Goal: Task Accomplishment & Management: Manage account settings

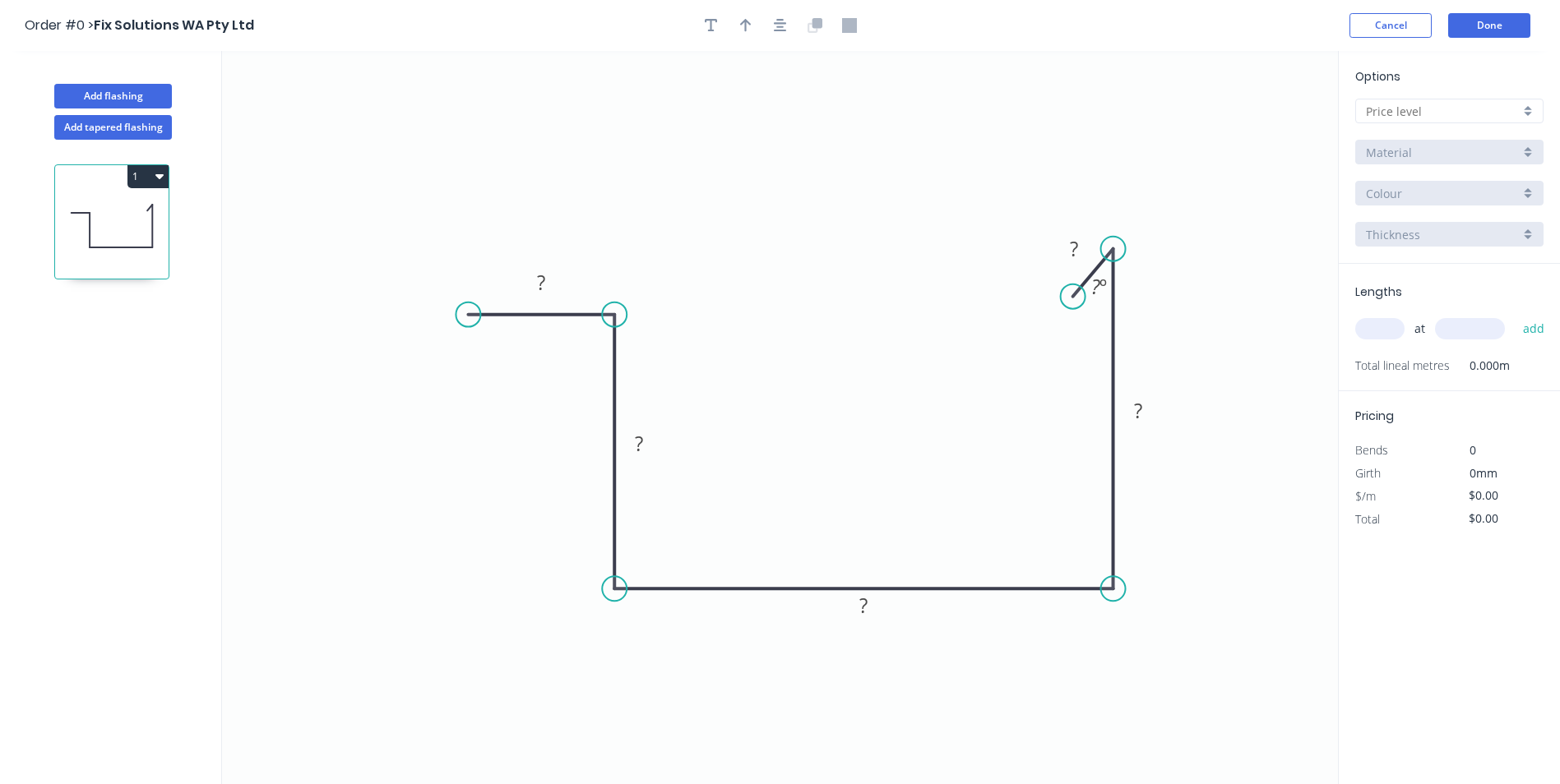
click at [573, 291] on icon "0 ? ? ? ? ? ? º" at bounding box center [780, 418] width 1116 height 734
click at [567, 286] on rect at bounding box center [542, 283] width 53 height 34
click at [545, 281] on tspan "?" at bounding box center [541, 282] width 8 height 27
click at [633, 447] on rect at bounding box center [638, 444] width 33 height 23
click at [867, 616] on tspan "?" at bounding box center [864, 605] width 8 height 27
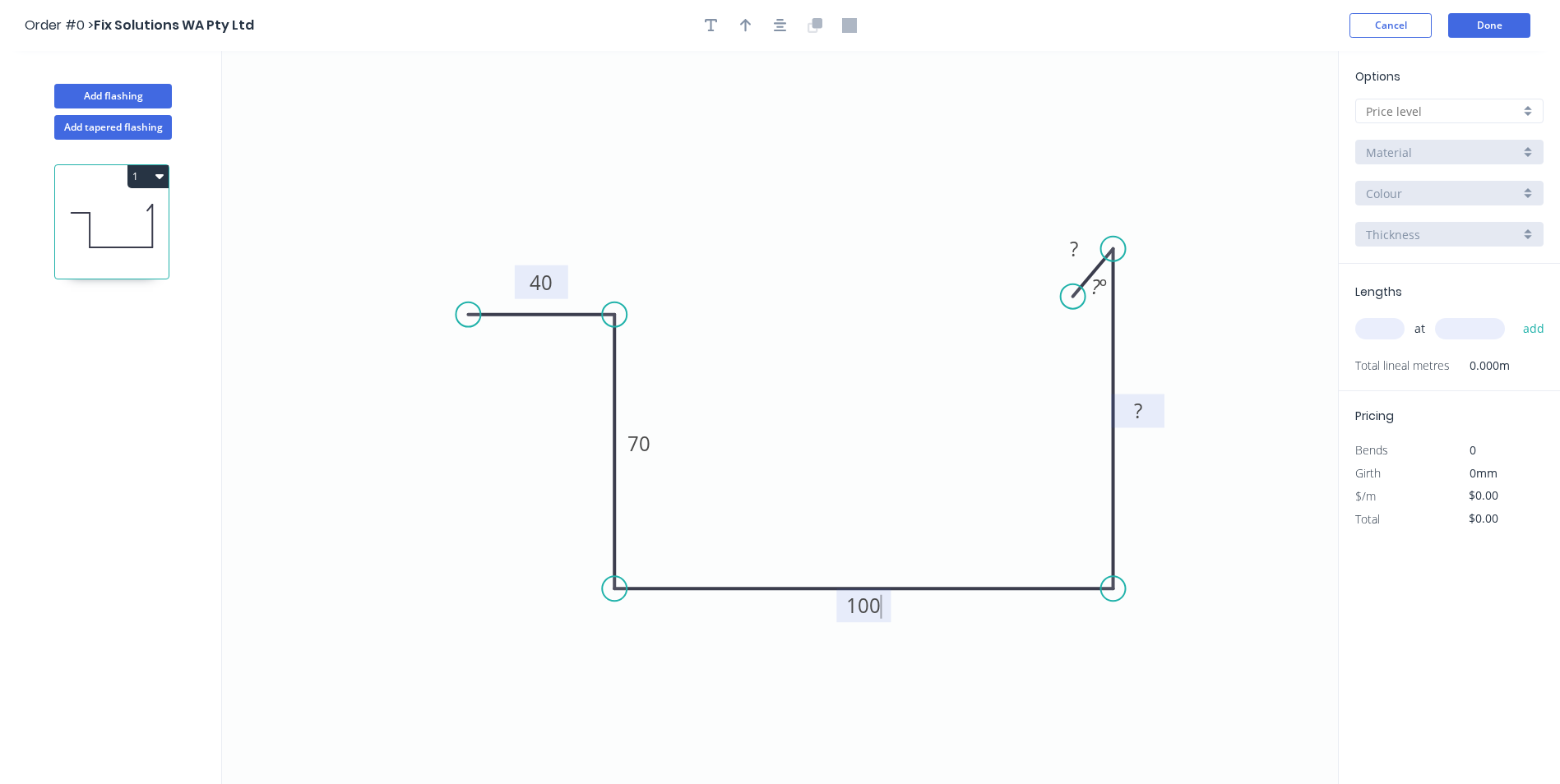
click at [1156, 412] on rect at bounding box center [1138, 411] width 53 height 34
click at [1146, 412] on rect at bounding box center [1138, 412] width 33 height 23
click at [1098, 287] on tspan "?" at bounding box center [1095, 286] width 9 height 27
drag, startPoint x: 1071, startPoint y: 296, endPoint x: 1061, endPoint y: 277, distance: 21.5
click at [1061, 277] on circle at bounding box center [1060, 277] width 25 height 25
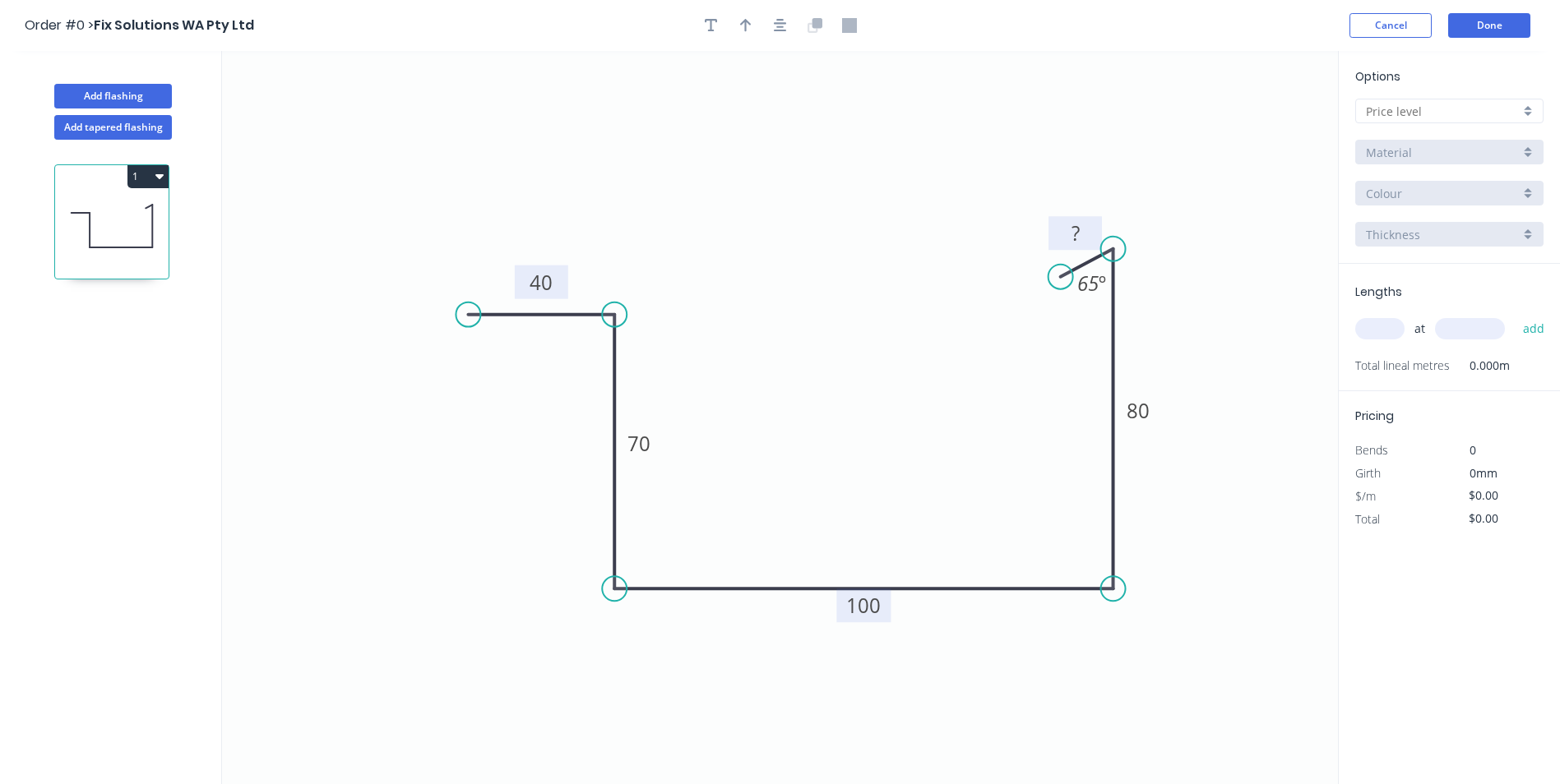
click at [1071, 231] on tspan "?" at bounding box center [1075, 232] width 8 height 27
click at [1272, 155] on icon "0 40 70 100 80 10 65 º" at bounding box center [780, 418] width 1116 height 734
click at [1378, 328] on input "text" at bounding box center [1380, 329] width 49 height 22
type input "1"
click at [1492, 339] on input "text" at bounding box center [1470, 329] width 70 height 22
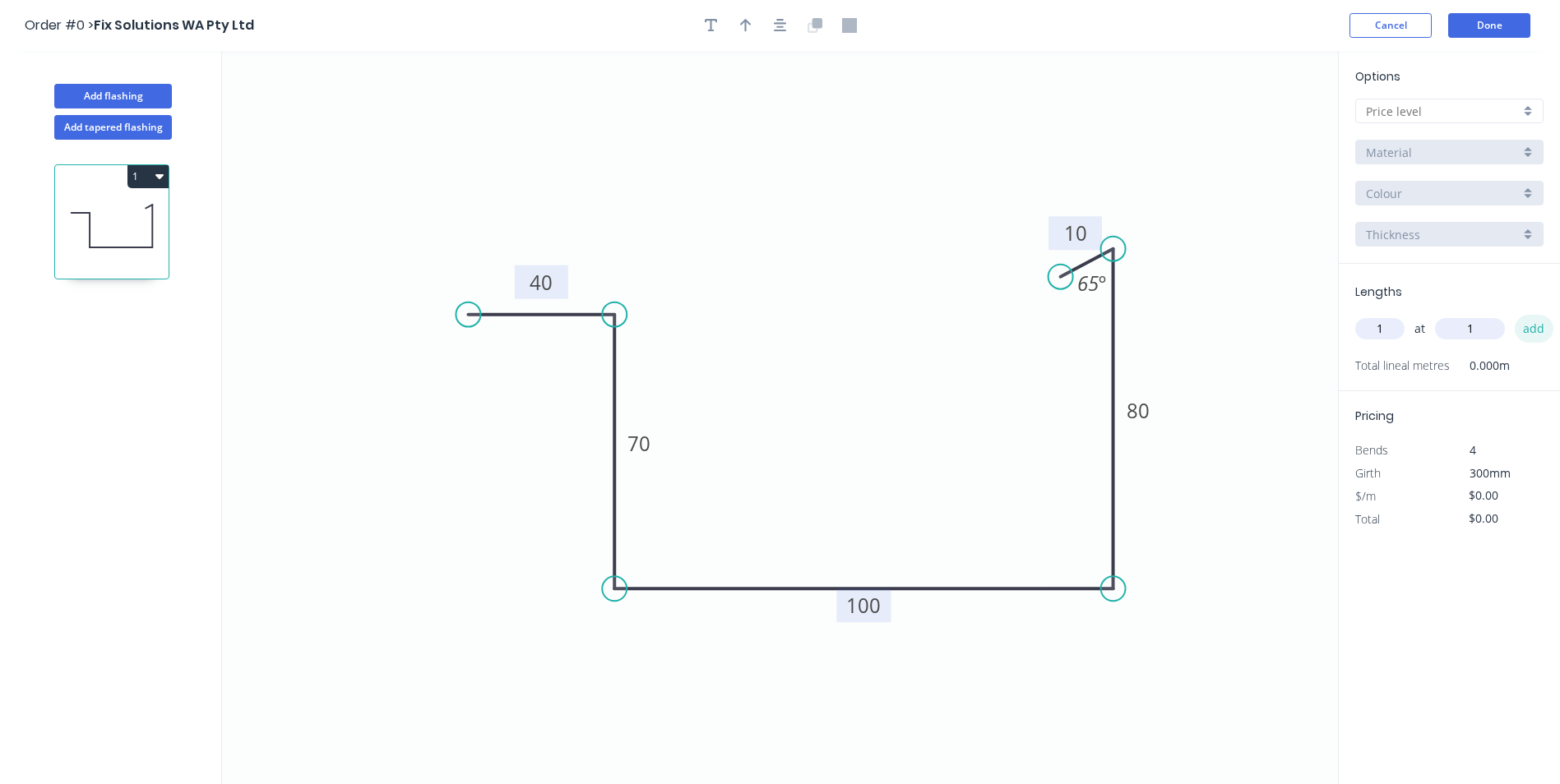
type input "1"
click at [1524, 324] on button "add" at bounding box center [1534, 328] width 39 height 28
click at [1485, 31] on button "Done" at bounding box center [1489, 25] width 82 height 25
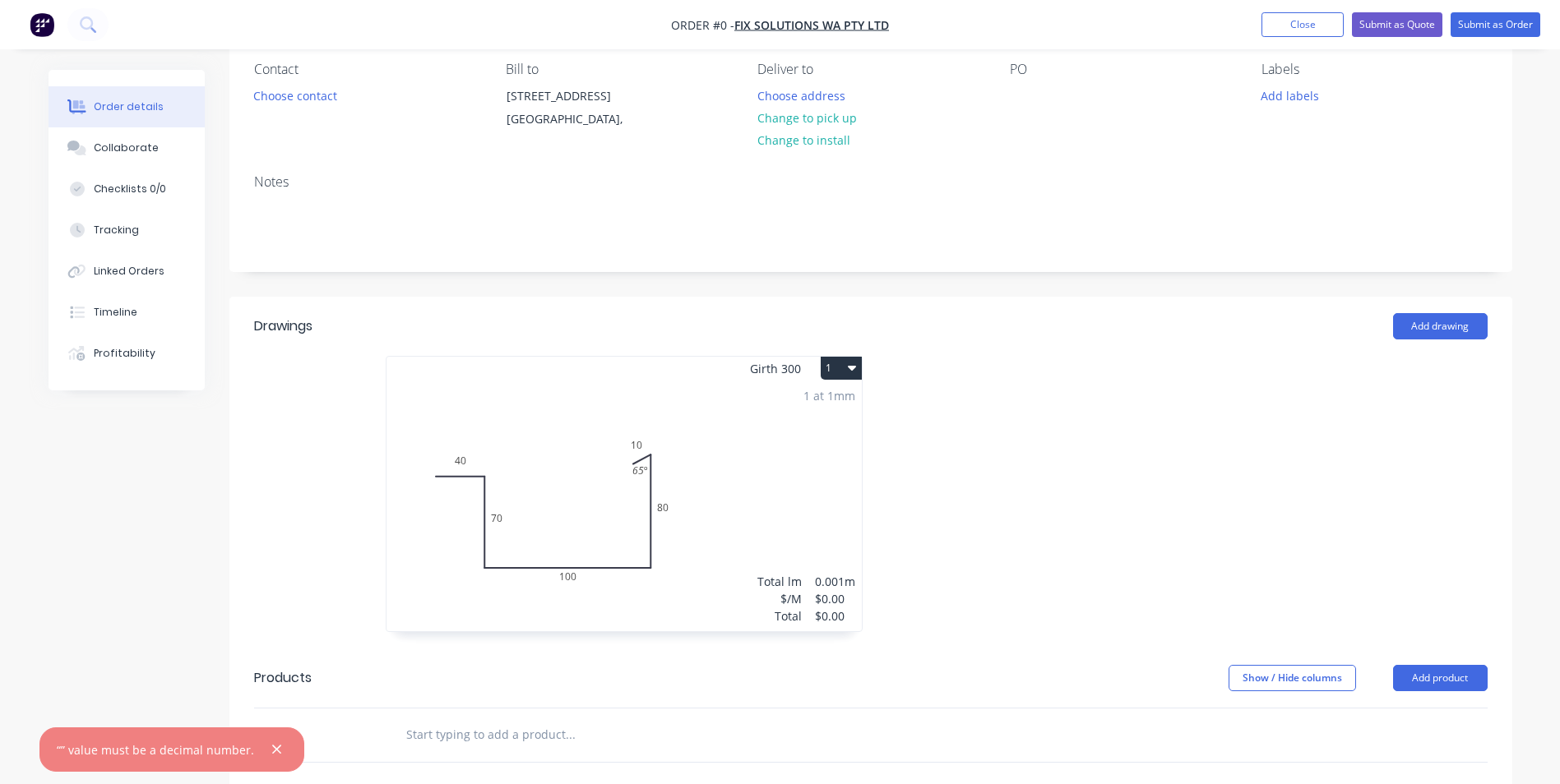
scroll to position [329, 0]
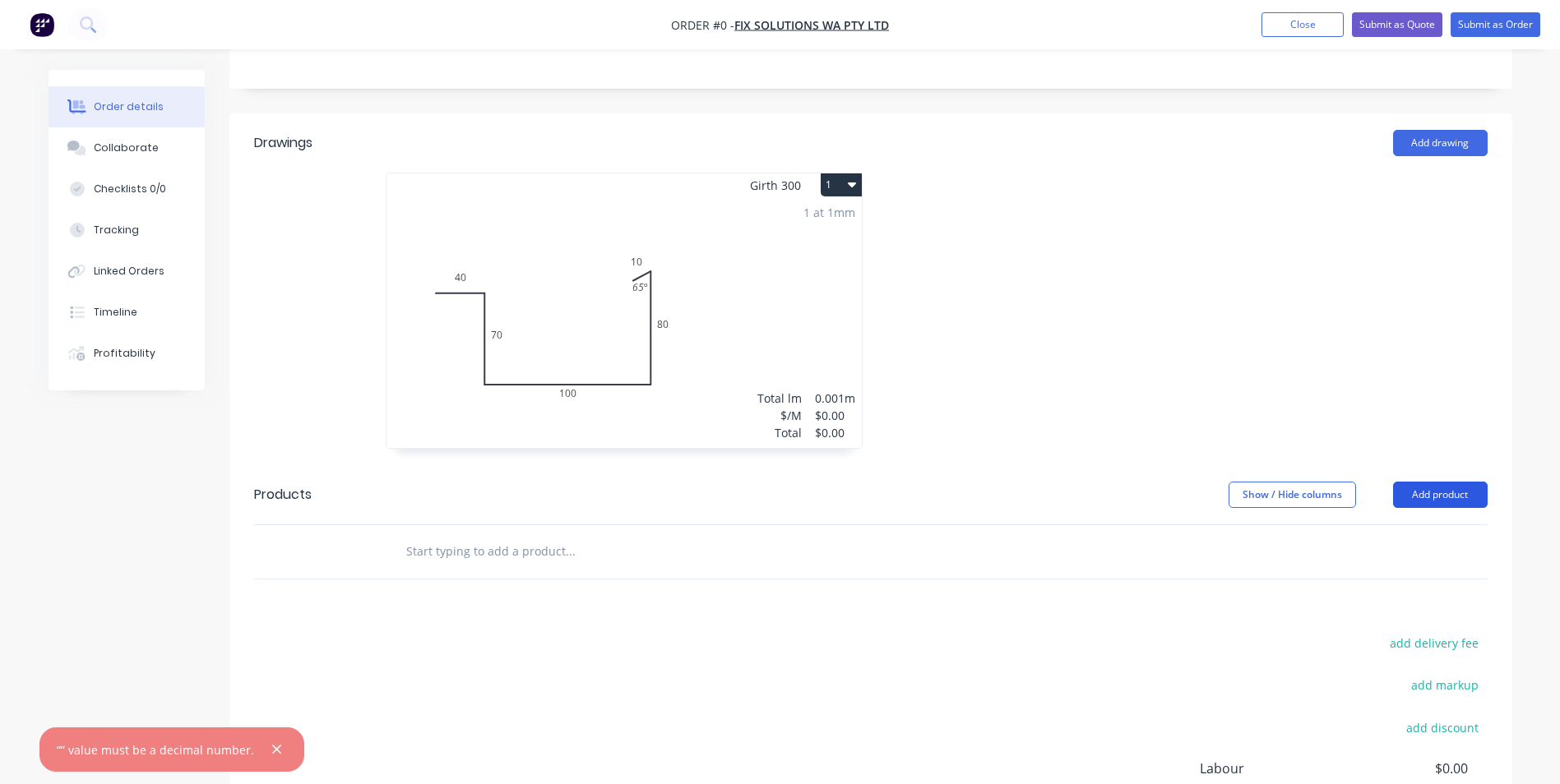
click at [1457, 508] on button "Add product" at bounding box center [1441, 494] width 95 height 27
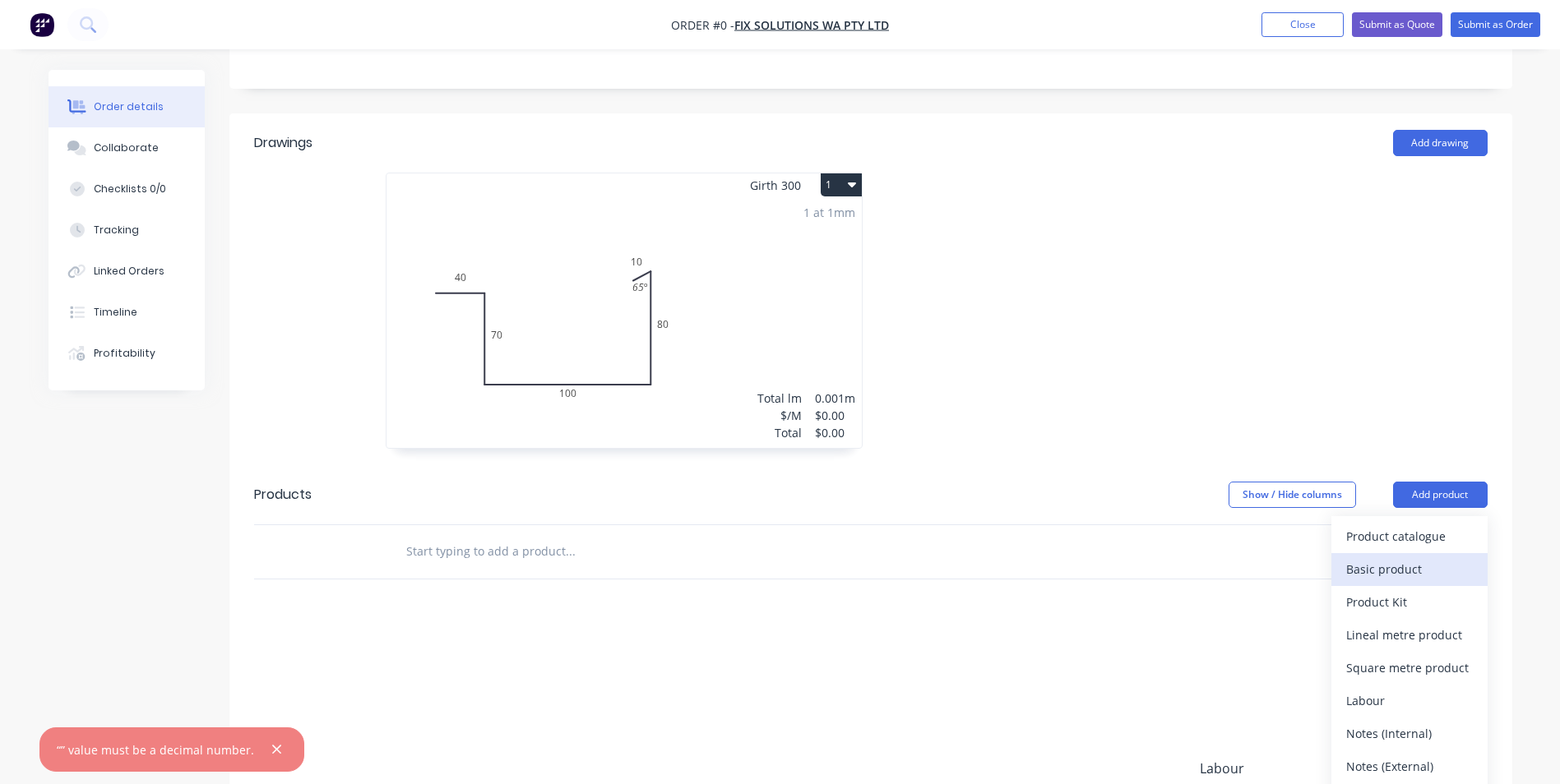
click at [1410, 575] on div "Basic product" at bounding box center [1410, 569] width 127 height 24
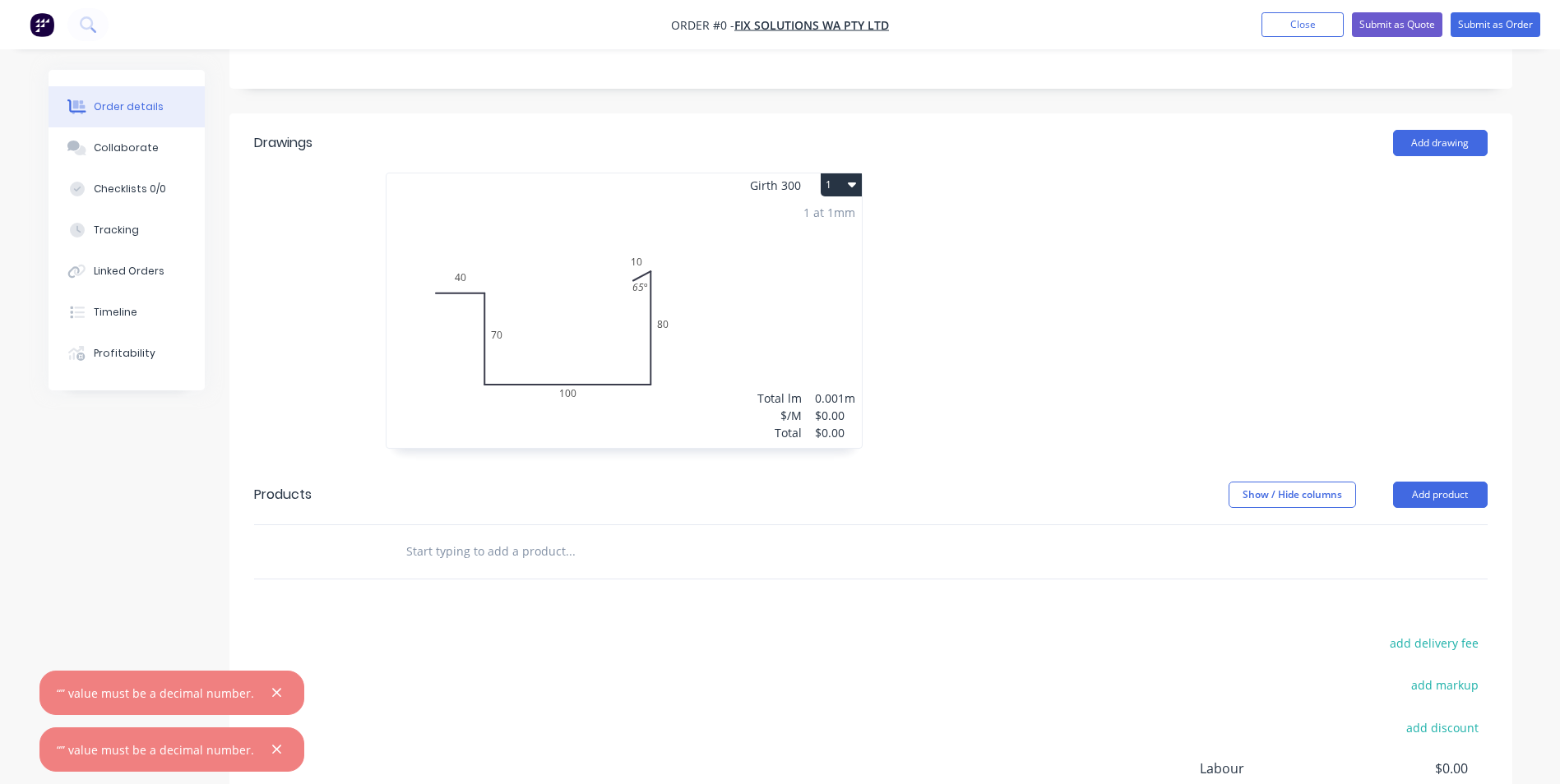
click at [637, 579] on div at bounding box center [871, 578] width 1234 height 1
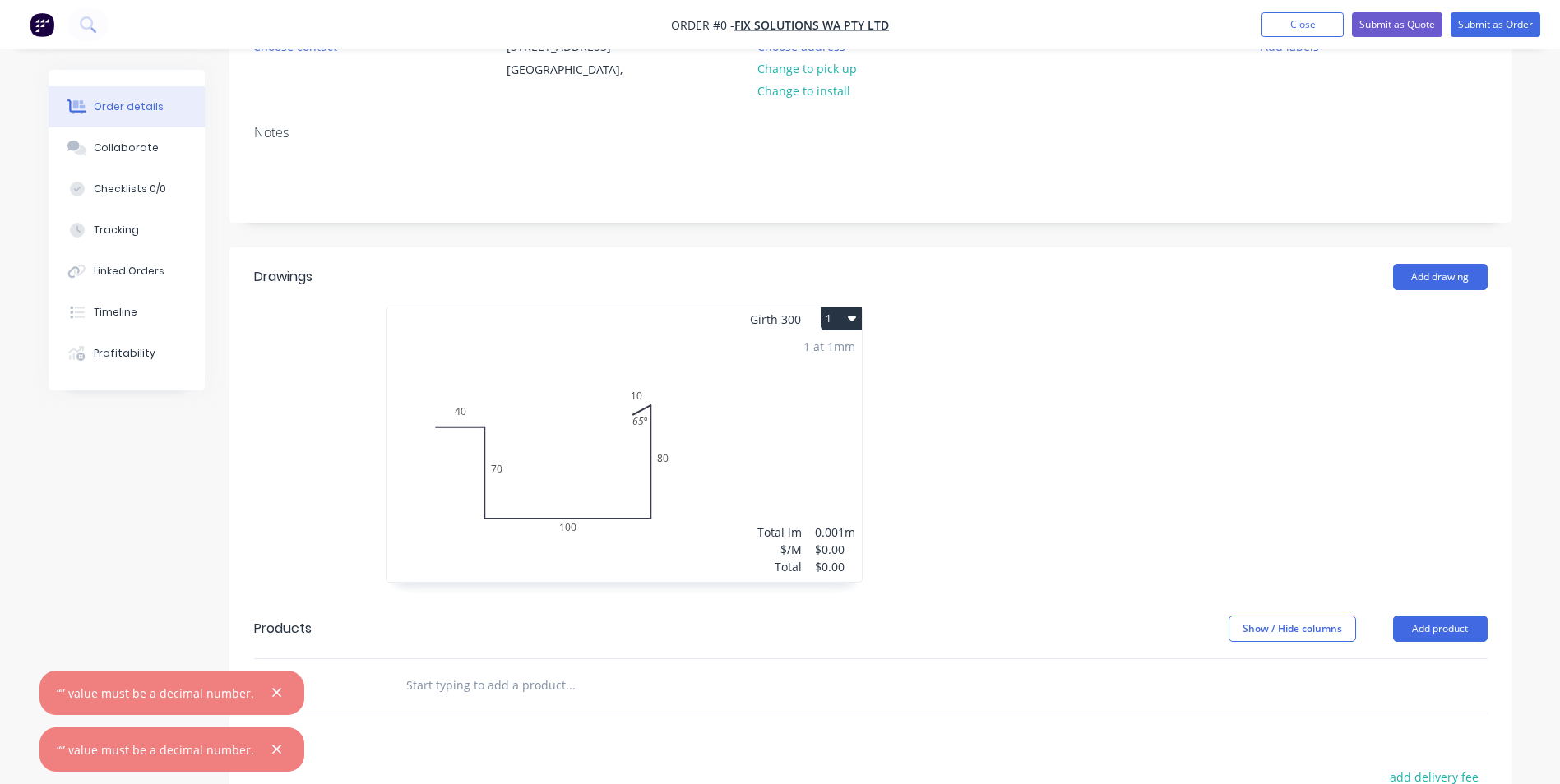
scroll to position [0, 0]
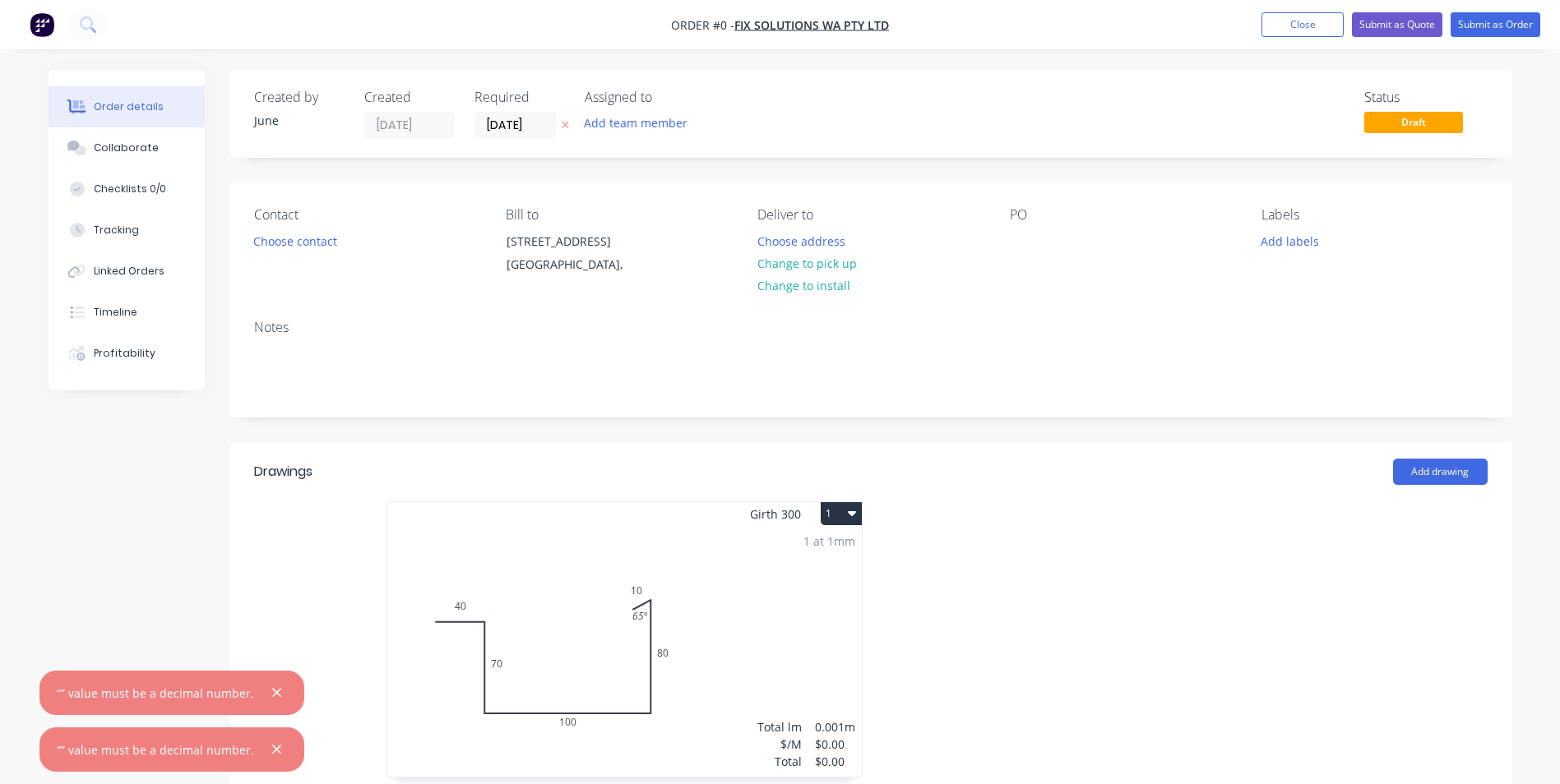
click at [814, 550] on div "1 at 1mm" at bounding box center [829, 541] width 51 height 17
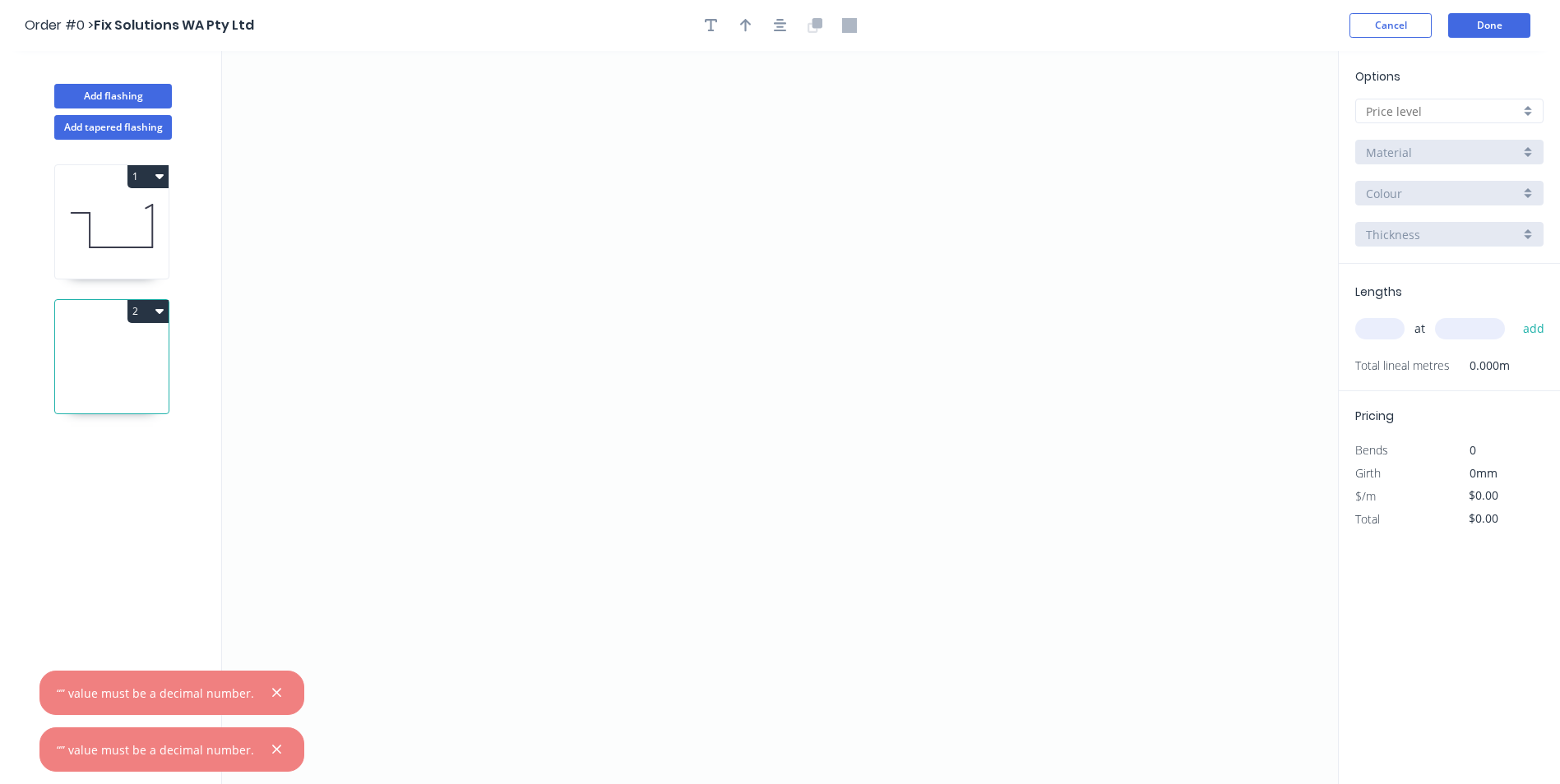
click at [1388, 331] on input "text" at bounding box center [1380, 329] width 49 height 22
click at [47, 237] on div "1 2" at bounding box center [113, 477] width 217 height 675
click at [71, 233] on icon at bounding box center [112, 225] width 114 height 105
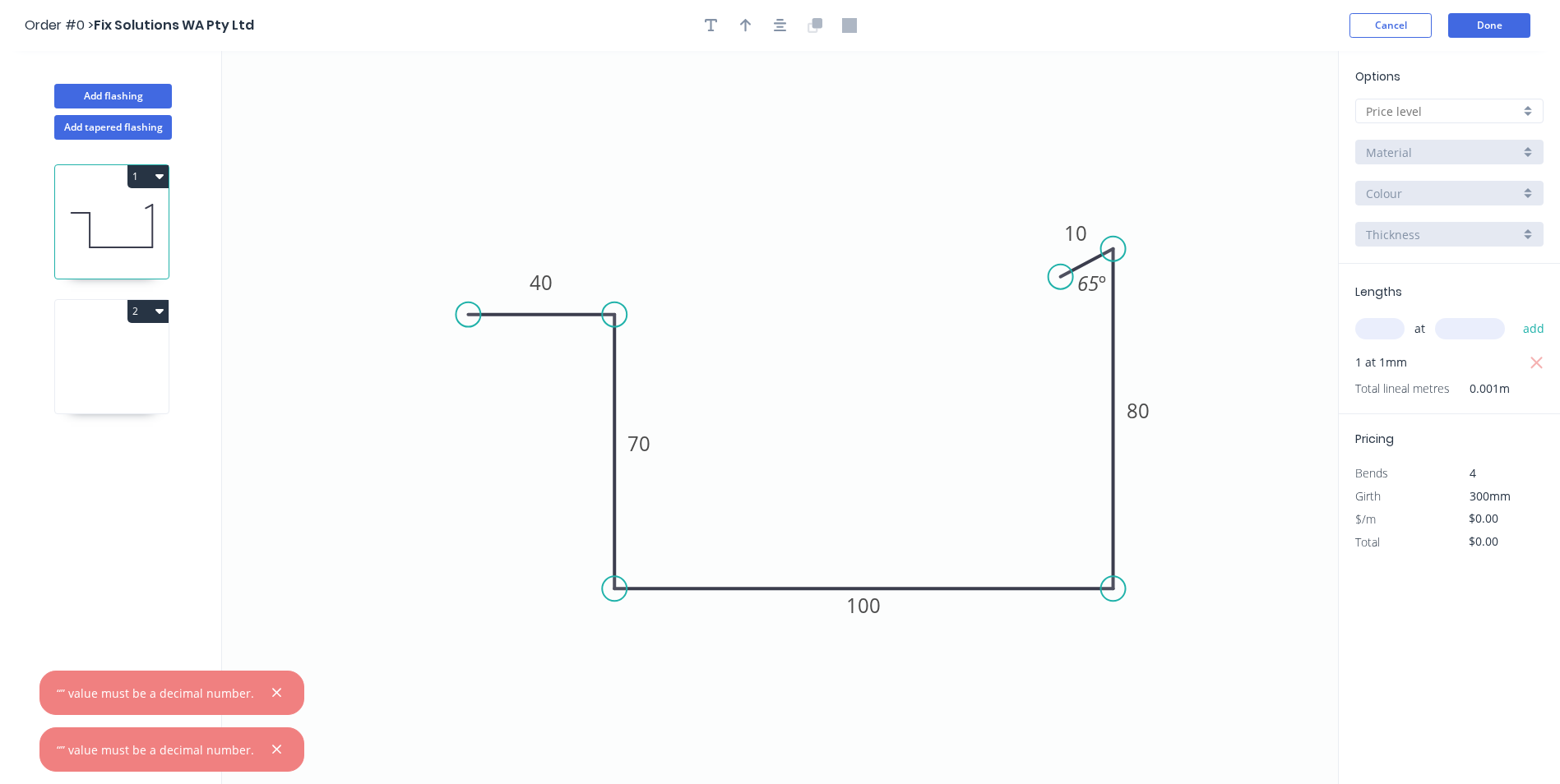
click at [1425, 118] on input "text" at bounding box center [1442, 111] width 153 height 17
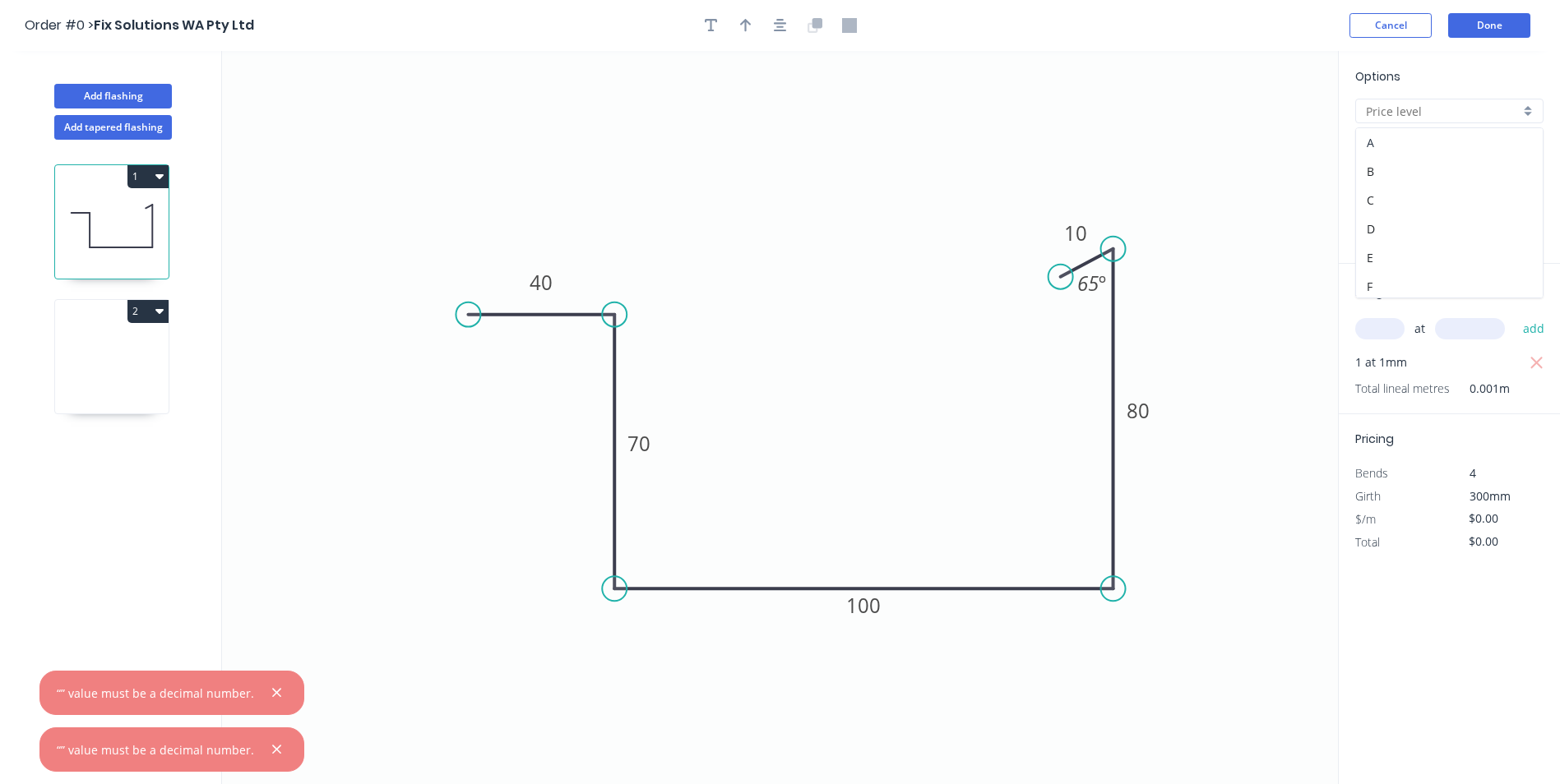
click at [1425, 133] on div "A" at bounding box center [1449, 142] width 187 height 29
type input "A"
click at [1409, 192] on input "Basalt" at bounding box center [1442, 193] width 153 height 17
type input "$12.42"
type input "$6.21"
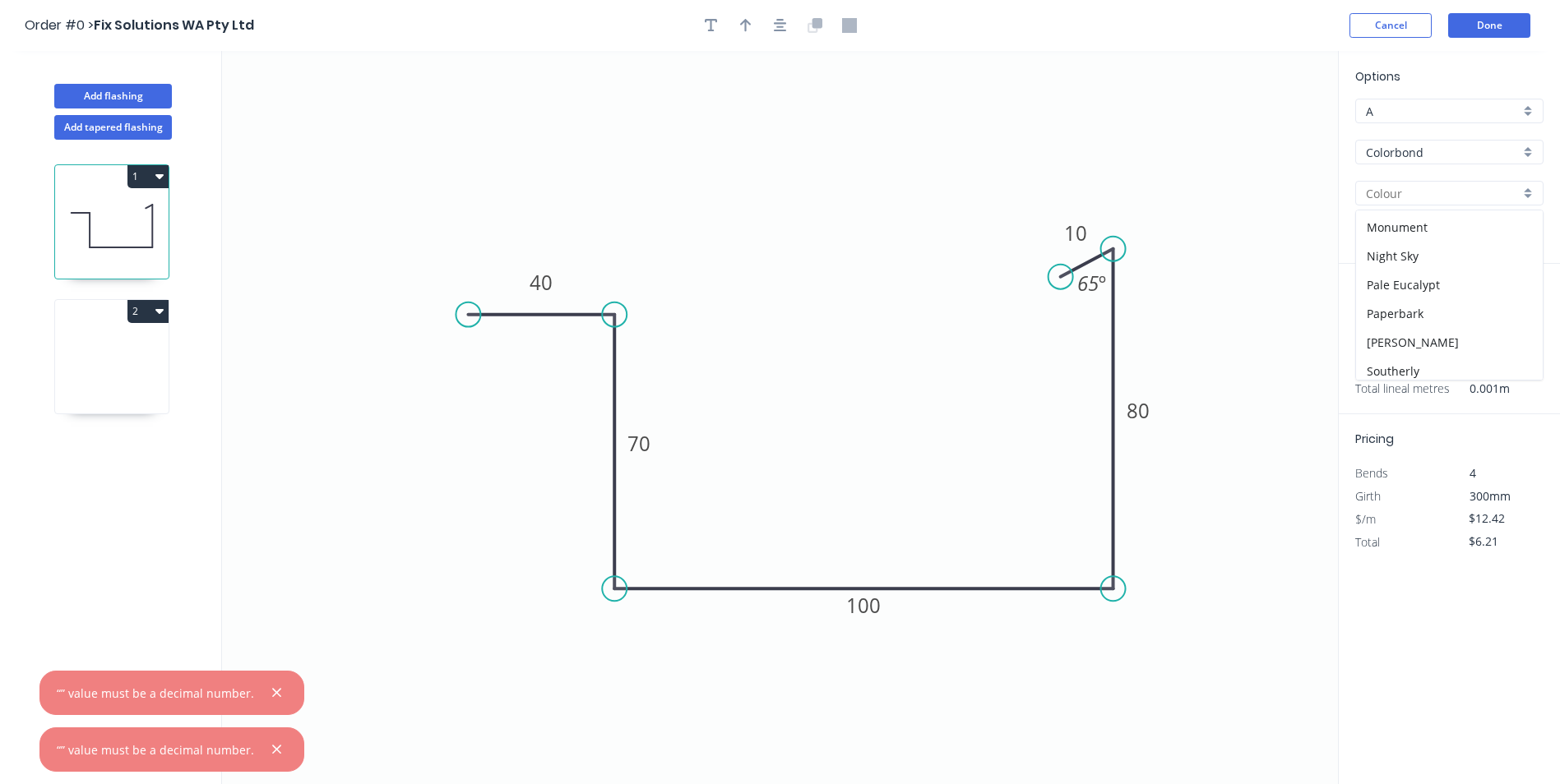
scroll to position [329, 0]
click at [1424, 246] on div "Night Sky" at bounding box center [1449, 240] width 187 height 29
type input "Night Sky"
click at [1479, 28] on button "Done" at bounding box center [1489, 25] width 82 height 25
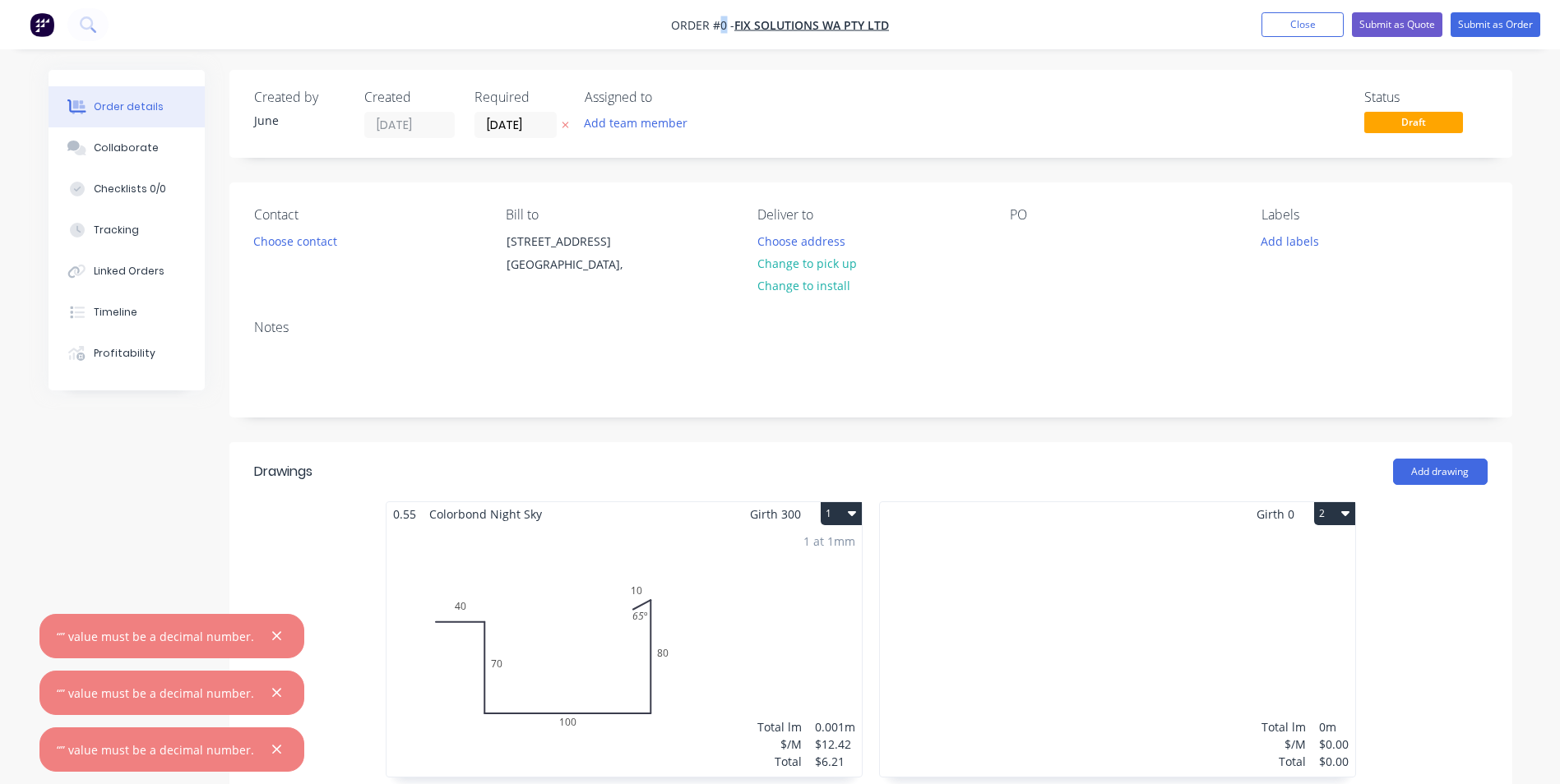
click at [725, 26] on span "Order #0 -" at bounding box center [703, 25] width 63 height 16
click at [789, 91] on div "Status Draft" at bounding box center [1119, 114] width 739 height 48
click at [302, 250] on button "Choose contact" at bounding box center [295, 240] width 101 height 22
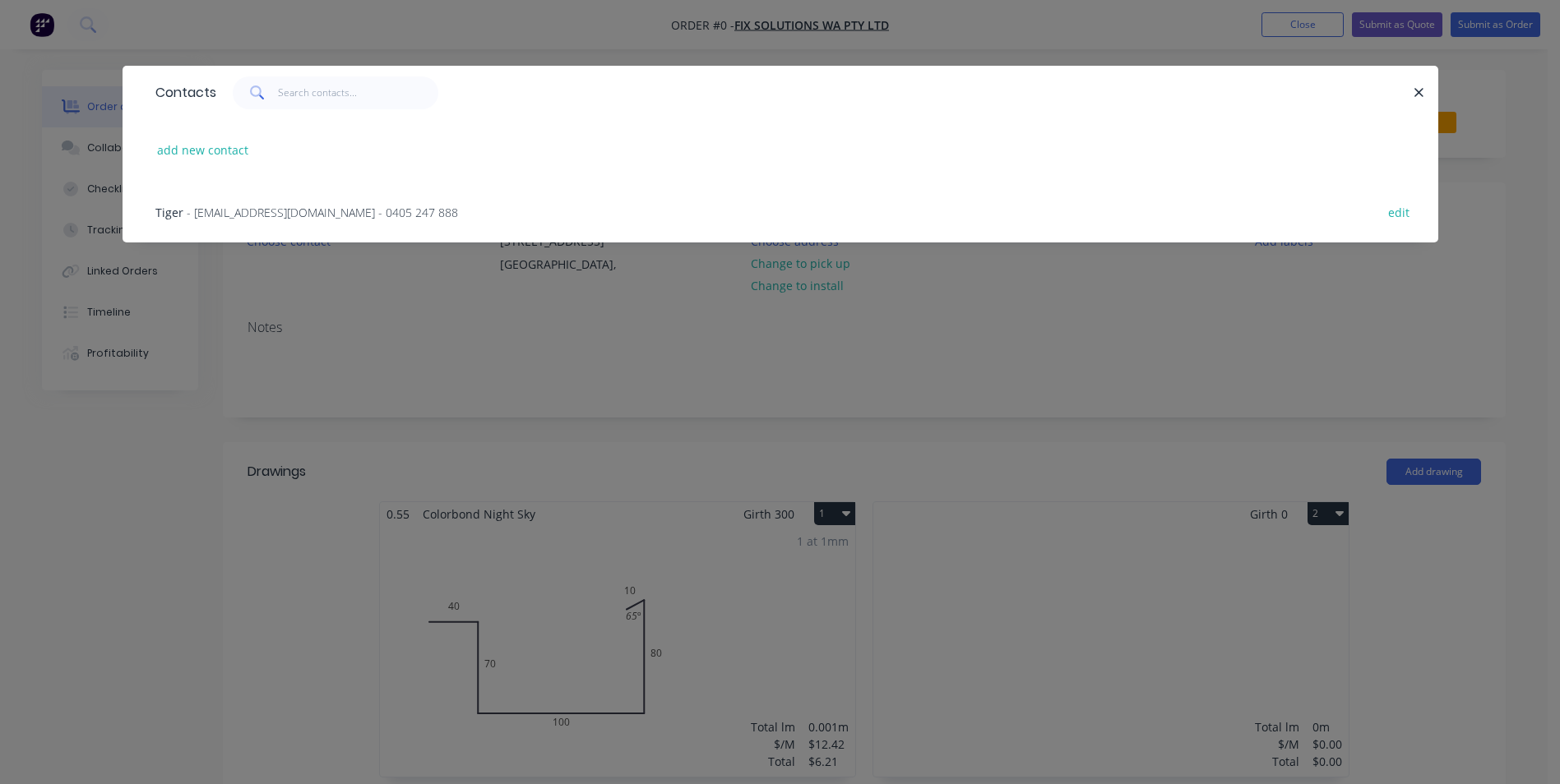
click at [314, 219] on span "- tiger0405247888@gmail.com - 0405 247 888" at bounding box center [322, 213] width 271 height 16
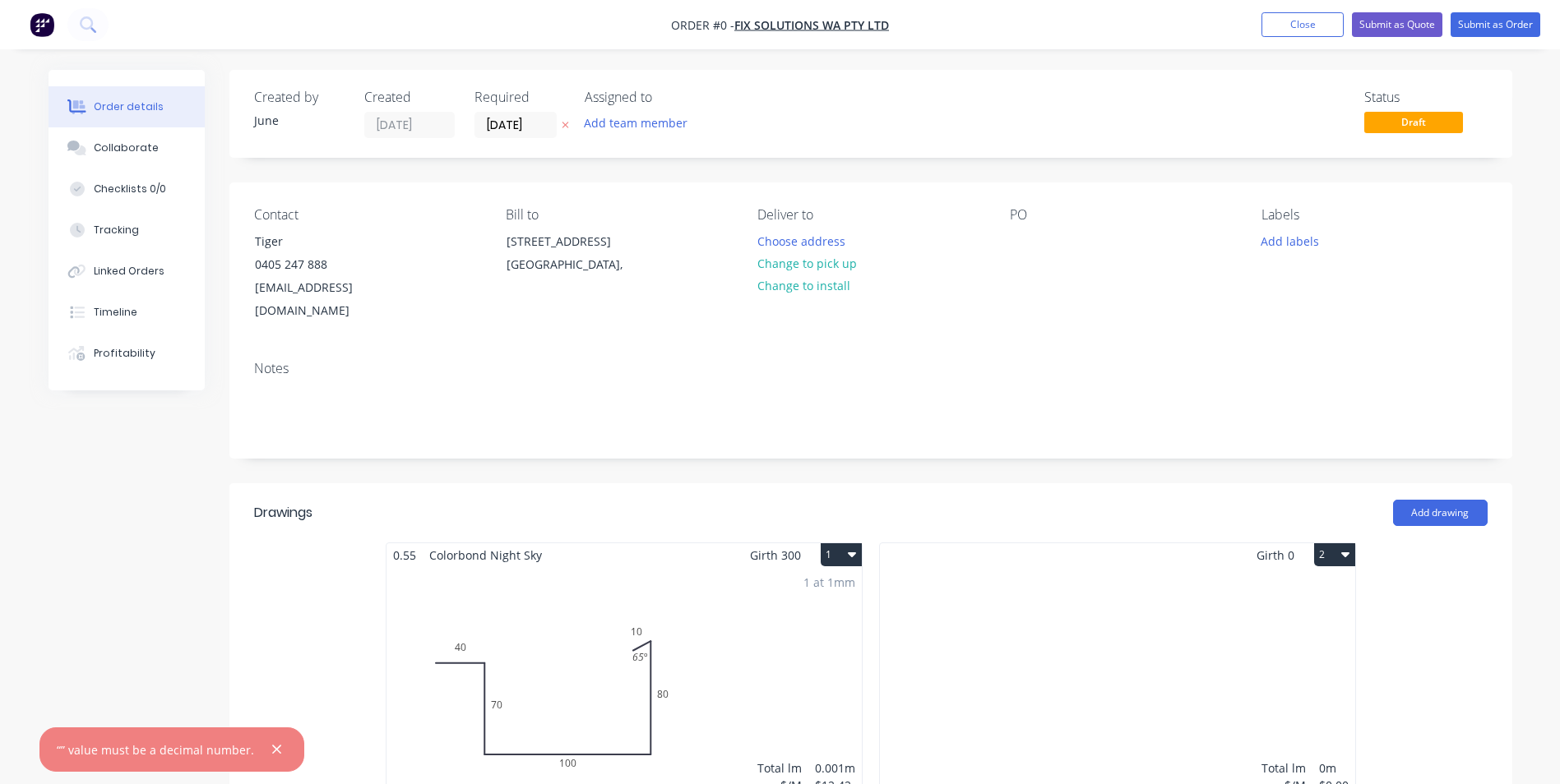
click at [404, 225] on div "Contact Tiger 0405 247 888 tiger0405247888@gmail.com" at bounding box center [367, 265] width 226 height 116
click at [712, 153] on div "Created by June Created 24/09/25 Required 24/09/25 Assigned to Add team member …" at bounding box center [871, 114] width 1283 height 88
click at [832, 263] on button "Change to pick up" at bounding box center [807, 263] width 117 height 22
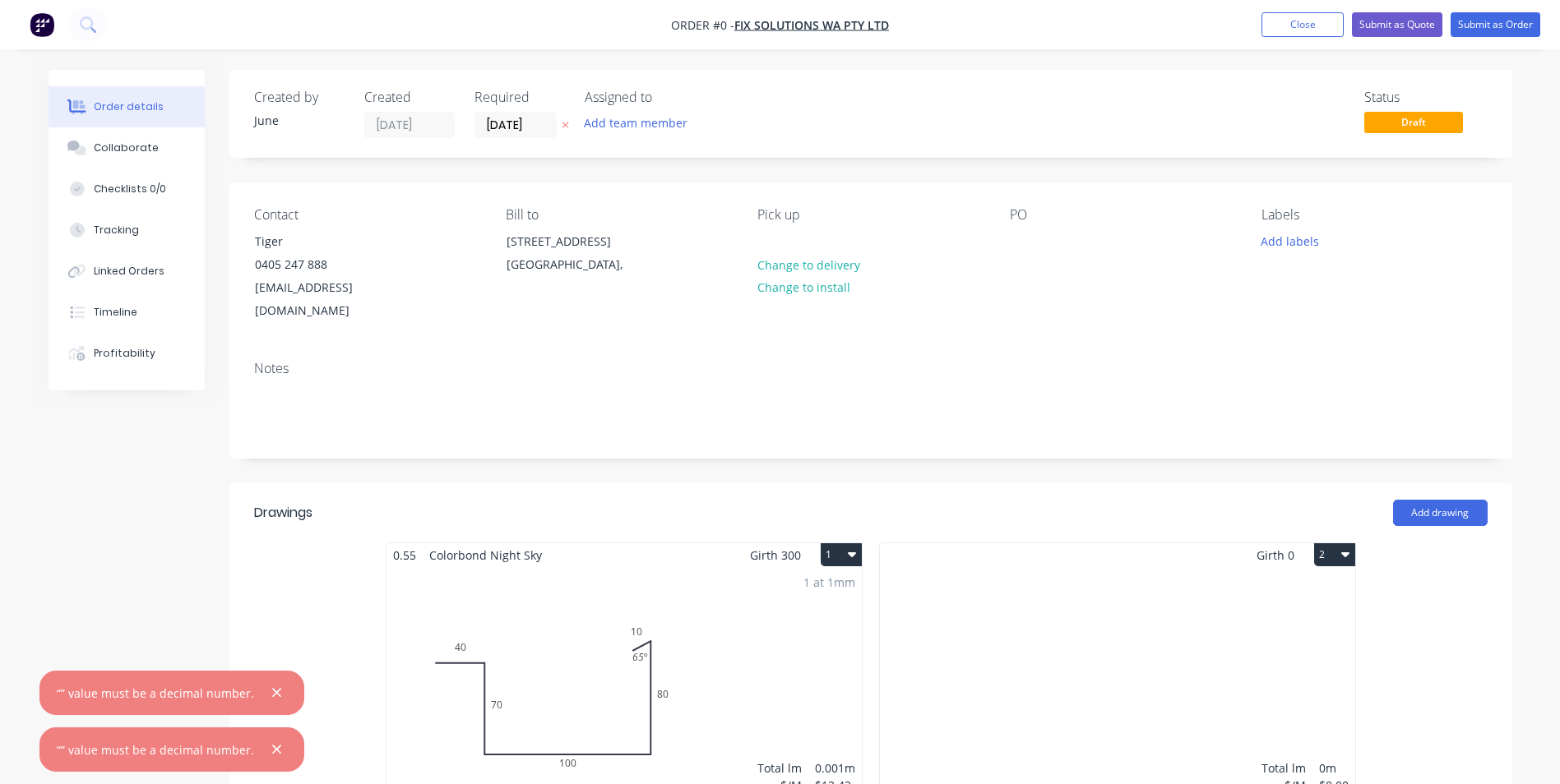
click at [683, 632] on div "1 at 1mm Total lm $/M Total 0.001m $12.42 $6.21" at bounding box center [624, 693] width 476 height 251
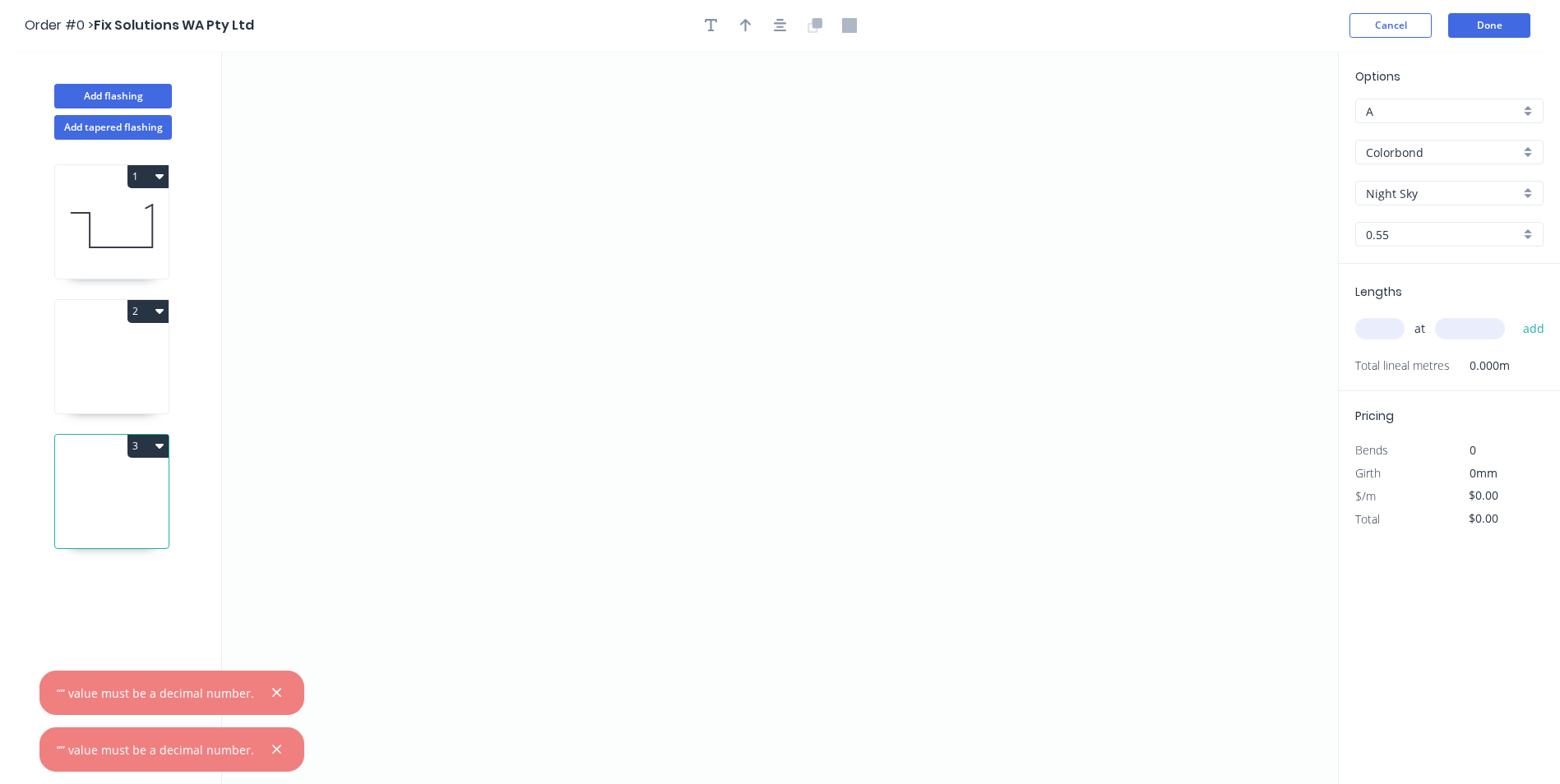
click at [1403, 329] on input "text" at bounding box center [1380, 329] width 49 height 22
type input "1"
click at [1474, 316] on div "1 at add" at bounding box center [1451, 328] width 192 height 28
click at [1475, 322] on input "text" at bounding box center [1470, 329] width 70 height 22
type input "500"
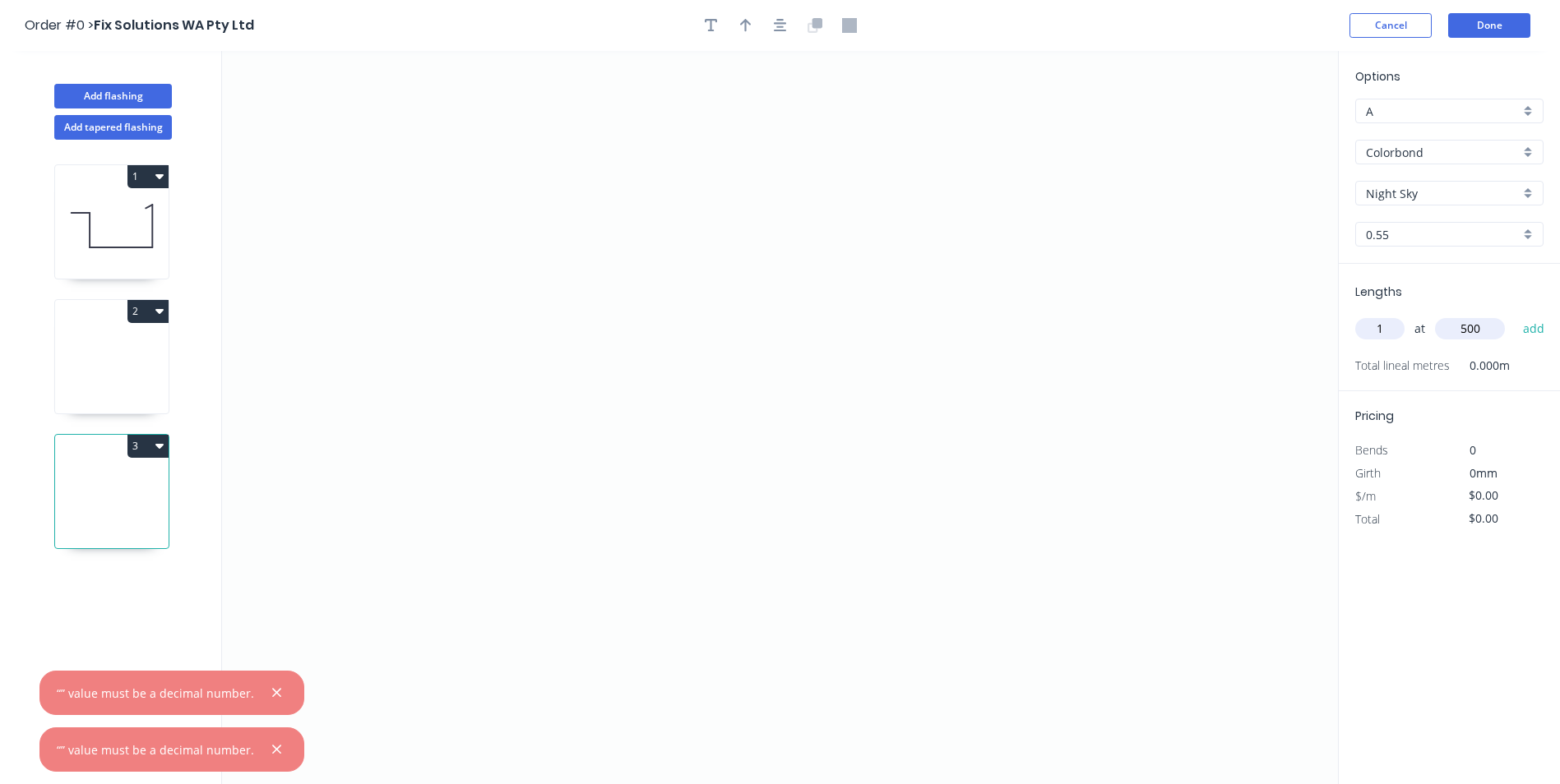
click at [1515, 314] on button "add" at bounding box center [1534, 328] width 39 height 28
click at [1503, 25] on button "Done" at bounding box center [1489, 25] width 82 height 25
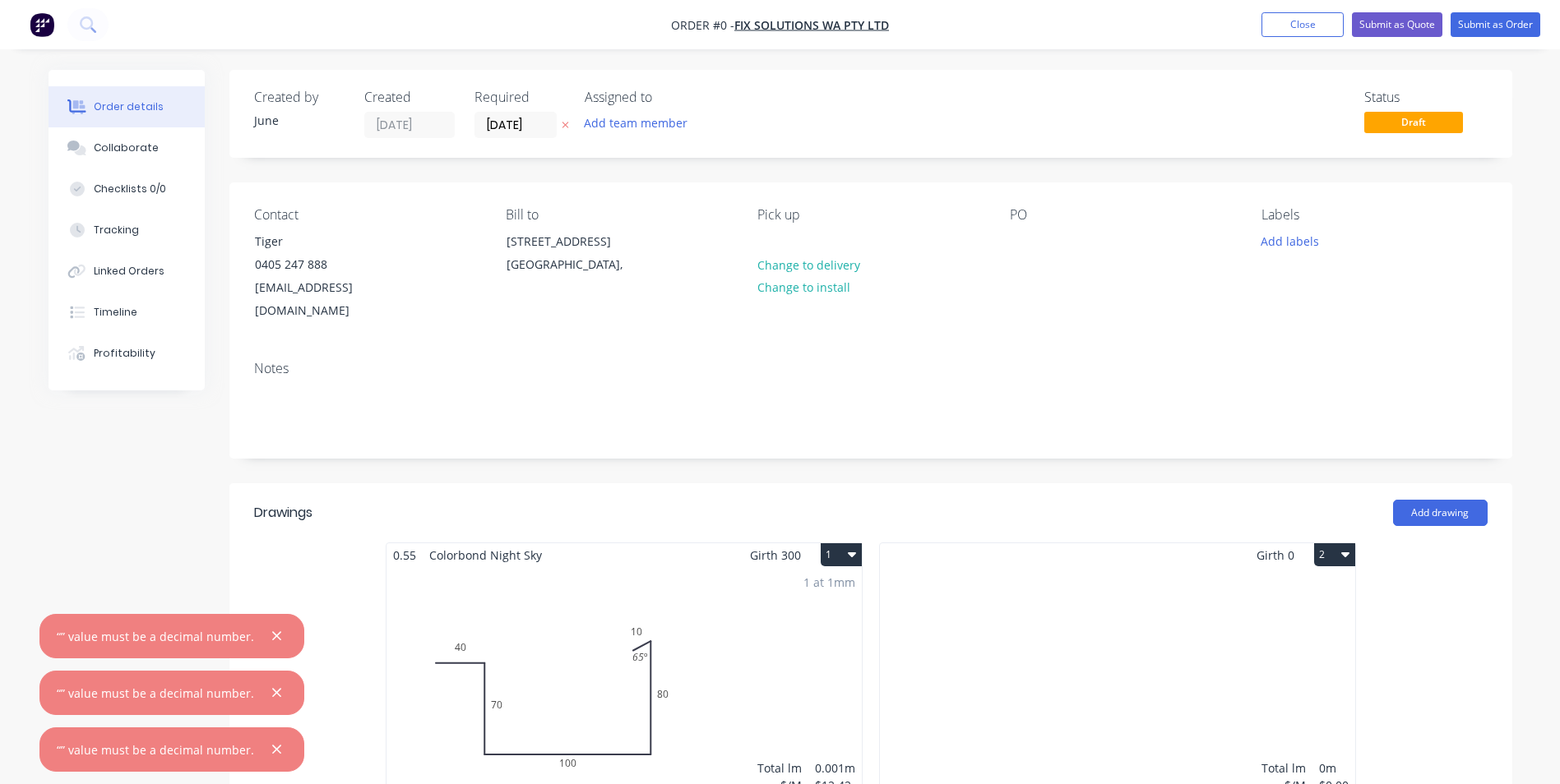
scroll to position [246, 0]
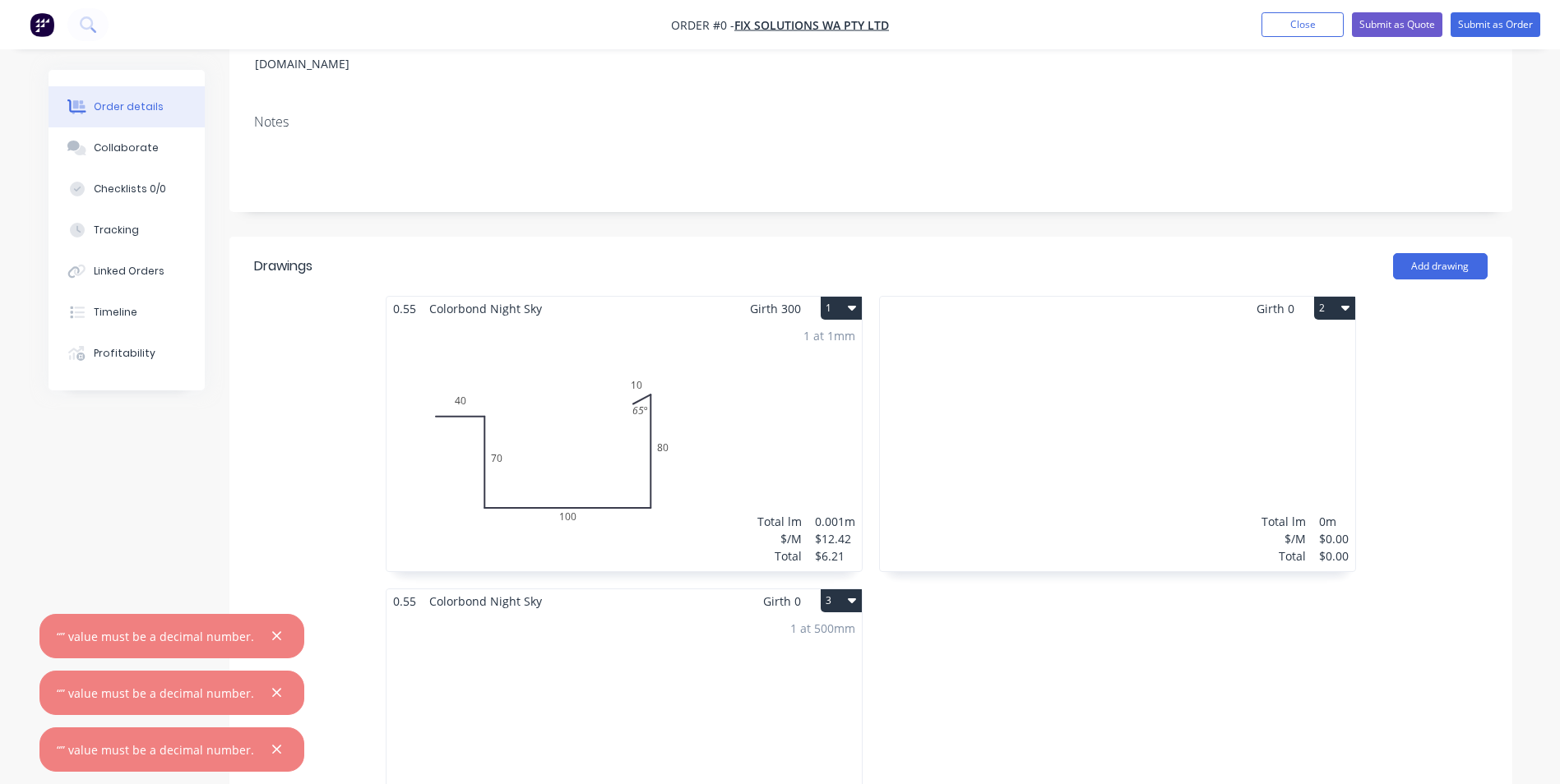
drag, startPoint x: 1220, startPoint y: 364, endPoint x: 1201, endPoint y: 367, distance: 19.2
click at [1201, 367] on div "Total lm $/M Total 0m $0.00 $0.00" at bounding box center [1118, 446] width 476 height 251
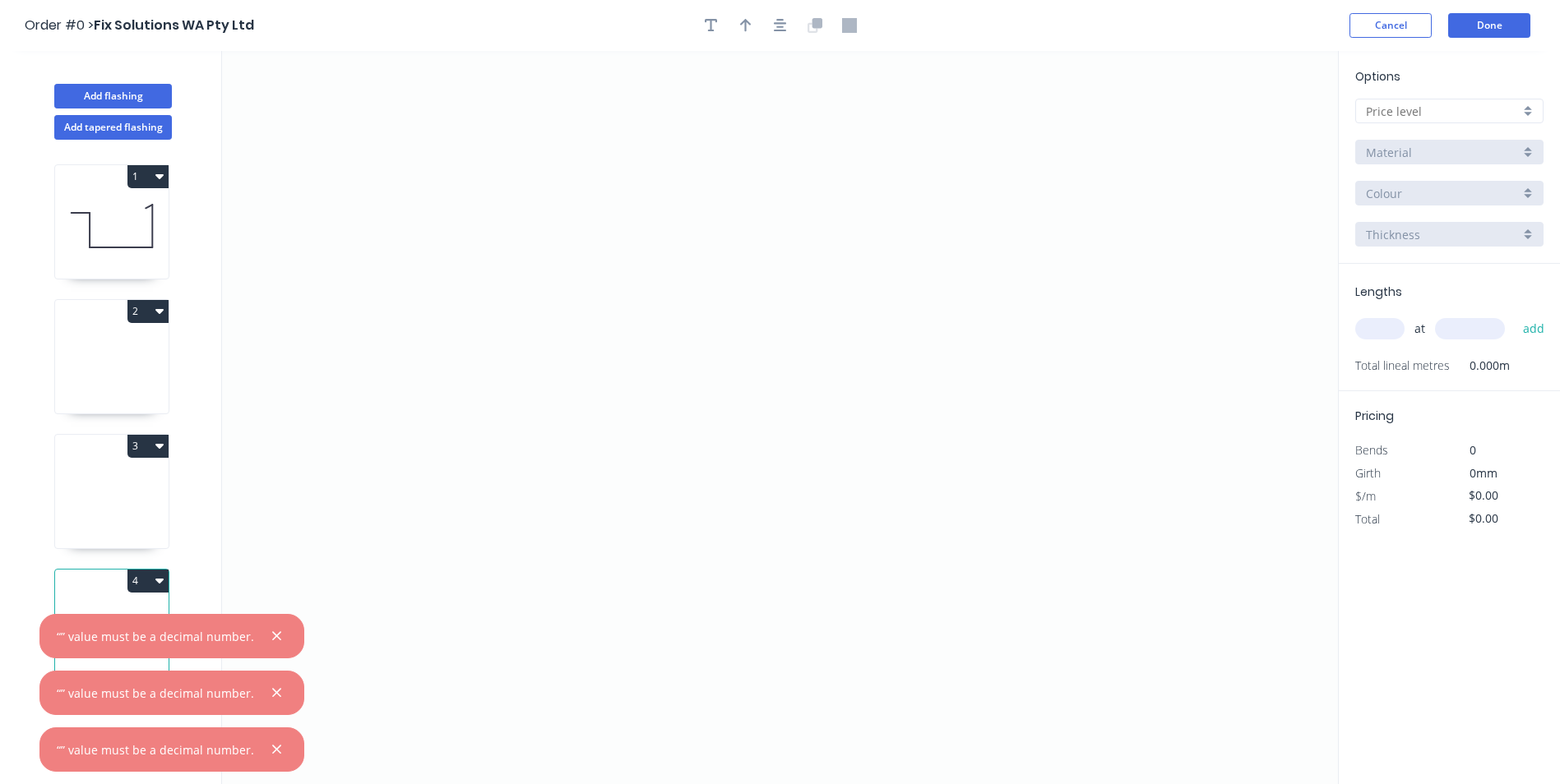
click at [161, 577] on icon "button" at bounding box center [159, 579] width 8 height 13
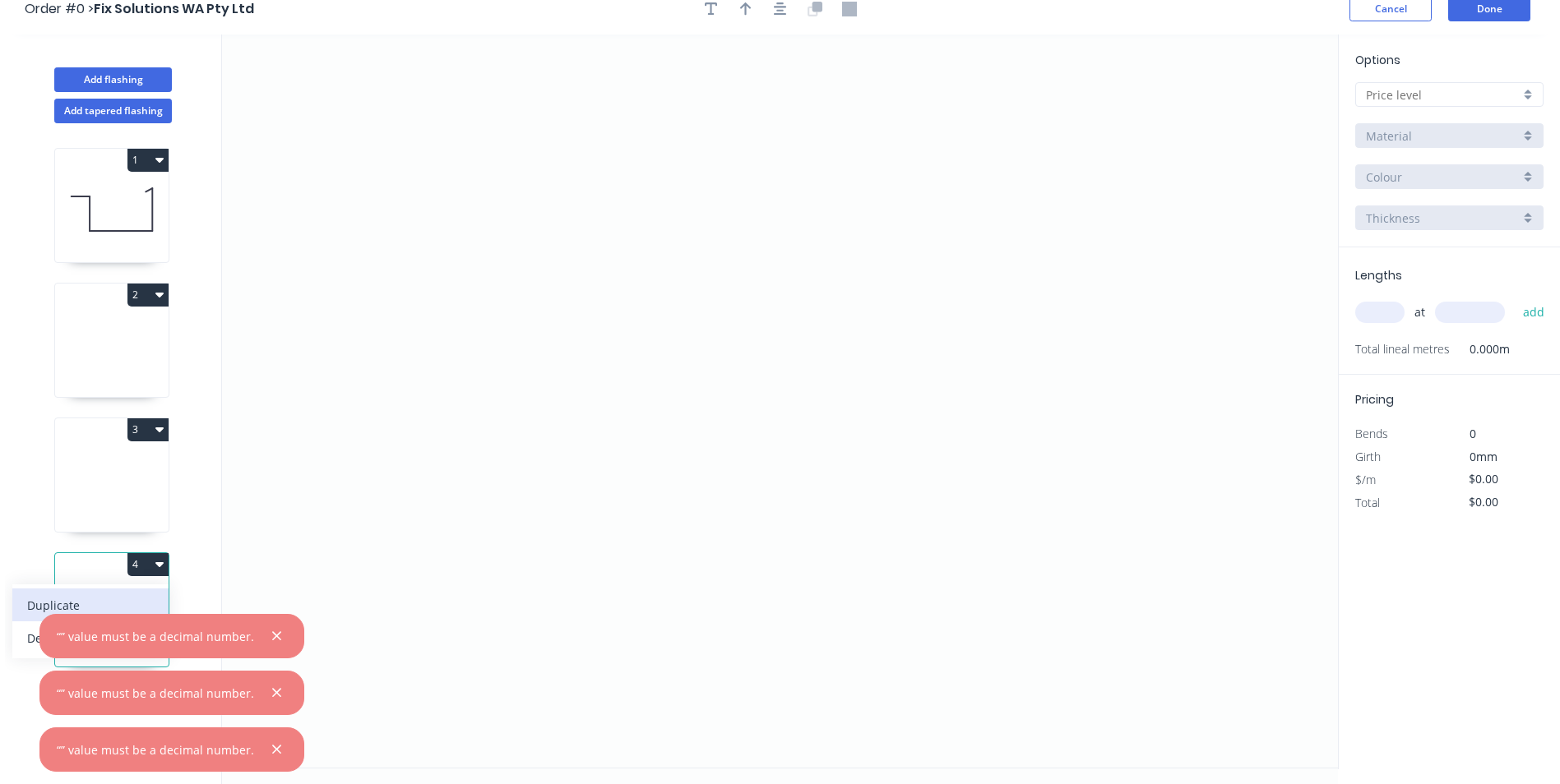
scroll to position [31, 0]
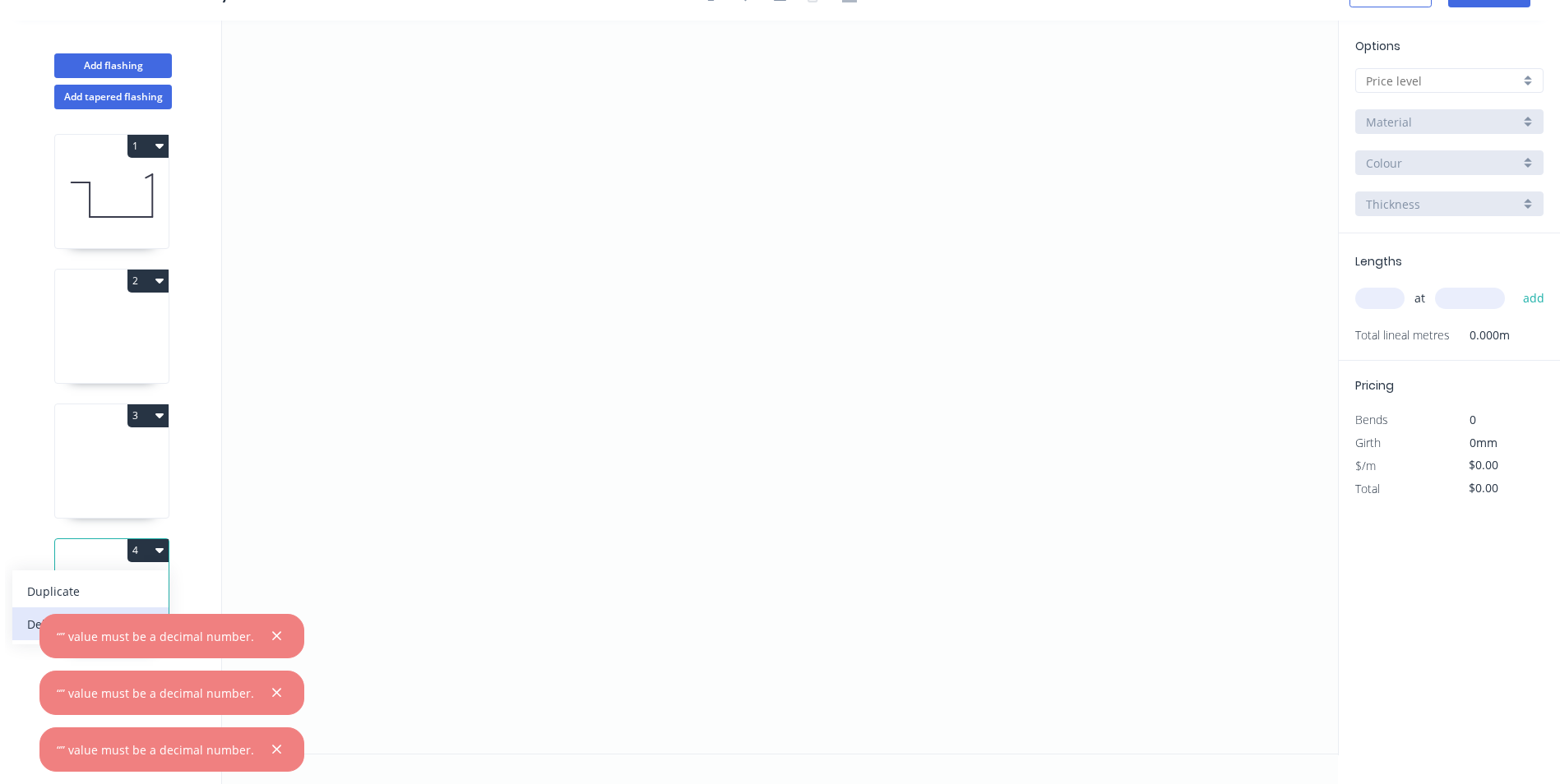
click at [24, 625] on button "Delete" at bounding box center [90, 623] width 156 height 33
type input "A"
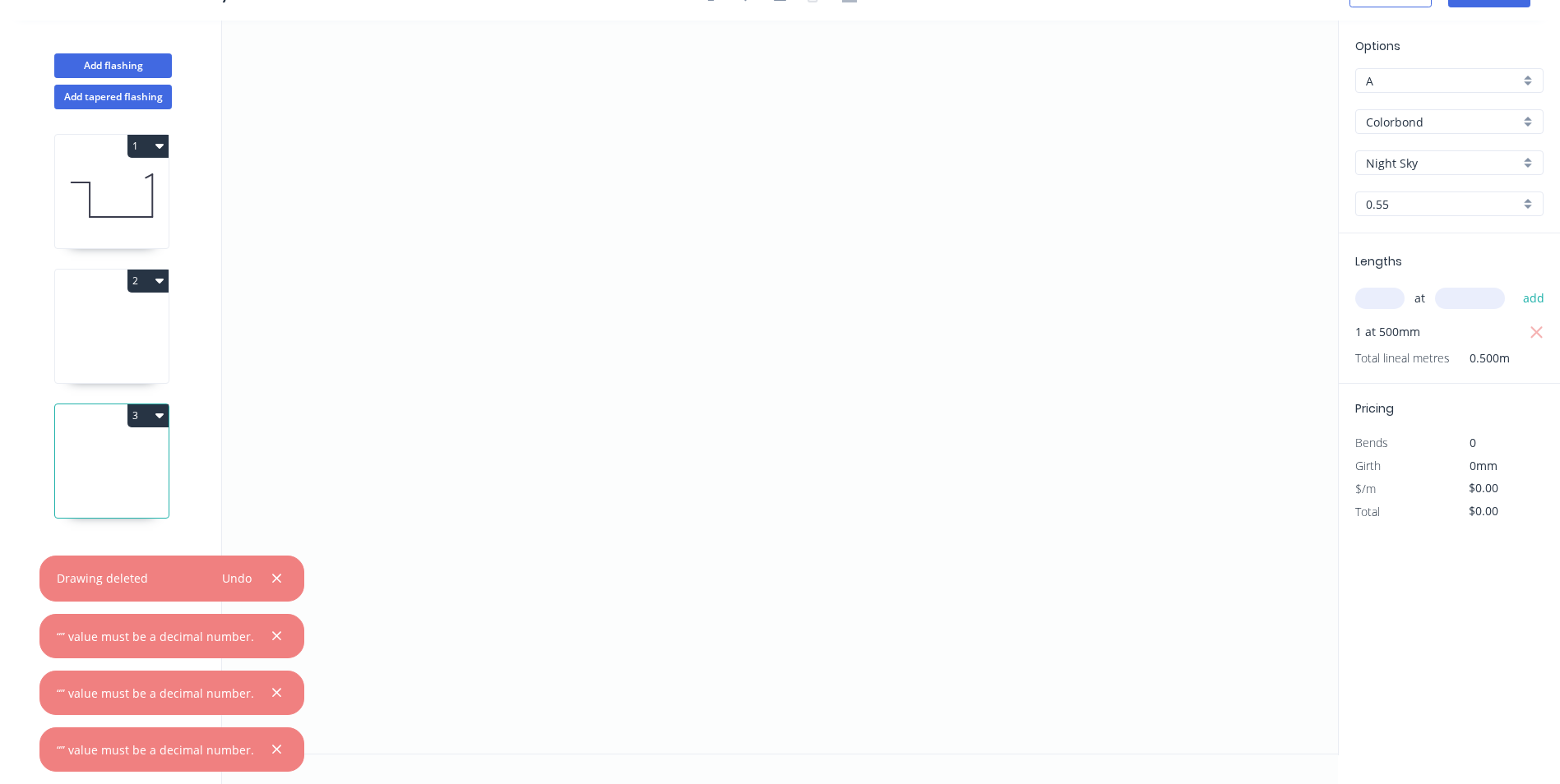
click at [158, 410] on icon "button" at bounding box center [159, 414] width 8 height 13
click at [139, 484] on div "Delete" at bounding box center [90, 489] width 127 height 24
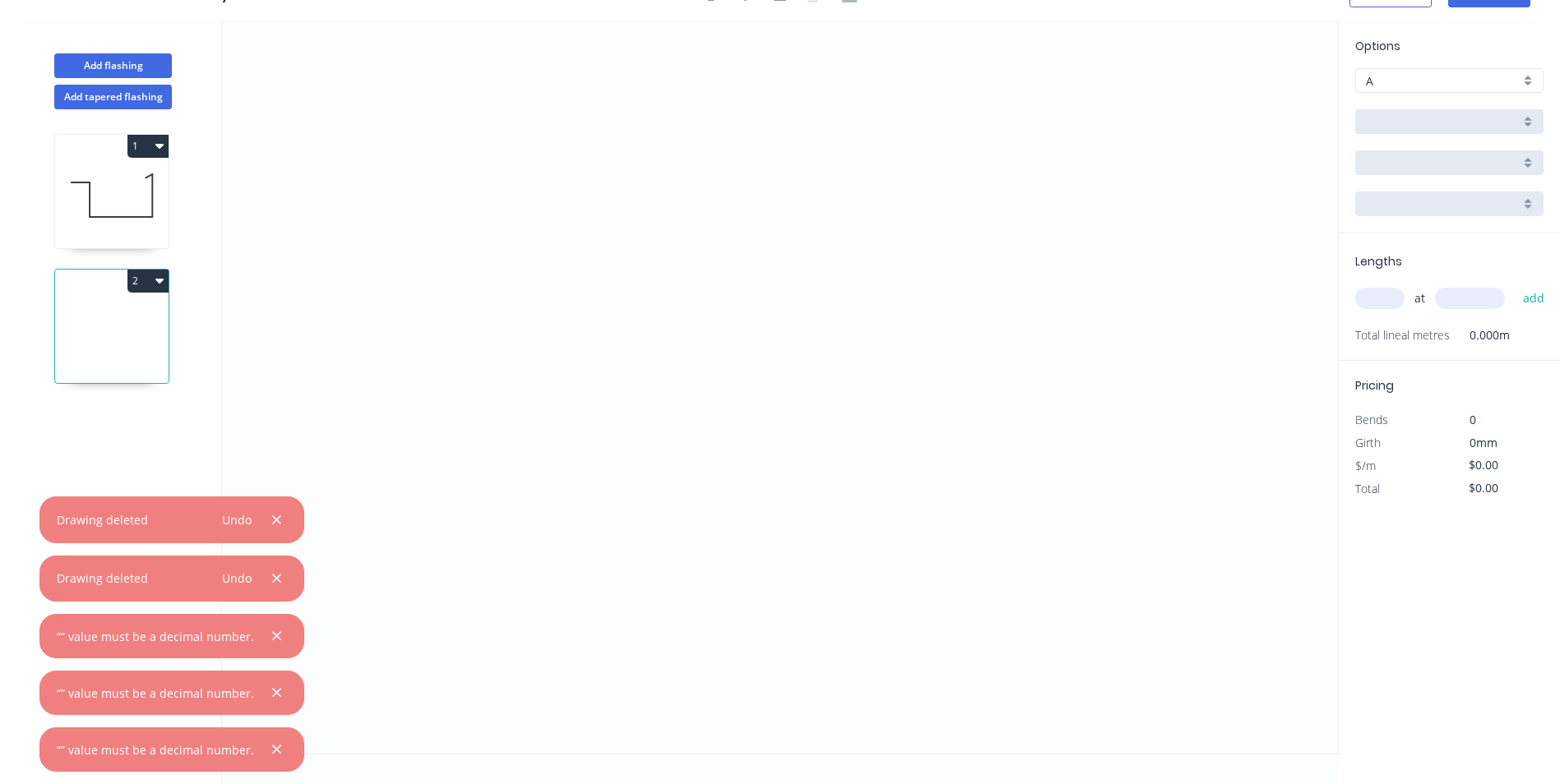
click at [159, 291] on button "2" at bounding box center [148, 281] width 42 height 23
click at [141, 343] on div "Delete" at bounding box center [90, 355] width 127 height 24
type input "$12.42"
type input "$6.21"
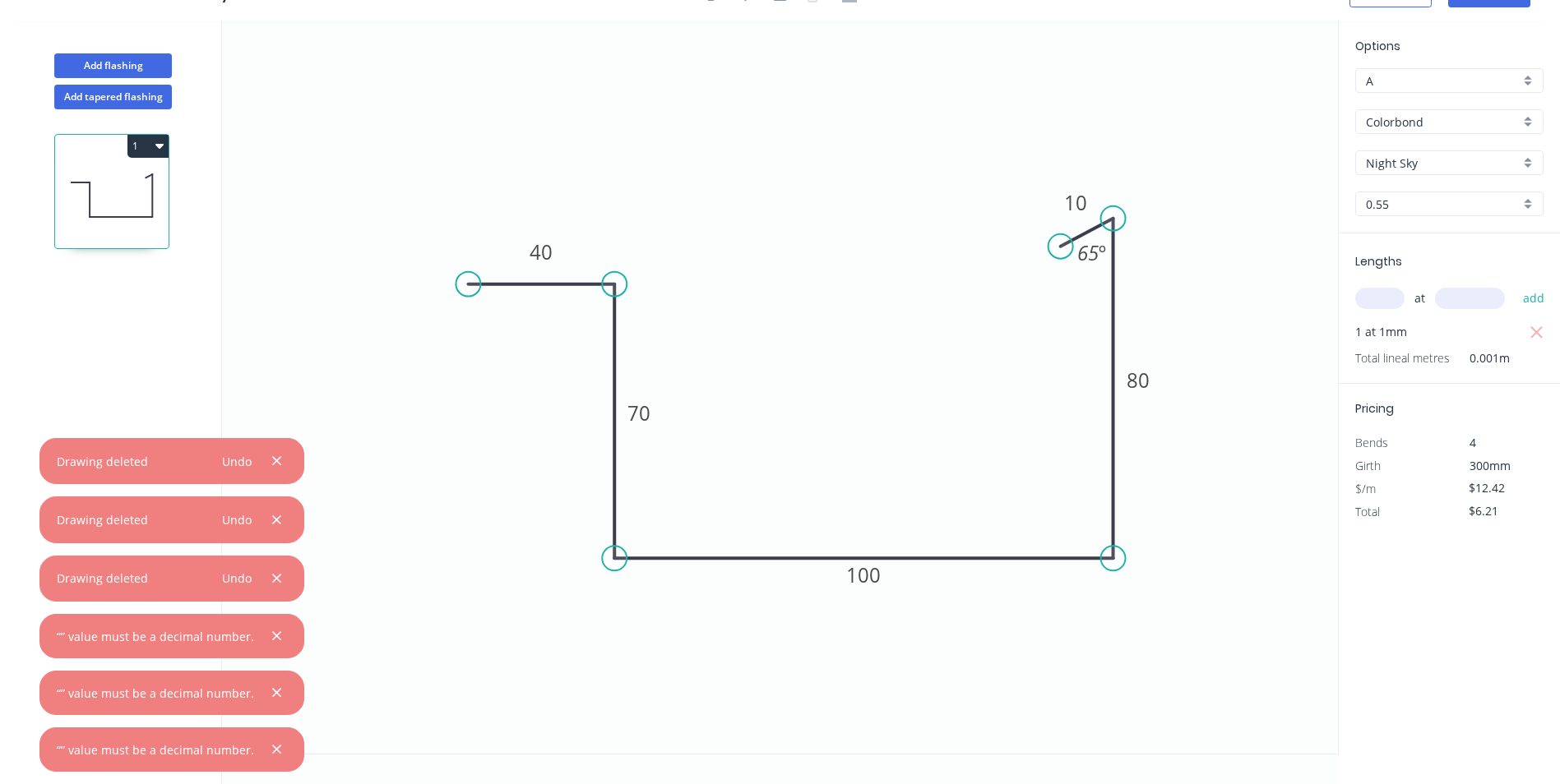
scroll to position [0, 0]
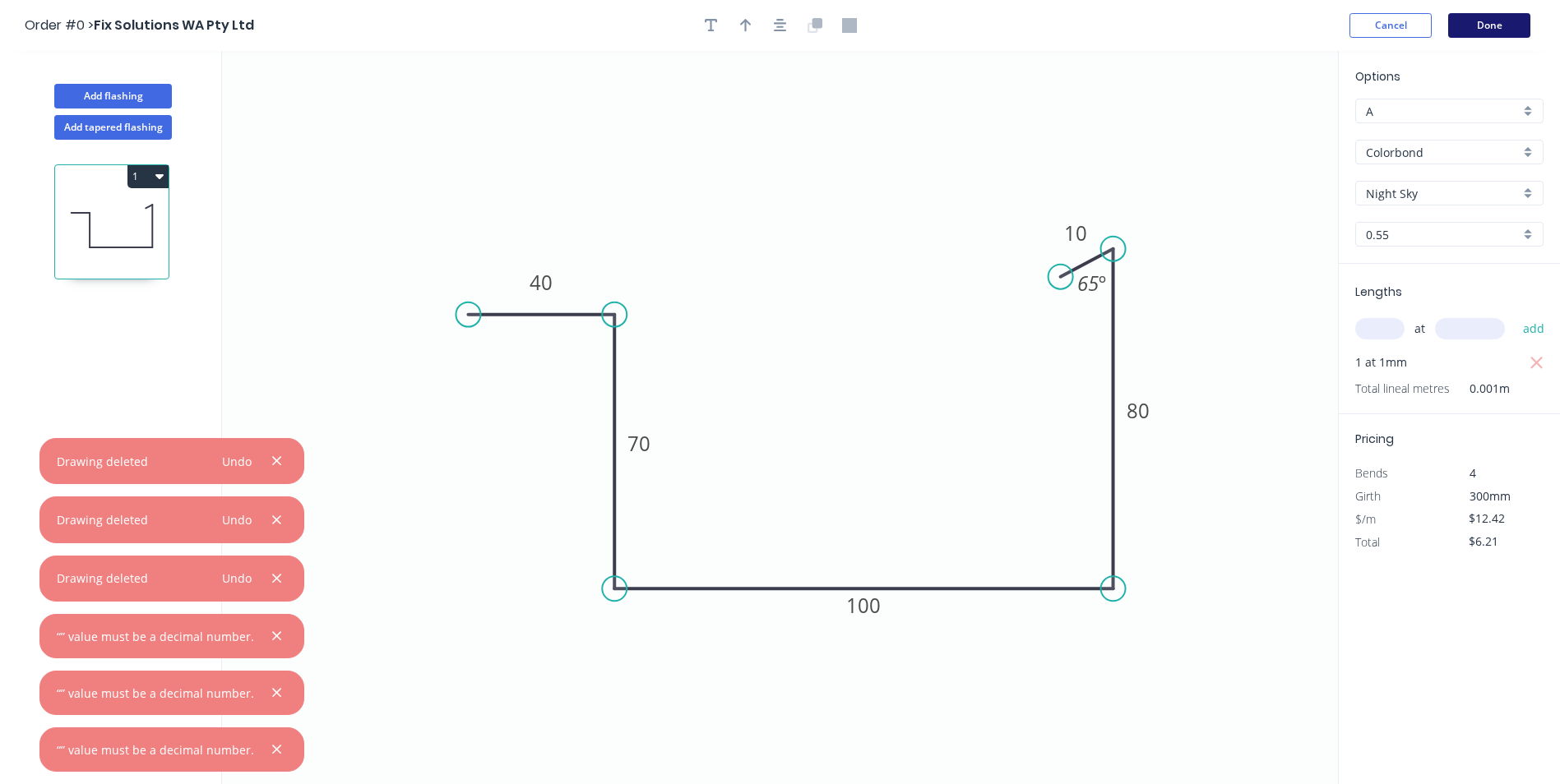
click at [1487, 25] on button "Done" at bounding box center [1489, 25] width 82 height 25
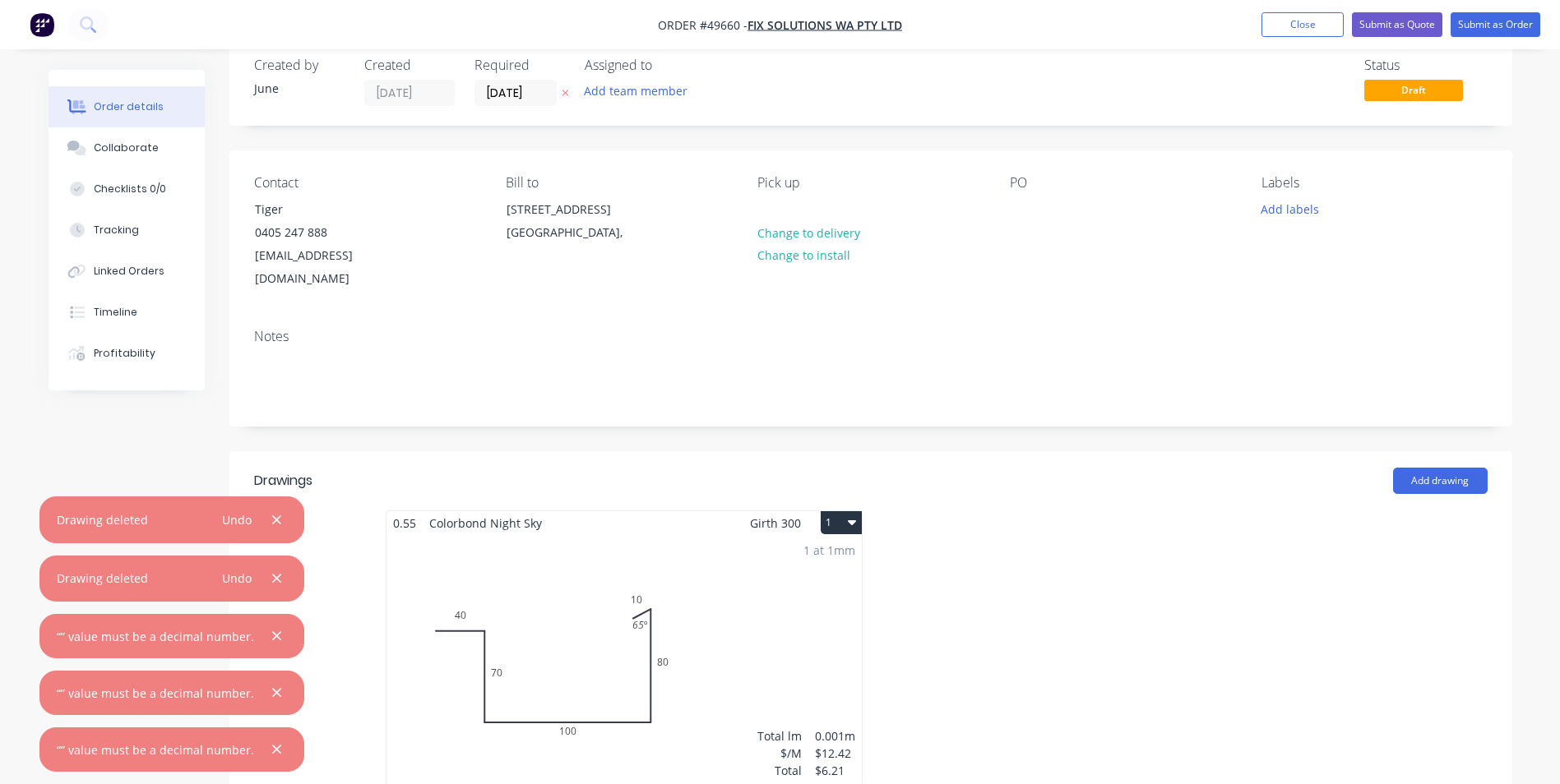
scroll to position [246, 0]
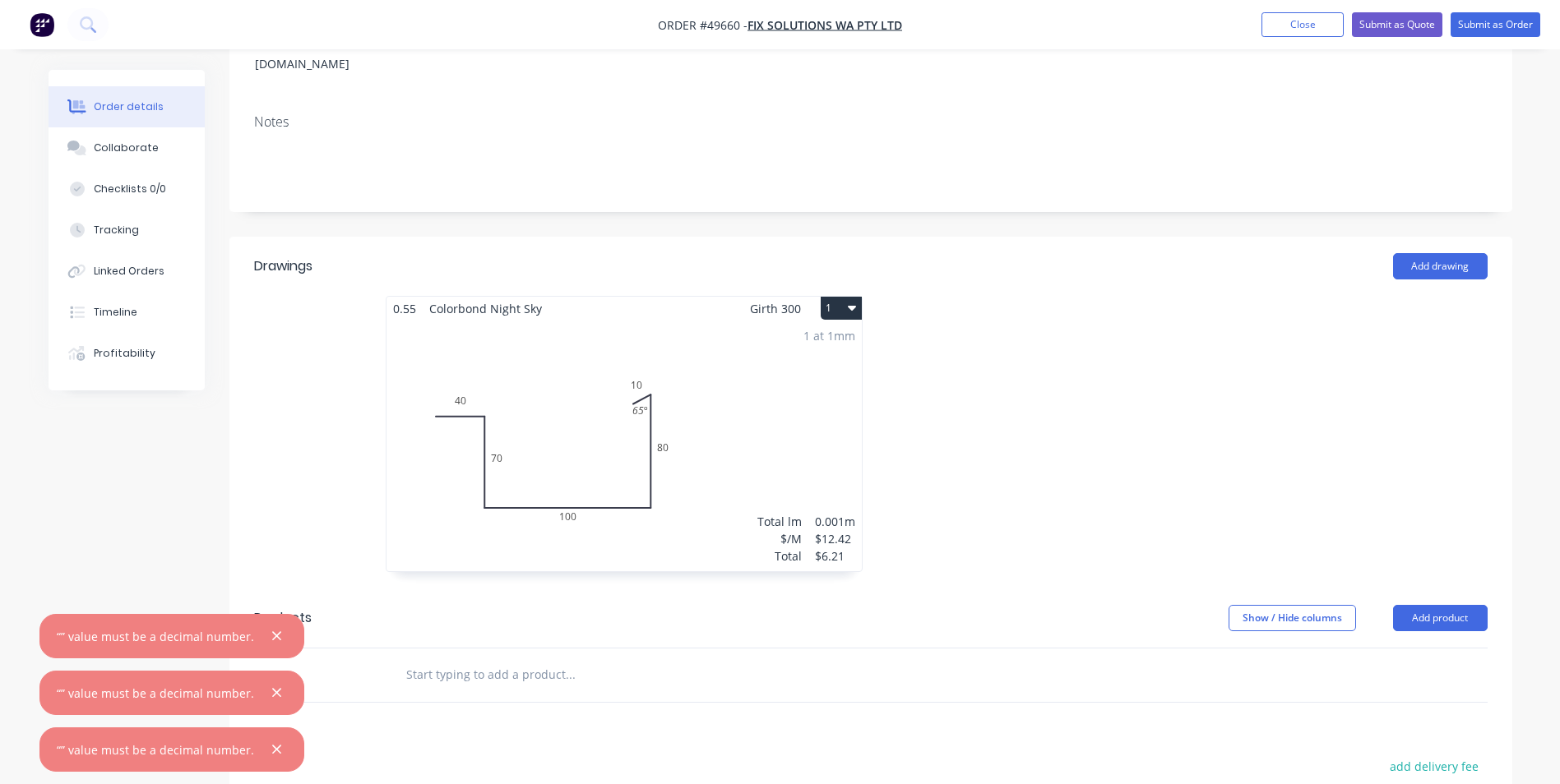
click at [693, 369] on div "1 at 1mm Total lm $/M Total 0.001m $12.42 $6.21" at bounding box center [624, 446] width 476 height 251
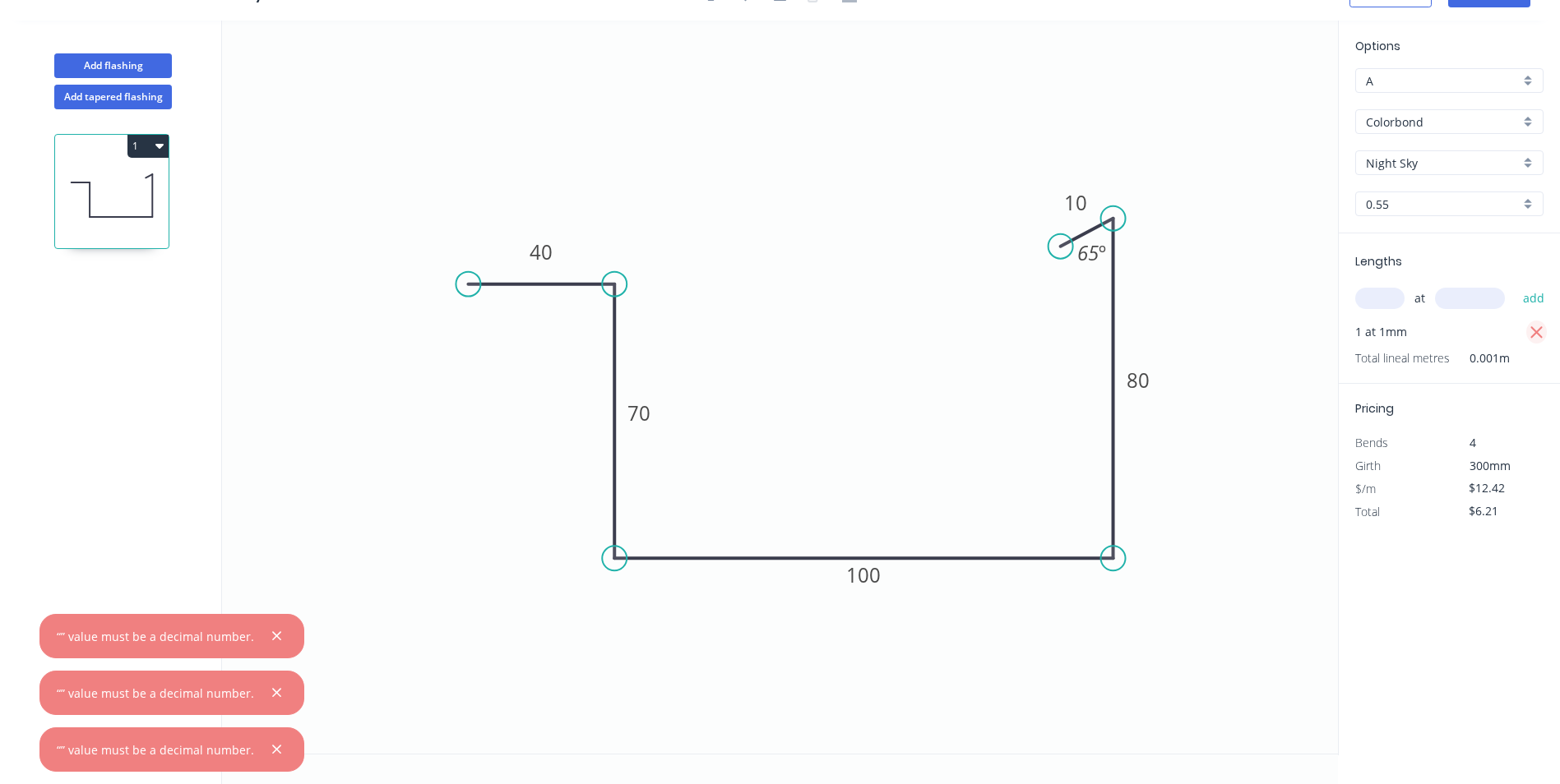
click at [1539, 338] on icon "button" at bounding box center [1537, 333] width 15 height 20
type input "$0.00"
click at [1405, 301] on div "at add" at bounding box center [1451, 299] width 192 height 28
click at [1380, 306] on input "text" at bounding box center [1380, 299] width 49 height 22
type input "1"
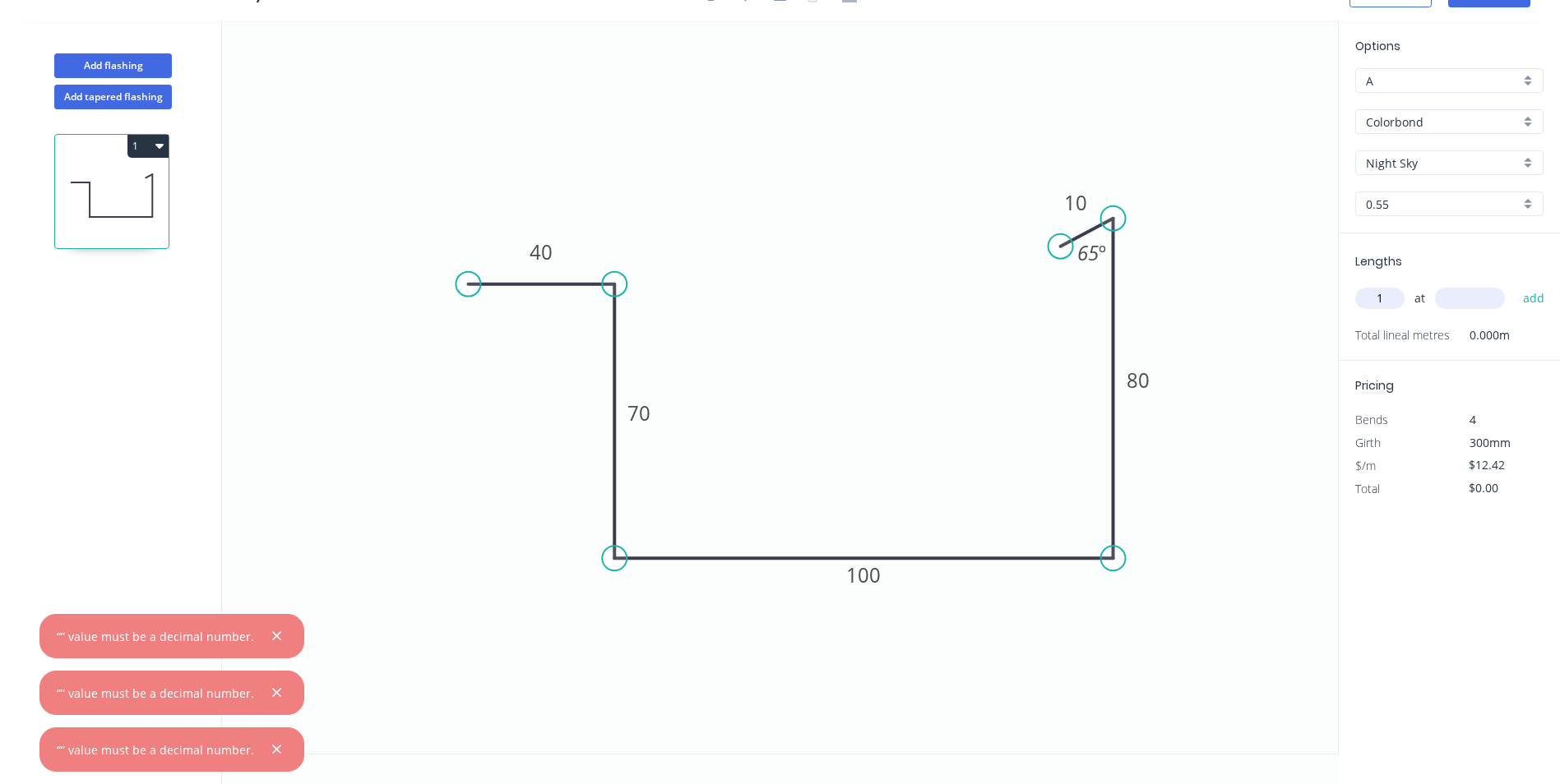
click at [1460, 298] on input "text" at bounding box center [1470, 299] width 70 height 22
type input "100"
click at [1515, 285] on button "add" at bounding box center [1534, 299] width 39 height 28
type input "$6.21"
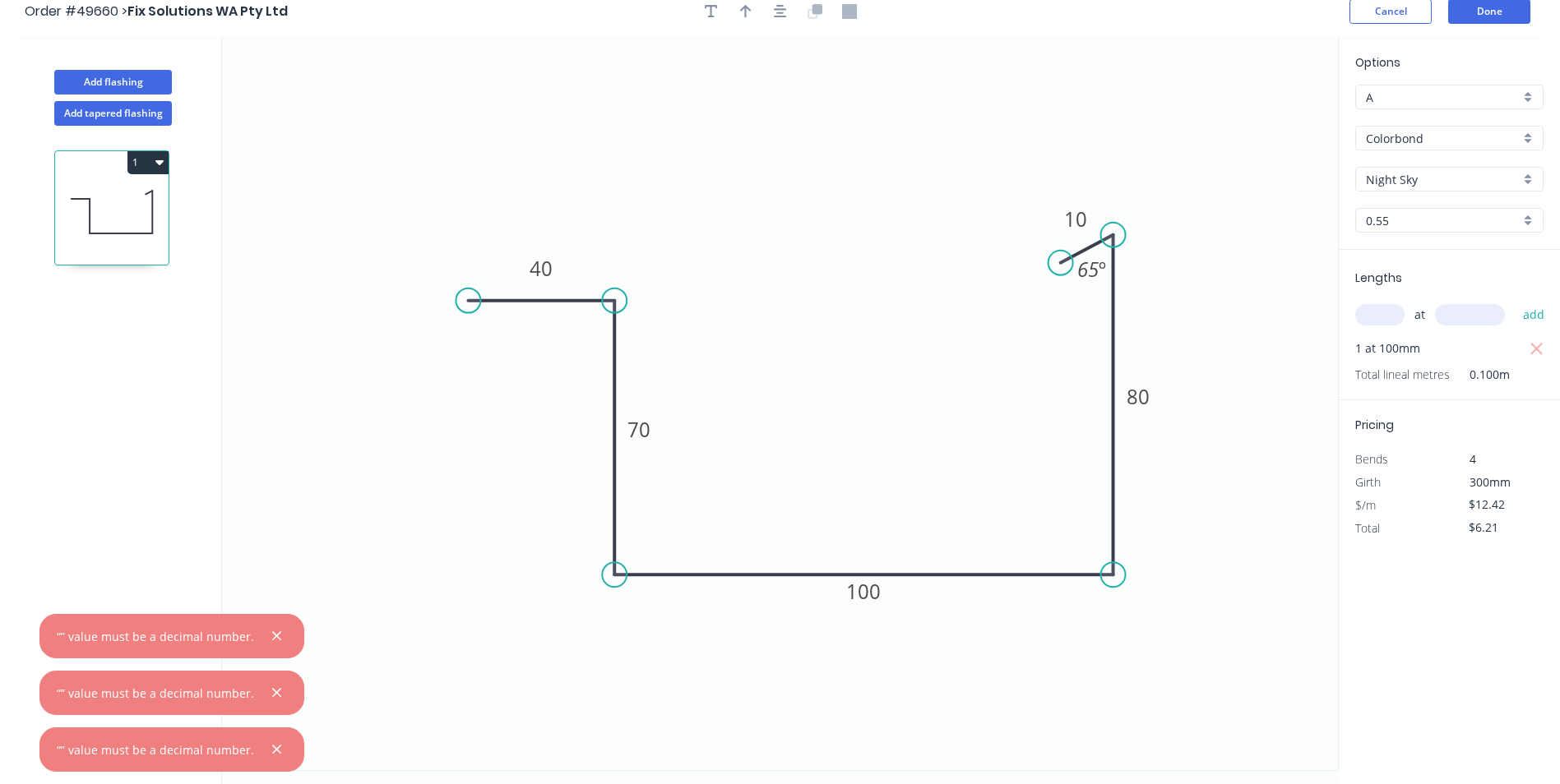
scroll to position [0, 0]
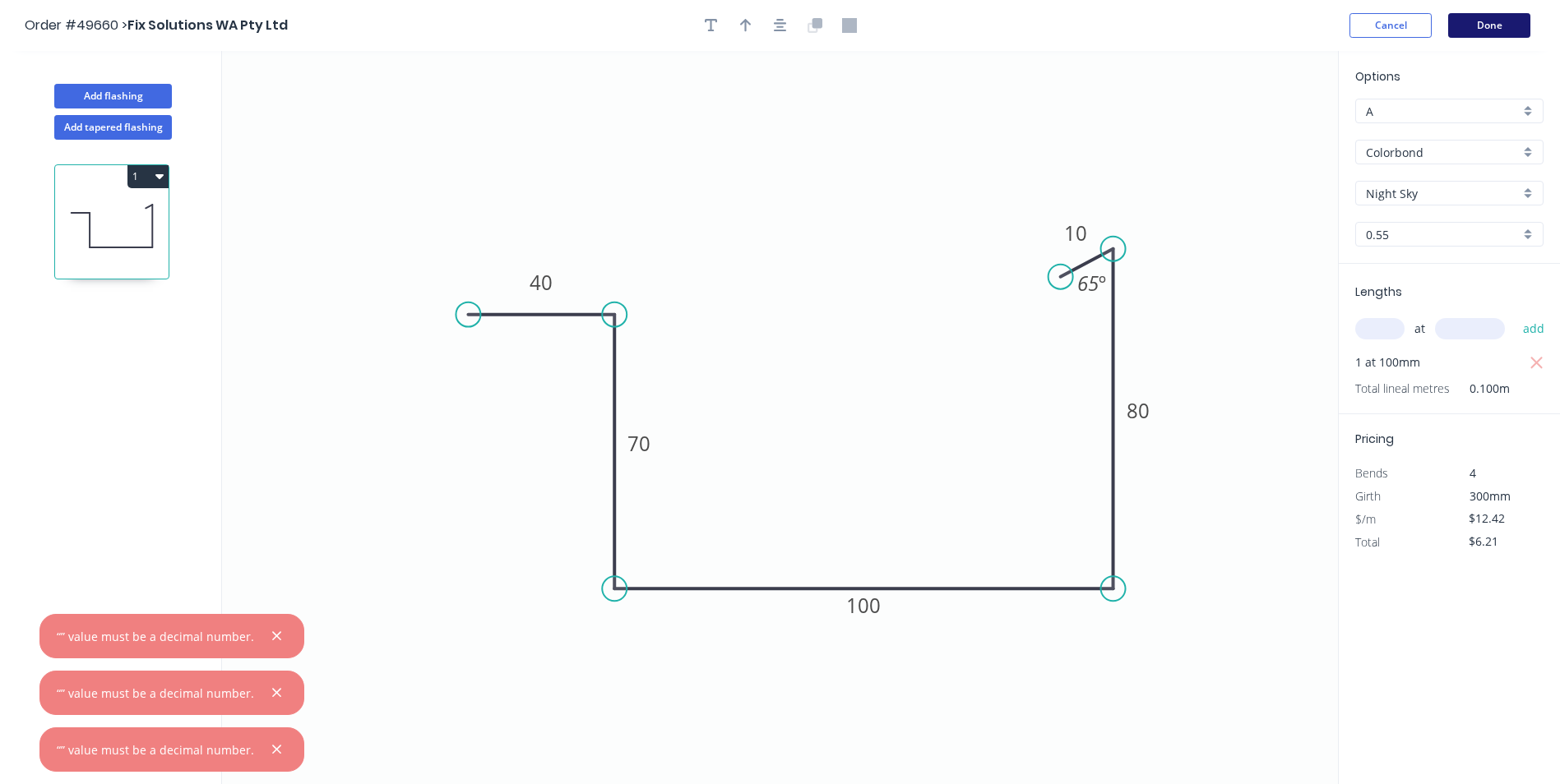
click at [1498, 18] on button "Done" at bounding box center [1489, 25] width 82 height 25
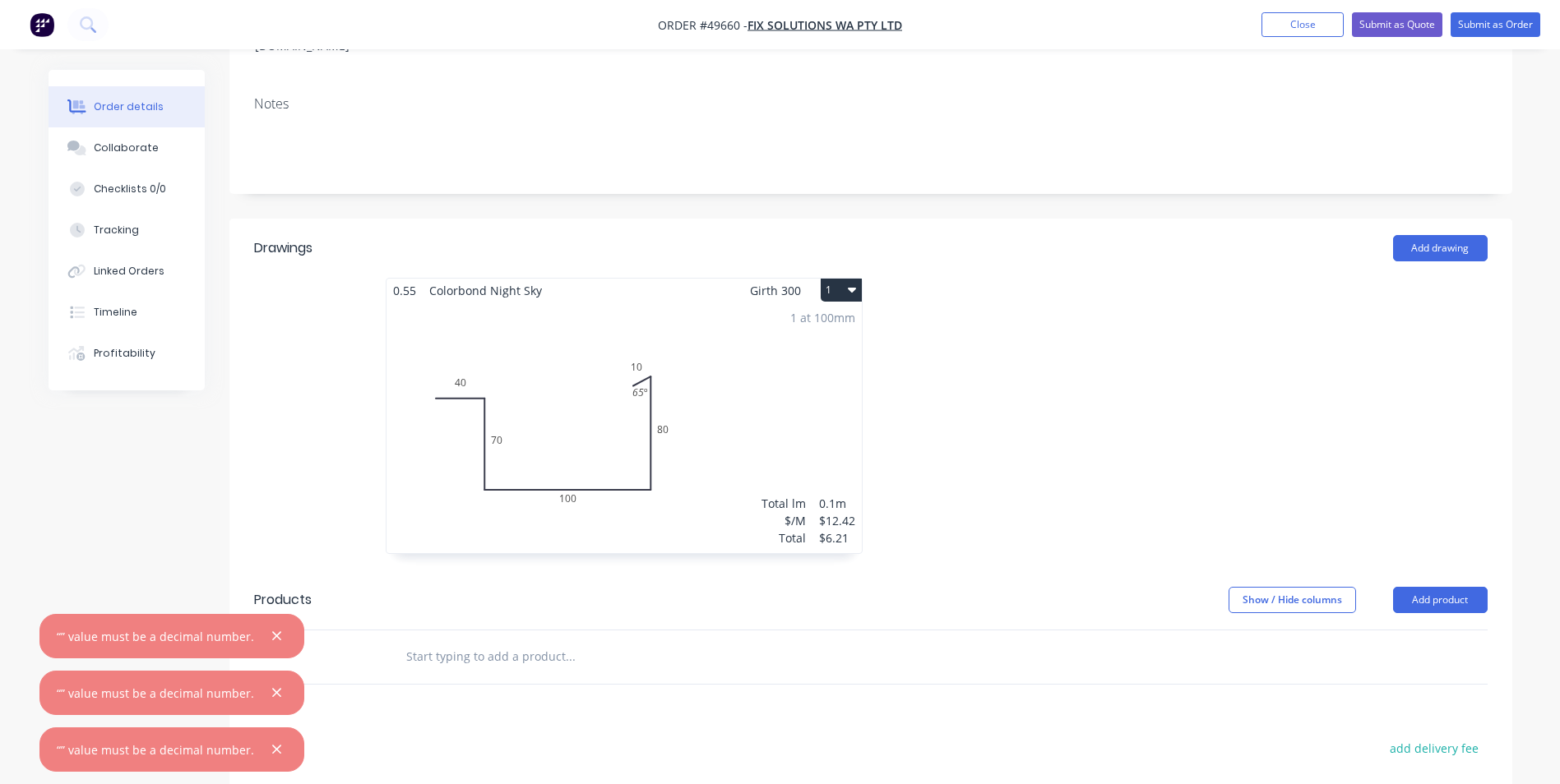
scroll to position [329, 0]
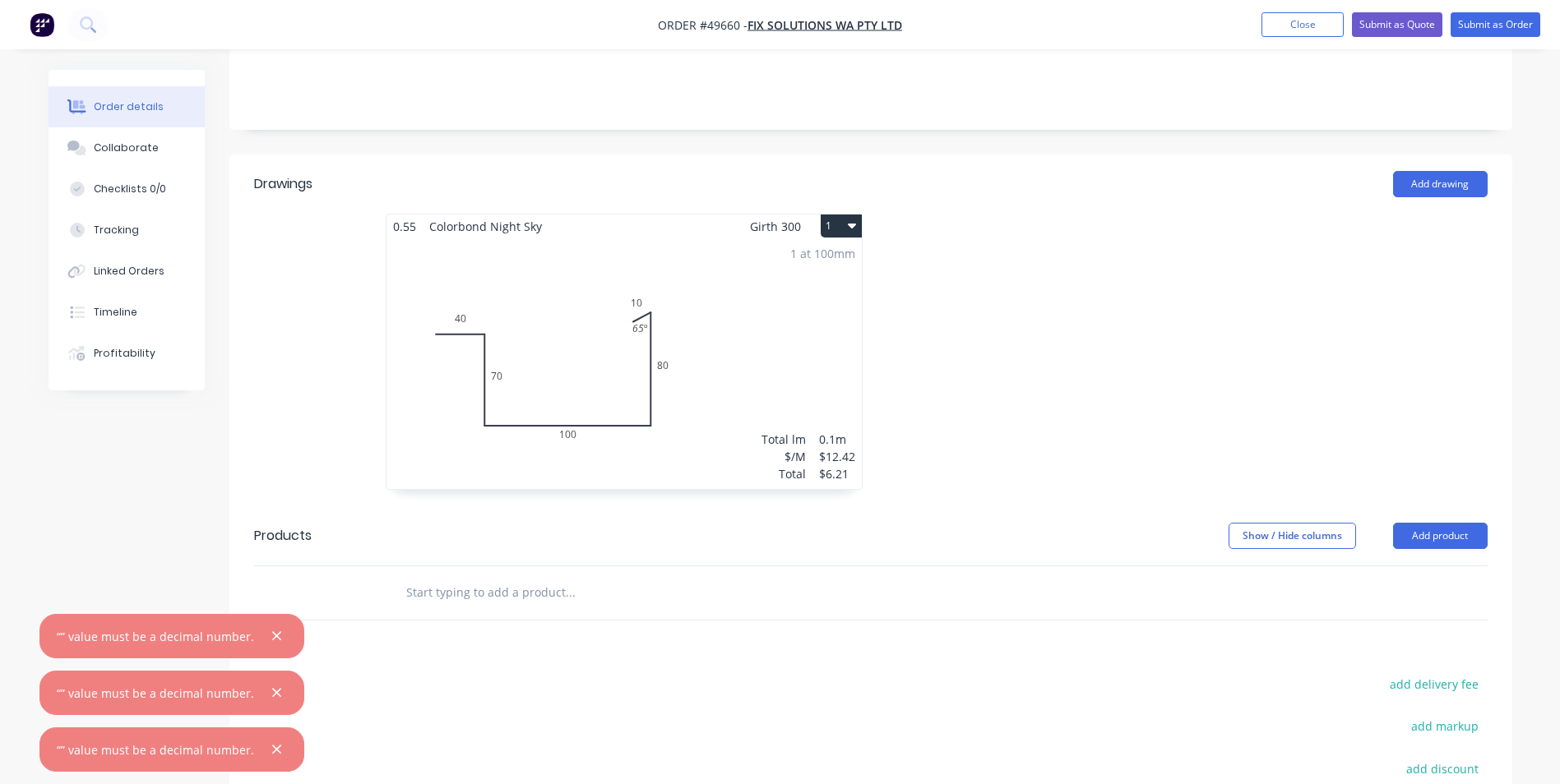
click at [1077, 351] on div at bounding box center [1118, 360] width 494 height 293
click at [1437, 523] on button "Add product" at bounding box center [1441, 536] width 95 height 27
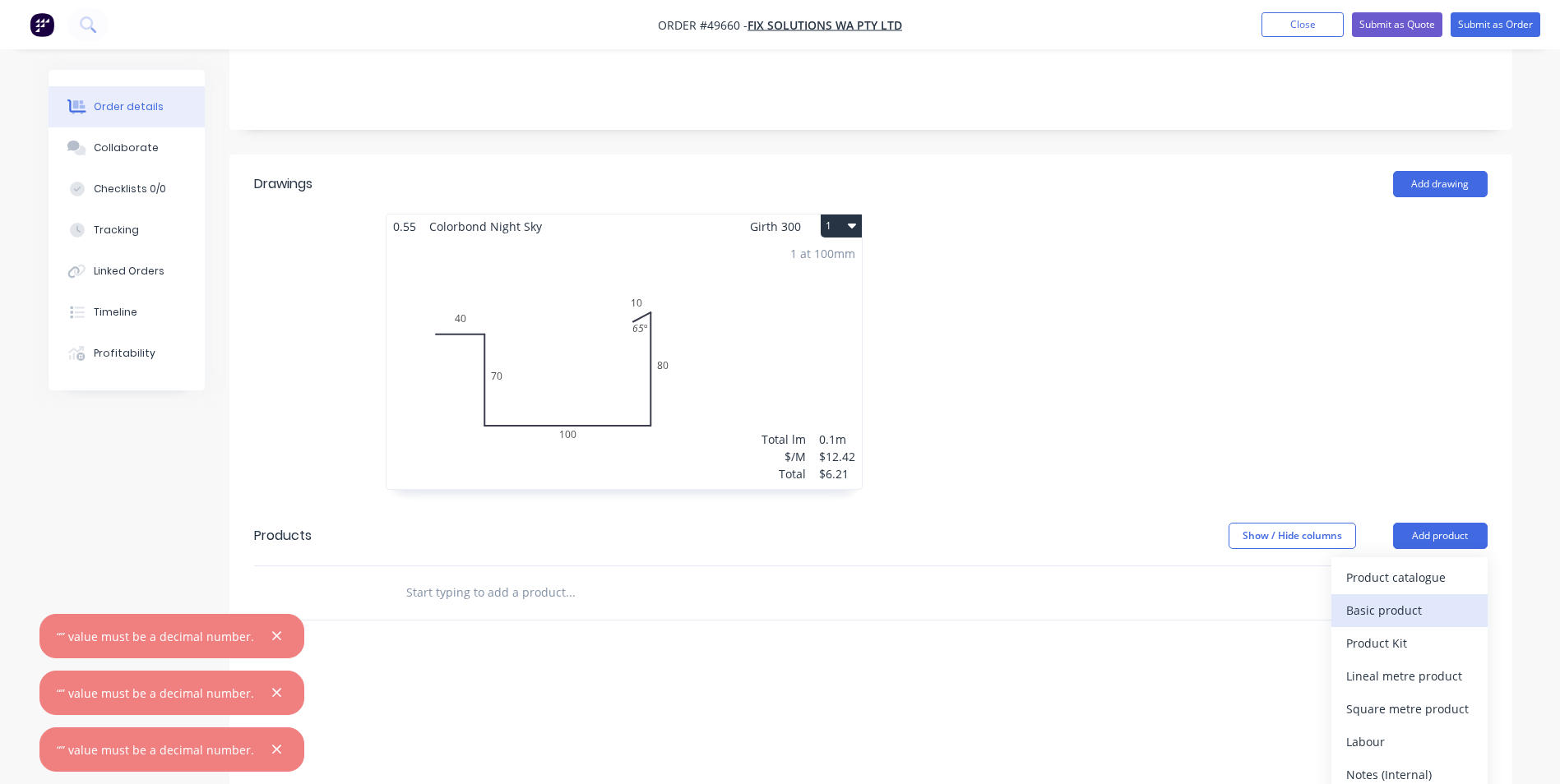
click at [1410, 598] on div "Basic product" at bounding box center [1410, 610] width 127 height 24
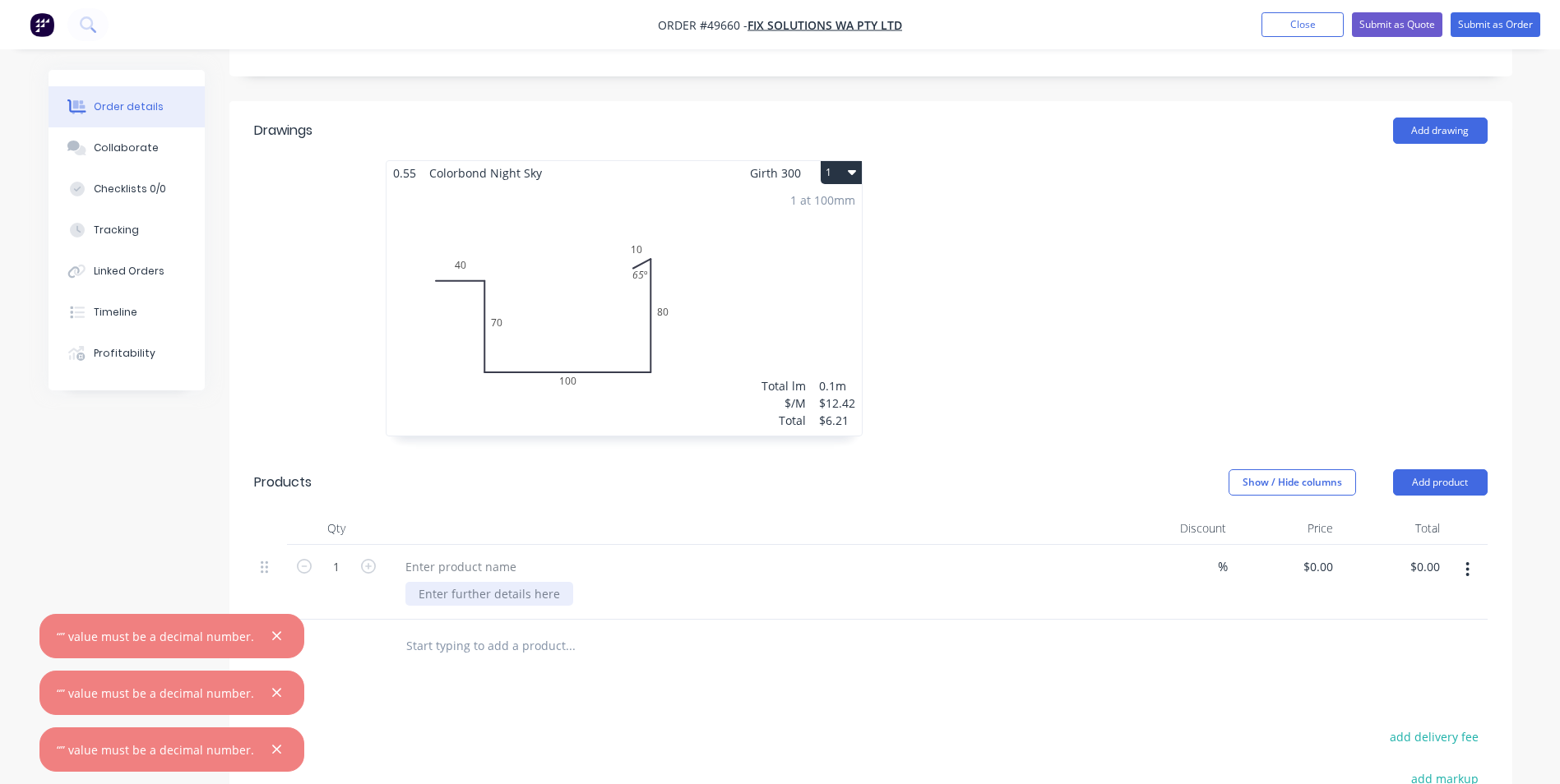
scroll to position [411, 0]
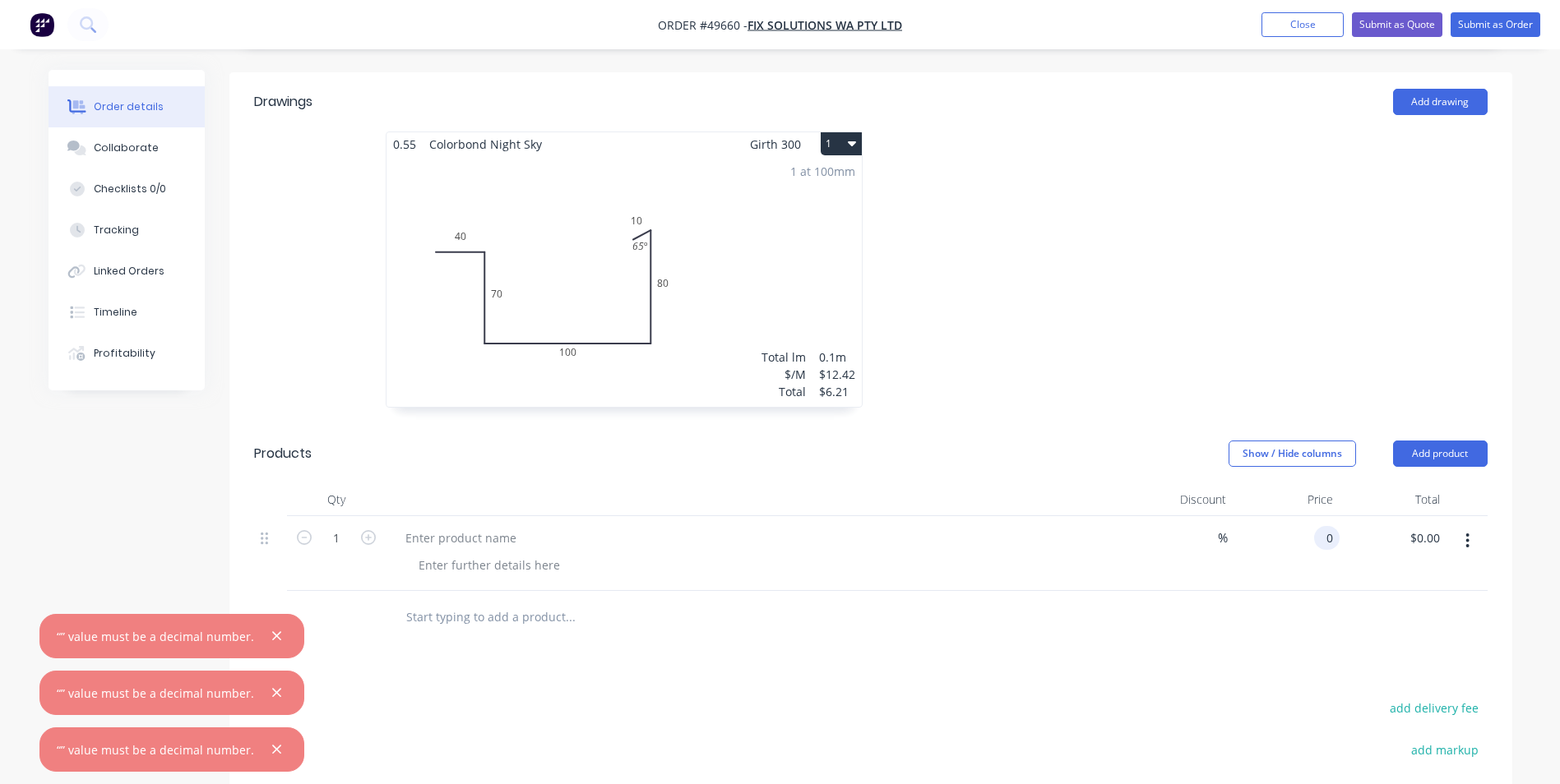
click at [1333, 526] on input "0" at bounding box center [1330, 538] width 19 height 24
type input "$6.00"
click at [523, 526] on div at bounding box center [461, 538] width 138 height 24
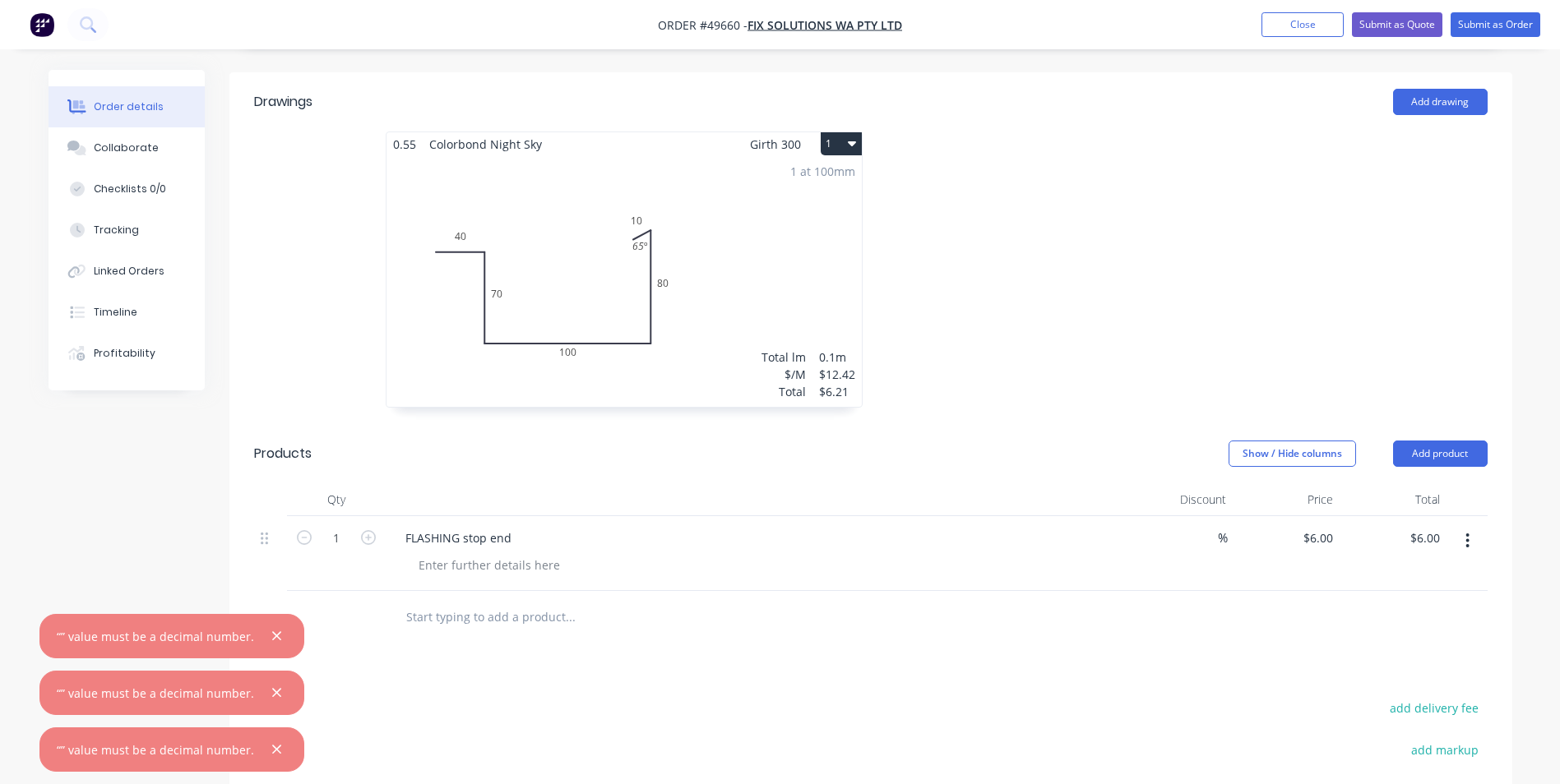
click at [757, 621] on div at bounding box center [682, 618] width 593 height 53
click at [520, 526] on div "FLASHING stop end" at bounding box center [459, 538] width 133 height 24
click at [511, 526] on div "FLASHING stop end LH+3RH" at bounding box center [482, 538] width 178 height 24
click at [351, 526] on input "1" at bounding box center [335, 538] width 43 height 25
type input "6"
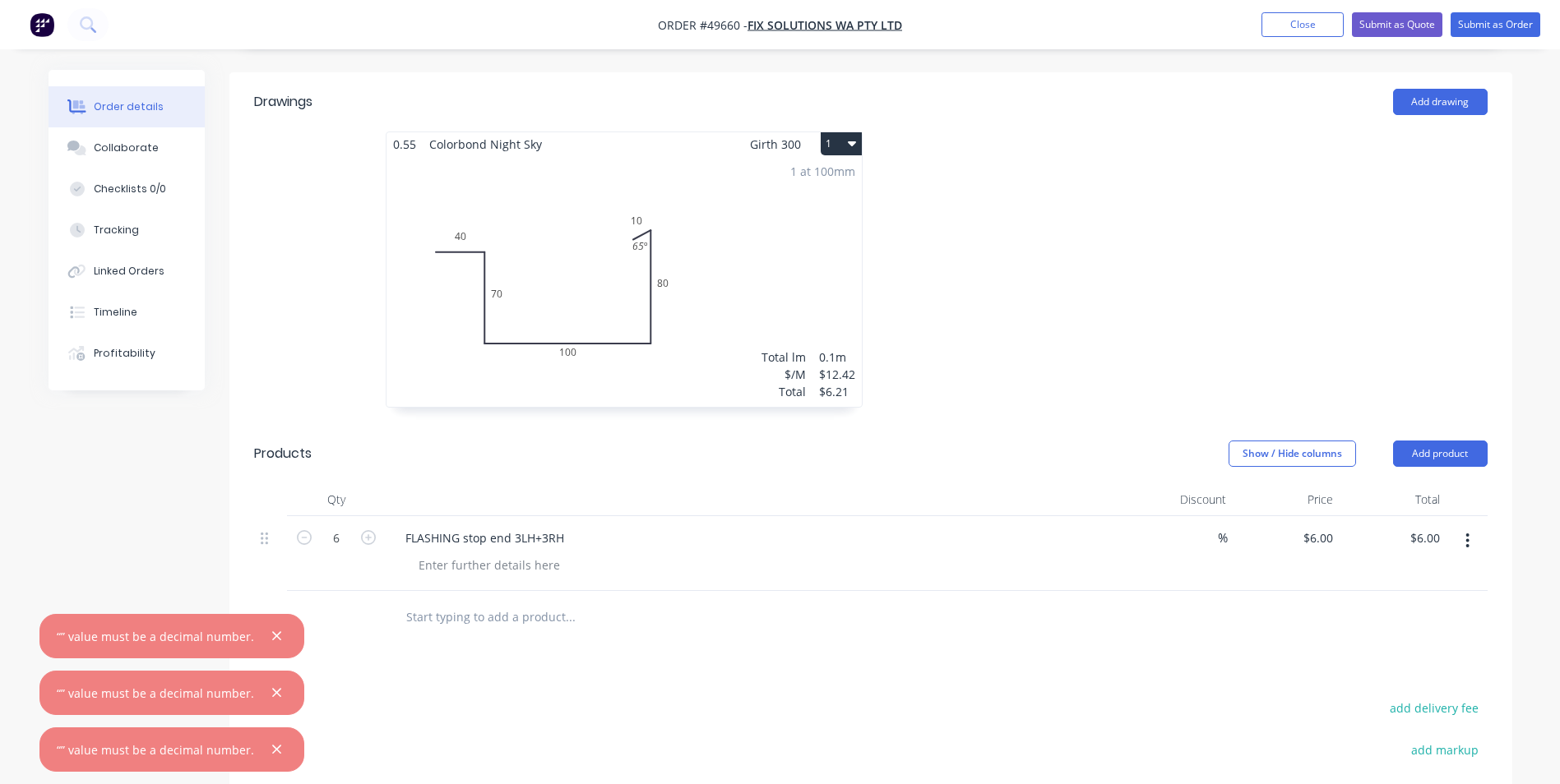
type input "$36.00"
click at [990, 526] on div "FLASHING stop end 3LH+3RH" at bounding box center [756, 538] width 727 height 24
click at [998, 591] on div at bounding box center [871, 618] width 1234 height 53
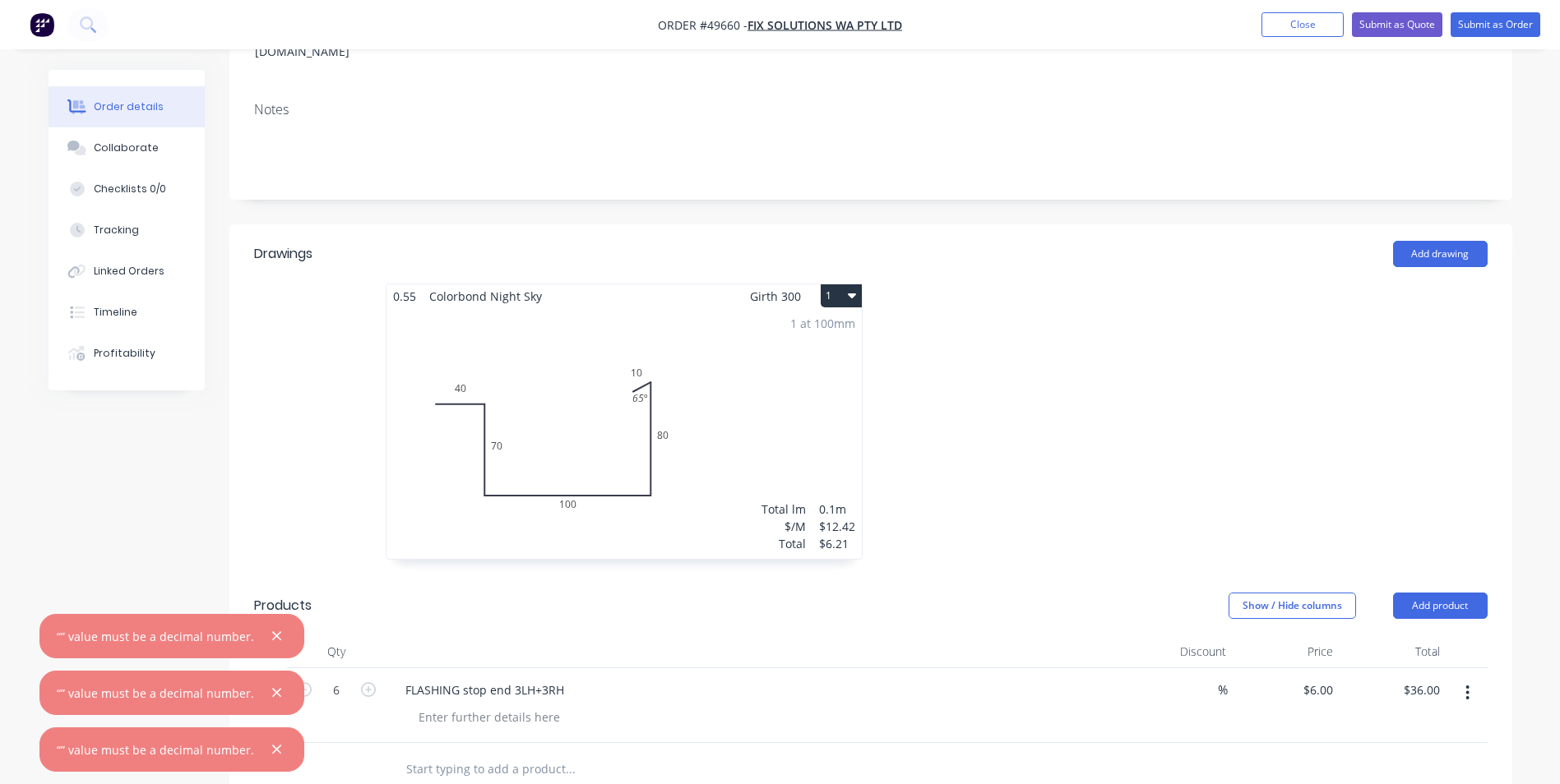
scroll to position [220, 0]
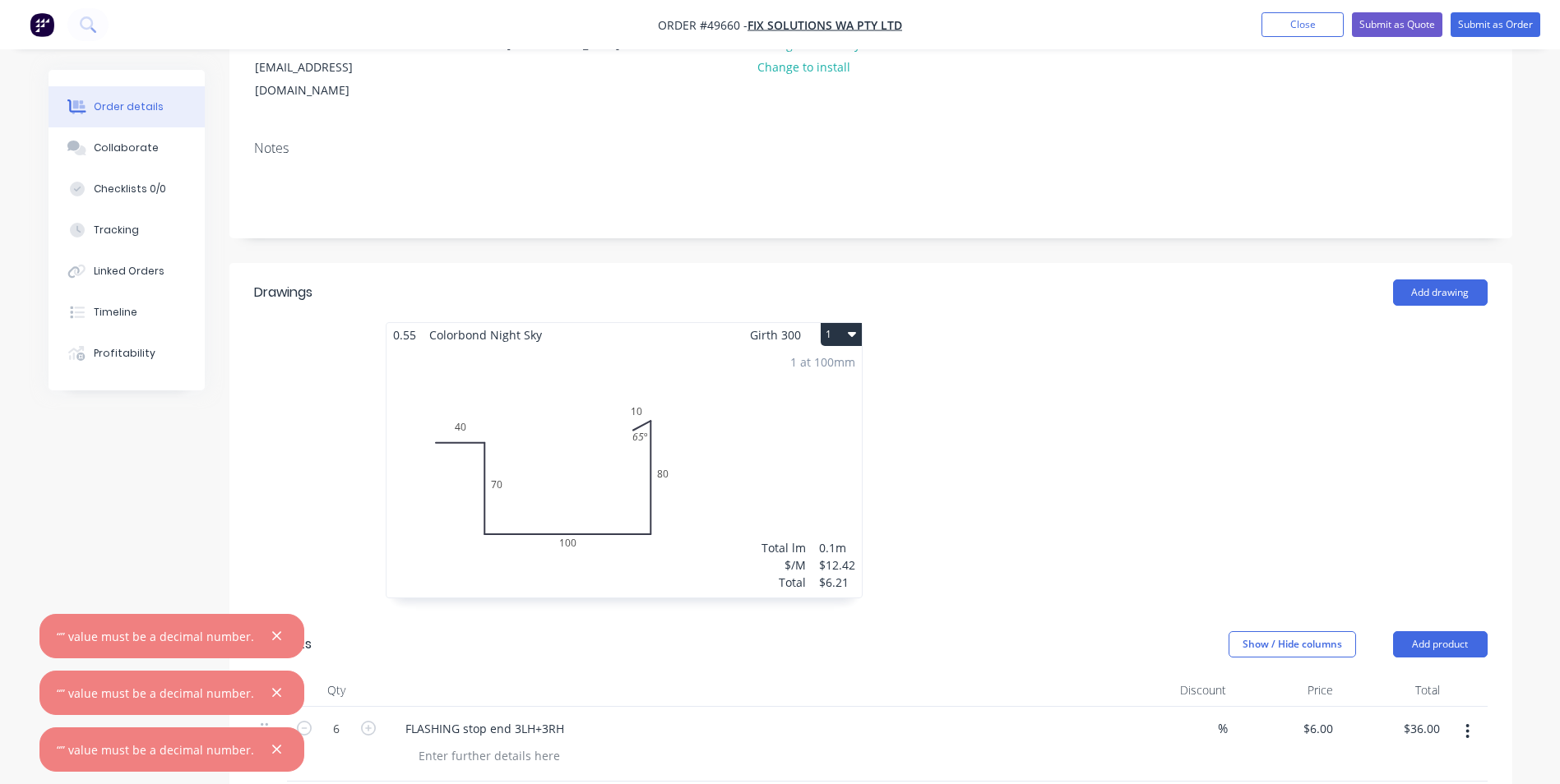
click at [841, 323] on button "1" at bounding box center [842, 334] width 42 height 23
click at [813, 428] on div "Delete" at bounding box center [783, 440] width 127 height 24
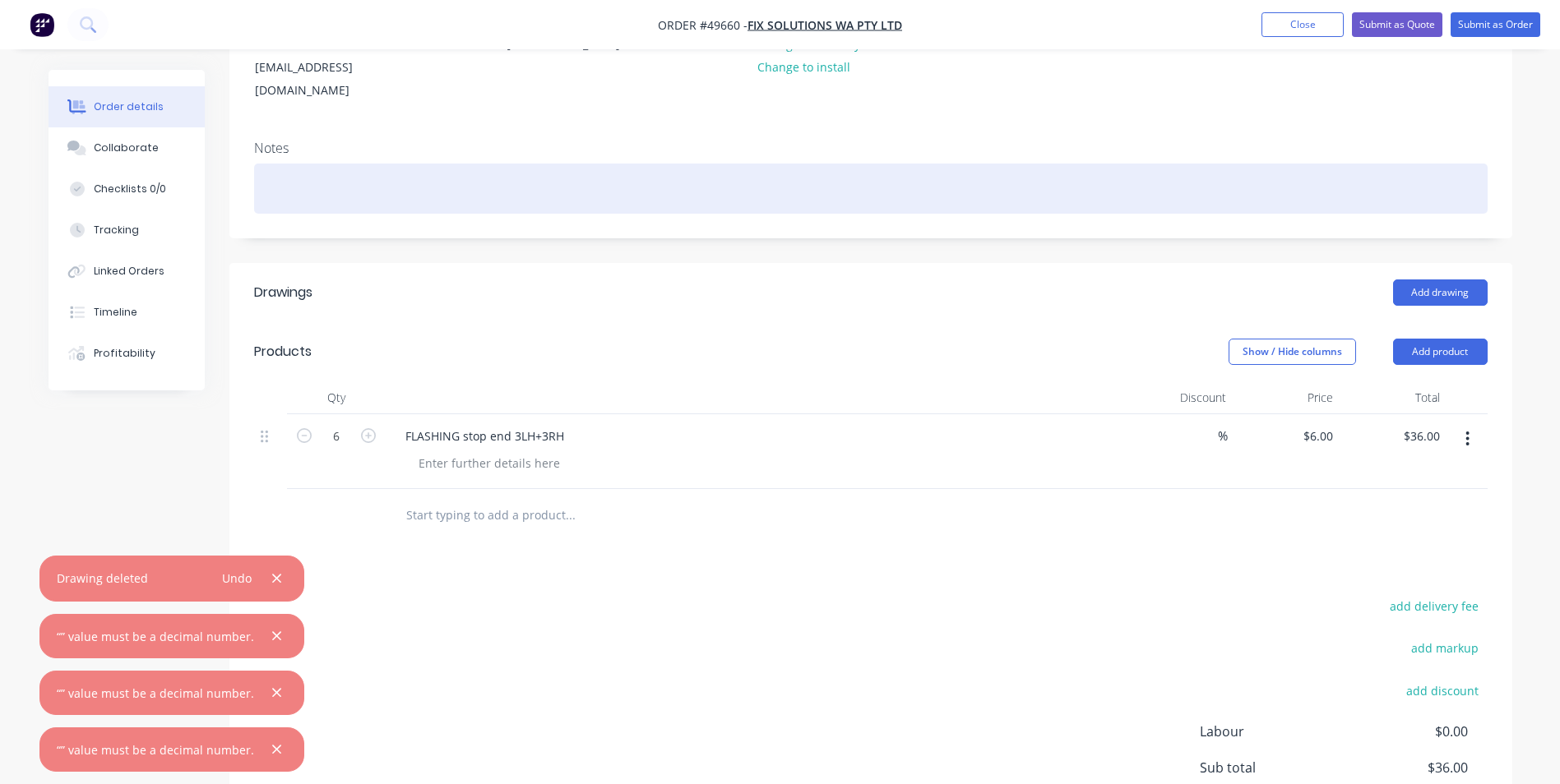
click at [368, 175] on div at bounding box center [871, 188] width 1234 height 50
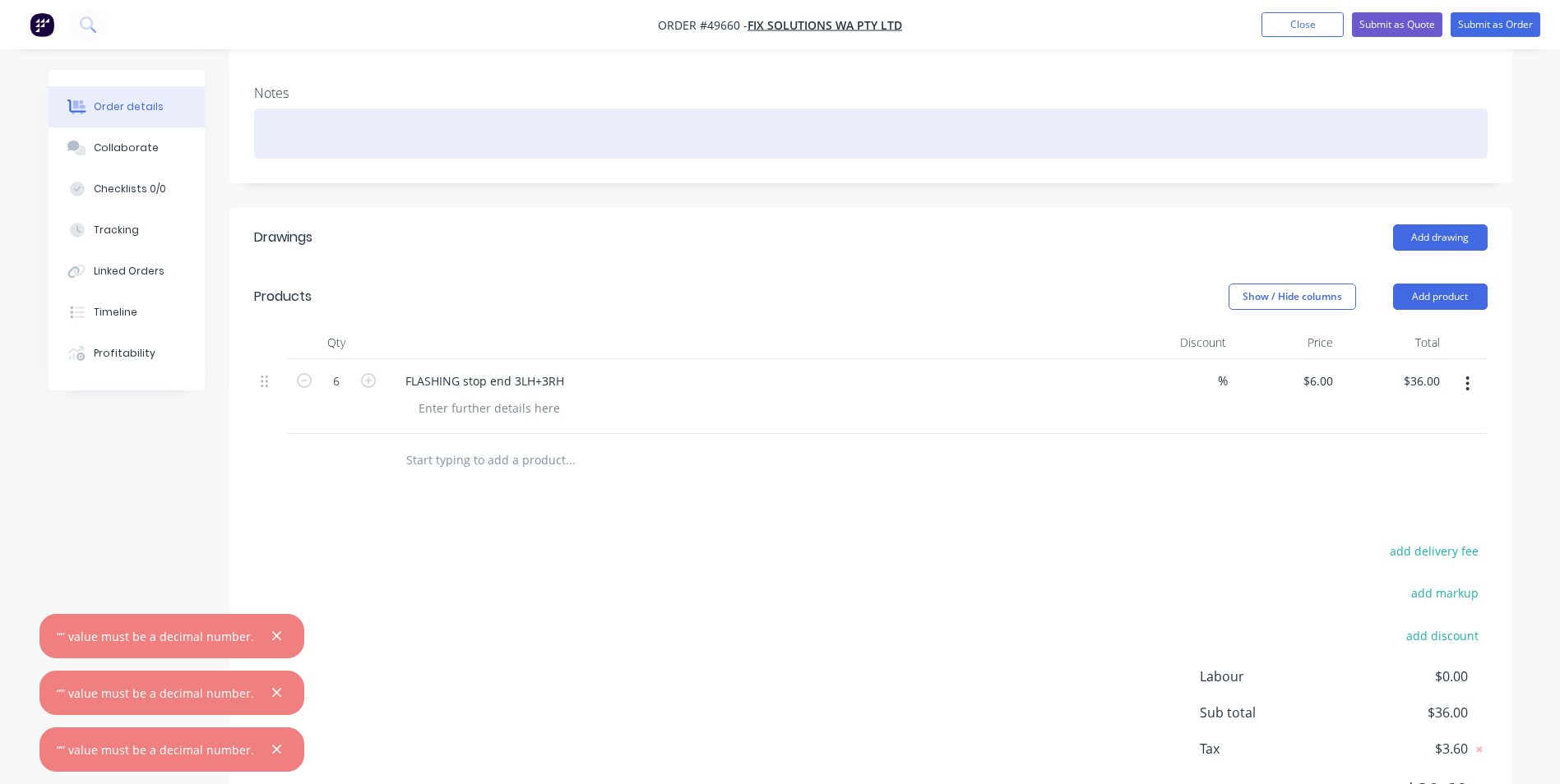
scroll to position [174, 0]
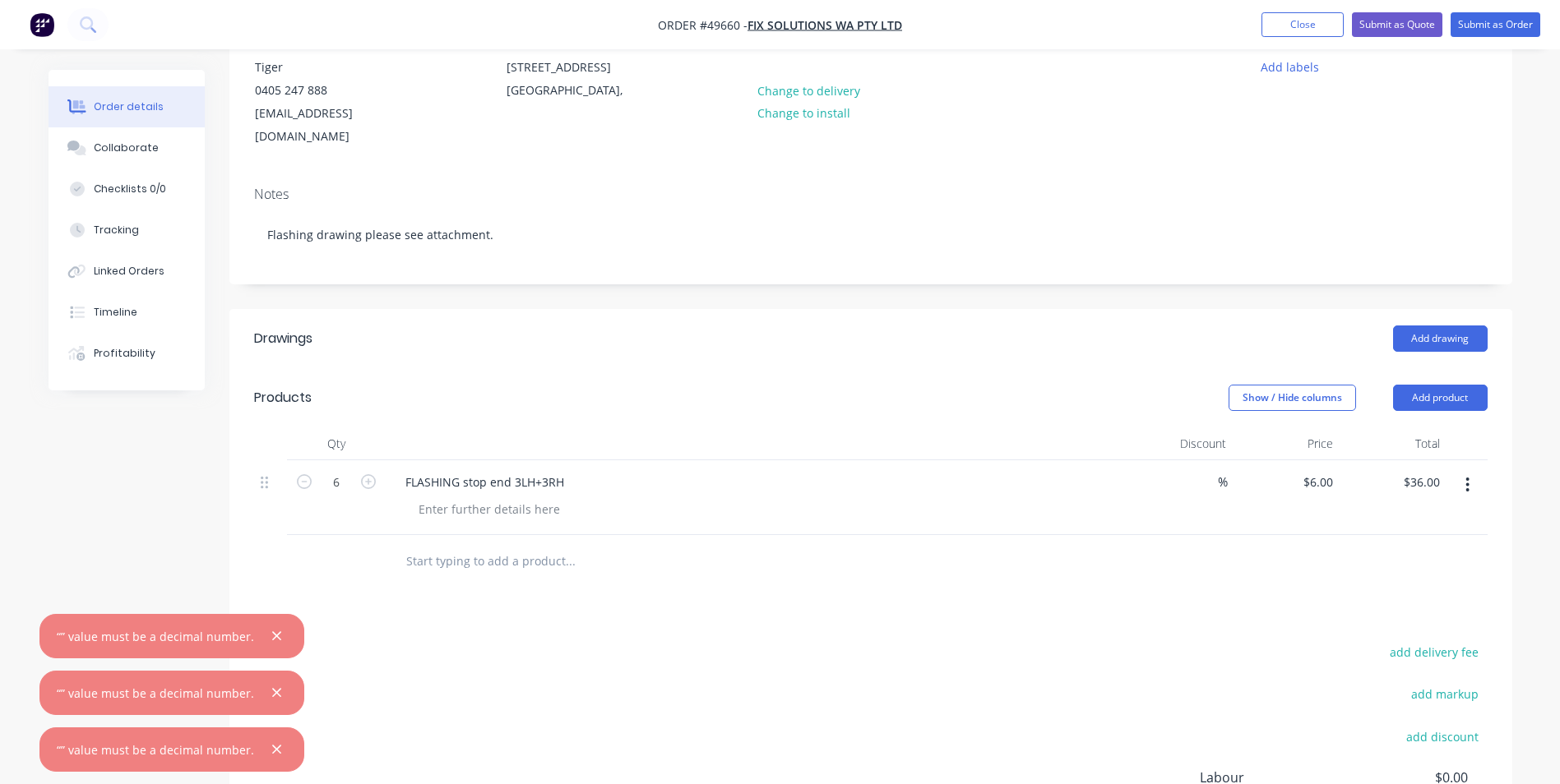
click at [744, 325] on div "Add drawing" at bounding box center [1001, 338] width 971 height 27
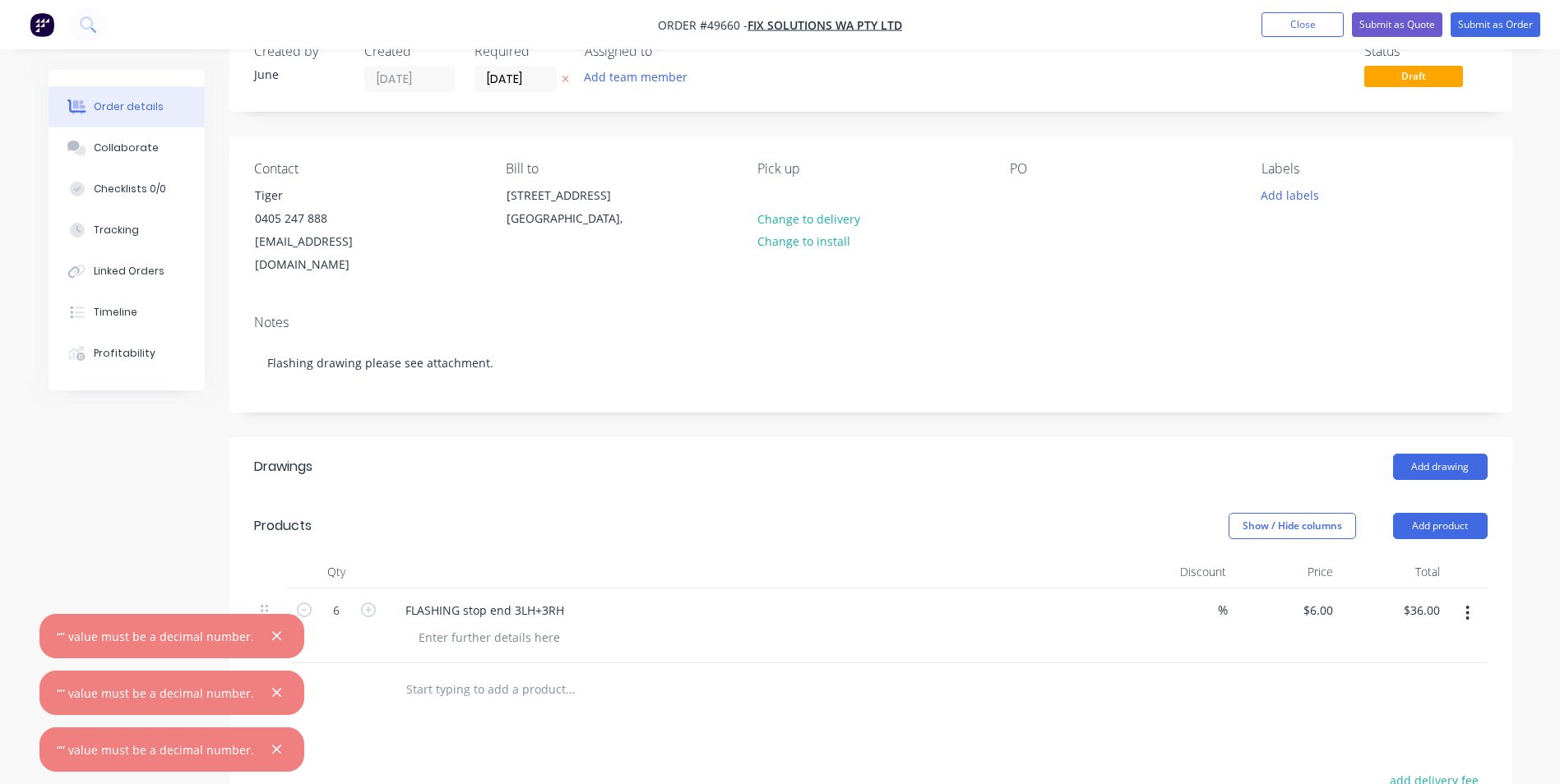
scroll to position [10, 0]
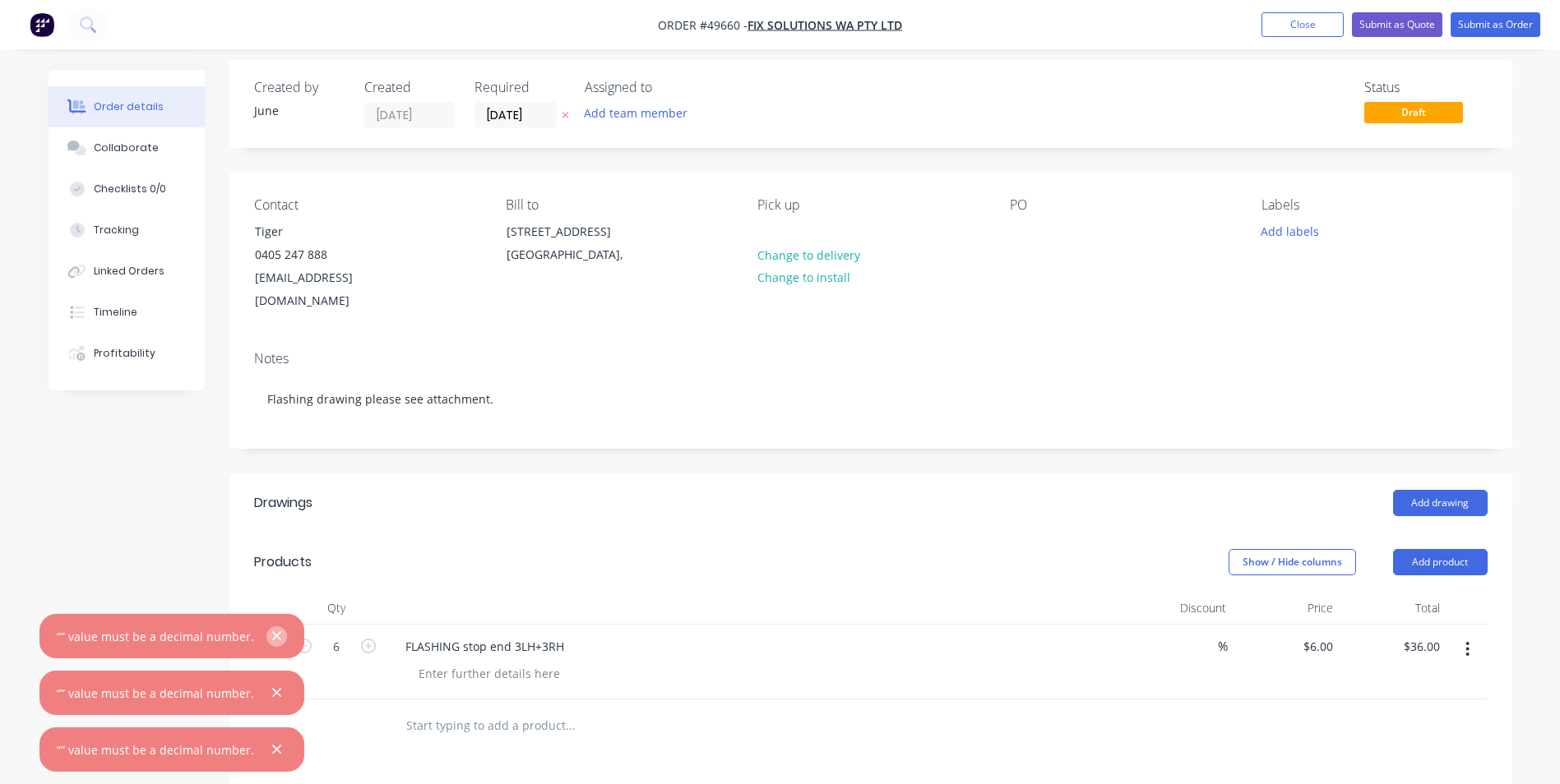
click at [276, 636] on button "button" at bounding box center [276, 637] width 21 height 21
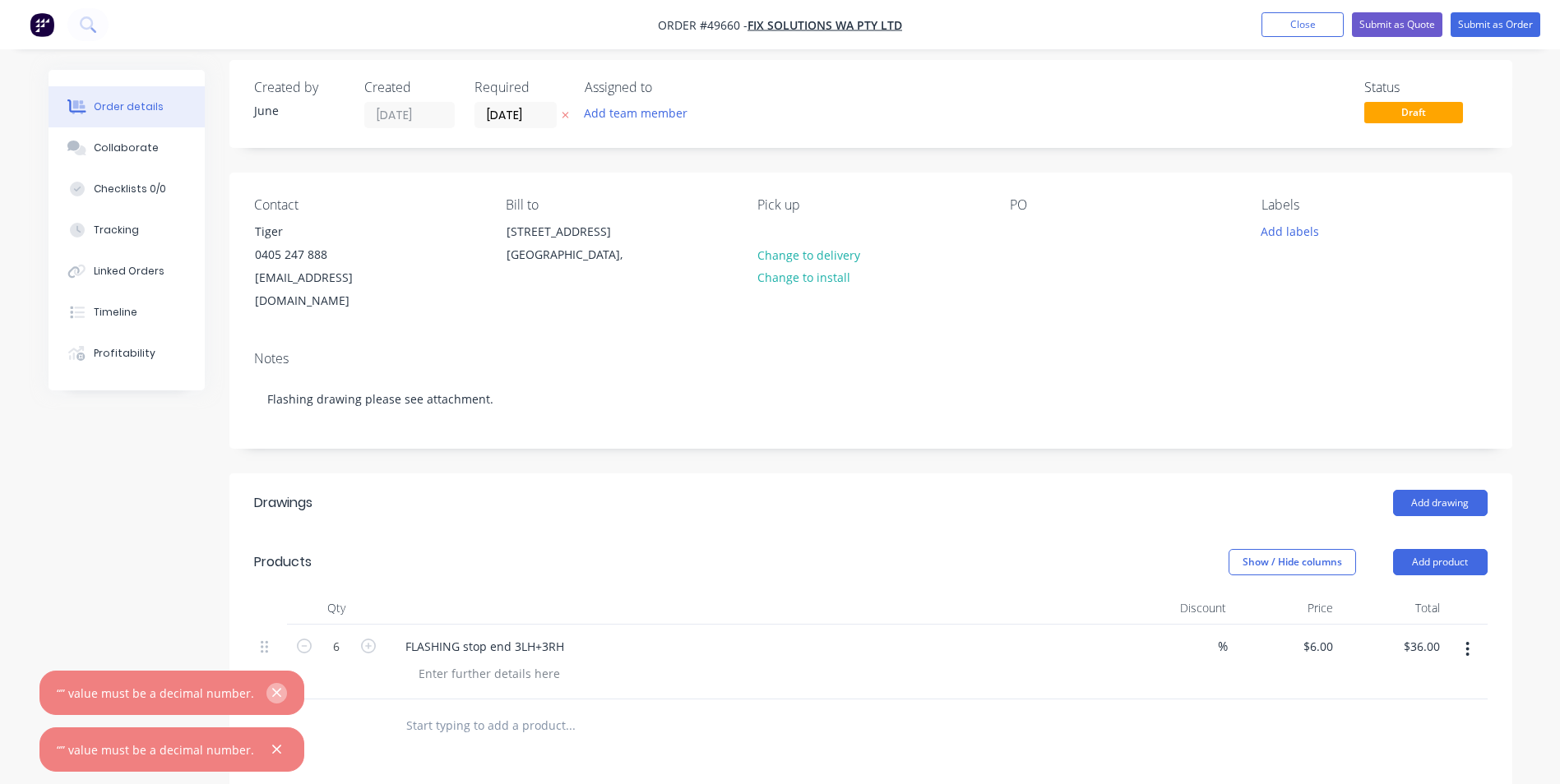
click at [273, 691] on icon "button" at bounding box center [276, 692] width 11 height 15
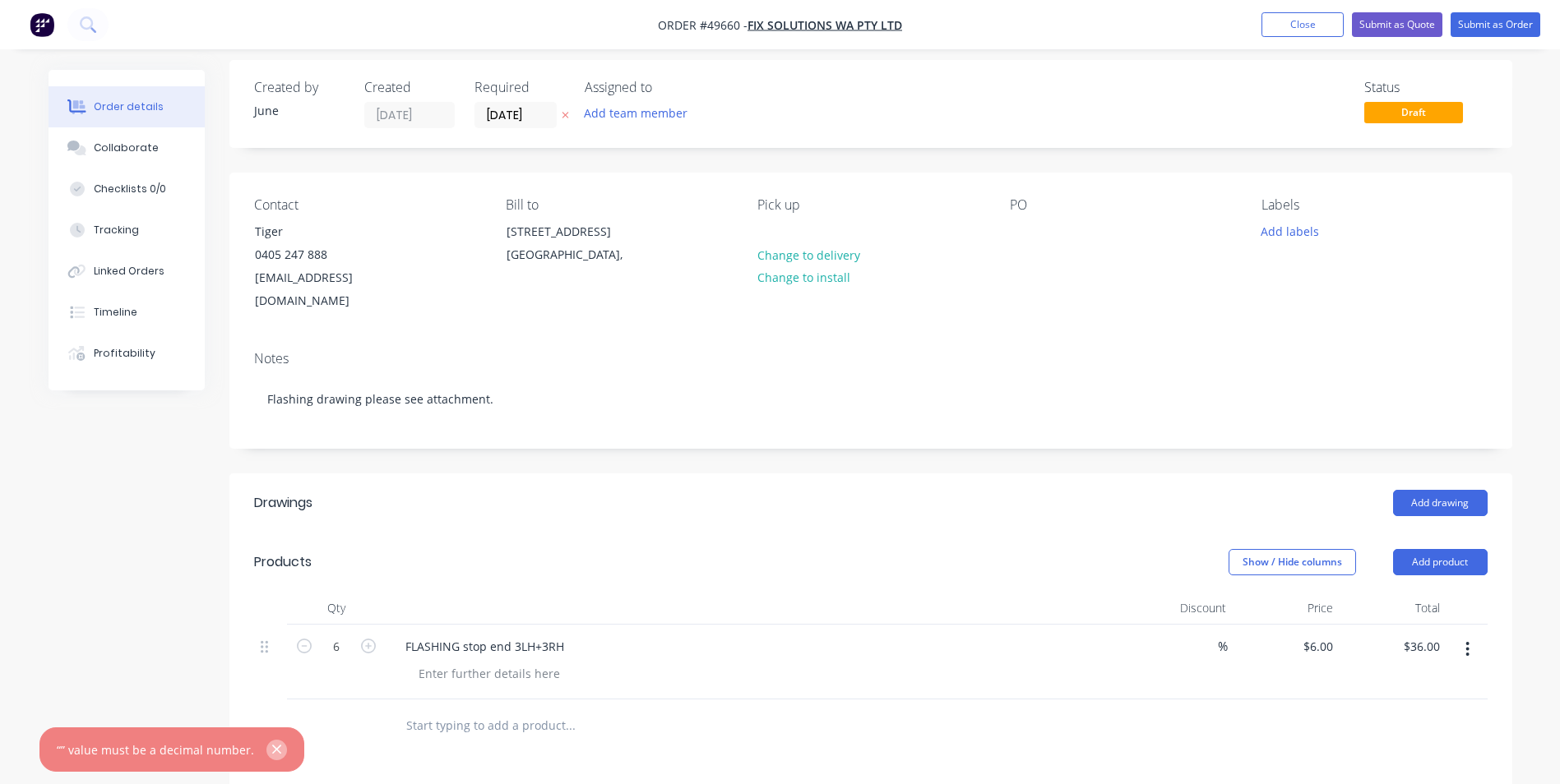
click at [276, 745] on button "button" at bounding box center [276, 749] width 21 height 21
click at [601, 549] on div "Show / Hide columns Add product" at bounding box center [1001, 562] width 971 height 27
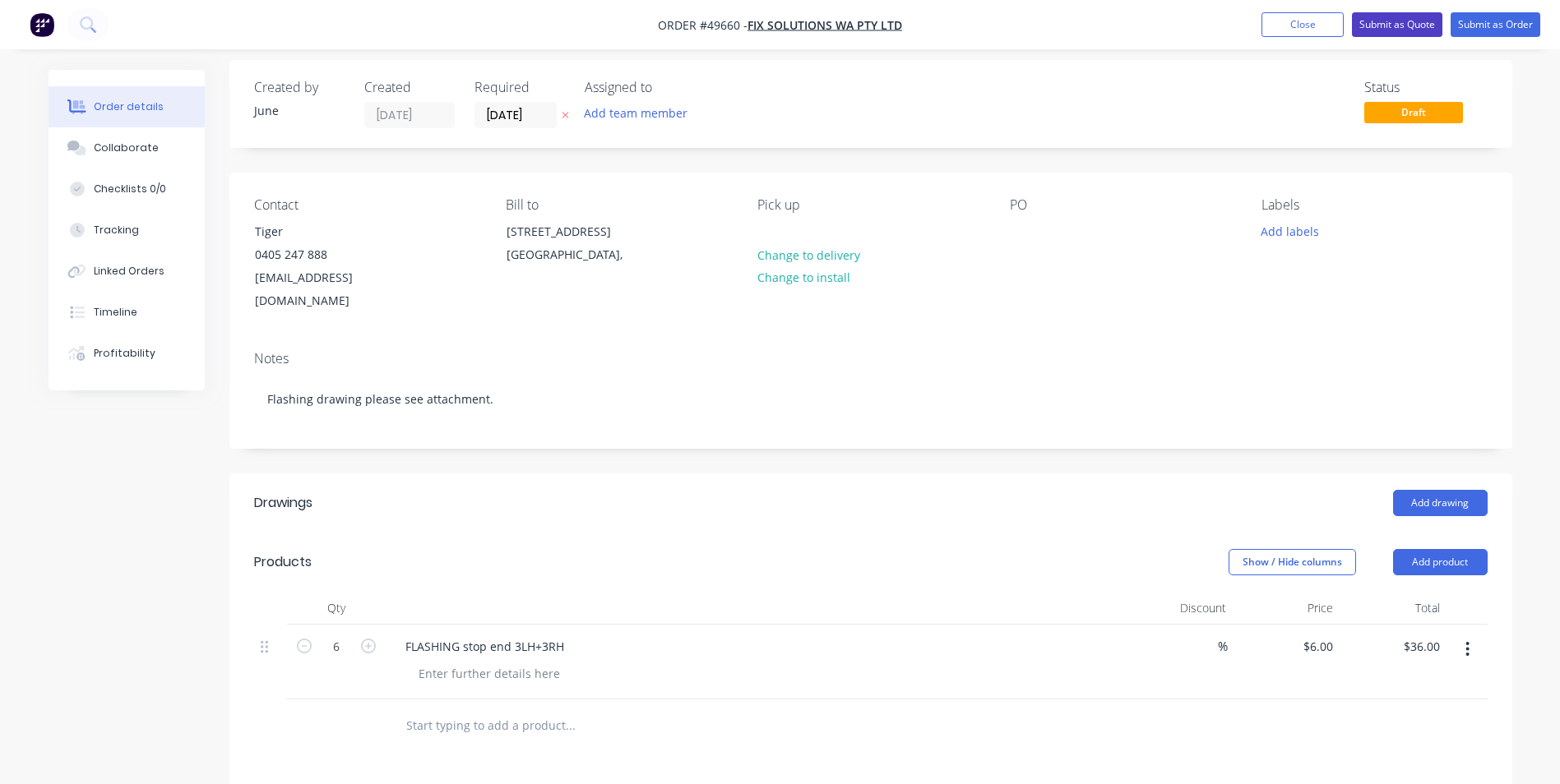
click at [1379, 32] on button "Submit as Quote" at bounding box center [1397, 24] width 90 height 25
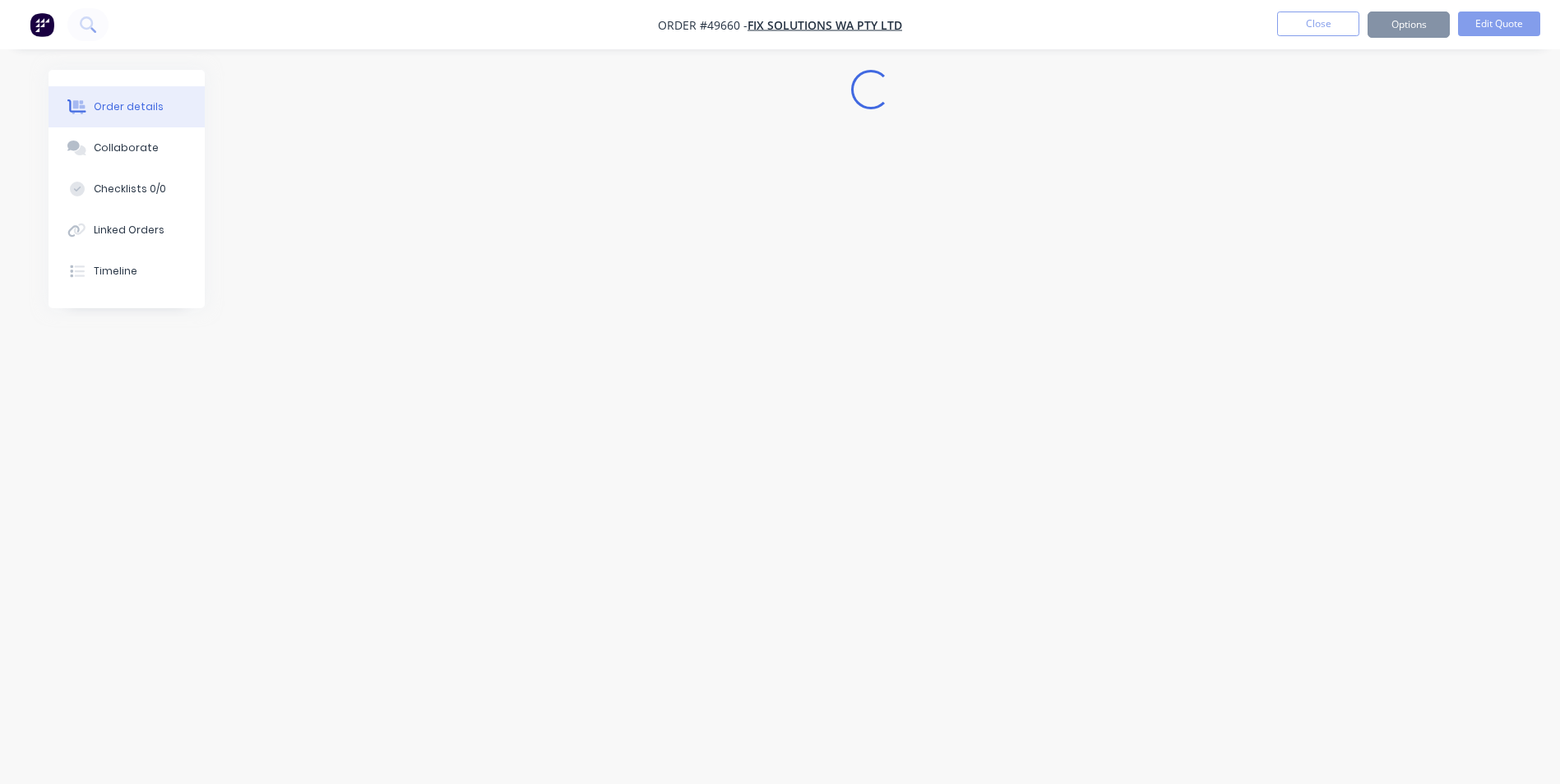
scroll to position [0, 0]
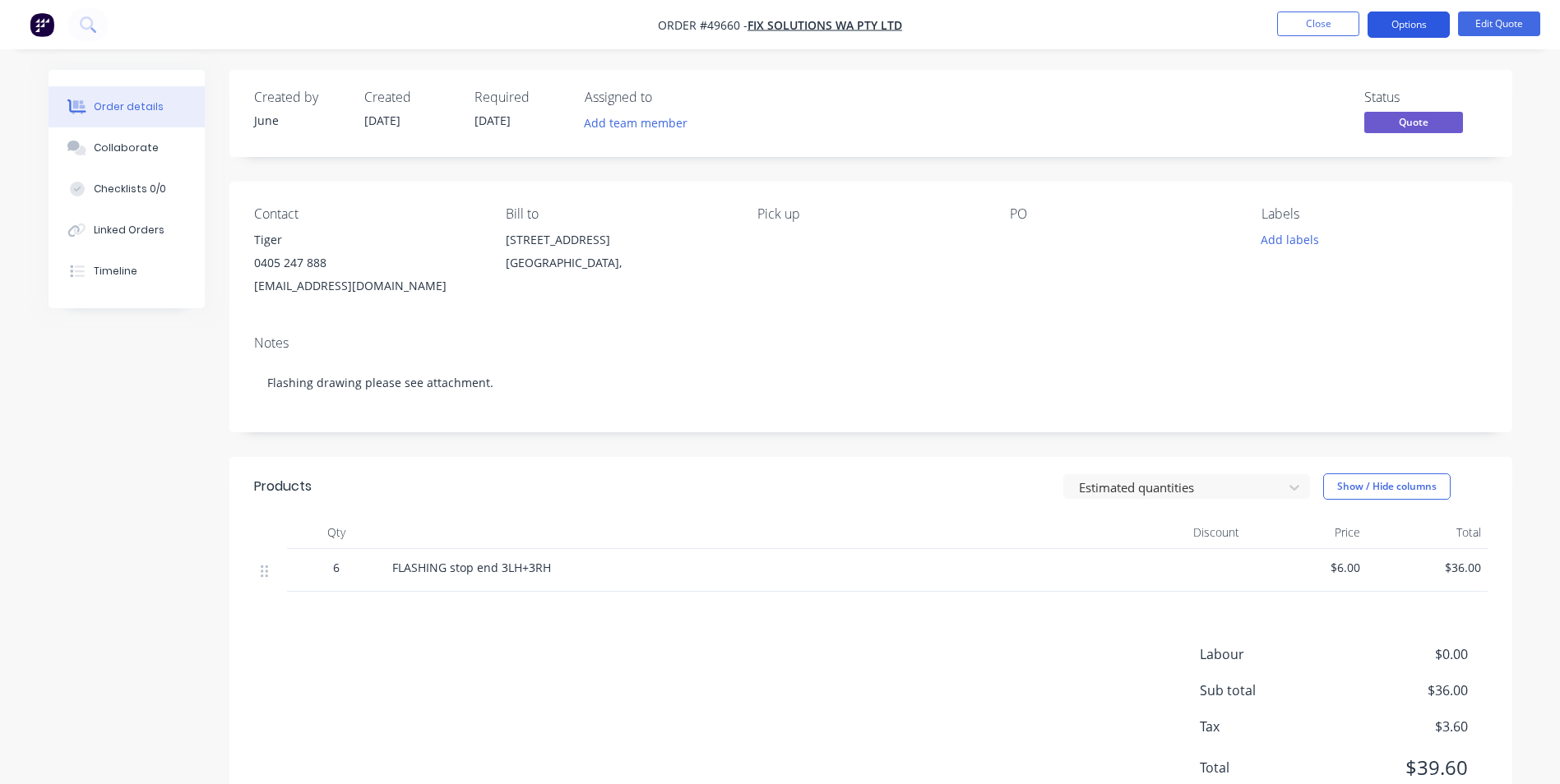
click at [1401, 28] on button "Options" at bounding box center [1409, 25] width 82 height 27
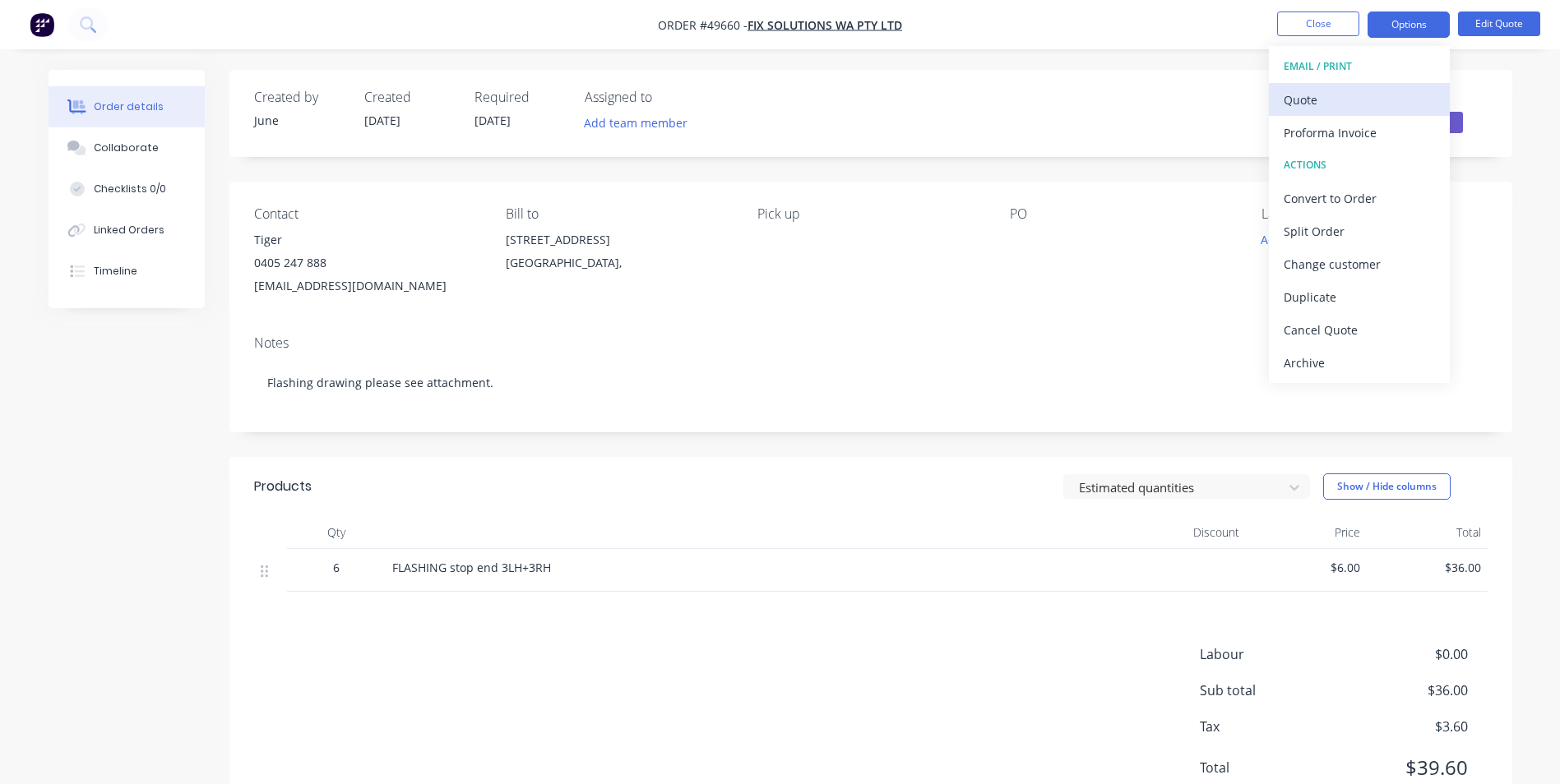
click at [1367, 105] on div "Quote" at bounding box center [1359, 100] width 151 height 24
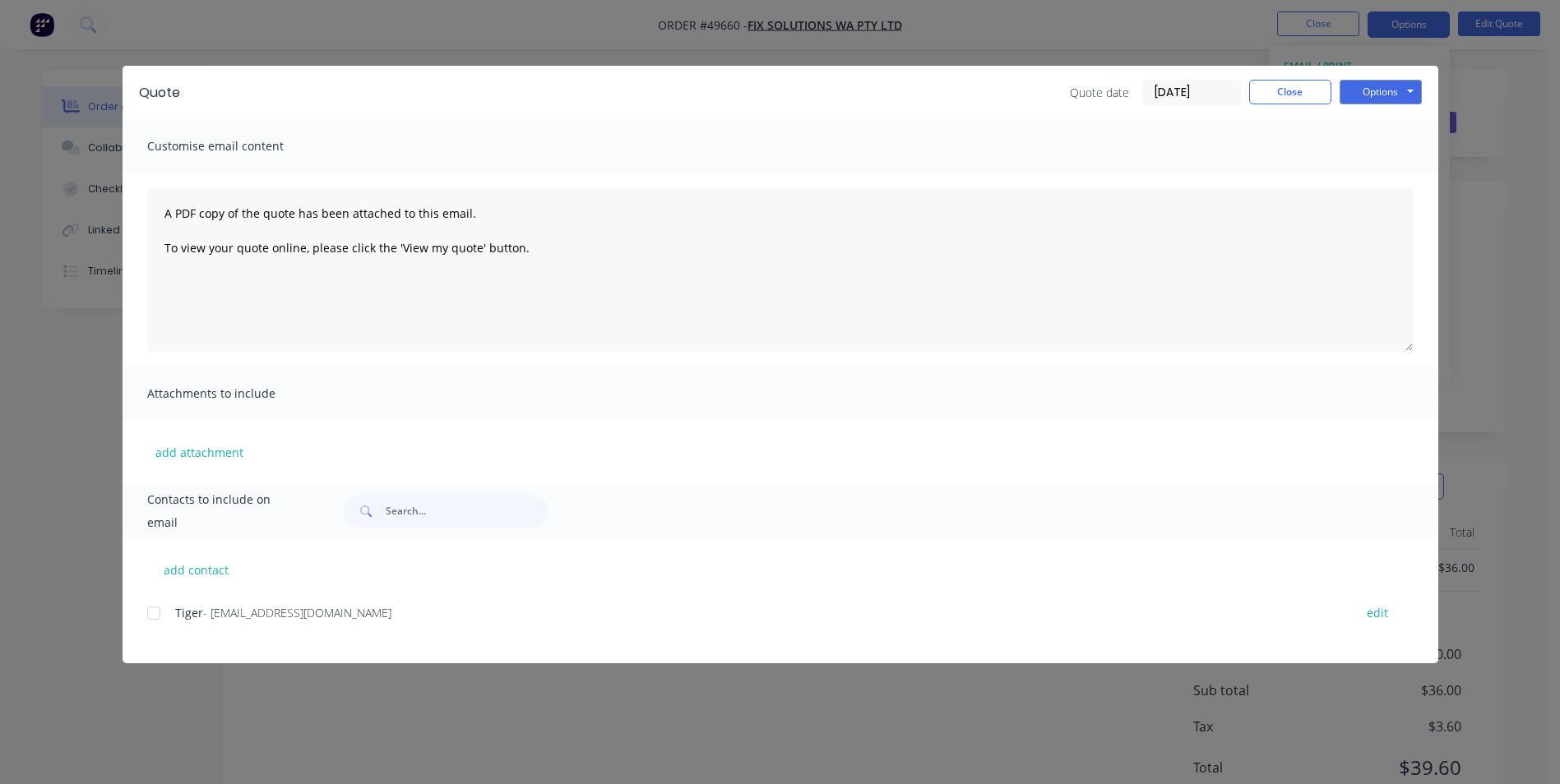
drag, startPoint x: 151, startPoint y: 614, endPoint x: 647, endPoint y: 399, distance: 540.6
click at [152, 614] on div at bounding box center [153, 613] width 33 height 33
click at [1389, 93] on button "Options" at bounding box center [1381, 92] width 82 height 25
click at [1386, 172] on button "Email" at bounding box center [1393, 175] width 105 height 27
click at [1270, 88] on button "Close" at bounding box center [1290, 92] width 82 height 25
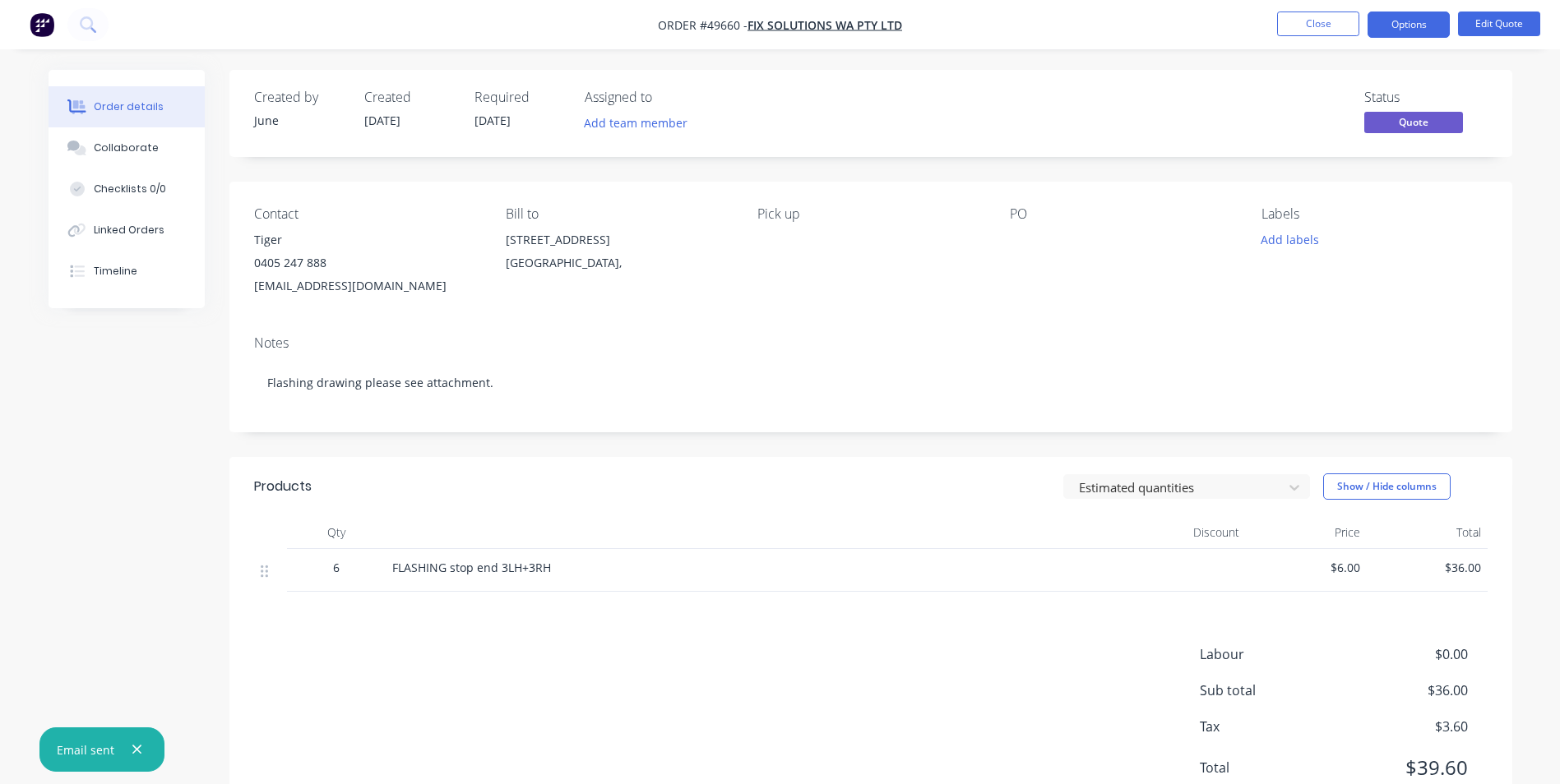
click at [637, 607] on div "Products Estimated quantities Show / Hide columns Qty Discount Price Total 6 FL…" at bounding box center [871, 640] width 1283 height 367
click at [135, 151] on div "Collaborate" at bounding box center [127, 147] width 65 height 15
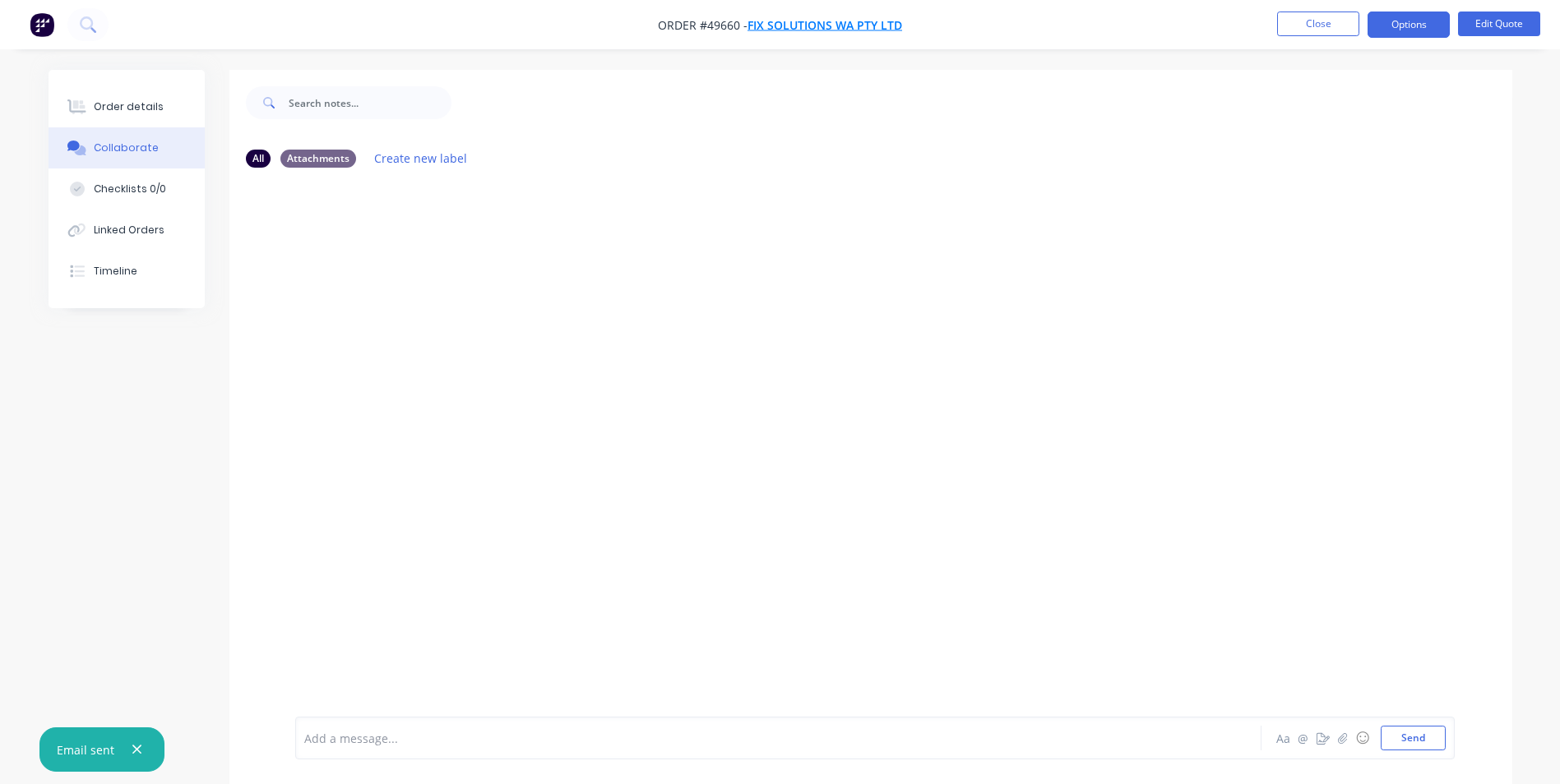
click at [831, 22] on span "Fix Solutions WA Pty Ltd" at bounding box center [825, 25] width 154 height 16
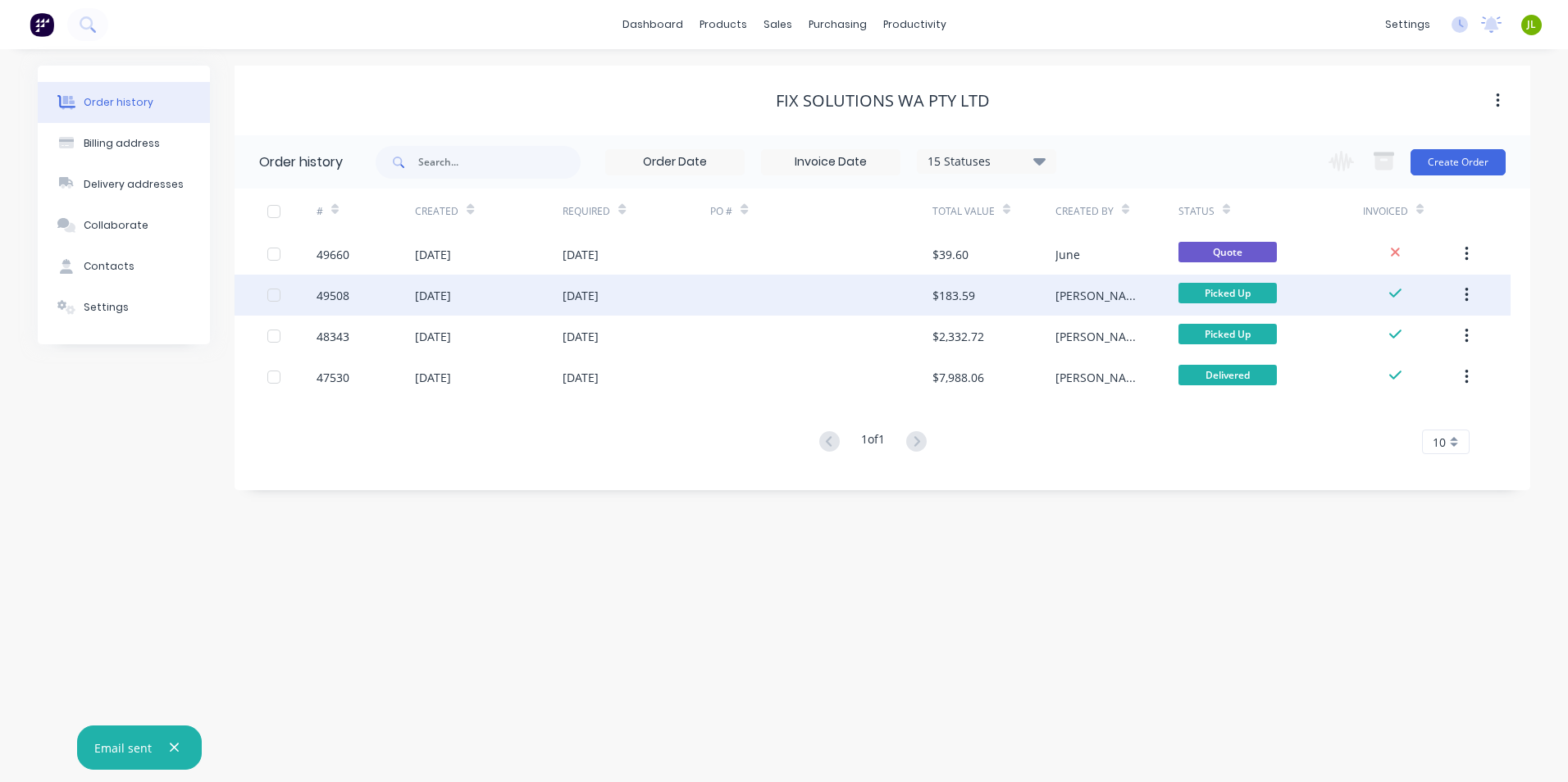
click at [669, 279] on div "20 Sep 2025" at bounding box center [636, 296] width 148 height 41
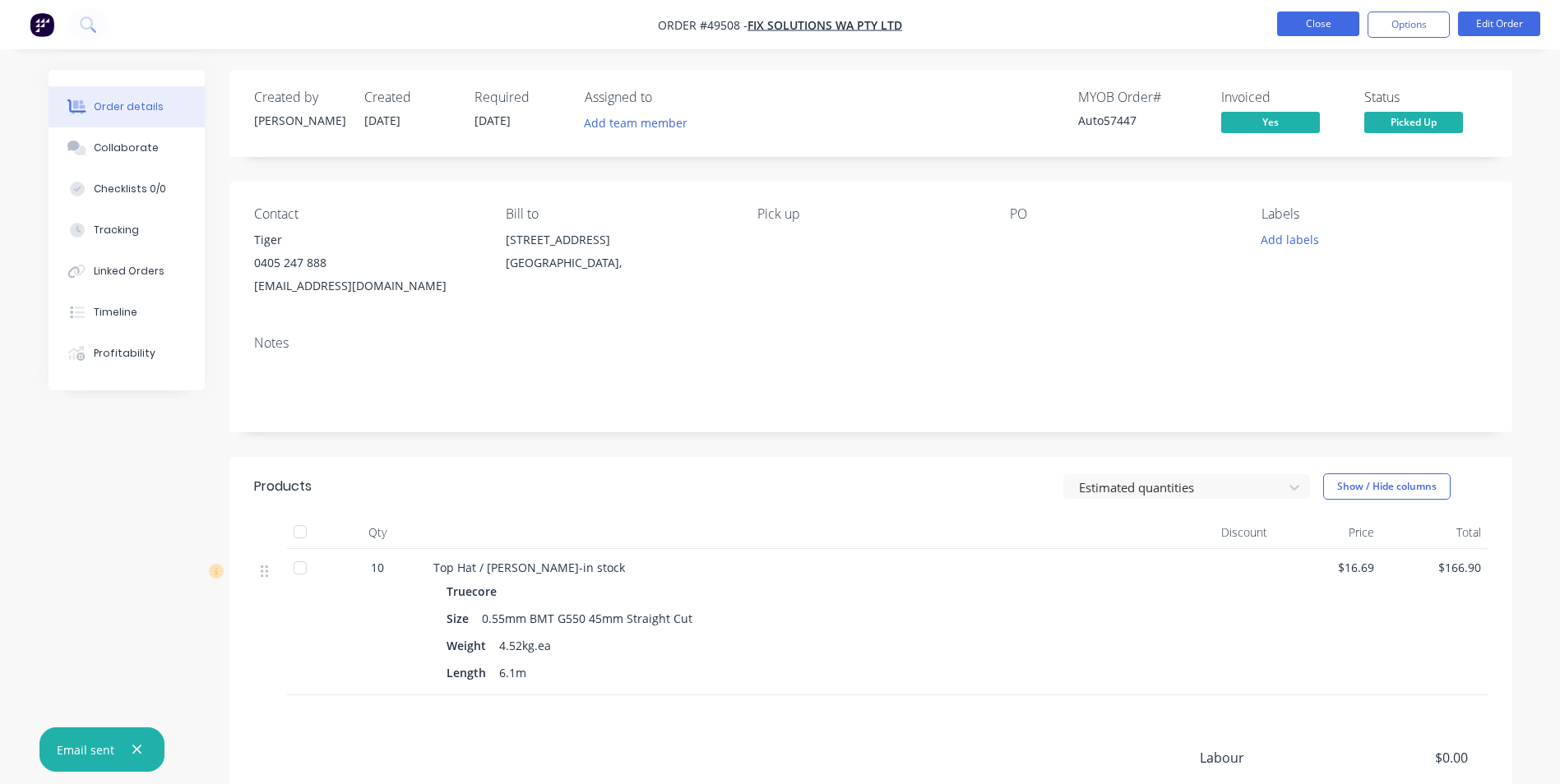
click at [1320, 24] on button "Close" at bounding box center [1318, 24] width 82 height 25
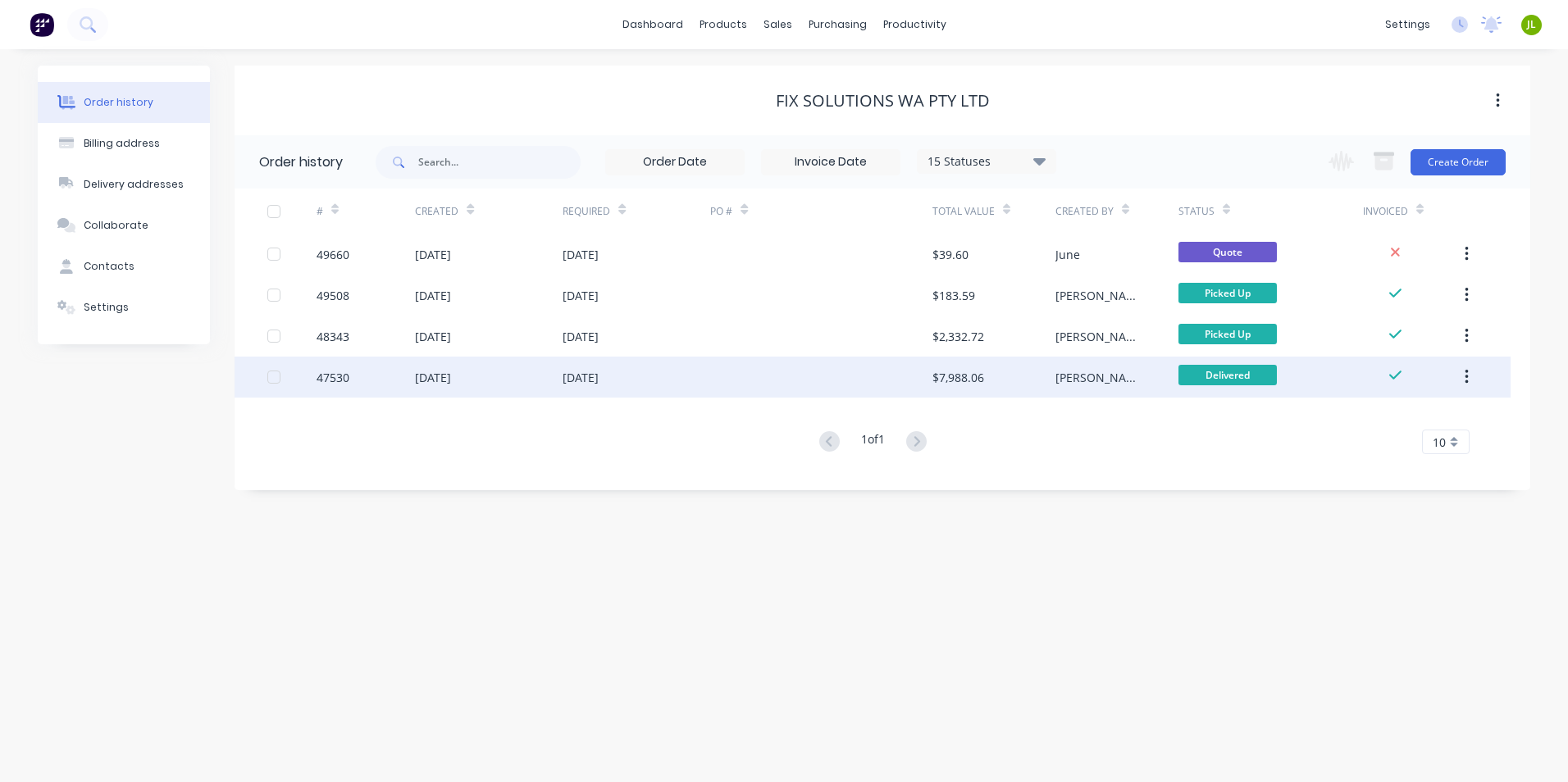
click at [740, 388] on div at bounding box center [820, 378] width 222 height 41
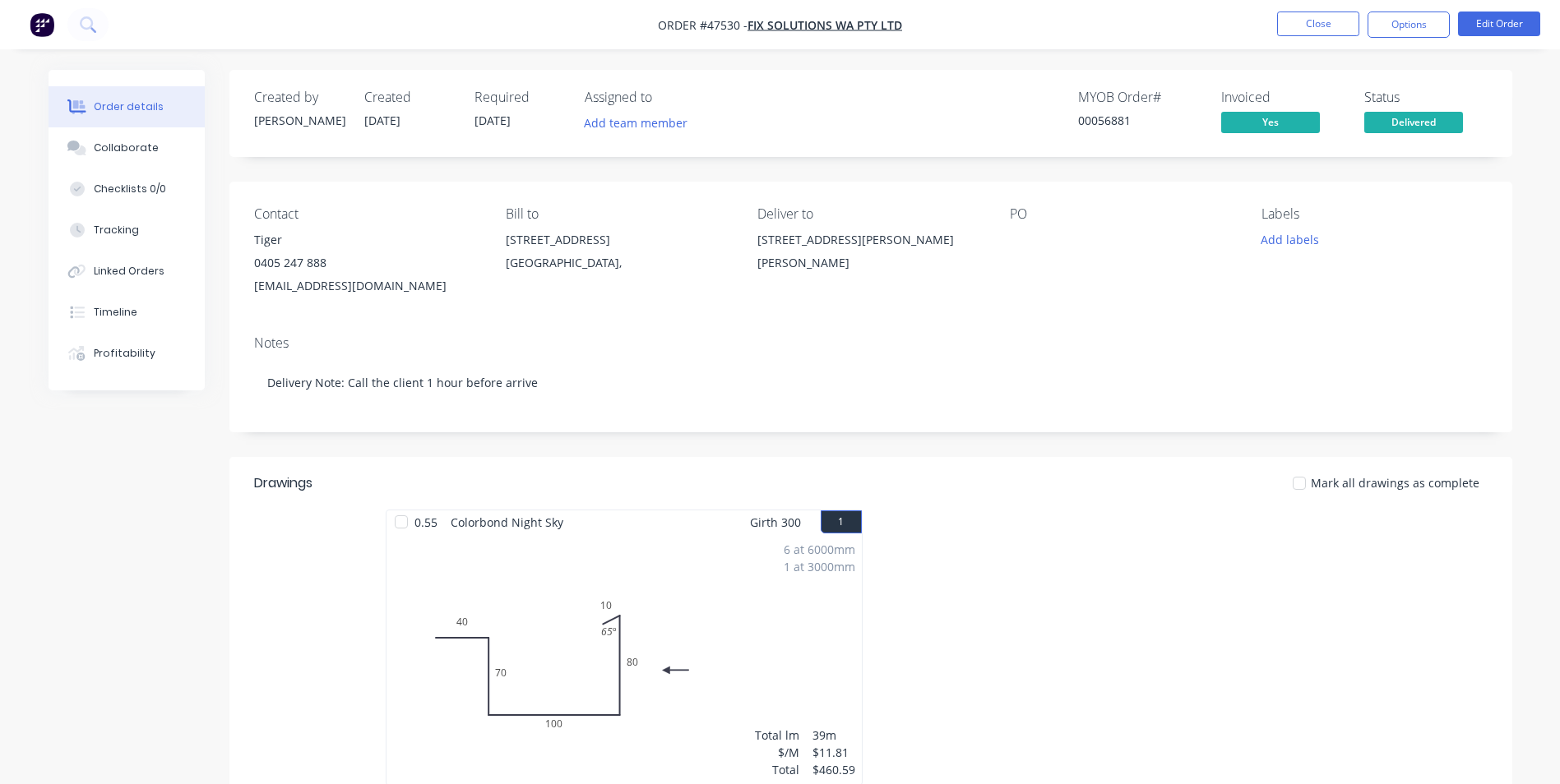
click at [835, 12] on nav "Order #47530 - Fix Solutions WA Pty Ltd Close Options Edit Order" at bounding box center [780, 25] width 1560 height 49
click at [834, 17] on span "Order #47530 - Fix Solutions WA Pty Ltd" at bounding box center [780, 25] width 244 height 17
click at [829, 22] on span "Fix Solutions WA Pty Ltd" at bounding box center [825, 25] width 154 height 16
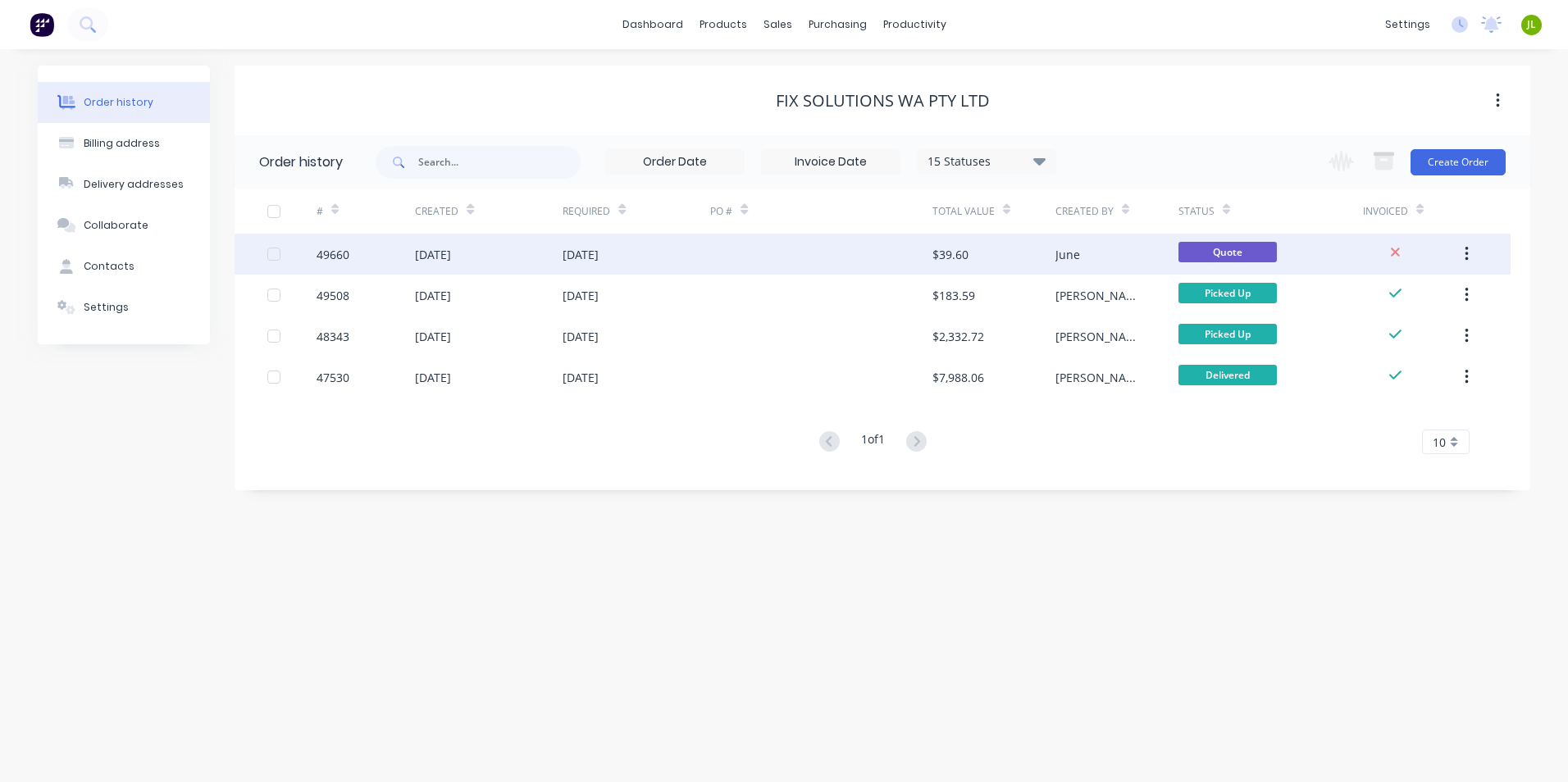
click at [751, 261] on div at bounding box center [820, 254] width 222 height 41
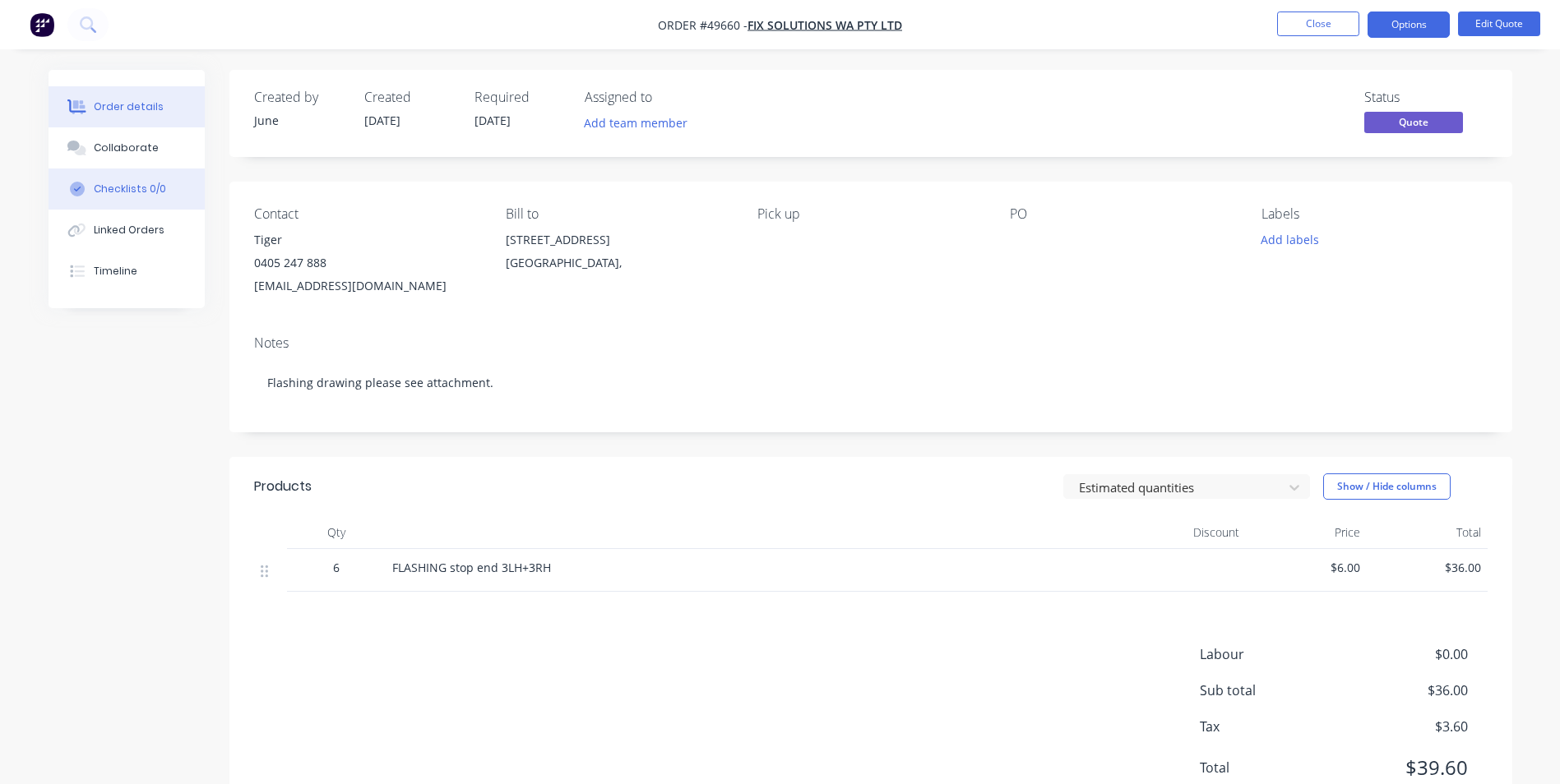
click at [99, 173] on button "Checklists 0/0" at bounding box center [127, 189] width 156 height 42
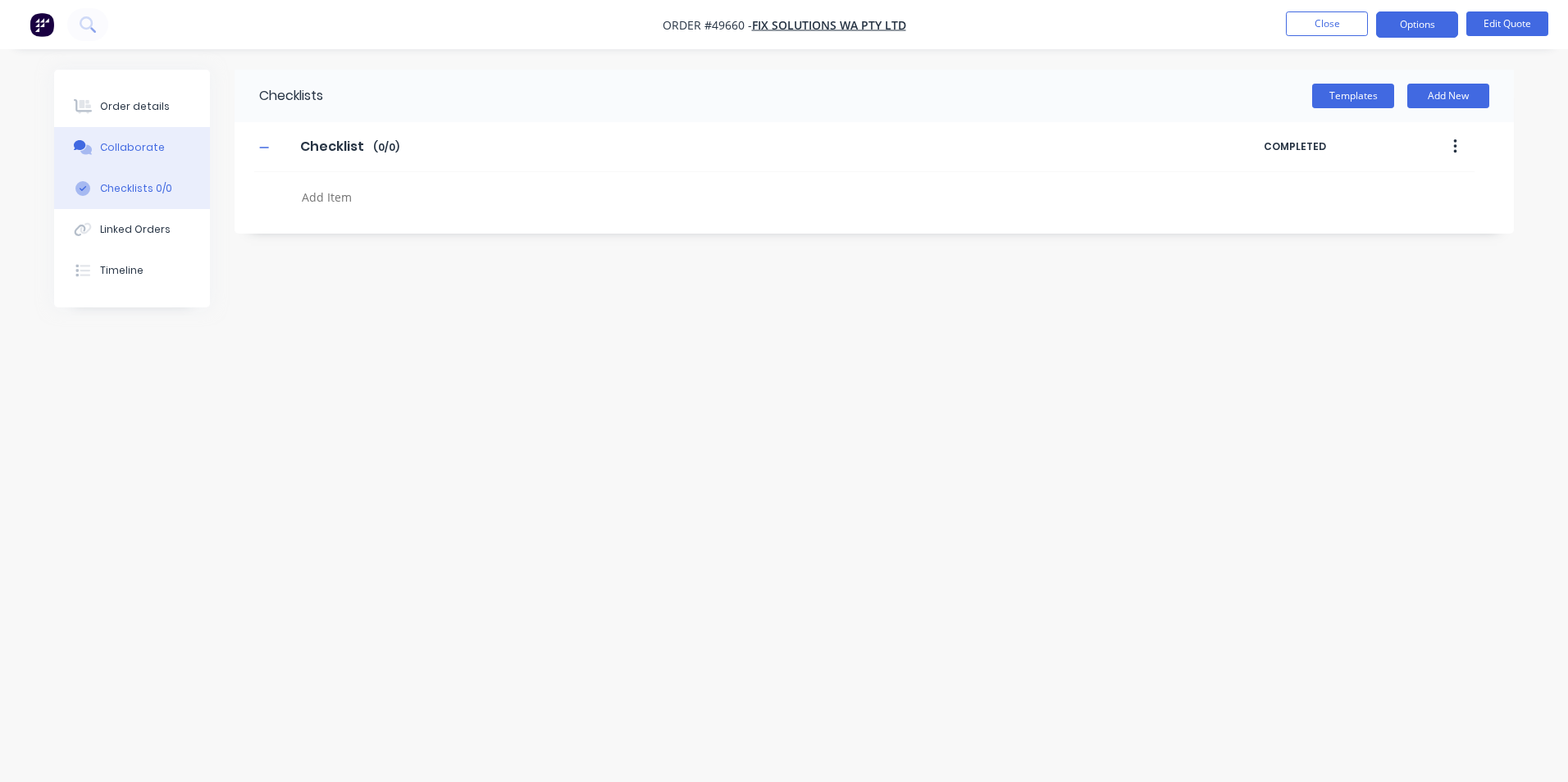
click at [100, 153] on div "Collaborate" at bounding box center [132, 147] width 65 height 15
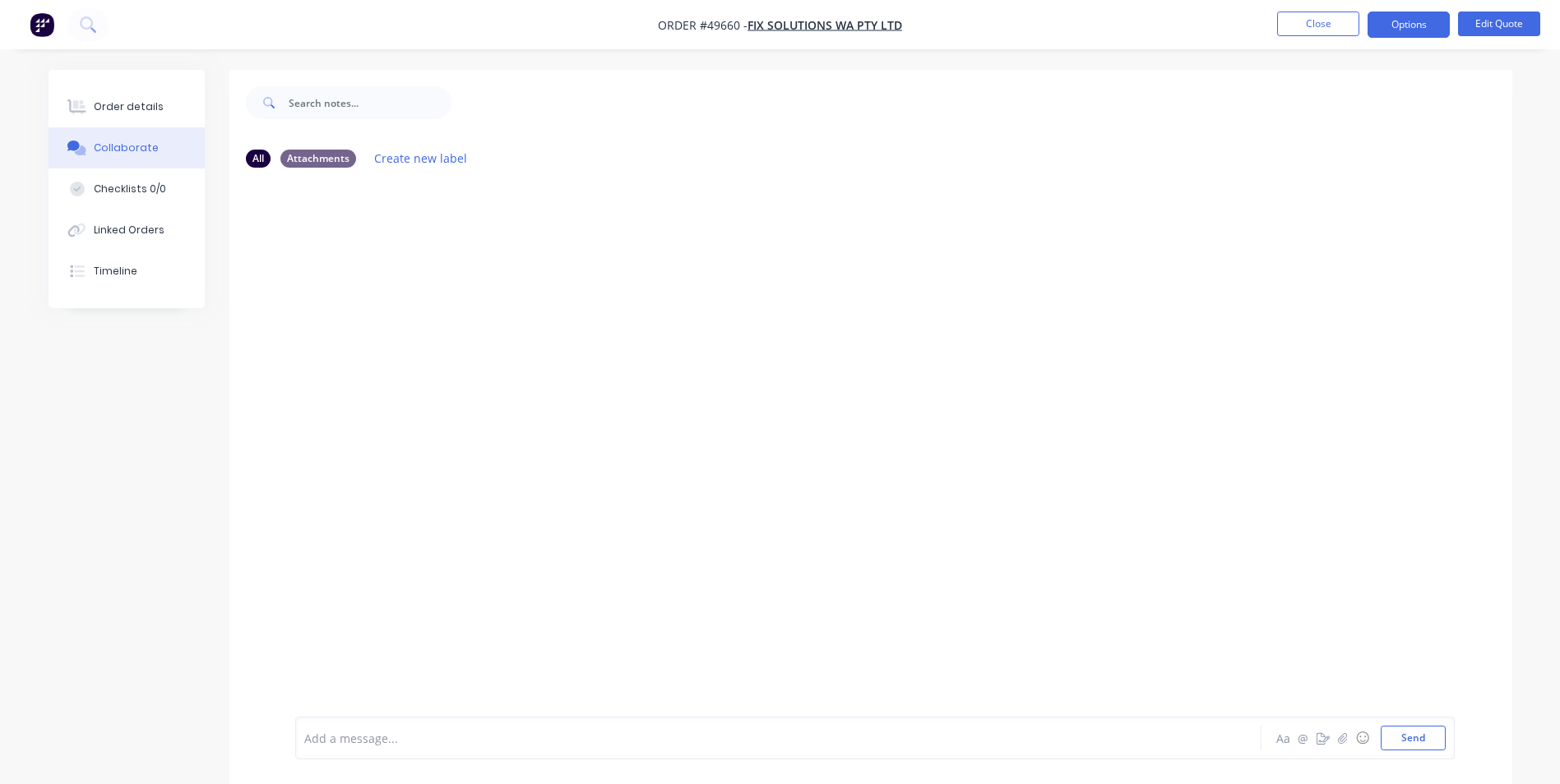
click at [1008, 756] on div "Add a message... Aa @ ☺ Send" at bounding box center [875, 738] width 1159 height 43
click at [1008, 740] on div at bounding box center [732, 738] width 856 height 17
click at [1323, 731] on button "button" at bounding box center [1324, 739] width 20 height 20
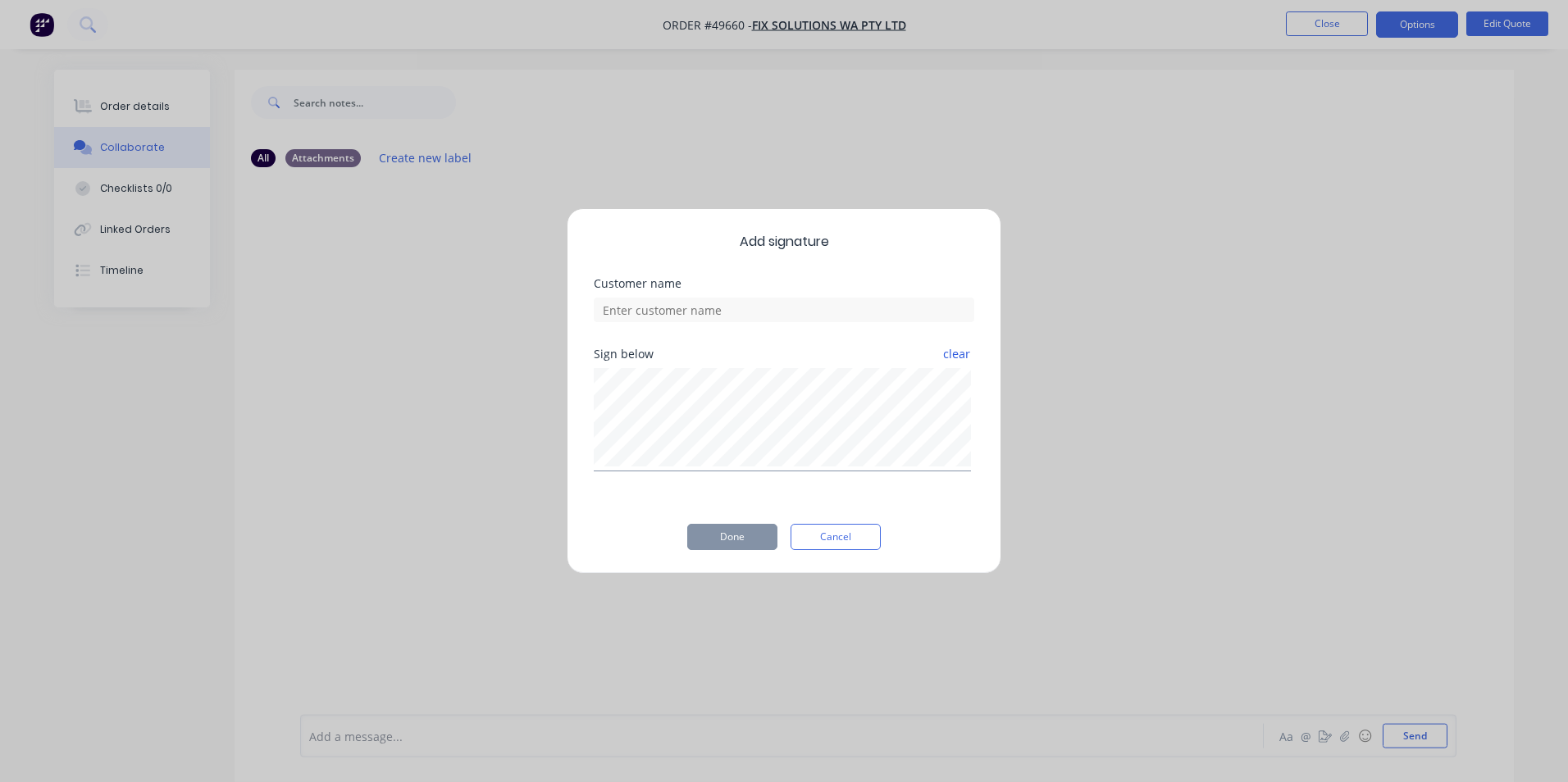
click at [968, 348] on button "clear" at bounding box center [956, 354] width 29 height 30
click at [830, 542] on button "Cancel" at bounding box center [835, 536] width 90 height 27
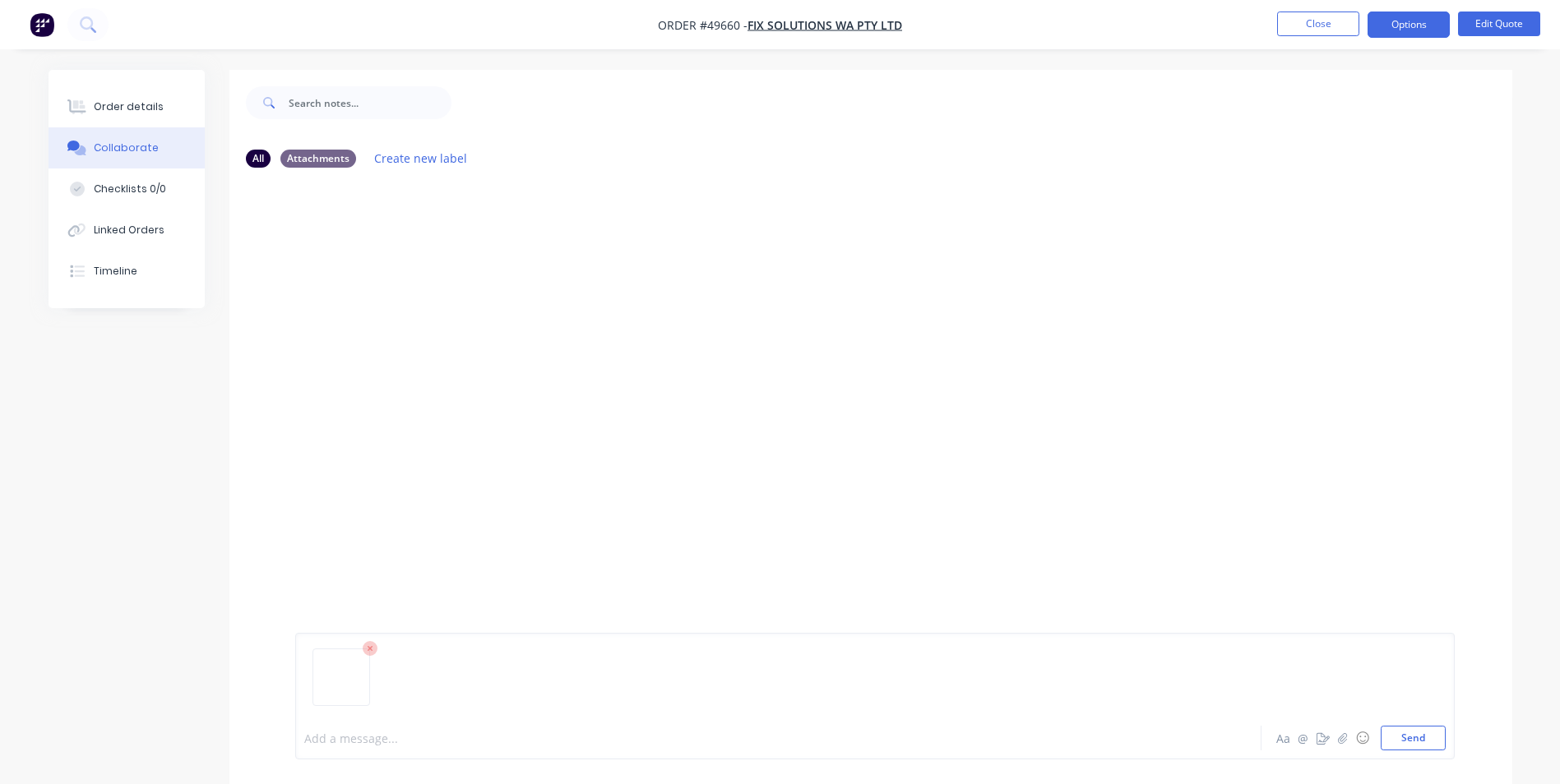
click at [868, 738] on div at bounding box center [732, 738] width 856 height 17
click at [370, 397] on img at bounding box center [355, 389] width 119 height 108
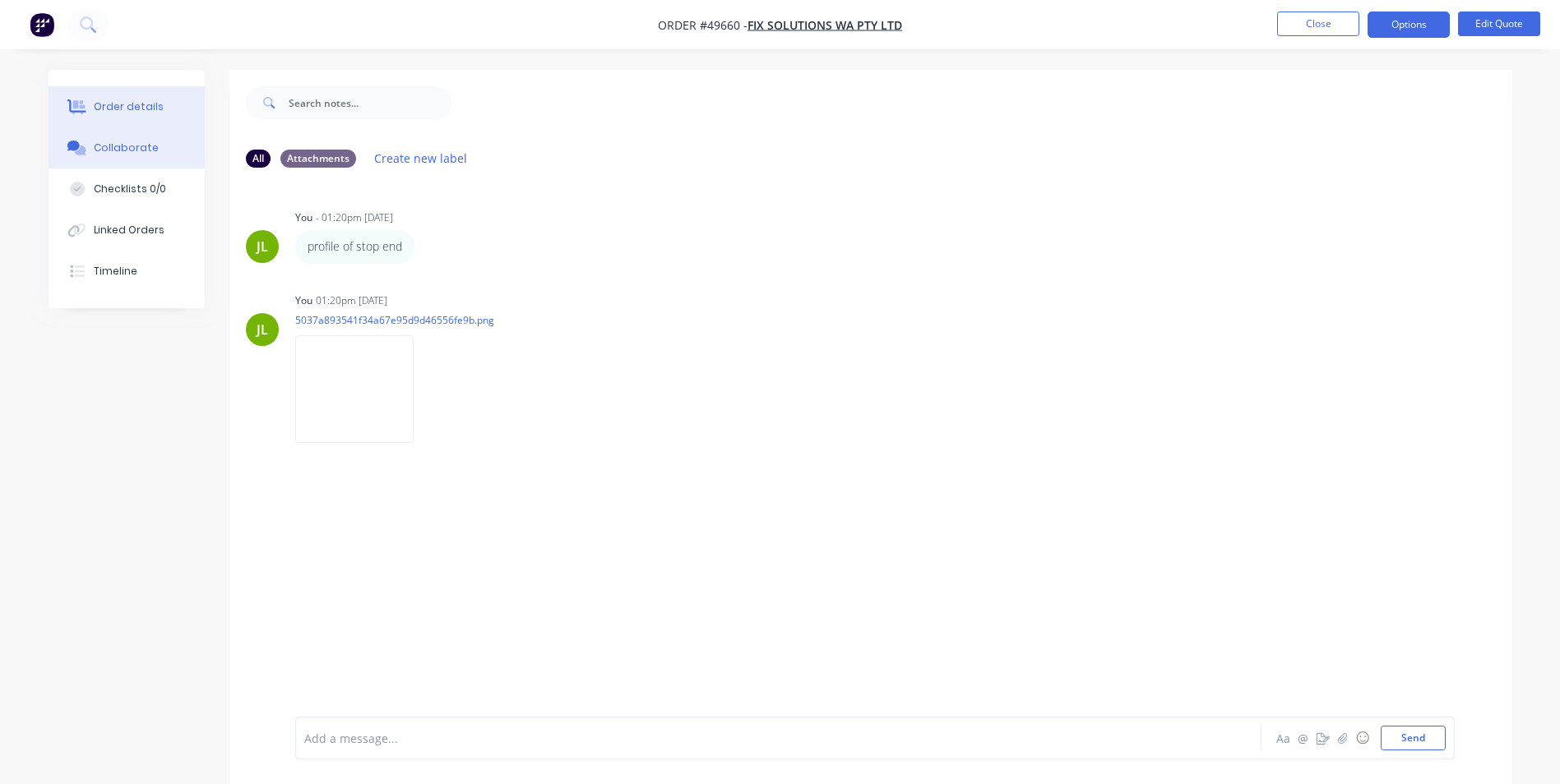
click at [159, 105] on button "Order details" at bounding box center [127, 107] width 156 height 42
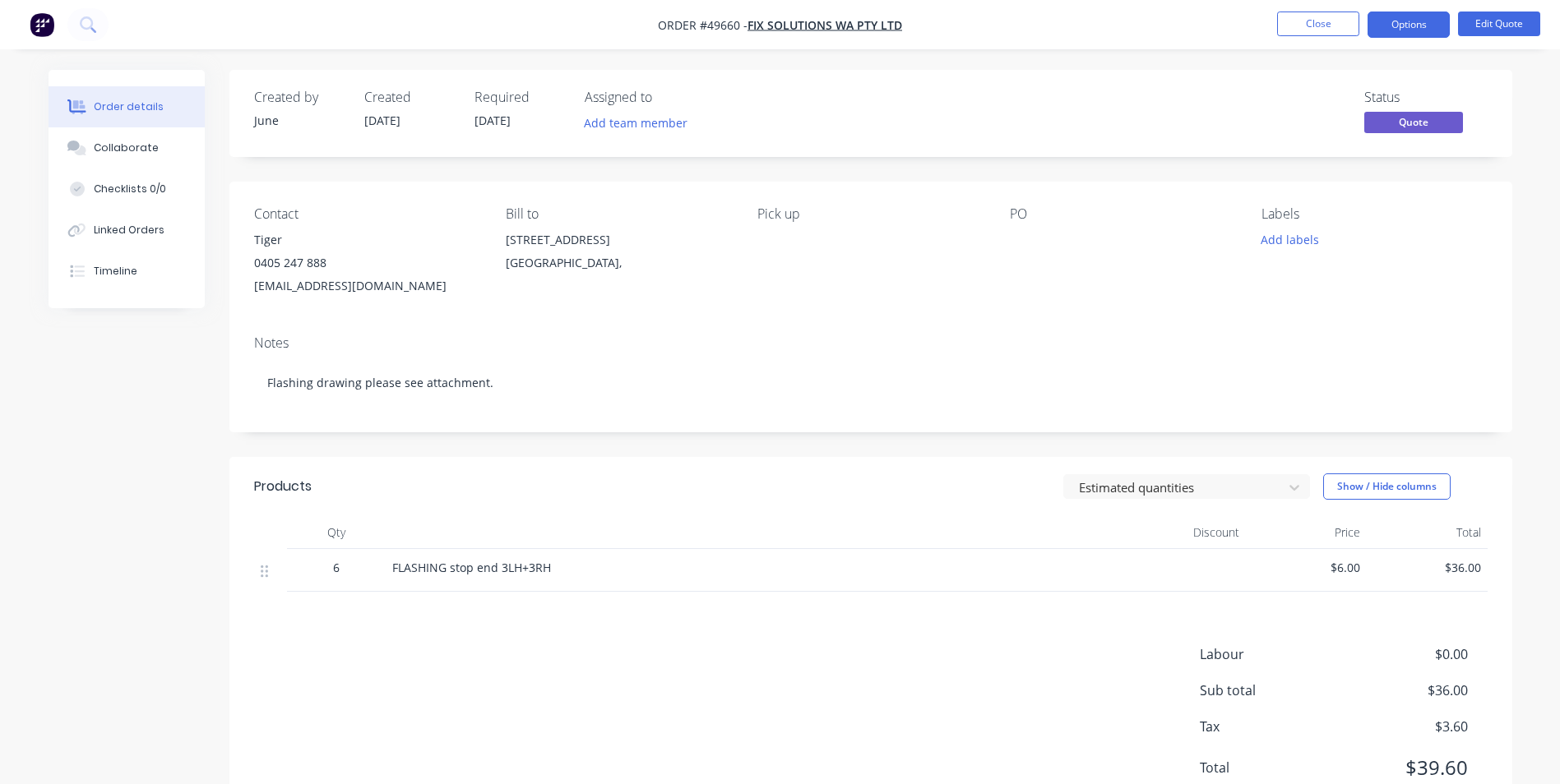
click at [513, 452] on div "Created by June Created 24/09/25 Required 24/09/25 Assigned to Add team member …" at bounding box center [871, 447] width 1283 height 753
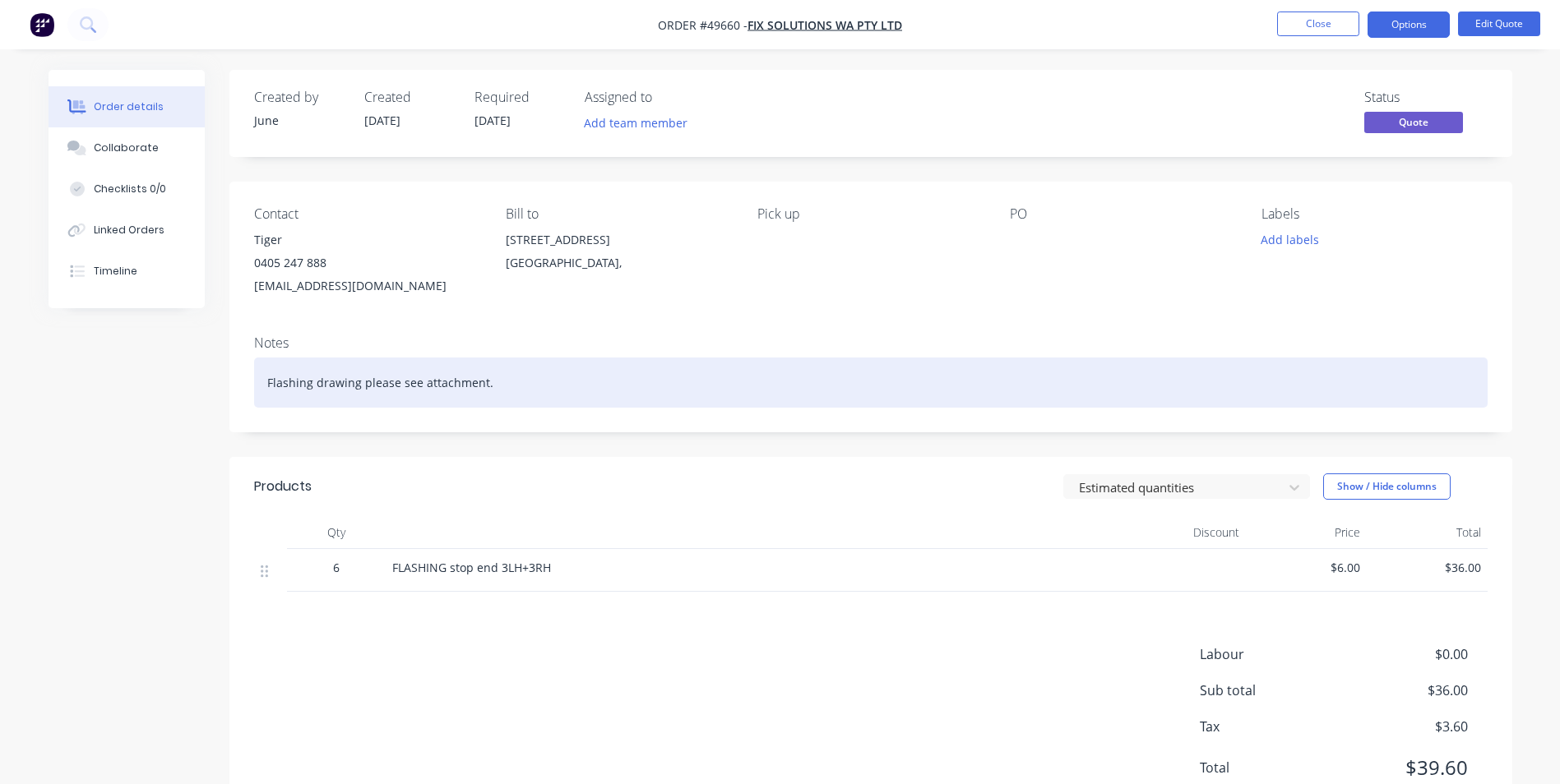
click at [485, 388] on div "Flashing drawing please see attachment." at bounding box center [871, 383] width 1234 height 50
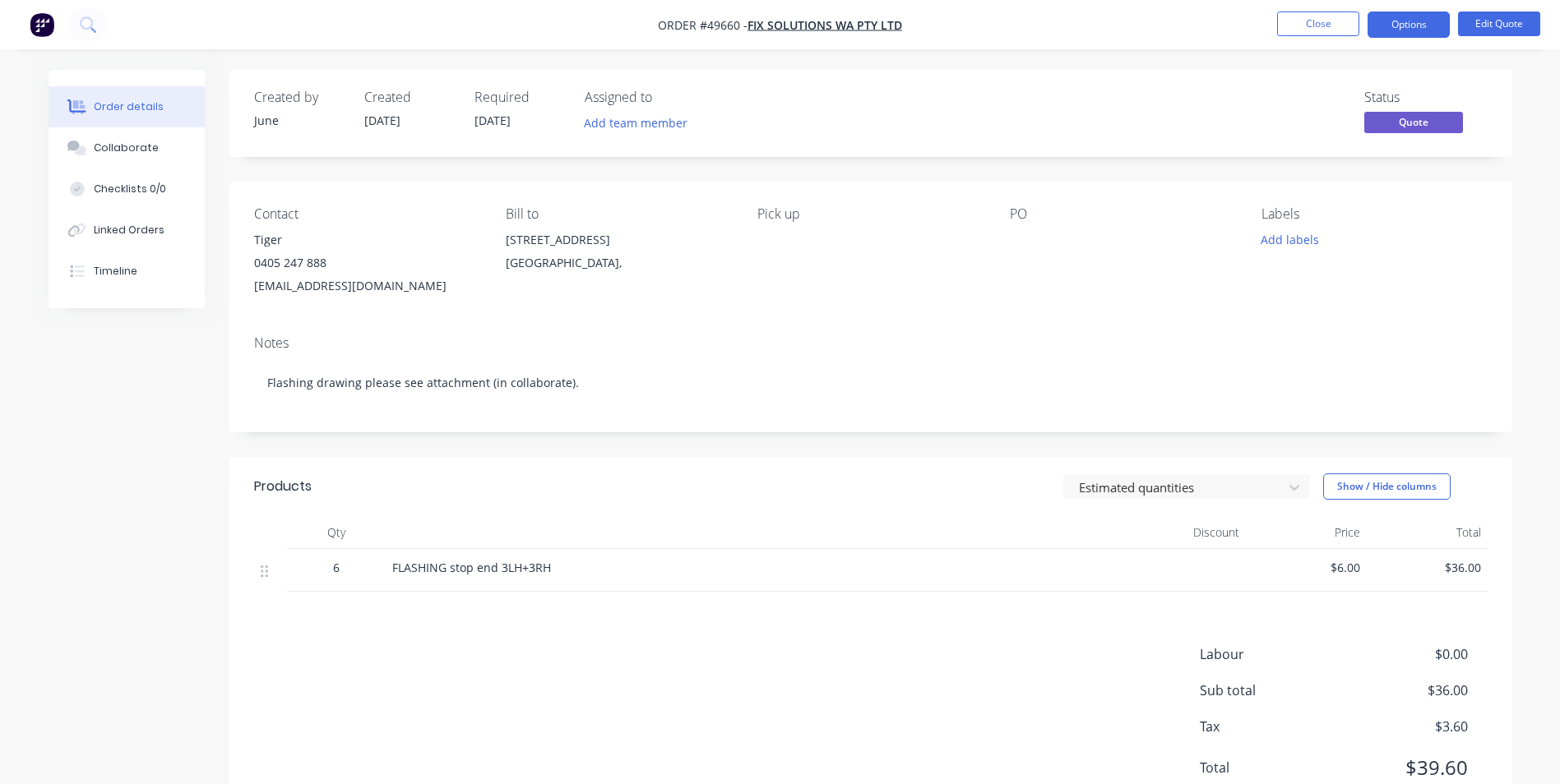
click at [603, 328] on div "Notes Flashing drawing please see attachment (in collaborate)." at bounding box center [871, 377] width 1283 height 110
click at [1082, 123] on div "Status Quote" at bounding box center [1119, 114] width 739 height 47
click at [1310, 12] on button "Close" at bounding box center [1318, 24] width 82 height 25
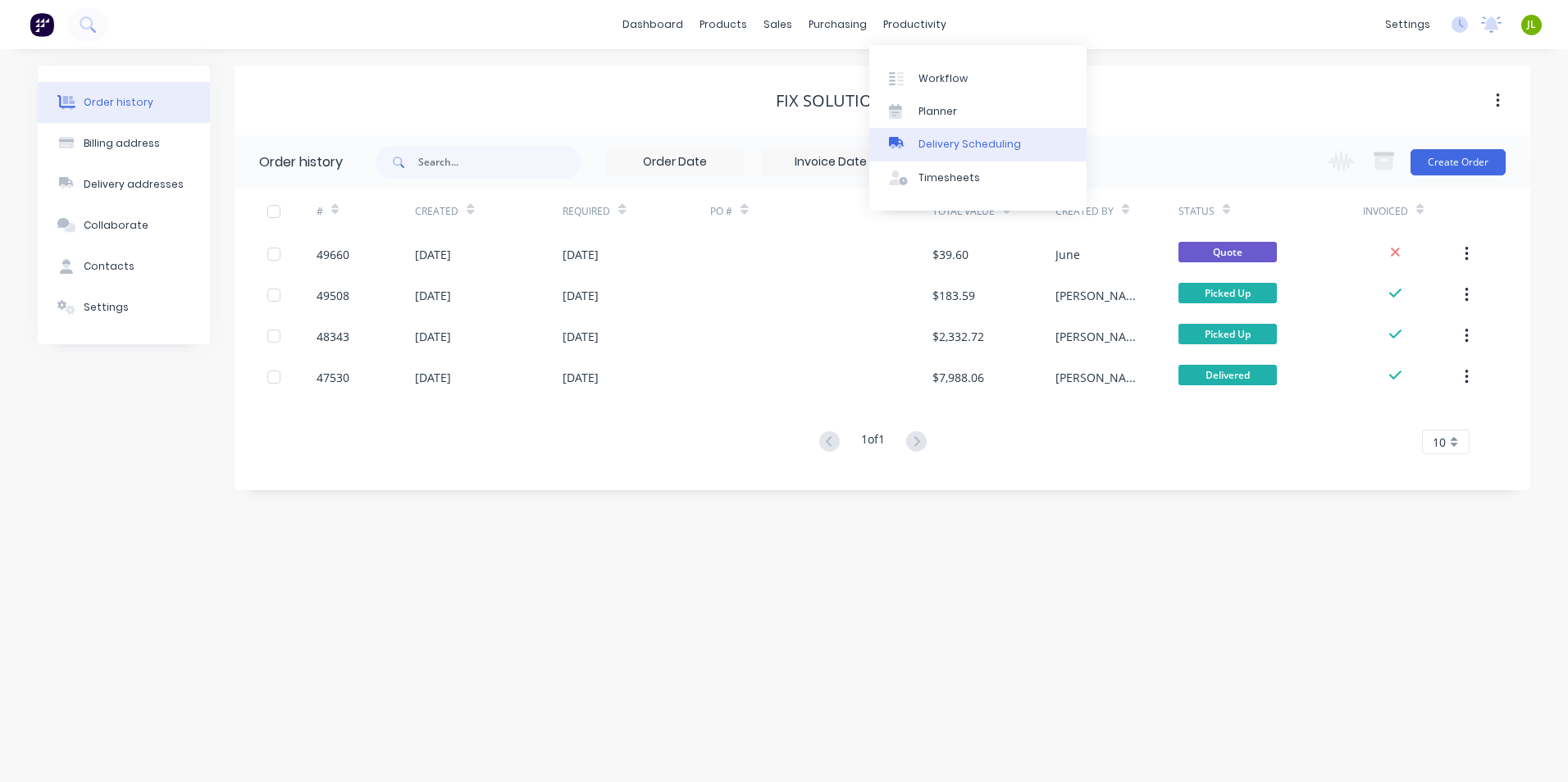
click at [948, 130] on link "Delivery Scheduling" at bounding box center [977, 144] width 217 height 33
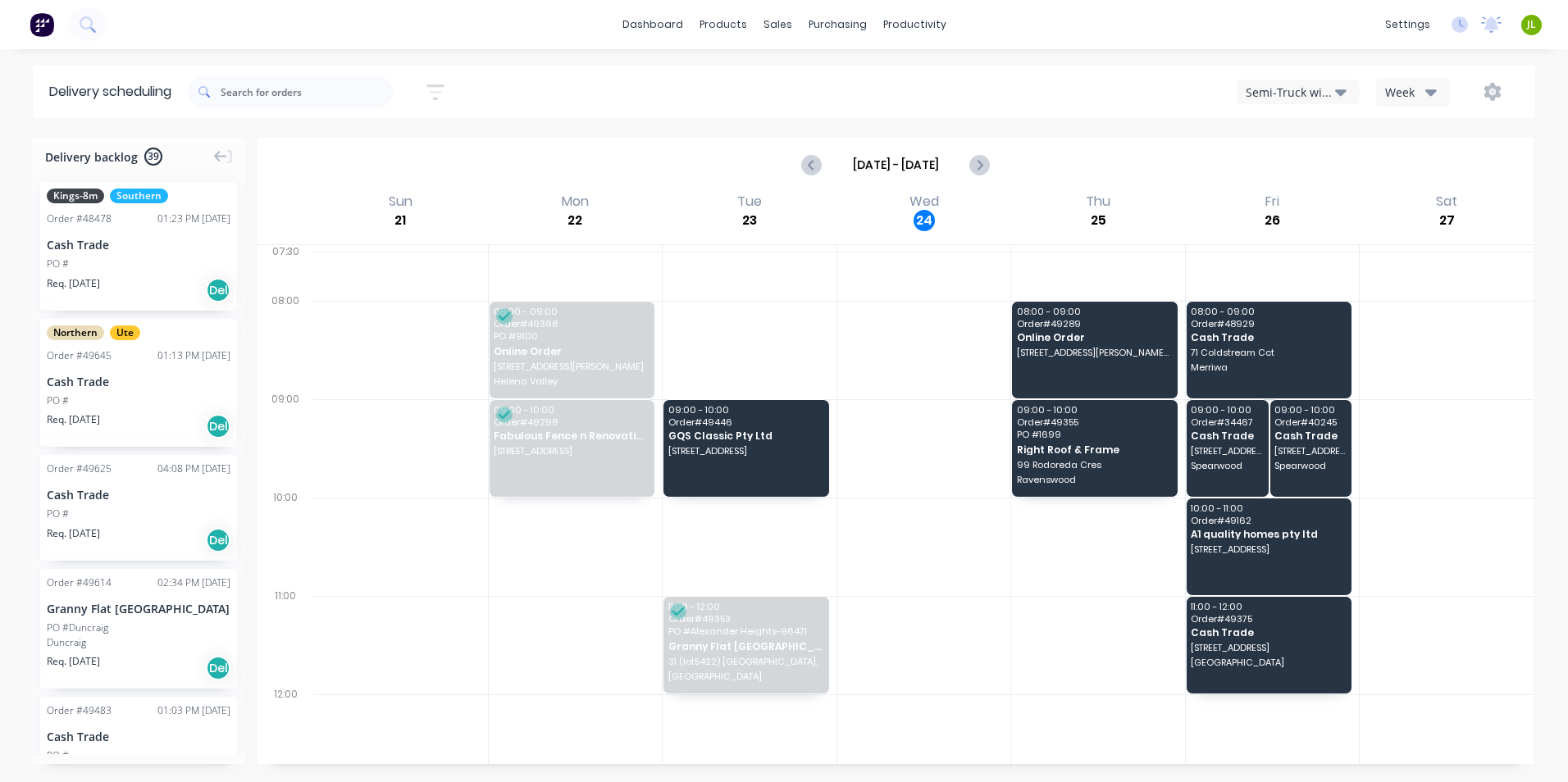
click at [1344, 90] on icon "button" at bounding box center [1341, 93] width 12 height 7
click at [971, 153] on button "Next page" at bounding box center [978, 165] width 33 height 33
type input "Sep 28 - Oct 4"
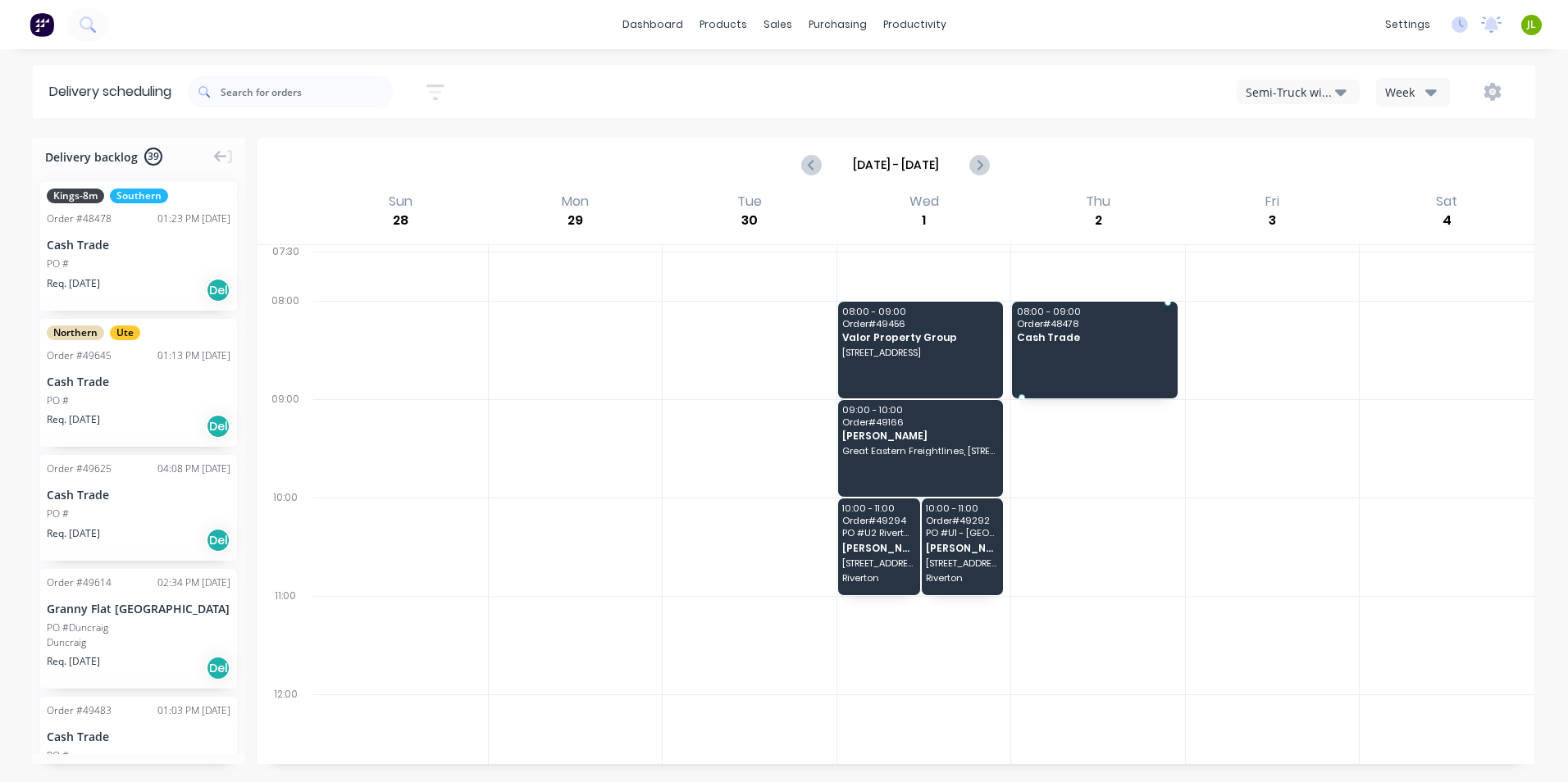
drag, startPoint x: 122, startPoint y: 252, endPoint x: 1060, endPoint y: 340, distance: 942.1
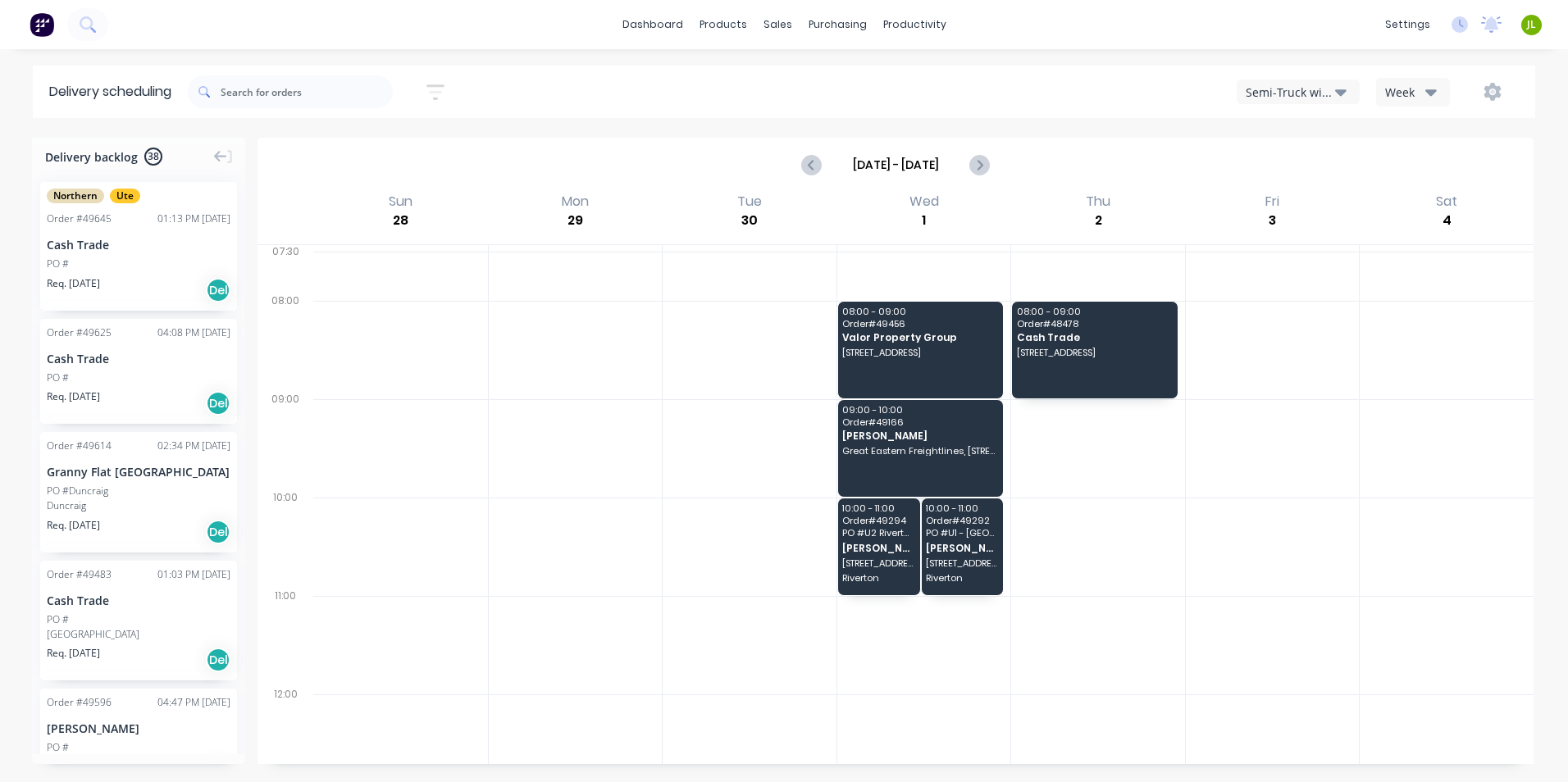
click at [126, 249] on div "Cash Trade" at bounding box center [138, 244] width 183 height 17
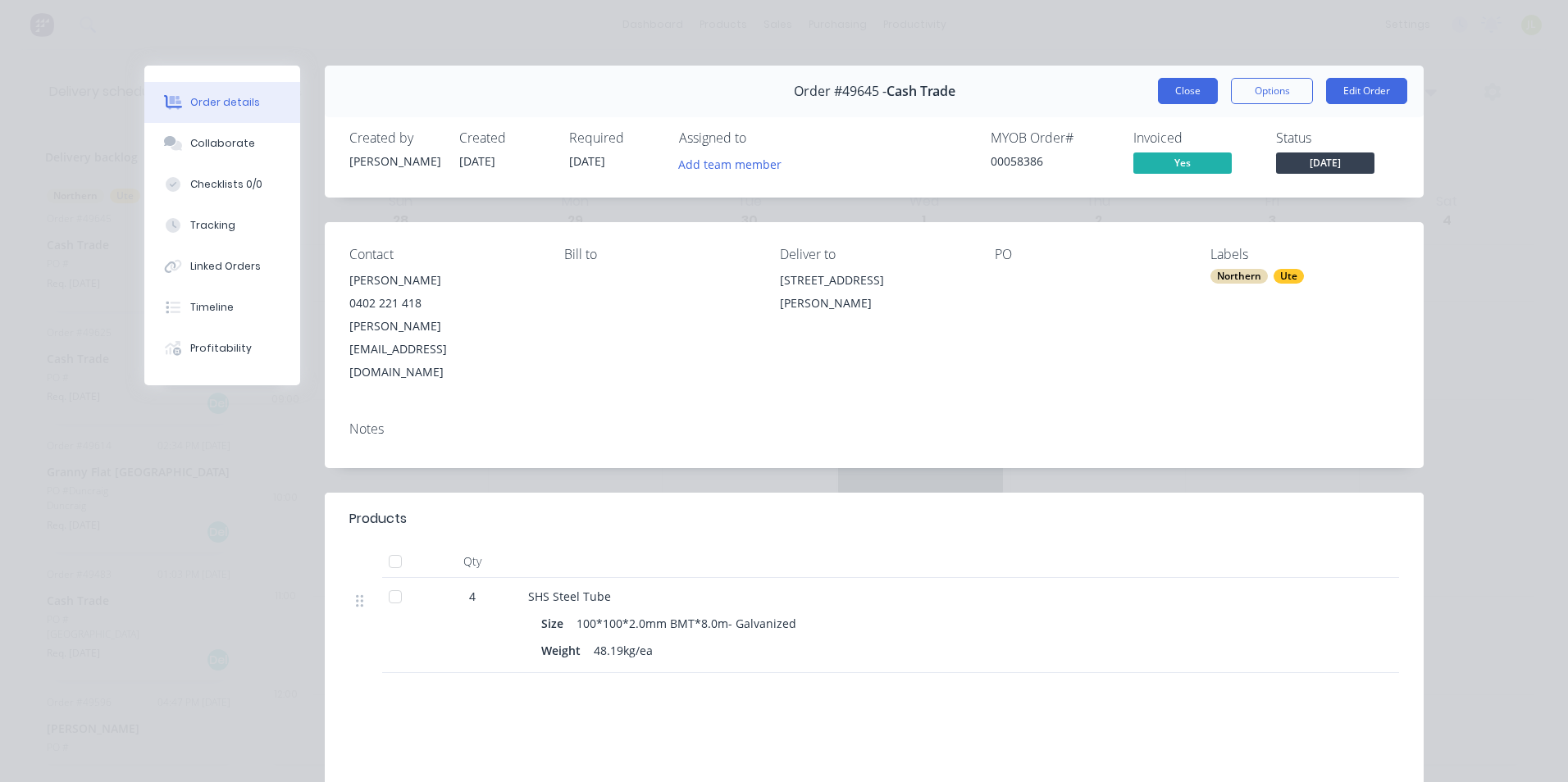
click at [1191, 94] on button "Close" at bounding box center [1187, 91] width 60 height 27
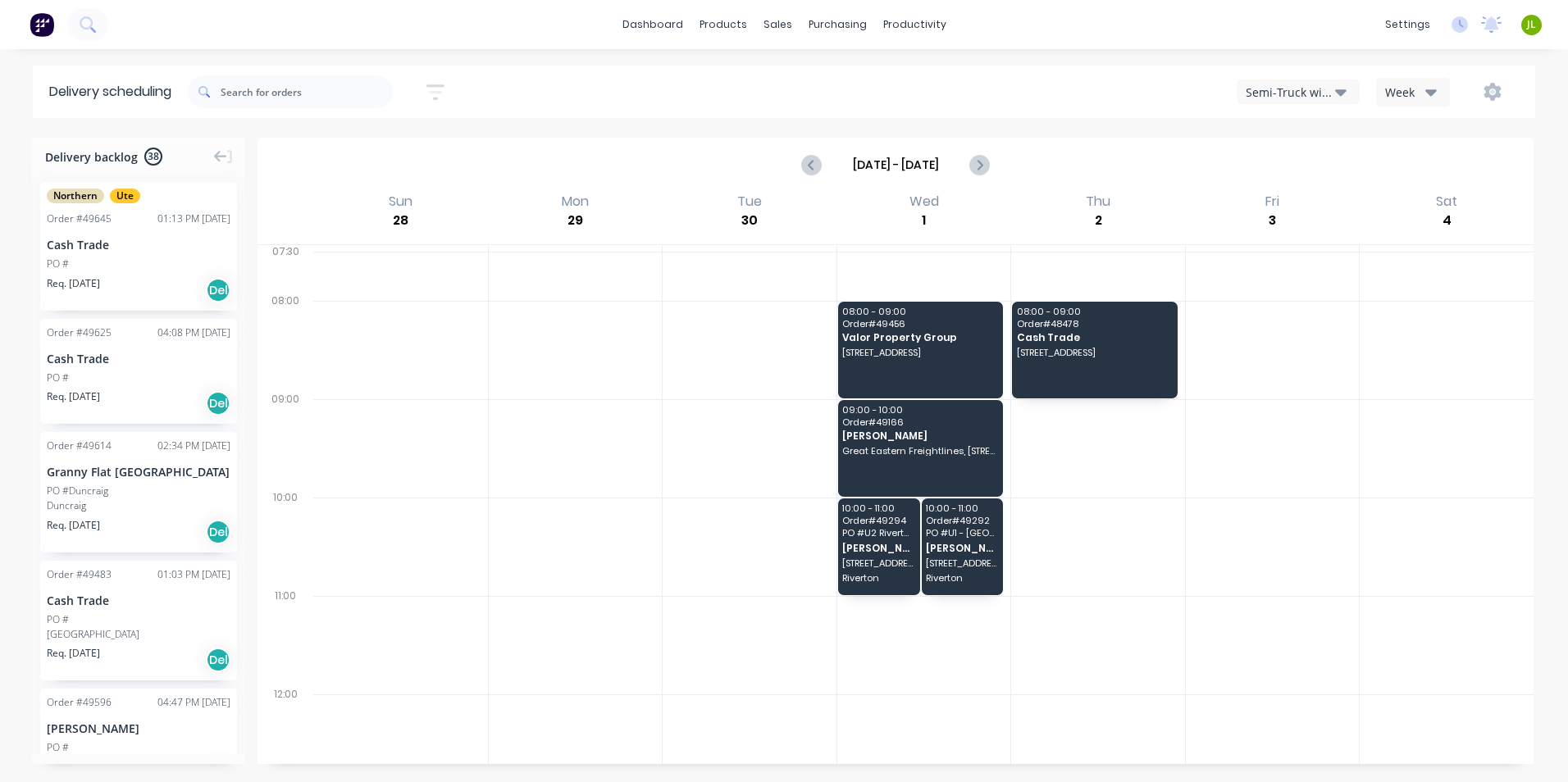
click at [109, 244] on div "Cash Trade" at bounding box center [138, 244] width 183 height 17
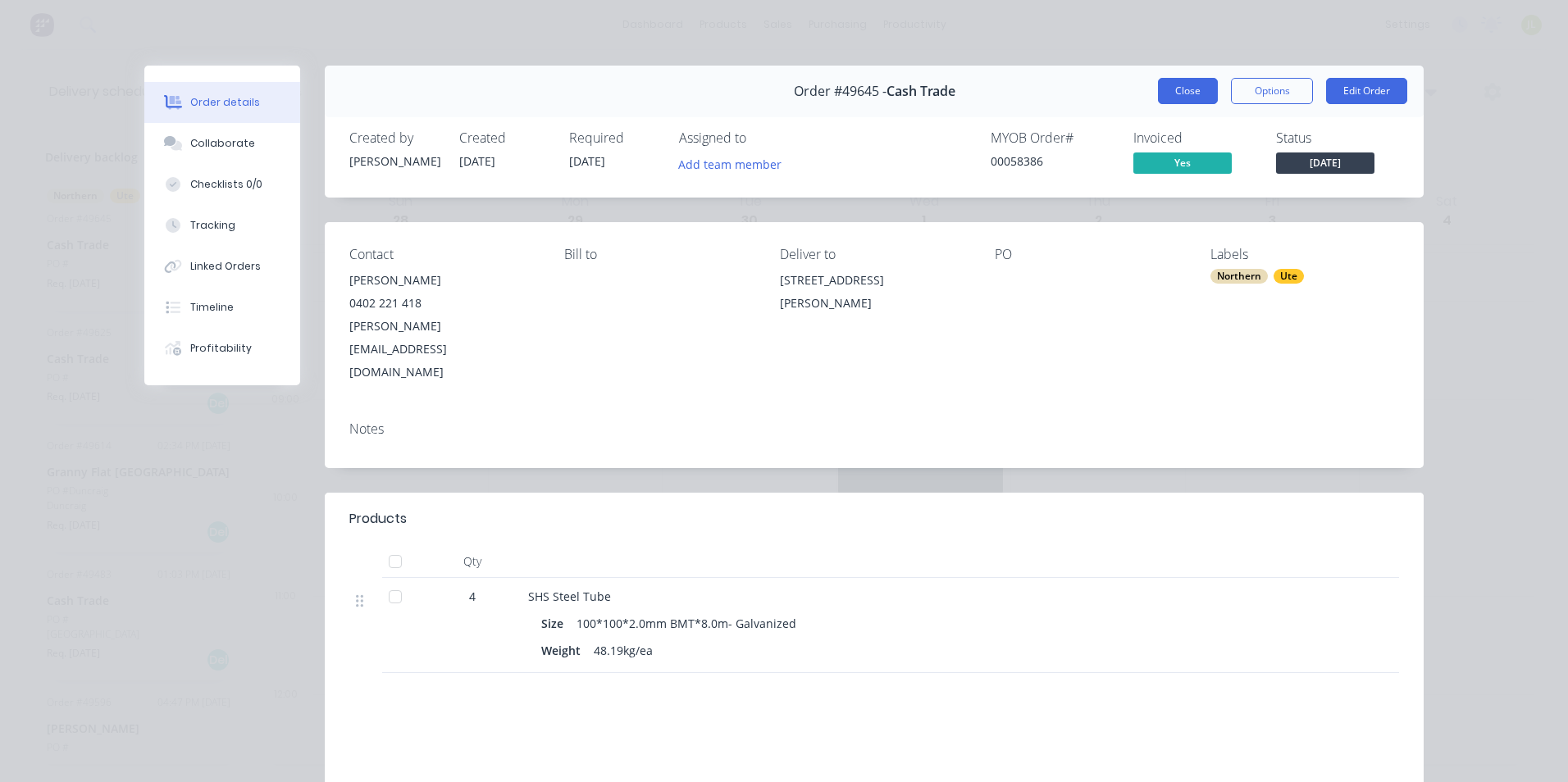
click at [1171, 96] on button "Close" at bounding box center [1187, 91] width 60 height 27
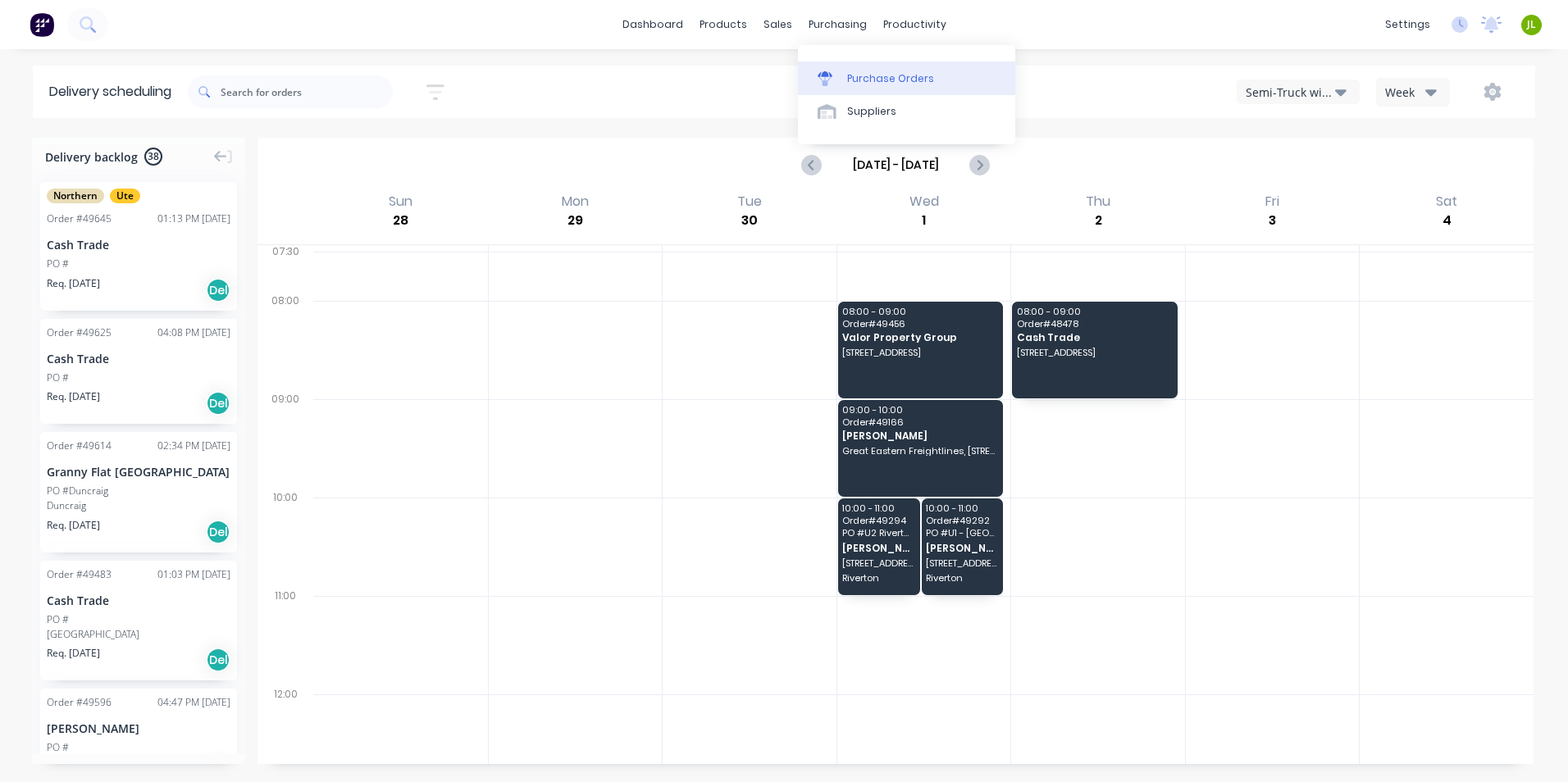
drag, startPoint x: 853, startPoint y: 65, endPoint x: 829, endPoint y: 71, distance: 24.7
click at [853, 65] on link "Purchase Orders" at bounding box center [906, 77] width 217 height 33
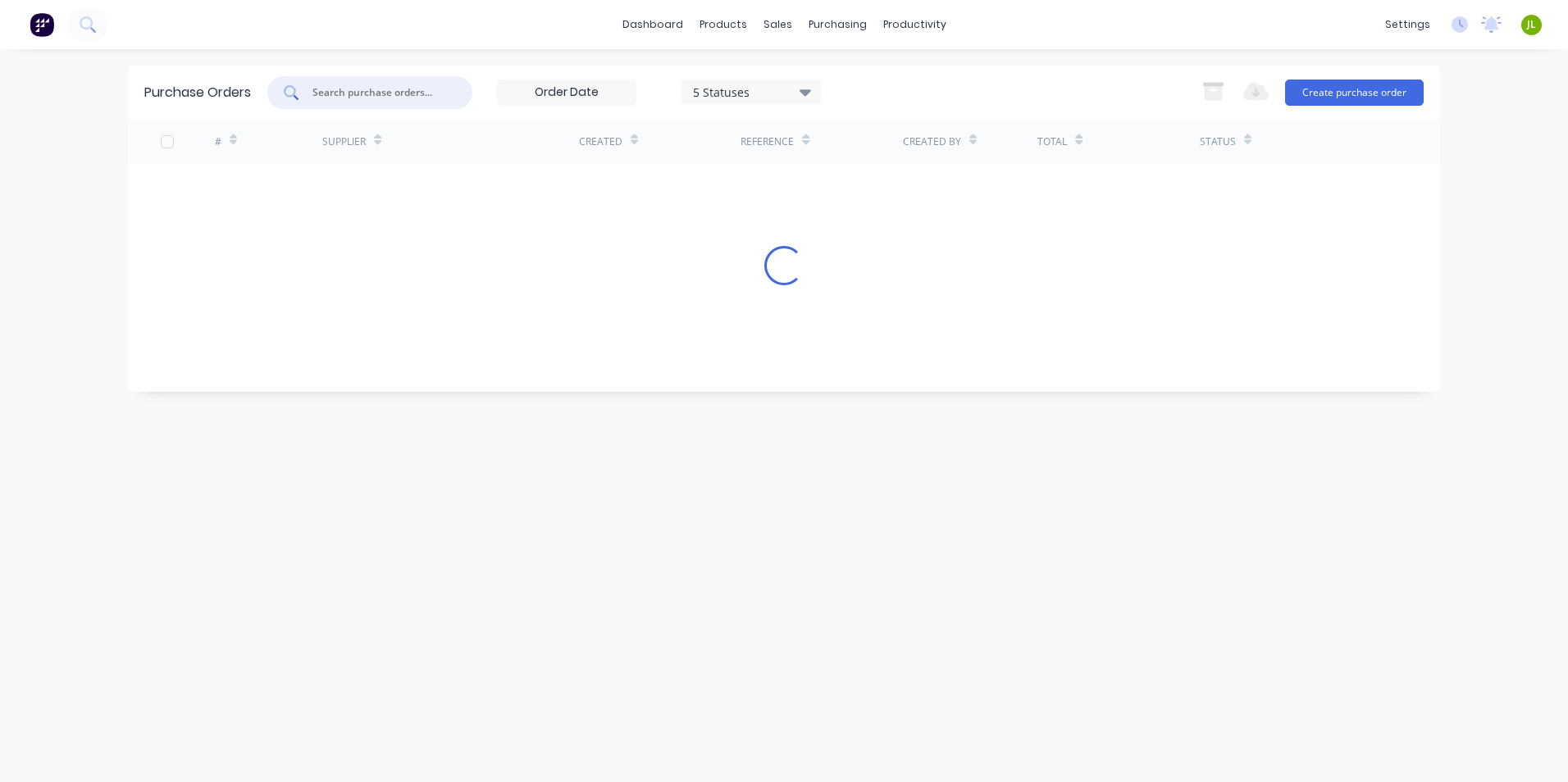
click at [343, 93] on input "text" at bounding box center [379, 93] width 136 height 17
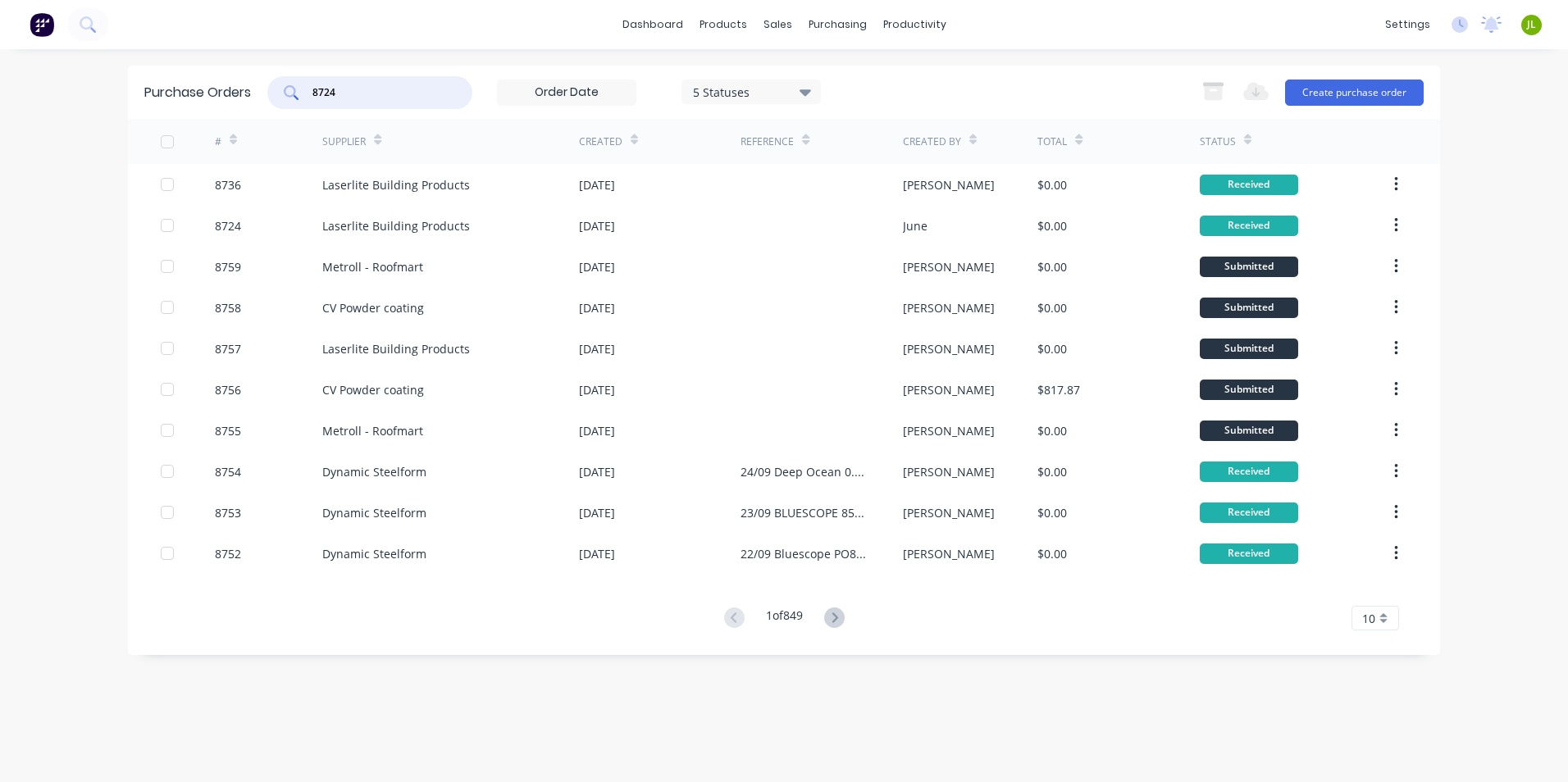
type input "8724"
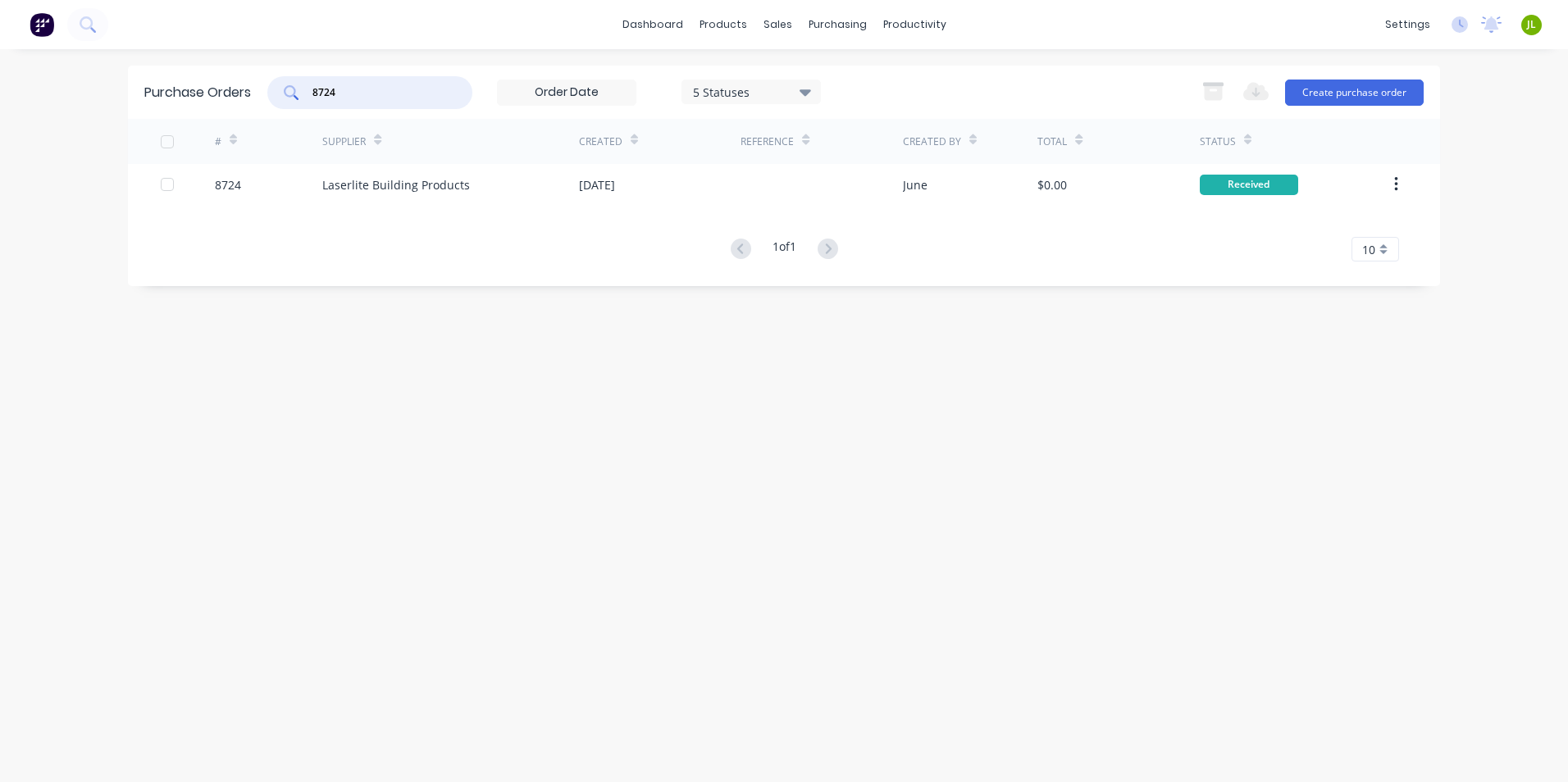
click at [990, 453] on div "Purchase Orders 8724 5 Statuses 5 Statuses Export to Excel (XLSX) Create purcha…" at bounding box center [784, 416] width 1312 height 700
drag, startPoint x: 435, startPoint y: 94, endPoint x: 377, endPoint y: 139, distance: 73.4
click at [377, 139] on div "Purchase Orders 8724 5 Statuses 5 Statuses Export to Excel (XLSX) Create purcha…" at bounding box center [784, 177] width 1312 height 221
click at [782, 76] on icon at bounding box center [782, 78] width 15 height 15
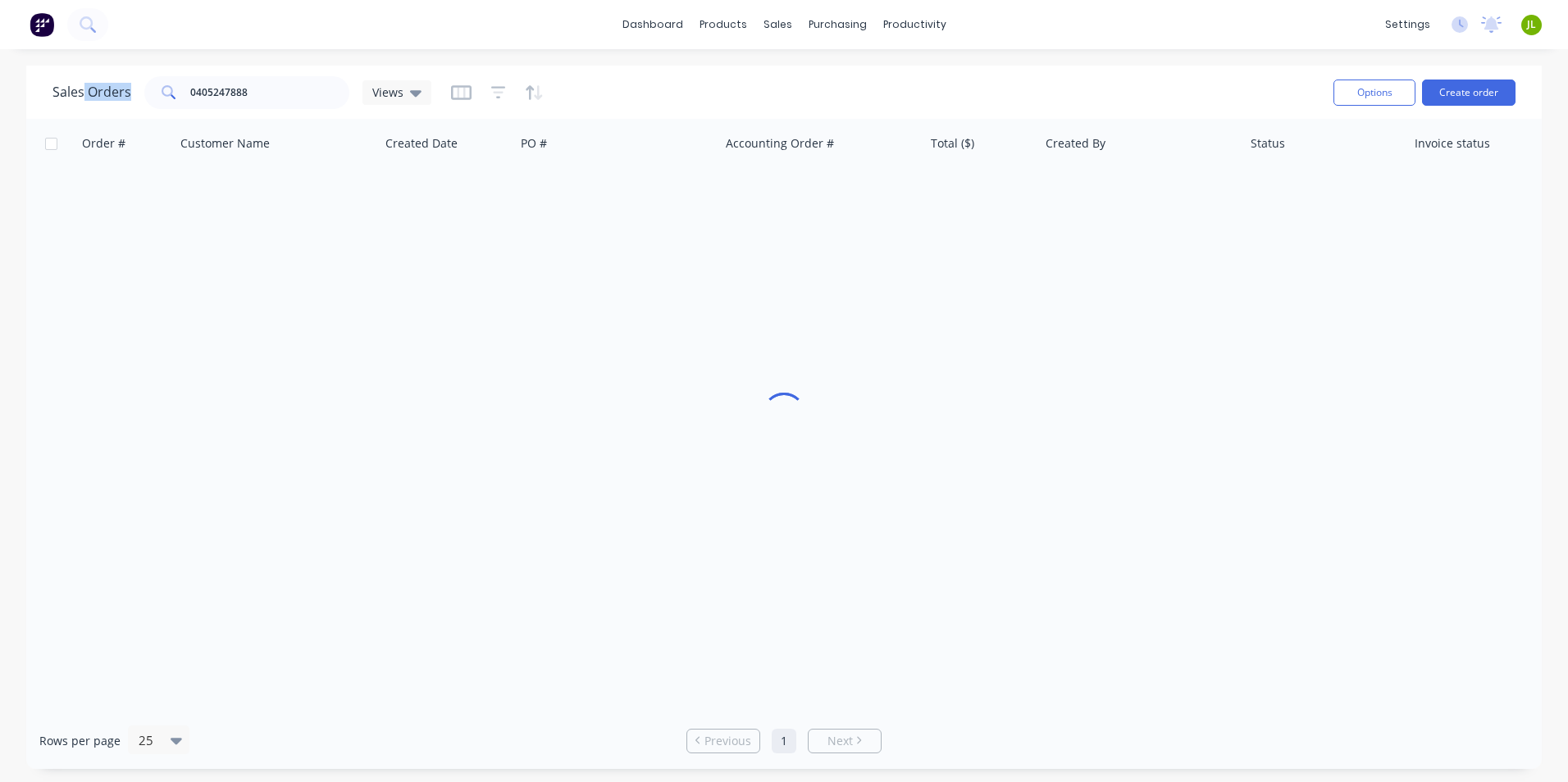
drag, startPoint x: 302, startPoint y: 90, endPoint x: 82, endPoint y: 99, distance: 220.2
click at [82, 99] on div "Sales Orders 0405247888 Views" at bounding box center [242, 92] width 379 height 33
drag, startPoint x: 229, startPoint y: 90, endPoint x: 281, endPoint y: 87, distance: 52.1
click at [231, 90] on input "0405247888" at bounding box center [270, 92] width 160 height 33
click at [281, 87] on input "0405247888" at bounding box center [270, 92] width 160 height 33
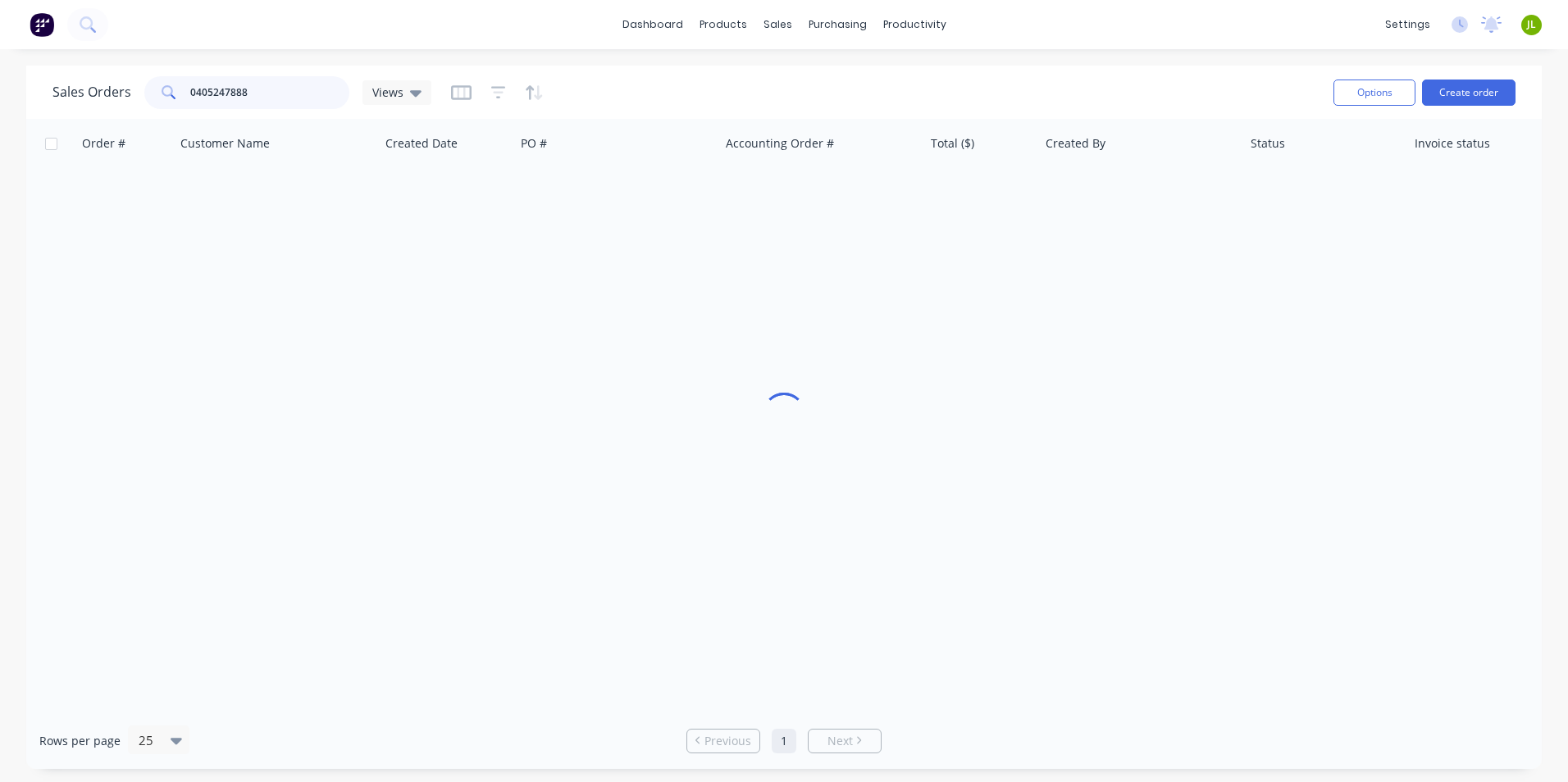
drag, startPoint x: 278, startPoint y: 95, endPoint x: 168, endPoint y: 89, distance: 110.2
click at [168, 89] on div "0405247888" at bounding box center [247, 92] width 205 height 33
type input "49625"
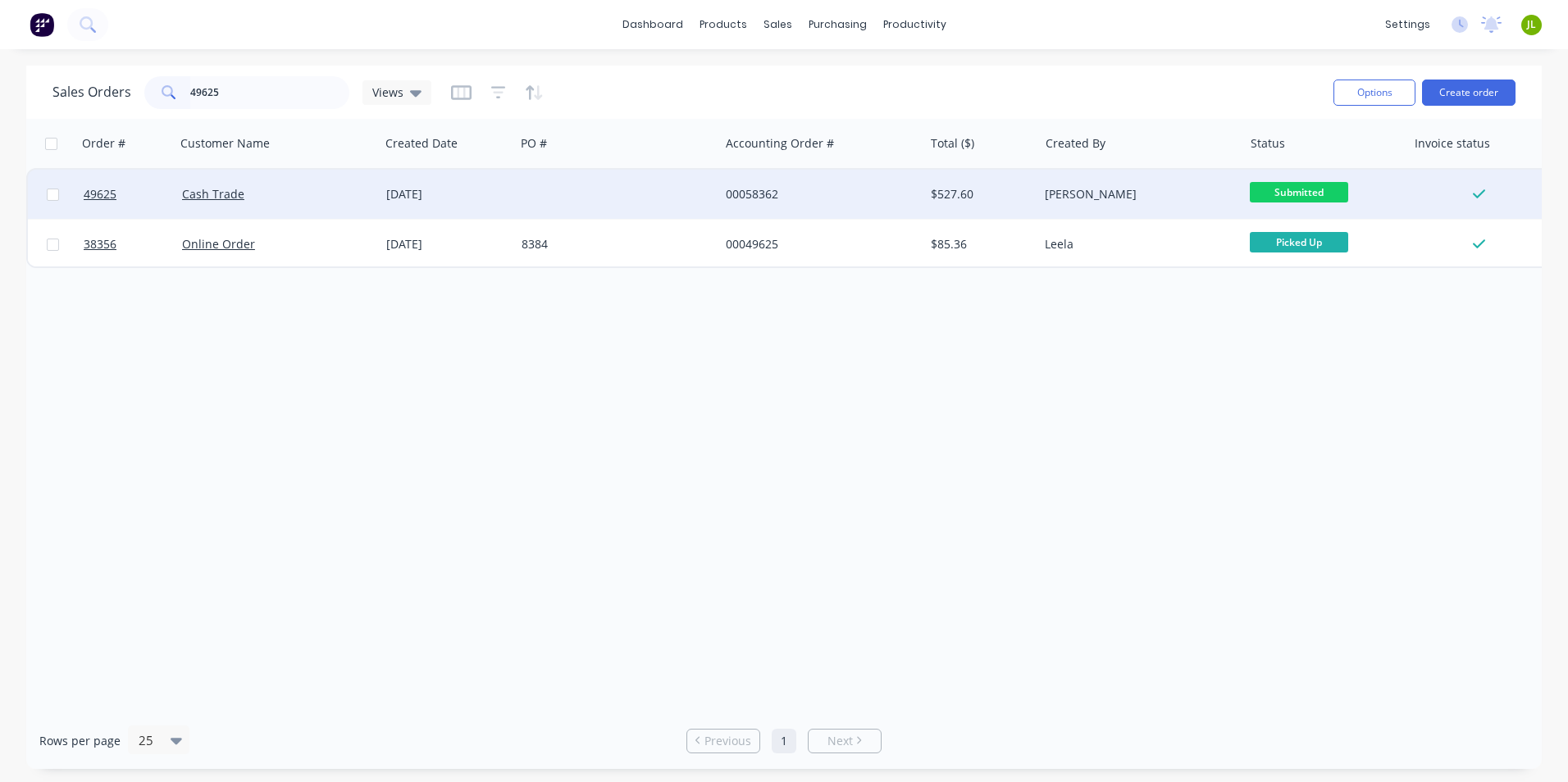
click at [556, 178] on div at bounding box center [616, 194] width 204 height 49
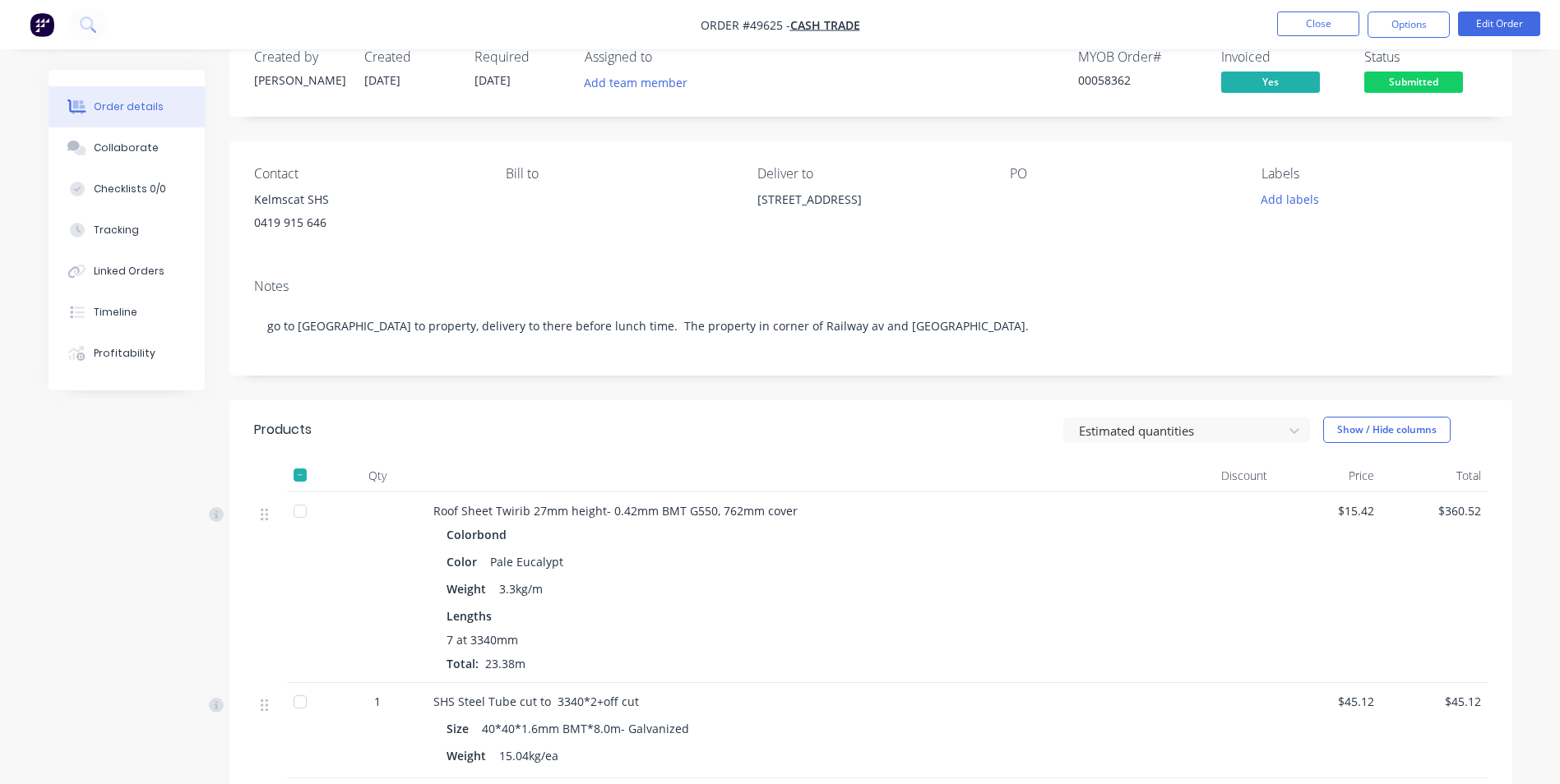
scroll to position [22, 0]
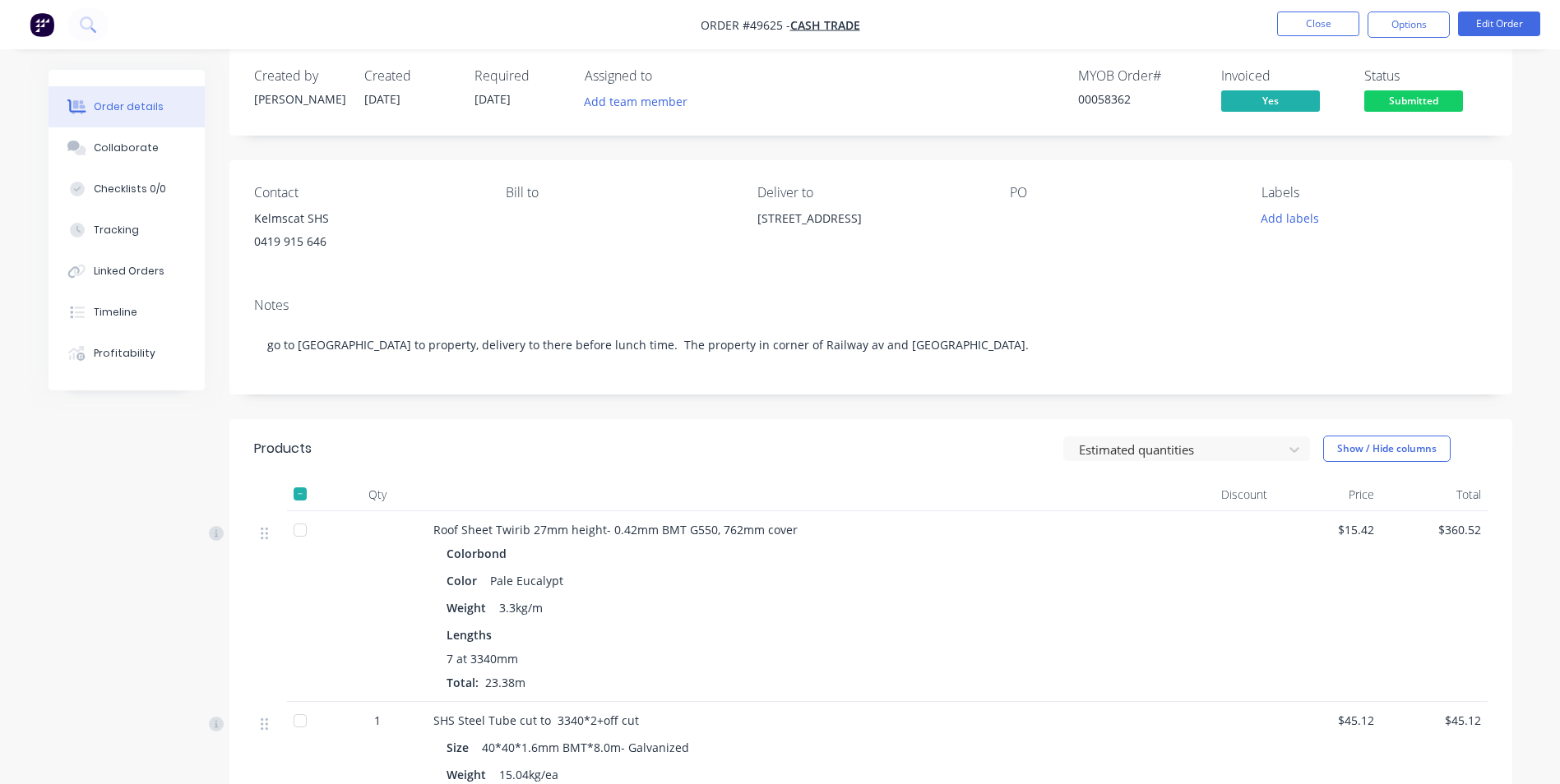
drag, startPoint x: 964, startPoint y: 229, endPoint x: 753, endPoint y: 224, distance: 211.1
click at [753, 224] on div "Contact Kelmscat SHS 0419 915 646 Bill to Deliver to 123 Railway Av, Kelmscott …" at bounding box center [871, 222] width 1283 height 125
copy div "123 Railway Av, Kelmscott WA 6111"
click at [1333, 22] on button "Close" at bounding box center [1318, 24] width 82 height 25
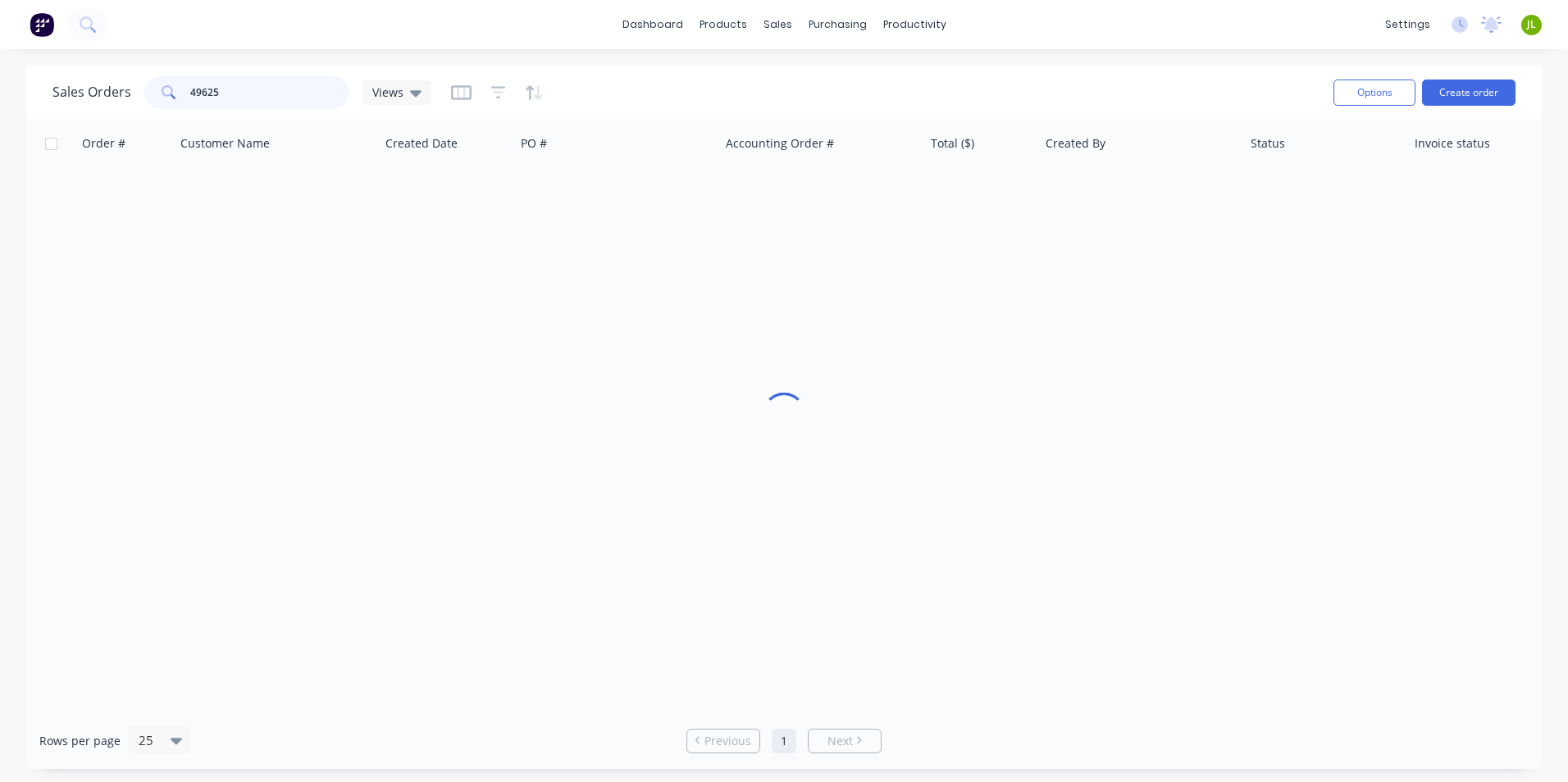
drag, startPoint x: 254, startPoint y: 82, endPoint x: 197, endPoint y: 96, distance: 58.7
click at [197, 96] on input "49625" at bounding box center [270, 92] width 160 height 33
type input "49483"
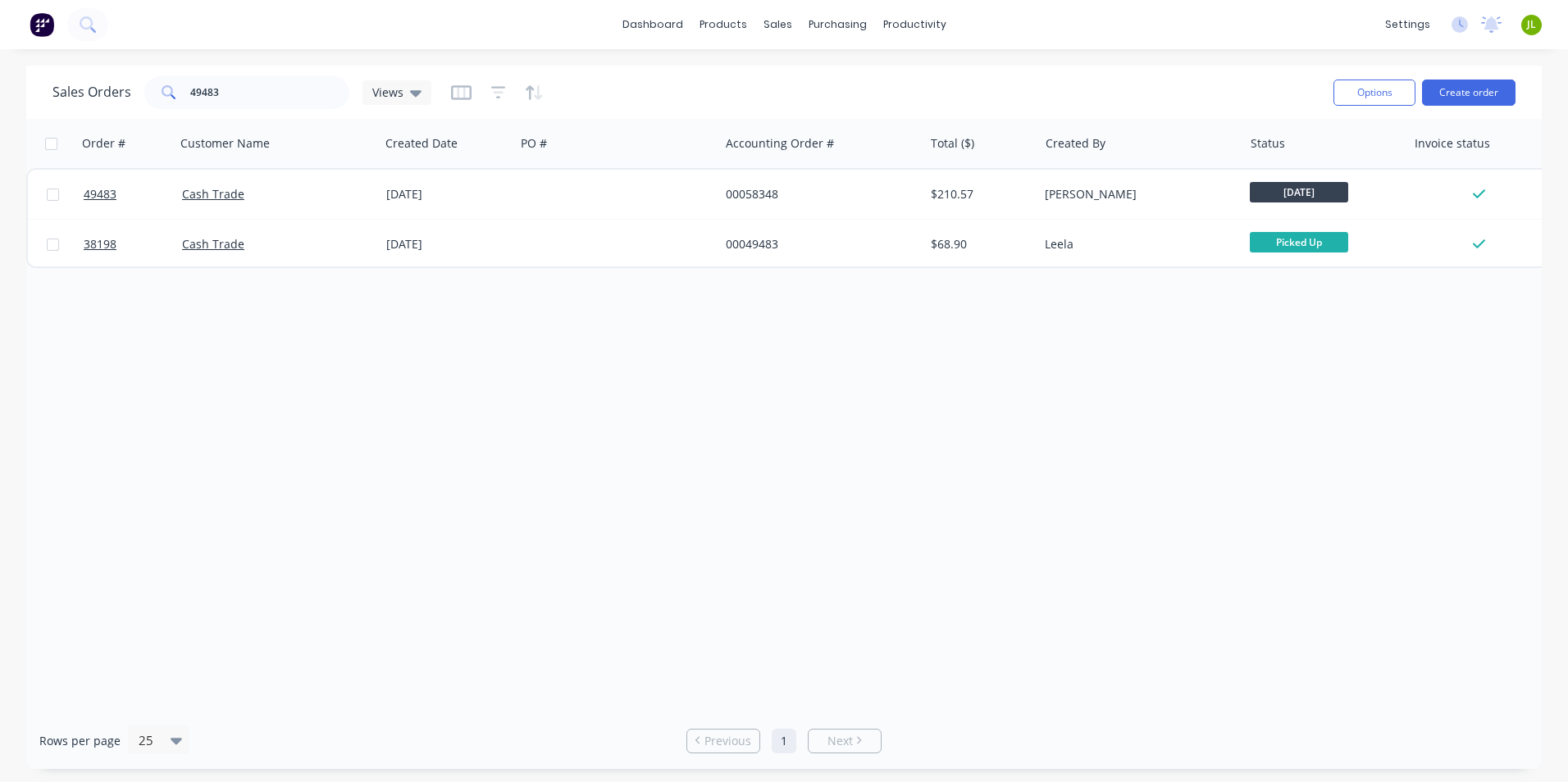
click at [770, 444] on div "Order # Customer Name Created Date PO # Accounting Order # Total ($) Created By…" at bounding box center [784, 416] width 1516 height 594
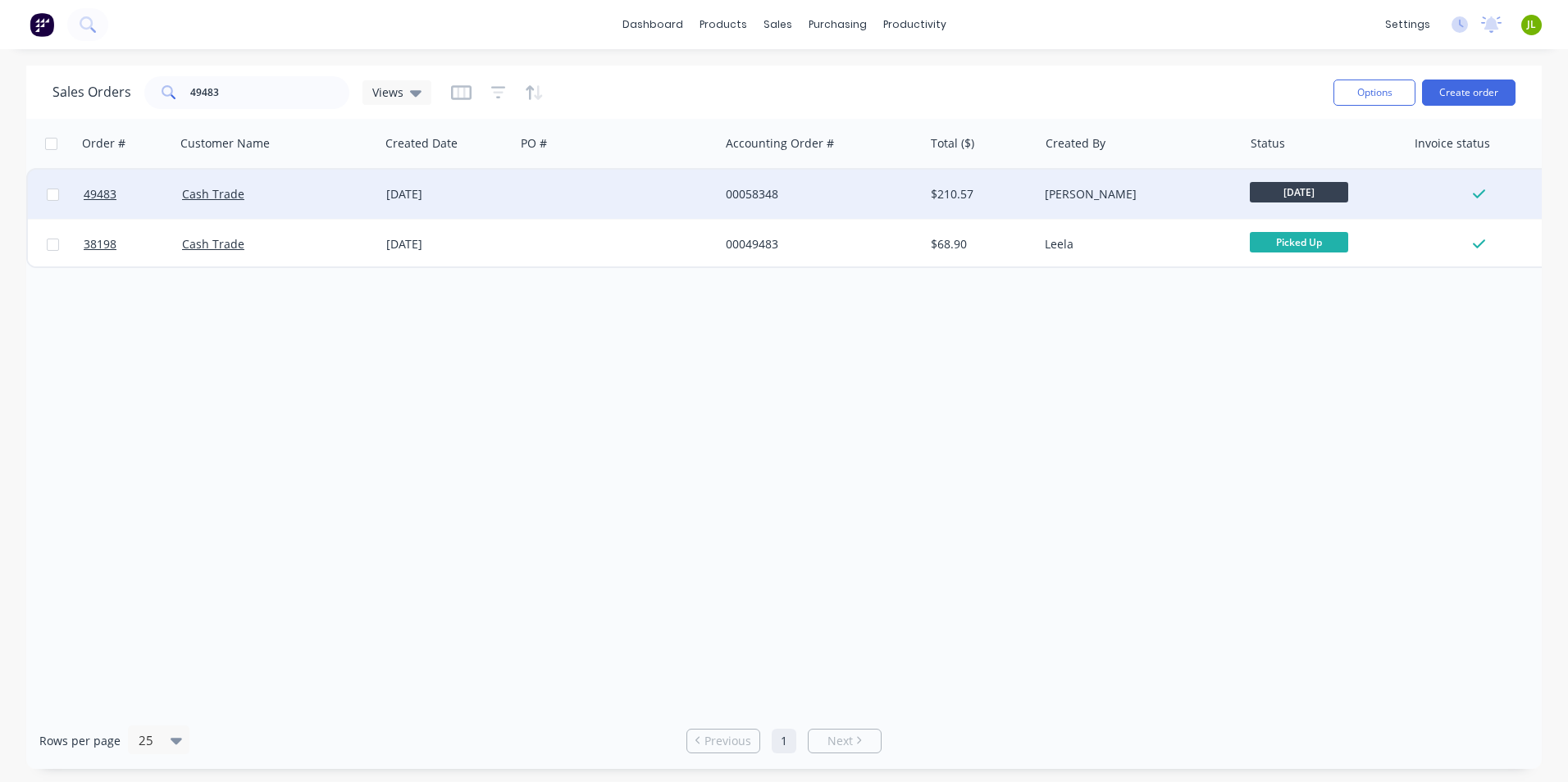
click at [542, 184] on div at bounding box center [616, 194] width 204 height 49
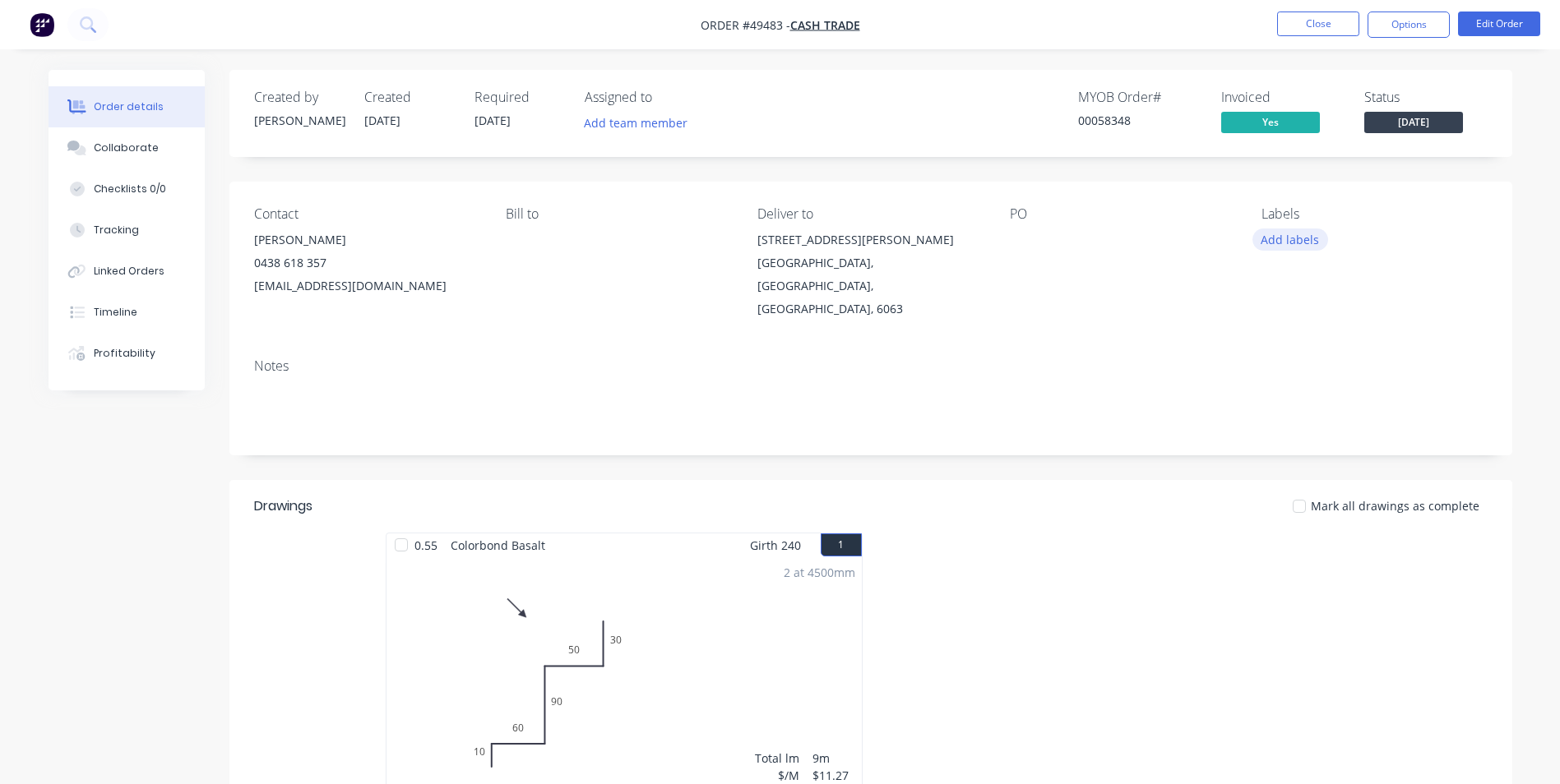
click at [1296, 239] on button "Add labels" at bounding box center [1290, 239] width 75 height 22
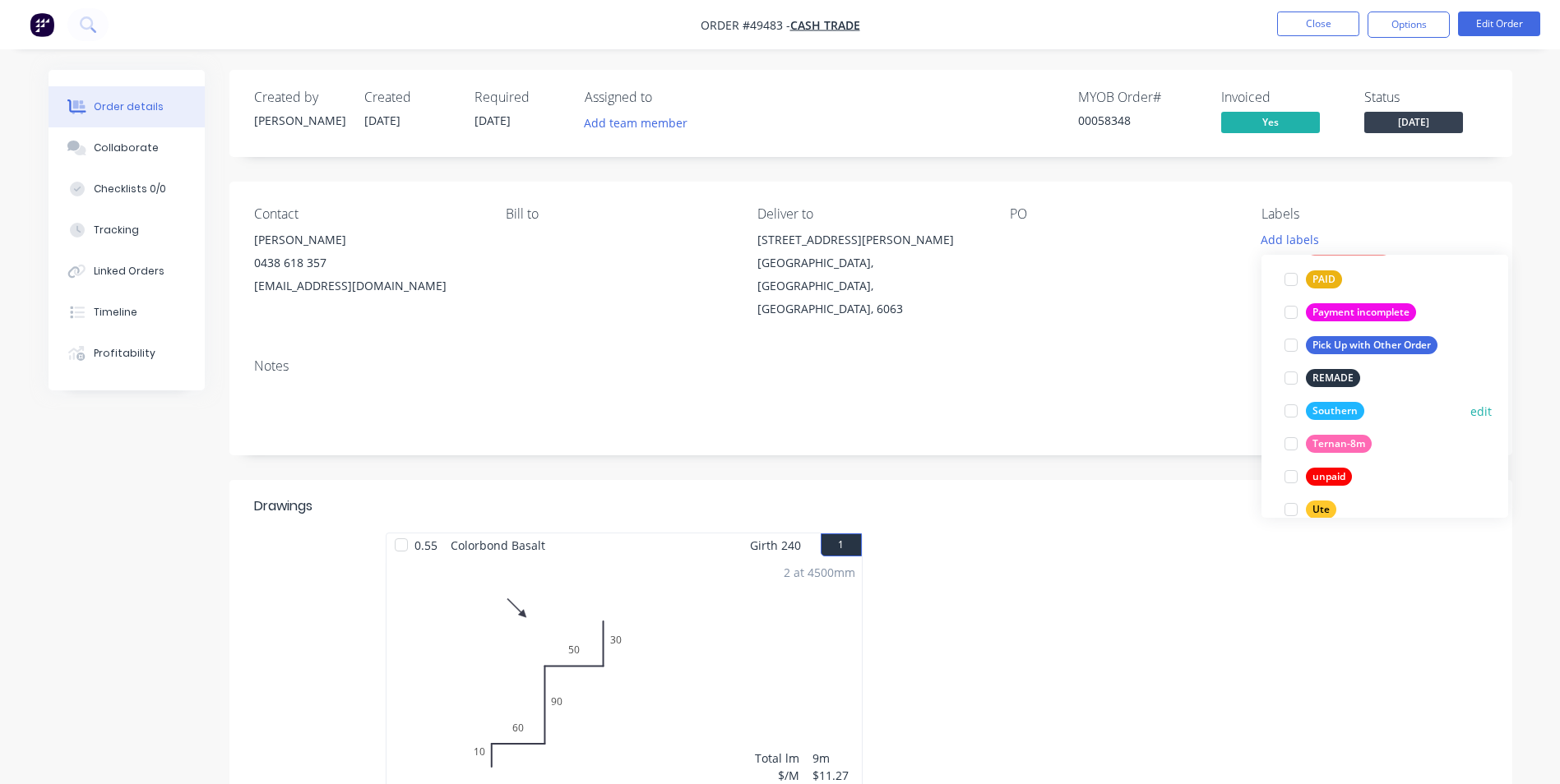
scroll to position [461, 0]
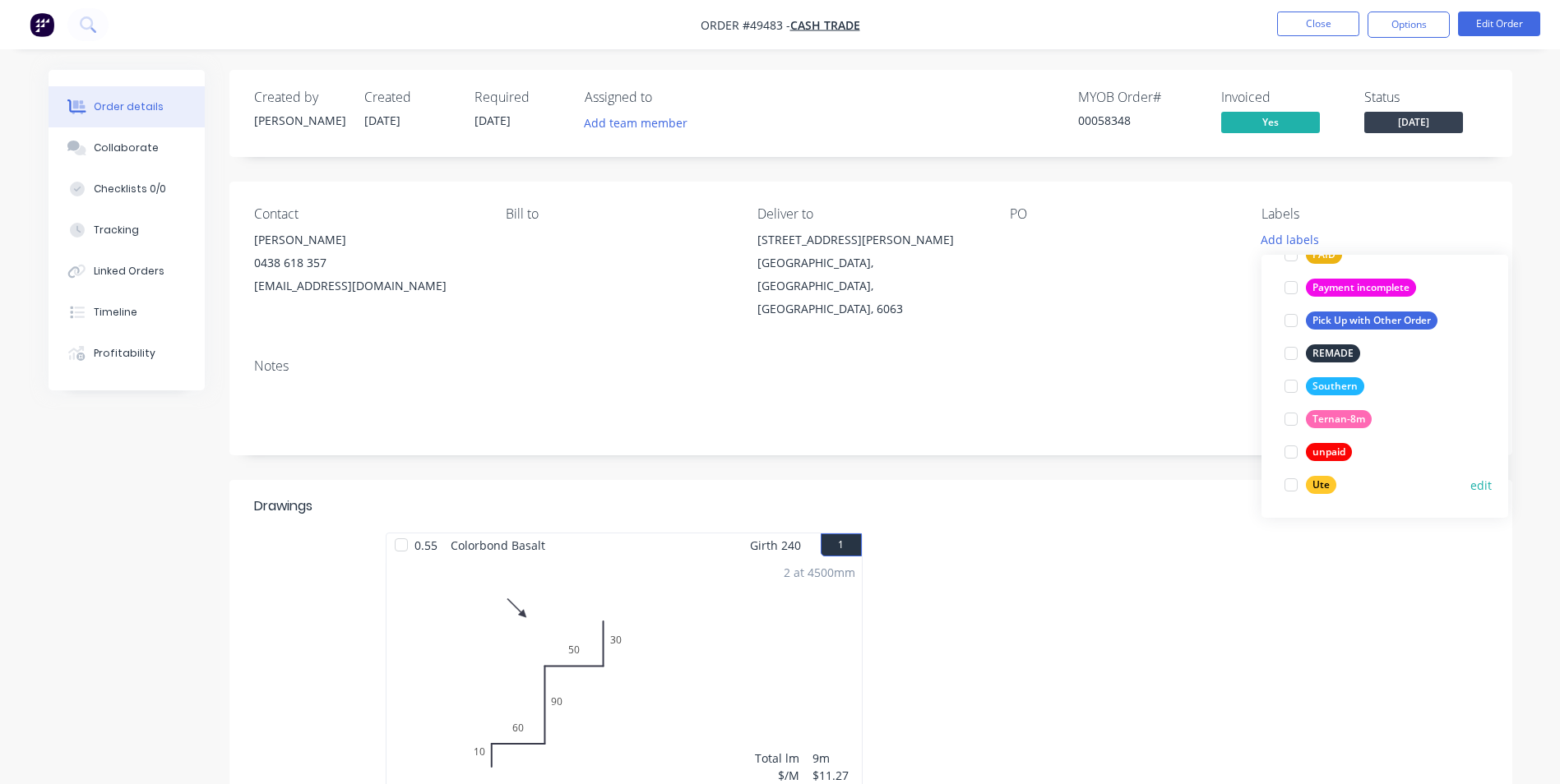
click at [1323, 489] on div "Ute" at bounding box center [1321, 484] width 31 height 18
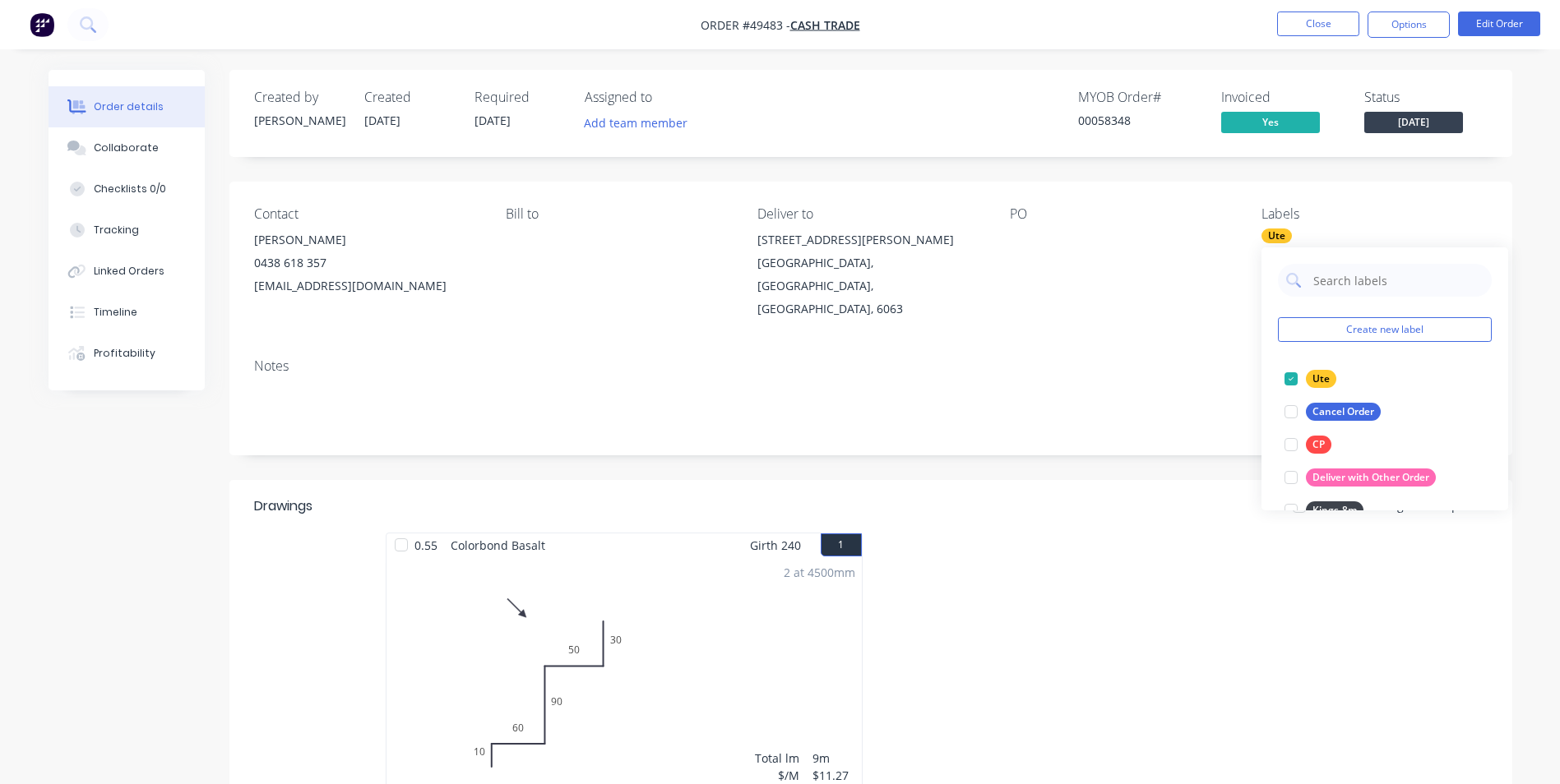
click at [1102, 261] on div "PO" at bounding box center [1123, 264] width 226 height 115
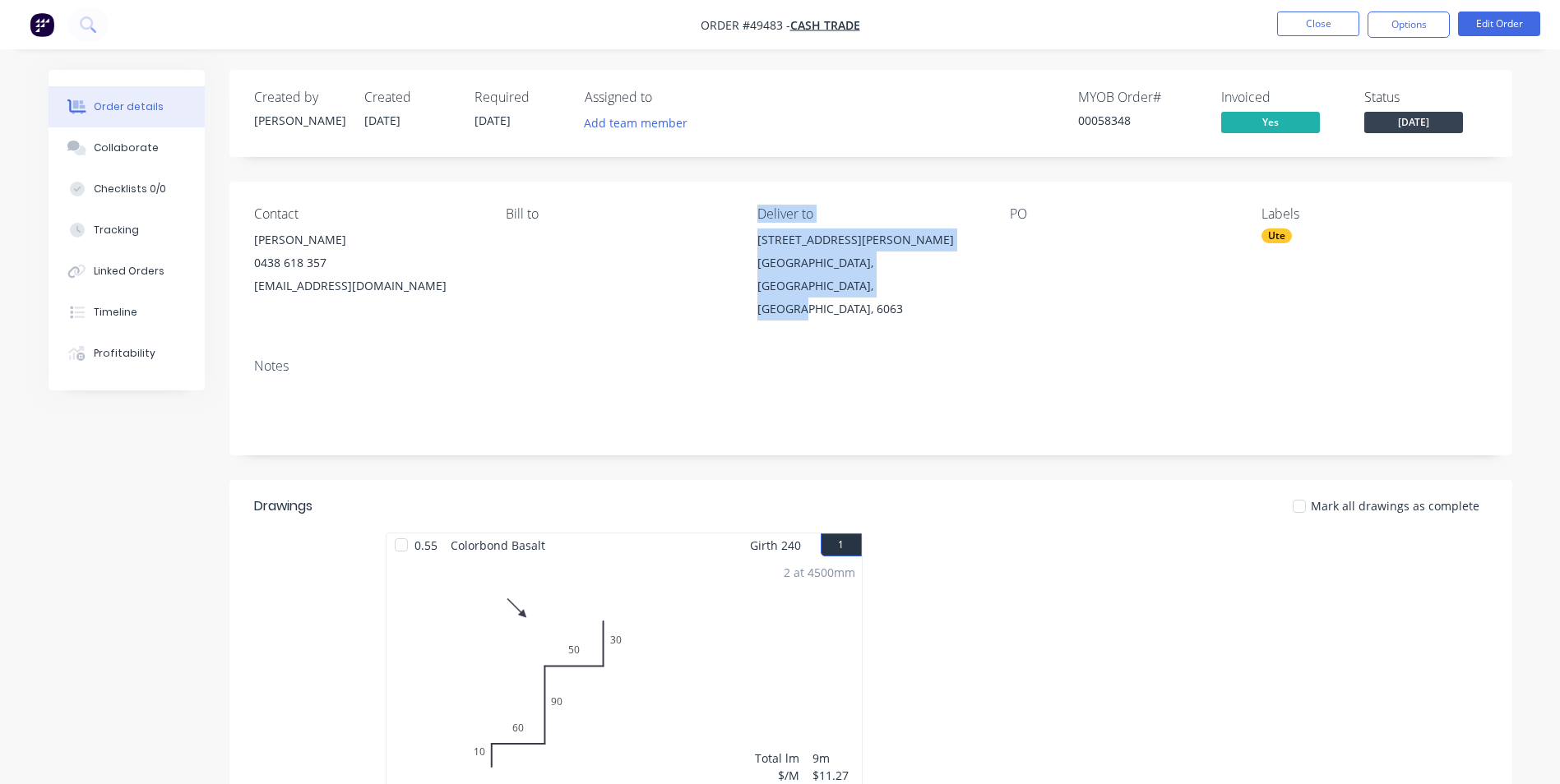
drag, startPoint x: 674, startPoint y: 273, endPoint x: 724, endPoint y: 253, distance: 53.9
click at [724, 253] on div "Contact Robert Hartley 0438 618 357 homeownerbuilders@outlook.com Bill to Deliv…" at bounding box center [871, 263] width 1283 height 163
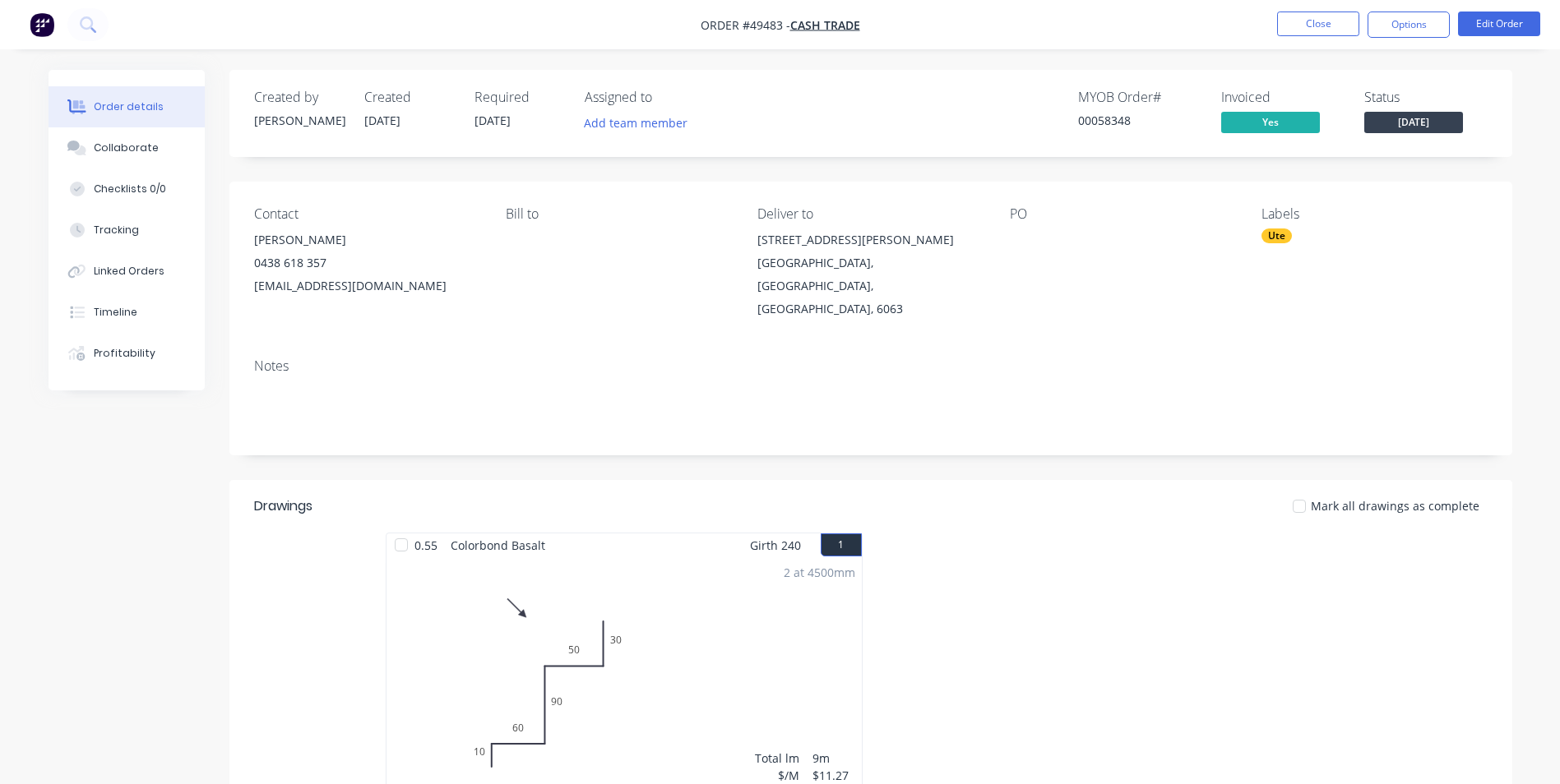
click at [815, 345] on div "Notes" at bounding box center [871, 399] width 1283 height 110
drag, startPoint x: 783, startPoint y: 286, endPoint x: 746, endPoint y: 233, distance: 64.6
click at [746, 233] on div "Contact Robert Hartley 0438 618 357 homeownerbuilders@outlook.com Bill to Deliv…" at bounding box center [871, 263] width 1283 height 163
copy div "6 Bailey Pl Beechboro, Western Australia, Australia, 6063"
click at [1014, 117] on div "MYOB Order # 00058348 Invoiced Yes Status Tuesday" at bounding box center [1119, 114] width 739 height 47
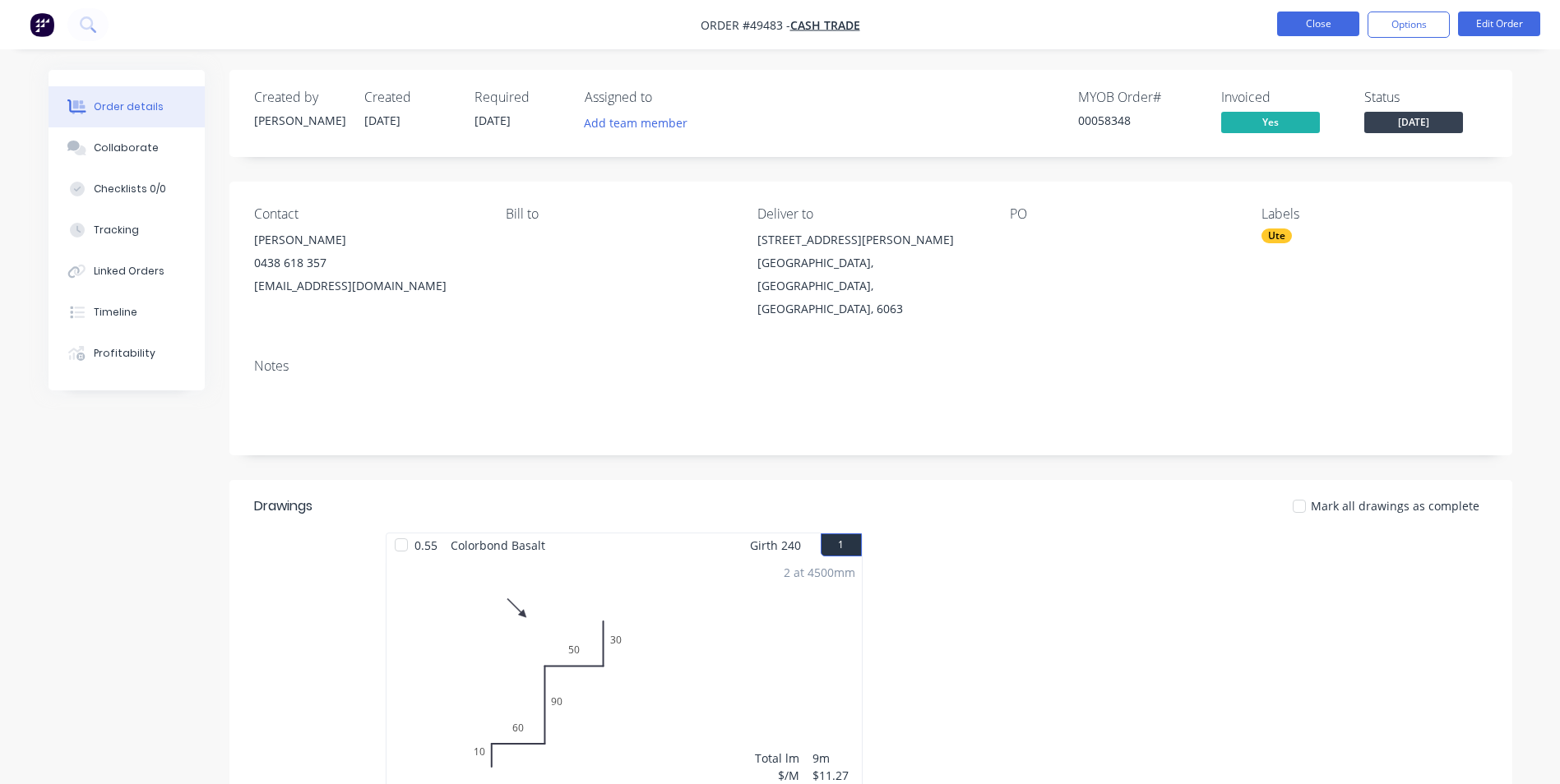
click at [1316, 16] on button "Close" at bounding box center [1318, 24] width 82 height 25
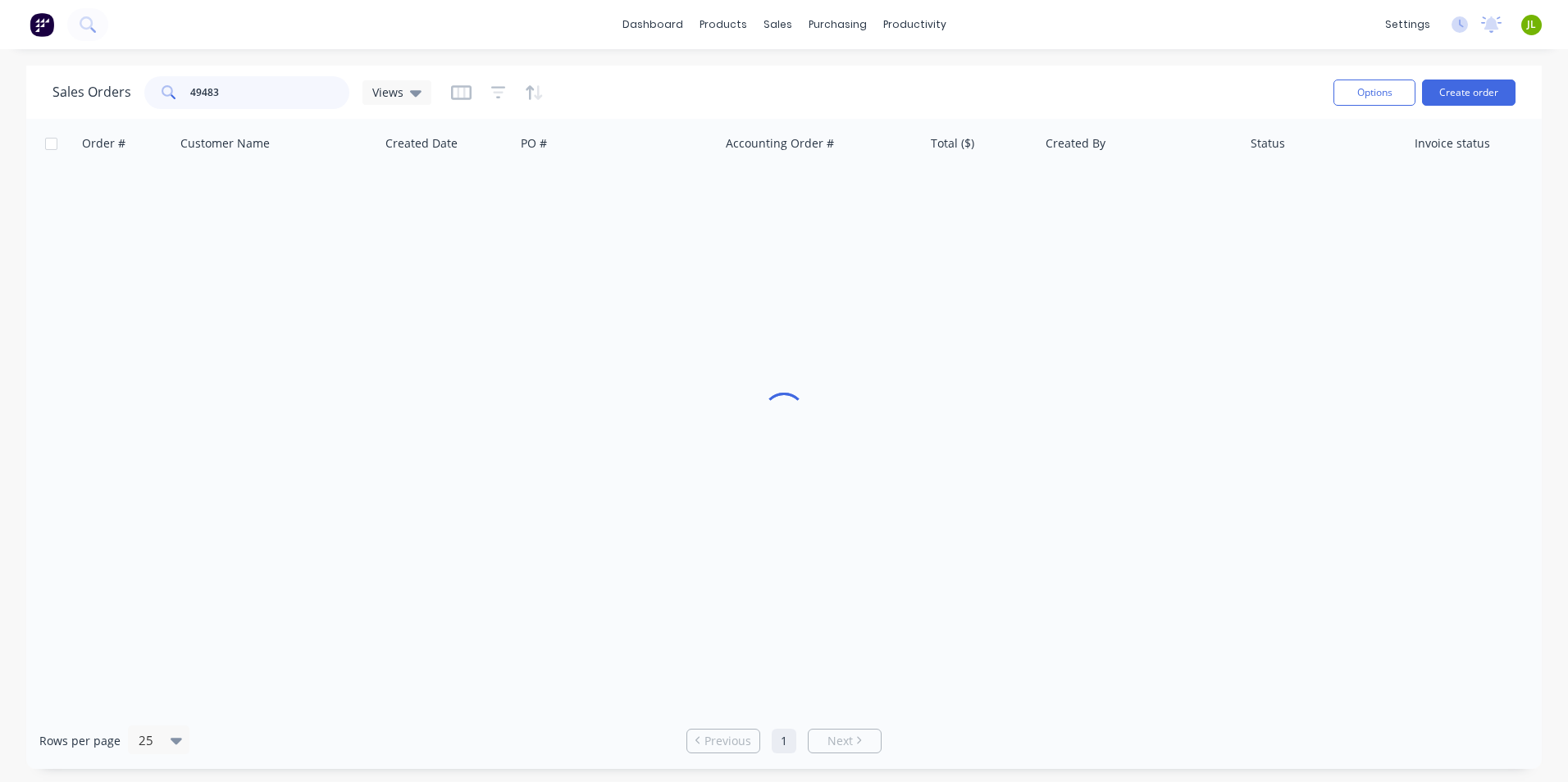
drag, startPoint x: 244, startPoint y: 93, endPoint x: 192, endPoint y: 114, distance: 56.1
click at [192, 114] on div "Sales Orders 49483 Views Options Create order" at bounding box center [784, 93] width 1516 height 53
type input "46199"
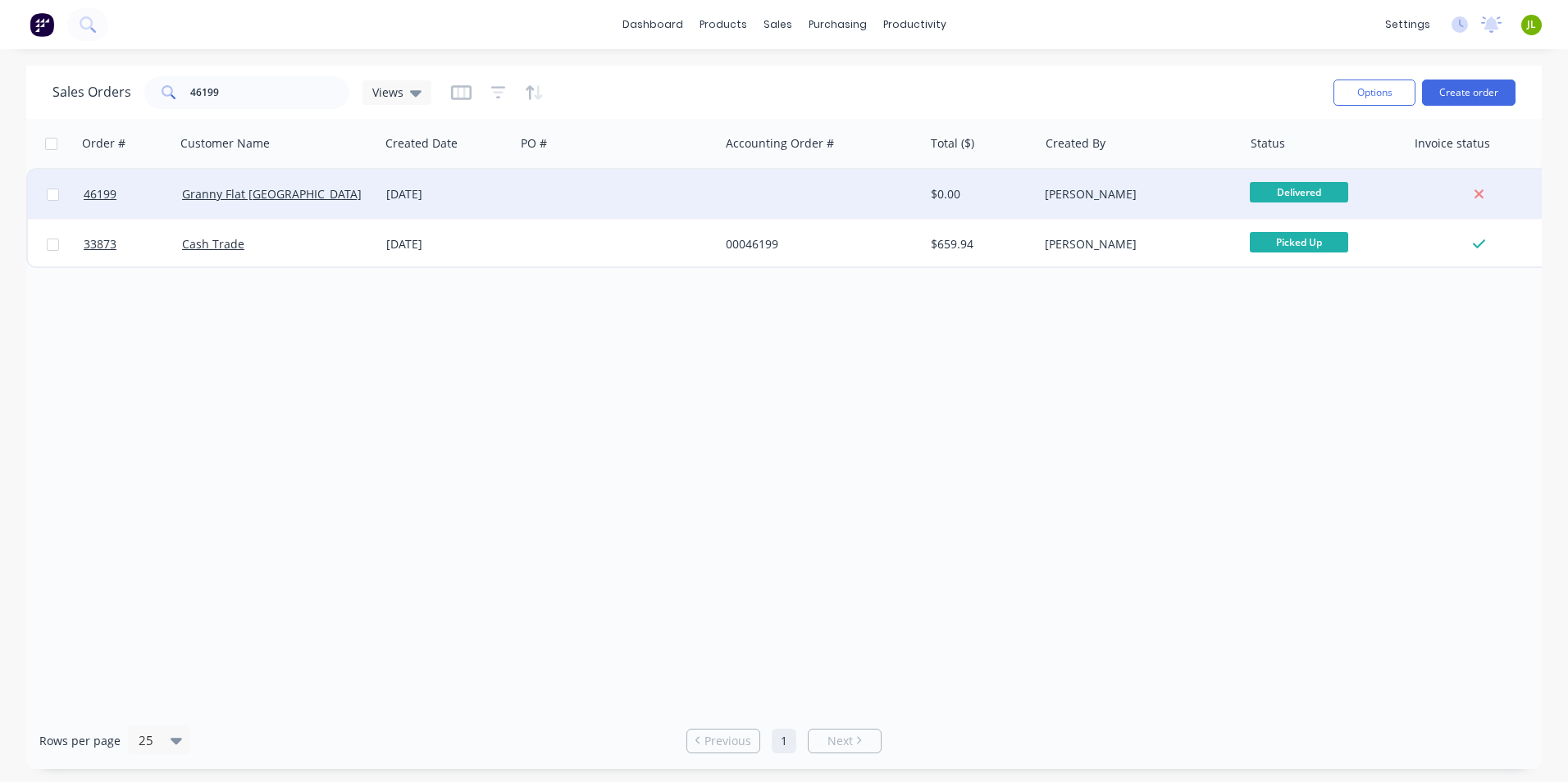
click at [432, 213] on div "26 Jun 2025" at bounding box center [447, 194] width 135 height 49
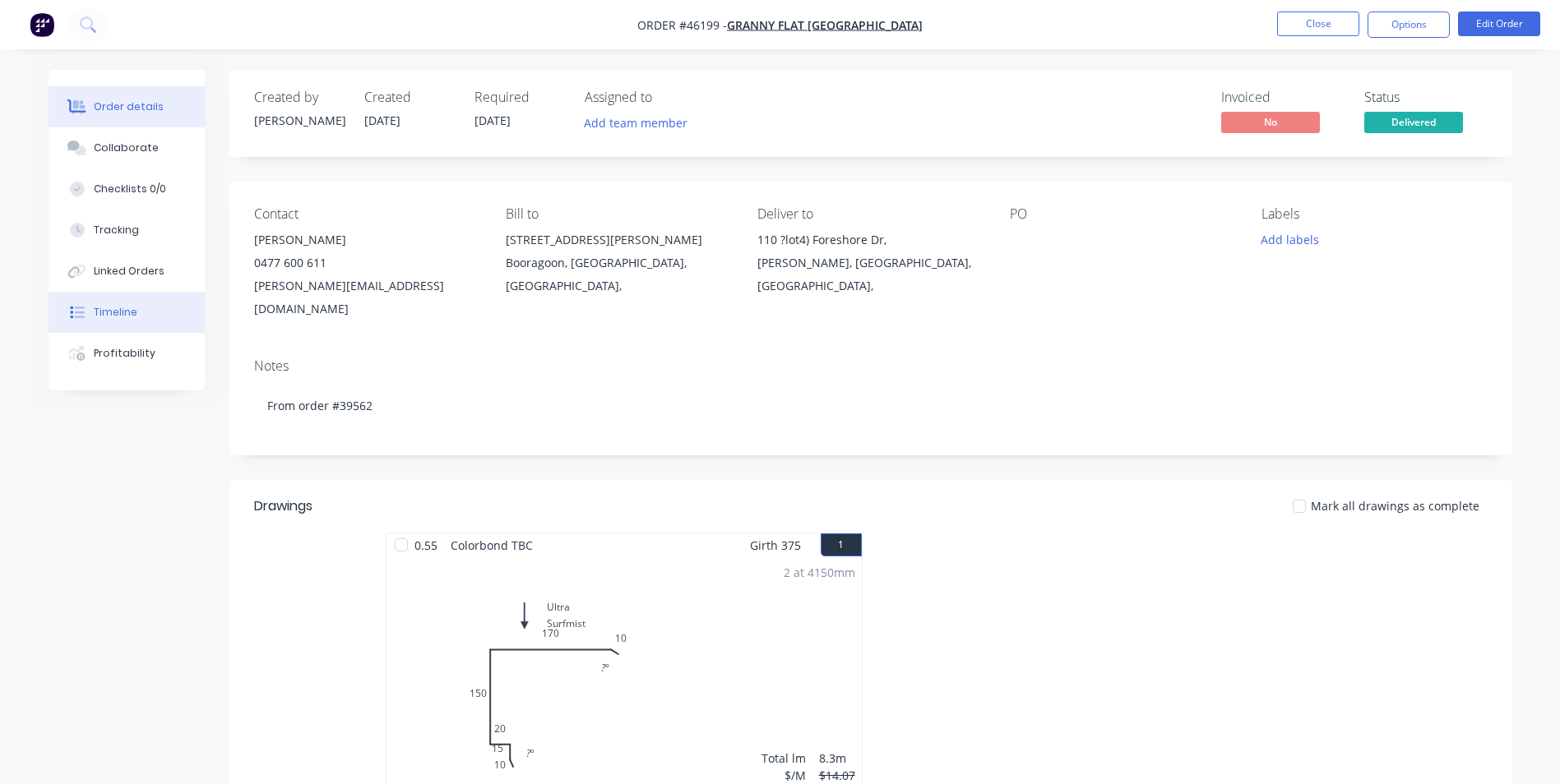
click at [163, 306] on button "Timeline" at bounding box center [127, 312] width 156 height 42
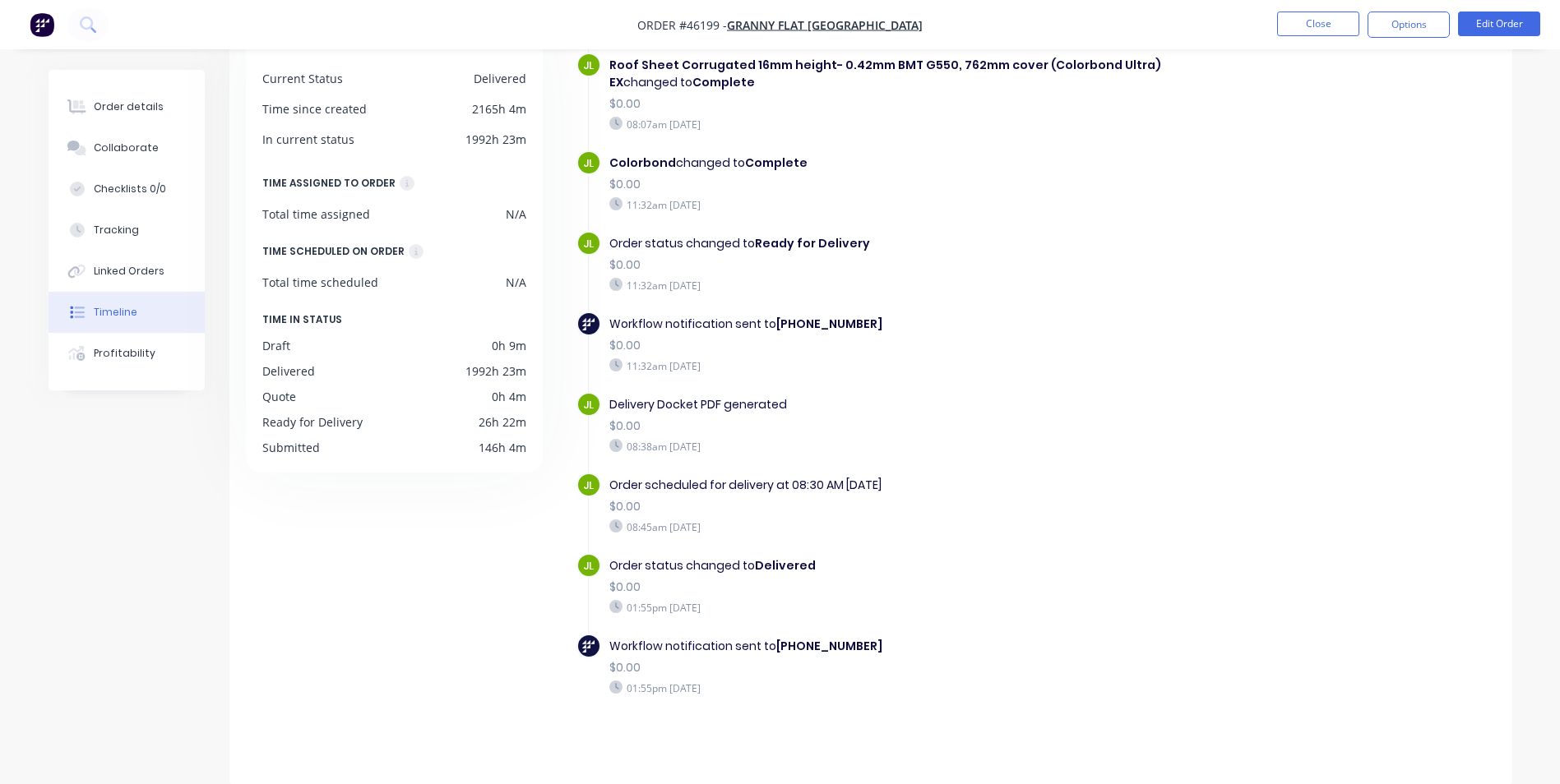
scroll to position [125, 0]
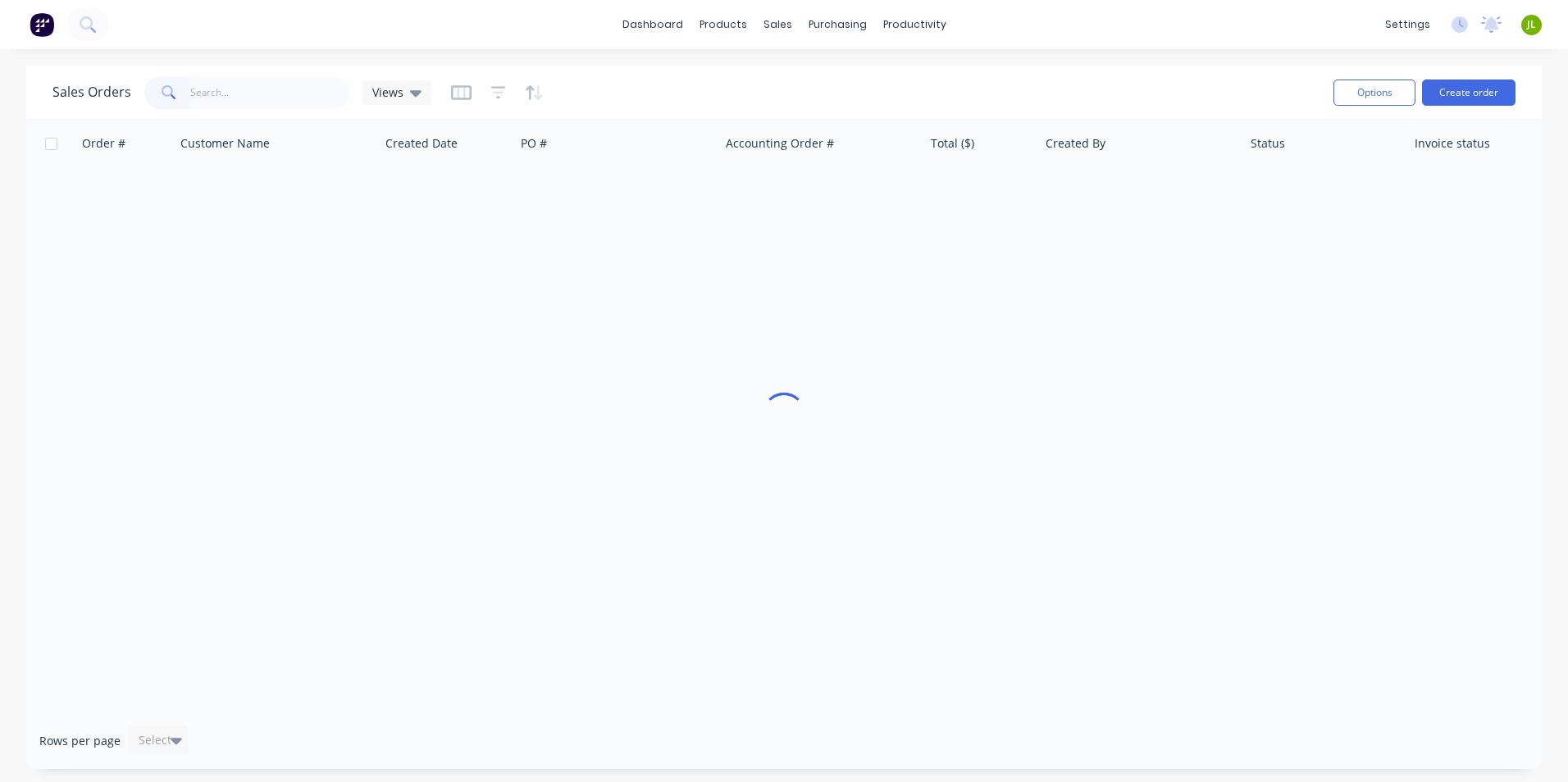
click at [261, 85] on input "text" at bounding box center [270, 92] width 160 height 33
type input "96605"
click at [476, 249] on div at bounding box center [784, 416] width 1516 height 594
click at [679, 101] on div "Sales Orders 96605 Views" at bounding box center [686, 92] width 1268 height 40
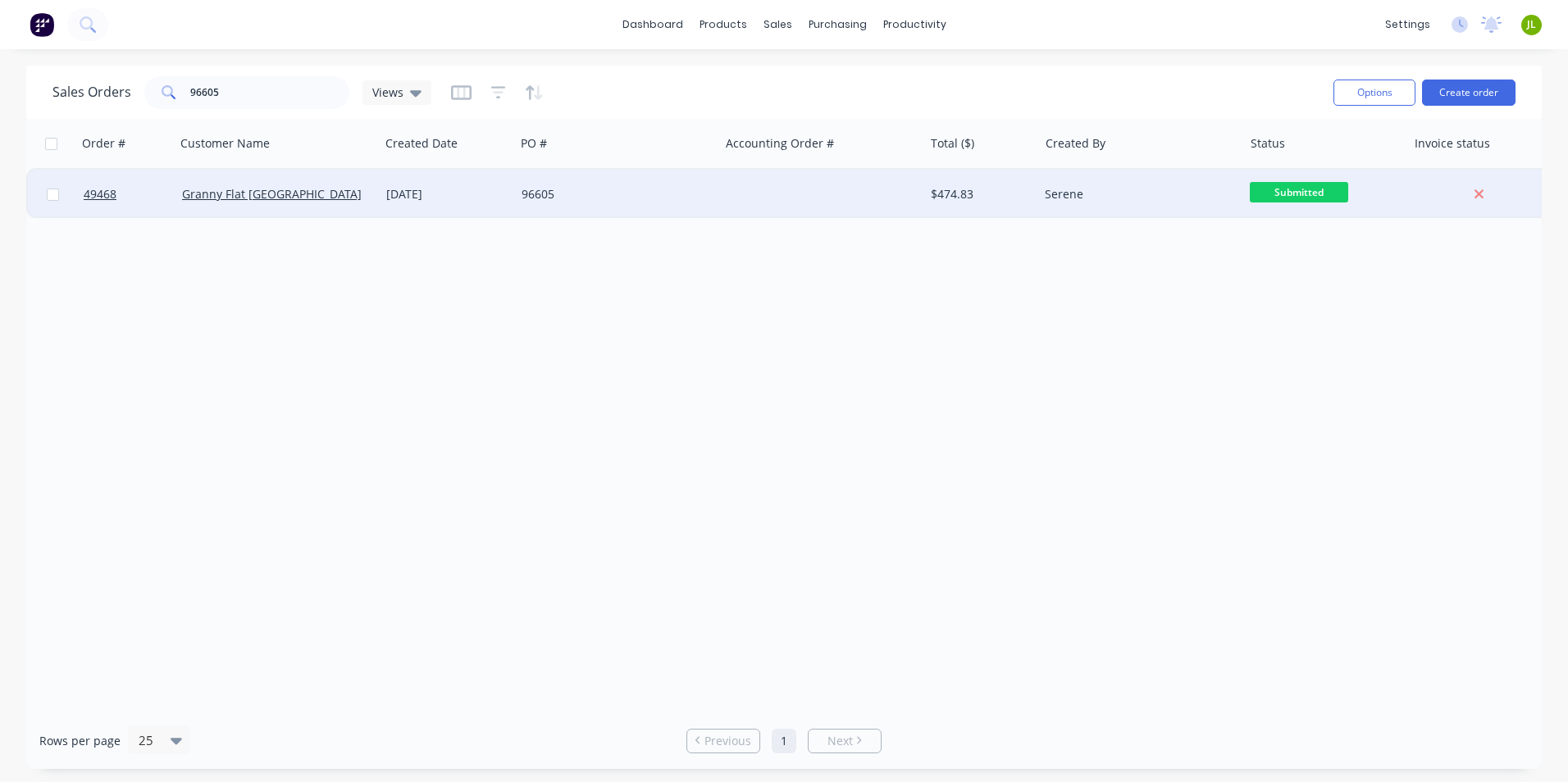
click at [620, 192] on div "96605" at bounding box center [612, 194] width 182 height 17
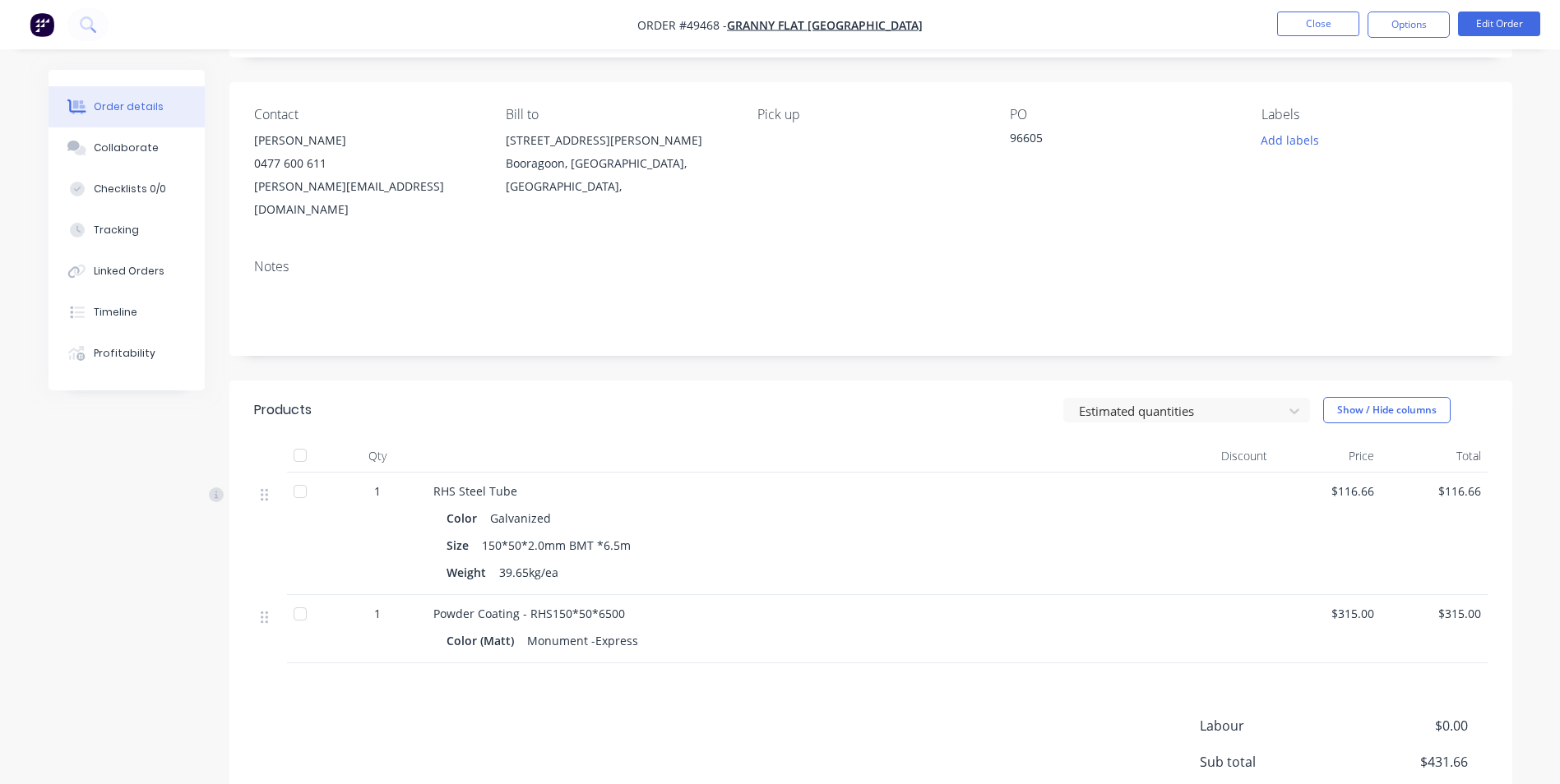
scroll to position [164, 0]
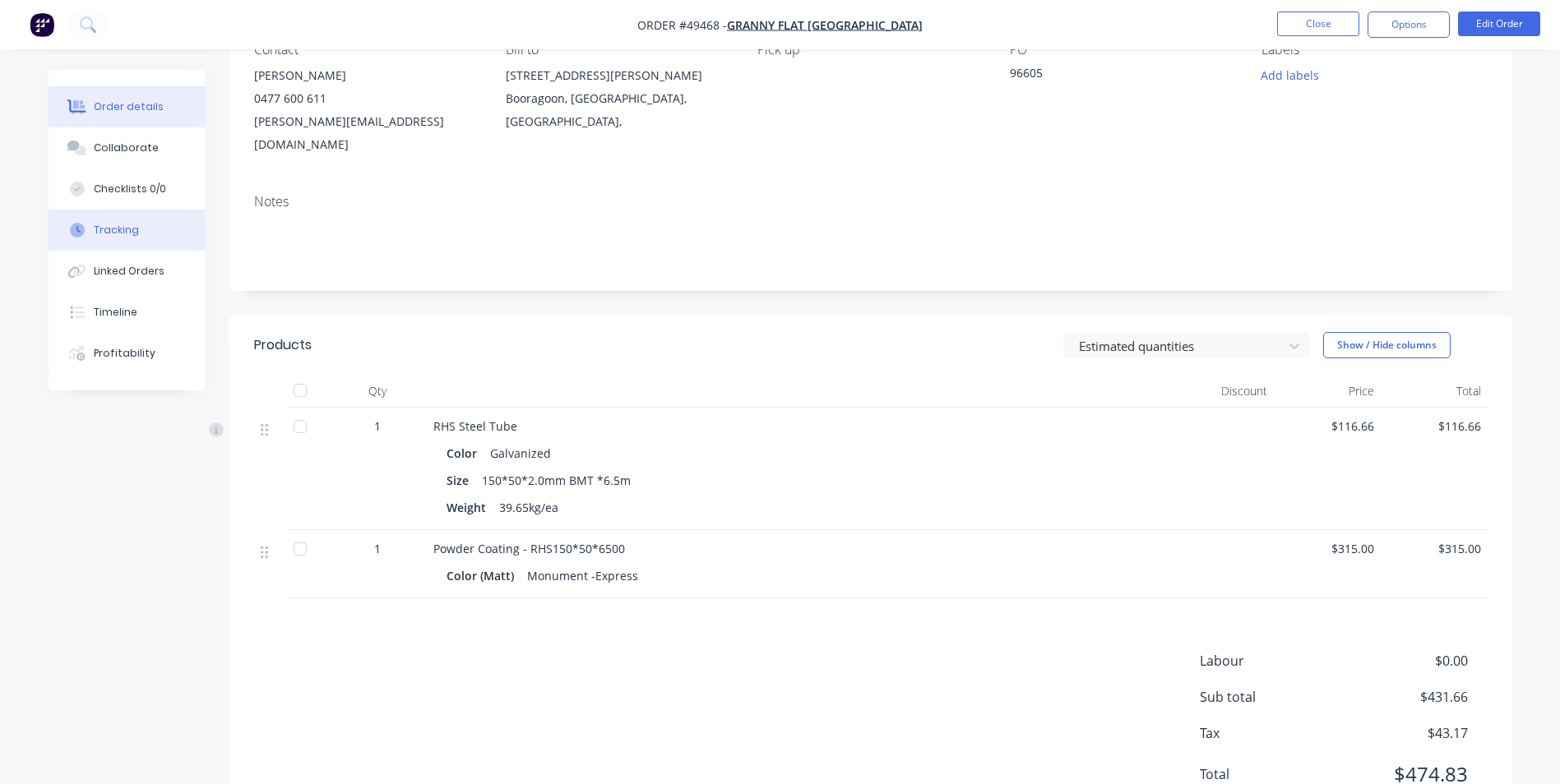
click at [109, 237] on button "Tracking" at bounding box center [127, 230] width 156 height 42
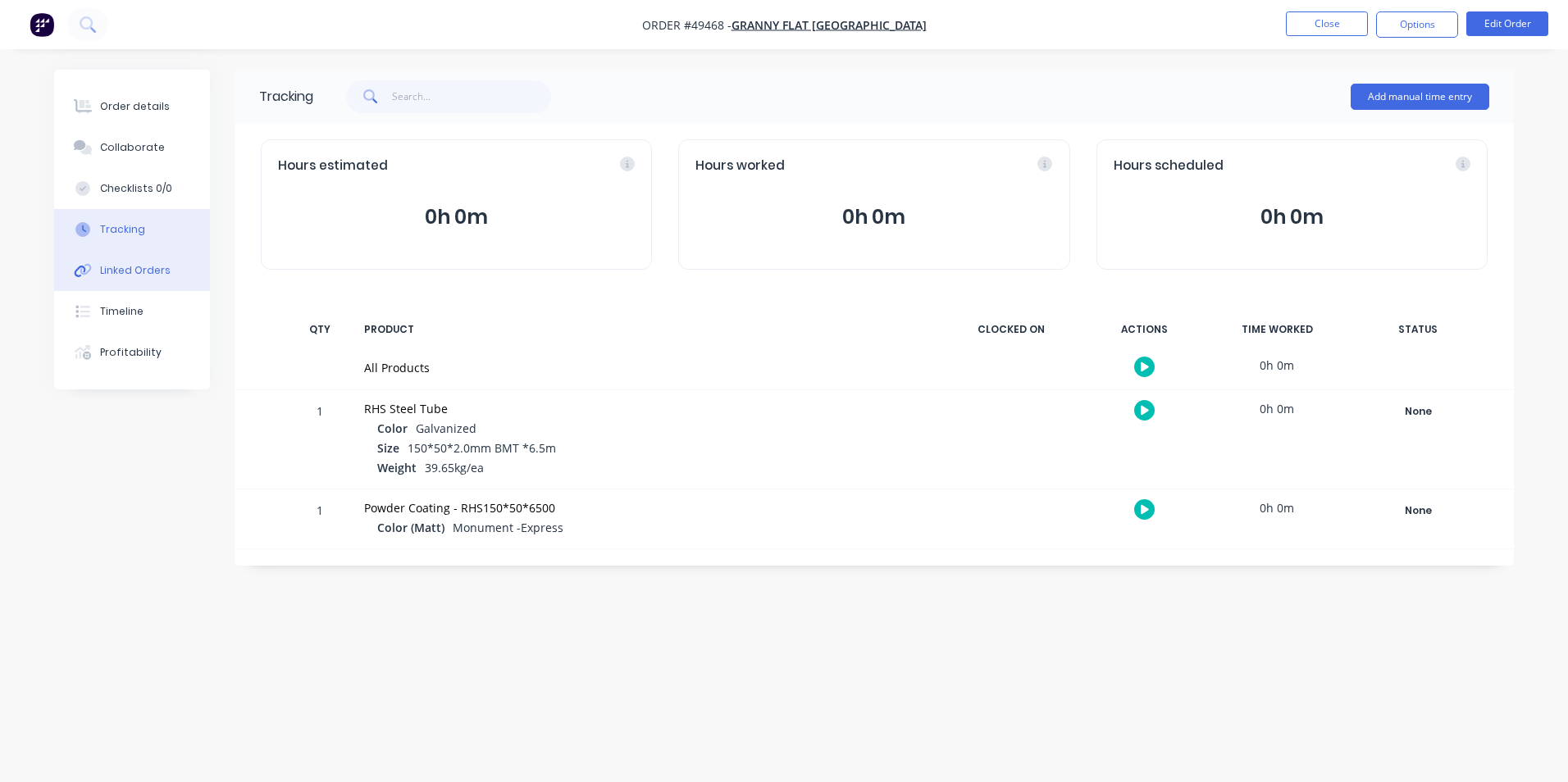
click at [117, 261] on button "Linked Orders" at bounding box center [132, 271] width 156 height 41
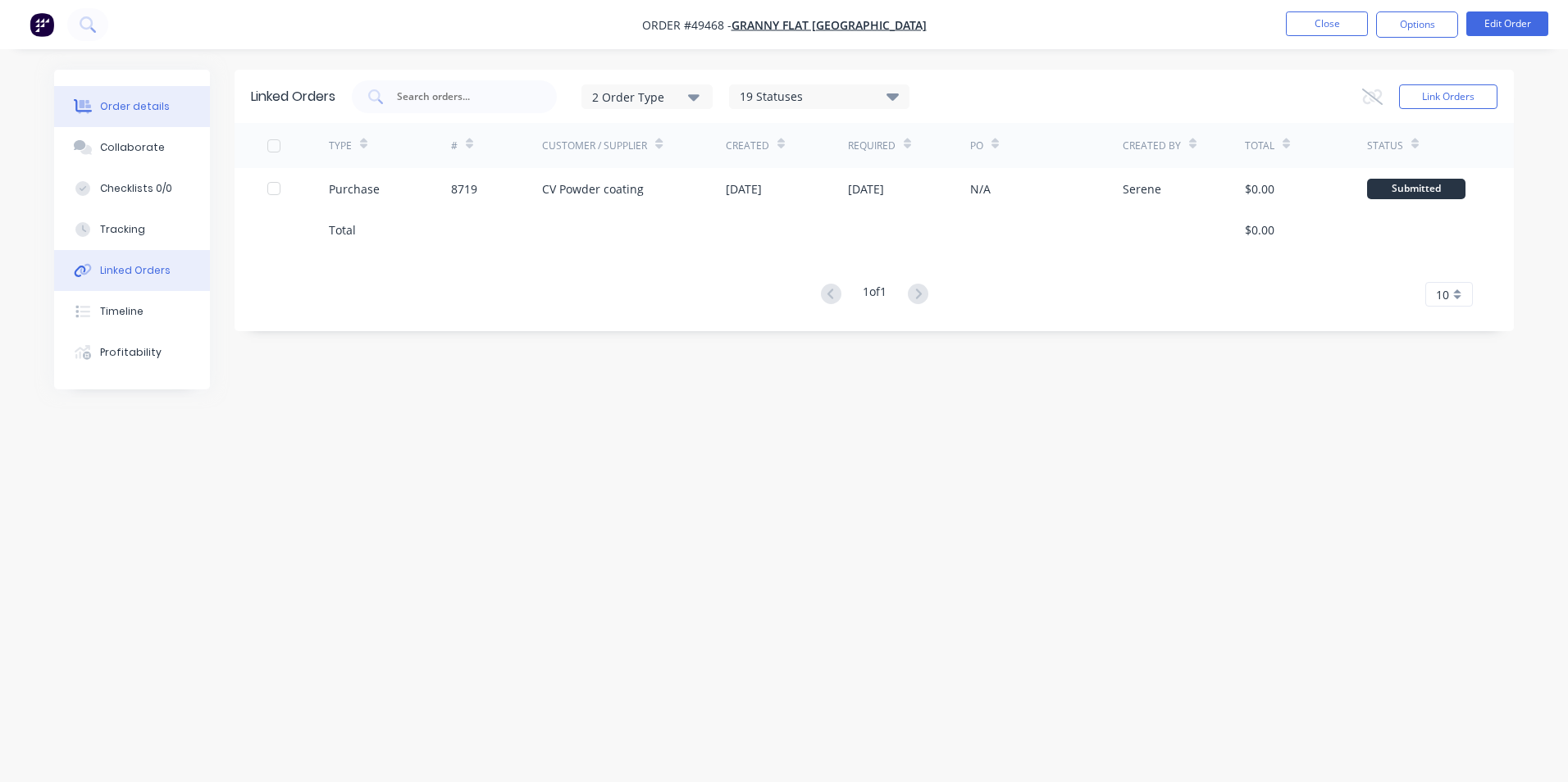
click at [139, 100] on div "Order details" at bounding box center [134, 107] width 70 height 15
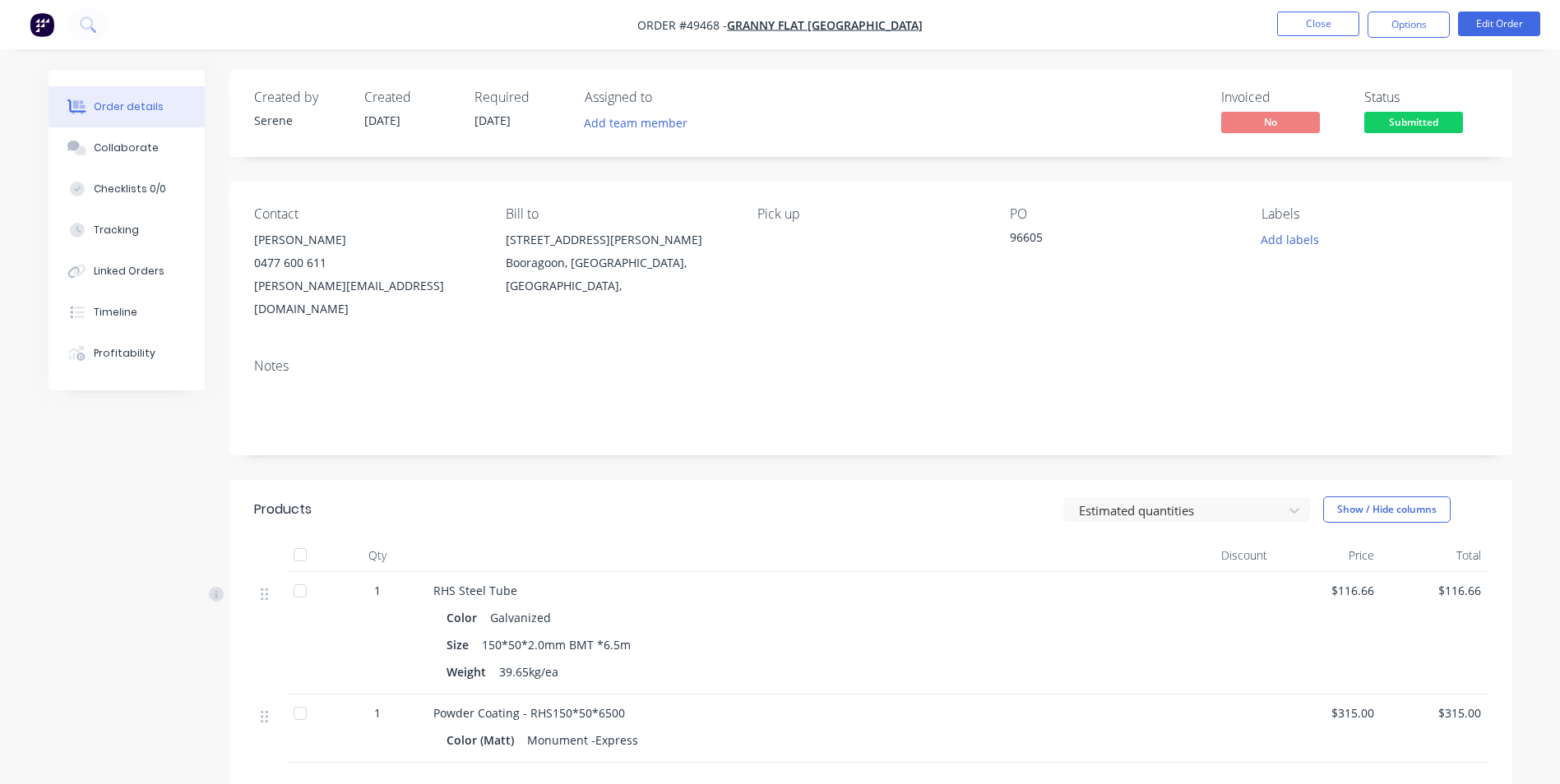
click at [854, 454] on div "Created by Serene Created 19/09/25 Required 24/09/25 Assigned to Add team membe…" at bounding box center [871, 532] width 1283 height 924
click at [1311, 18] on button "Close" at bounding box center [1318, 24] width 82 height 25
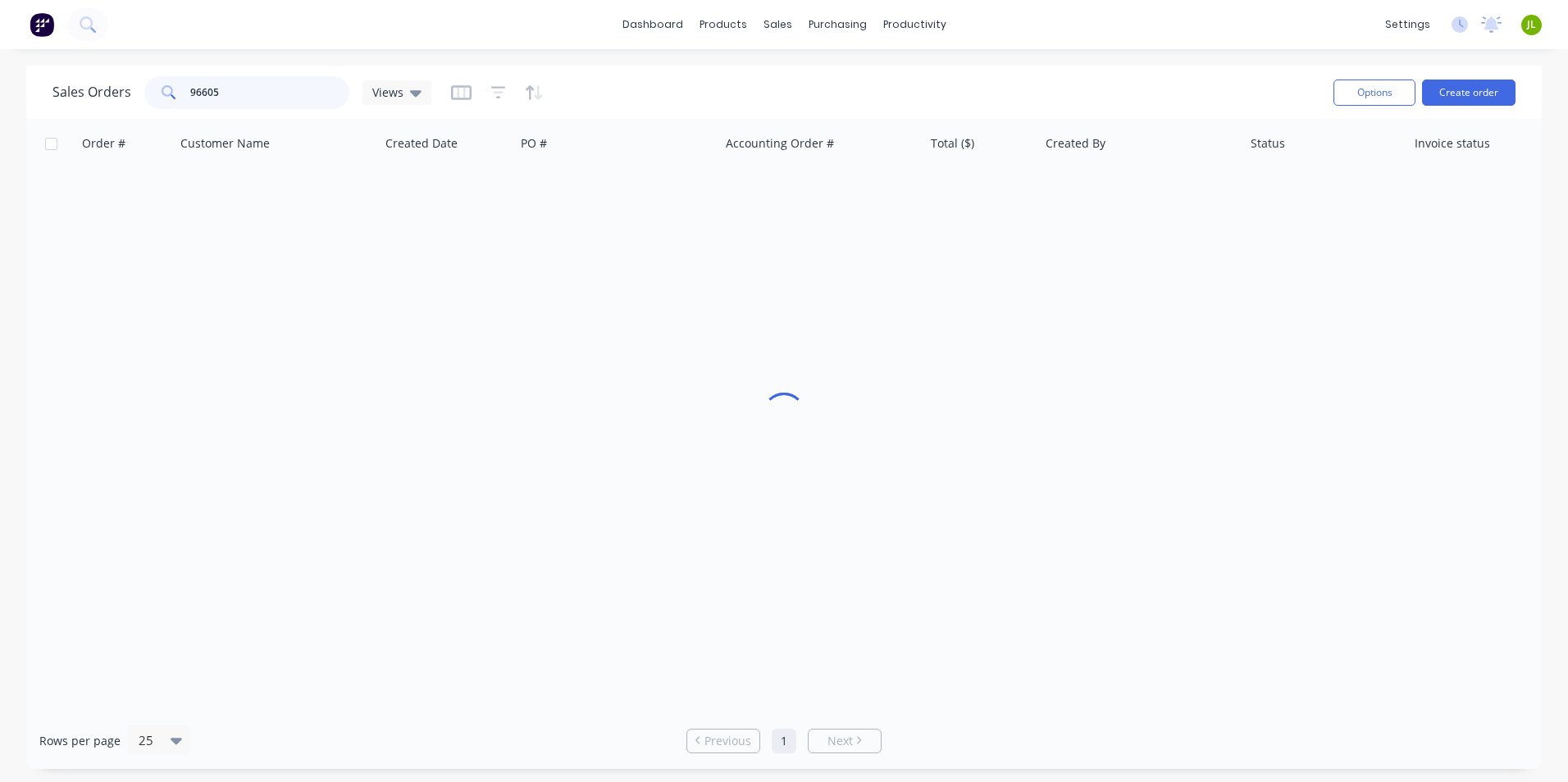
click at [168, 110] on div "Sales Orders 96605 Views" at bounding box center [686, 92] width 1268 height 40
type input "48478"
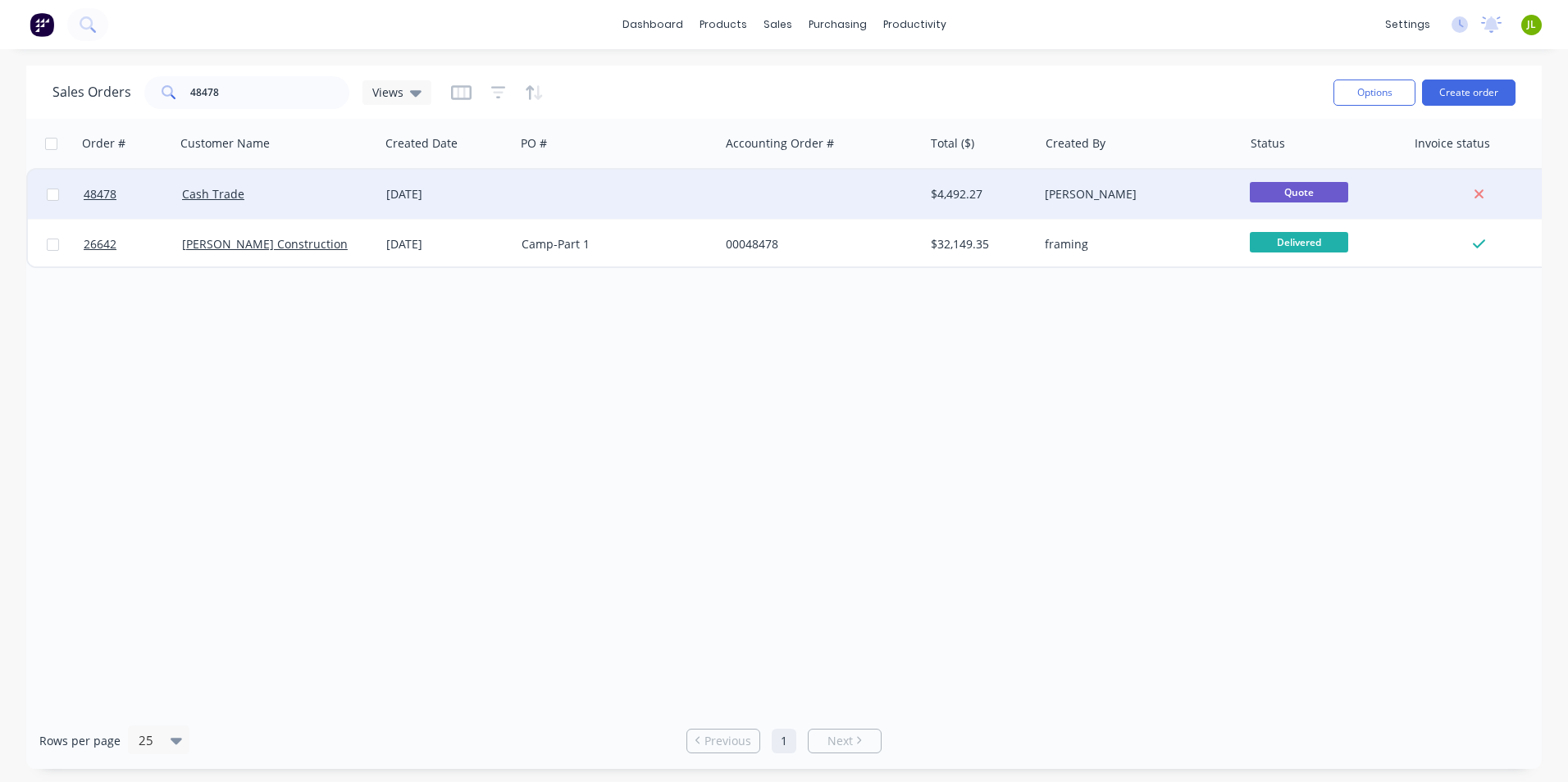
click at [811, 198] on div at bounding box center [820, 194] width 204 height 49
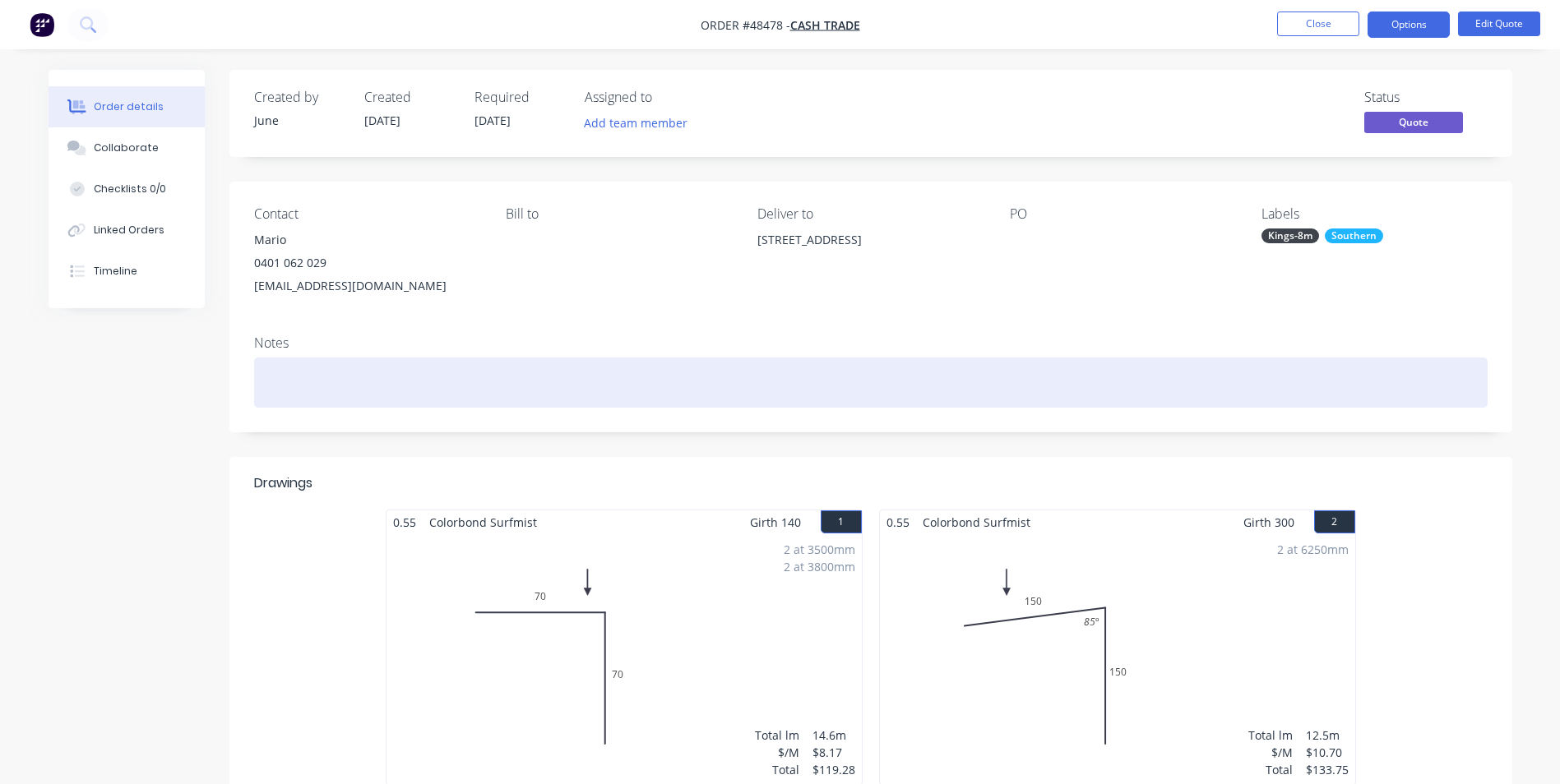
click at [652, 369] on div at bounding box center [871, 383] width 1234 height 50
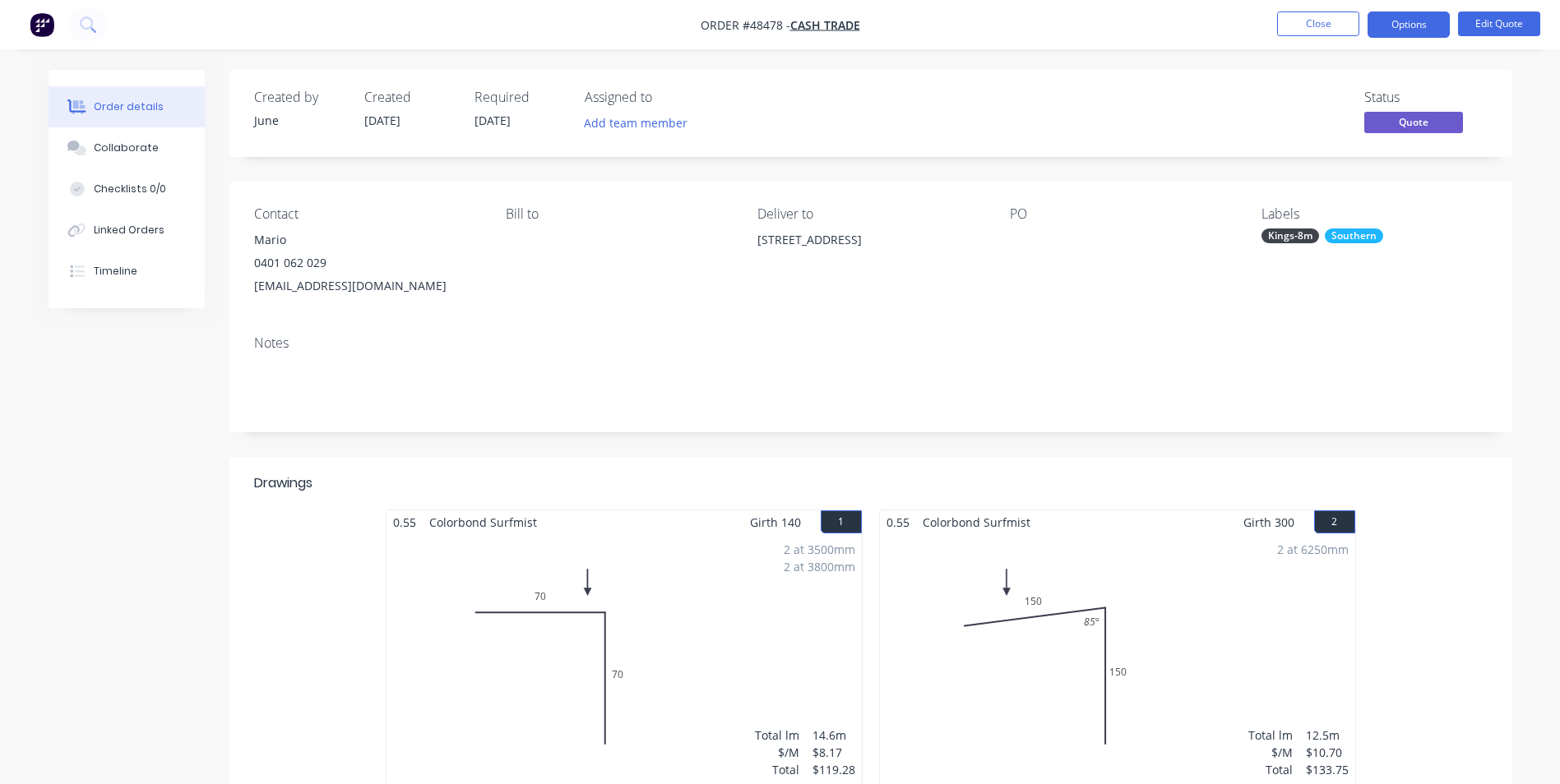
click at [500, 111] on div "Required 23/09/25" at bounding box center [519, 114] width 90 height 47
click at [1500, 22] on button "Edit Quote" at bounding box center [1499, 24] width 82 height 25
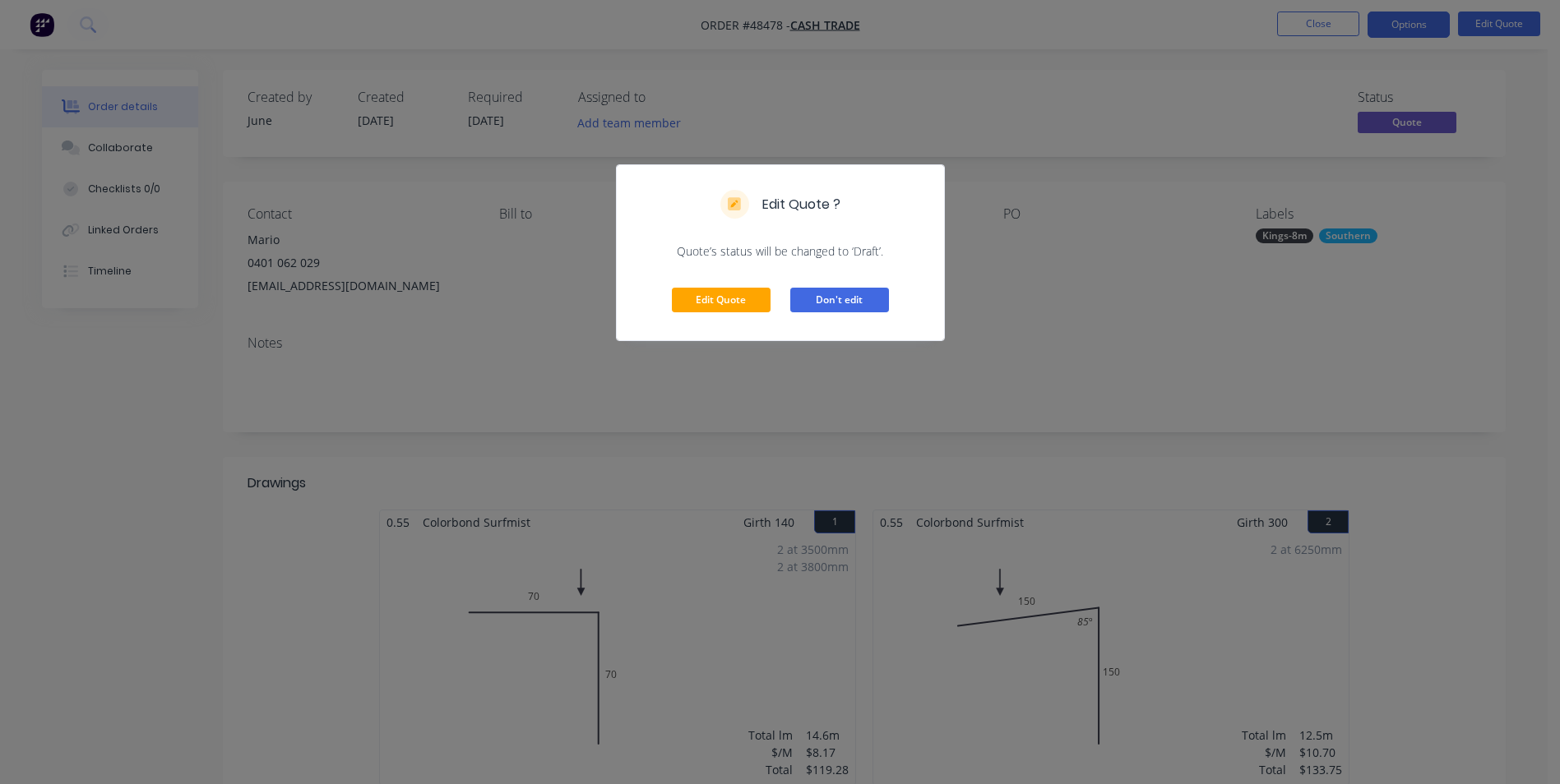
click at [831, 283] on div "Edit Quote Don't edit" at bounding box center [780, 300] width 327 height 80
click at [746, 296] on button "Edit Quote" at bounding box center [721, 300] width 99 height 25
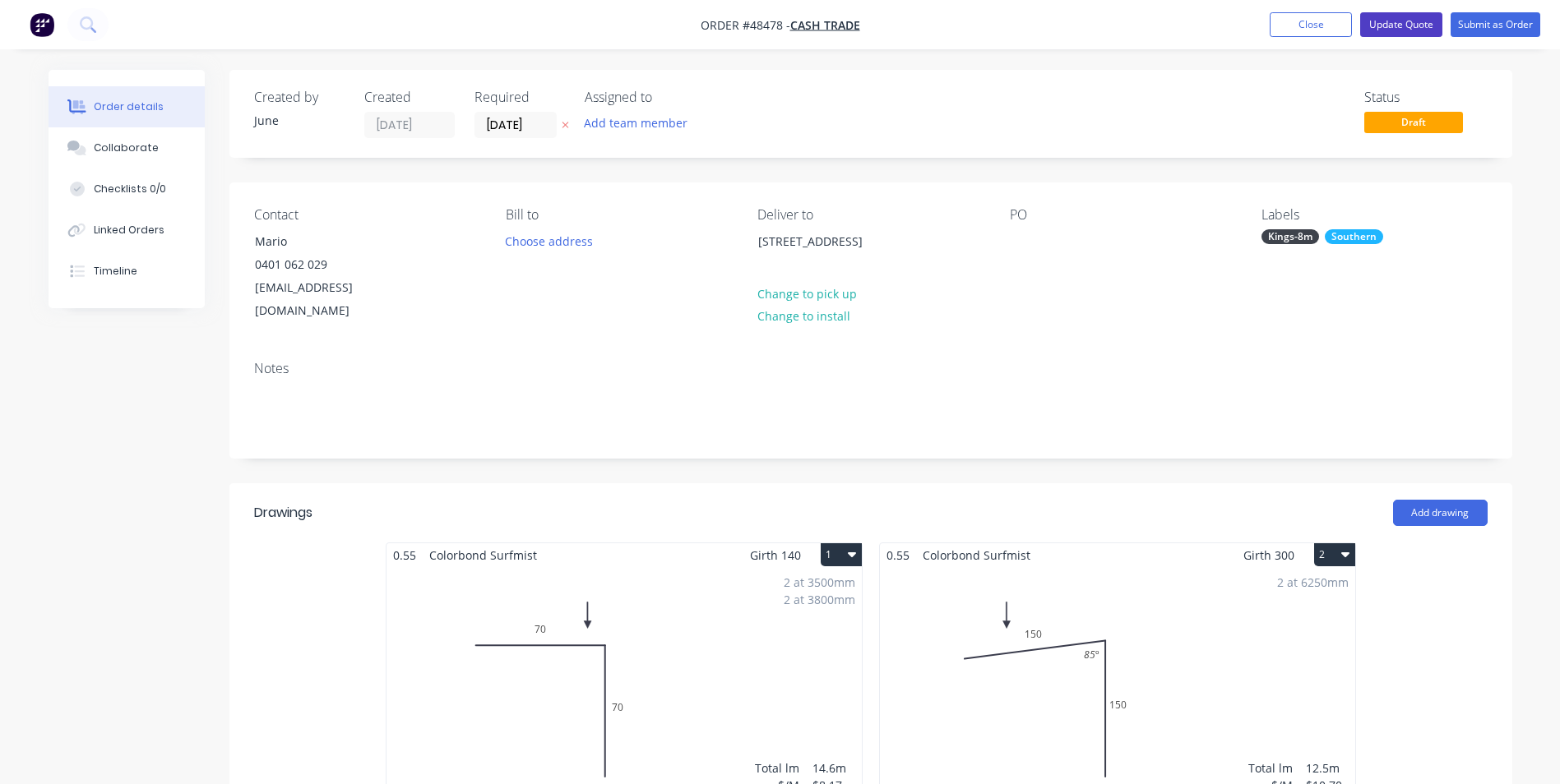
click at [1405, 14] on button "Update Quote" at bounding box center [1401, 24] width 82 height 25
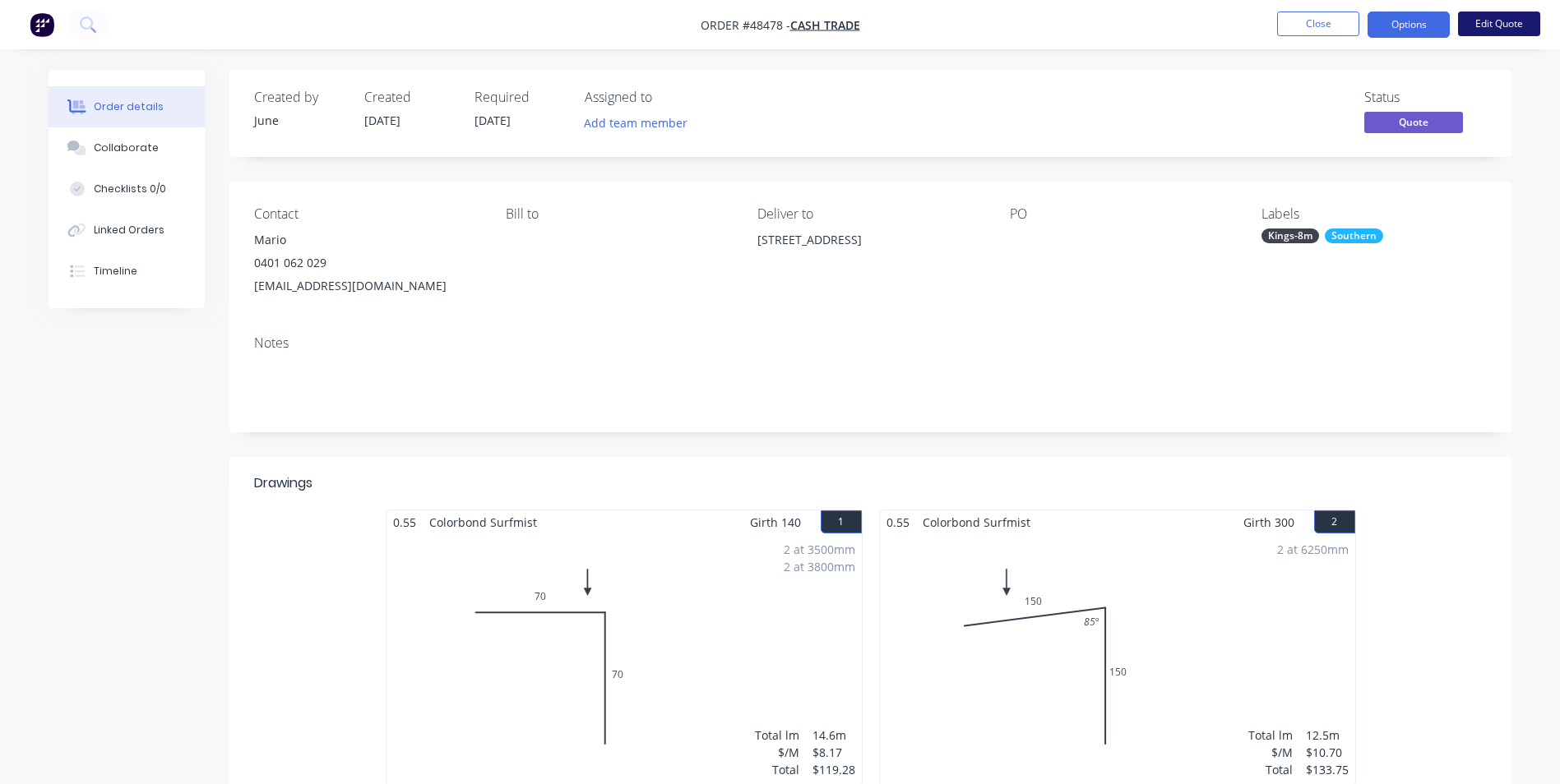
click at [1485, 22] on button "Edit Quote" at bounding box center [1499, 24] width 82 height 25
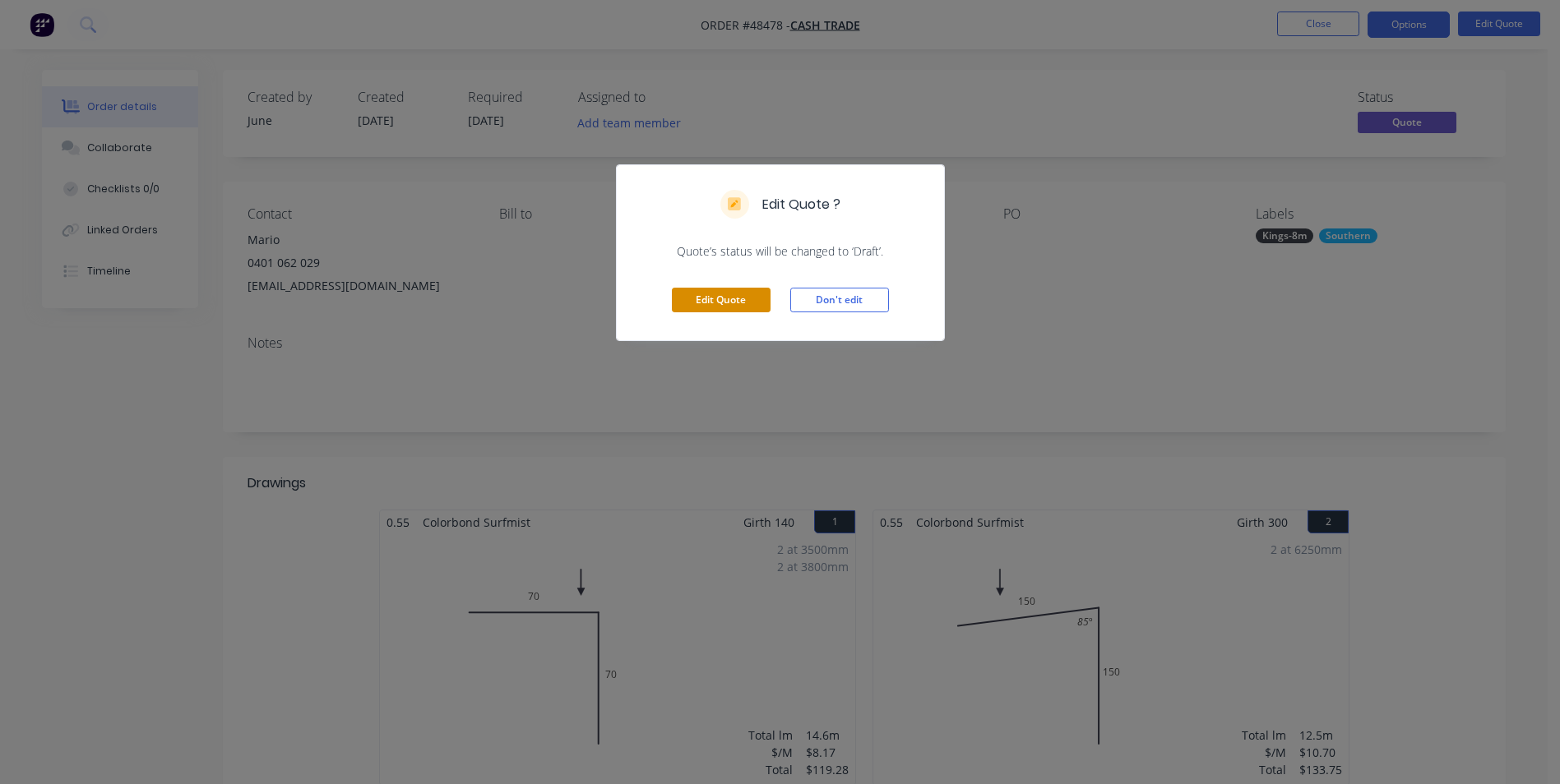
drag, startPoint x: 721, startPoint y: 298, endPoint x: 730, endPoint y: 295, distance: 9.5
click at [722, 298] on button "Edit Quote" at bounding box center [721, 300] width 99 height 25
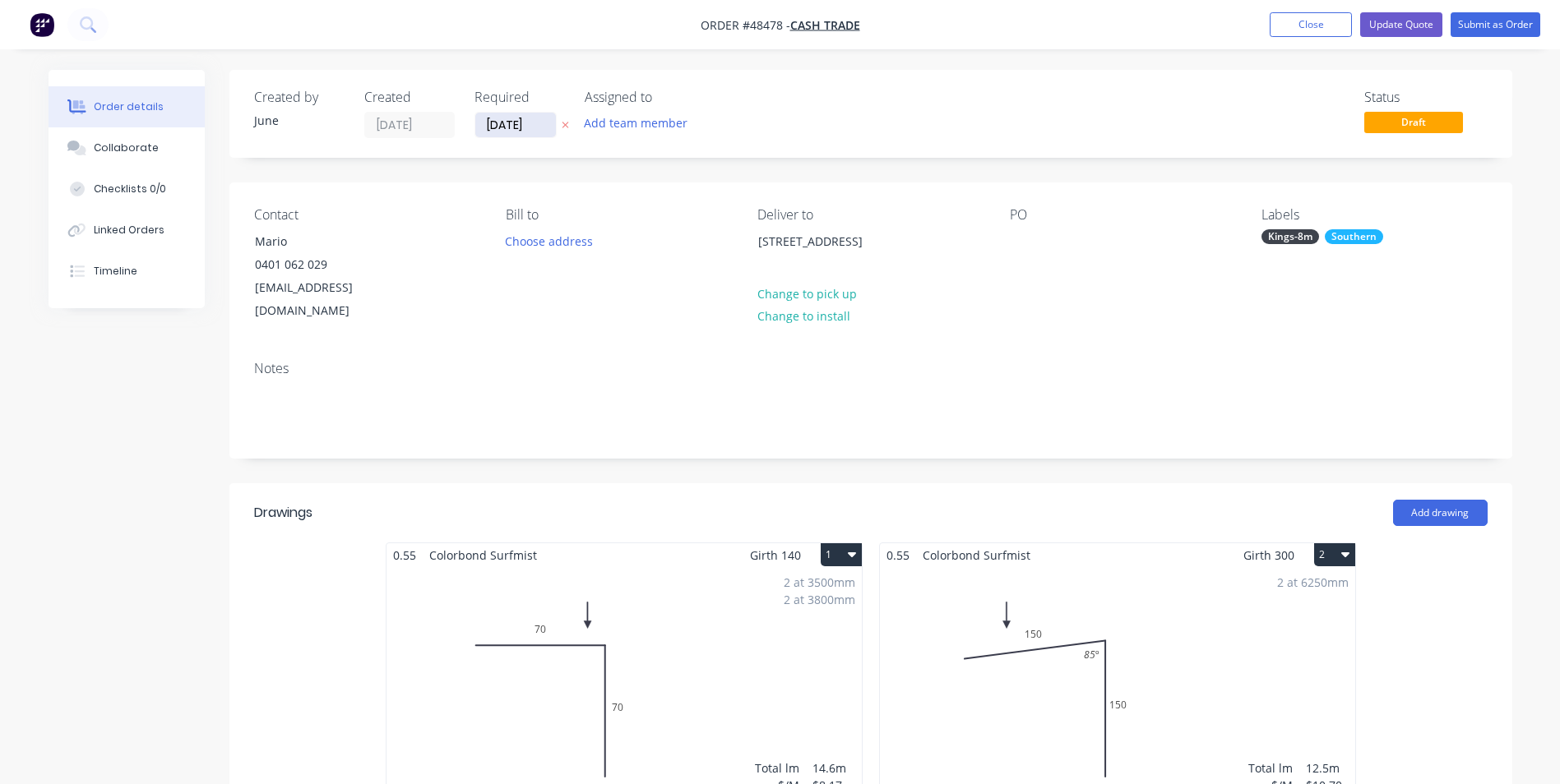
click at [499, 133] on input "[DATE]" at bounding box center [515, 125] width 80 height 25
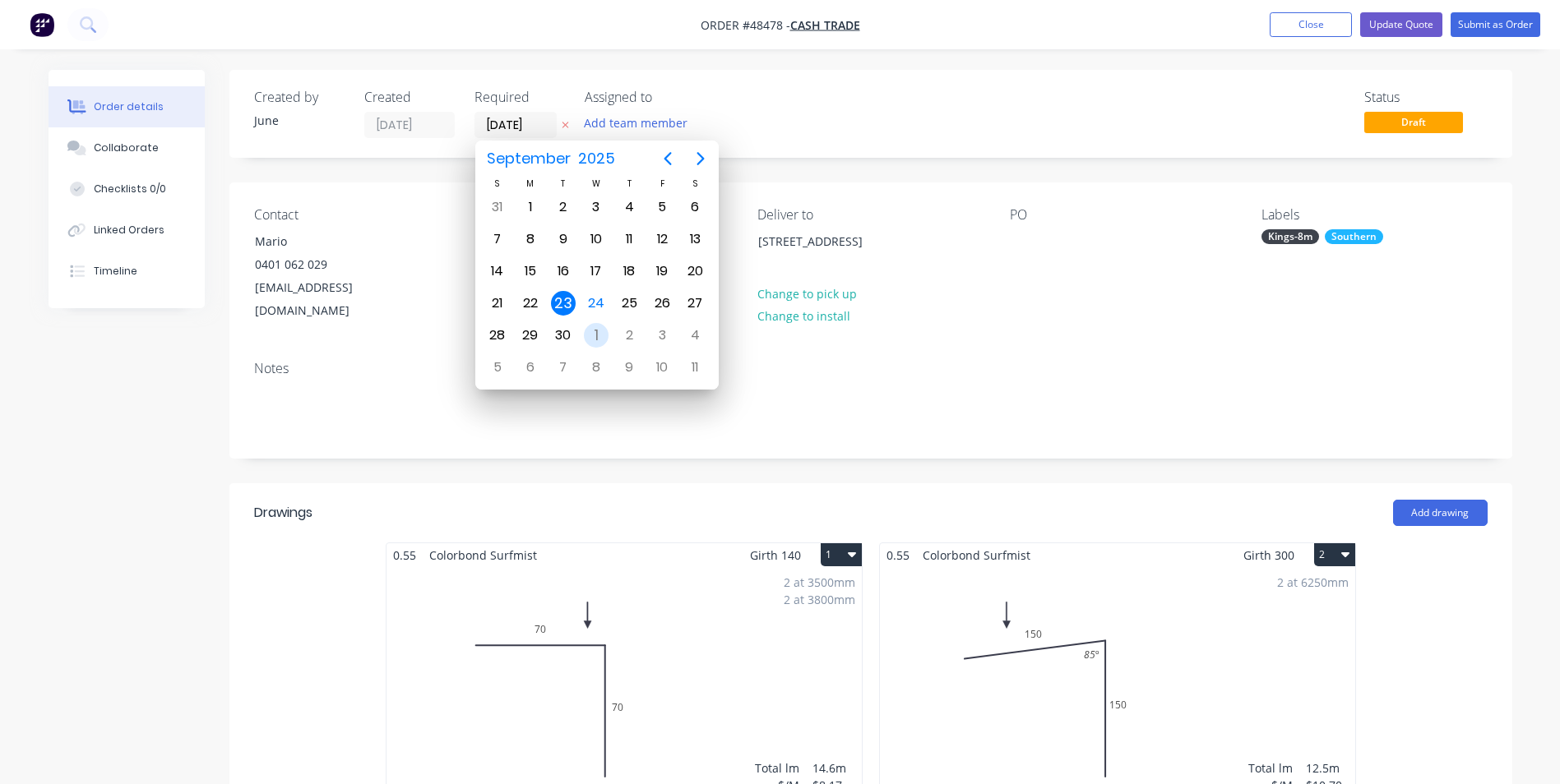
click at [585, 334] on div "1" at bounding box center [596, 335] width 25 height 25
type input "01/10/25"
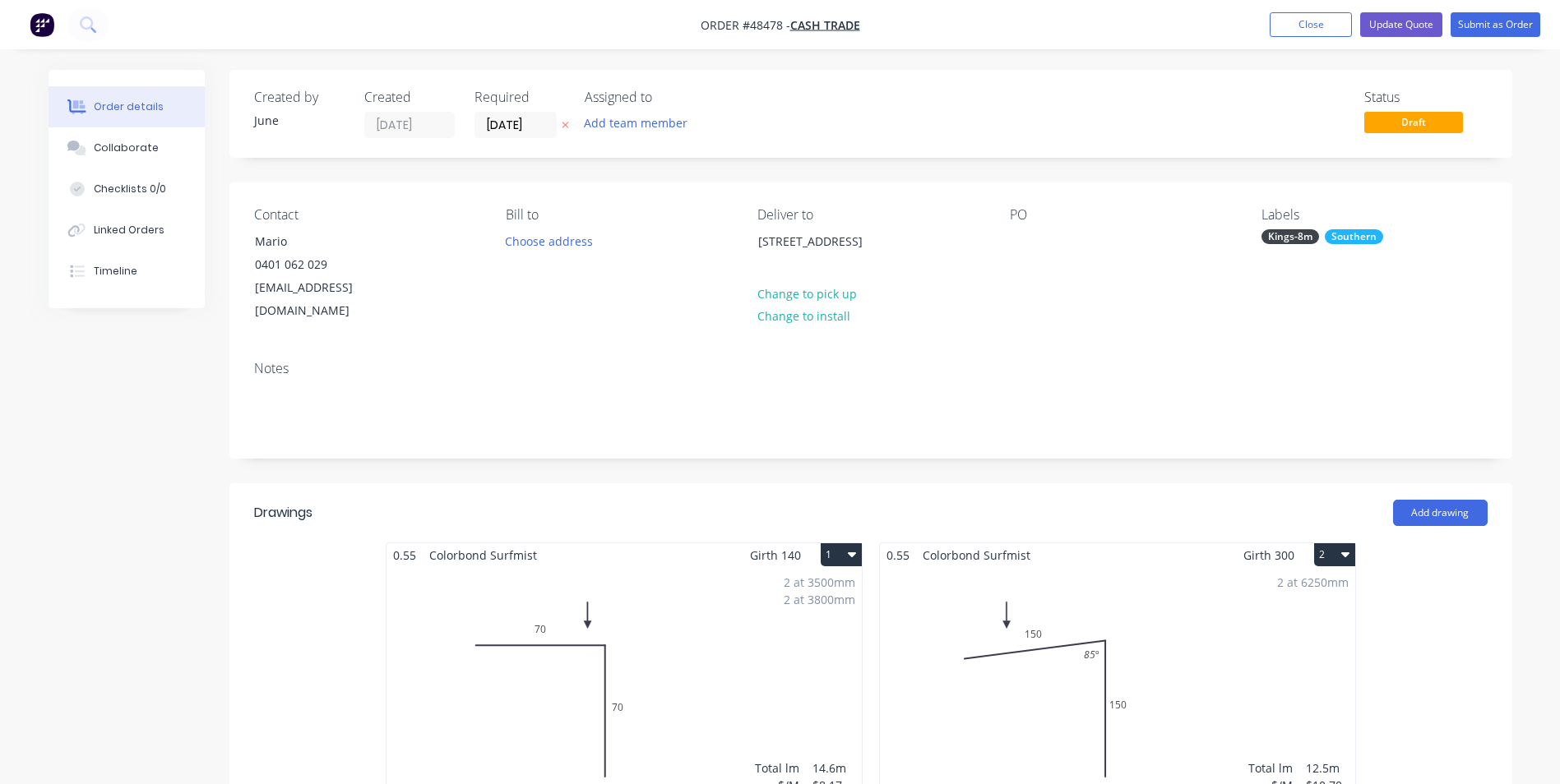
click at [828, 144] on div "Created by June Created 26/08/25 Required 01/10/25 Assigned to Add team member …" at bounding box center [871, 114] width 1283 height 88
click at [1412, 34] on button "Update Quote" at bounding box center [1401, 24] width 82 height 25
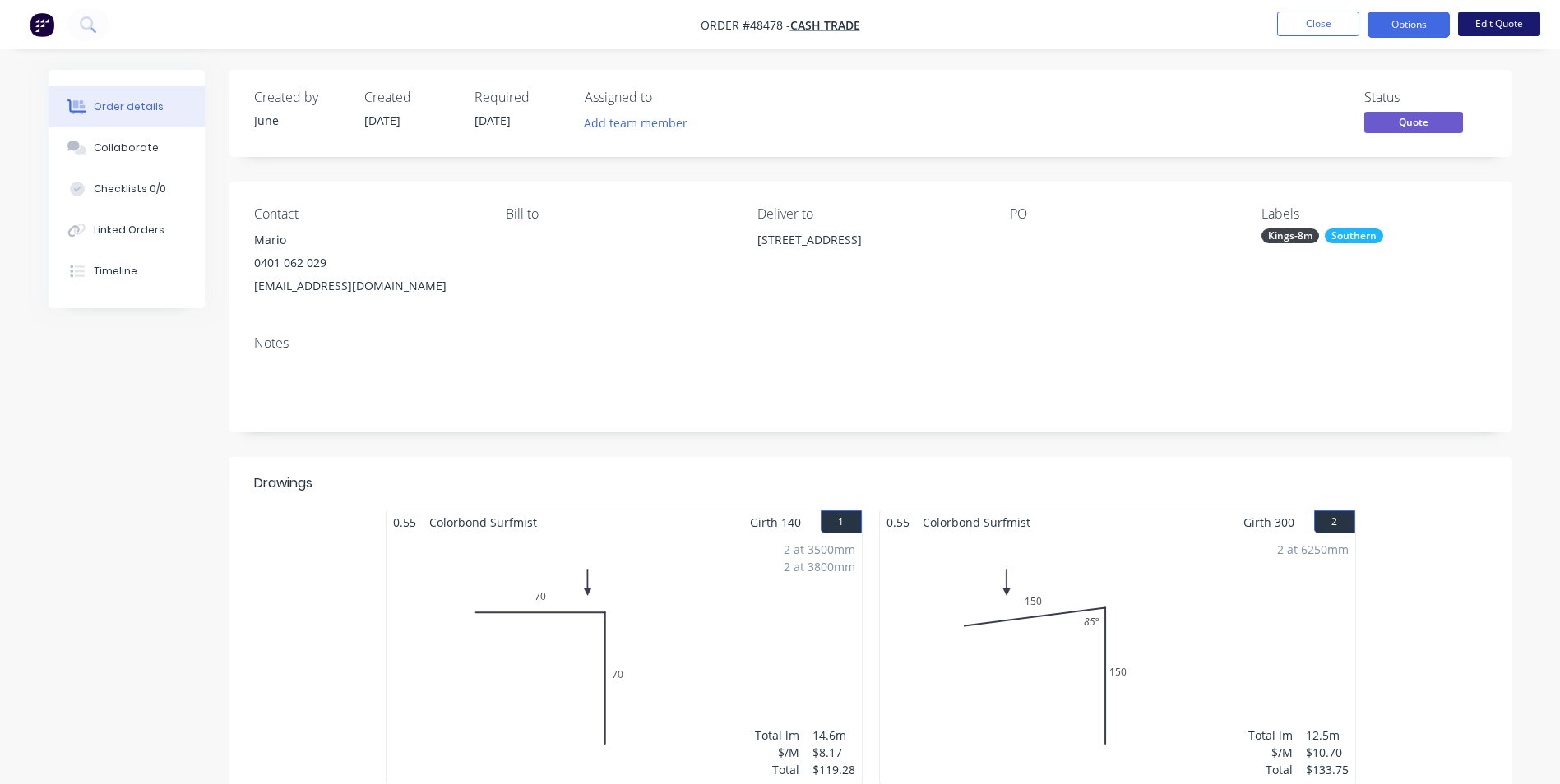
click at [1482, 21] on button "Edit Quote" at bounding box center [1499, 24] width 82 height 25
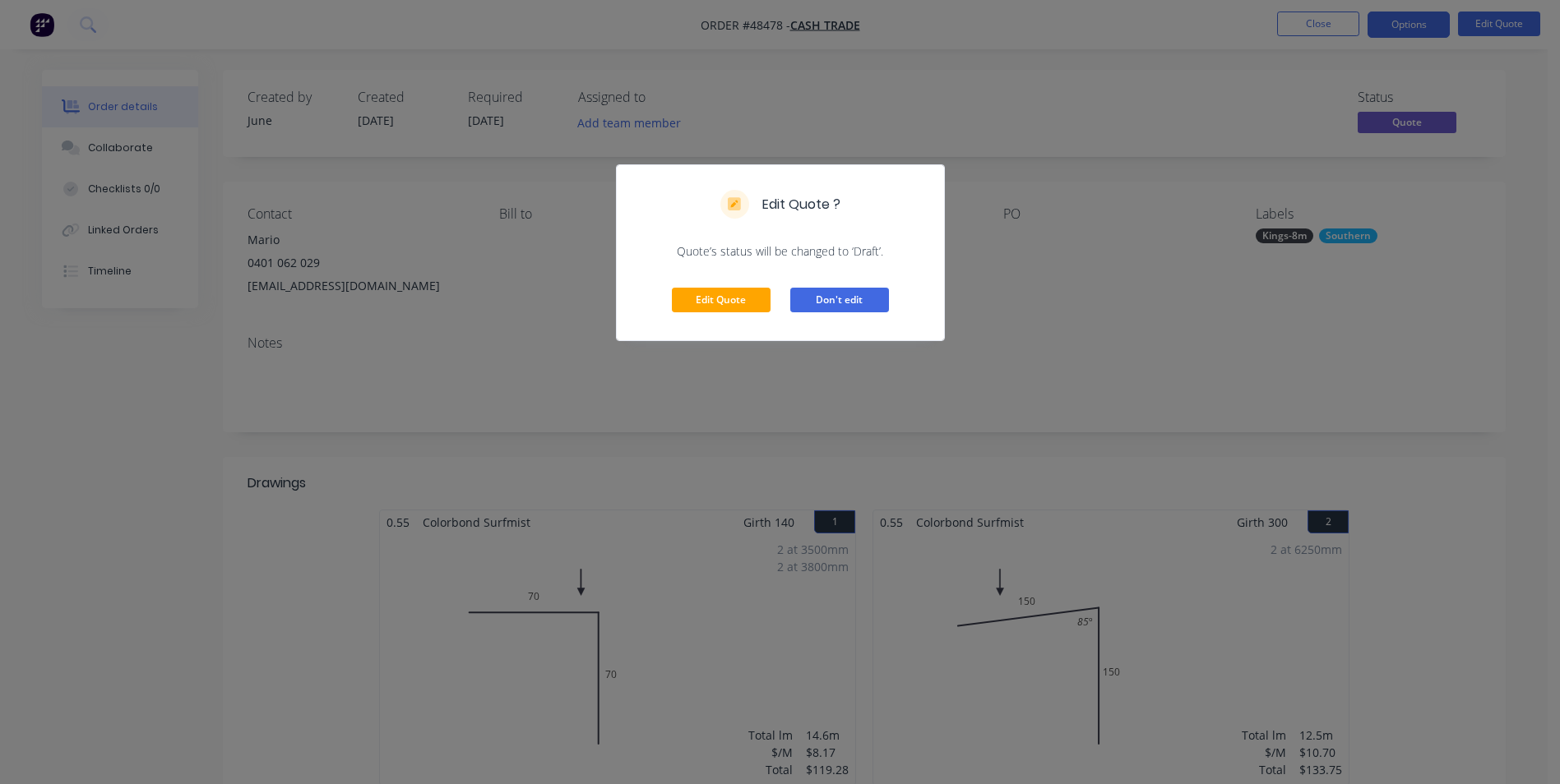
click at [839, 308] on button "Don't edit" at bounding box center [840, 300] width 99 height 25
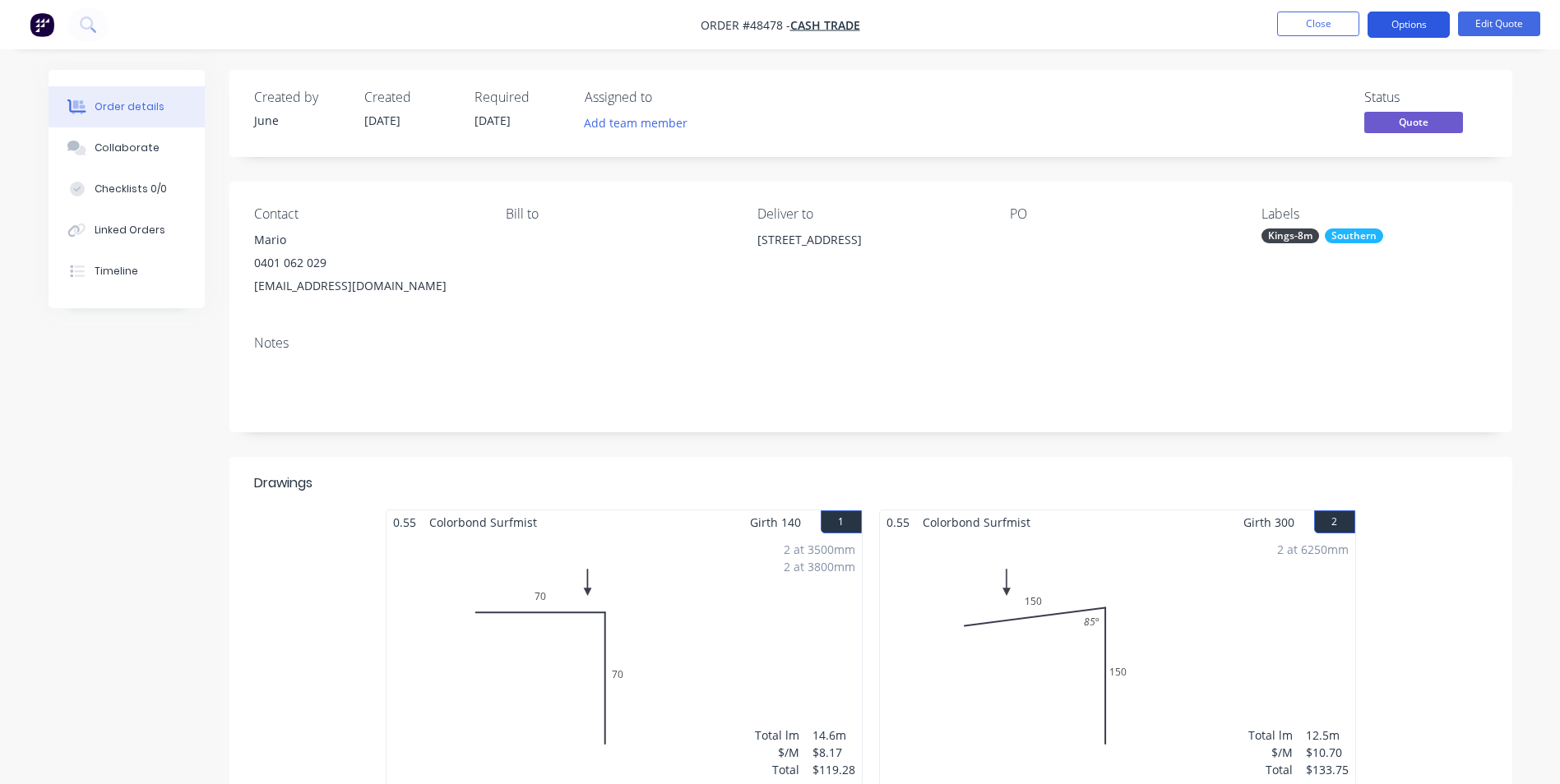
click at [1429, 32] on button "Options" at bounding box center [1409, 25] width 82 height 27
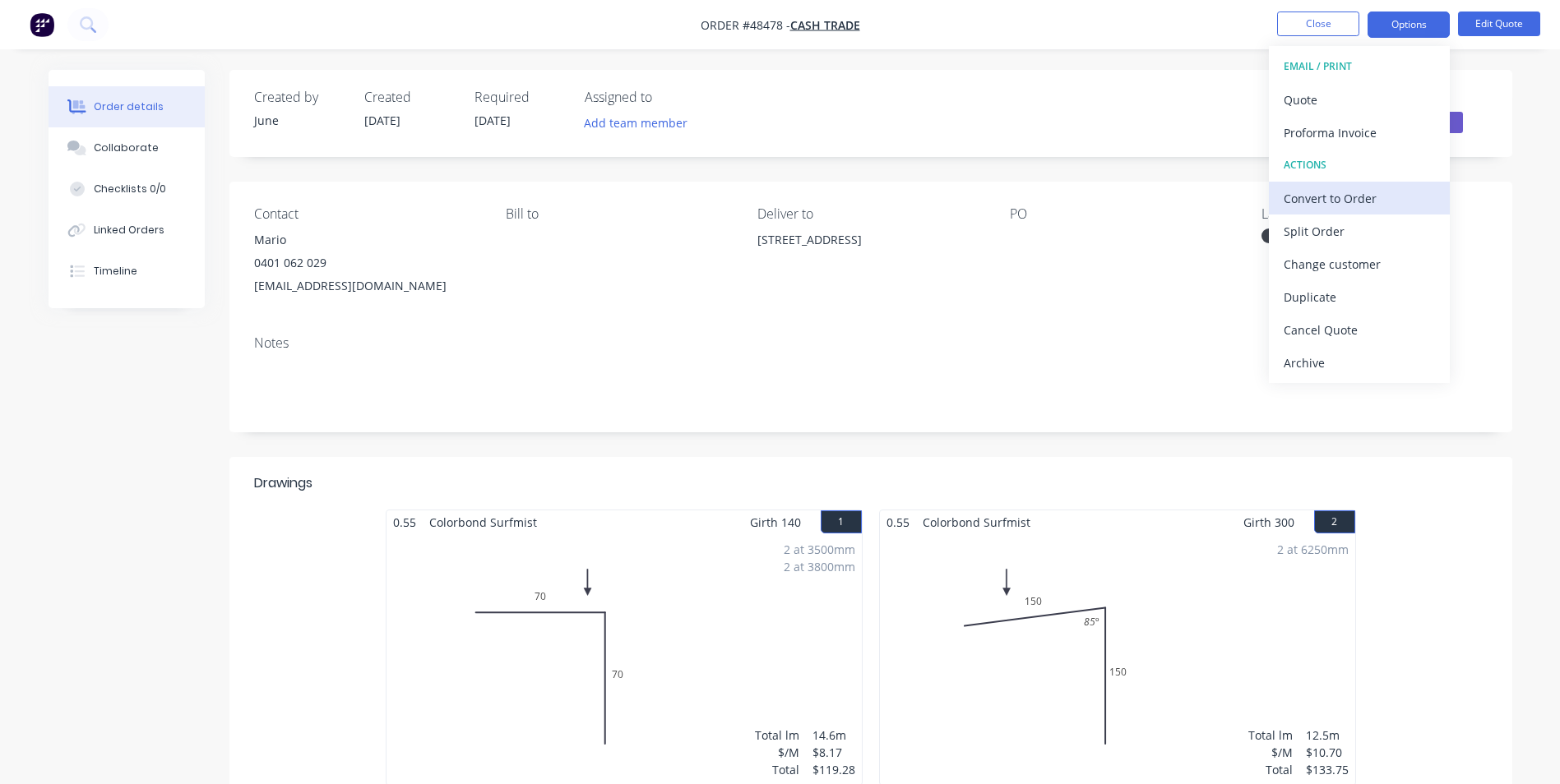
click at [1344, 206] on div "Convert to Order" at bounding box center [1359, 199] width 151 height 24
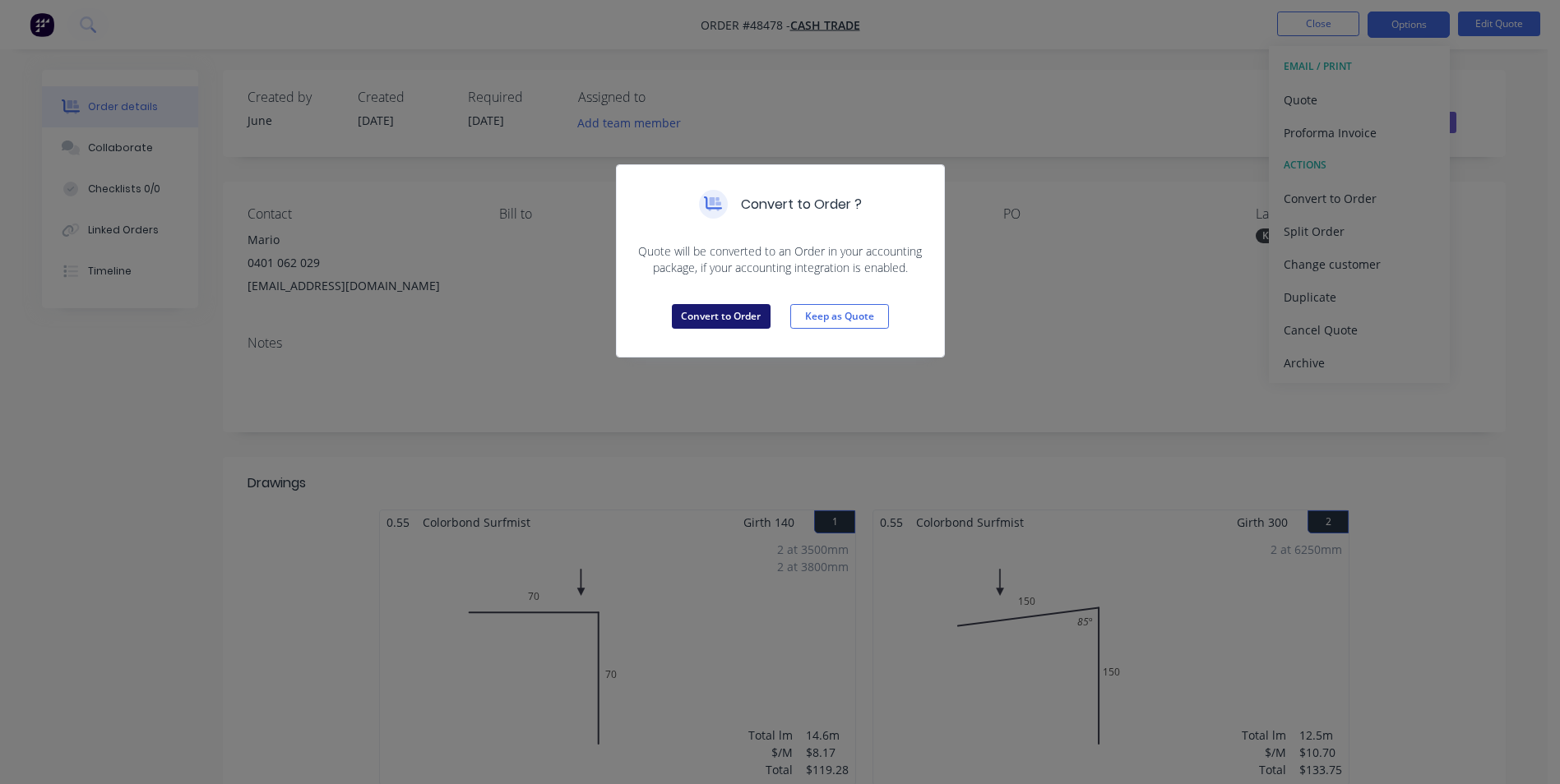
click at [724, 315] on button "Convert to Order" at bounding box center [721, 316] width 99 height 25
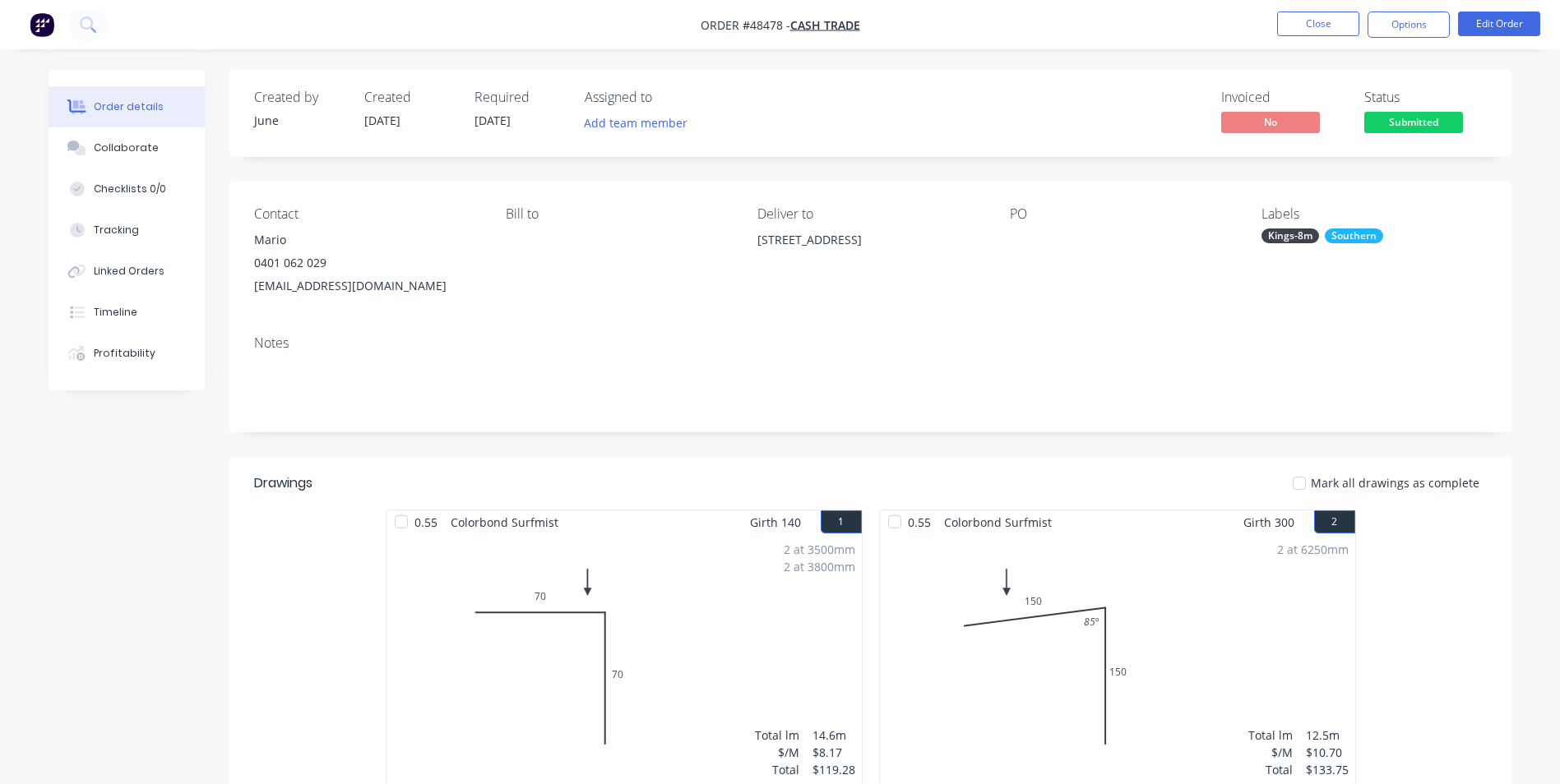
click at [723, 427] on div "Notes" at bounding box center [871, 377] width 1283 height 110
click at [1520, 28] on button "Edit Order" at bounding box center [1499, 24] width 82 height 25
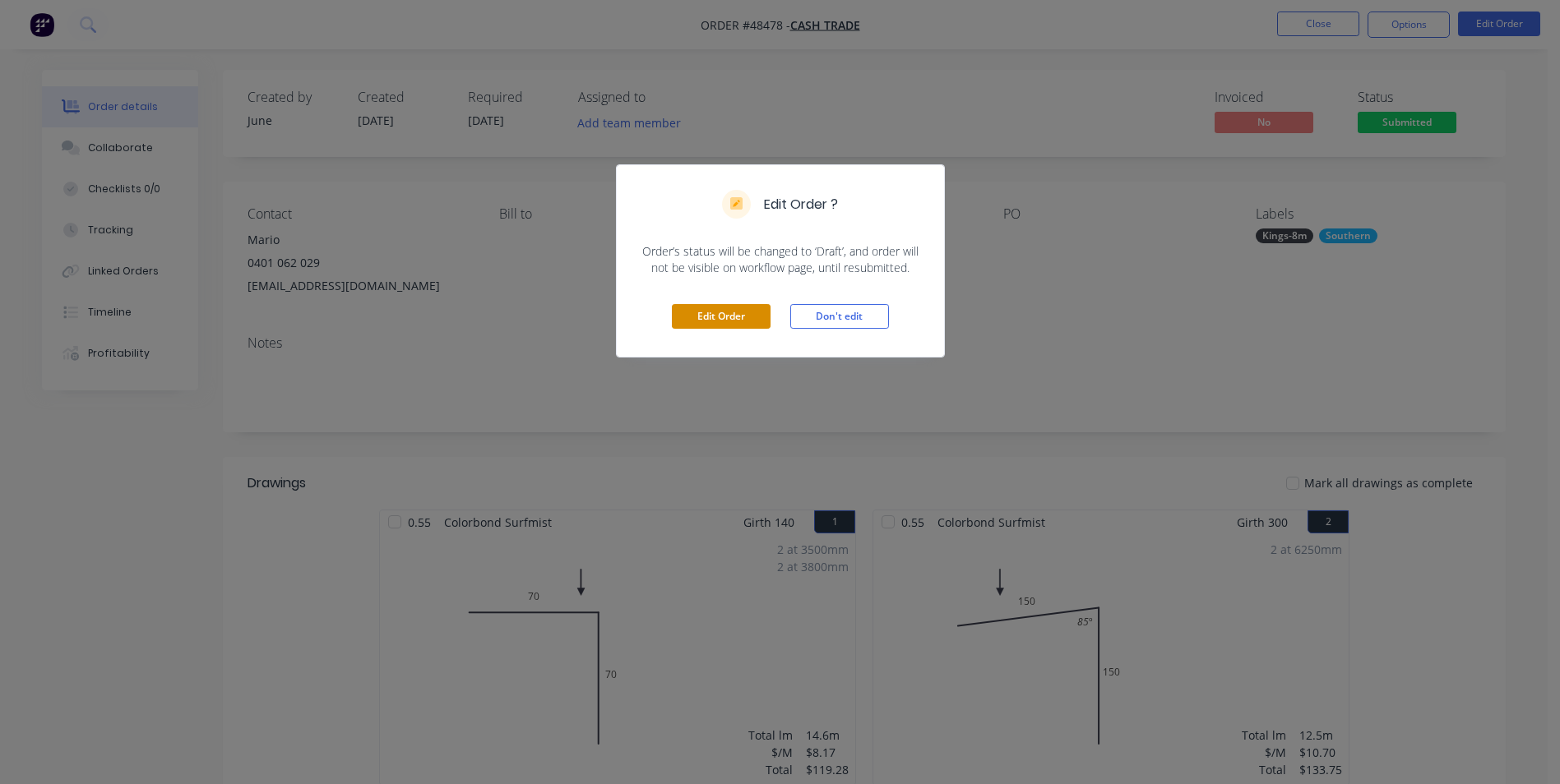
click at [742, 314] on button "Edit Order" at bounding box center [721, 316] width 99 height 25
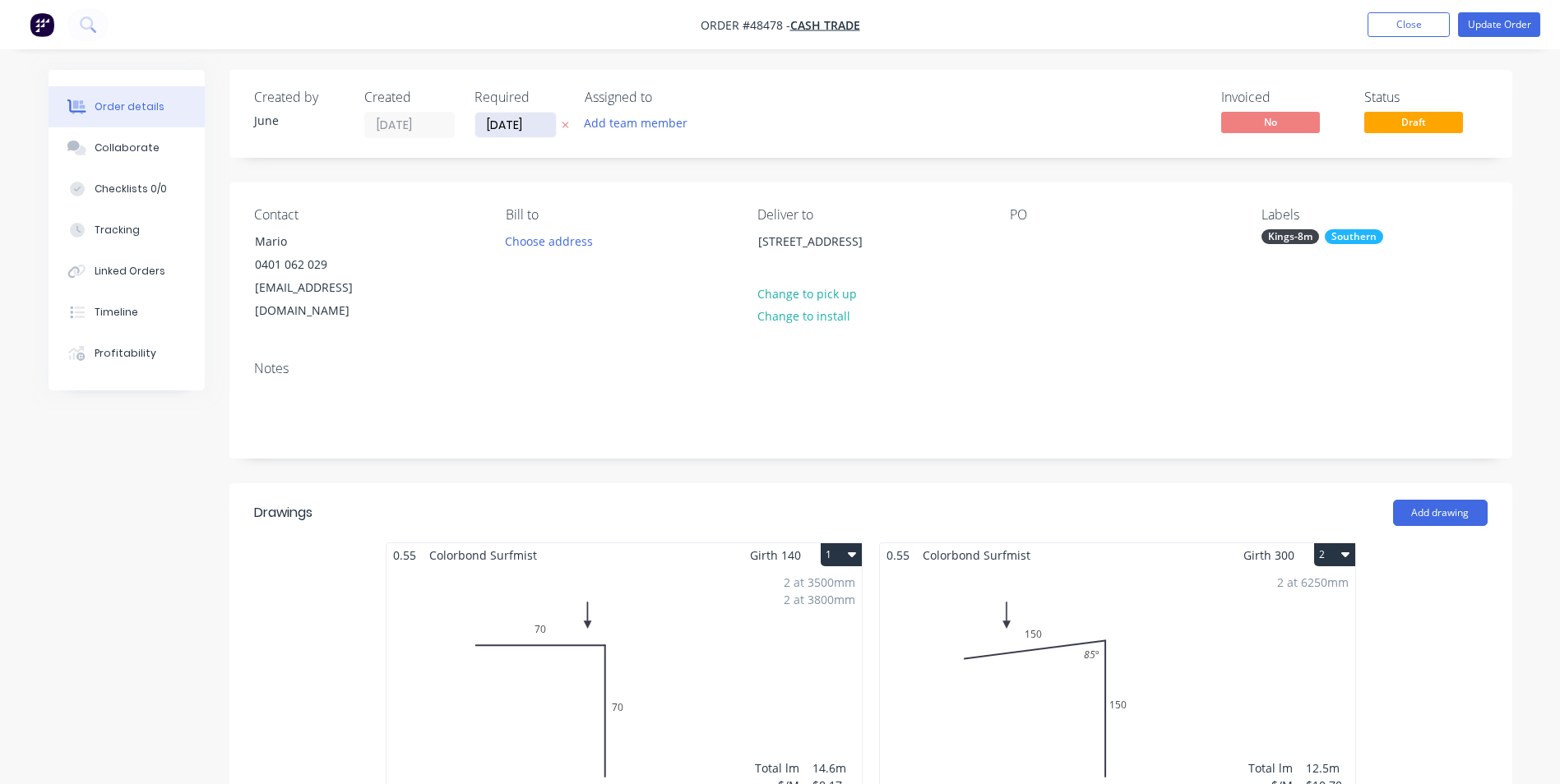
click at [515, 120] on input "01/10/25" at bounding box center [515, 125] width 80 height 25
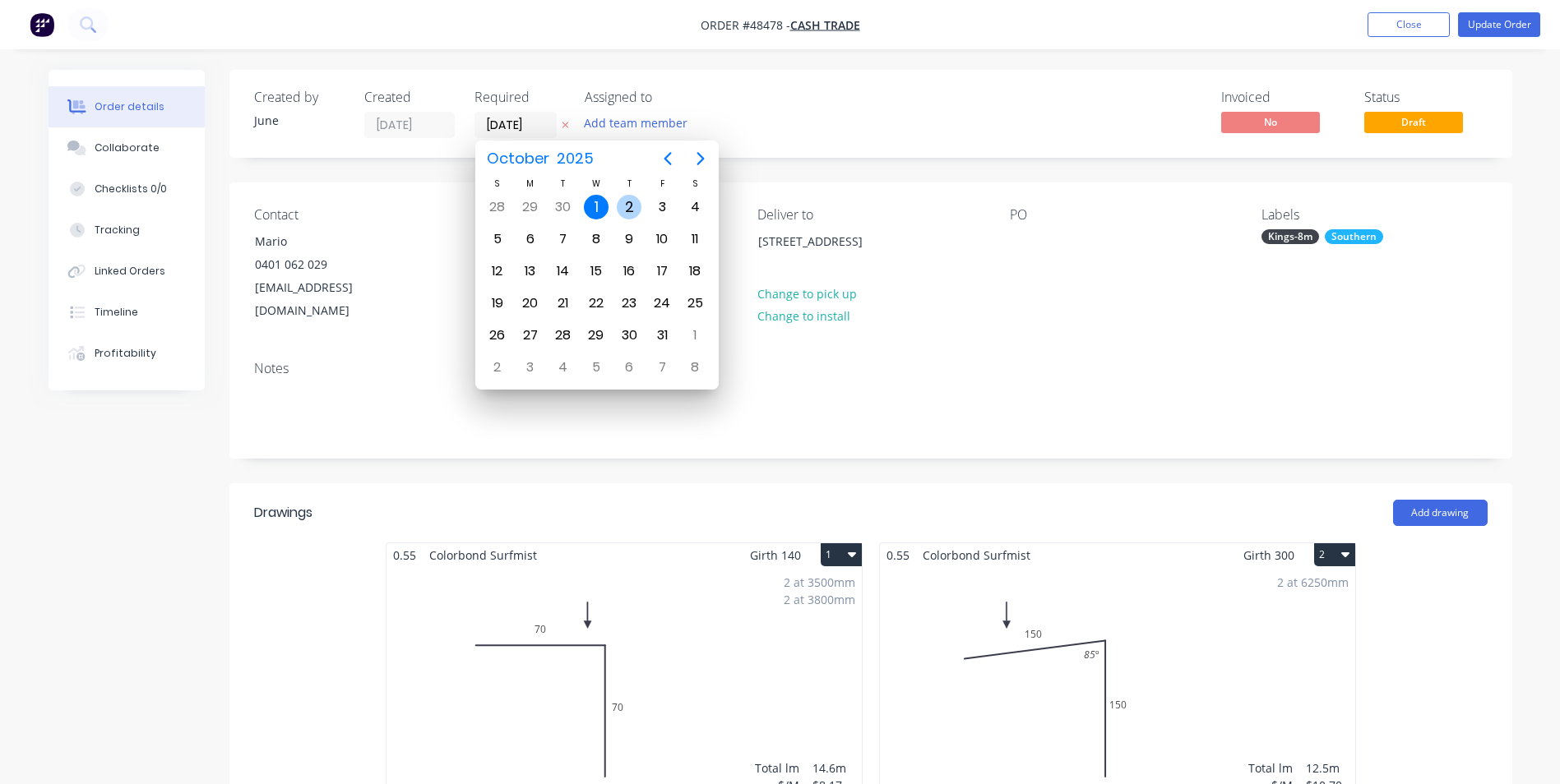
click at [627, 208] on div "2" at bounding box center [629, 207] width 25 height 25
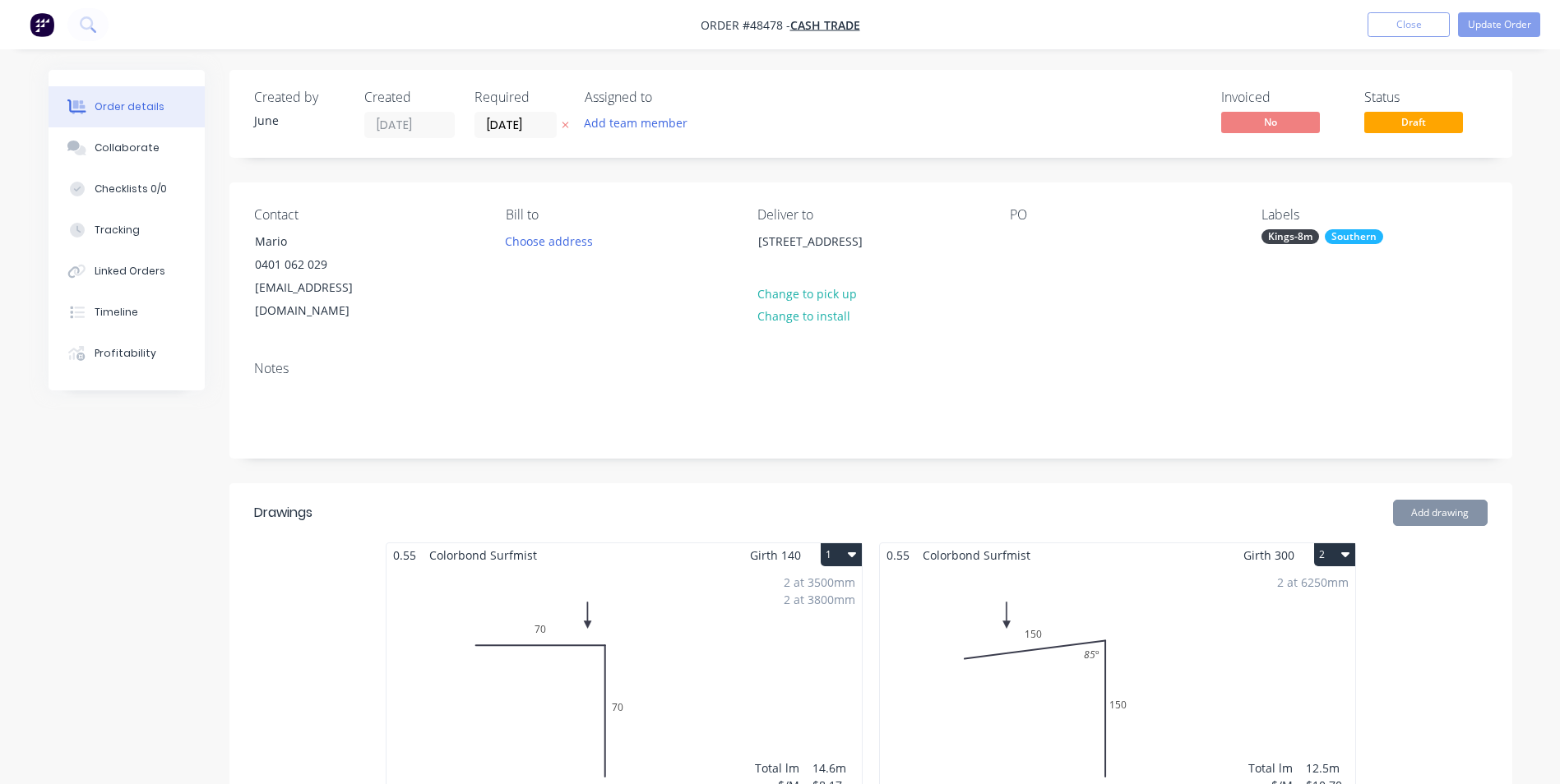
type input "[DATE]"
click at [814, 130] on div "Invoiced No Status Draft" at bounding box center [1119, 114] width 739 height 48
click at [1506, 28] on button "Update Order" at bounding box center [1499, 24] width 82 height 25
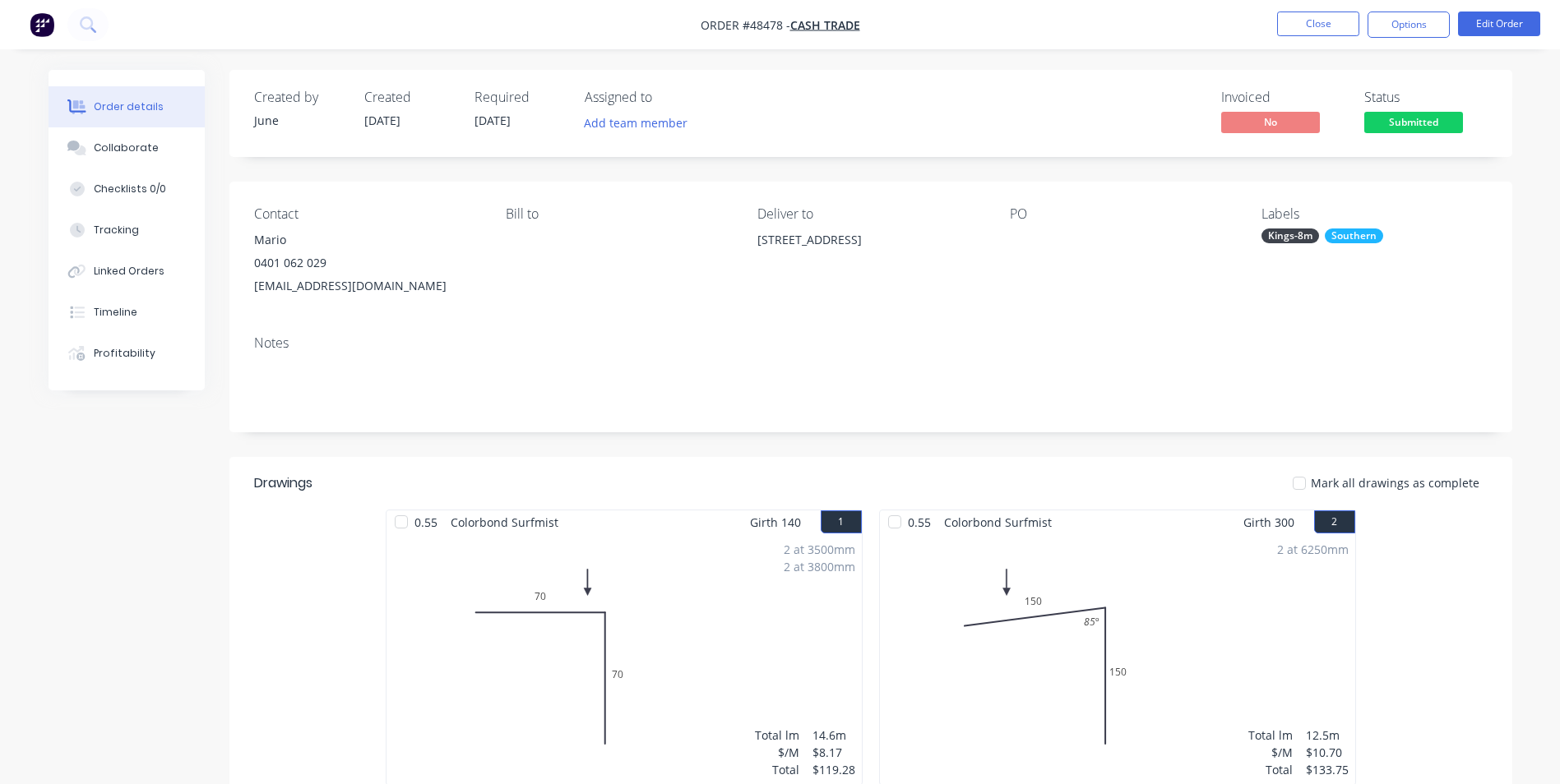
click at [629, 468] on header "Drawings Mark all drawings as complete" at bounding box center [871, 482] width 1283 height 52
click at [1421, 14] on button "Options" at bounding box center [1409, 25] width 82 height 27
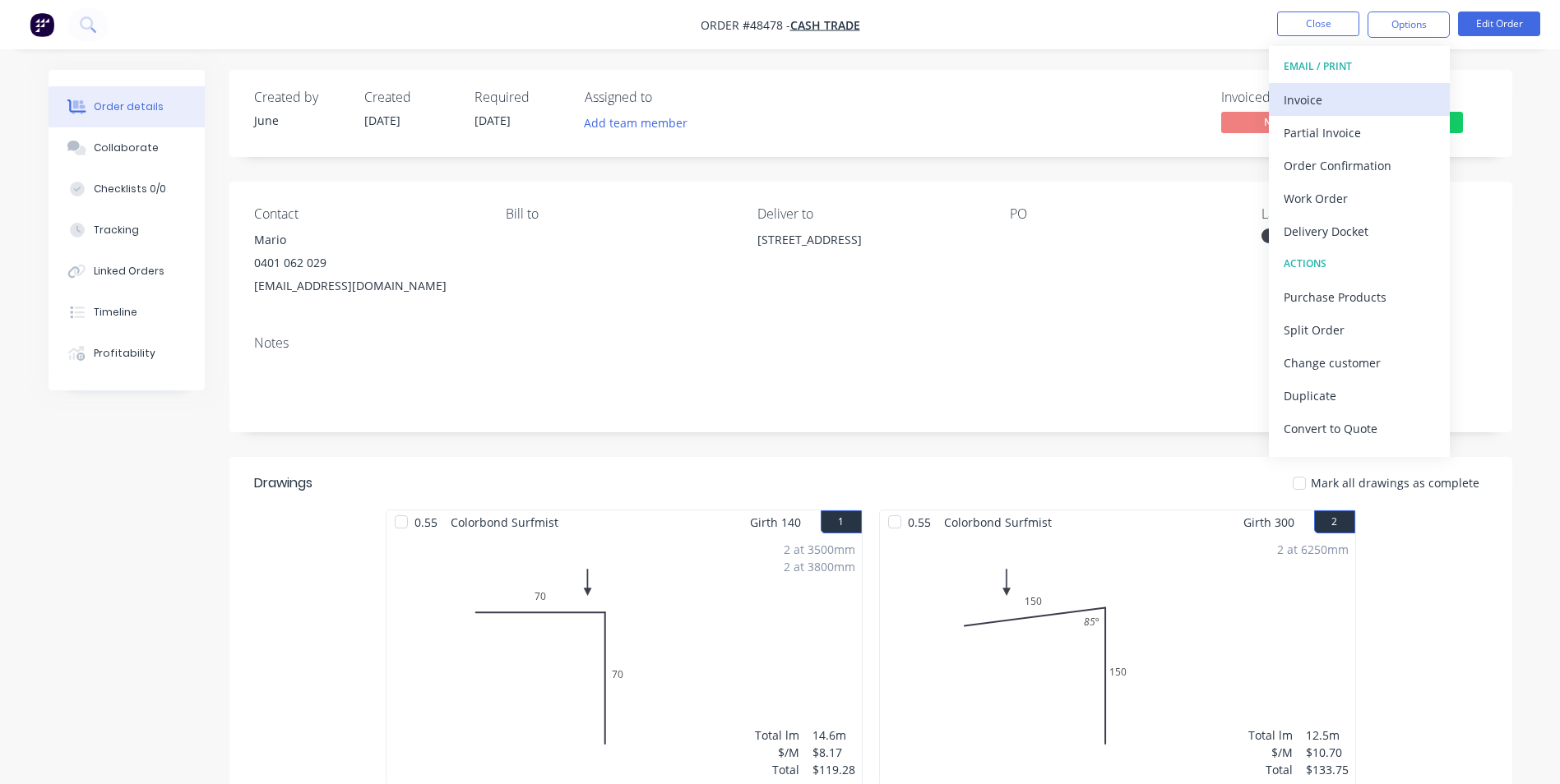
click at [1384, 92] on div "Invoice" at bounding box center [1359, 100] width 151 height 24
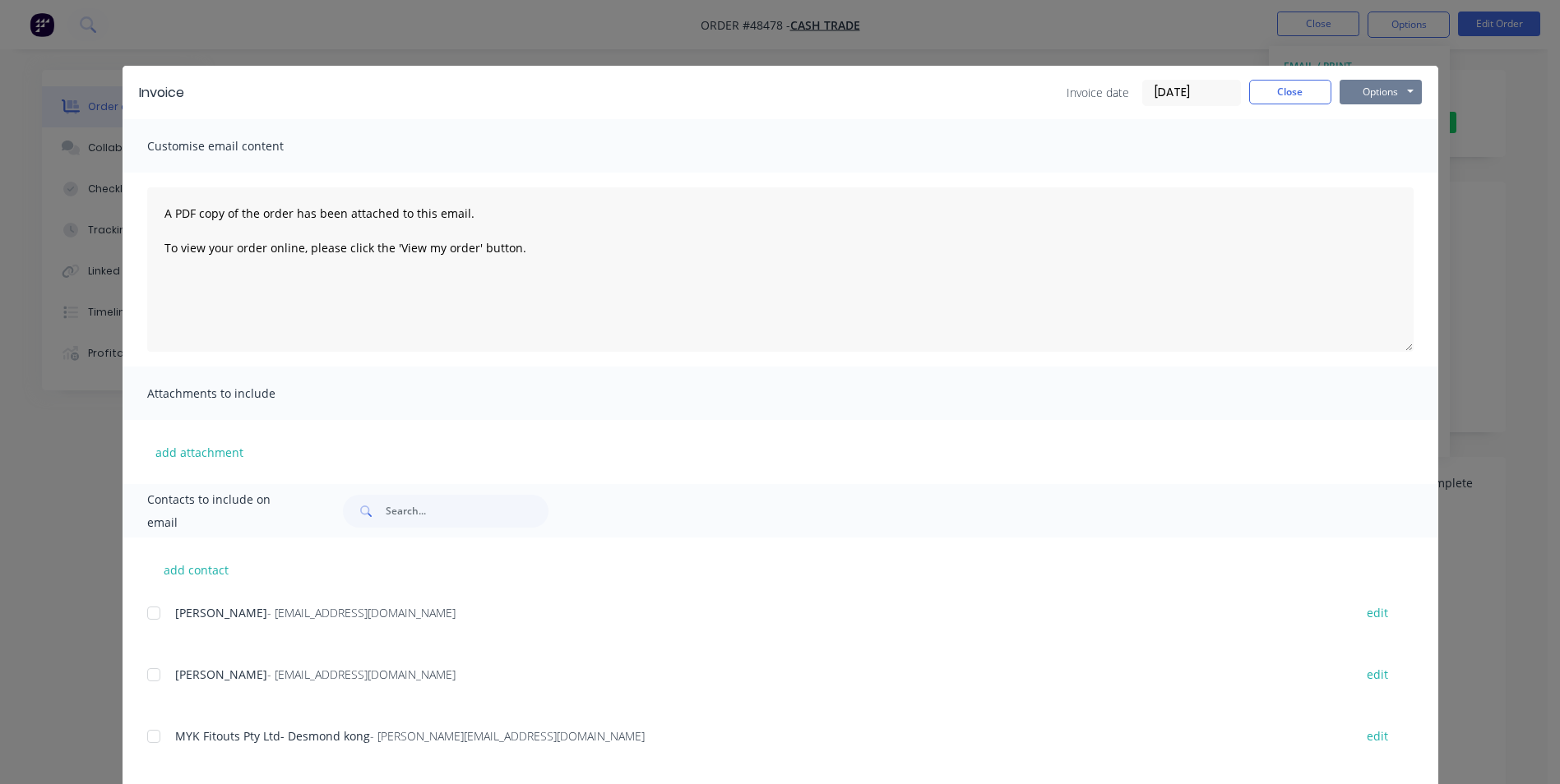
click at [1384, 86] on button "Options" at bounding box center [1381, 92] width 82 height 25
click at [1353, 155] on button "Print" at bounding box center [1393, 147] width 105 height 27
click at [1291, 97] on button "Close" at bounding box center [1290, 92] width 82 height 25
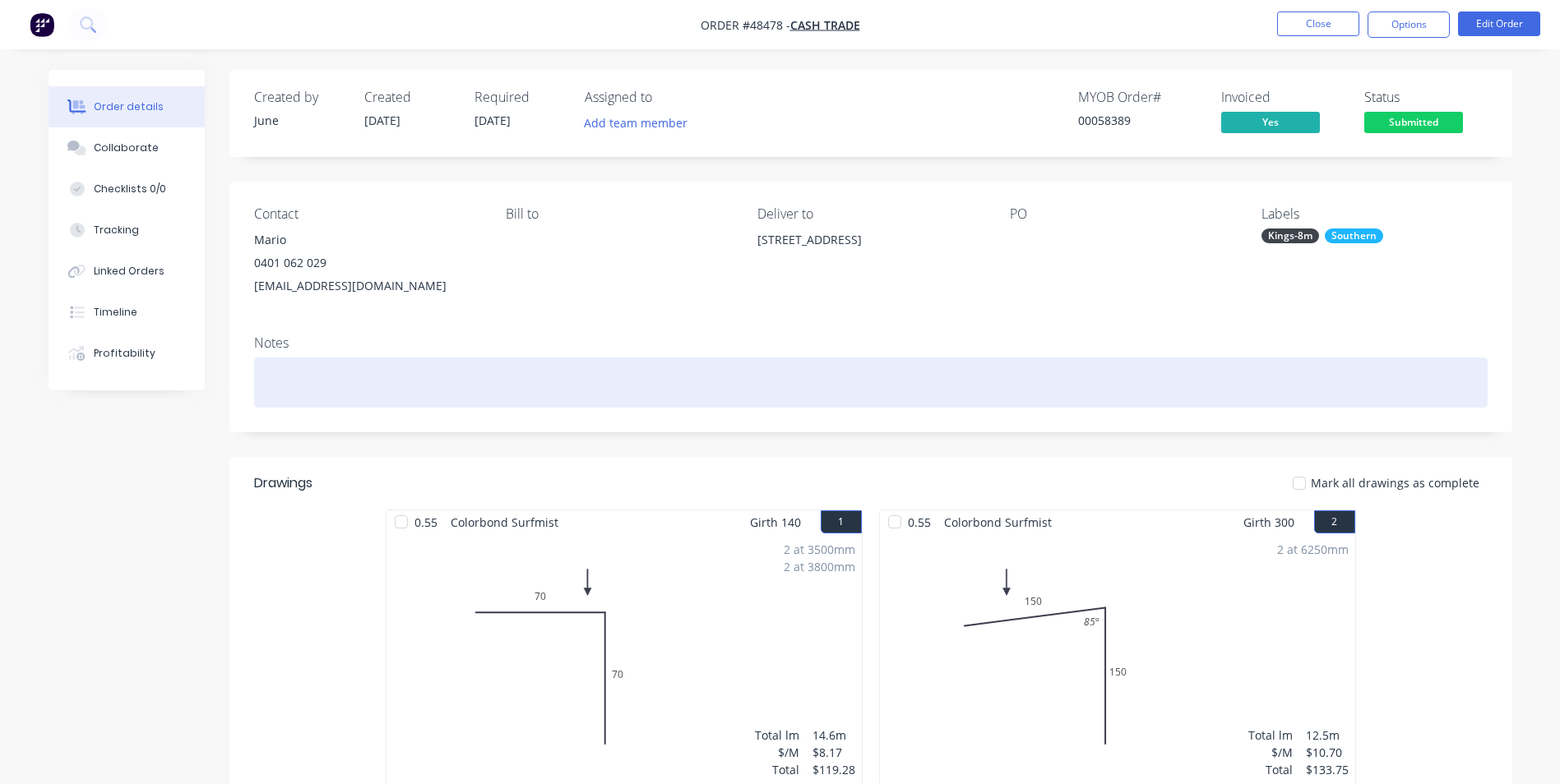
click at [772, 380] on div at bounding box center [871, 383] width 1234 height 50
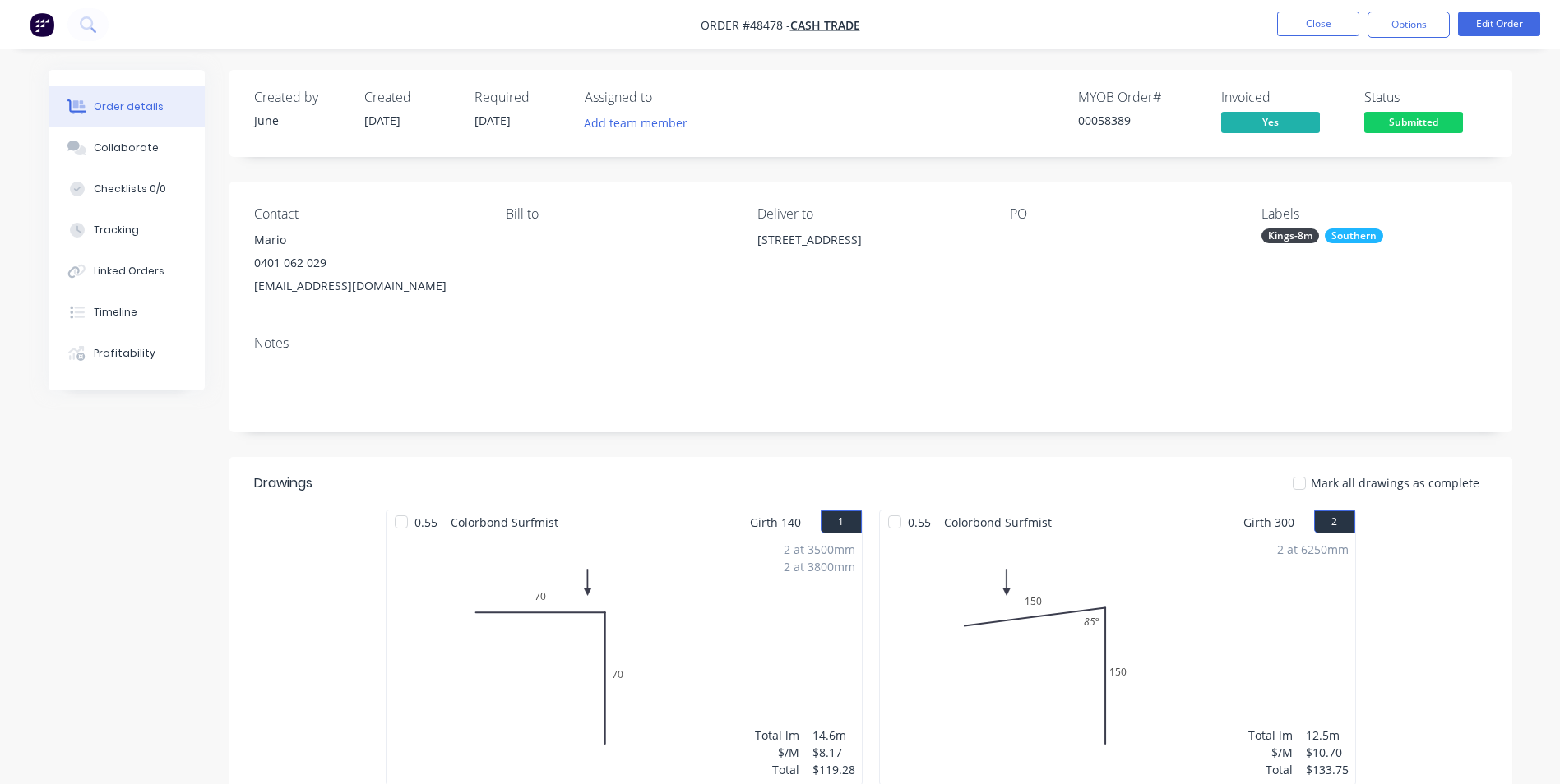
click at [796, 322] on div "Notes" at bounding box center [871, 377] width 1283 height 110
click at [1073, 263] on div "PO" at bounding box center [1123, 252] width 226 height 91
click at [1102, 352] on div "Notes" at bounding box center [871, 377] width 1283 height 110
click at [1419, 24] on button "Options" at bounding box center [1409, 25] width 82 height 27
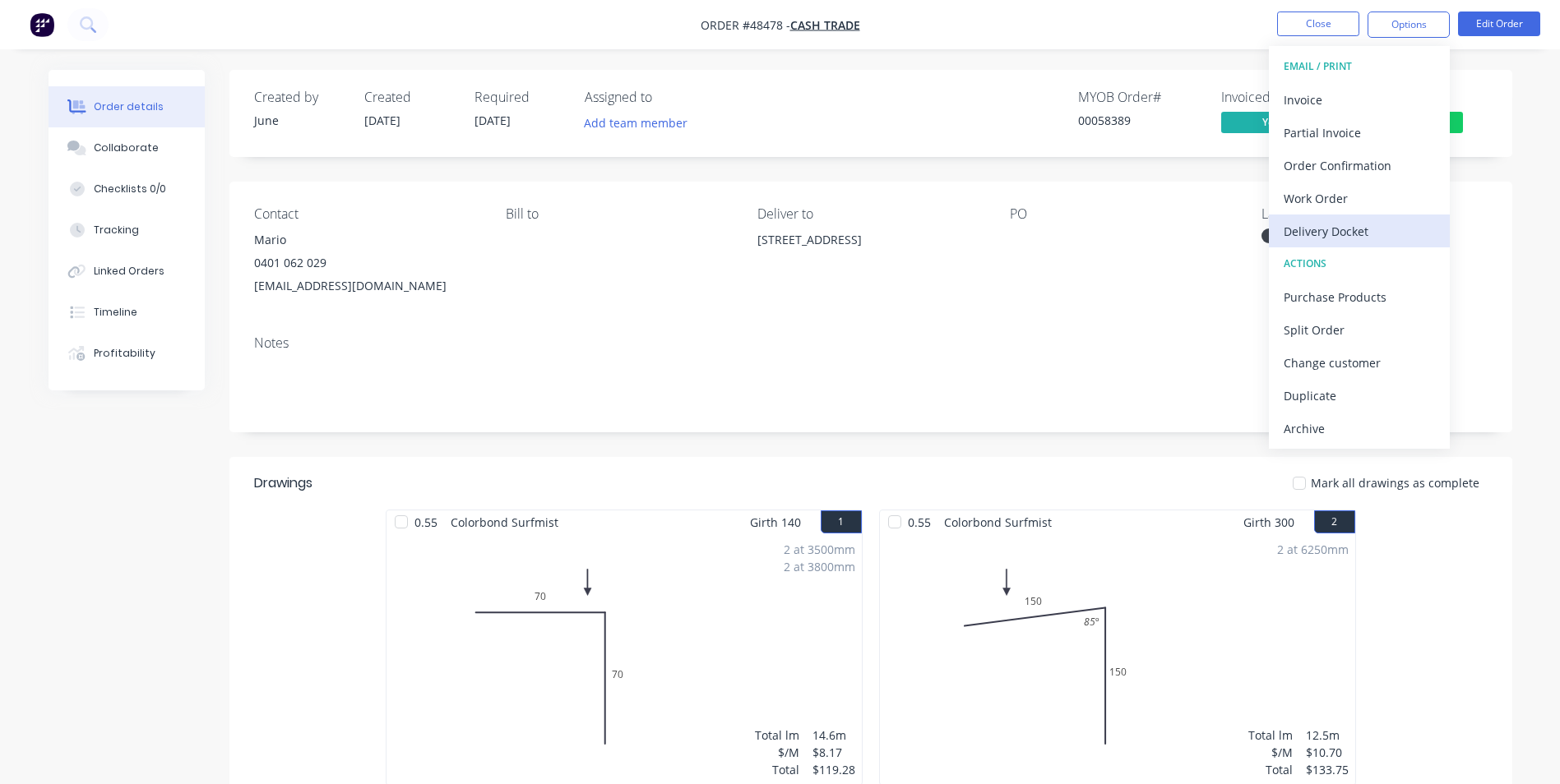
click at [1379, 232] on div "Delivery Docket" at bounding box center [1359, 231] width 151 height 24
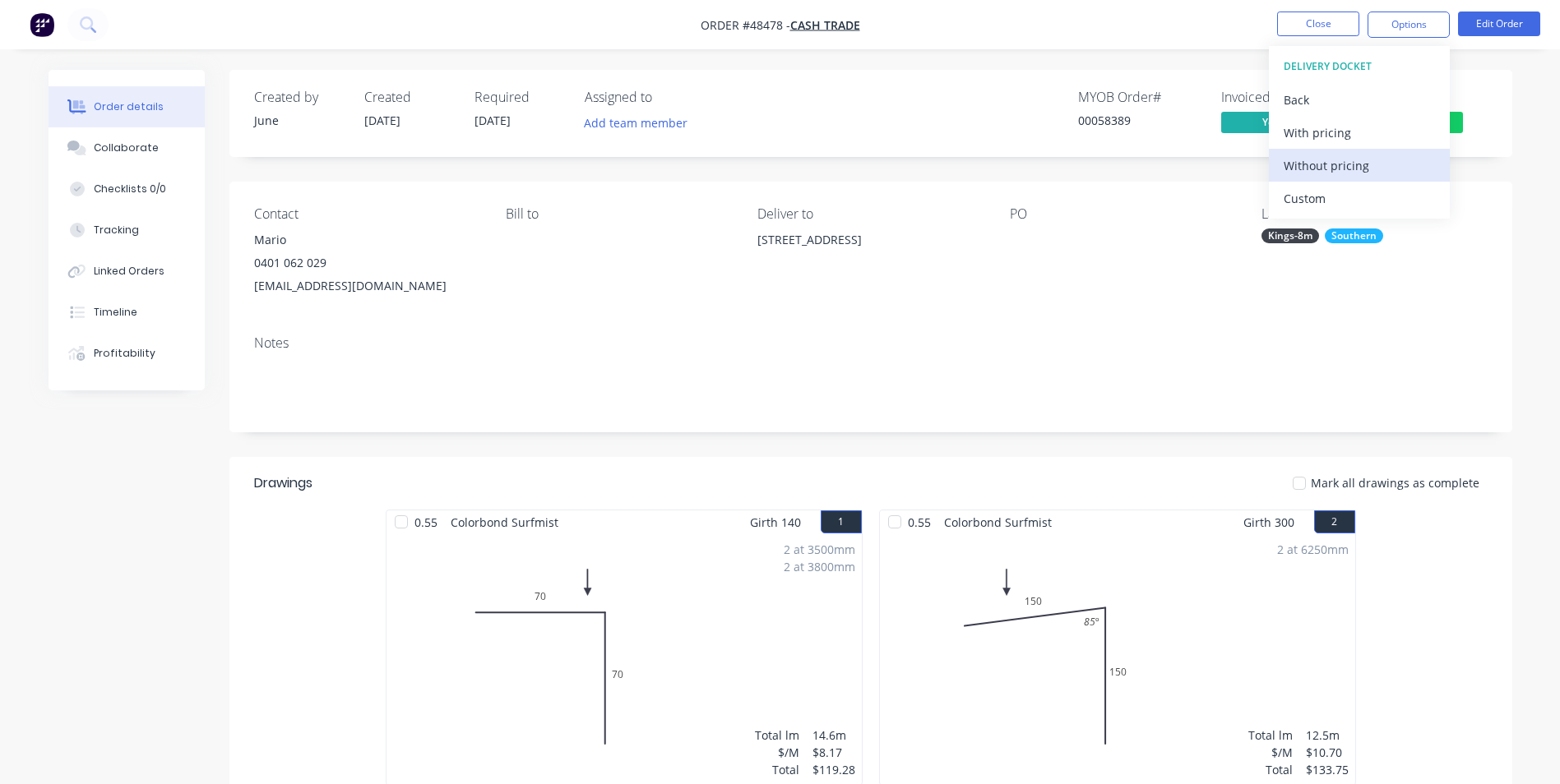
click at [1339, 160] on div "Without pricing" at bounding box center [1359, 165] width 151 height 24
click at [1152, 290] on div "PO" at bounding box center [1123, 252] width 226 height 91
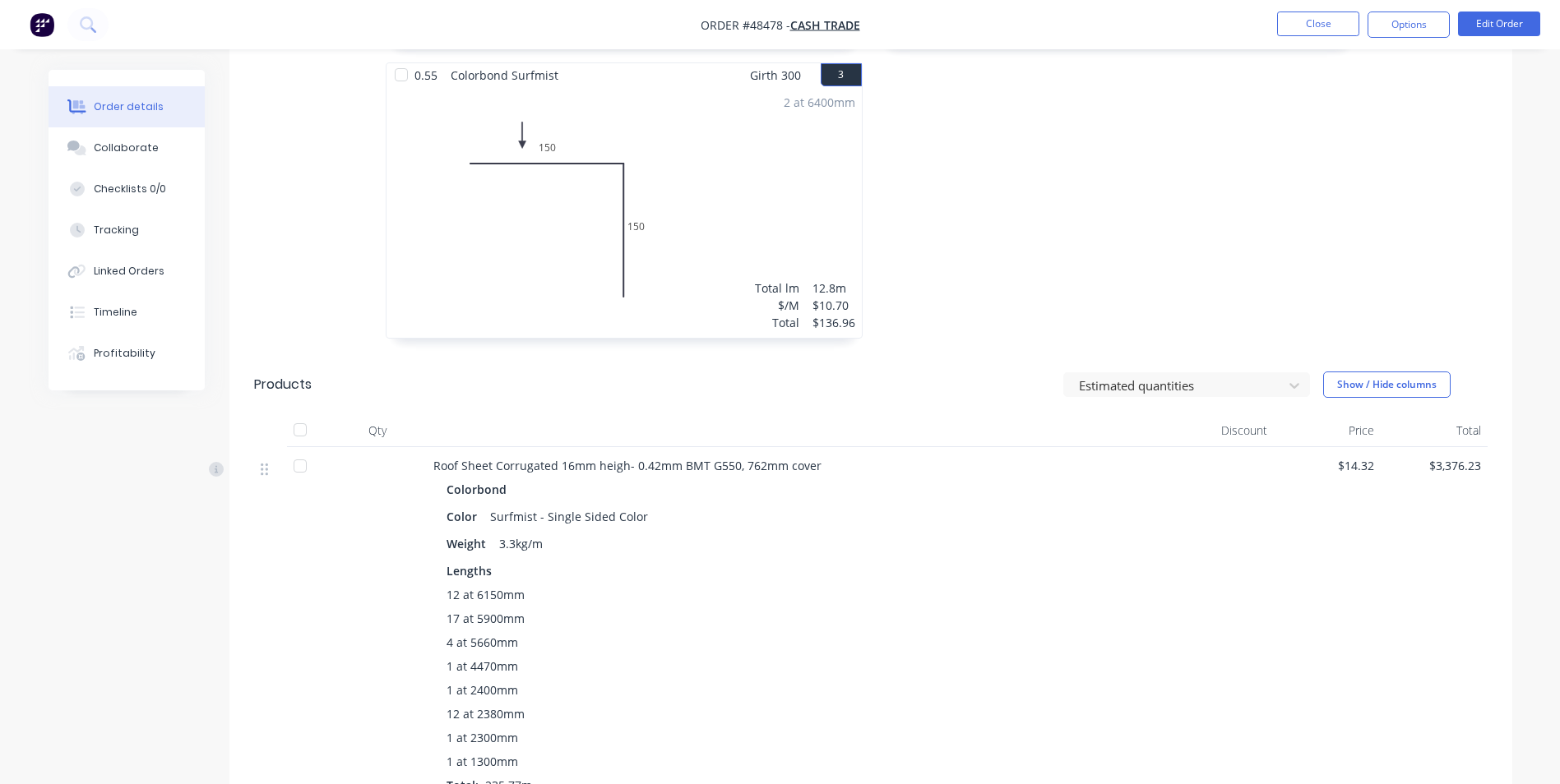
scroll to position [329, 0]
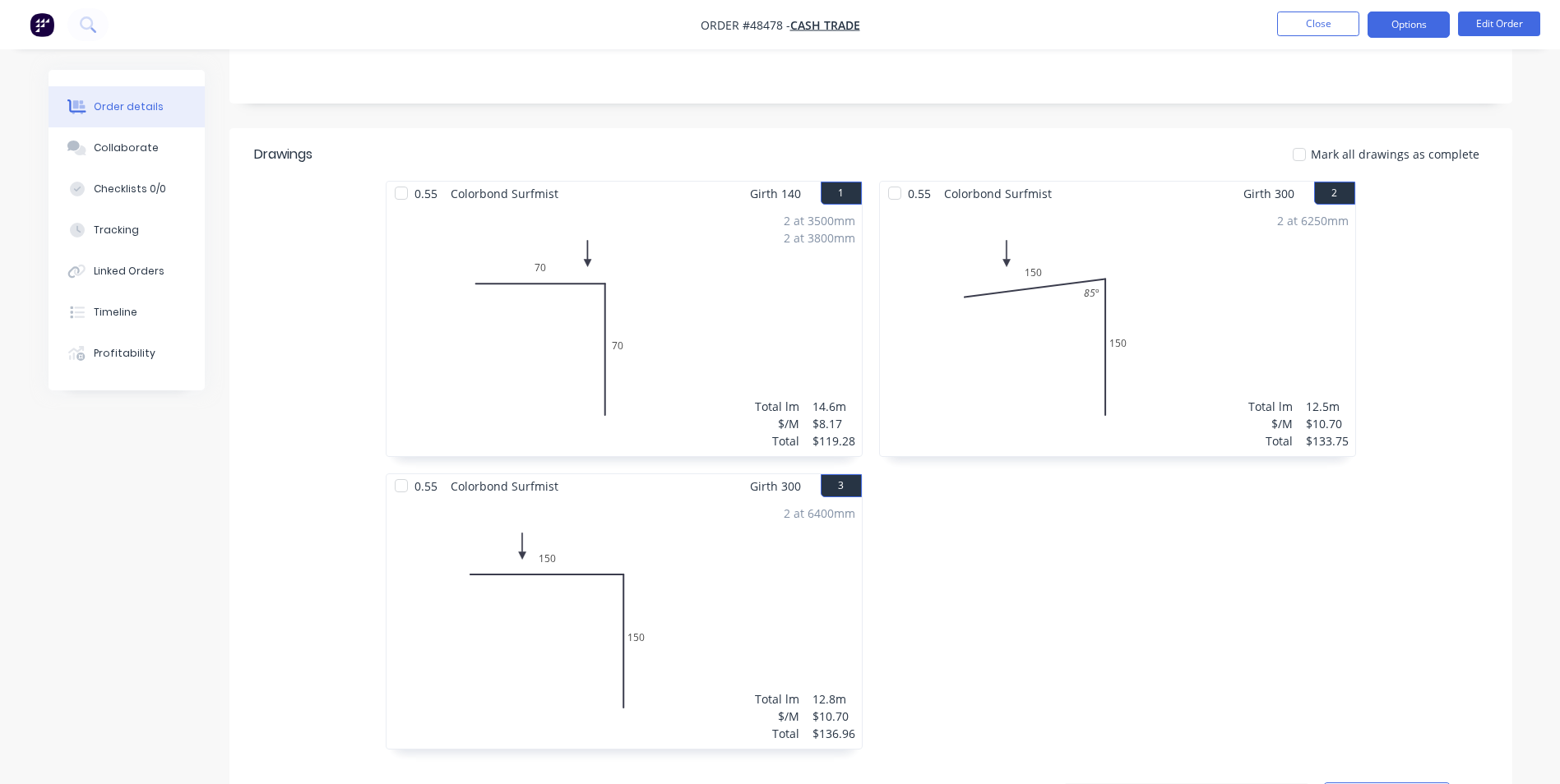
click at [1418, 37] on button "Options" at bounding box center [1409, 25] width 82 height 27
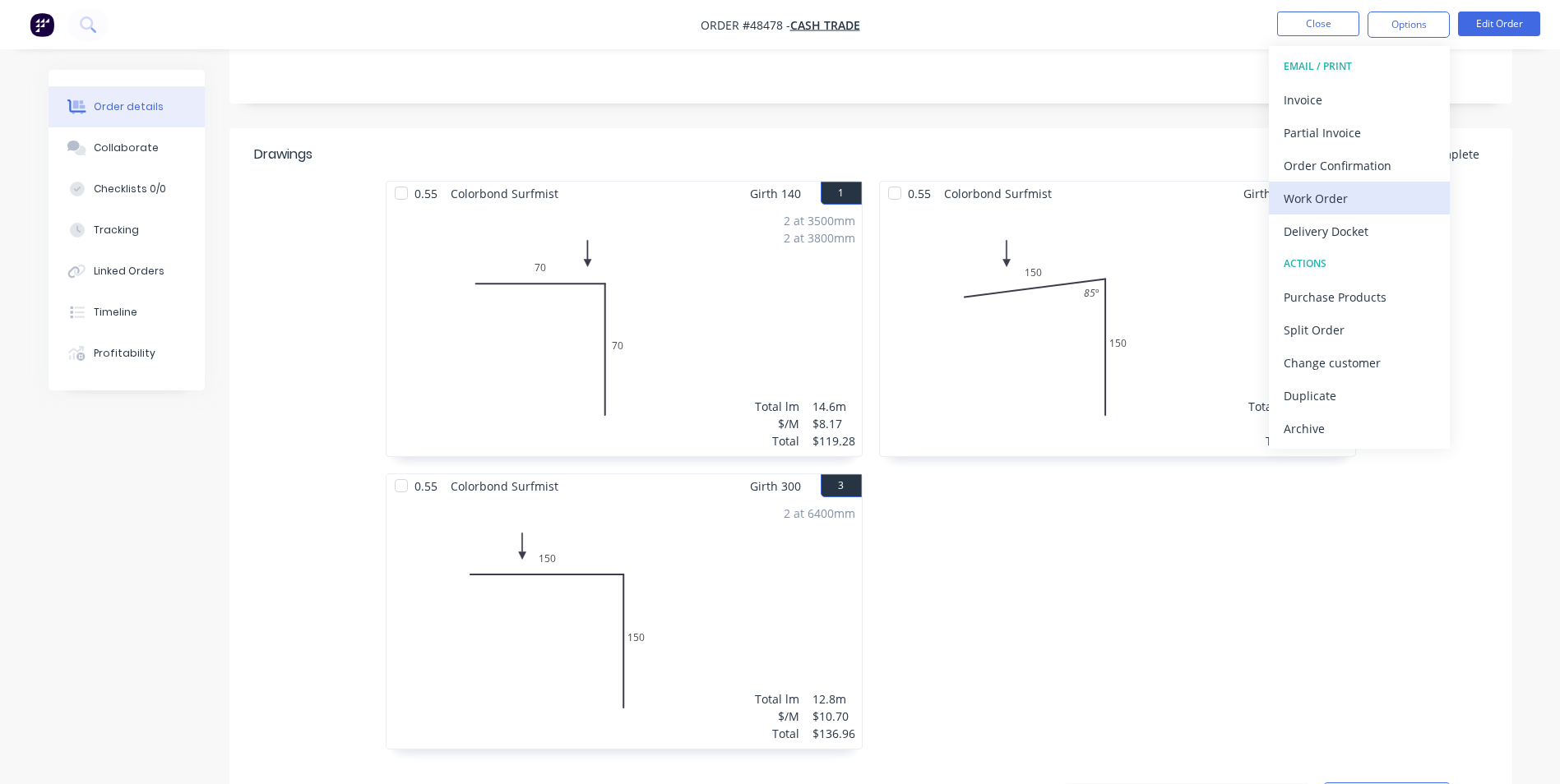
click at [1365, 200] on div "Work Order" at bounding box center [1359, 199] width 151 height 24
click at [1351, 211] on button "Custom" at bounding box center [1359, 198] width 181 height 33
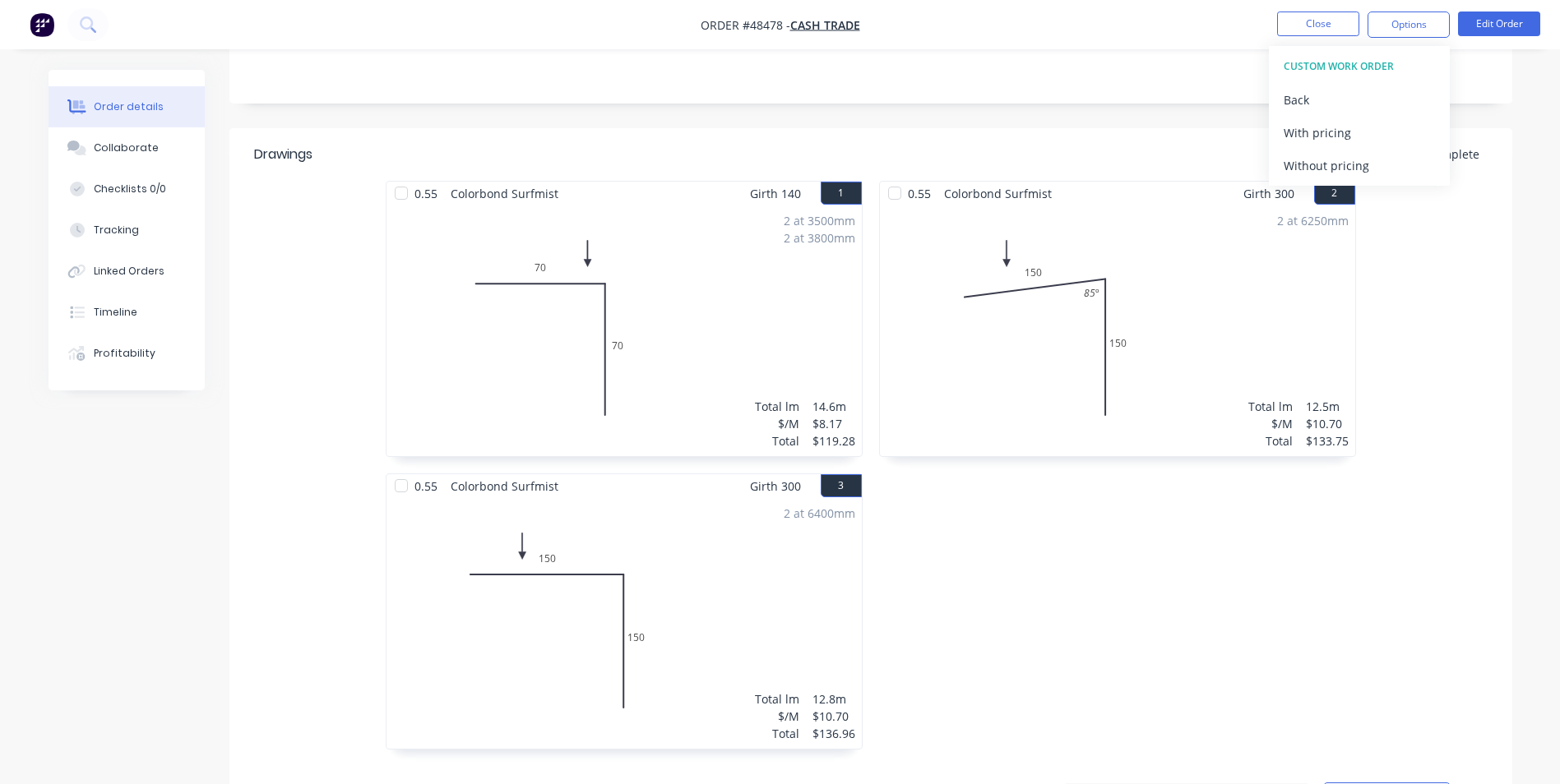
click at [1351, 182] on div "CUSTOM WORK ORDER Back With pricing Without pricing" at bounding box center [1359, 116] width 181 height 139
click at [1351, 180] on button "Without pricing" at bounding box center [1359, 165] width 181 height 33
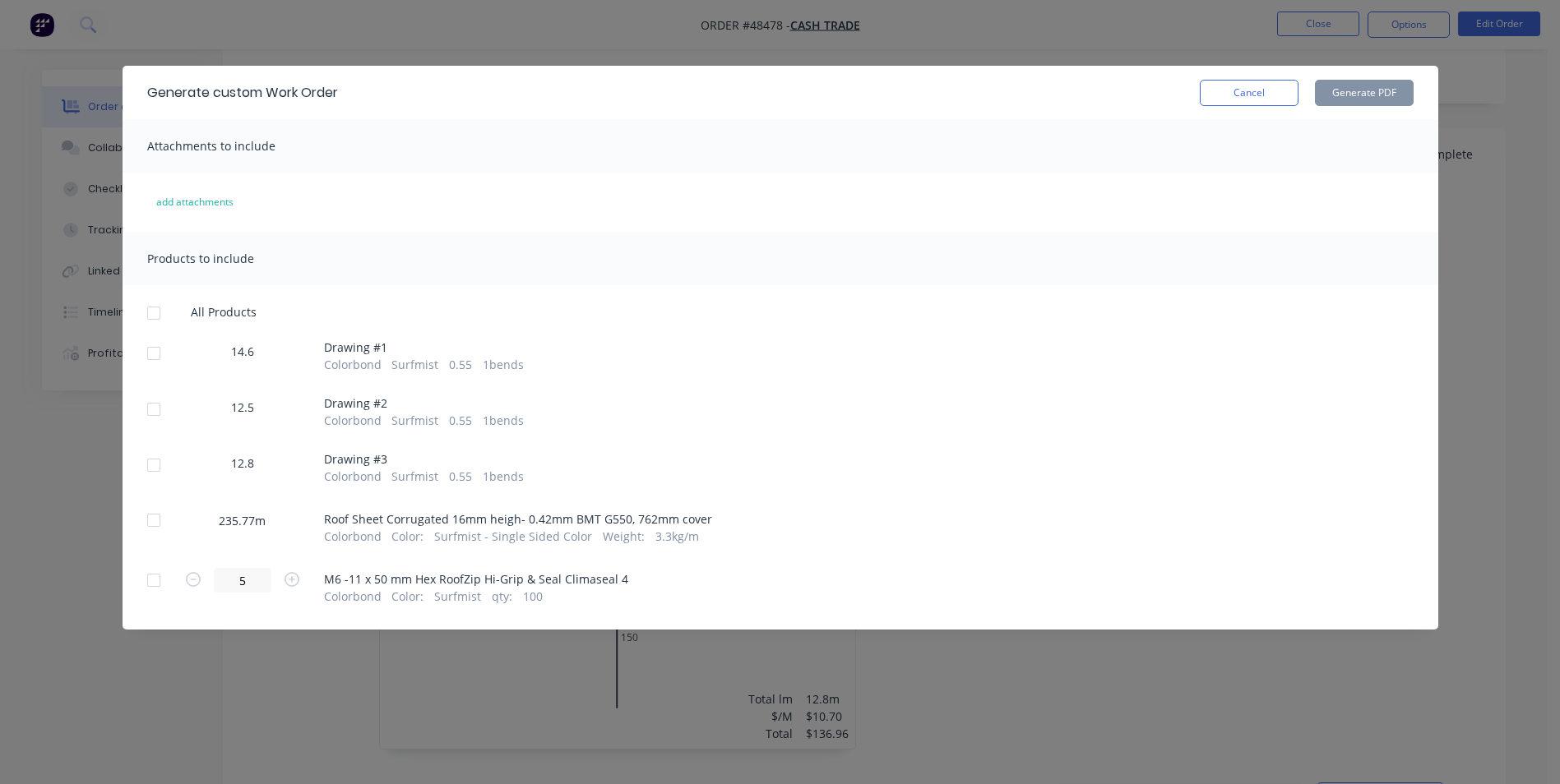
click at [162, 354] on div at bounding box center [153, 353] width 33 height 33
click at [152, 407] on div at bounding box center [153, 408] width 33 height 33
click at [155, 470] on div at bounding box center [153, 465] width 33 height 33
click at [1387, 95] on button "Generate PDF" at bounding box center [1365, 93] width 99 height 27
click at [148, 523] on div at bounding box center [153, 520] width 33 height 33
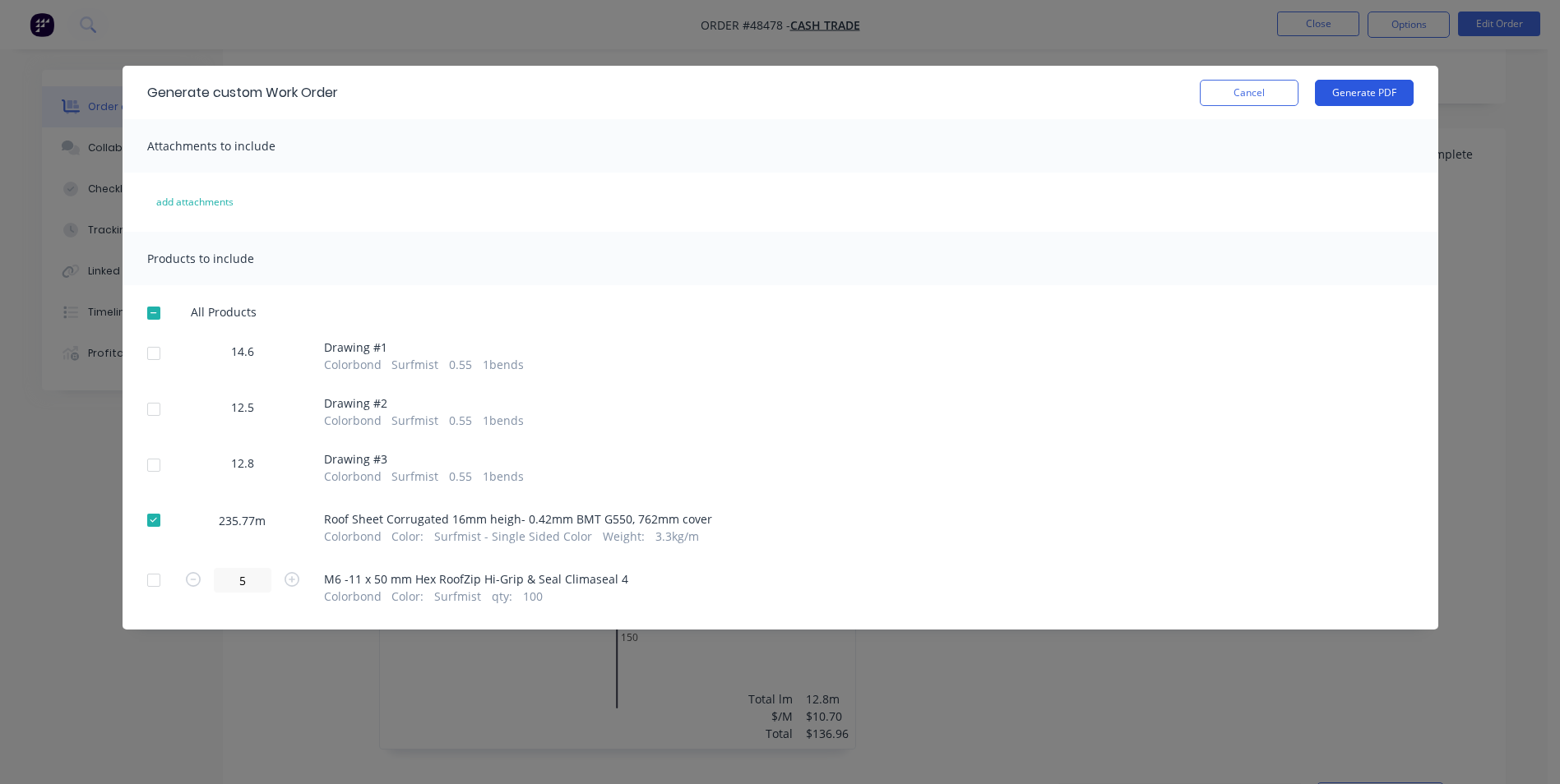
click at [1402, 83] on button "Generate PDF" at bounding box center [1365, 93] width 99 height 27
click at [1237, 94] on button "Cancel" at bounding box center [1249, 93] width 99 height 27
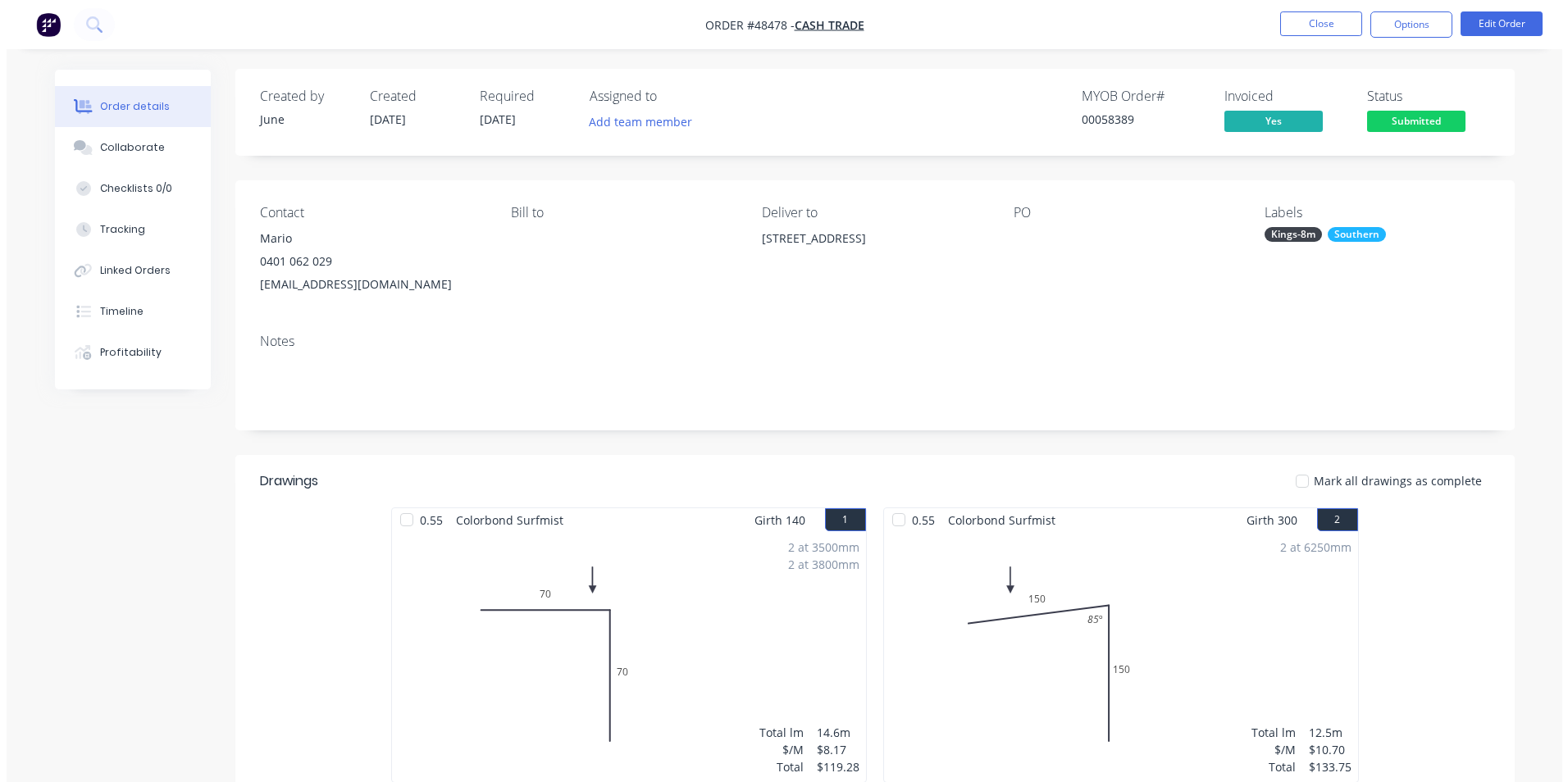
scroll to position [0, 0]
click at [1321, 12] on button "Close" at bounding box center [1314, 24] width 82 height 25
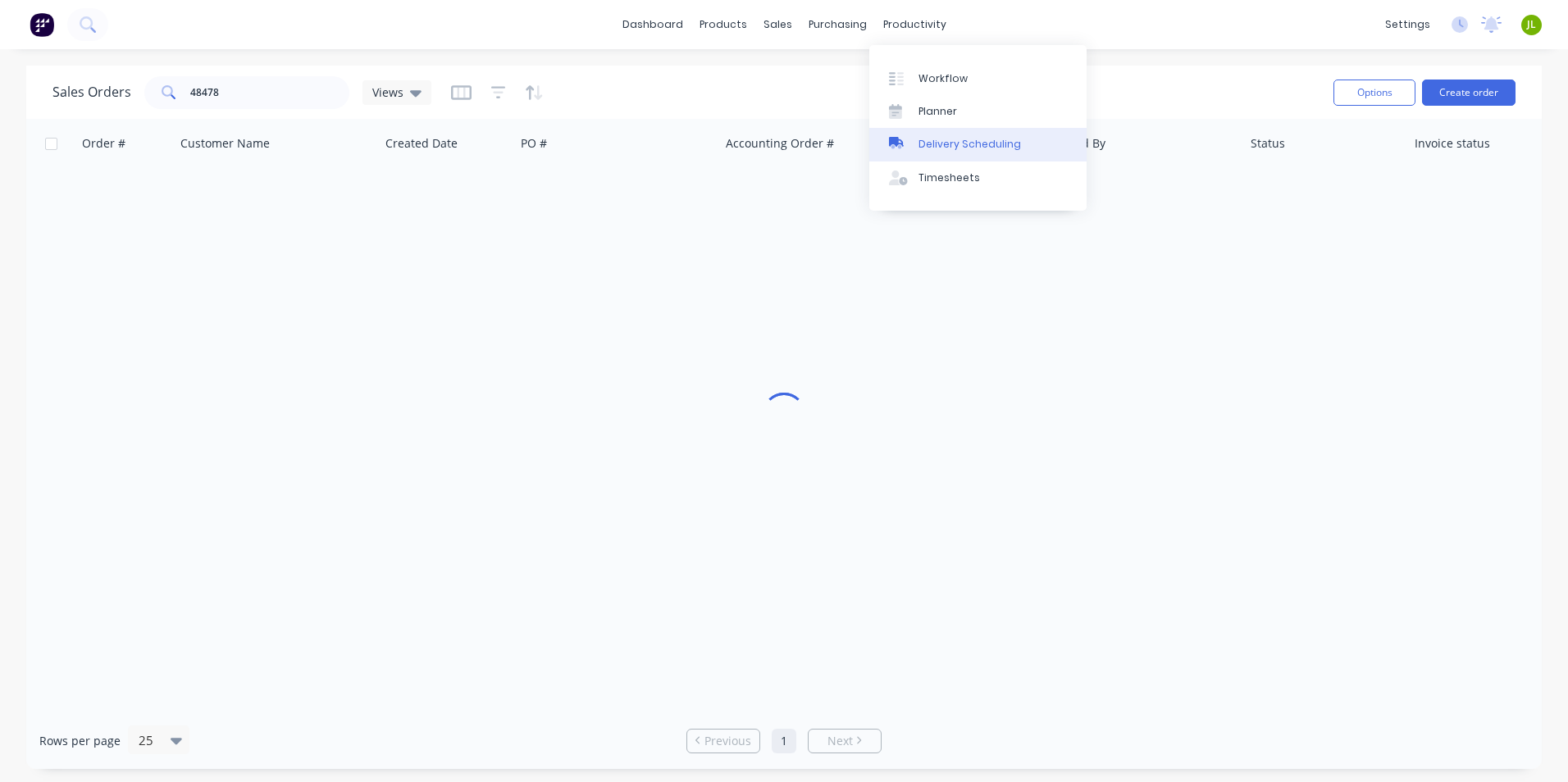
click at [941, 134] on link "Delivery Scheduling" at bounding box center [977, 144] width 217 height 33
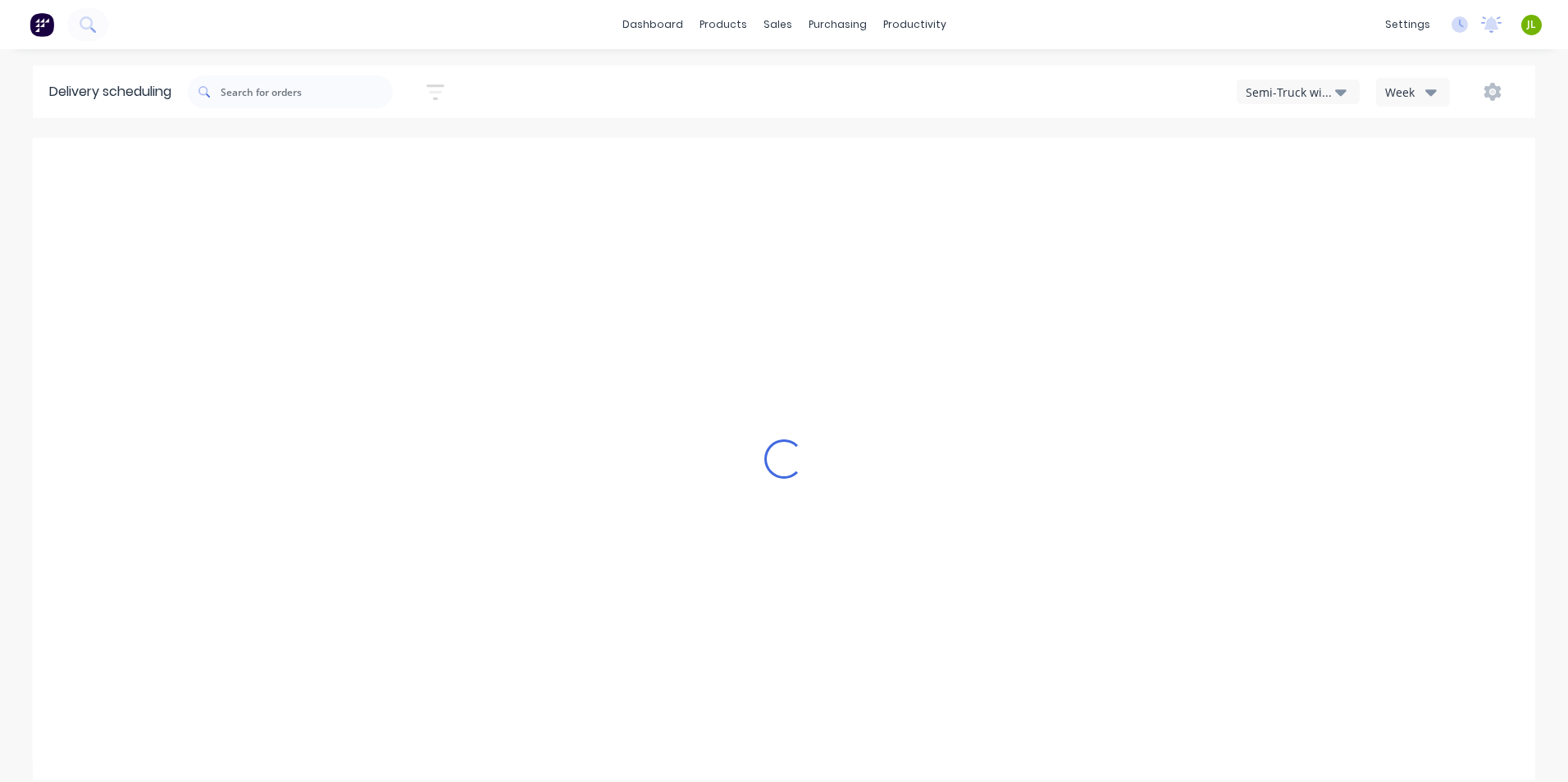
type input "Sep 21 - Sep 27"
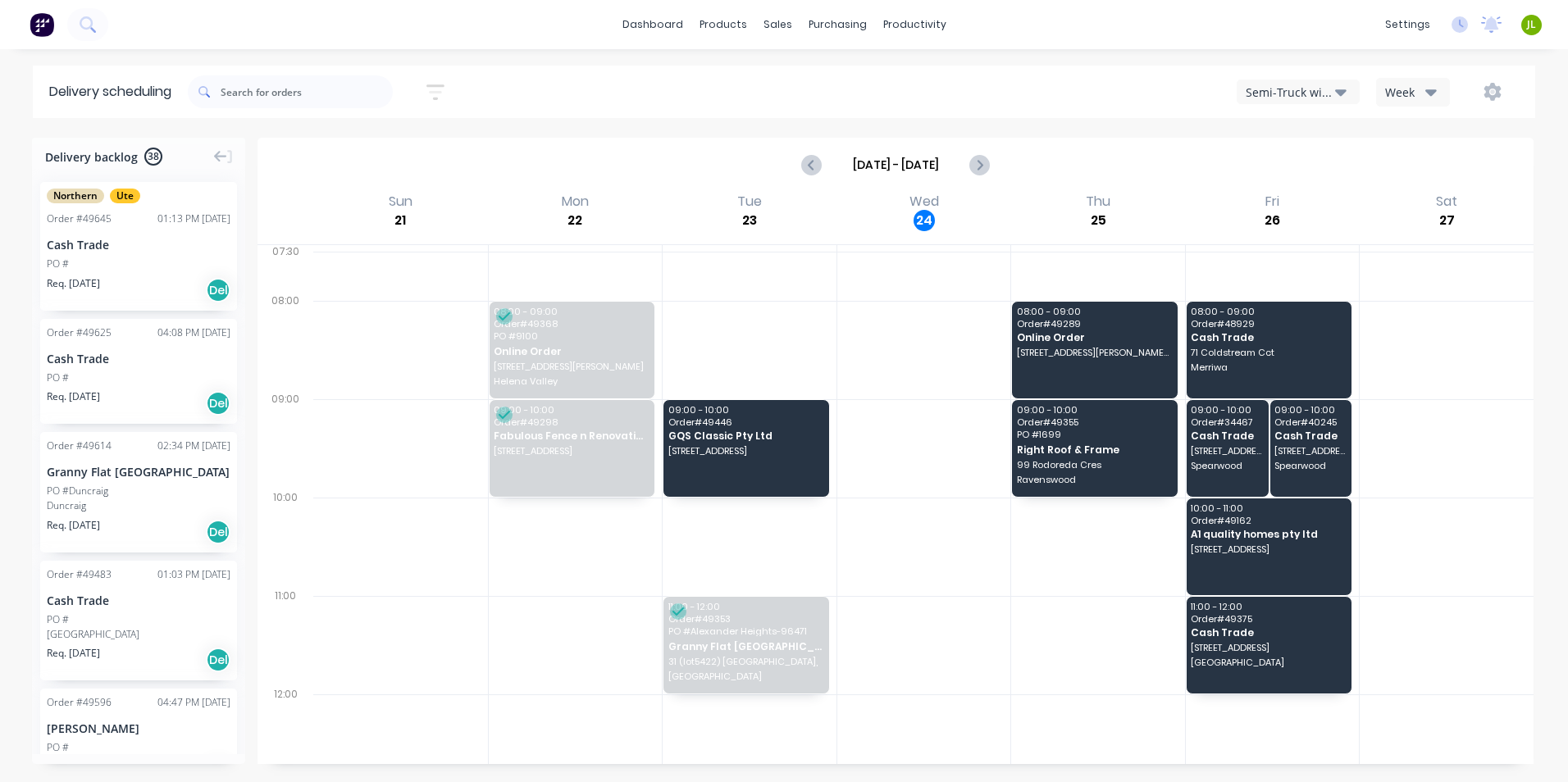
click at [1128, 163] on div "Sep 21 - Sep 27" at bounding box center [895, 165] width 1273 height 51
click at [1313, 88] on div "Semi-Truck with Hiab" at bounding box center [1290, 92] width 90 height 17
click at [1327, 189] on div "Utes Delivery" at bounding box center [1319, 198] width 163 height 33
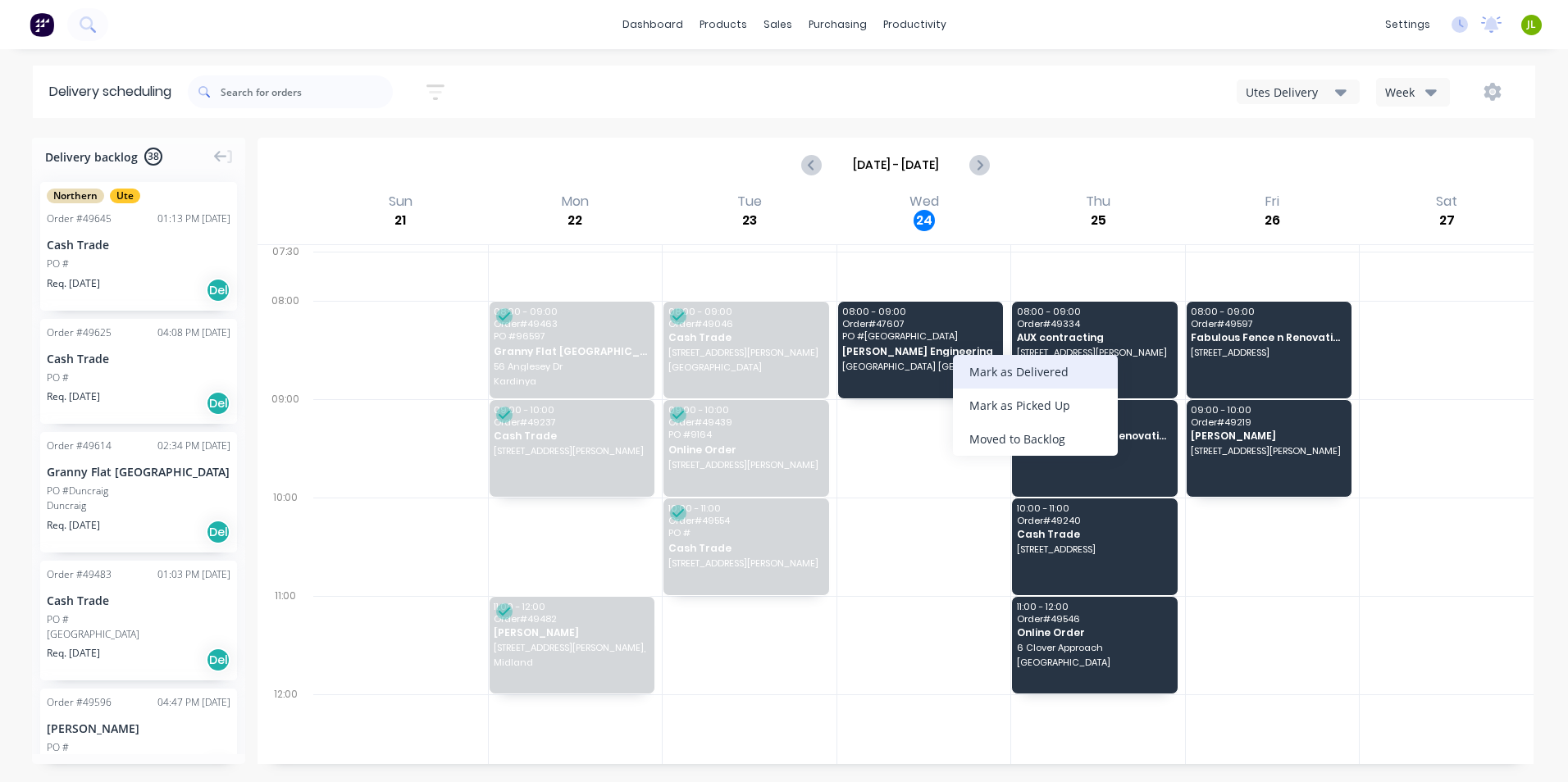
click at [998, 356] on div "Mark as Delivered" at bounding box center [1034, 372] width 165 height 34
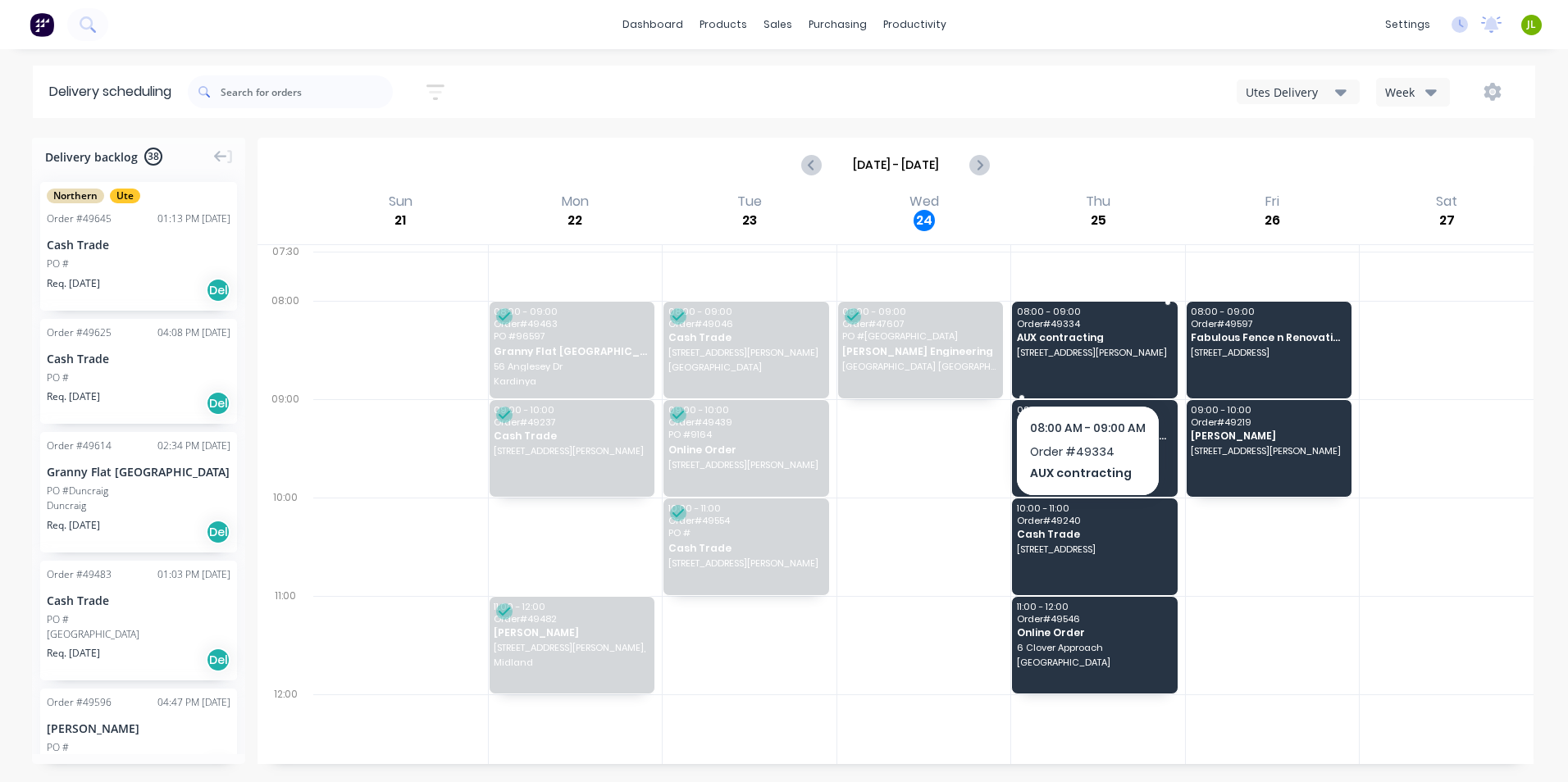
click at [1088, 363] on div "08:00 - 09:00 Order # 49334 AUX contracting 2 Eric St, Hazelmere WA 6055" at bounding box center [1095, 350] width 166 height 97
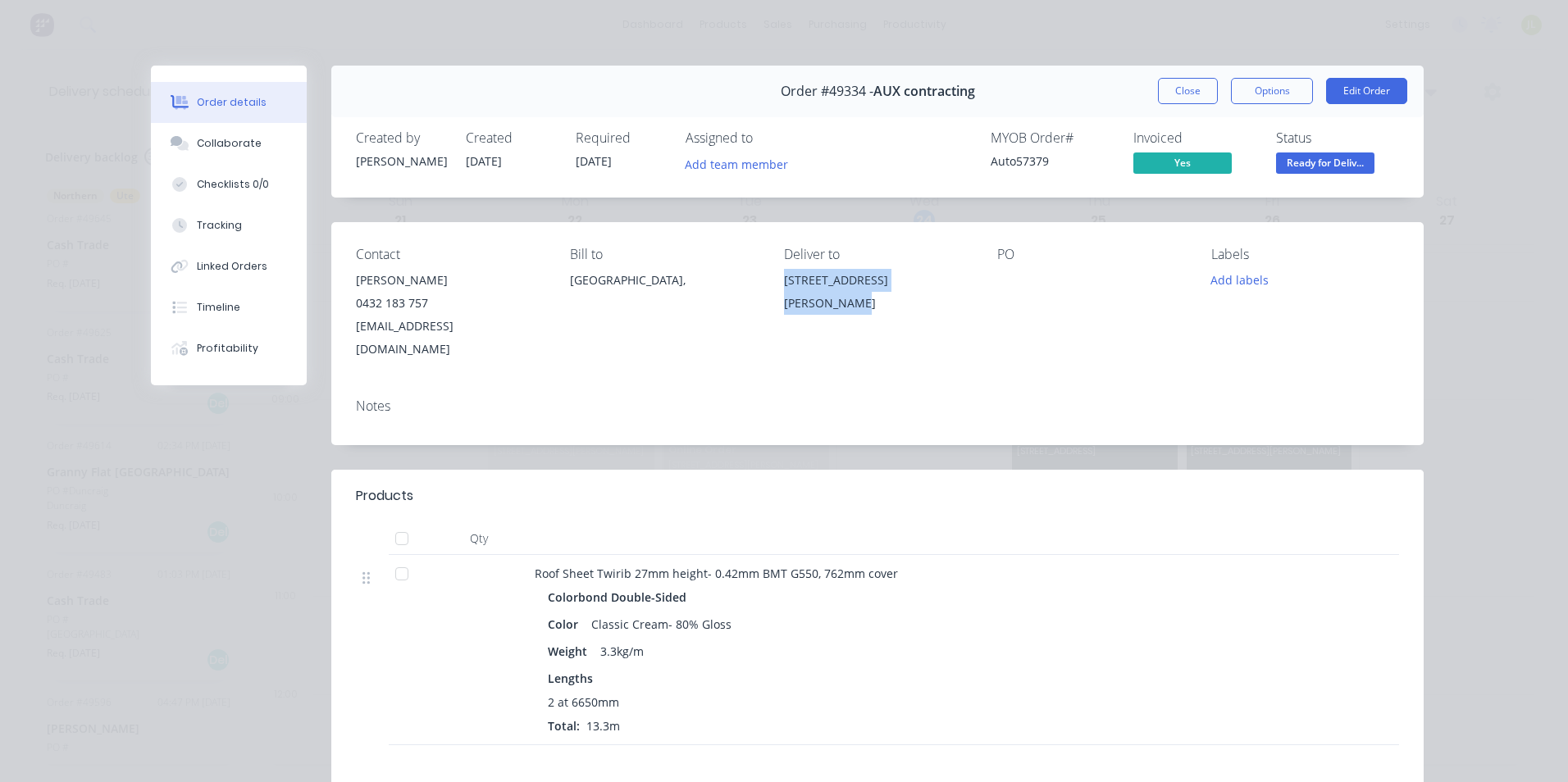
drag, startPoint x: 942, startPoint y: 280, endPoint x: 780, endPoint y: 290, distance: 162.3
click at [784, 290] on div "2 Eric St, Hazelmere WA 6055" at bounding box center [878, 292] width 187 height 46
copy div "2 Eric St, Hazelmere WA 6055"
click at [1209, 95] on button "Close" at bounding box center [1187, 91] width 60 height 27
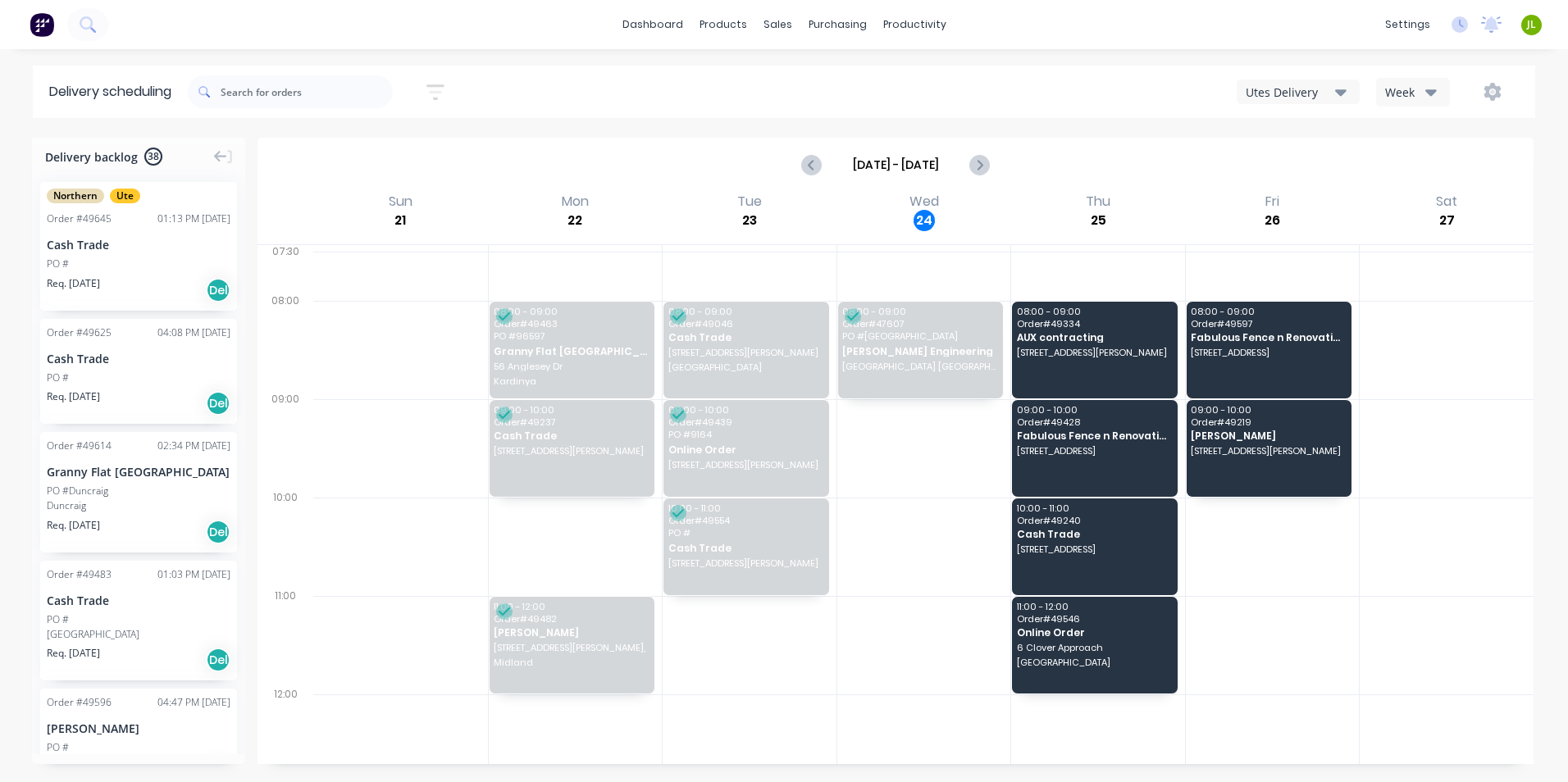
click at [1412, 95] on div "Week" at bounding box center [1408, 92] width 47 height 17
click at [1490, 87] on icon "button" at bounding box center [1492, 92] width 17 height 18
click at [1449, 143] on div "Run Sheet" at bounding box center [1441, 136] width 126 height 24
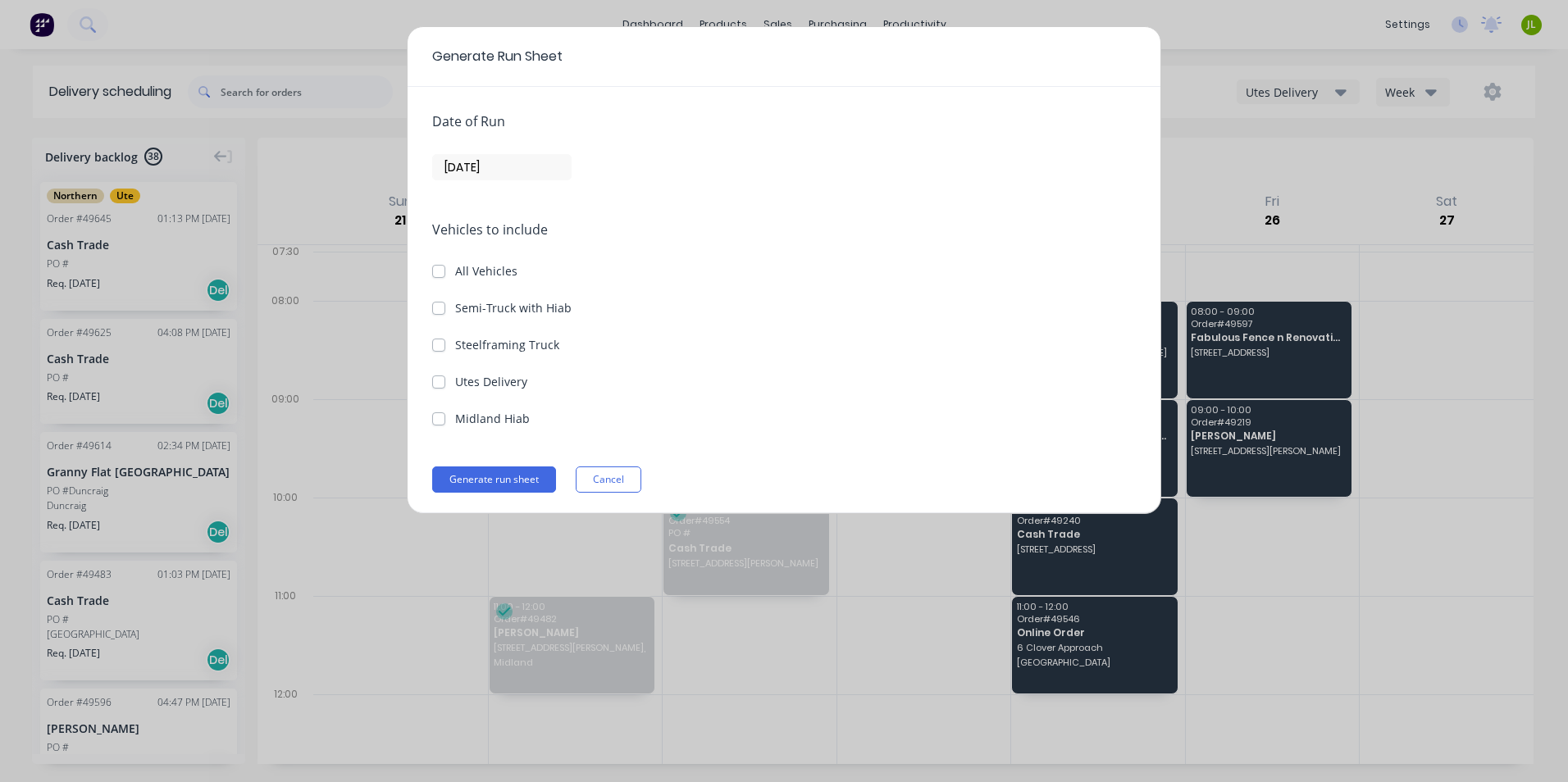
click at [514, 385] on label "Utes Delivery" at bounding box center [490, 381] width 72 height 17
click at [446, 385] on Delivery "Utes Delivery" at bounding box center [438, 381] width 13 height 16
checkbox Delivery "true"
click at [523, 164] on input "[DATE]" at bounding box center [502, 167] width 138 height 25
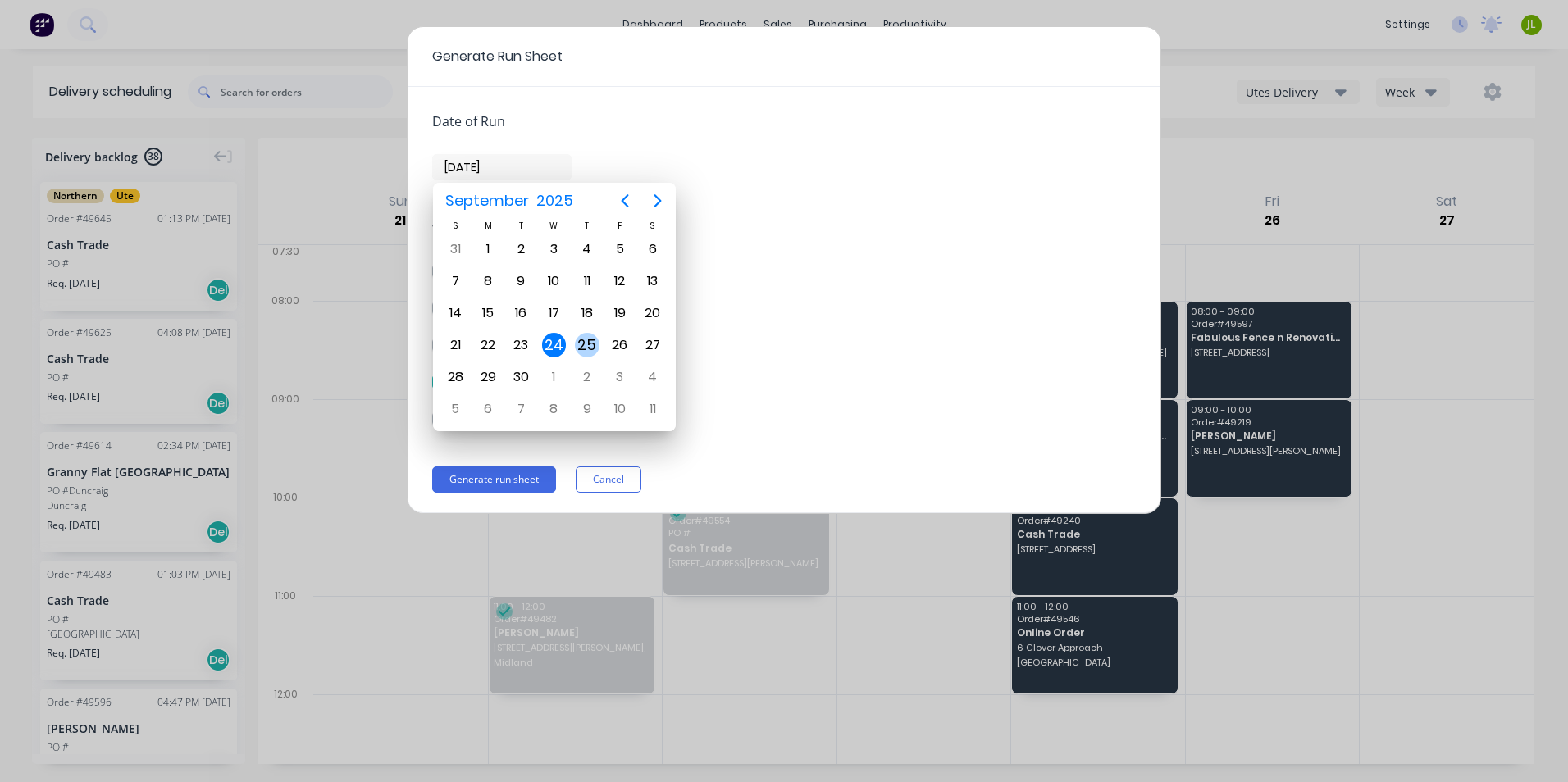
click at [580, 343] on div "25" at bounding box center [587, 345] width 25 height 25
type input "25/09/25"
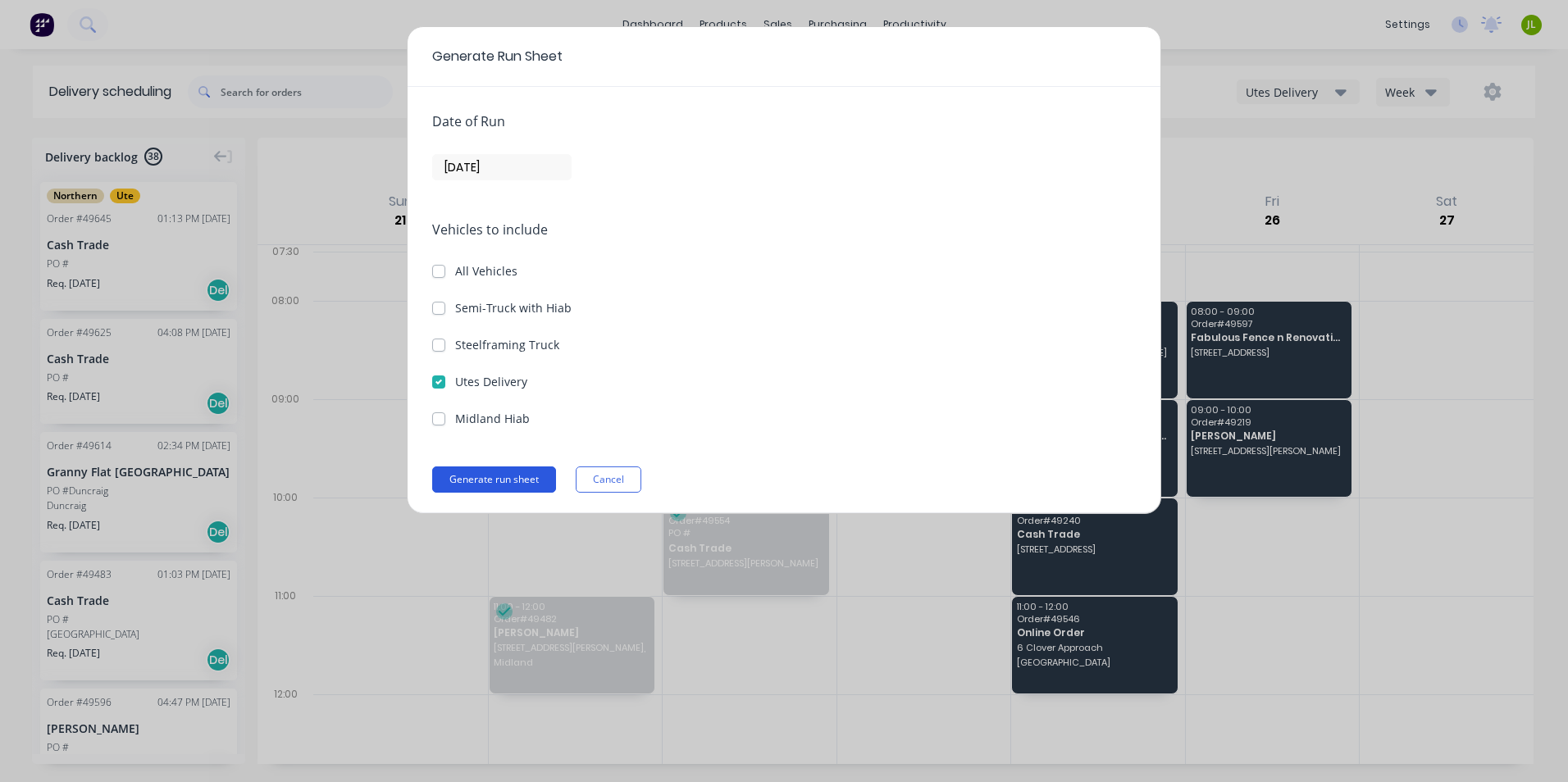
click at [523, 484] on button "Generate run sheet" at bounding box center [494, 479] width 124 height 27
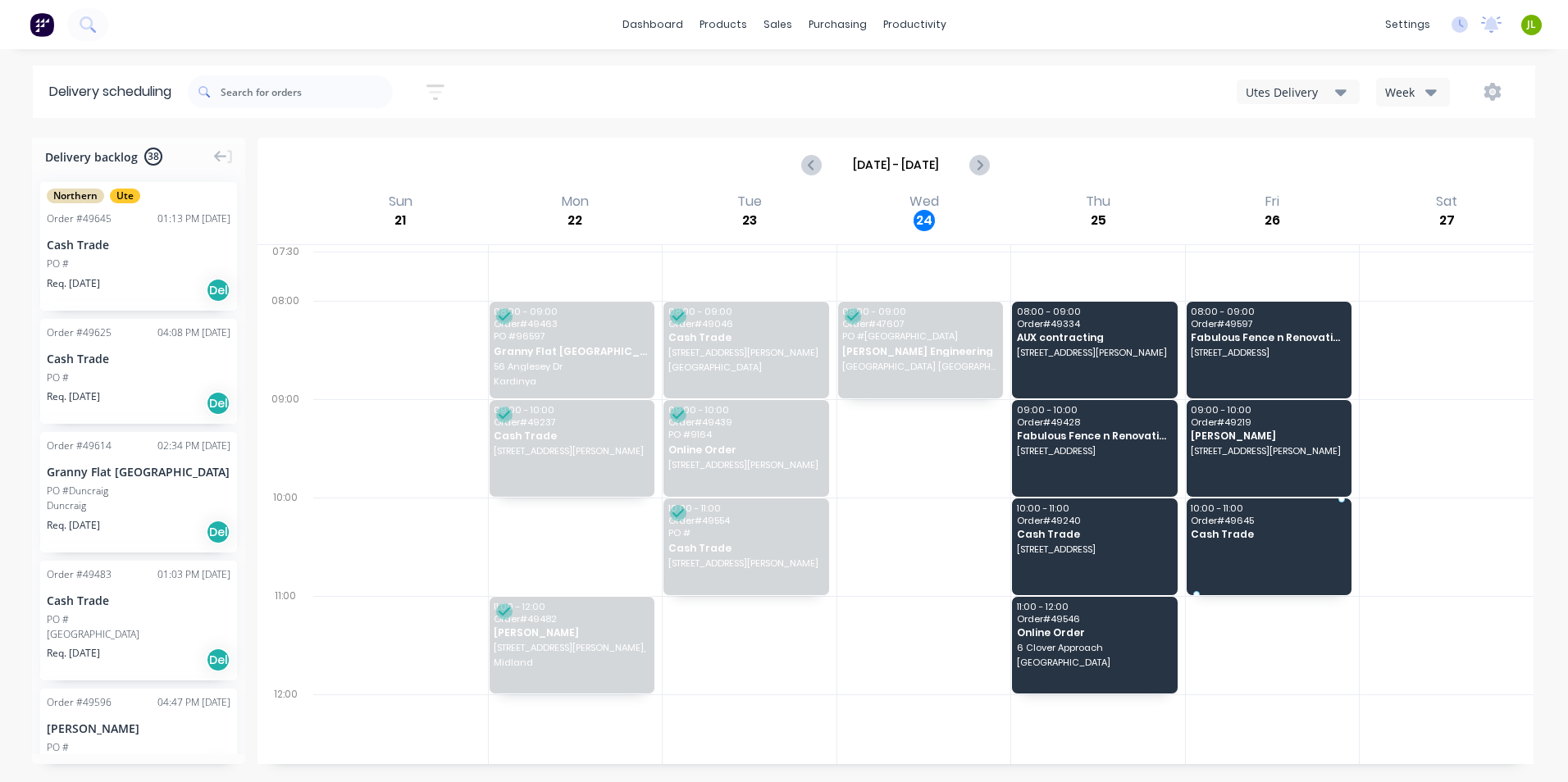
drag, startPoint x: 152, startPoint y: 260, endPoint x: 1307, endPoint y: 542, distance: 1188.9
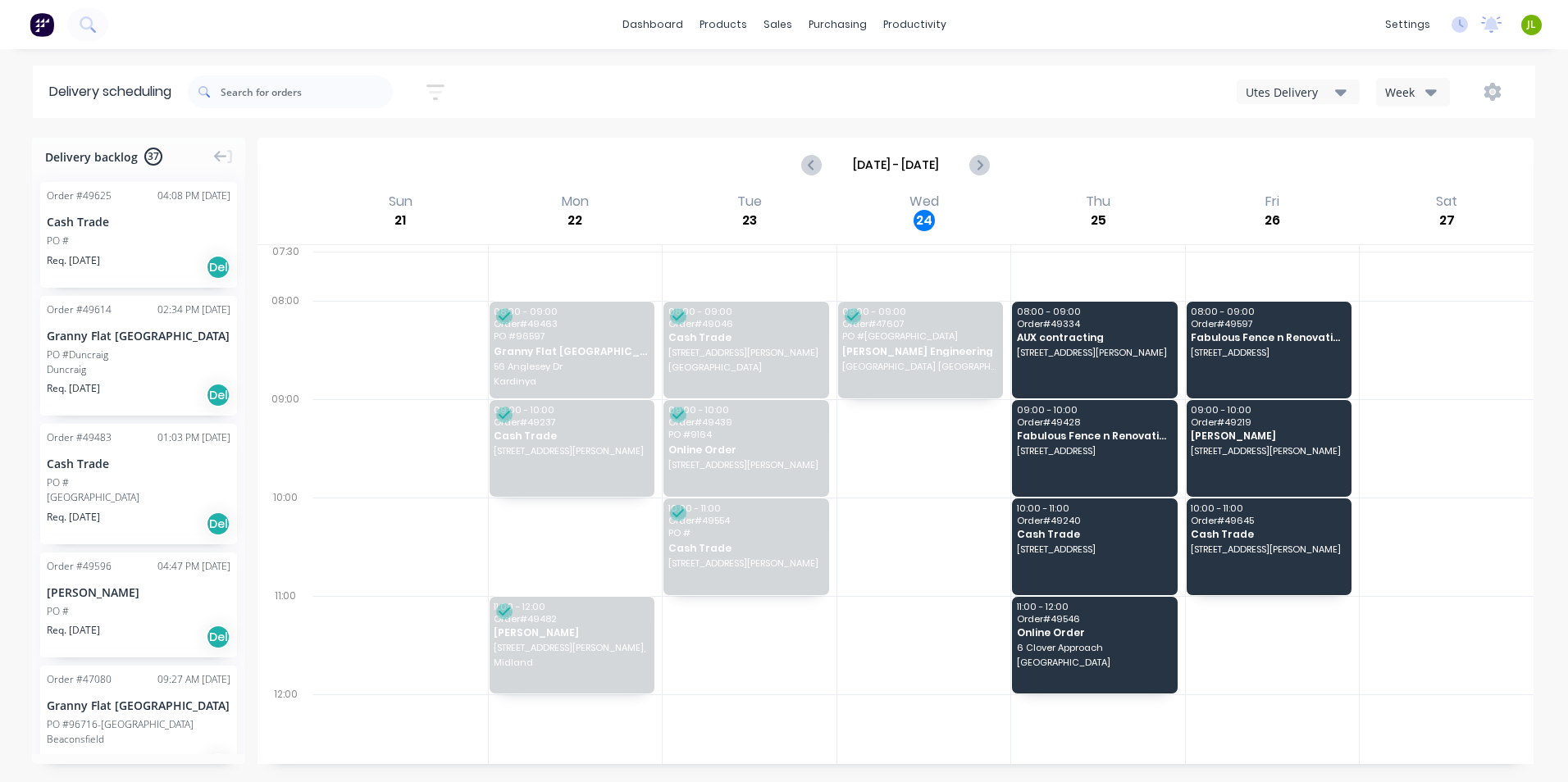
click at [152, 249] on div "Order # 49625 04:08 PM 23/09/25 Cash Trade PO # Req. 01/10/25 Del" at bounding box center [139, 235] width 197 height 106
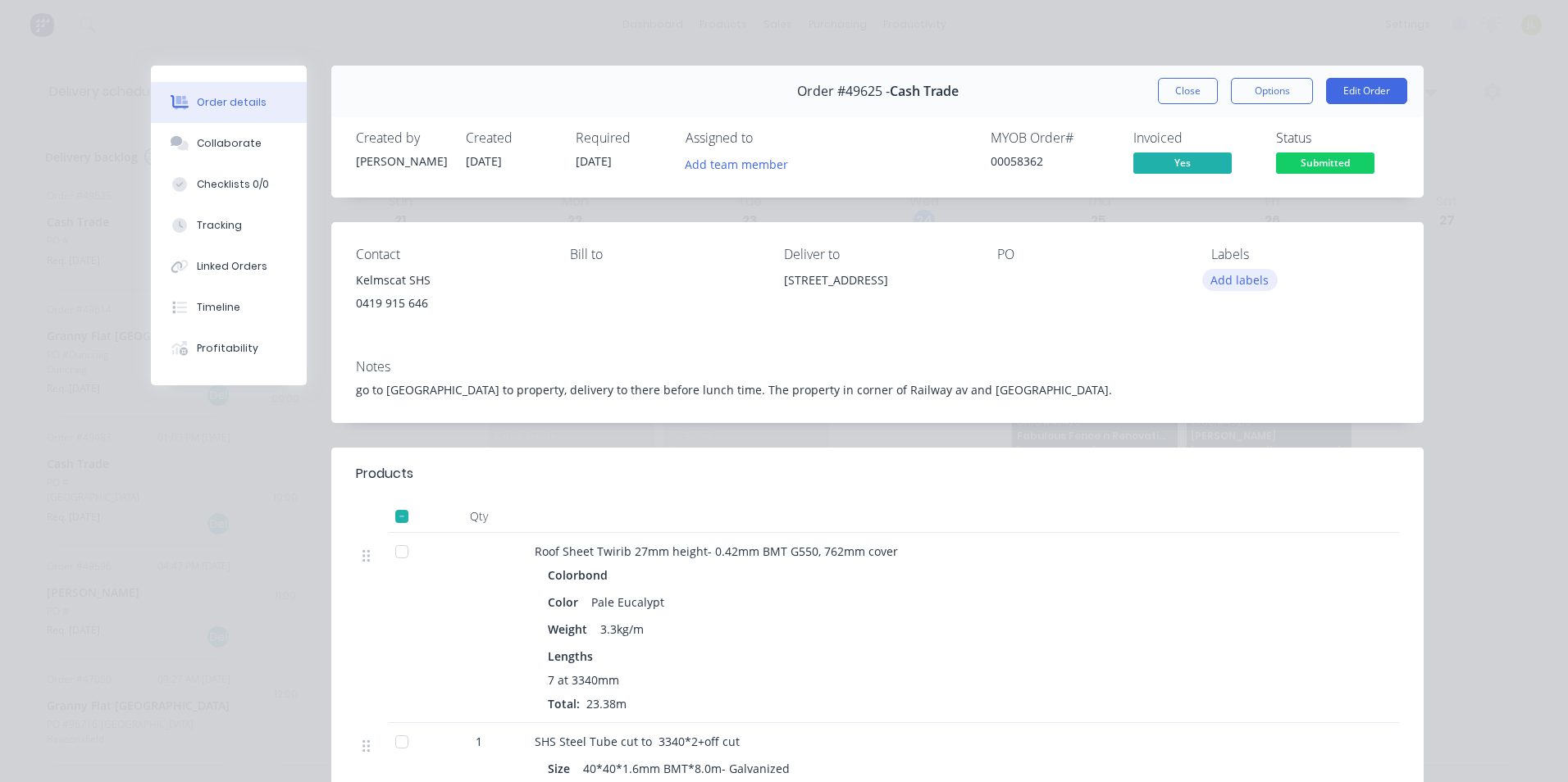
click at [1243, 282] on button "Add labels" at bounding box center [1240, 280] width 75 height 22
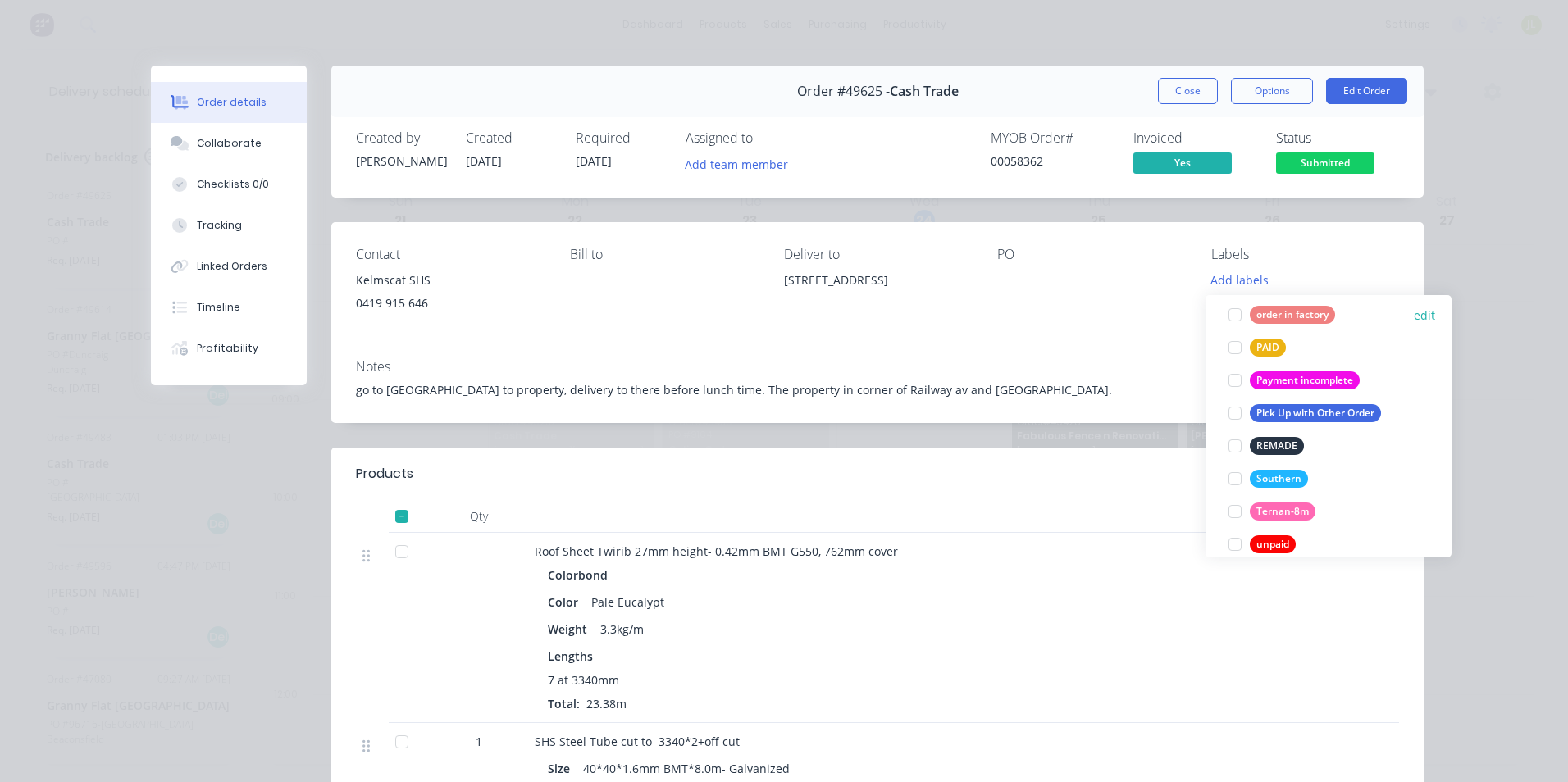
scroll to position [460, 0]
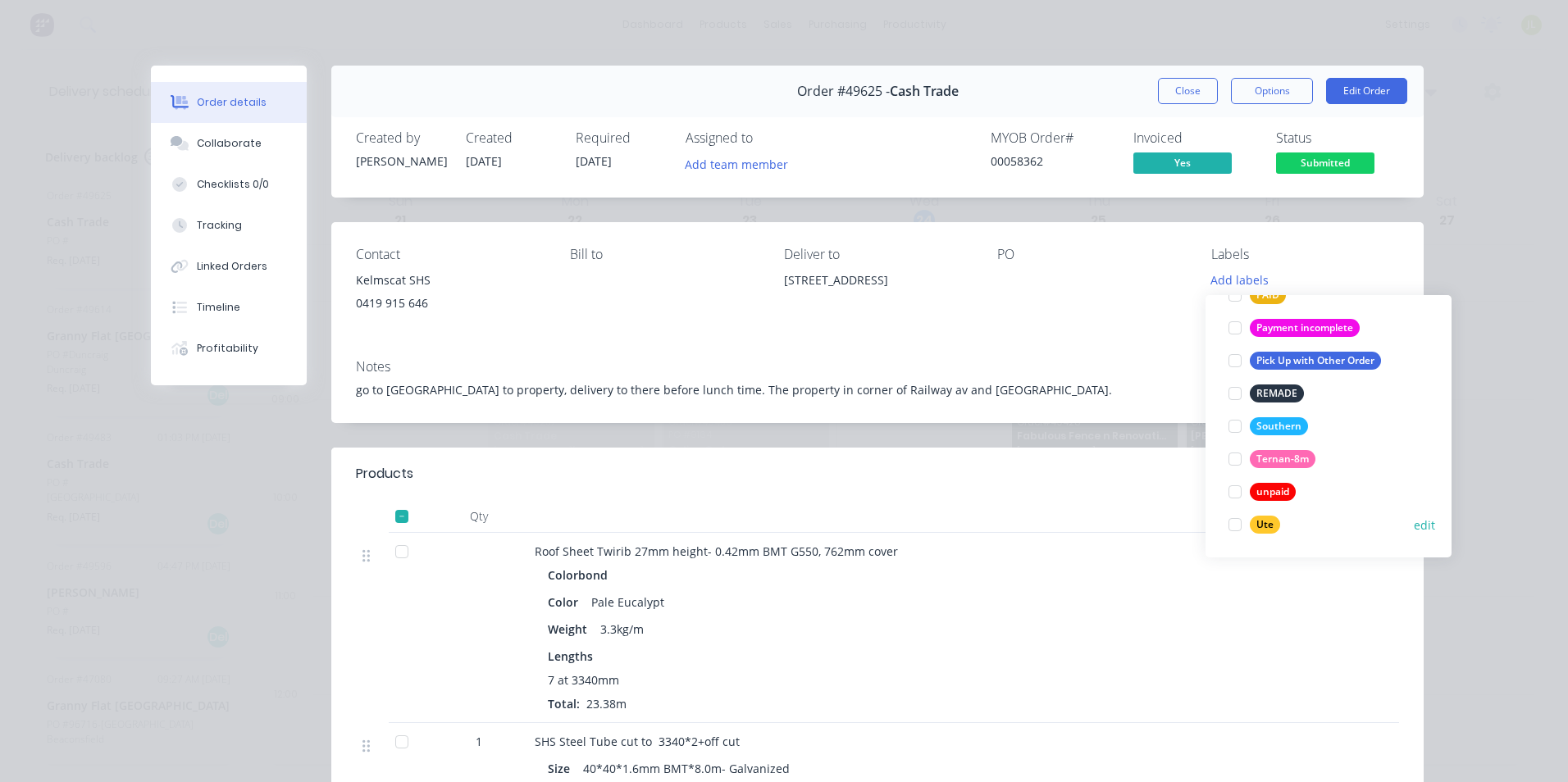
click at [1232, 526] on div at bounding box center [1235, 525] width 33 height 33
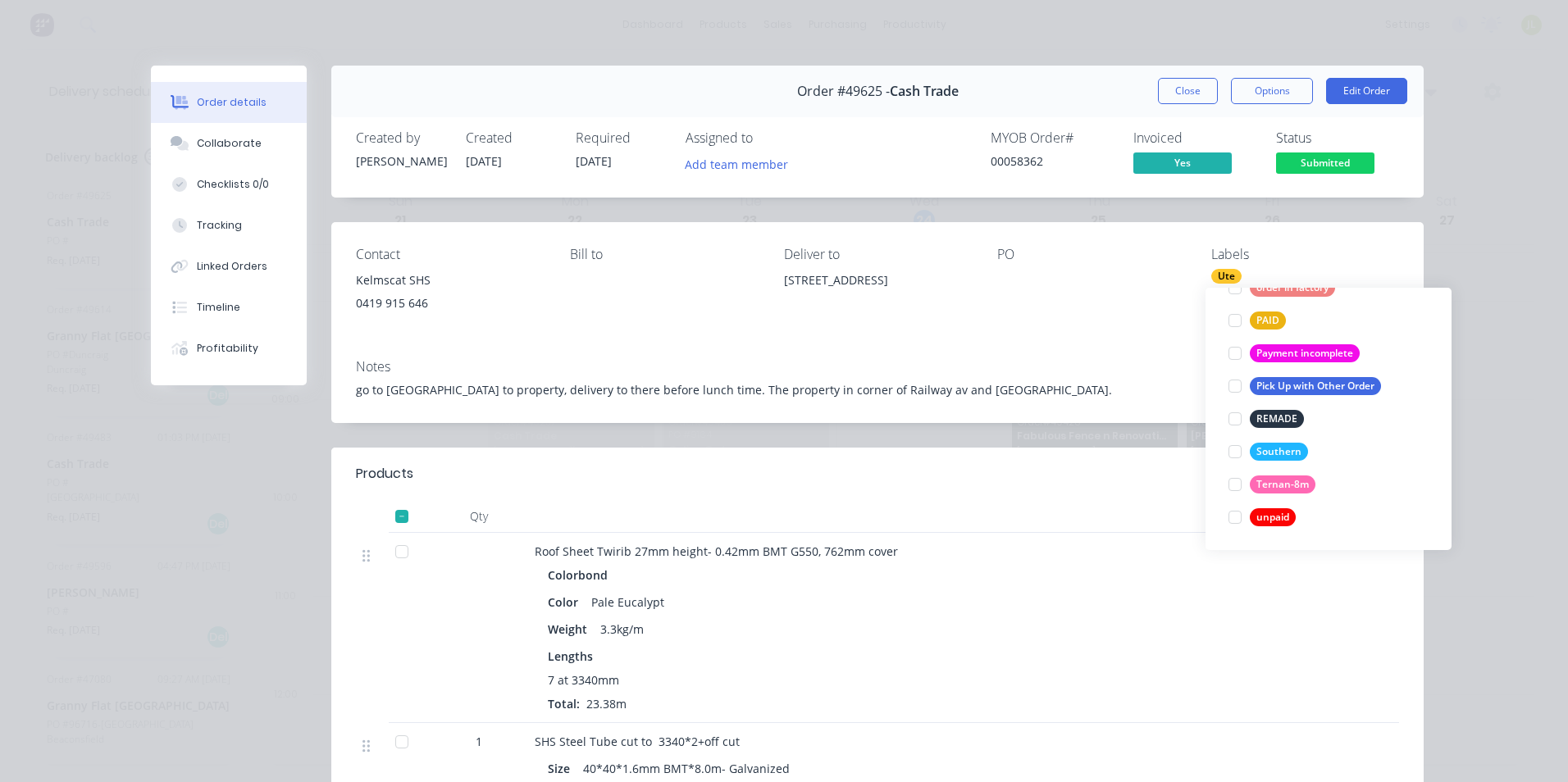
scroll to position [0, 0]
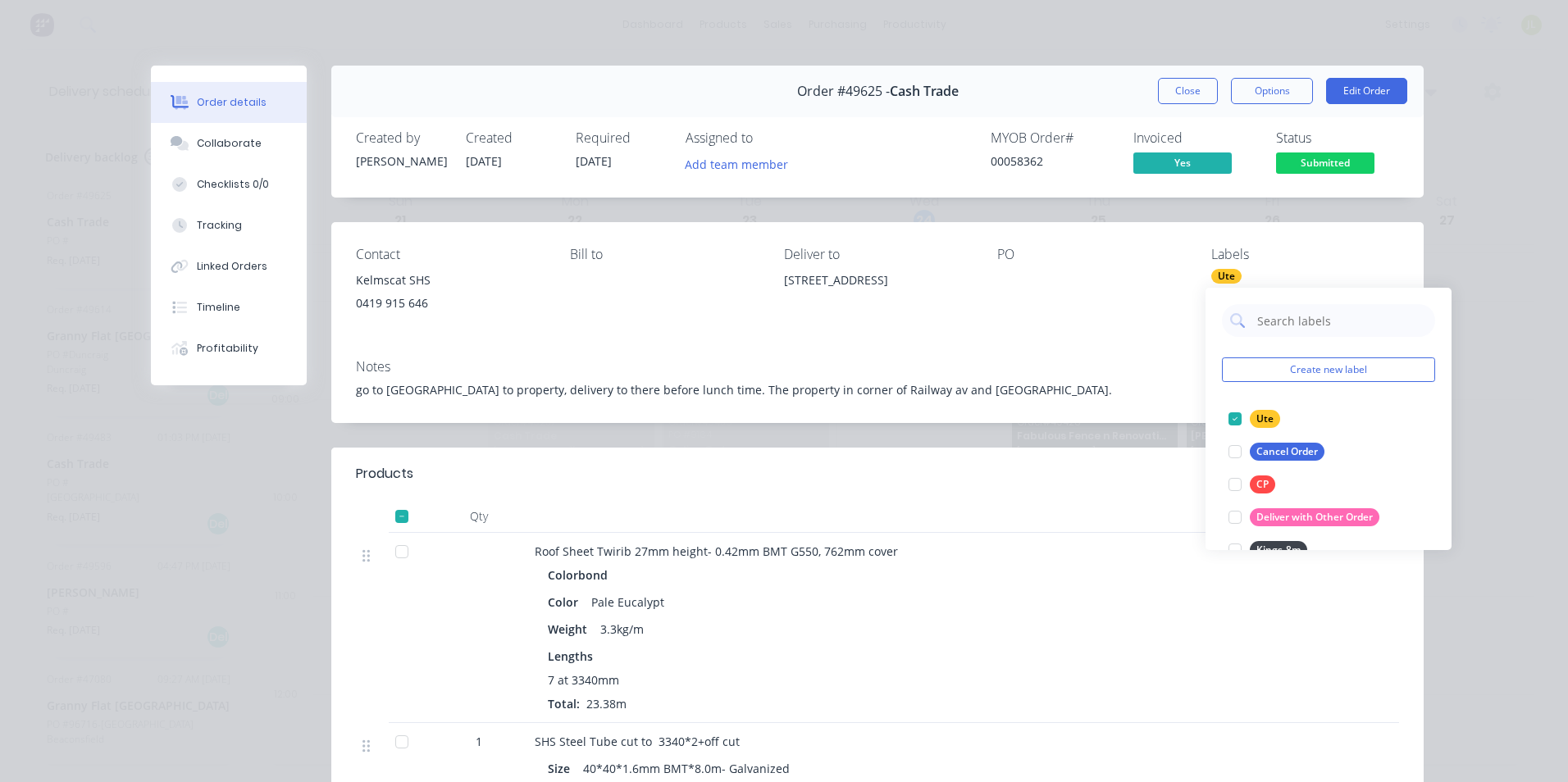
click at [1077, 315] on div "PO" at bounding box center [1091, 284] width 187 height 75
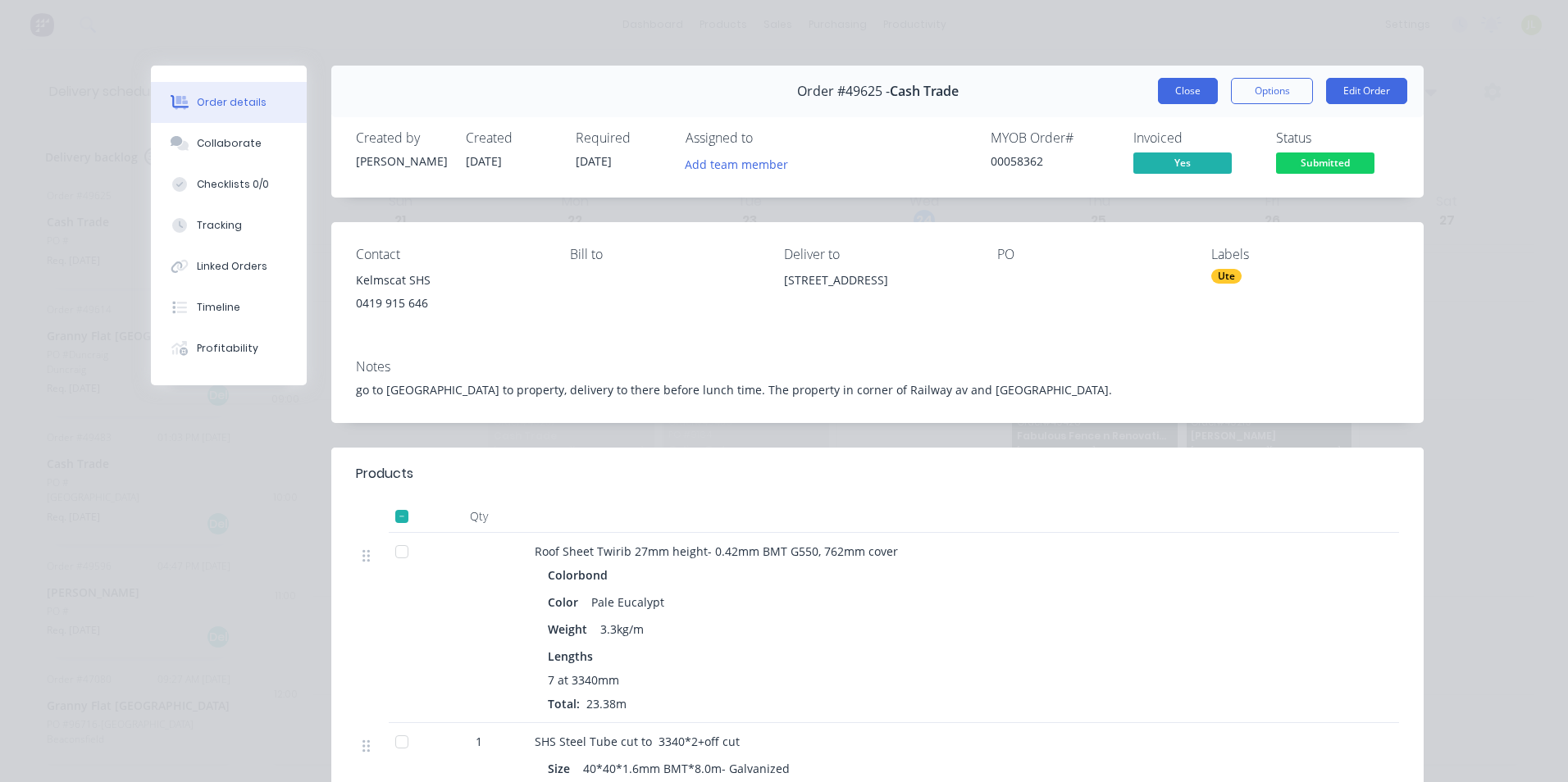
click at [1166, 92] on button "Close" at bounding box center [1187, 91] width 60 height 27
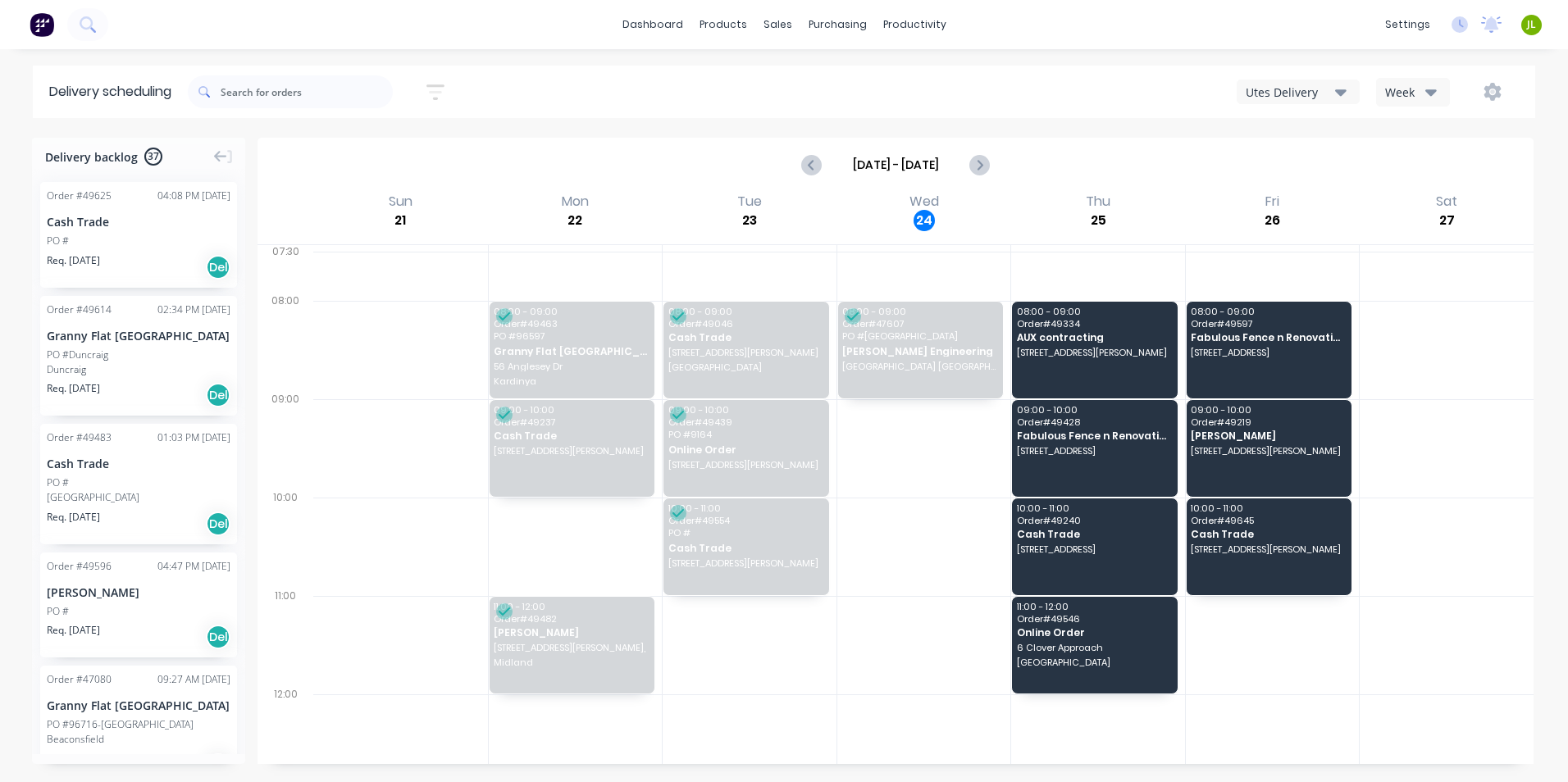
click at [115, 241] on div "PO #" at bounding box center [138, 241] width 183 height 15
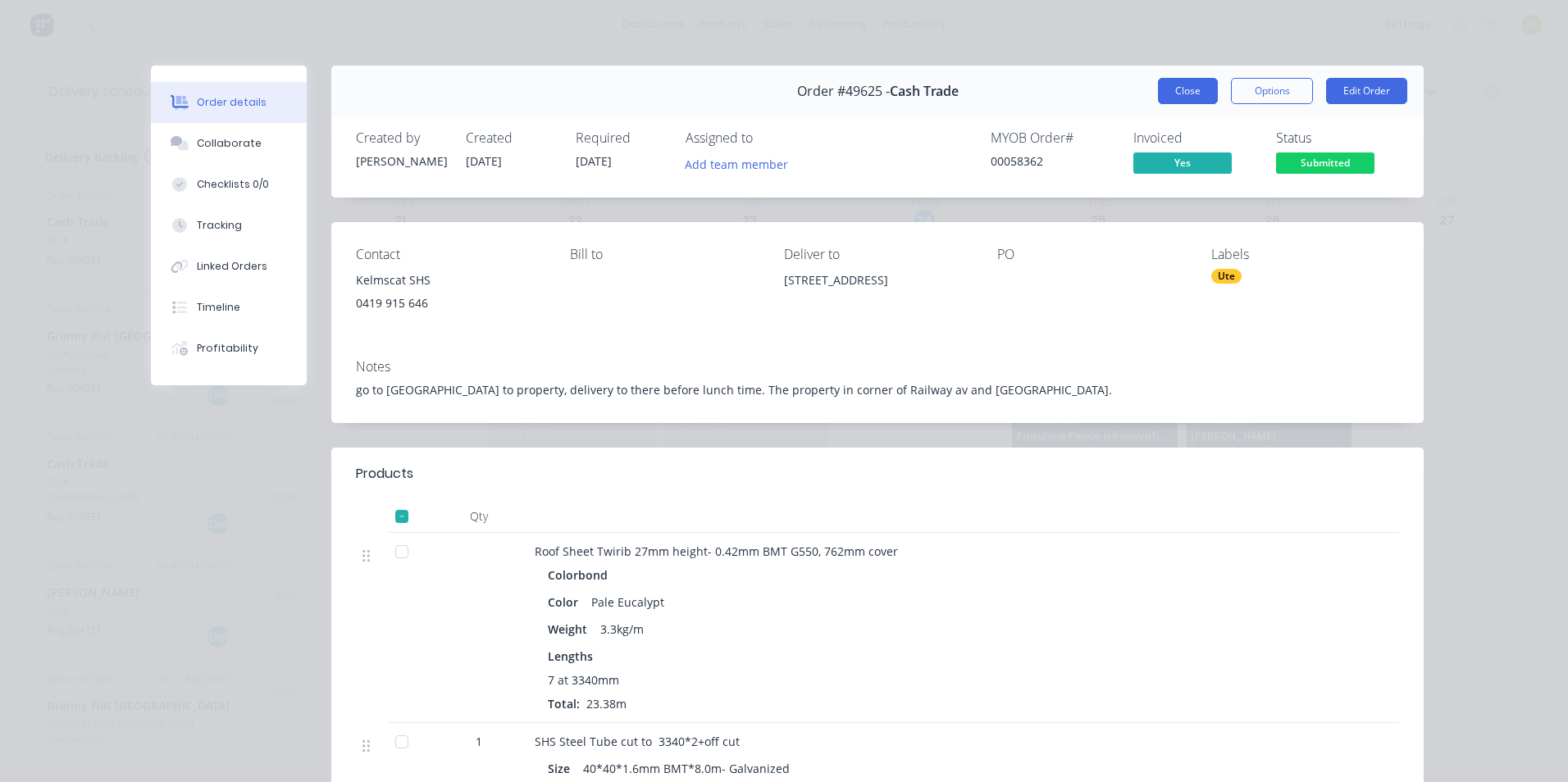
click at [1177, 85] on button "Close" at bounding box center [1187, 91] width 60 height 27
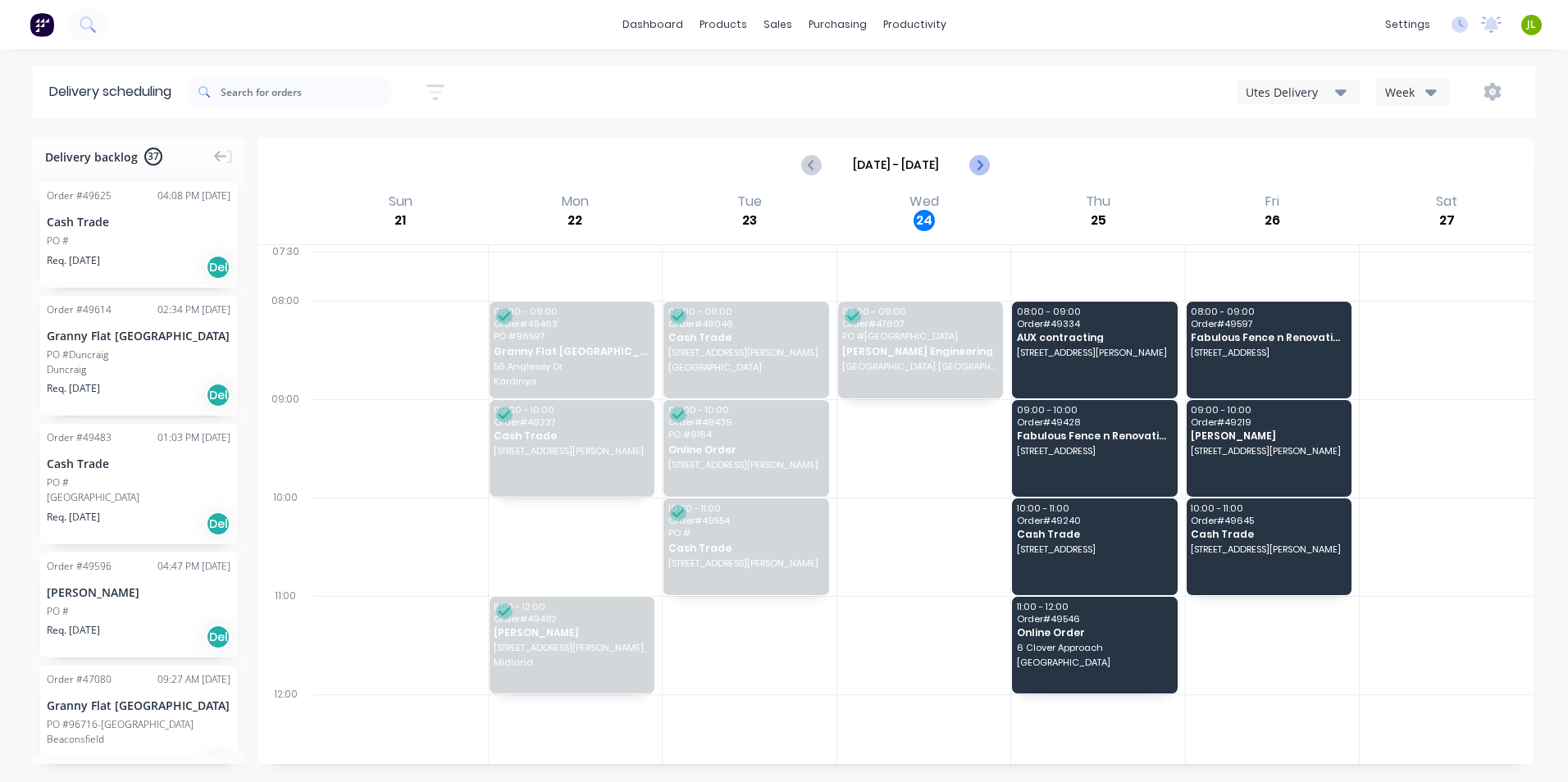
click at [971, 169] on icon "Next page" at bounding box center [979, 165] width 20 height 20
type input "Sep 28 - Oct 4"
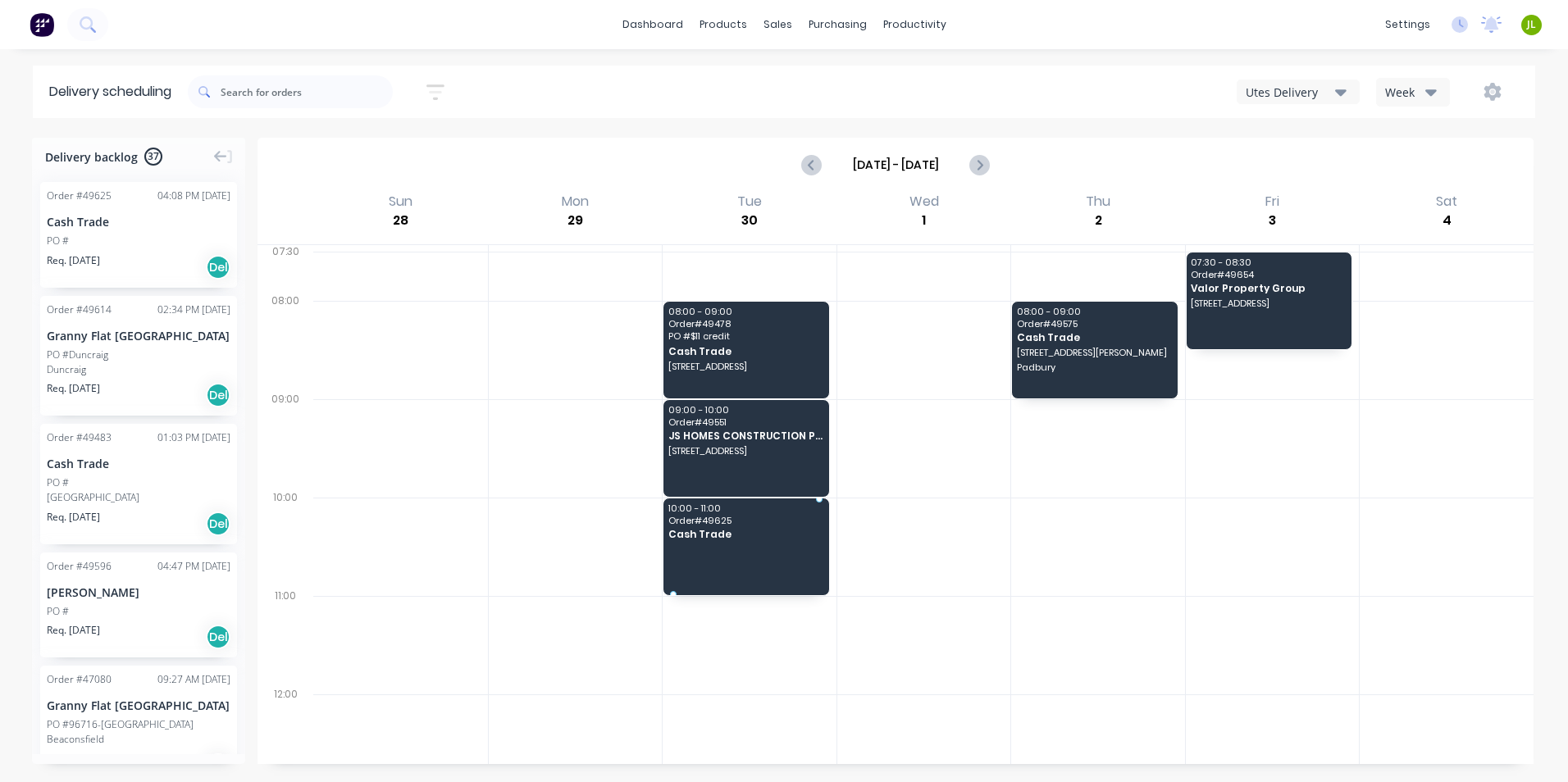
drag, startPoint x: 141, startPoint y: 231, endPoint x: 723, endPoint y: 518, distance: 648.9
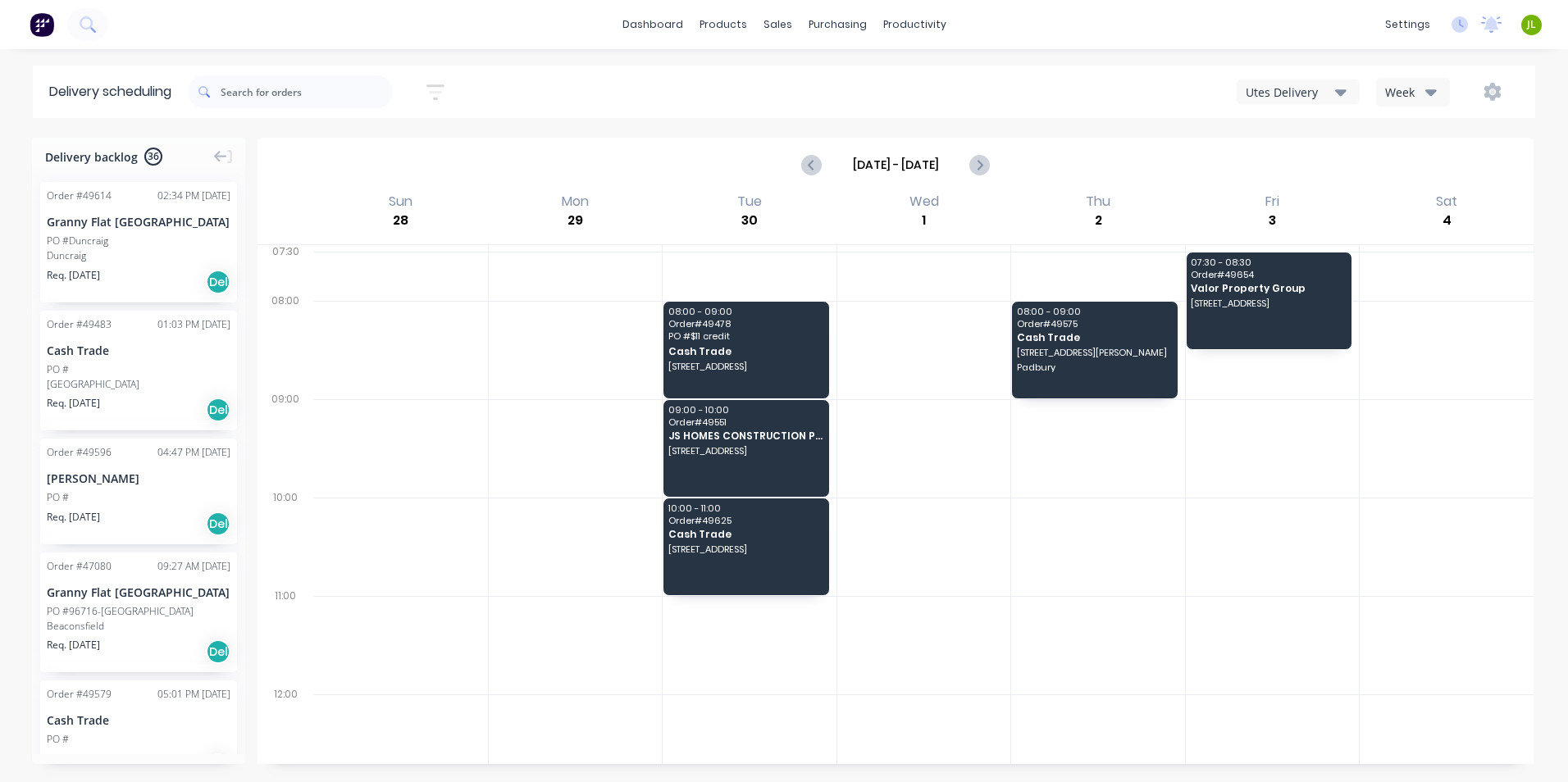
click at [105, 249] on div "Duncraig" at bounding box center [138, 255] width 183 height 15
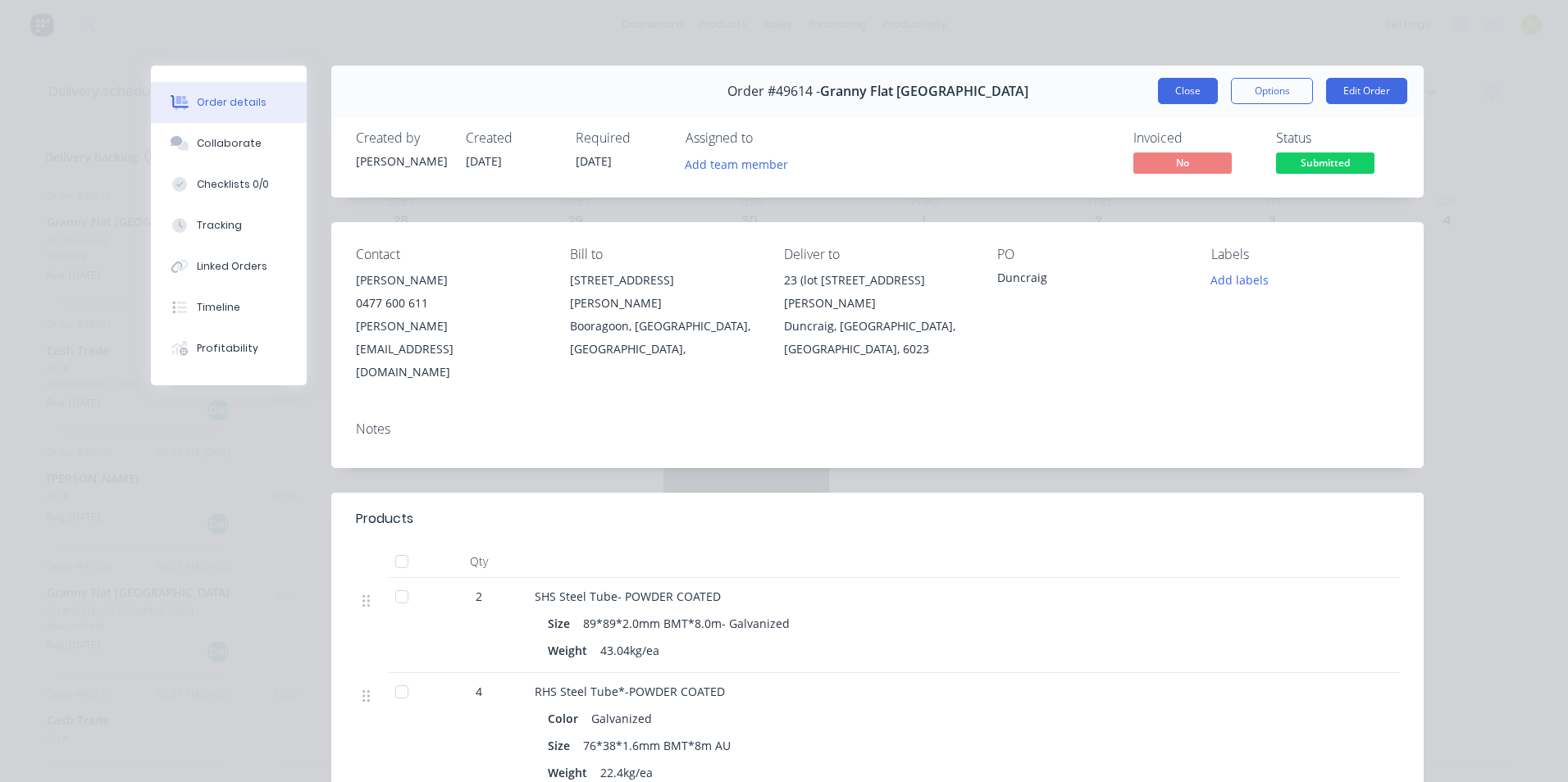
click at [1195, 85] on button "Close" at bounding box center [1187, 91] width 60 height 27
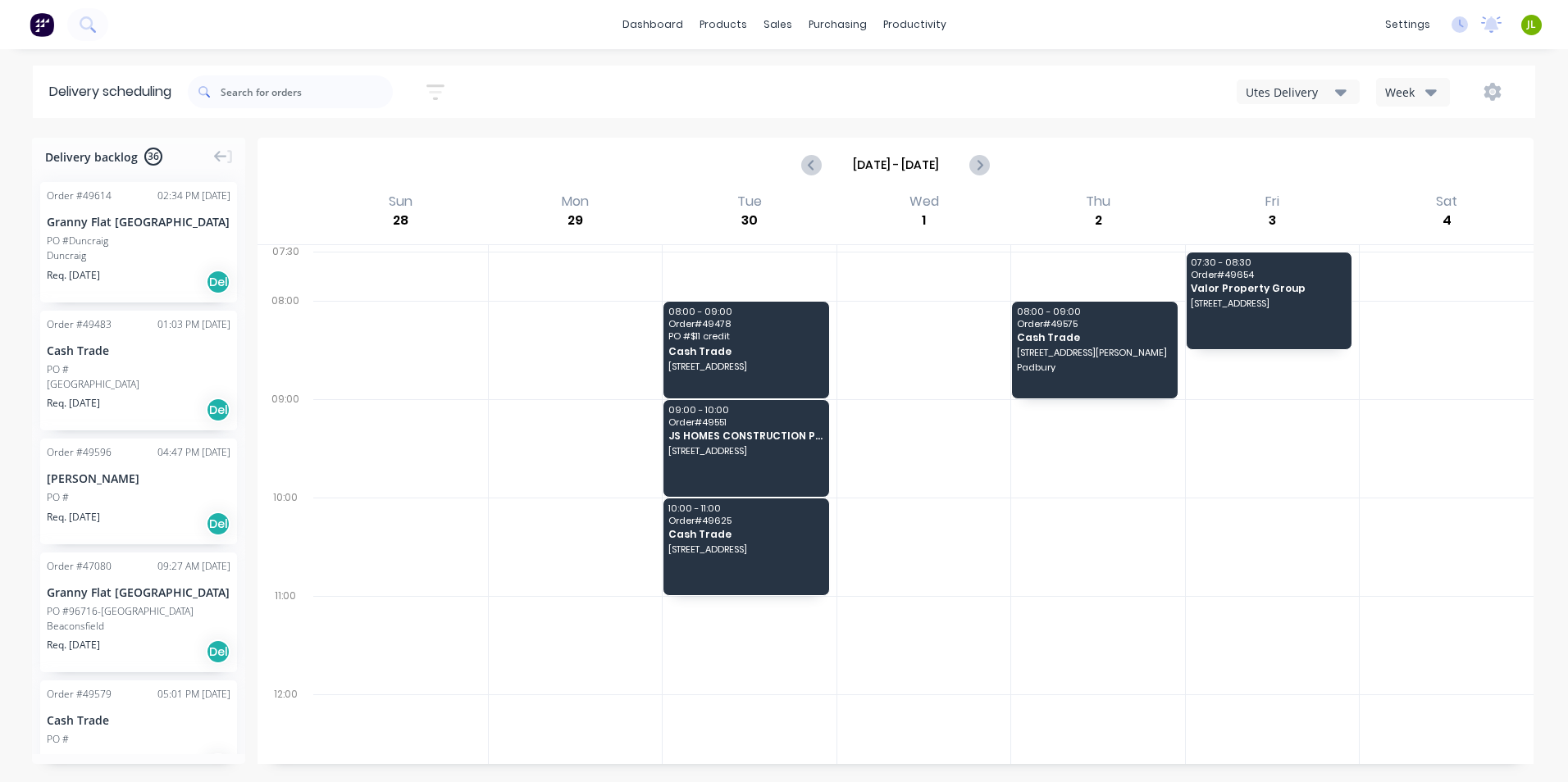
click at [166, 393] on div "Order # 49483 01:03 PM 23/09/25 Cash Trade PO # Beechboro Req. 30/09/25 Del" at bounding box center [139, 371] width 197 height 120
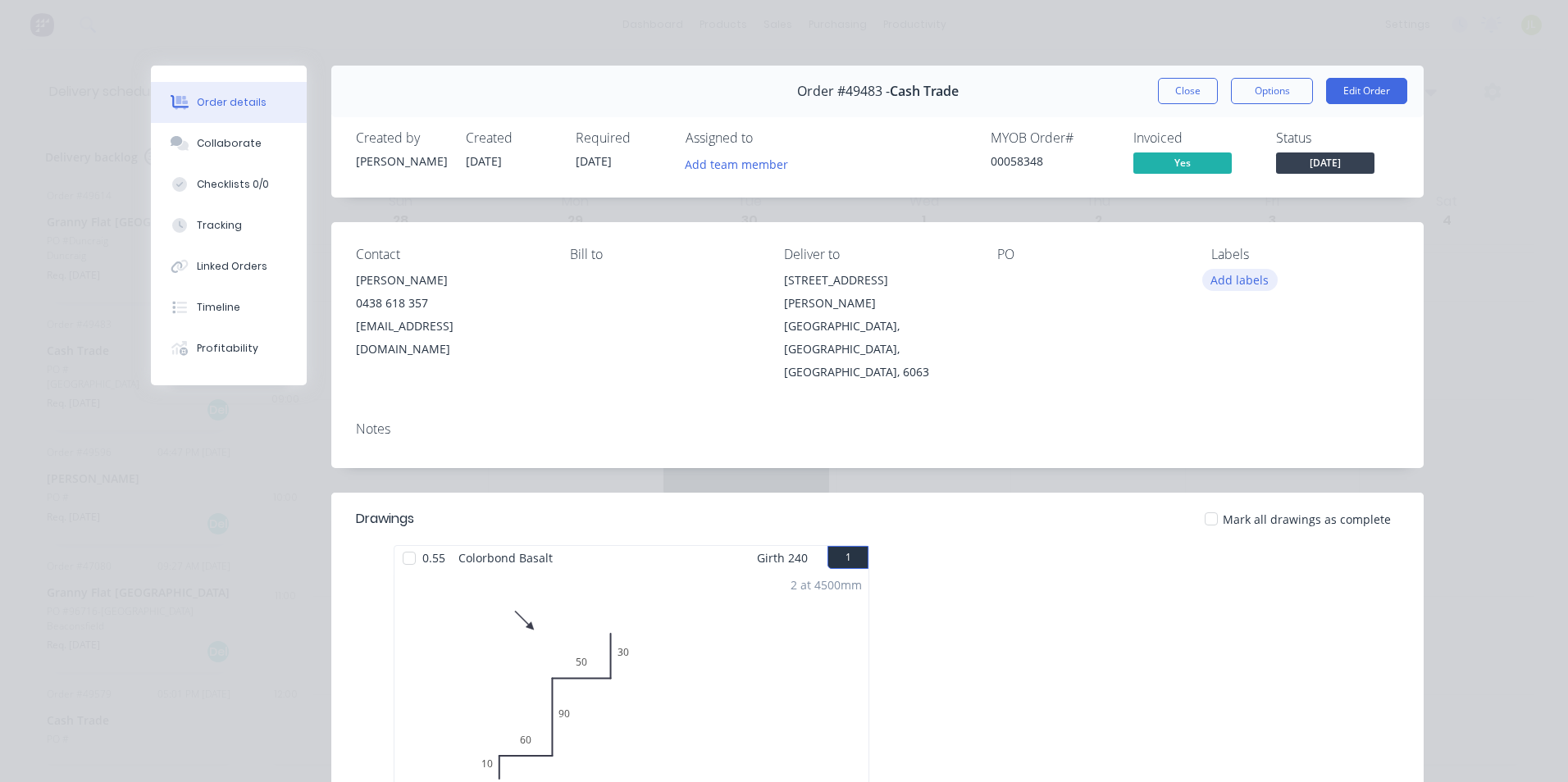
click at [1230, 284] on button "Add labels" at bounding box center [1240, 280] width 75 height 22
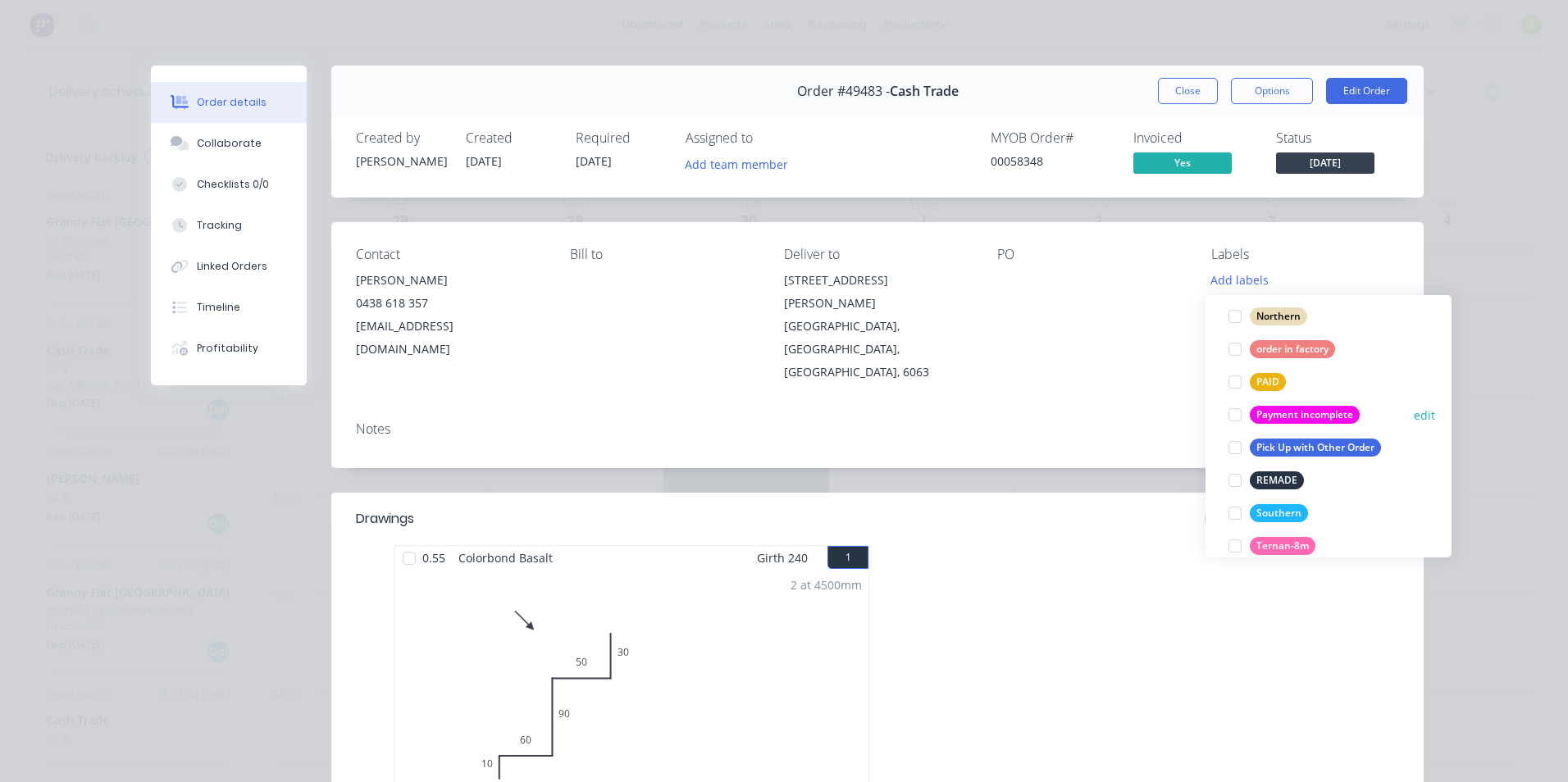
scroll to position [460, 0]
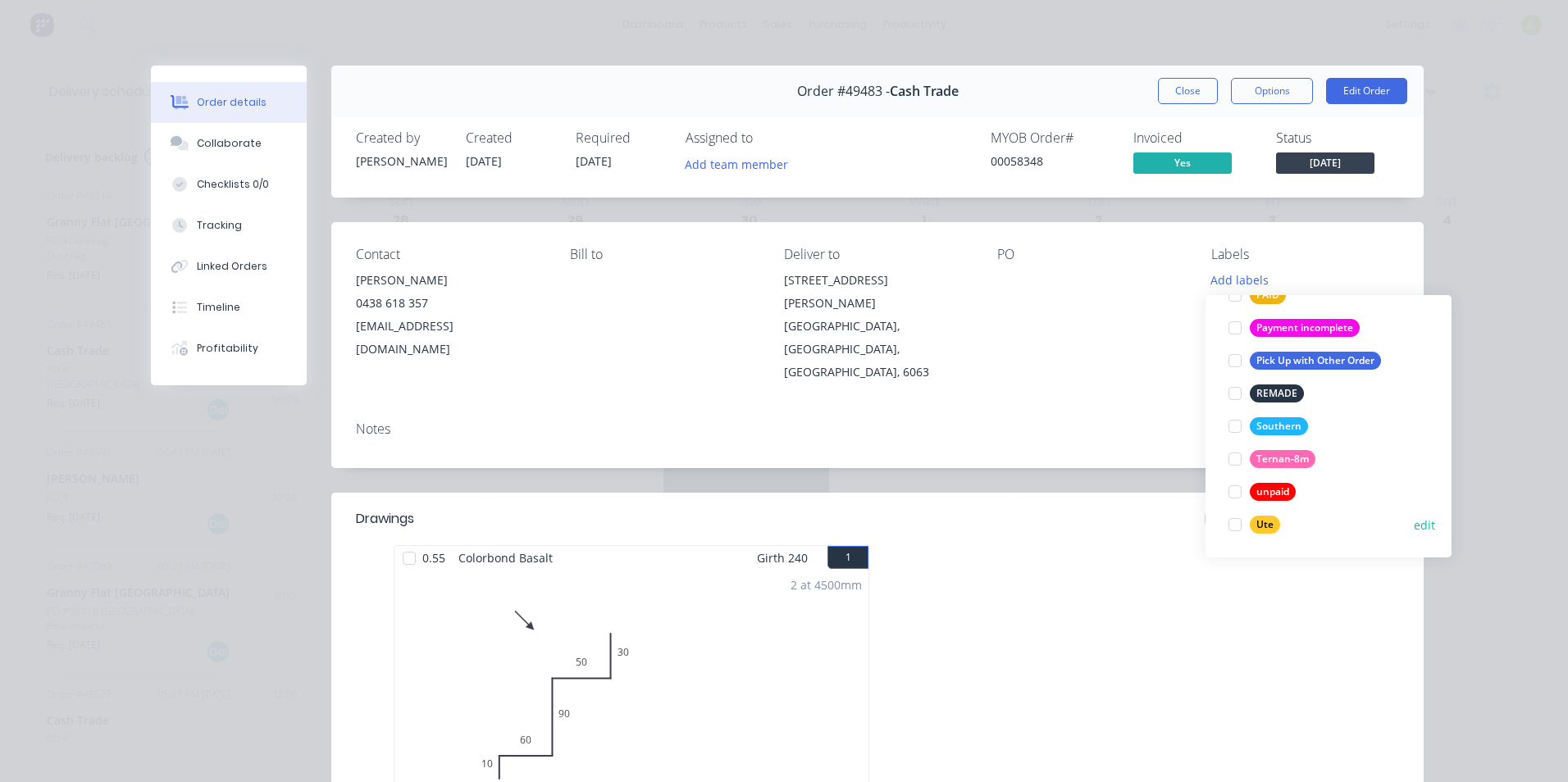
click at [1266, 521] on div "Ute" at bounding box center [1264, 525] width 31 height 18
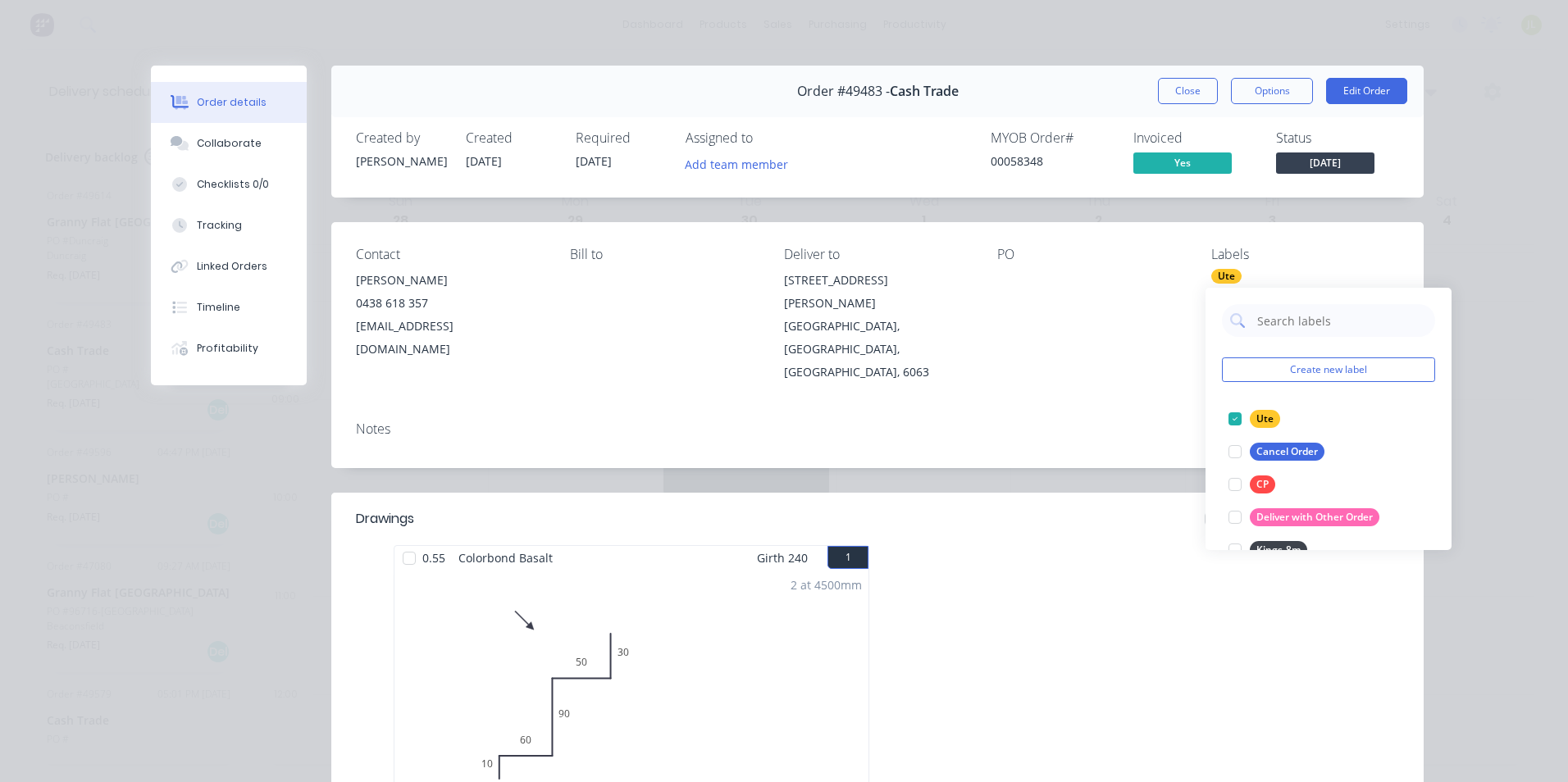
click at [1112, 421] on div "Notes" at bounding box center [878, 429] width 1043 height 16
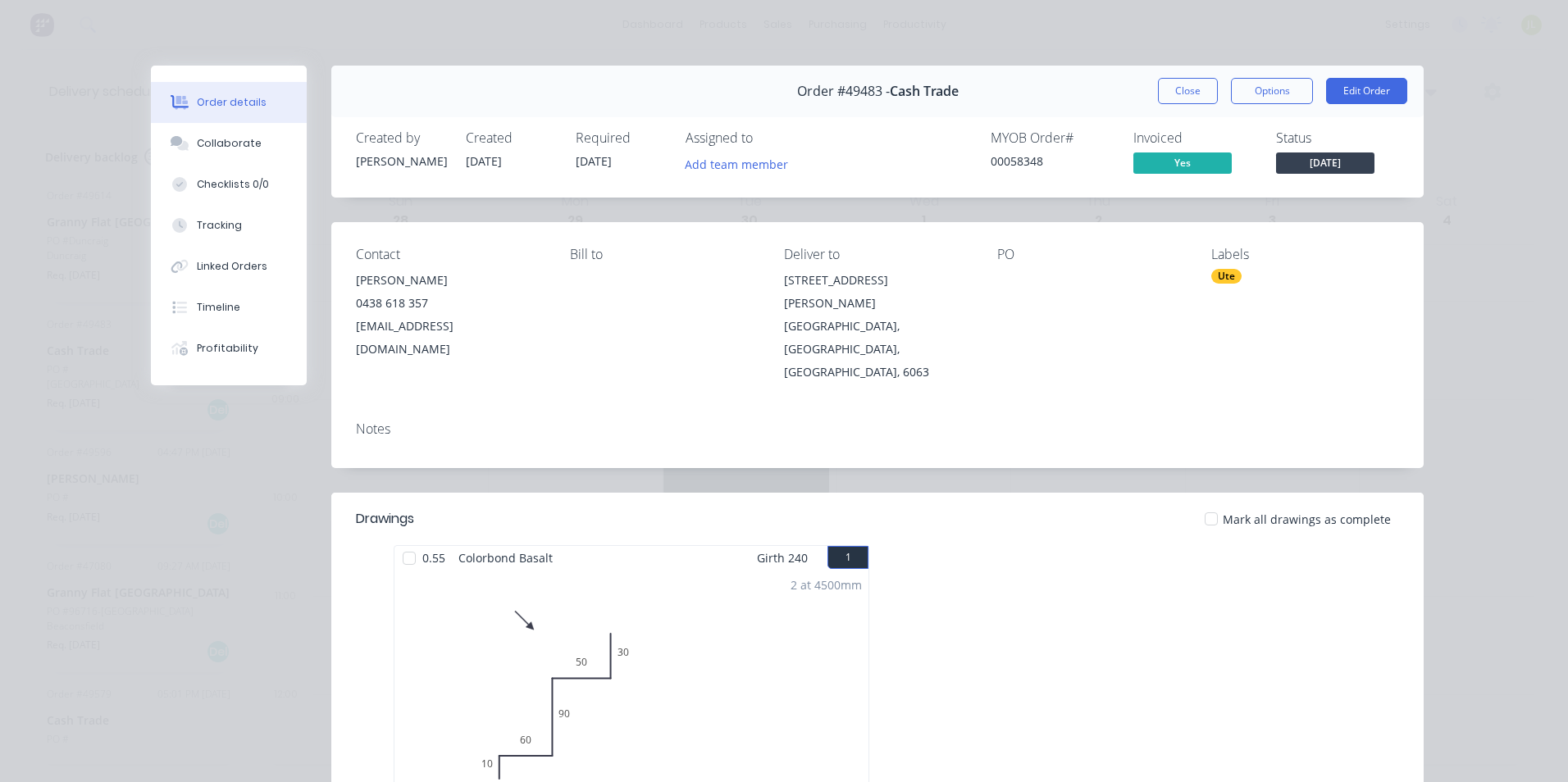
click at [1252, 286] on div "Labels Ute" at bounding box center [1305, 315] width 187 height 137
click at [1235, 279] on div "Ute" at bounding box center [1305, 276] width 187 height 15
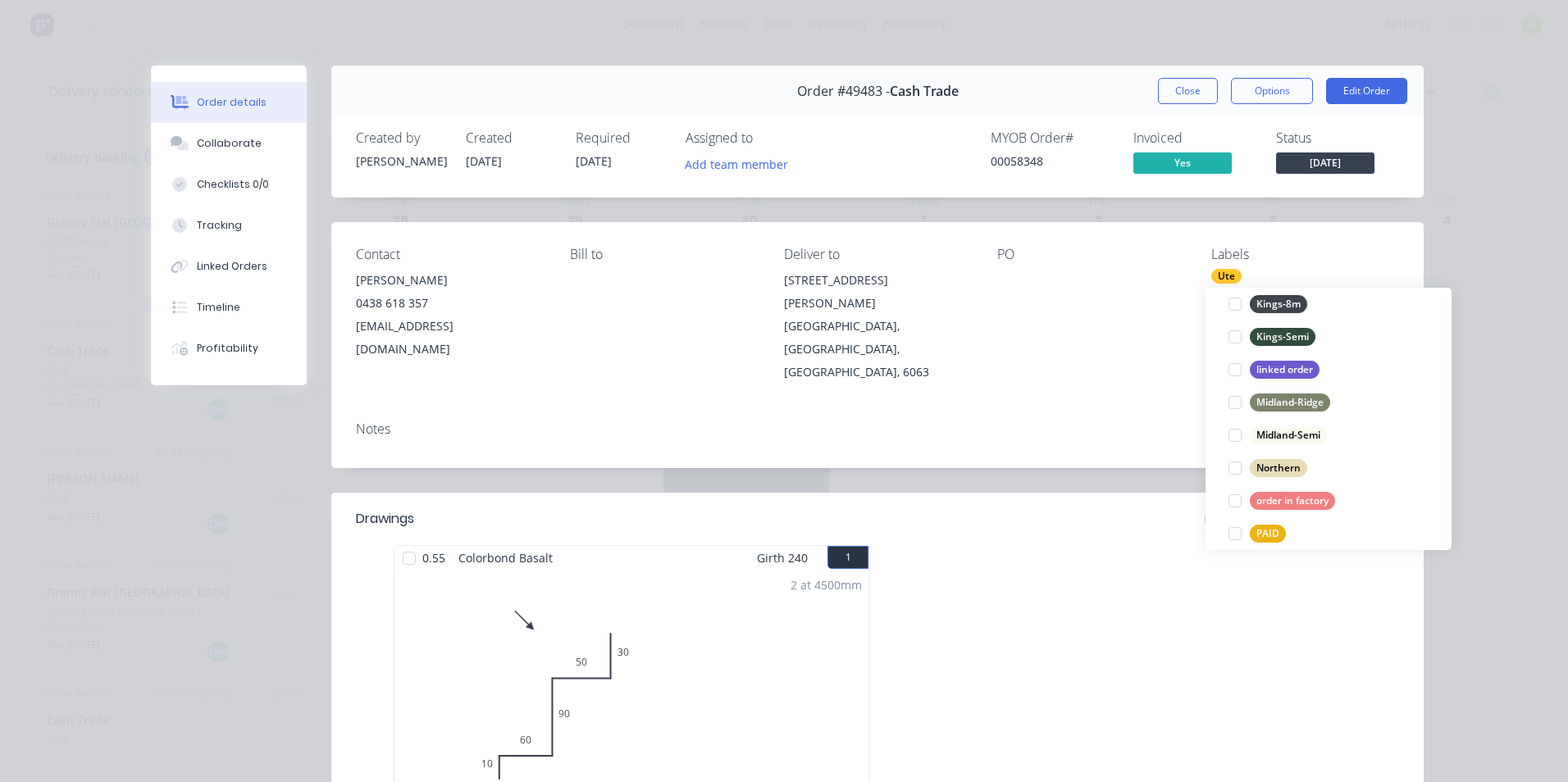
scroll to position [328, 0]
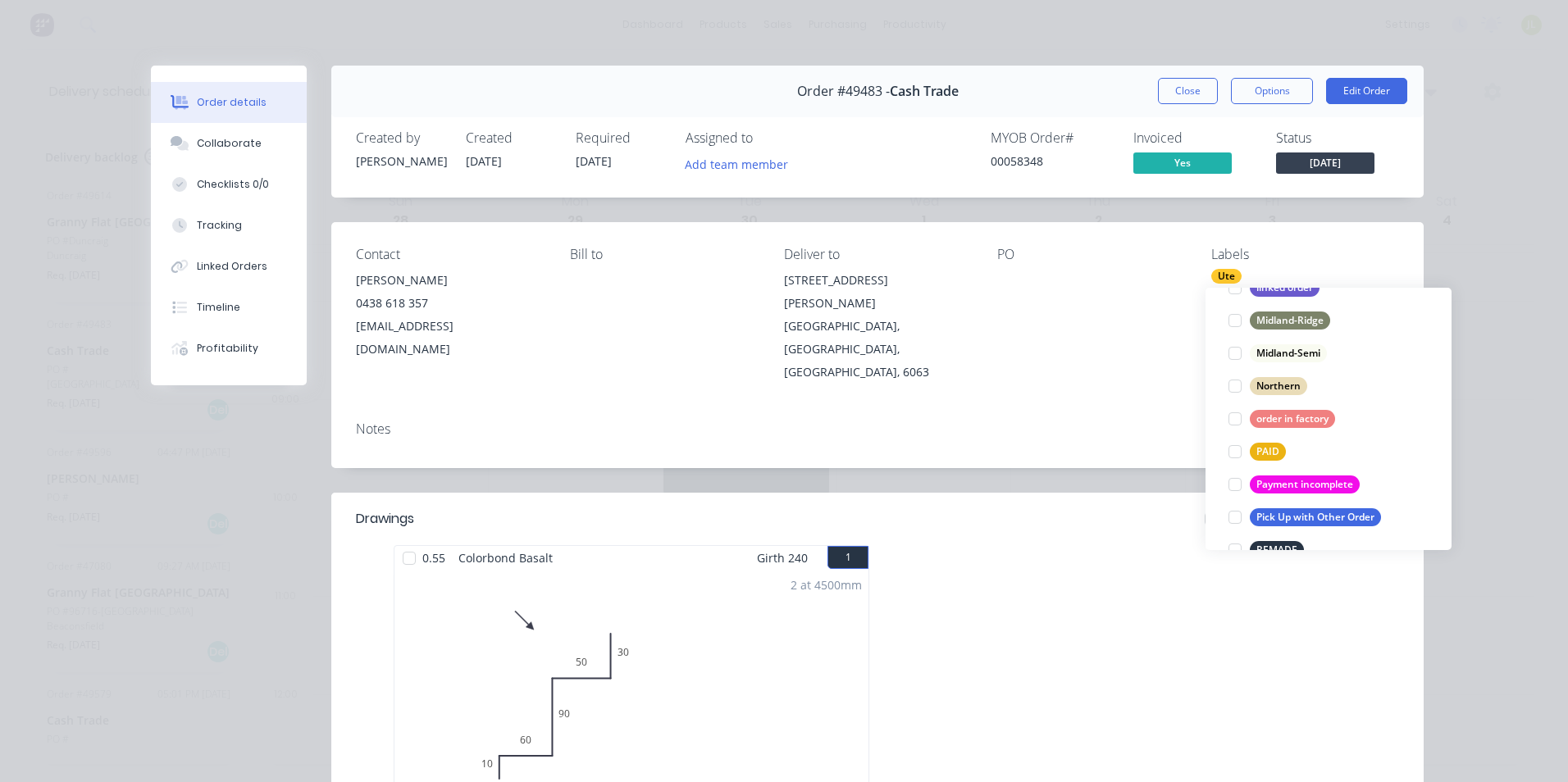
drag, startPoint x: 1234, startPoint y: 383, endPoint x: 1127, endPoint y: 365, distance: 108.5
click at [1234, 383] on div at bounding box center [1235, 386] width 33 height 33
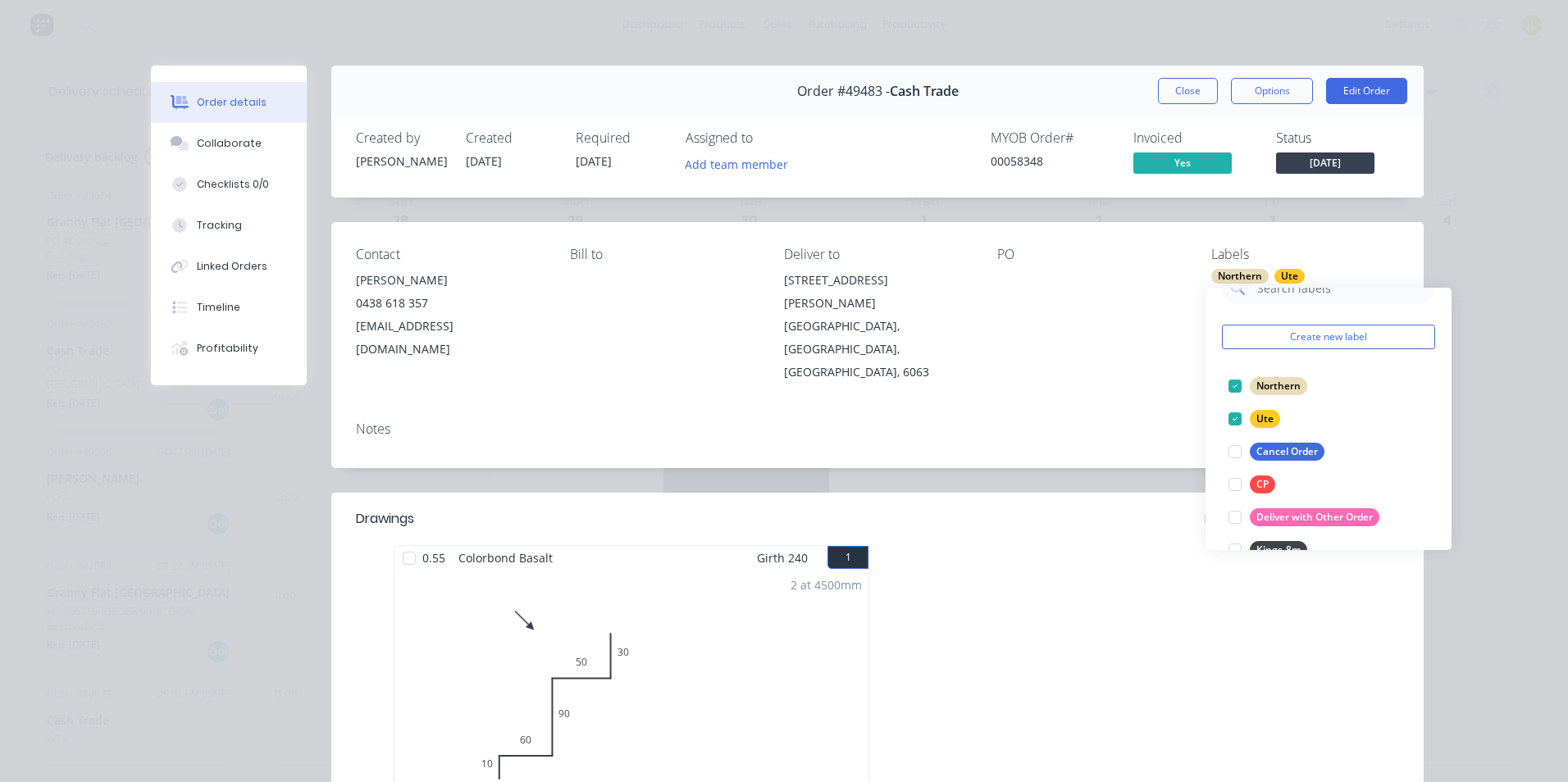
click at [1119, 408] on div "Notes" at bounding box center [878, 438] width 1093 height 60
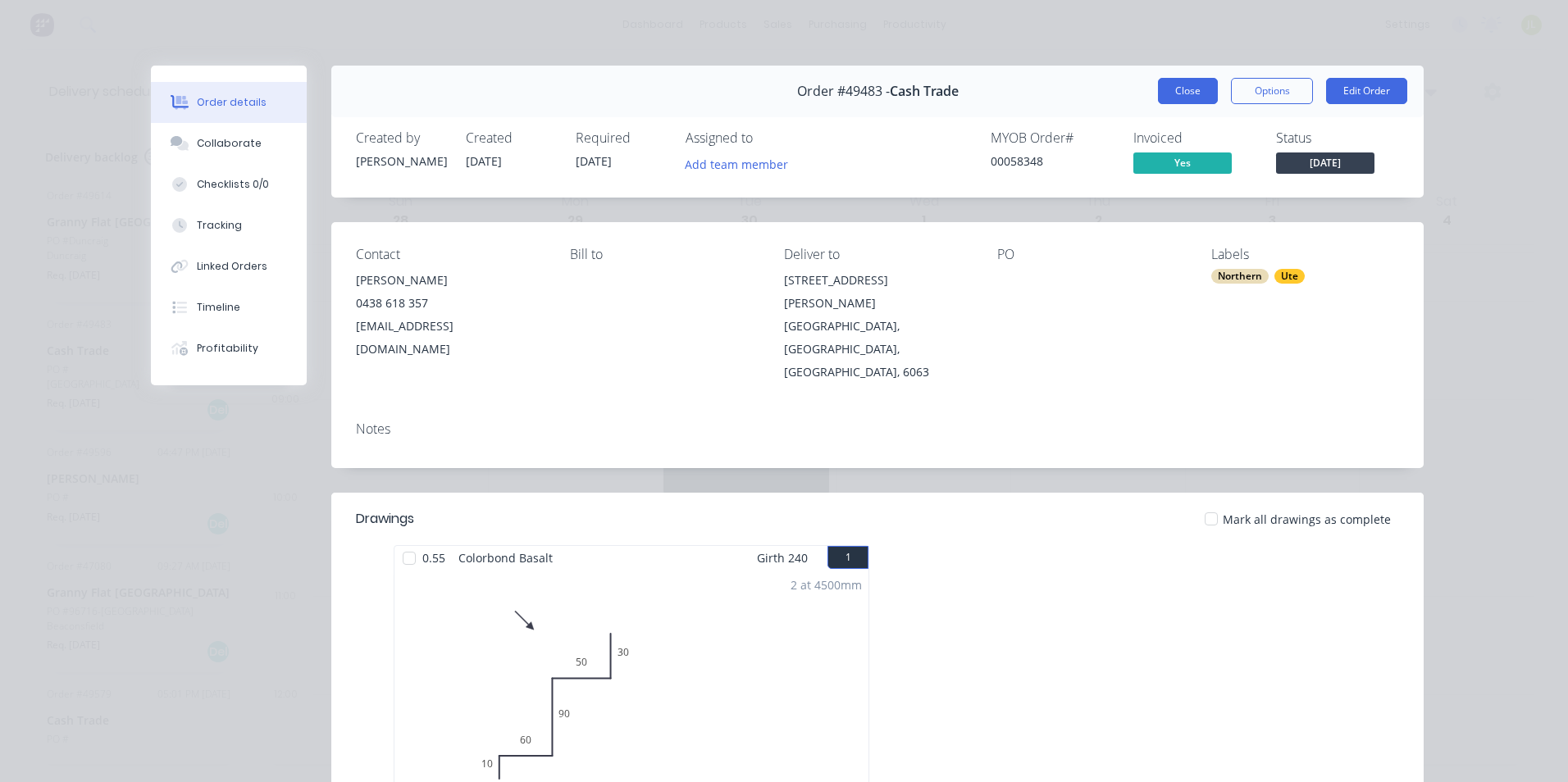
click at [1182, 96] on button "Close" at bounding box center [1187, 91] width 60 height 27
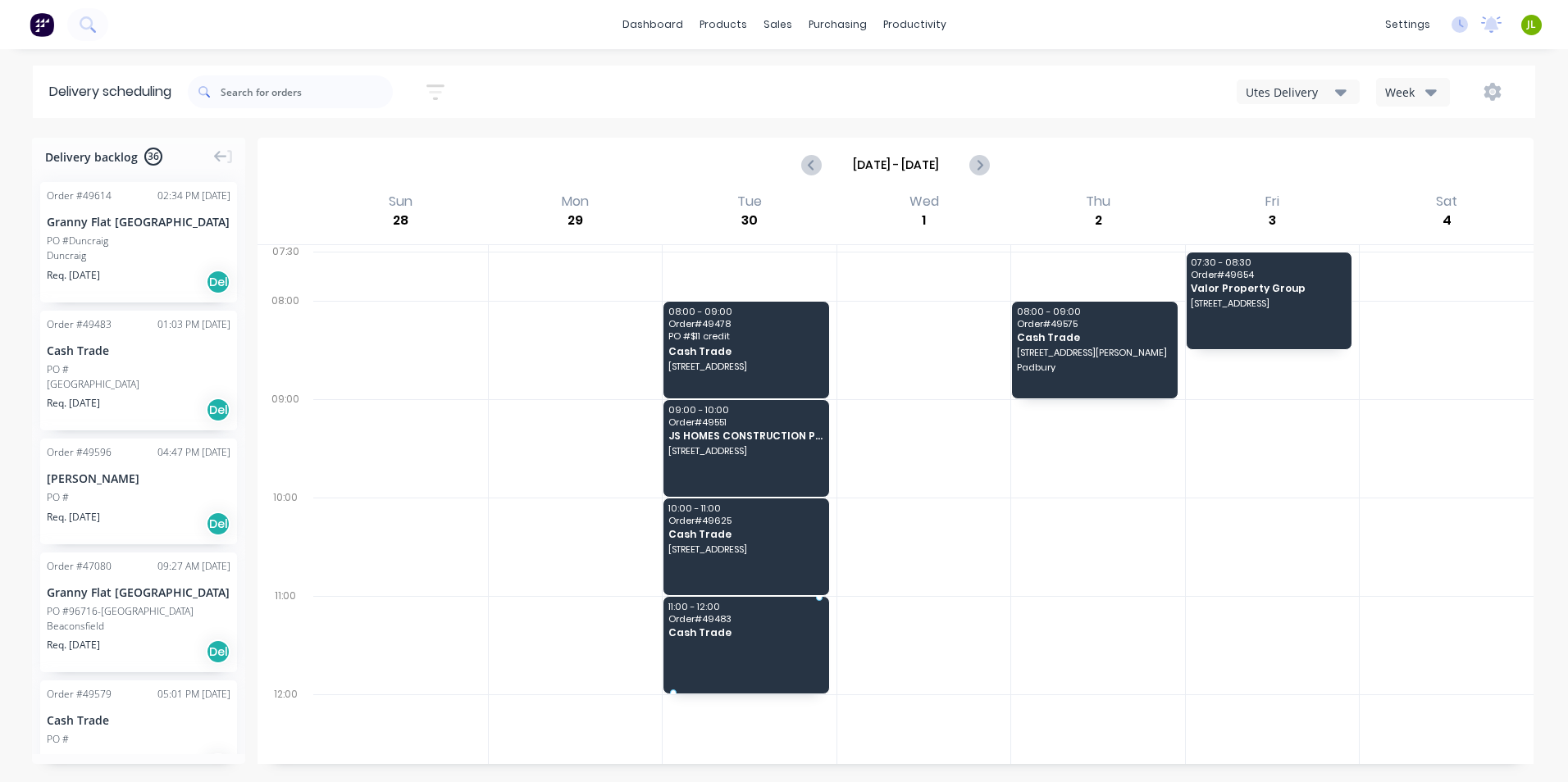
drag, startPoint x: 107, startPoint y: 368, endPoint x: 713, endPoint y: 620, distance: 656.3
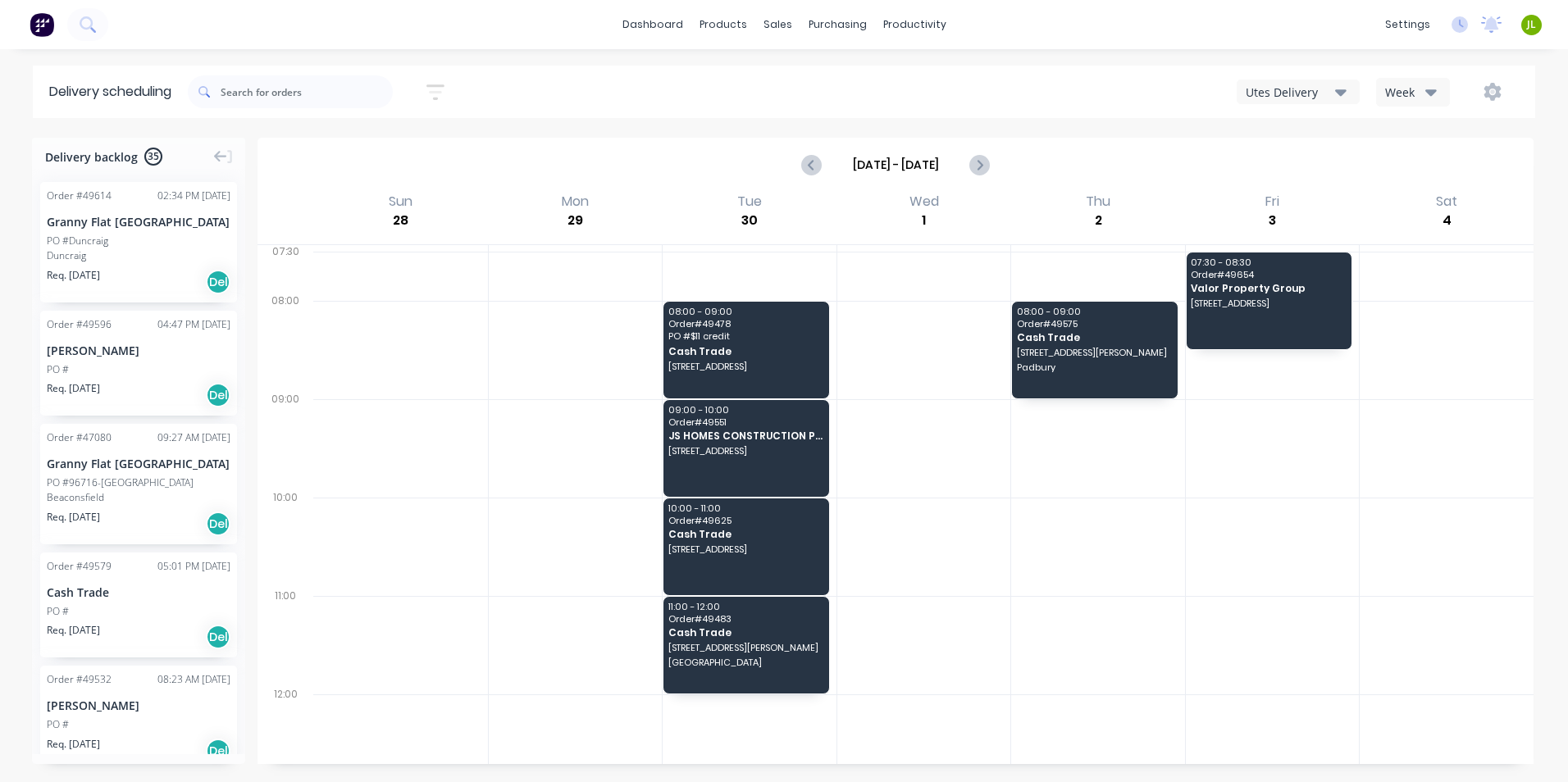
click at [134, 357] on div "[PERSON_NAME]" at bounding box center [138, 350] width 183 height 17
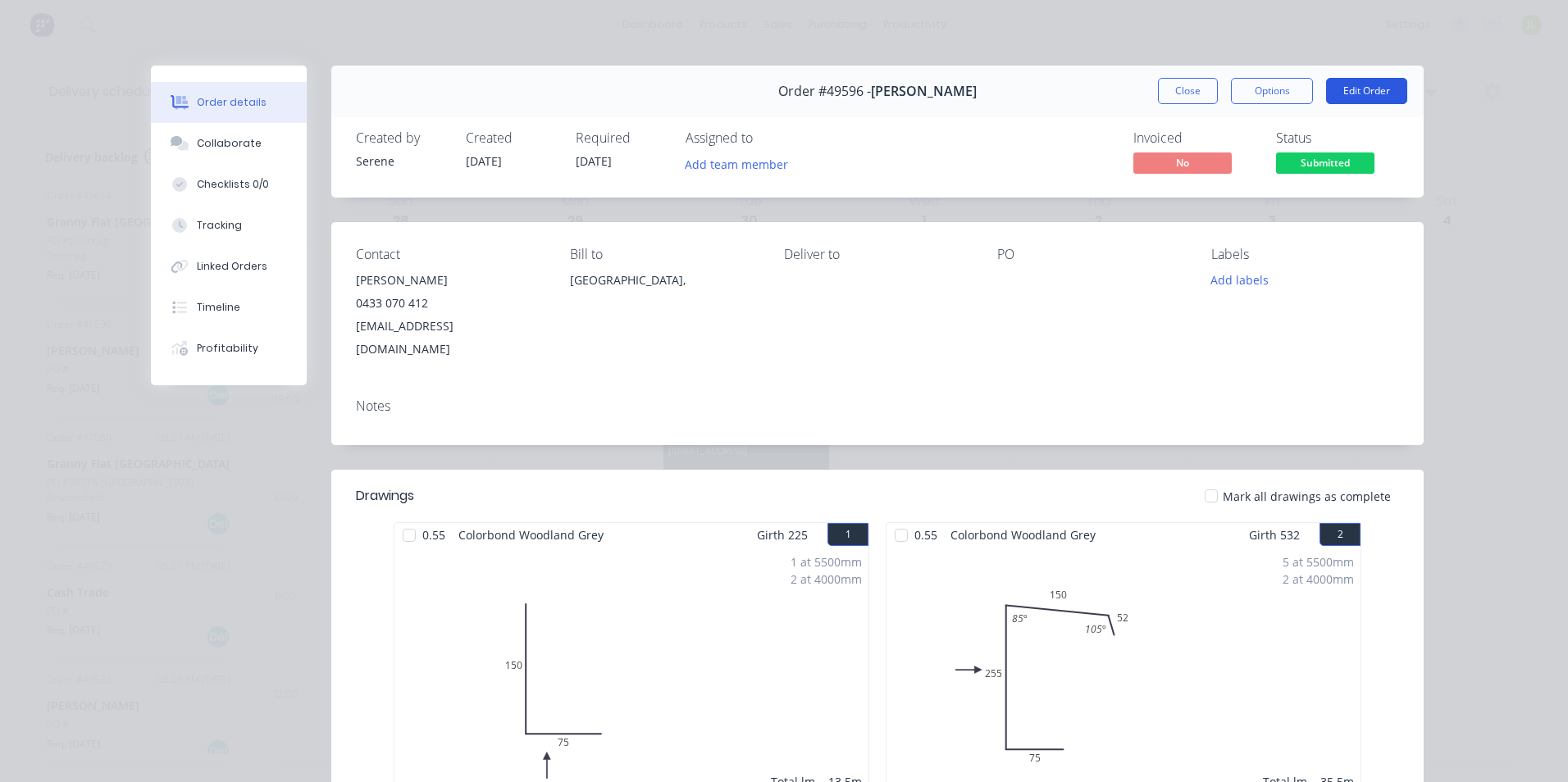
click at [1361, 99] on button "Edit Order" at bounding box center [1367, 91] width 81 height 27
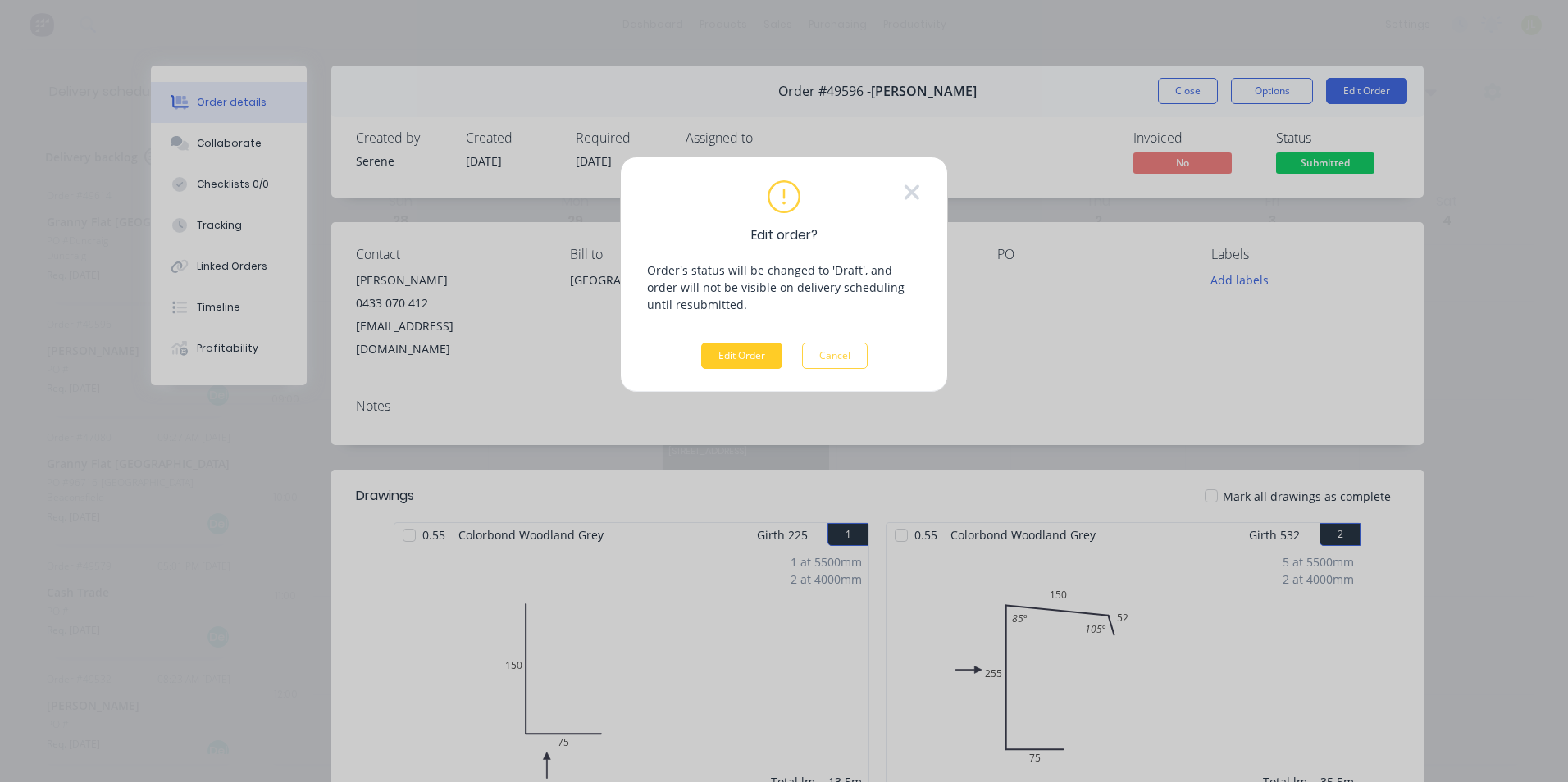
click at [730, 348] on button "Edit Order" at bounding box center [742, 356] width 81 height 27
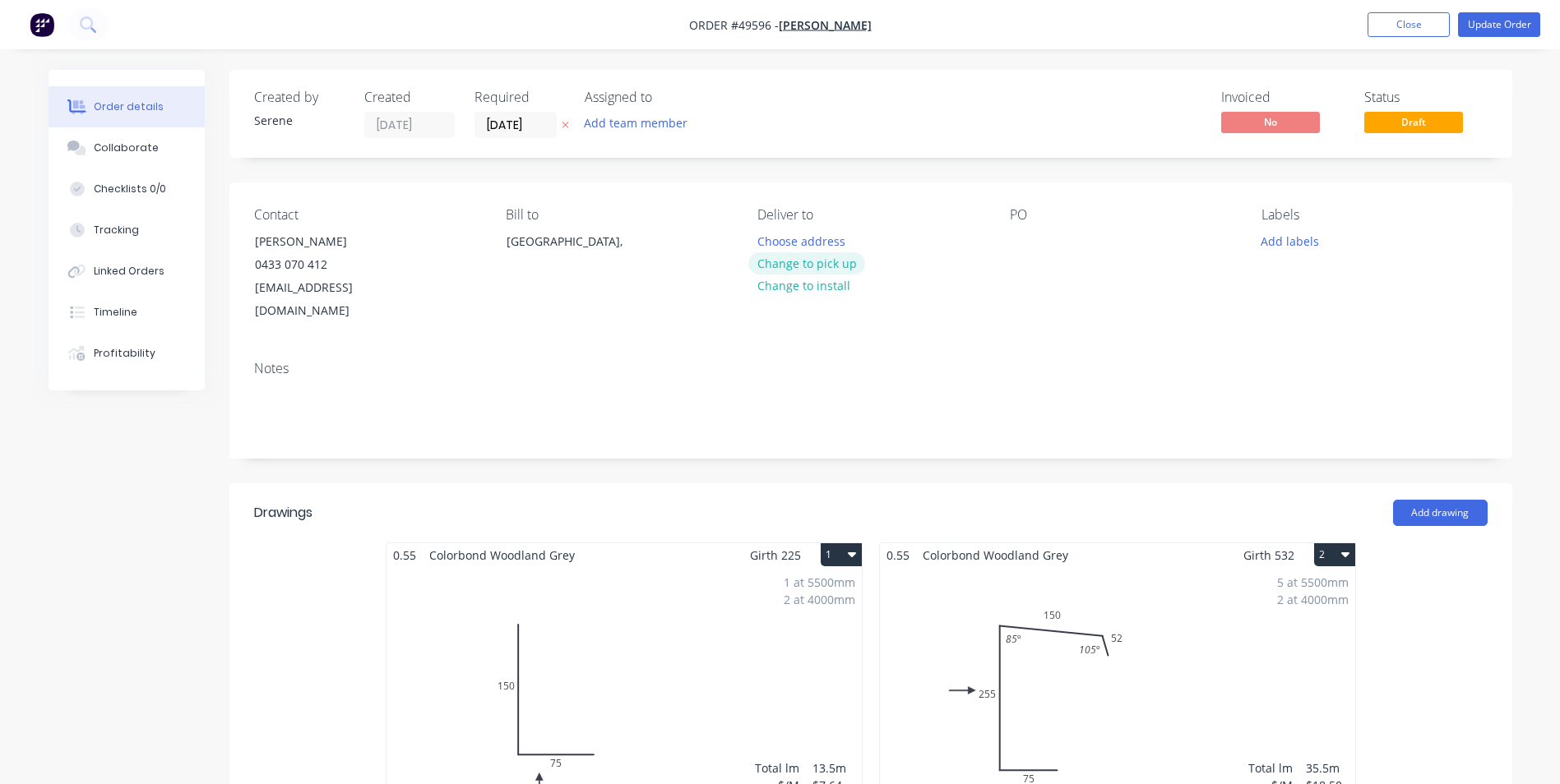
click at [842, 274] on button "Change to pick up" at bounding box center [807, 263] width 117 height 22
click at [1380, 6] on nav "Order #49596 - Chris Gu Add product Close Update Order" at bounding box center [780, 25] width 1560 height 49
click at [1384, 15] on button "Close" at bounding box center [1409, 24] width 82 height 25
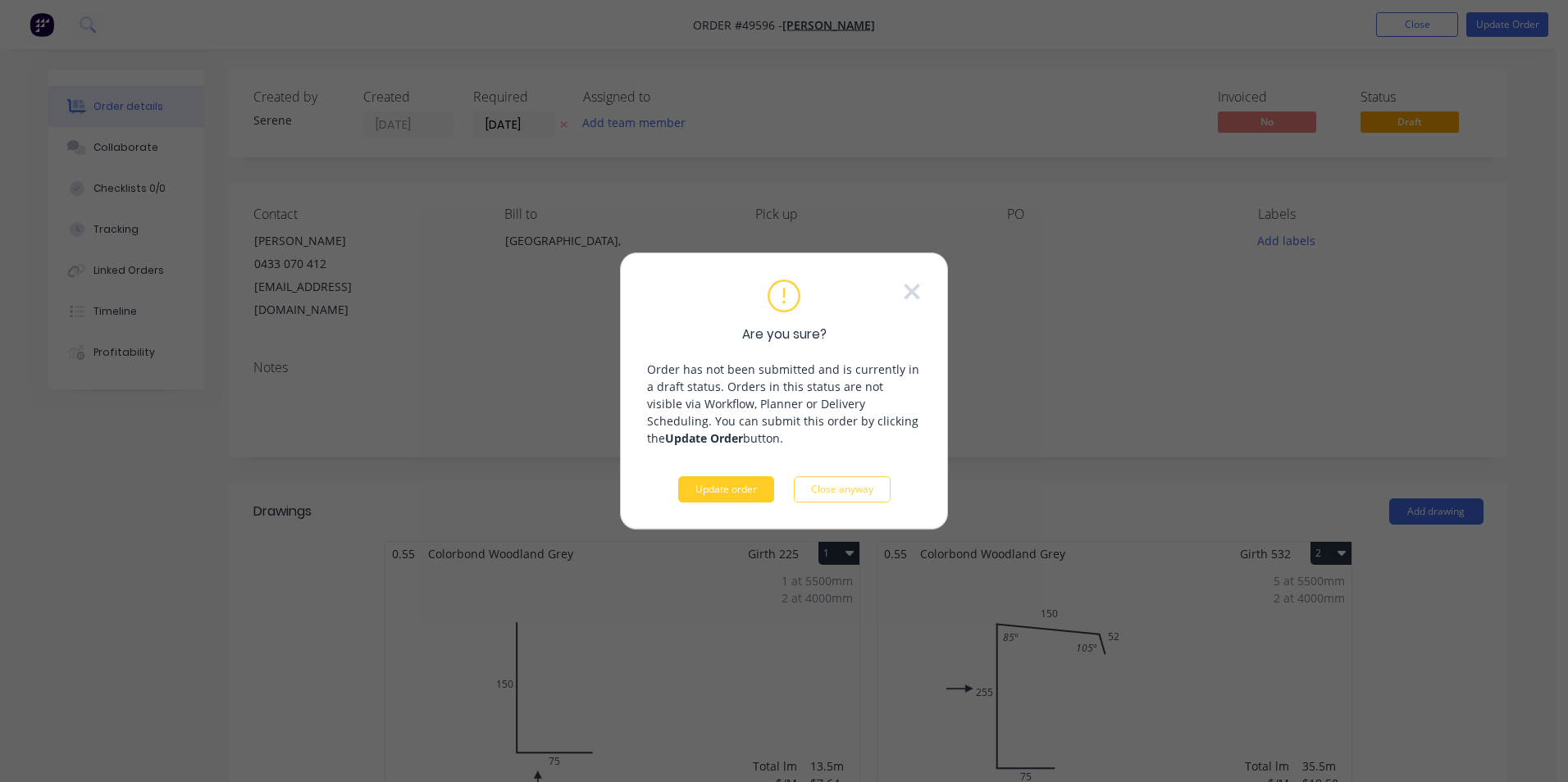
click at [748, 490] on button "Update order" at bounding box center [726, 489] width 96 height 27
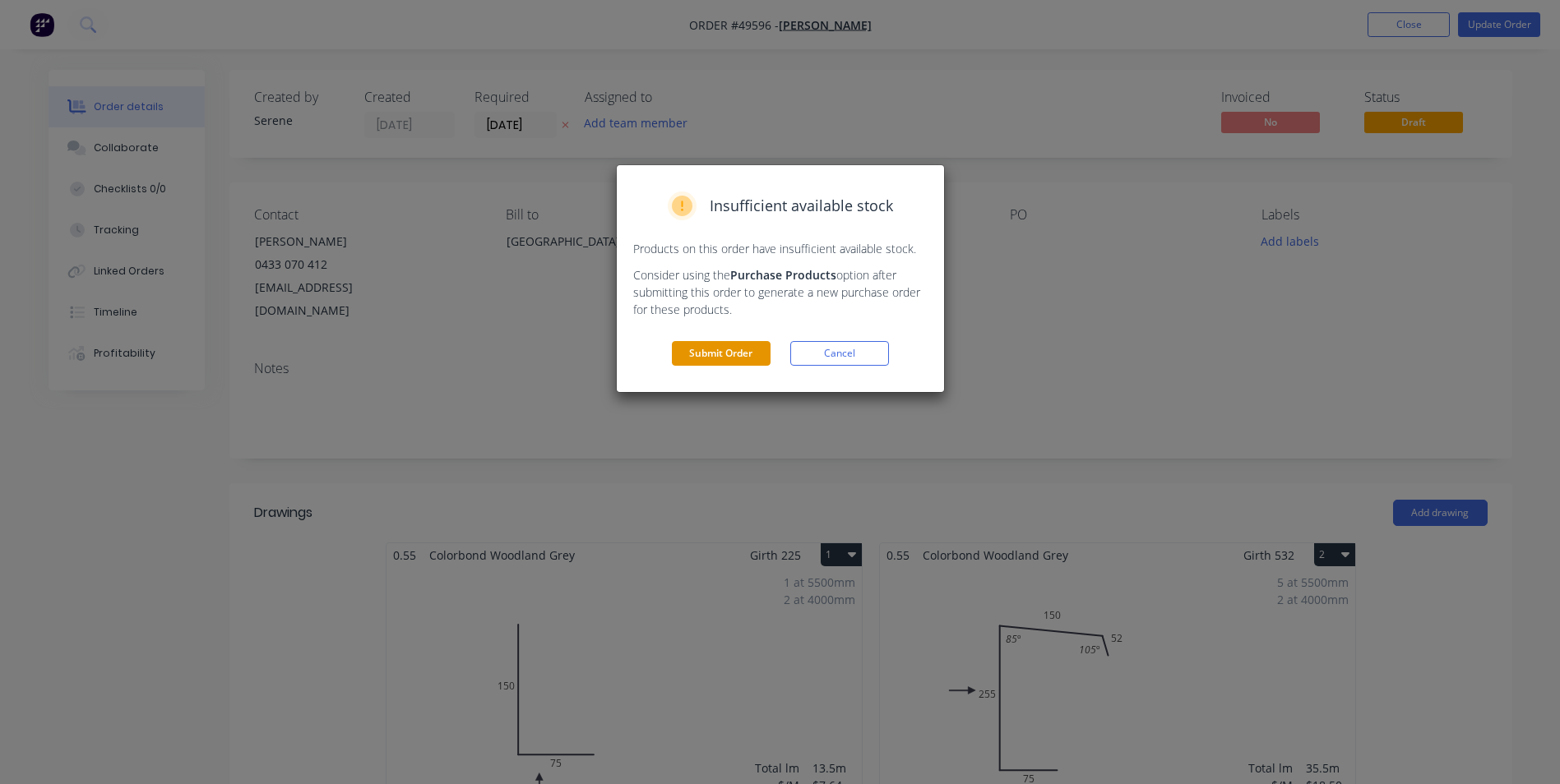
click at [716, 348] on button "Submit Order" at bounding box center [721, 353] width 99 height 25
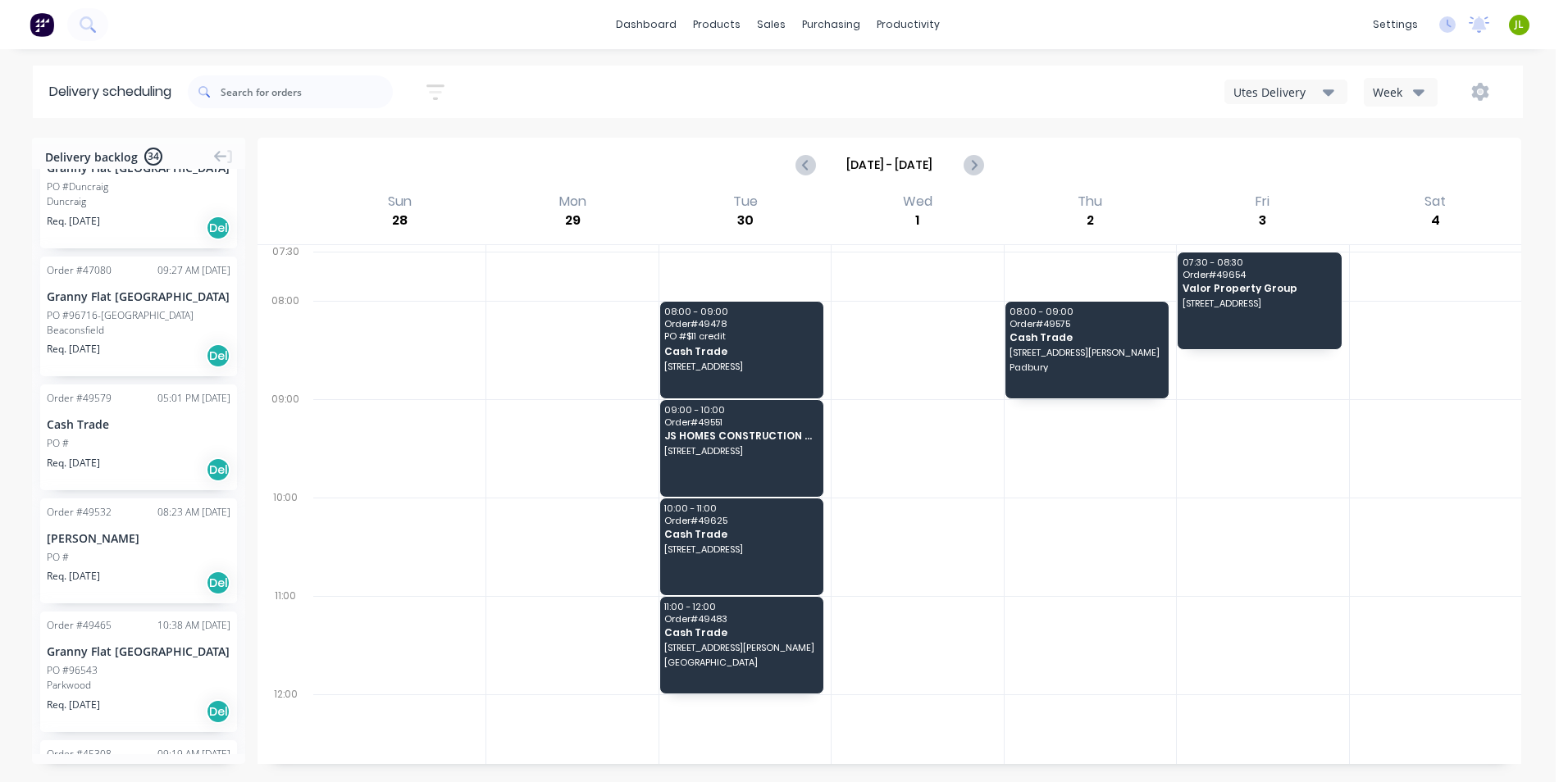
scroll to position [82, 0]
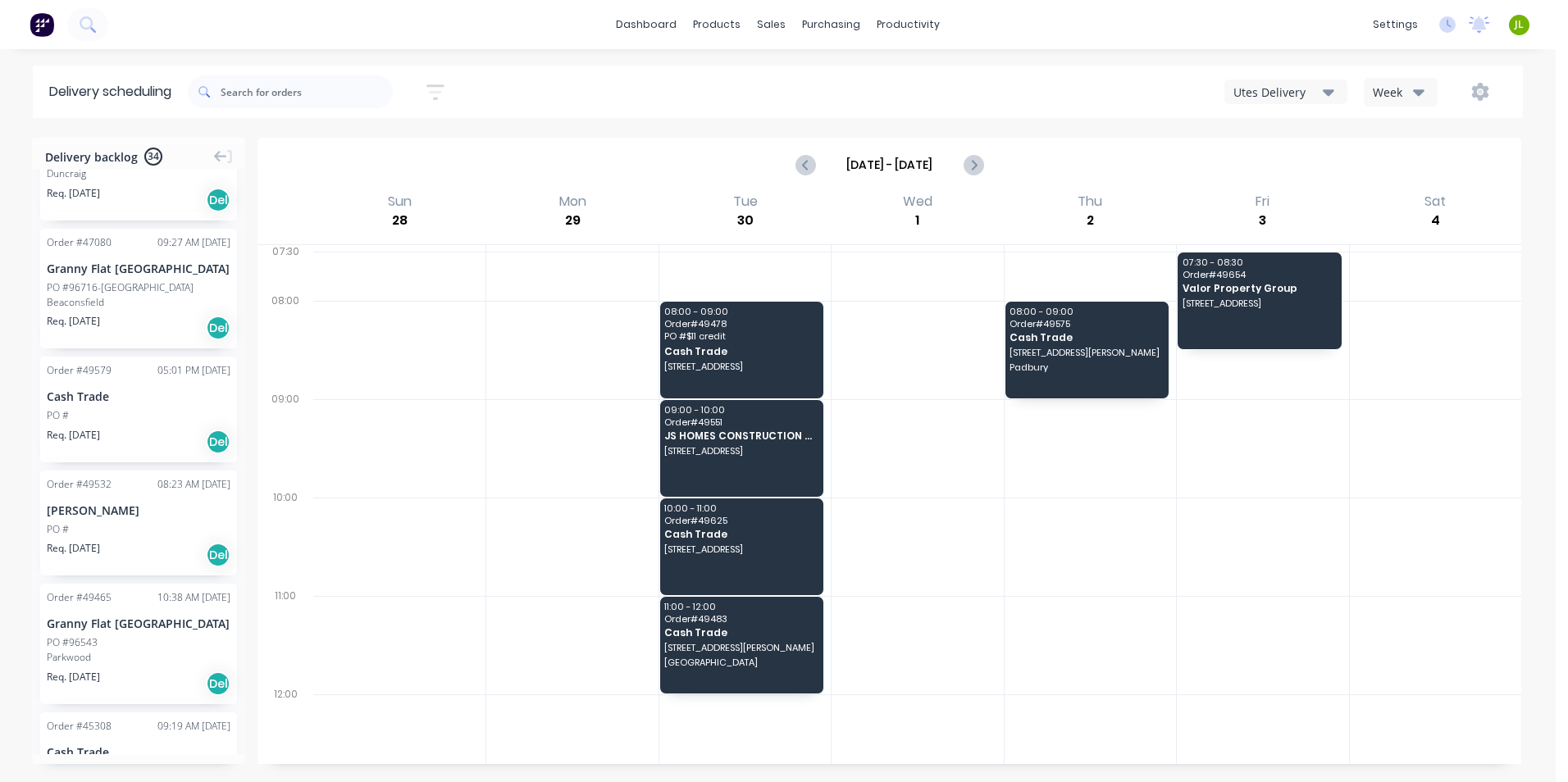
click at [159, 399] on div "Cash Trade" at bounding box center [138, 395] width 183 height 17
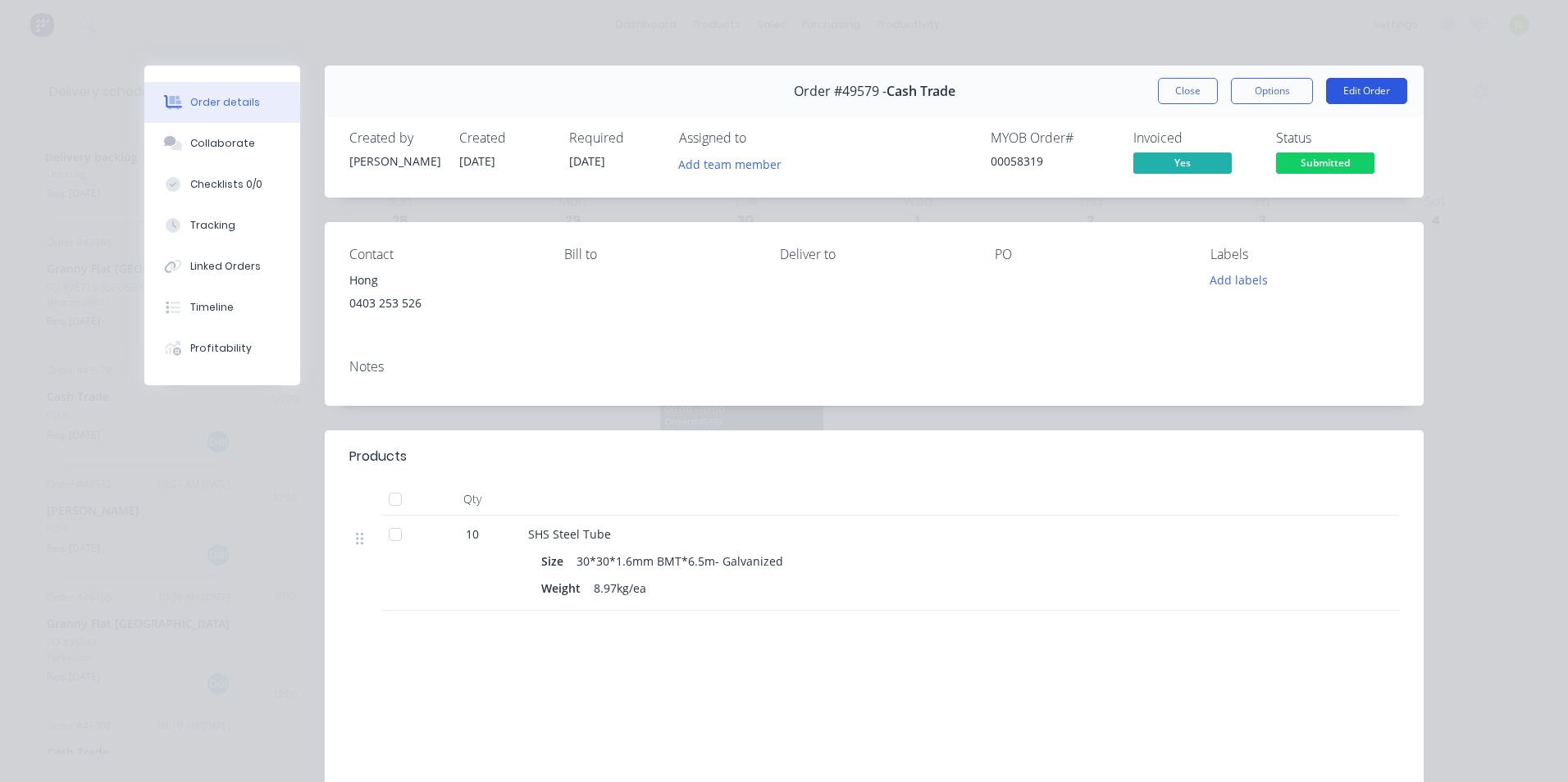
click at [1356, 95] on button "Edit Order" at bounding box center [1367, 91] width 81 height 27
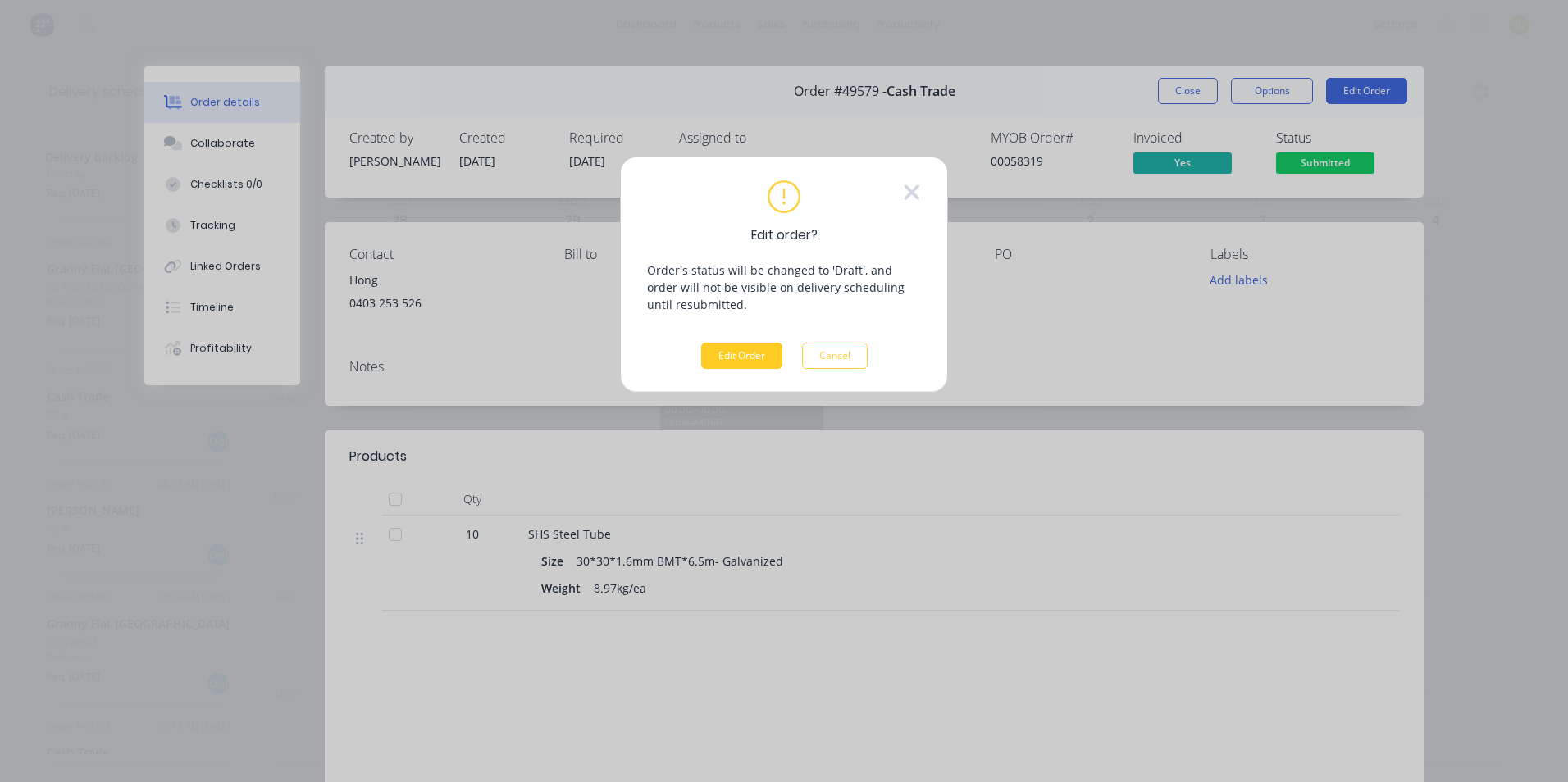
click at [728, 346] on button "Edit Order" at bounding box center [742, 356] width 81 height 27
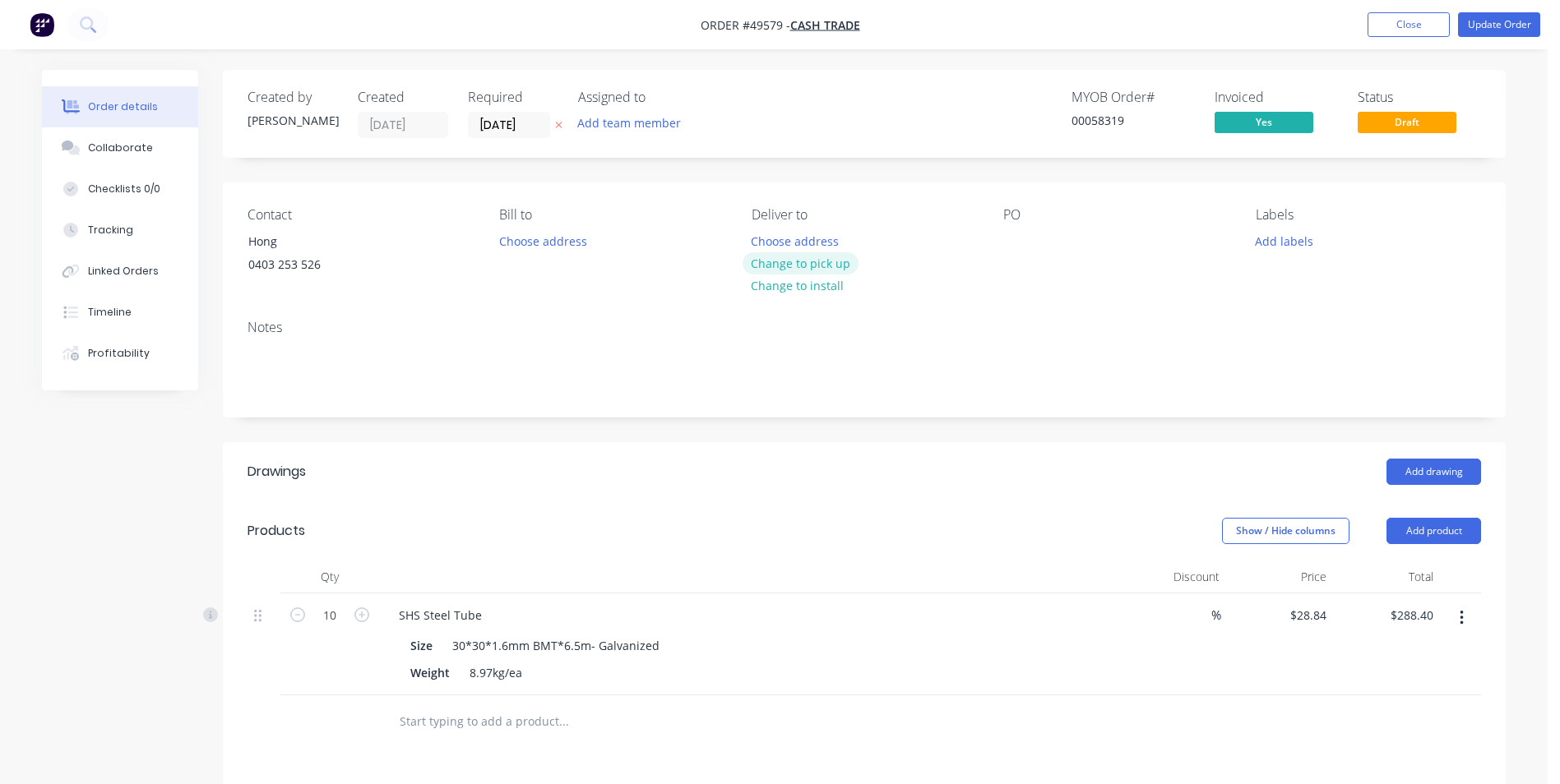
click at [803, 261] on button "Change to pick up" at bounding box center [801, 263] width 117 height 22
click at [1514, 23] on button "Update Order" at bounding box center [1499, 24] width 82 height 25
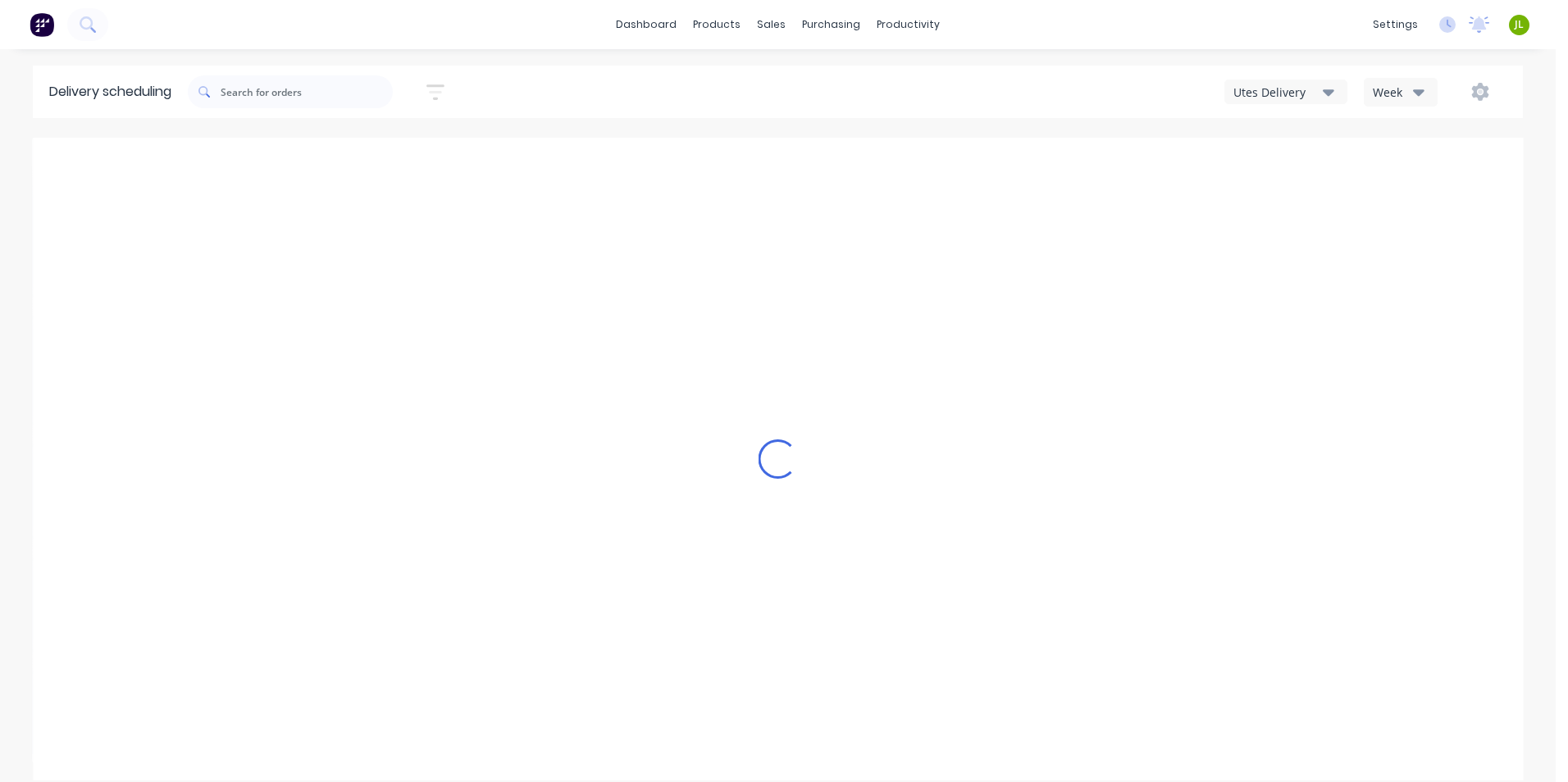
type input "Sep 28 - Oct 4"
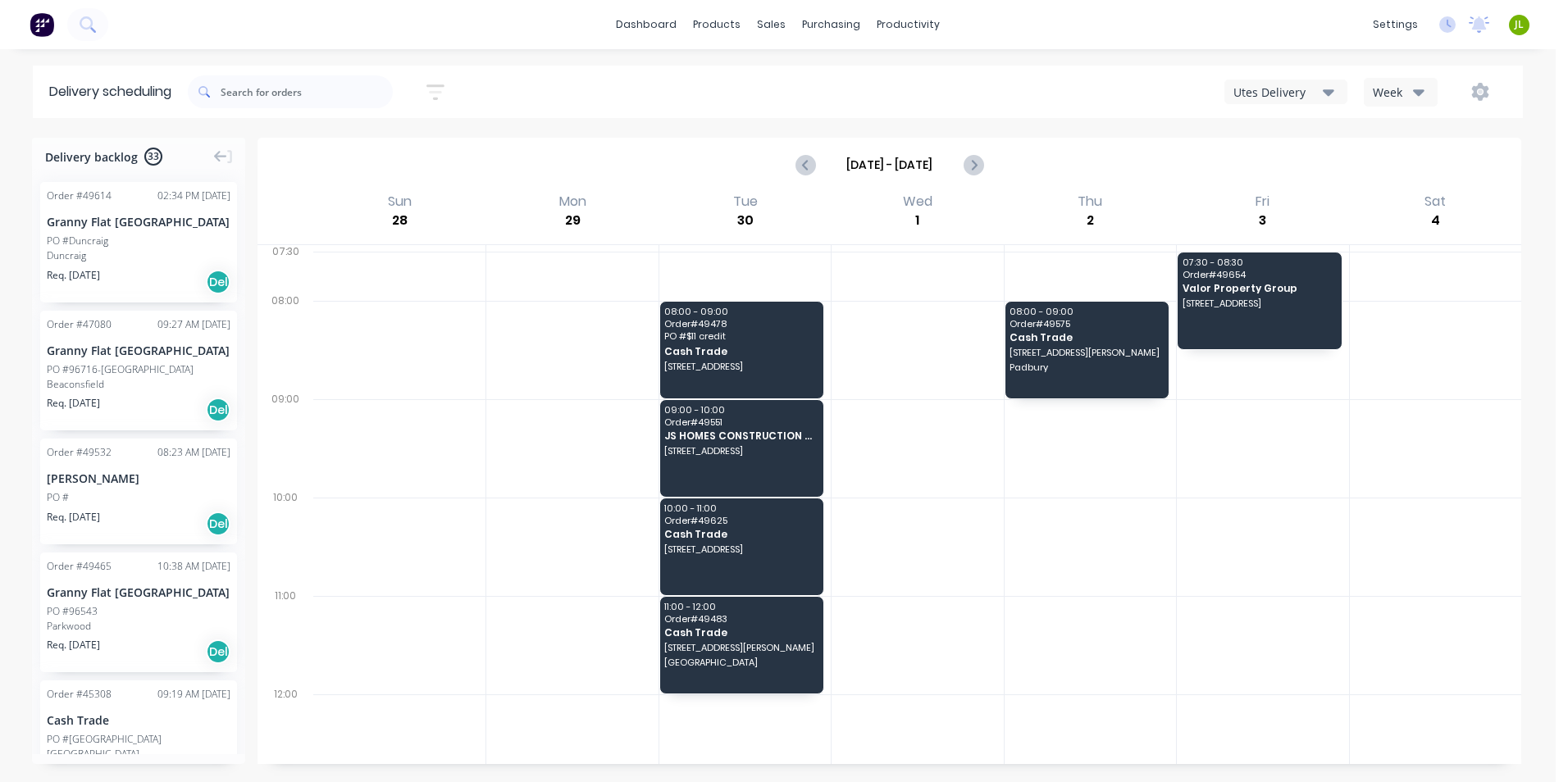
click at [148, 494] on div "PO #" at bounding box center [138, 497] width 183 height 15
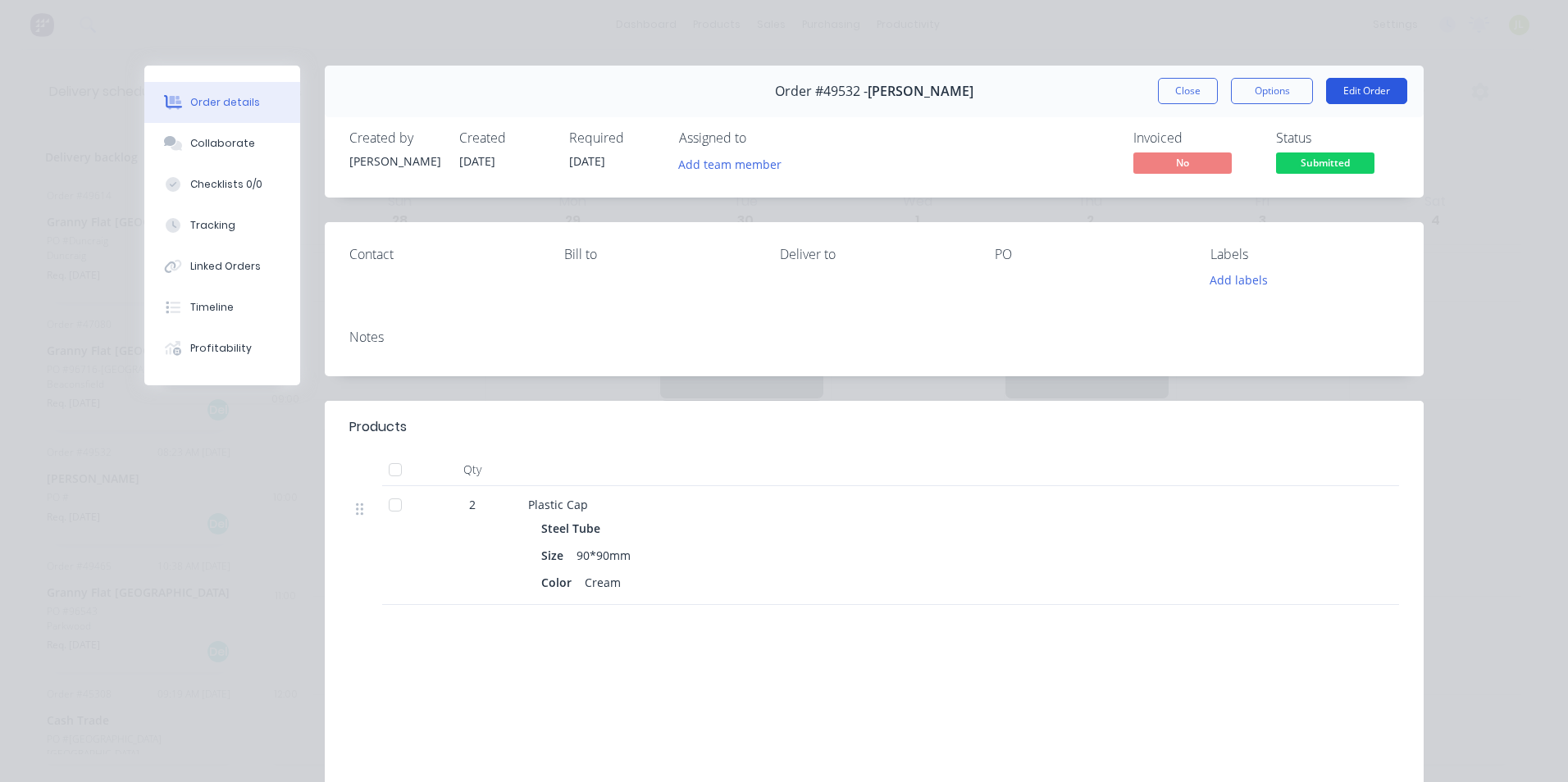
click at [1372, 88] on button "Edit Order" at bounding box center [1367, 91] width 81 height 27
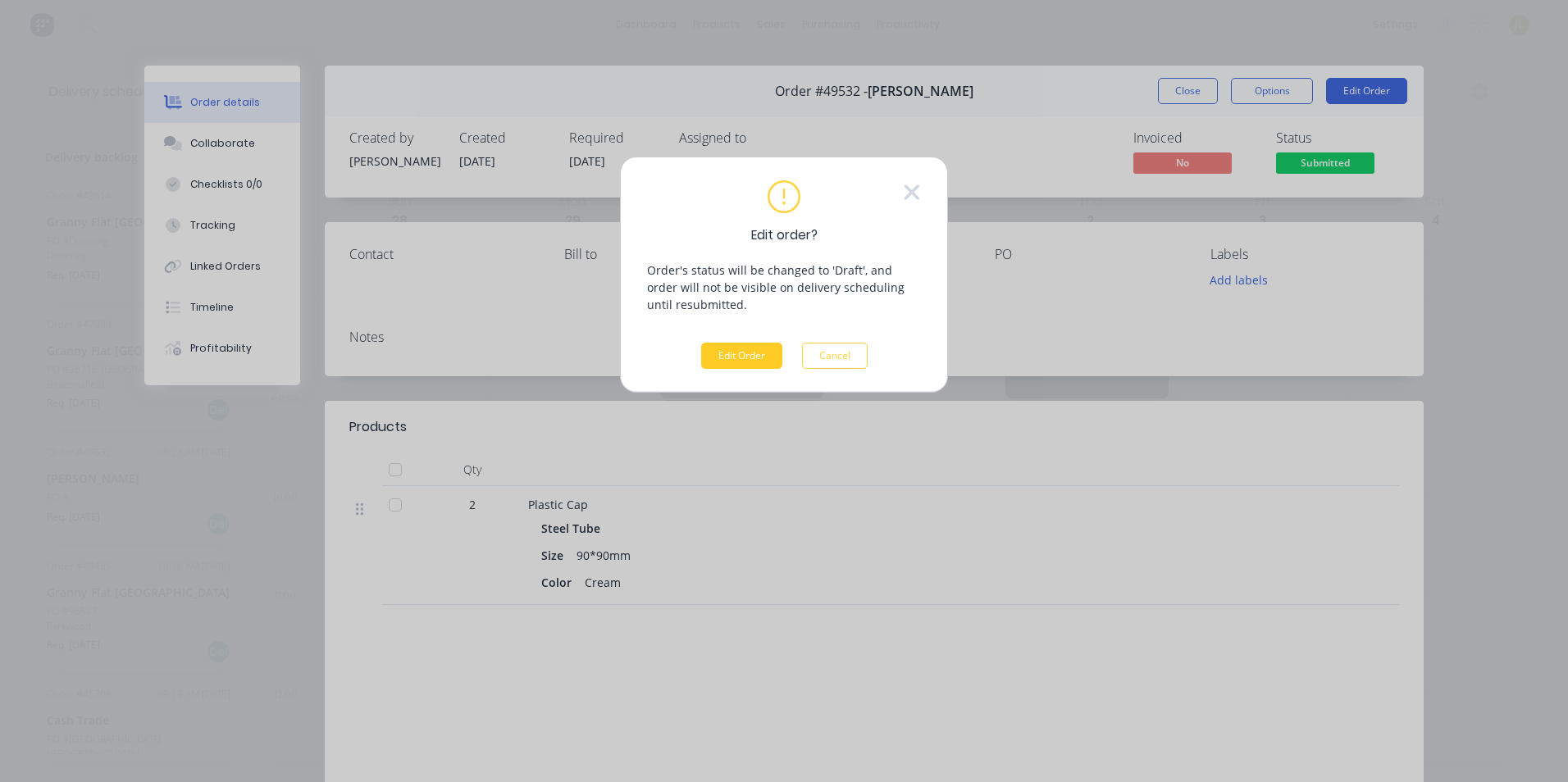
click at [745, 368] on button "Edit Order" at bounding box center [742, 356] width 81 height 27
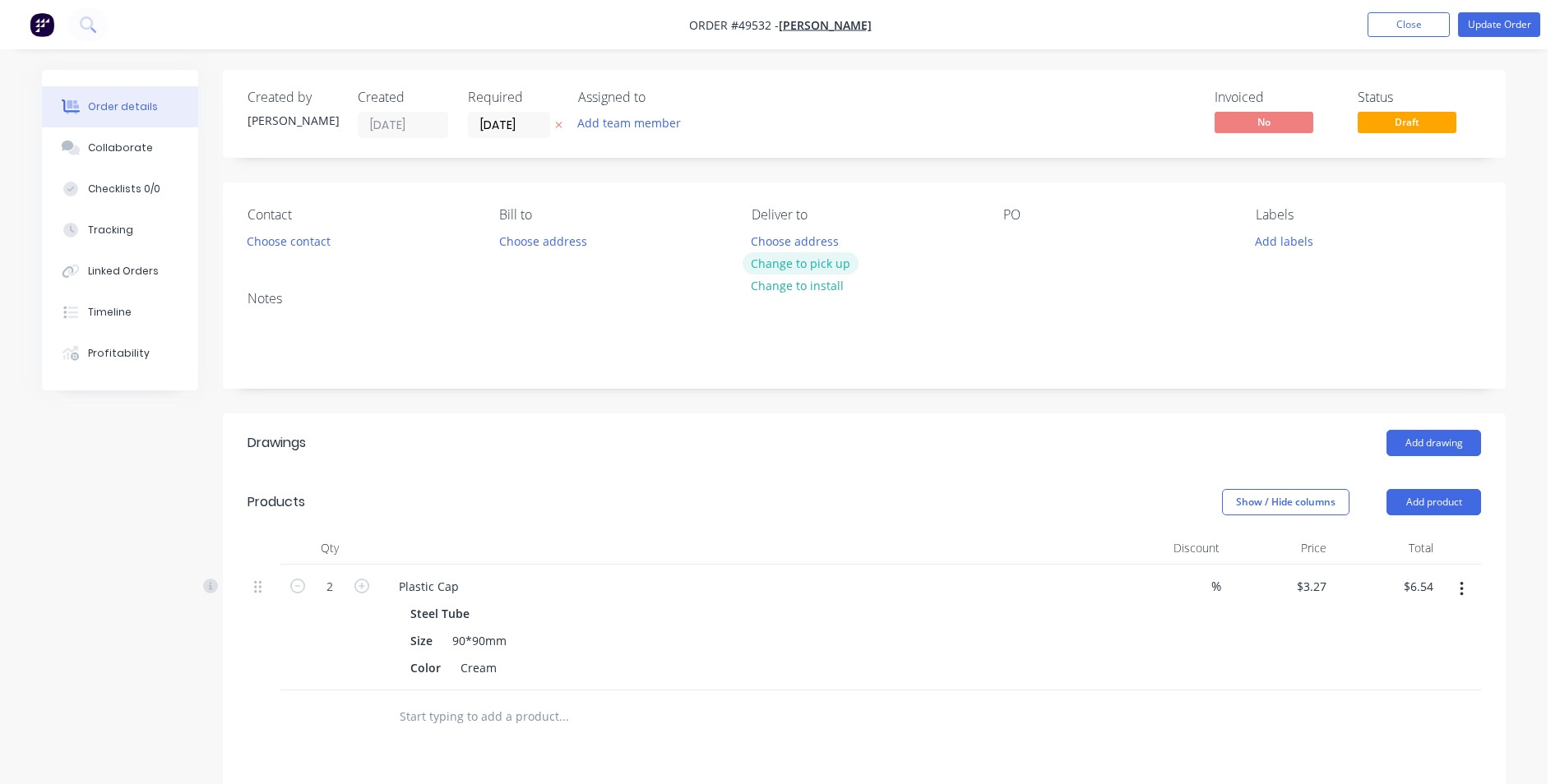
click at [800, 266] on button "Change to pick up" at bounding box center [801, 263] width 117 height 22
click at [1508, 34] on button "Update Order" at bounding box center [1499, 24] width 82 height 25
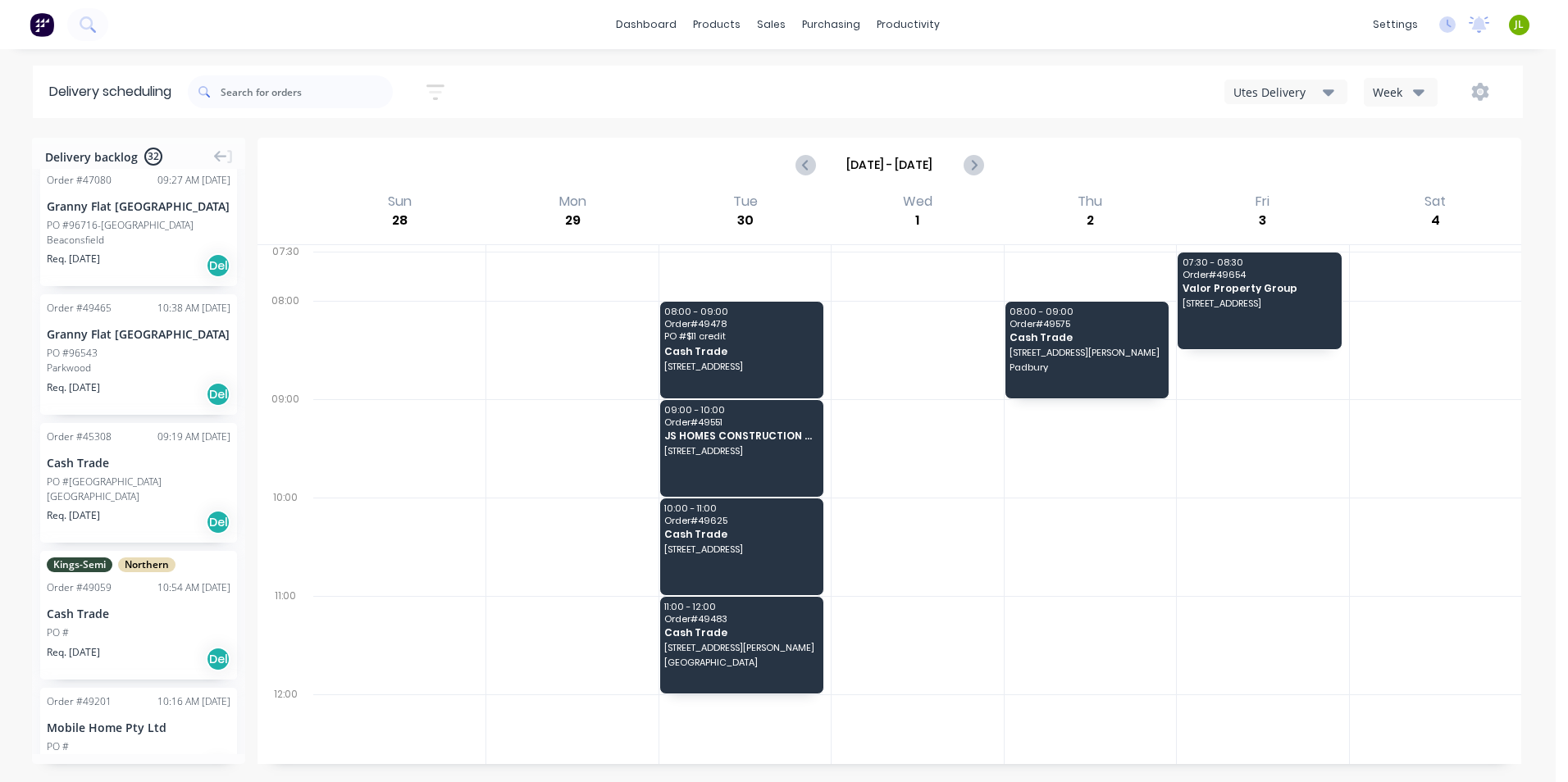
scroll to position [164, 0]
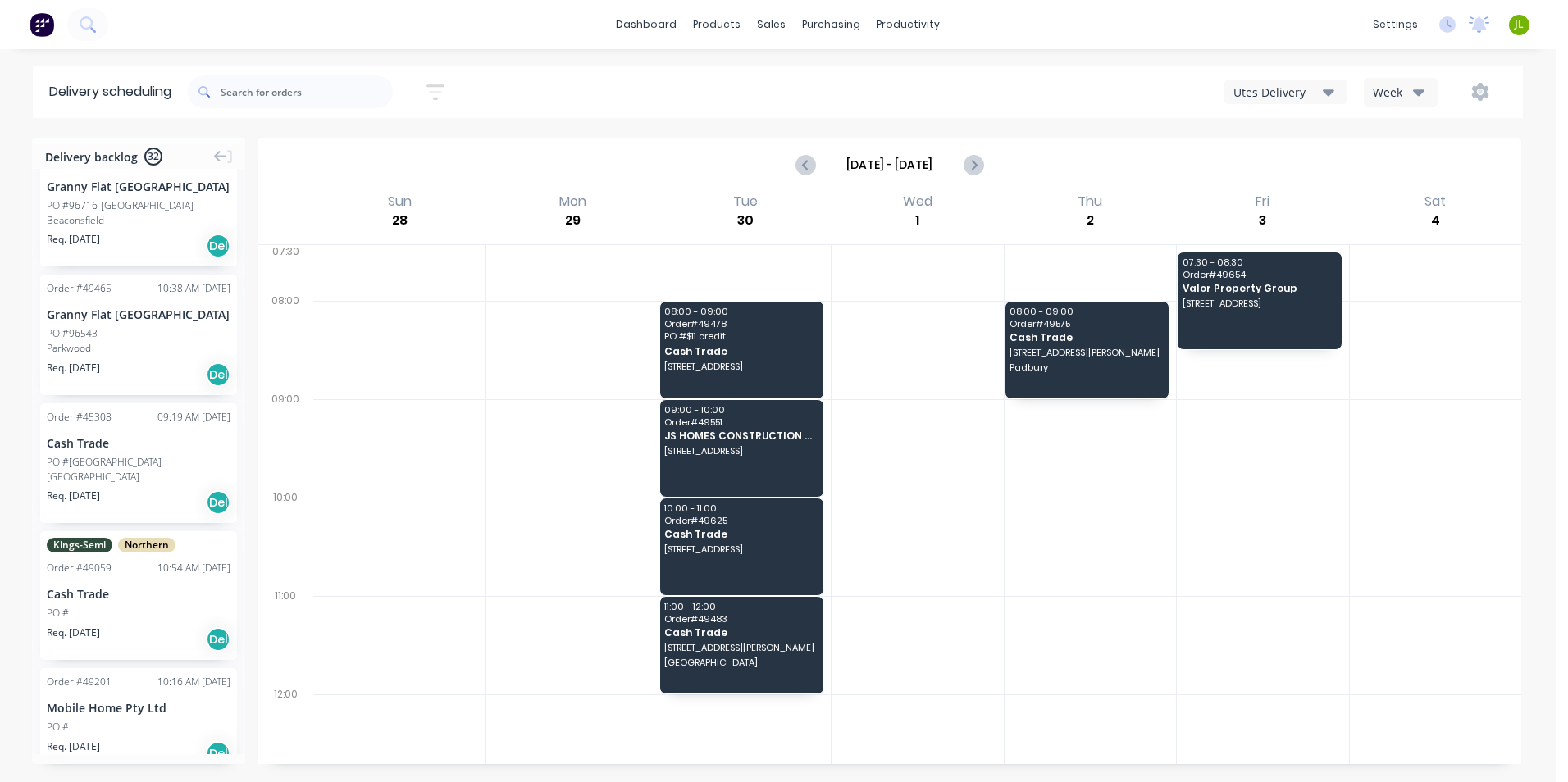
click at [144, 482] on div "Shenton Park" at bounding box center [138, 476] width 183 height 15
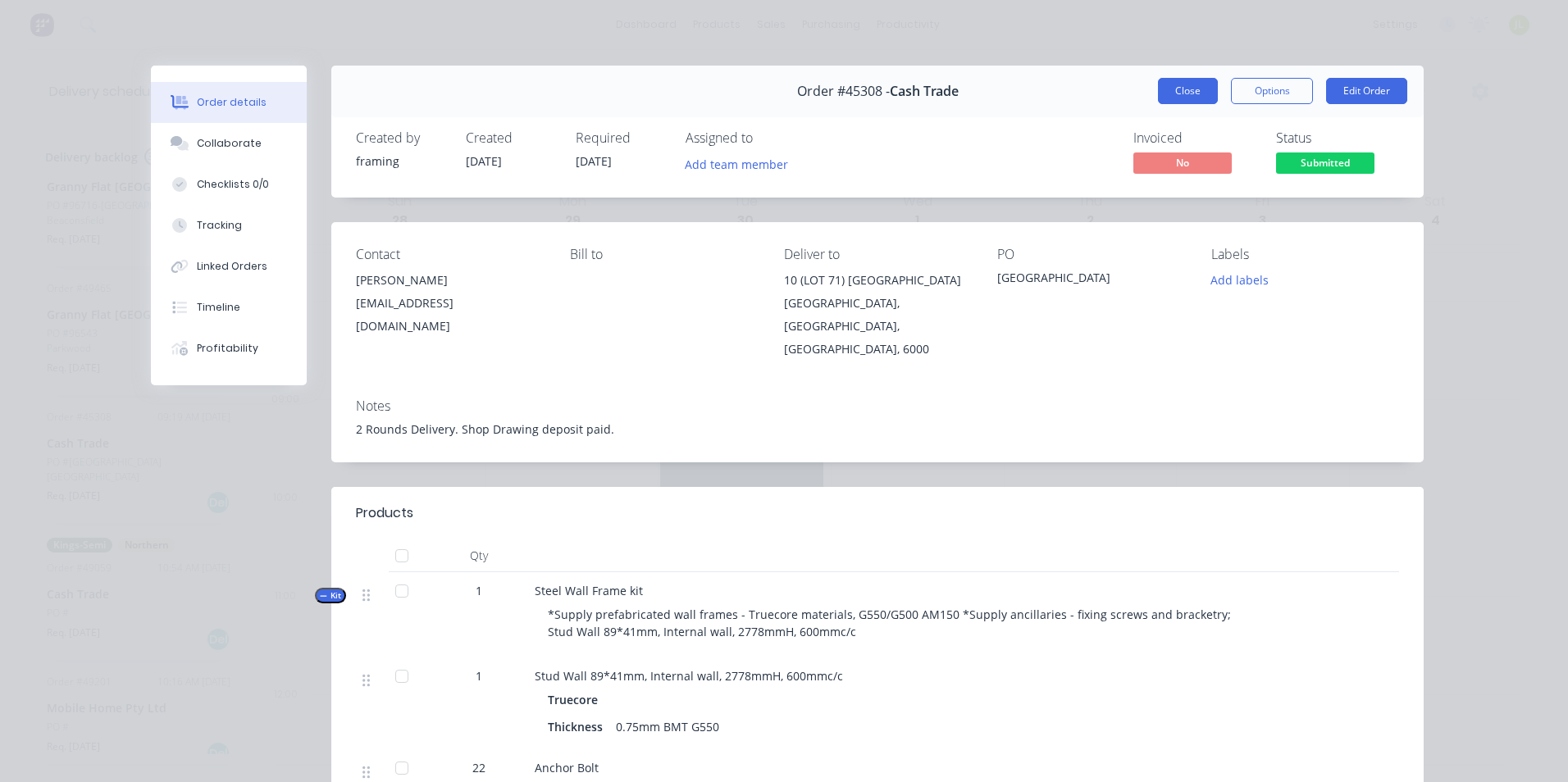
click at [1178, 102] on button "Close" at bounding box center [1187, 91] width 60 height 27
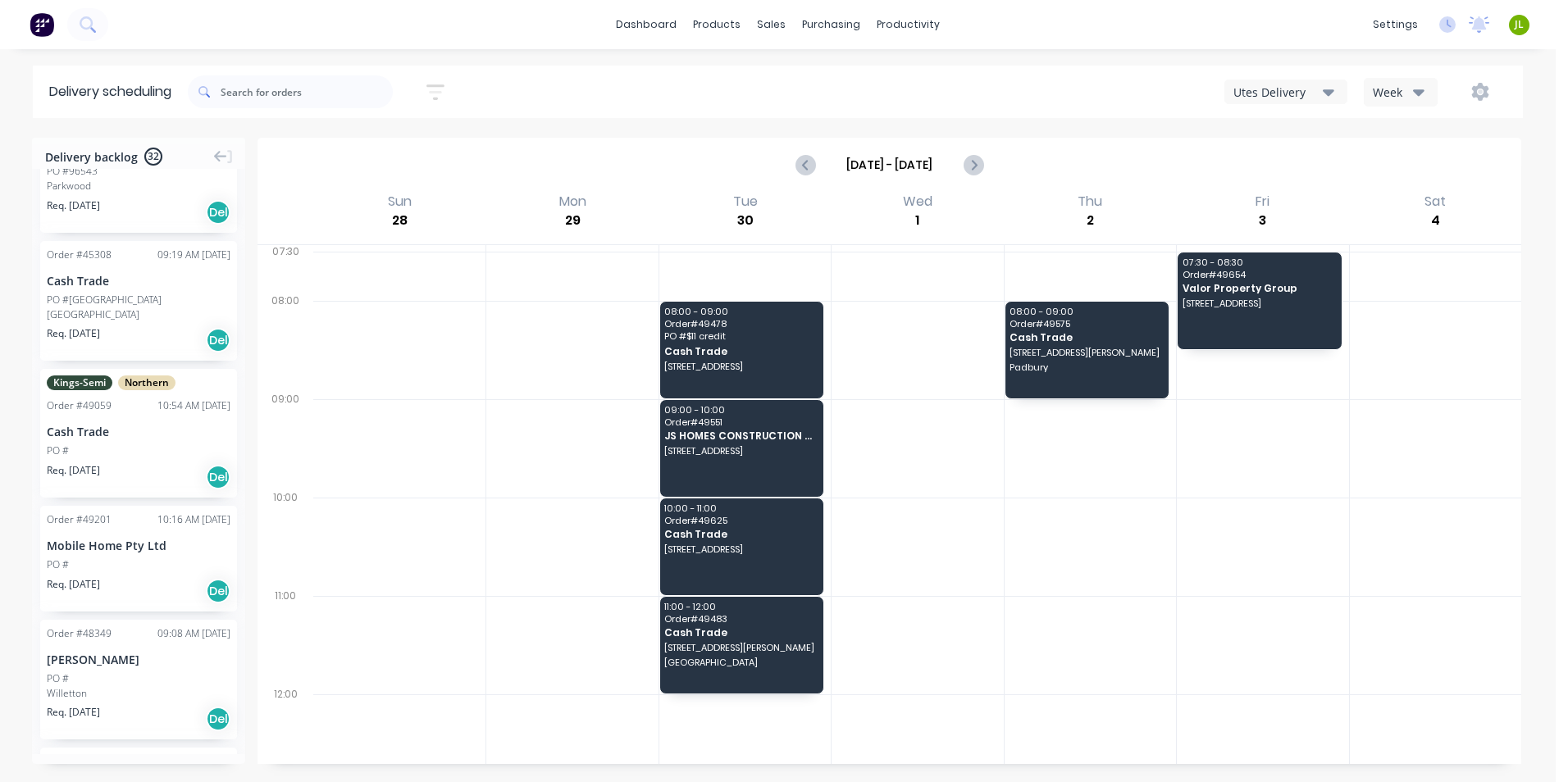
scroll to position [328, 0]
click at [148, 453] on div "PO #" at bounding box center [138, 449] width 183 height 15
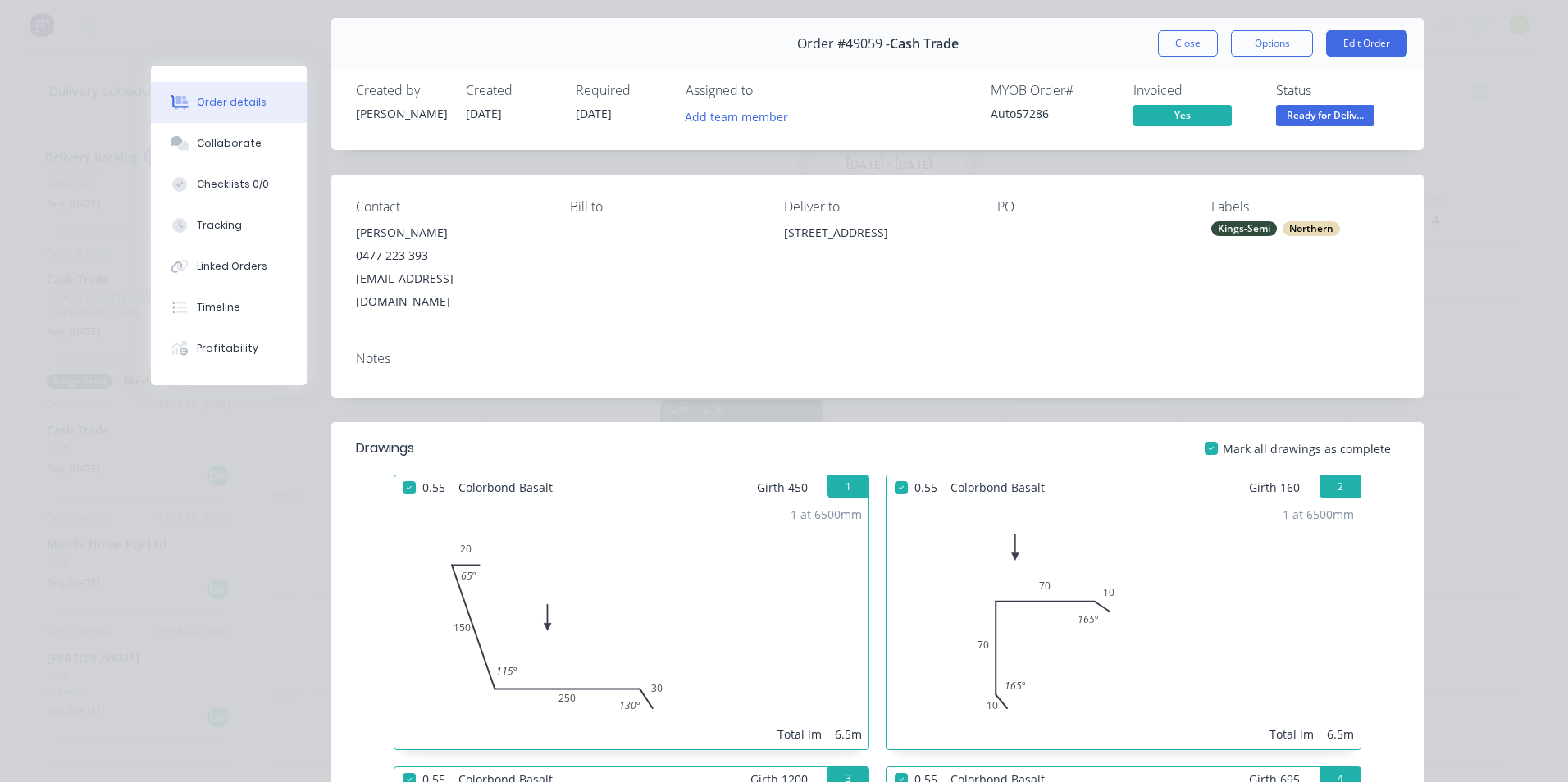
scroll to position [0, 0]
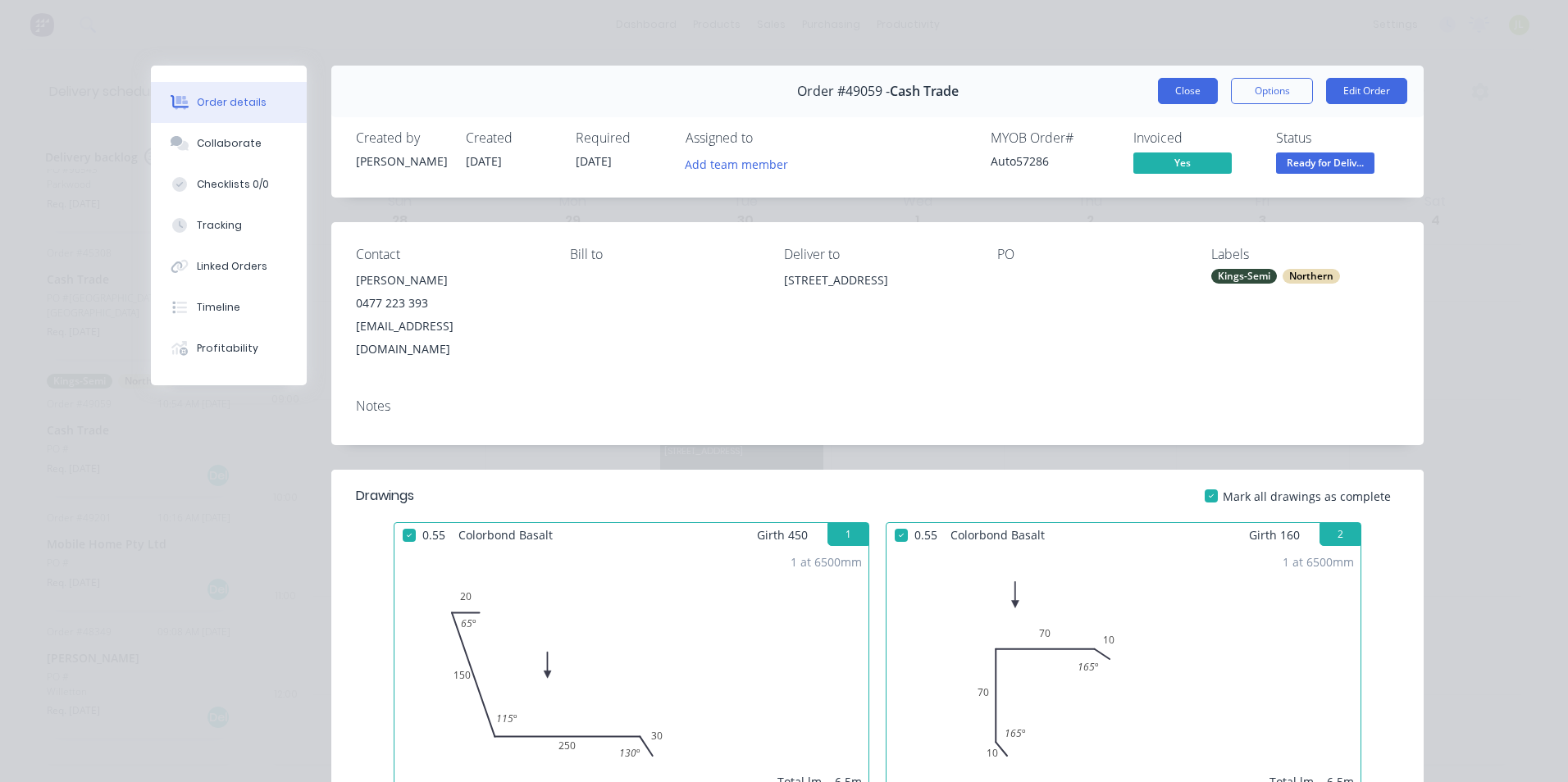
click at [1198, 97] on button "Close" at bounding box center [1187, 91] width 60 height 27
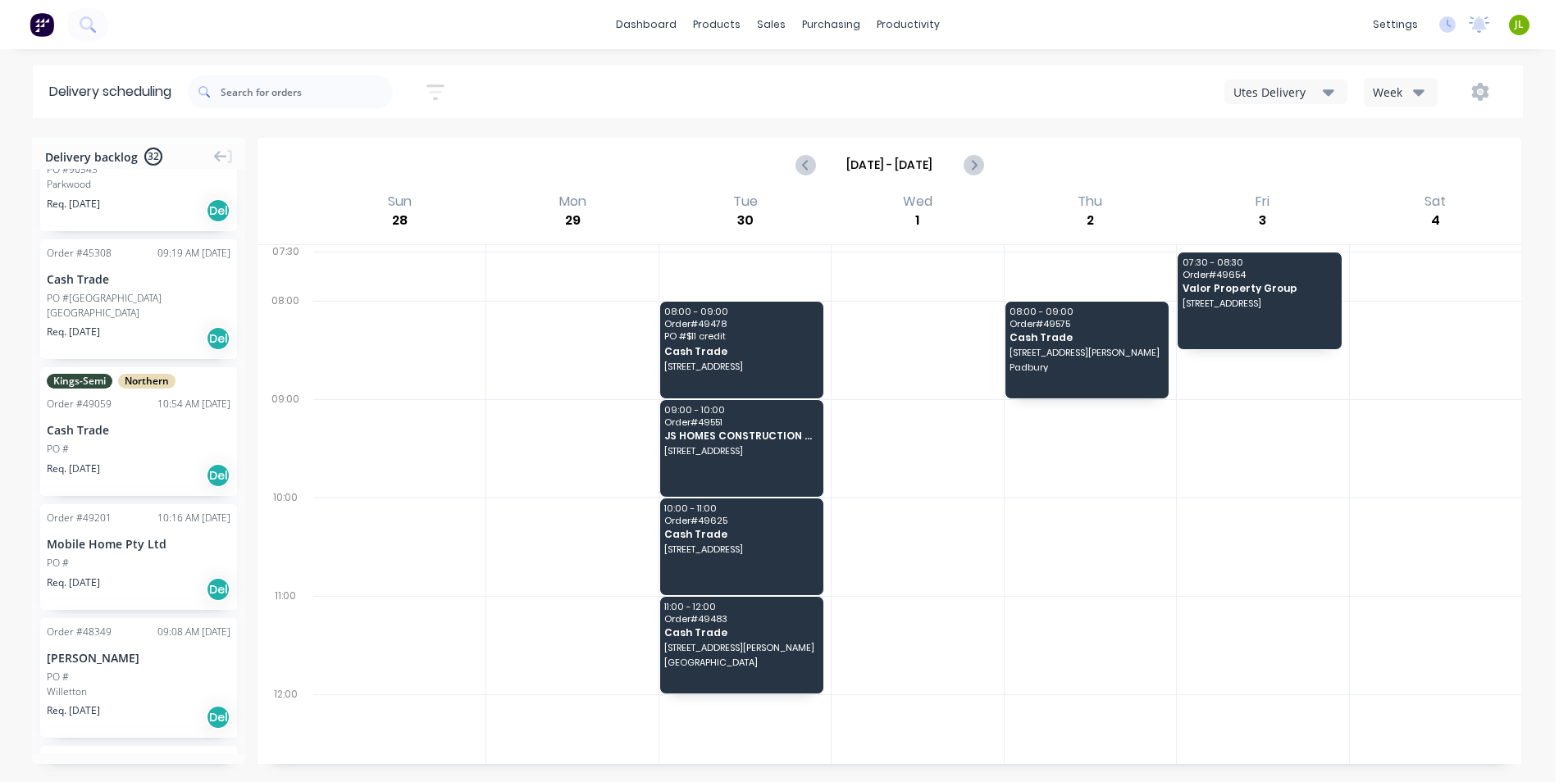
click at [130, 448] on div "PO #" at bounding box center [138, 449] width 183 height 15
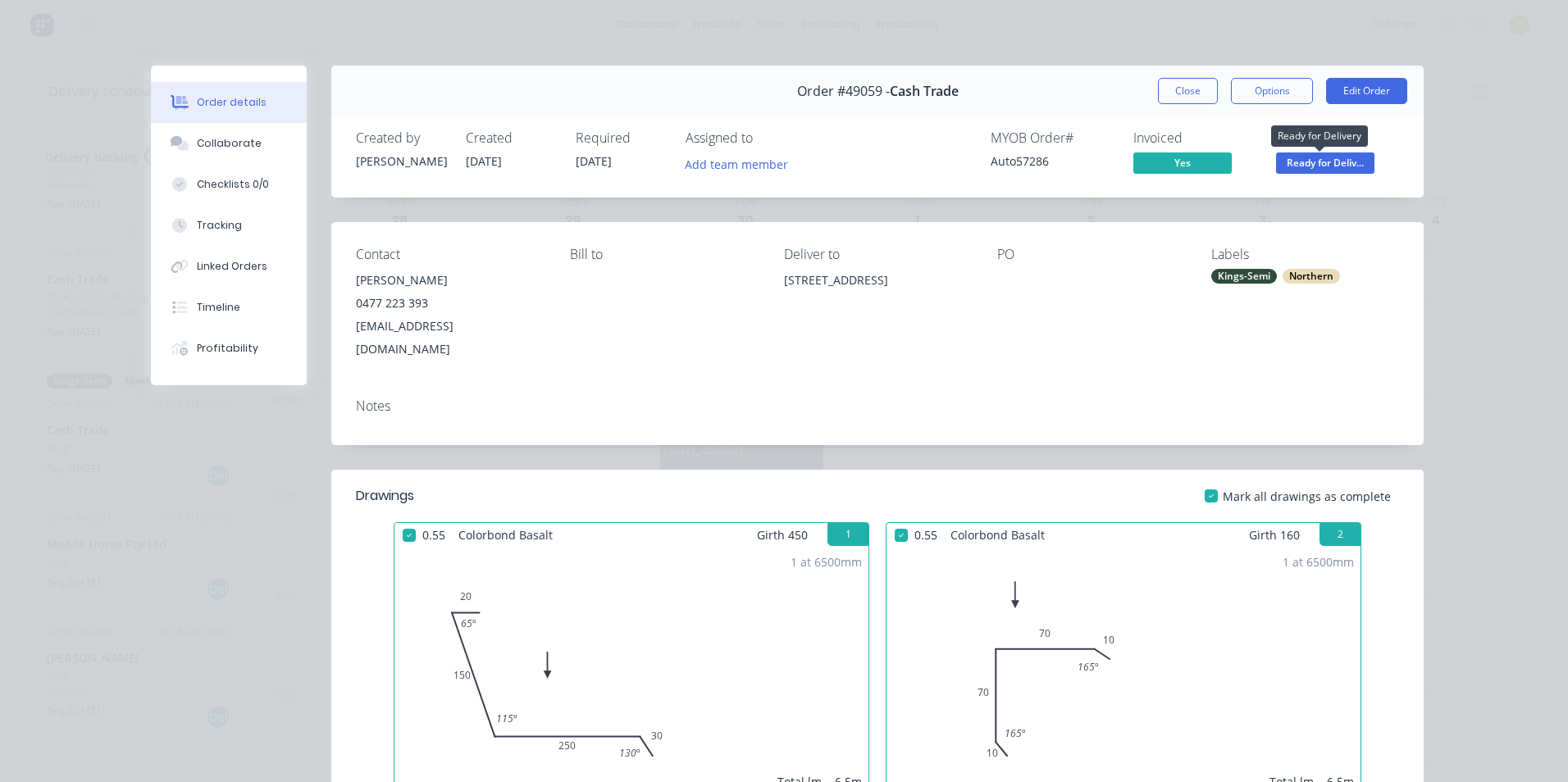
click at [1339, 166] on span "Ready for Deliv..." at bounding box center [1325, 163] width 99 height 21
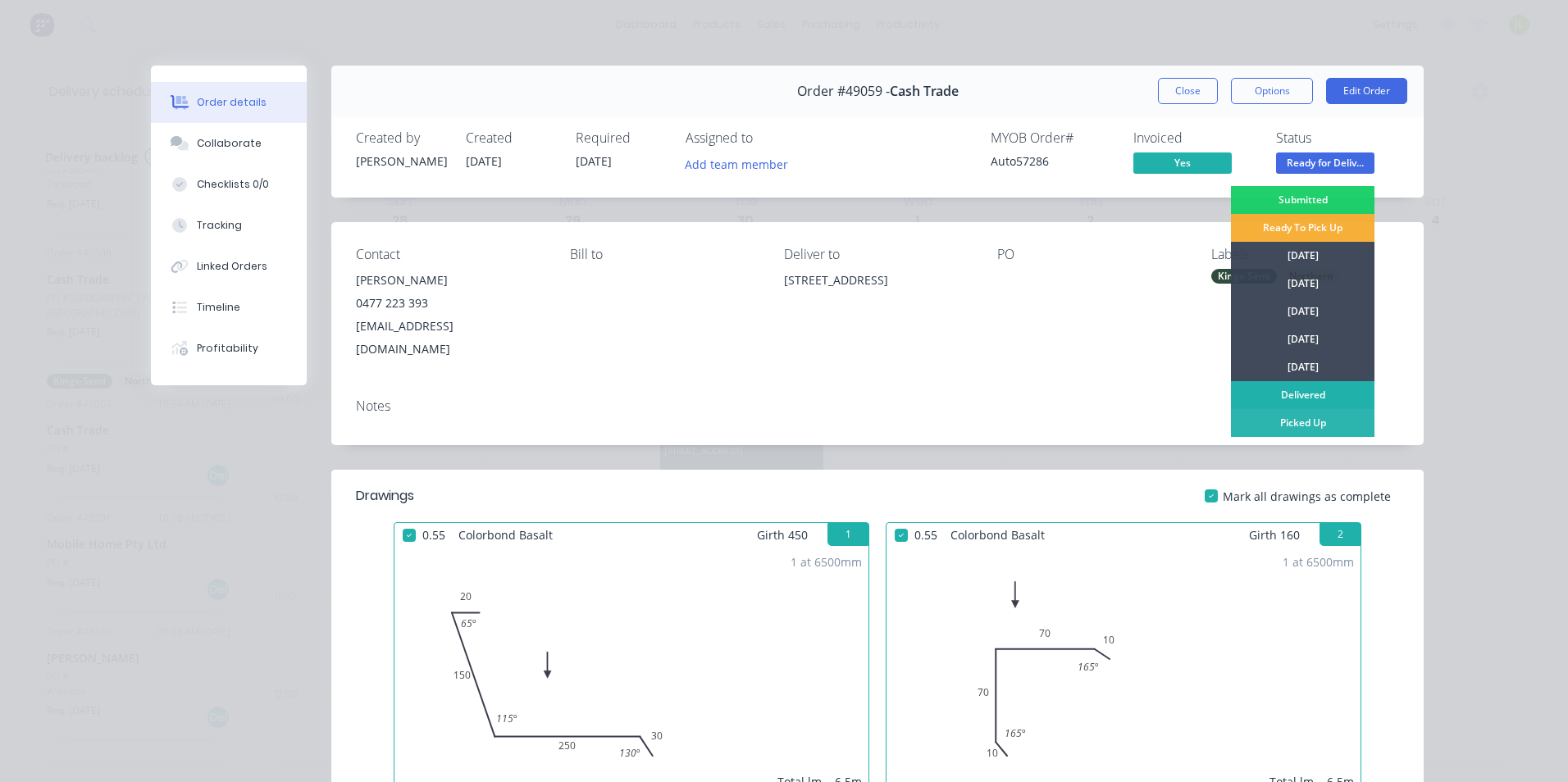
click at [1330, 397] on div "Delivered" at bounding box center [1303, 395] width 144 height 28
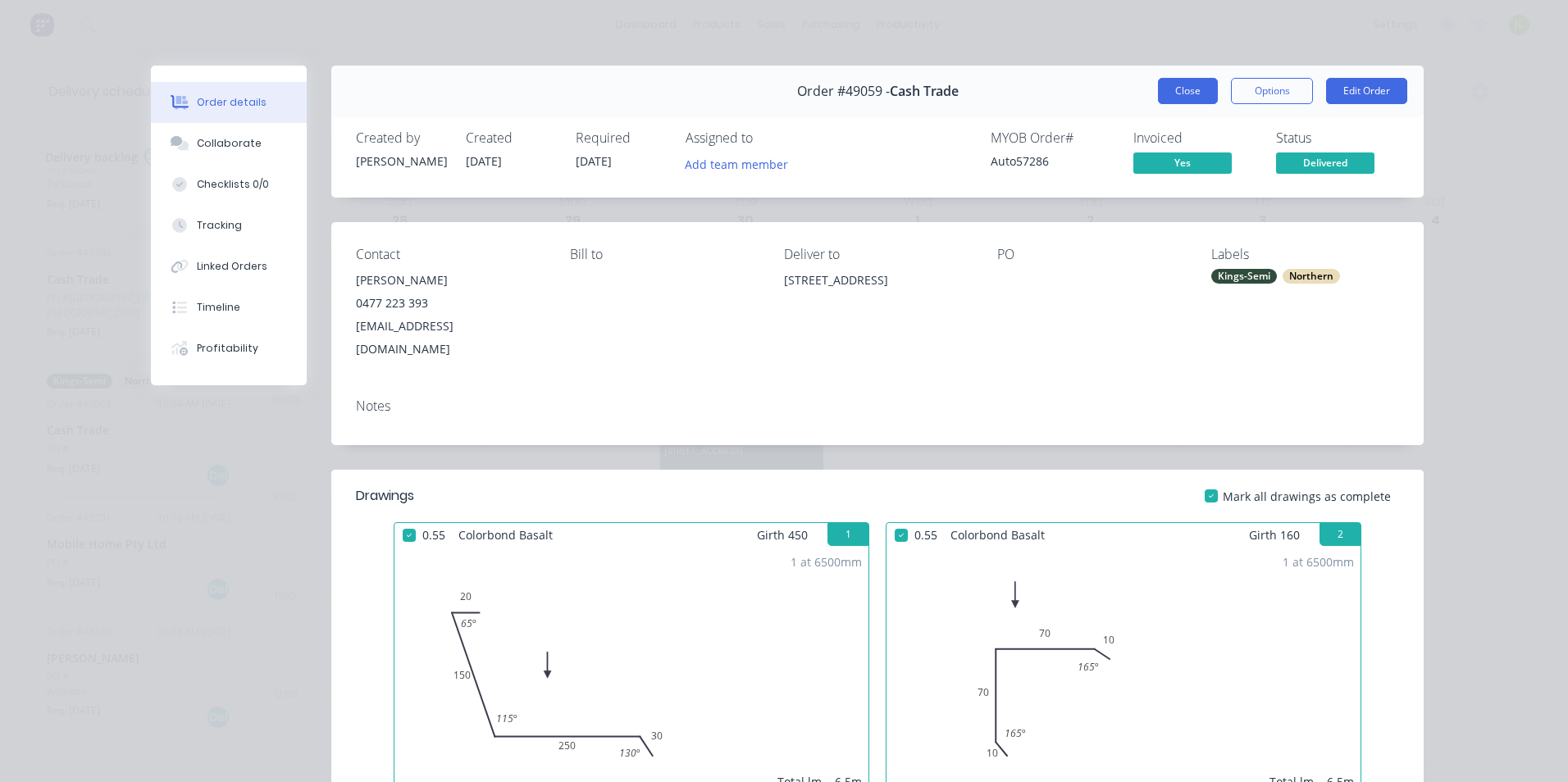
click at [1187, 96] on button "Close" at bounding box center [1187, 91] width 60 height 27
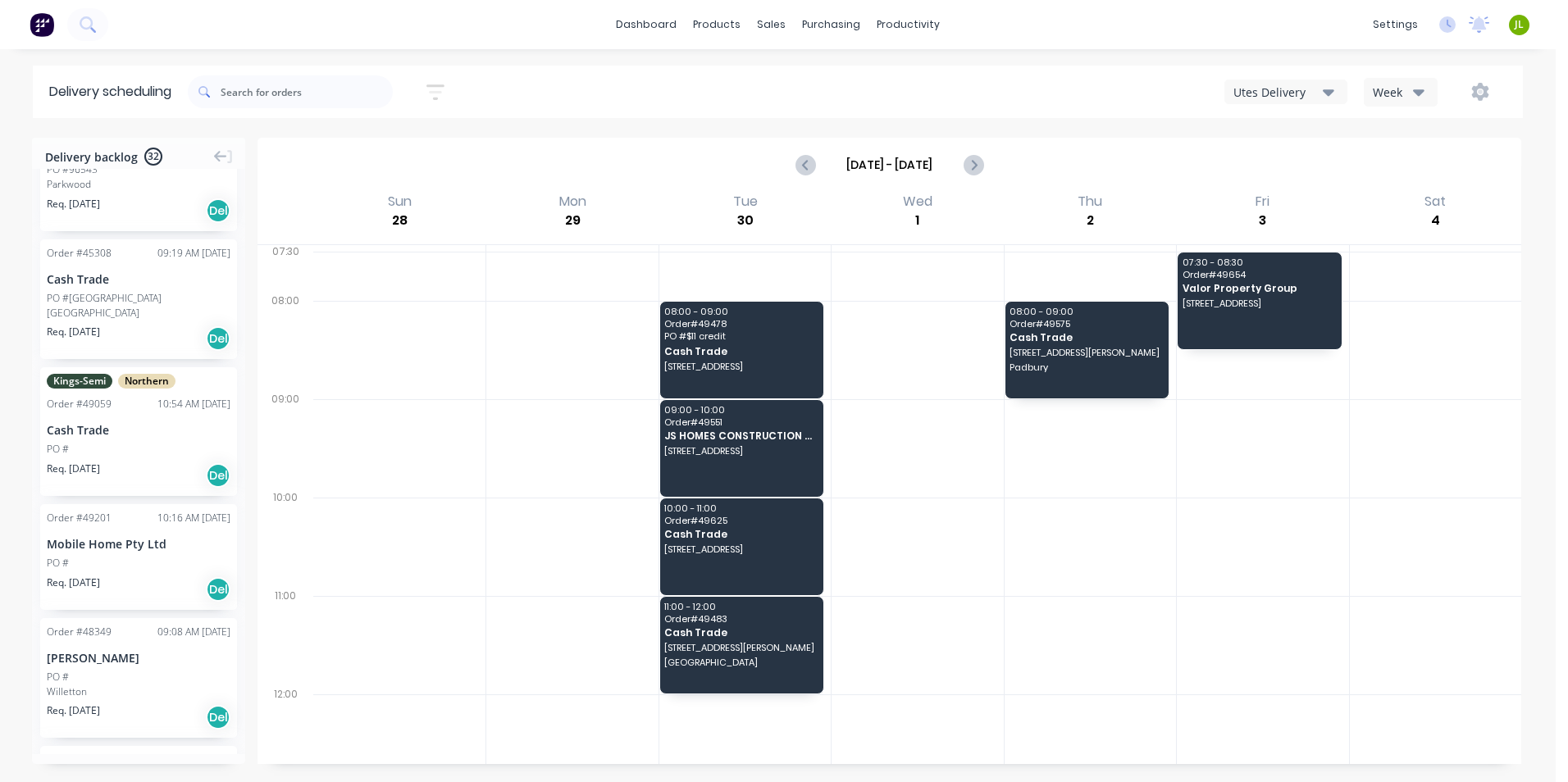
click at [164, 578] on div "Req. 12/09/25 Del" at bounding box center [138, 590] width 183 height 28
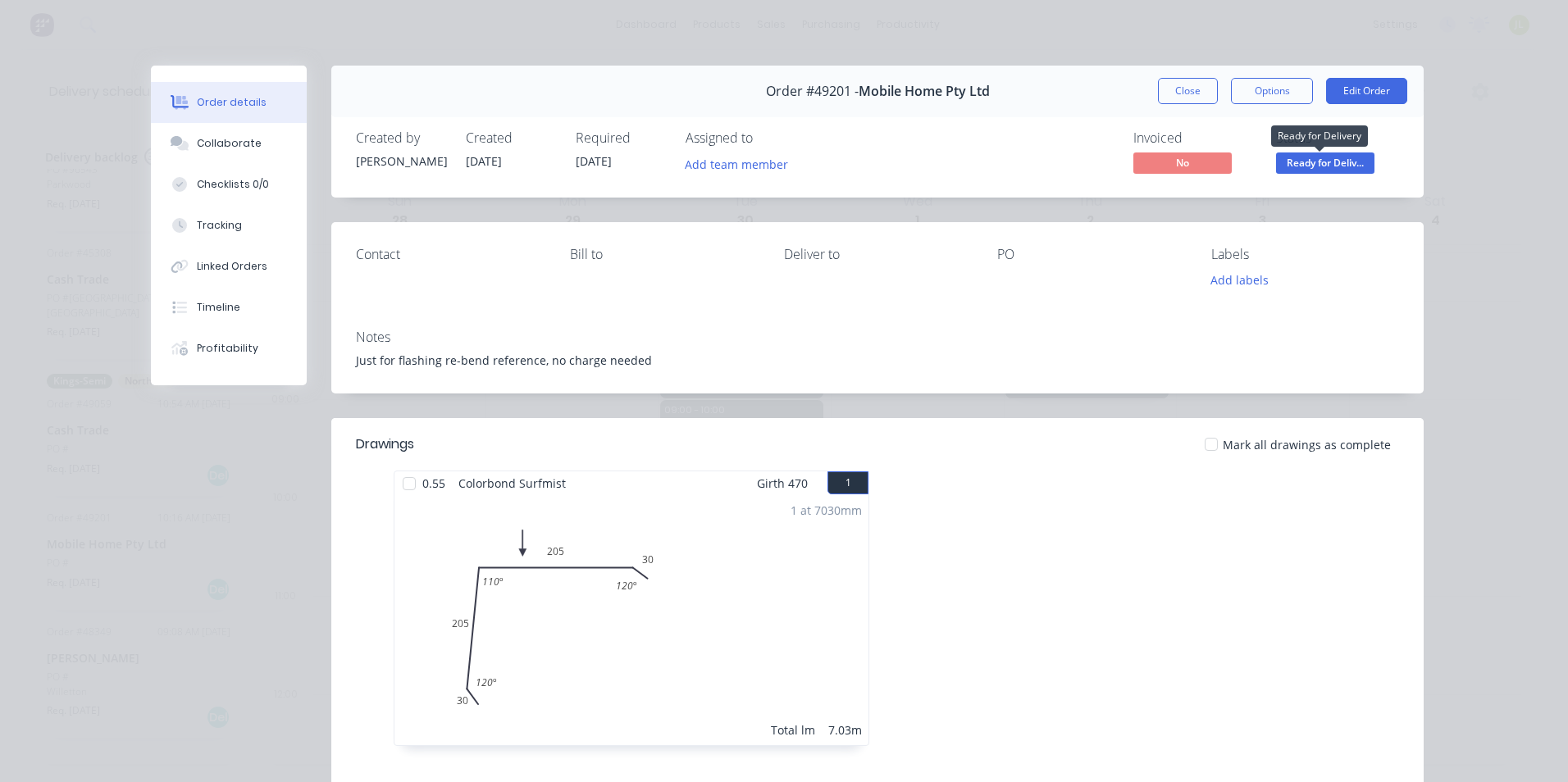
click at [1323, 166] on span "Ready for Deliv..." at bounding box center [1325, 163] width 99 height 21
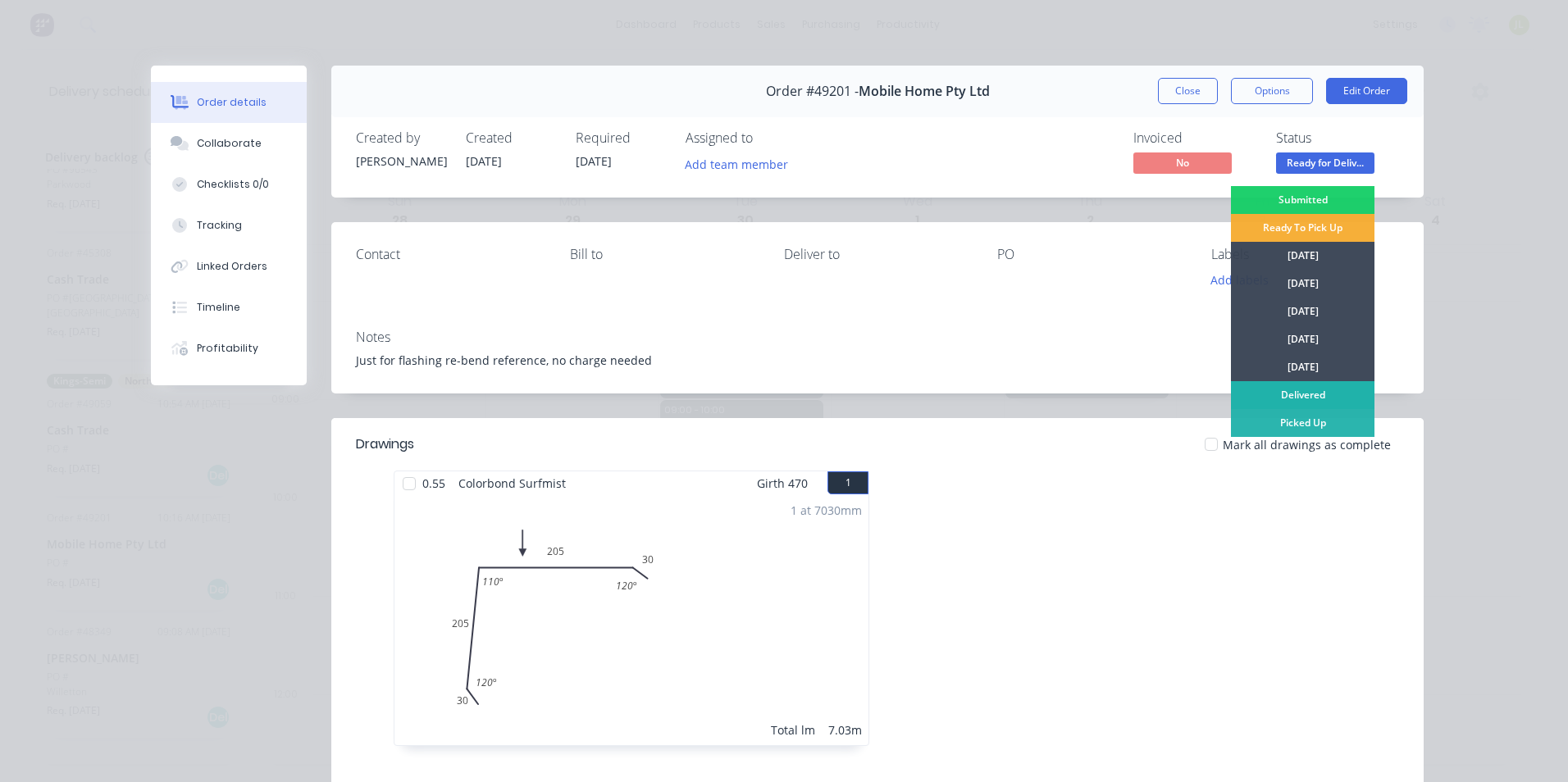
click at [1298, 385] on div "Delivered" at bounding box center [1303, 395] width 144 height 28
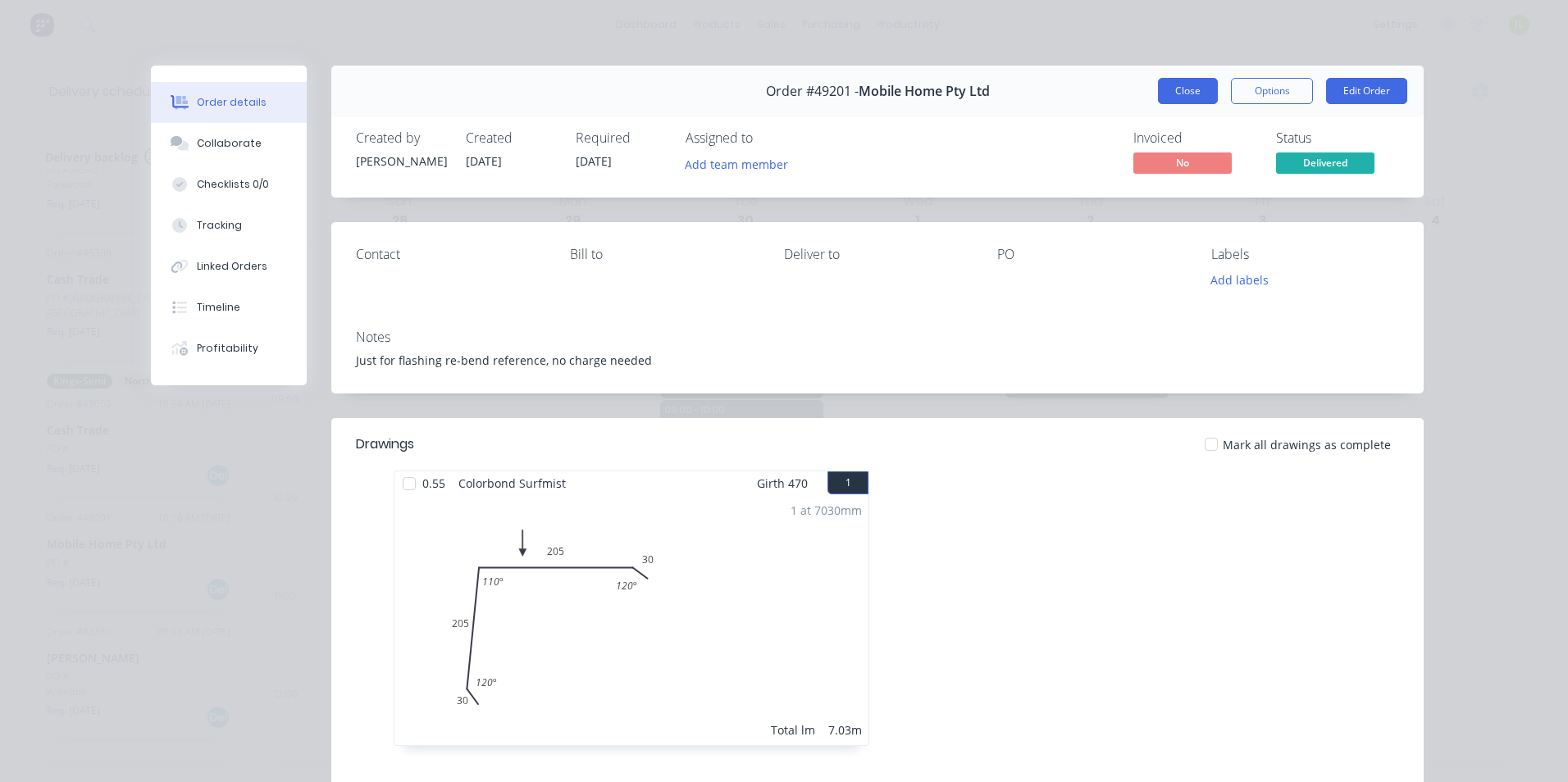
click at [1181, 95] on button "Close" at bounding box center [1187, 91] width 60 height 27
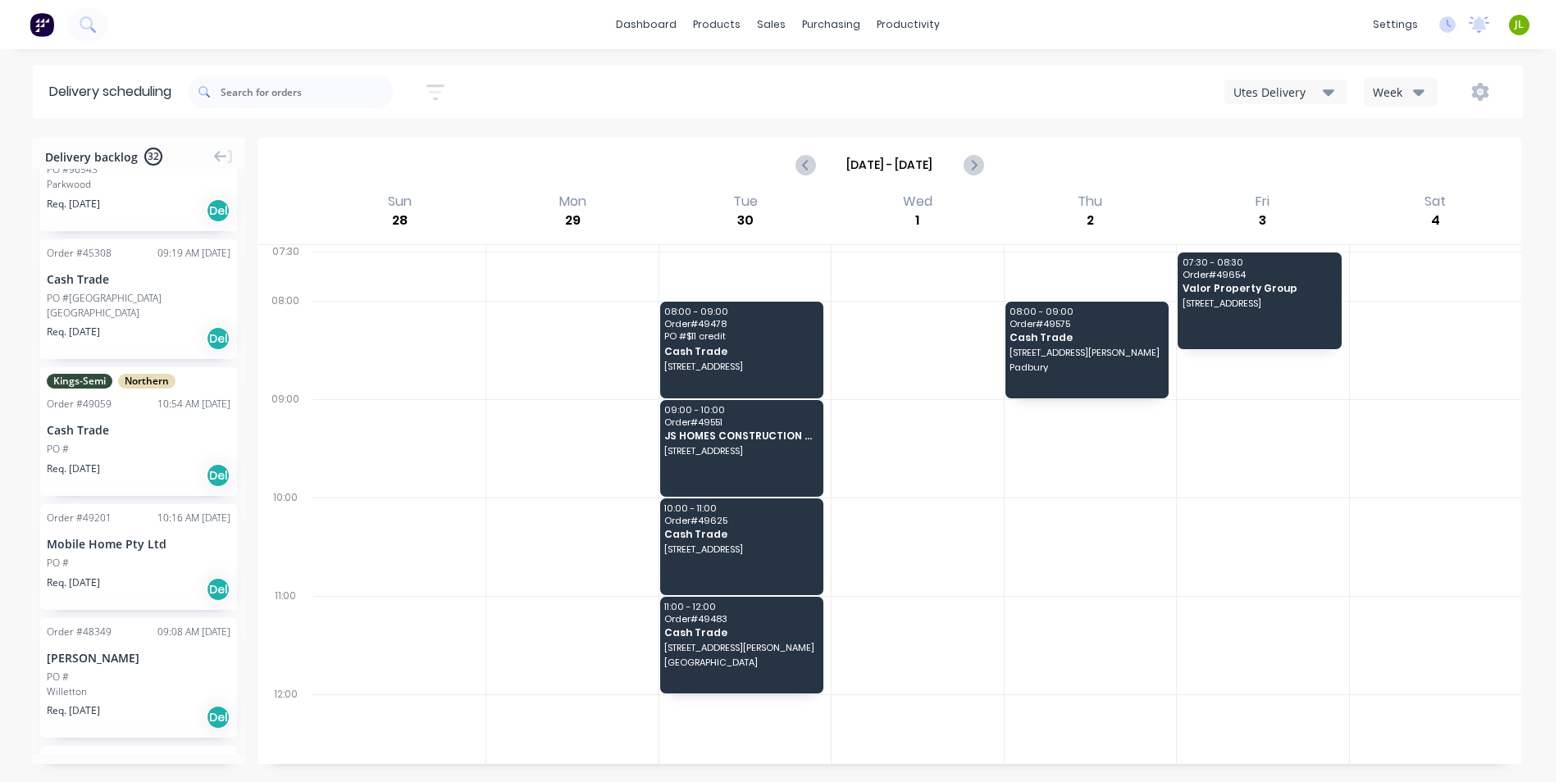
click at [124, 650] on div "Li Qingtao" at bounding box center [138, 658] width 183 height 17
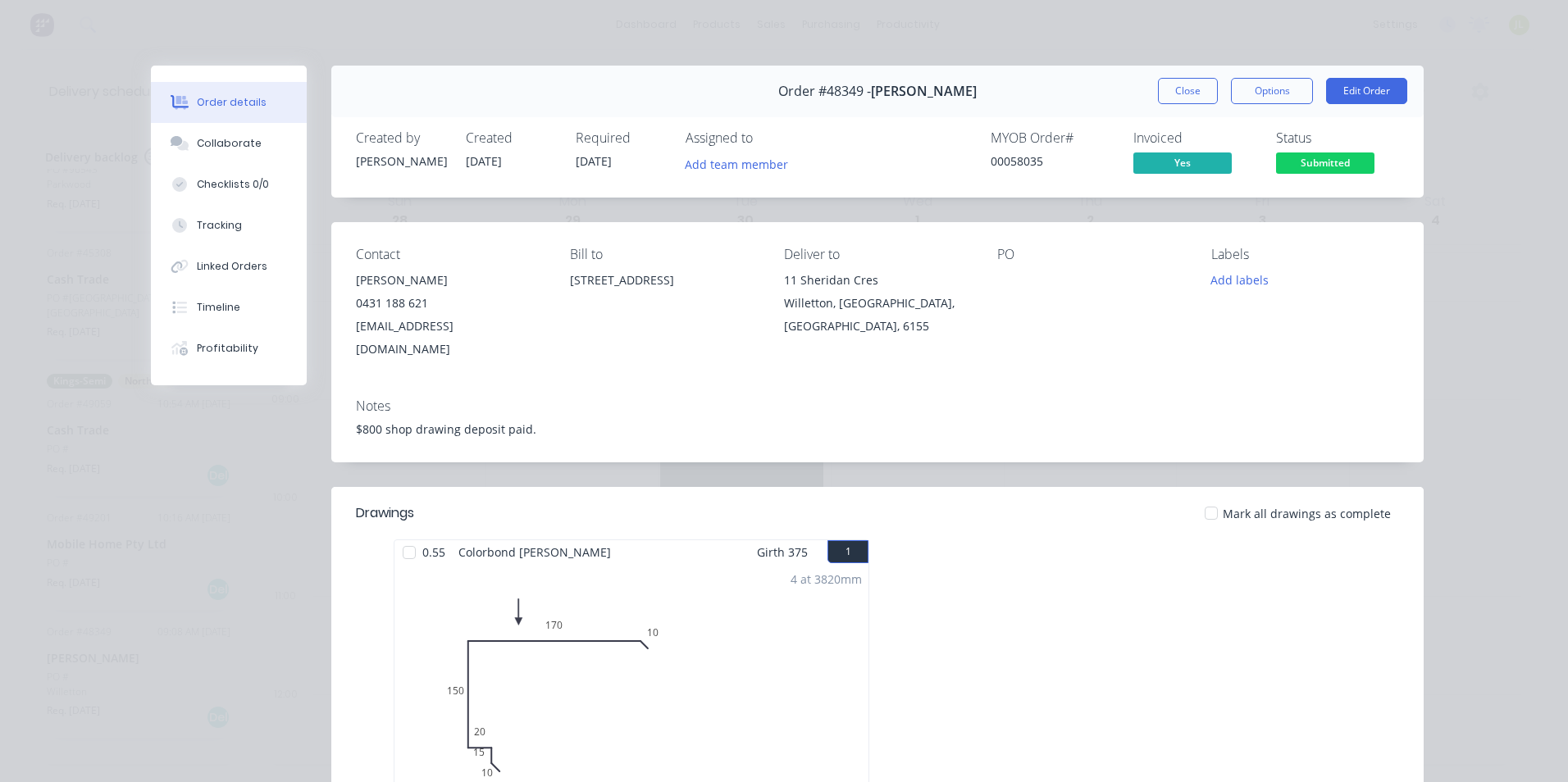
click at [1170, 75] on div "Order #48349 - Li Qingtao Close Options Edit Order" at bounding box center [878, 92] width 1093 height 51
click at [1170, 84] on button "Close" at bounding box center [1187, 91] width 60 height 27
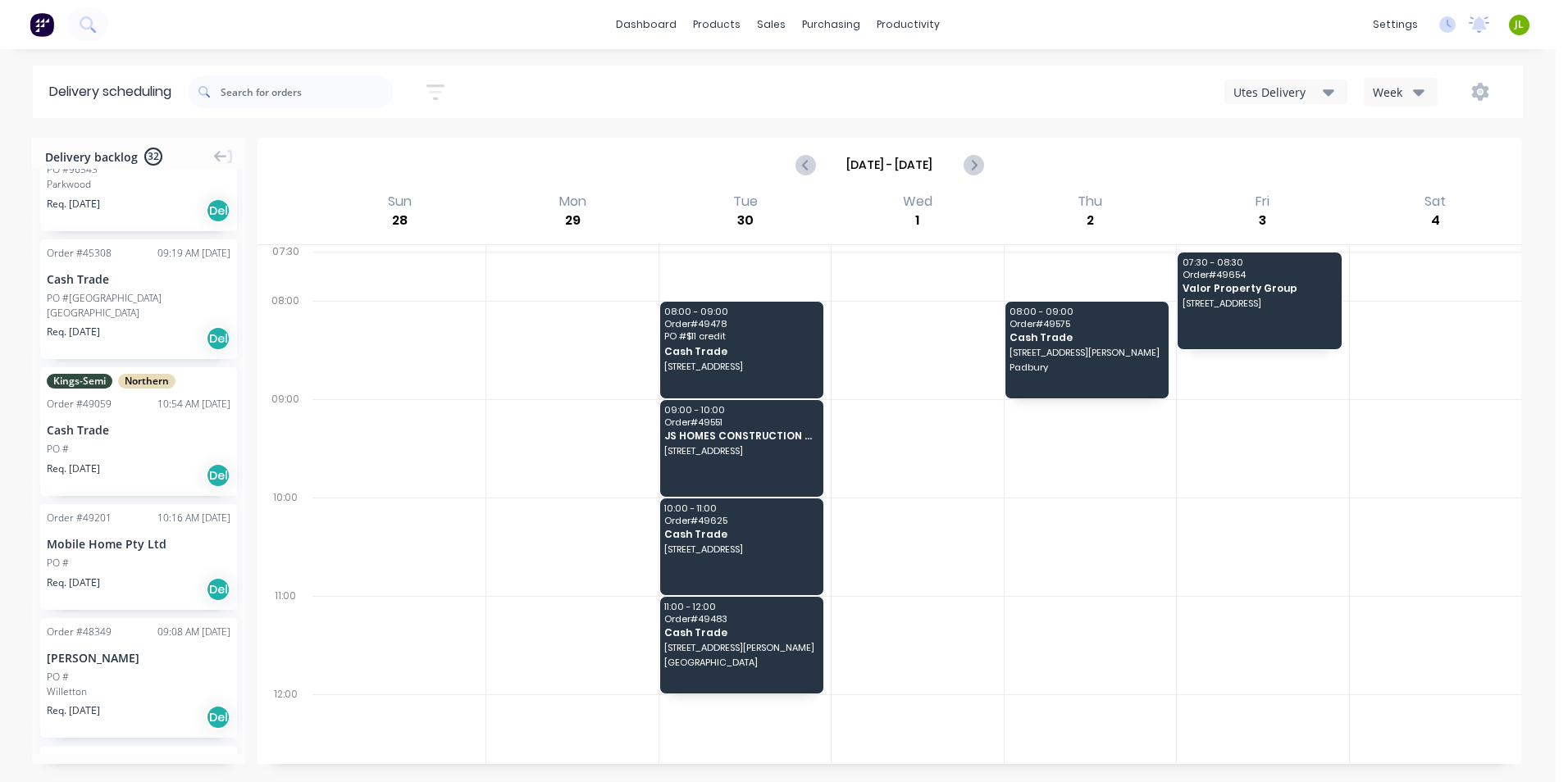
click at [902, 319] on div at bounding box center [917, 350] width 172 height 99
click at [812, 168] on icon "Previous page" at bounding box center [806, 165] width 20 height 20
type input "Sep 21 - Sep 27"
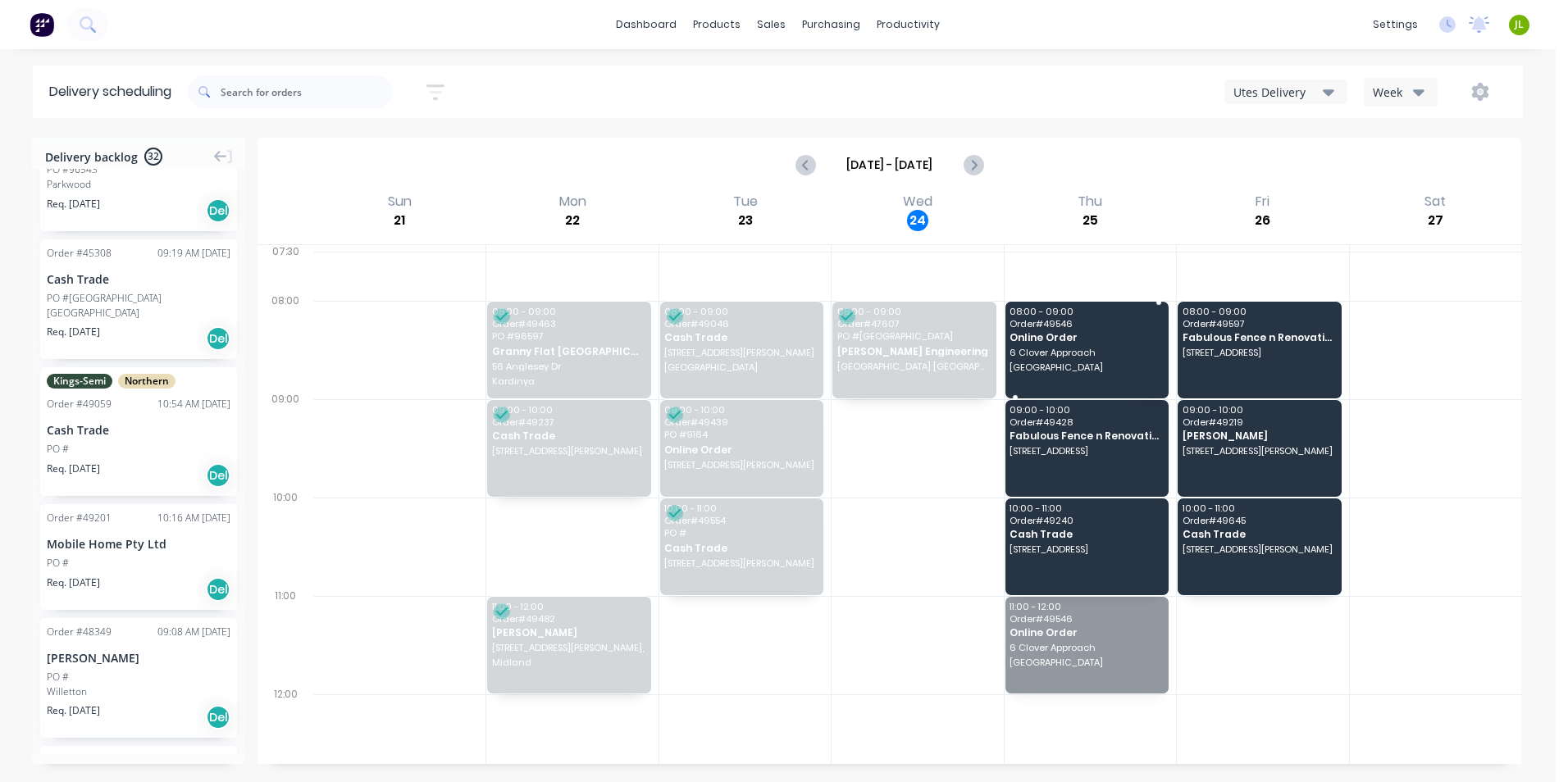
drag, startPoint x: 1089, startPoint y: 645, endPoint x: 1131, endPoint y: 364, distance: 284.1
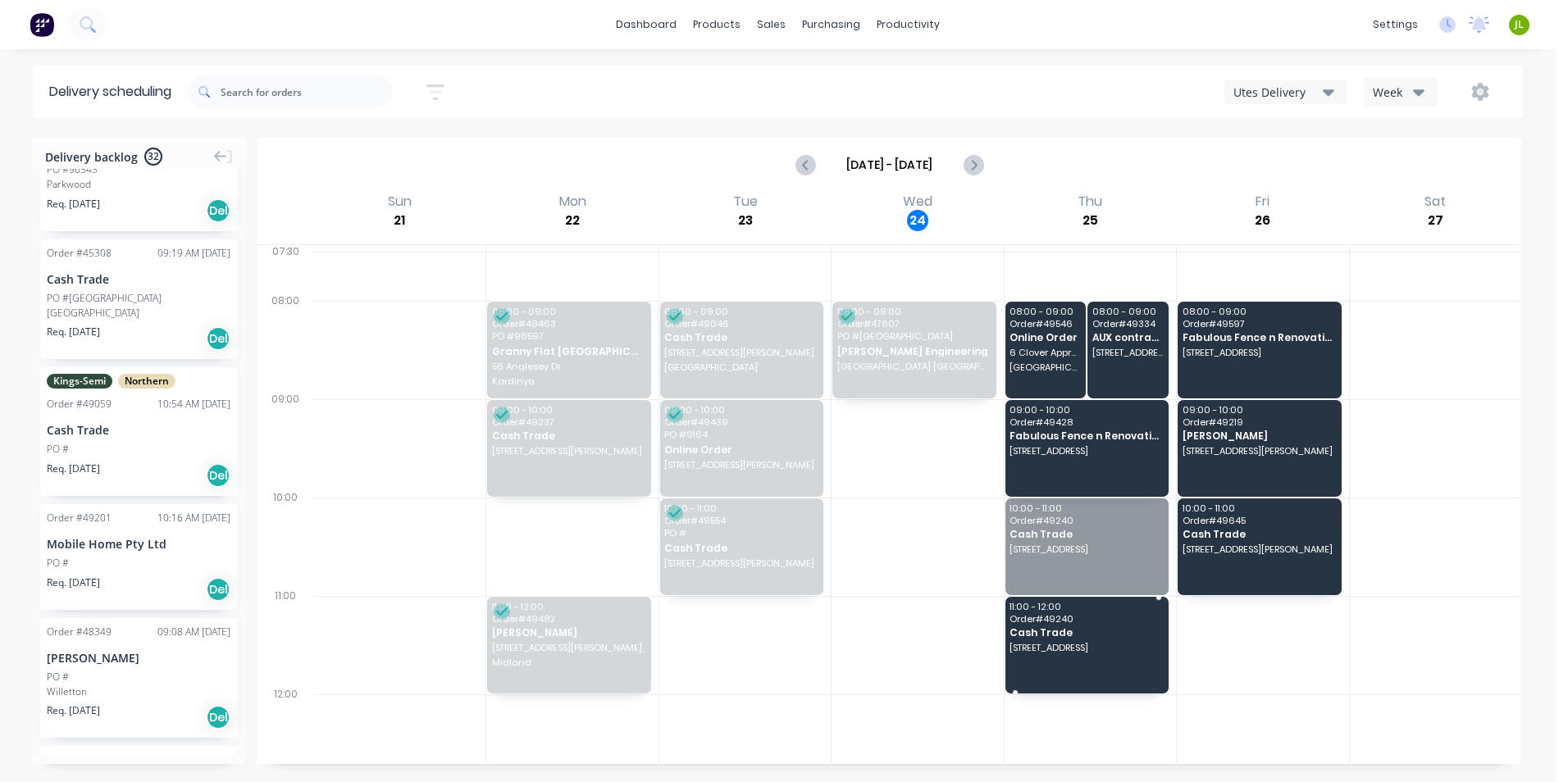
drag, startPoint x: 1089, startPoint y: 548, endPoint x: 1086, endPoint y: 657, distance: 109.0
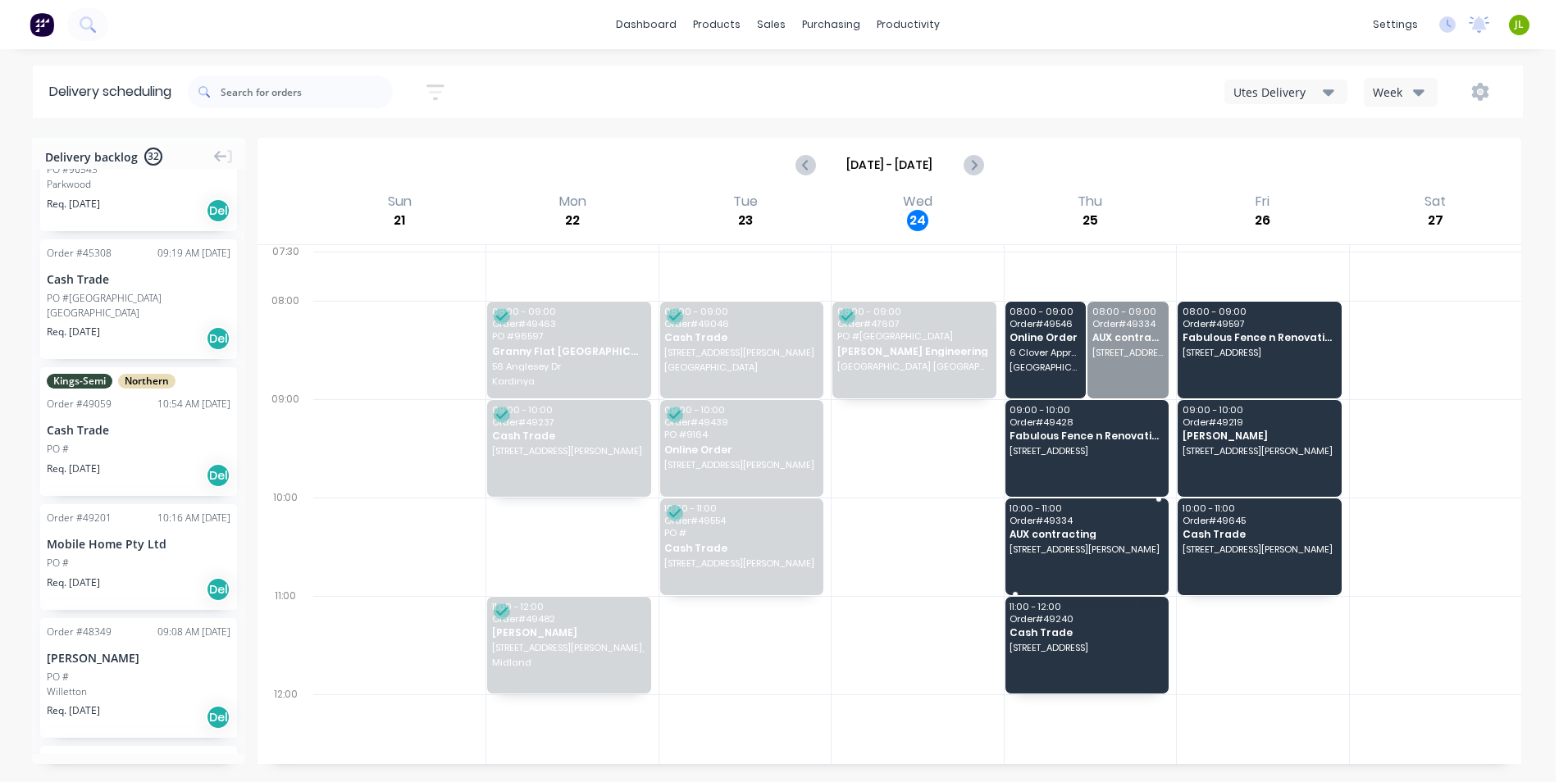
drag, startPoint x: 1122, startPoint y: 370, endPoint x: 1107, endPoint y: 540, distance: 170.7
click at [1350, 659] on div at bounding box center [1436, 646] width 172 height 99
click at [1439, 97] on div "Utes Delivery Week" at bounding box center [1173, 92] width 668 height 30
click at [1463, 90] on button "button" at bounding box center [1479, 92] width 52 height 30
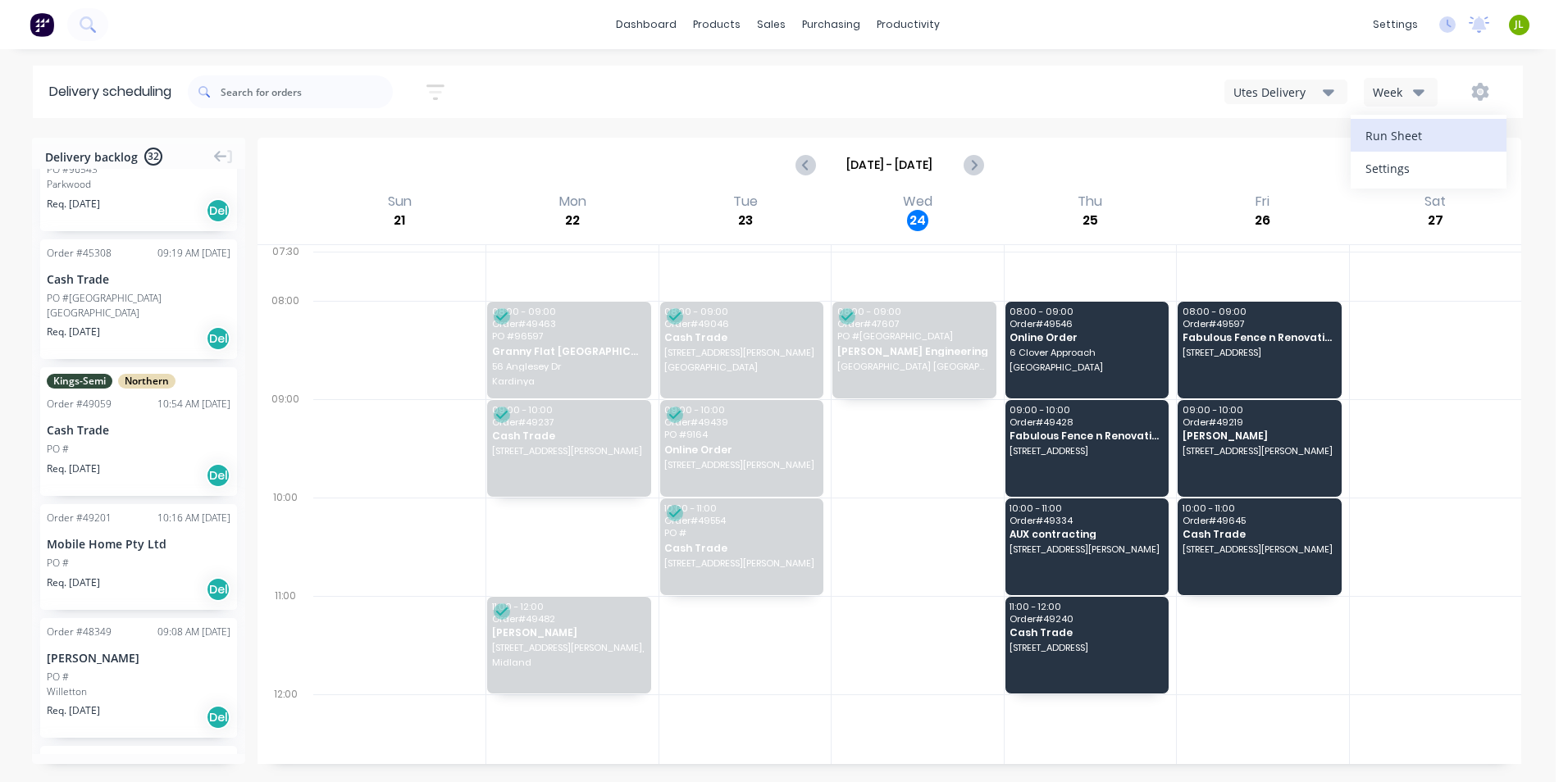
click at [1444, 139] on div "Run Sheet" at bounding box center [1428, 136] width 126 height 24
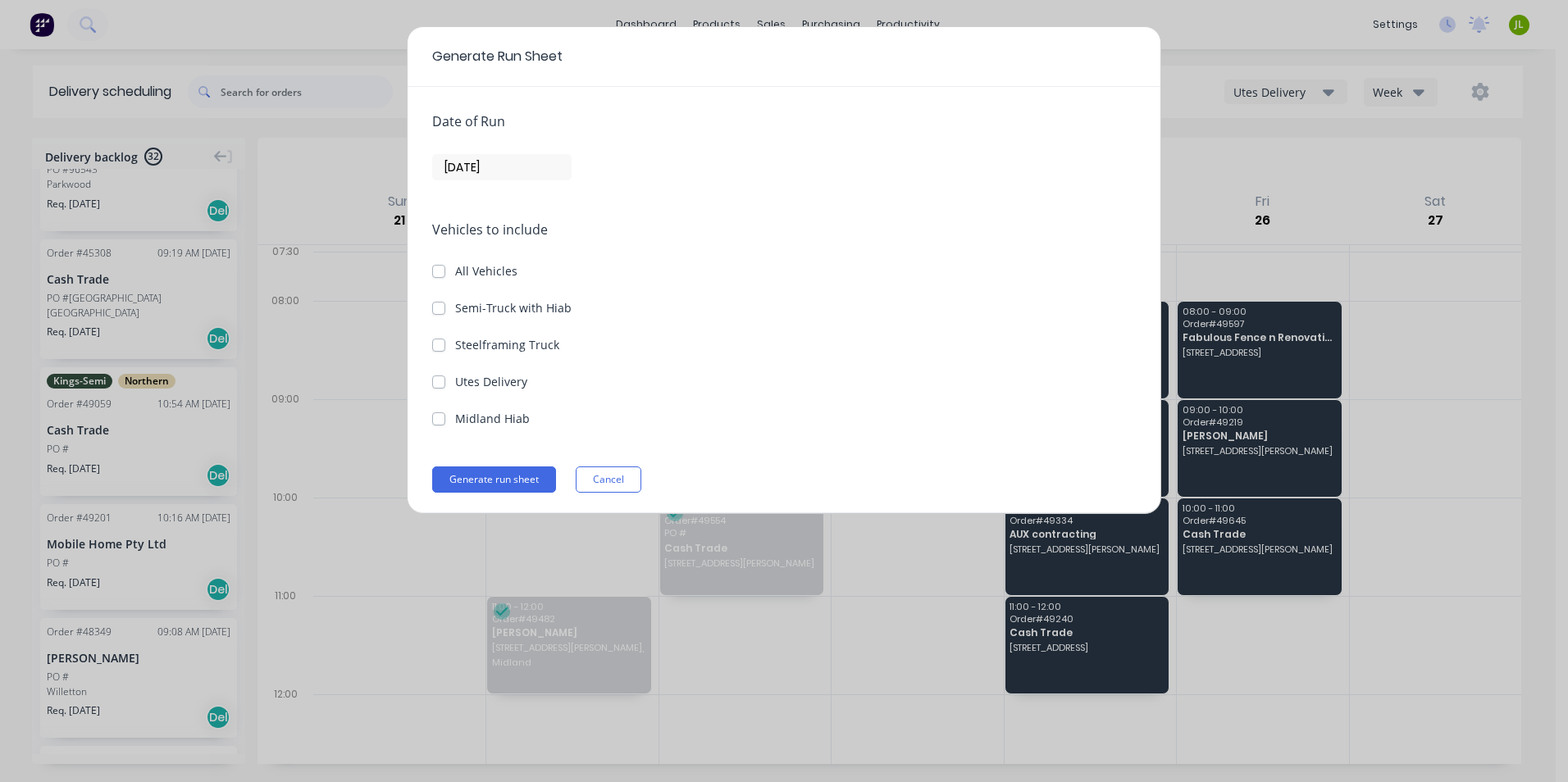
click at [474, 386] on label "Utes Delivery" at bounding box center [490, 381] width 72 height 17
click at [446, 386] on Delivery "Utes Delivery" at bounding box center [438, 381] width 13 height 16
checkbox Delivery "true"
click at [519, 167] on input "[DATE]" at bounding box center [502, 167] width 138 height 25
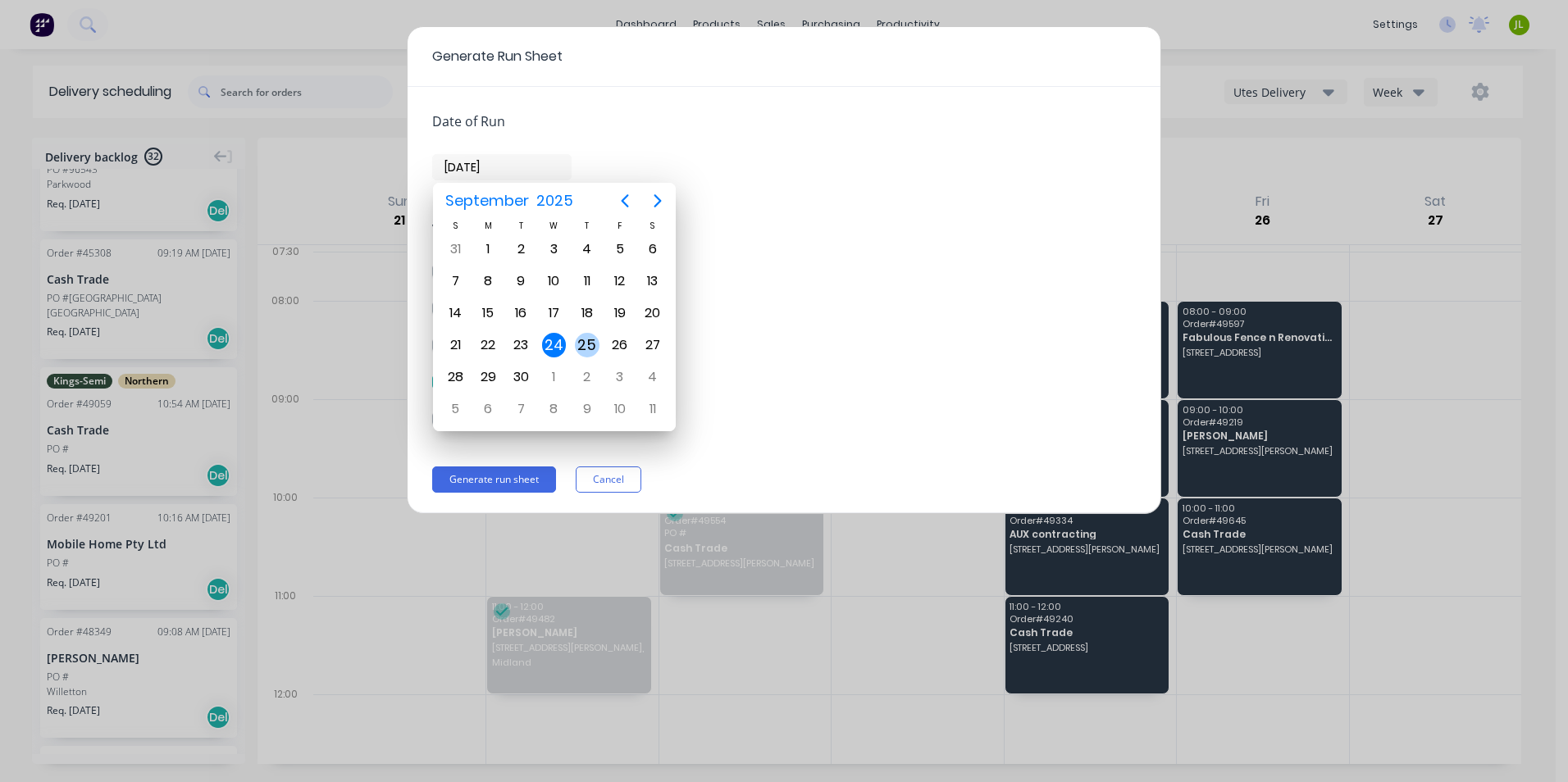
drag, startPoint x: 589, startPoint y: 348, endPoint x: 577, endPoint y: 370, distance: 25.1
click at [590, 348] on div "25" at bounding box center [587, 345] width 25 height 25
type input "25/09/25"
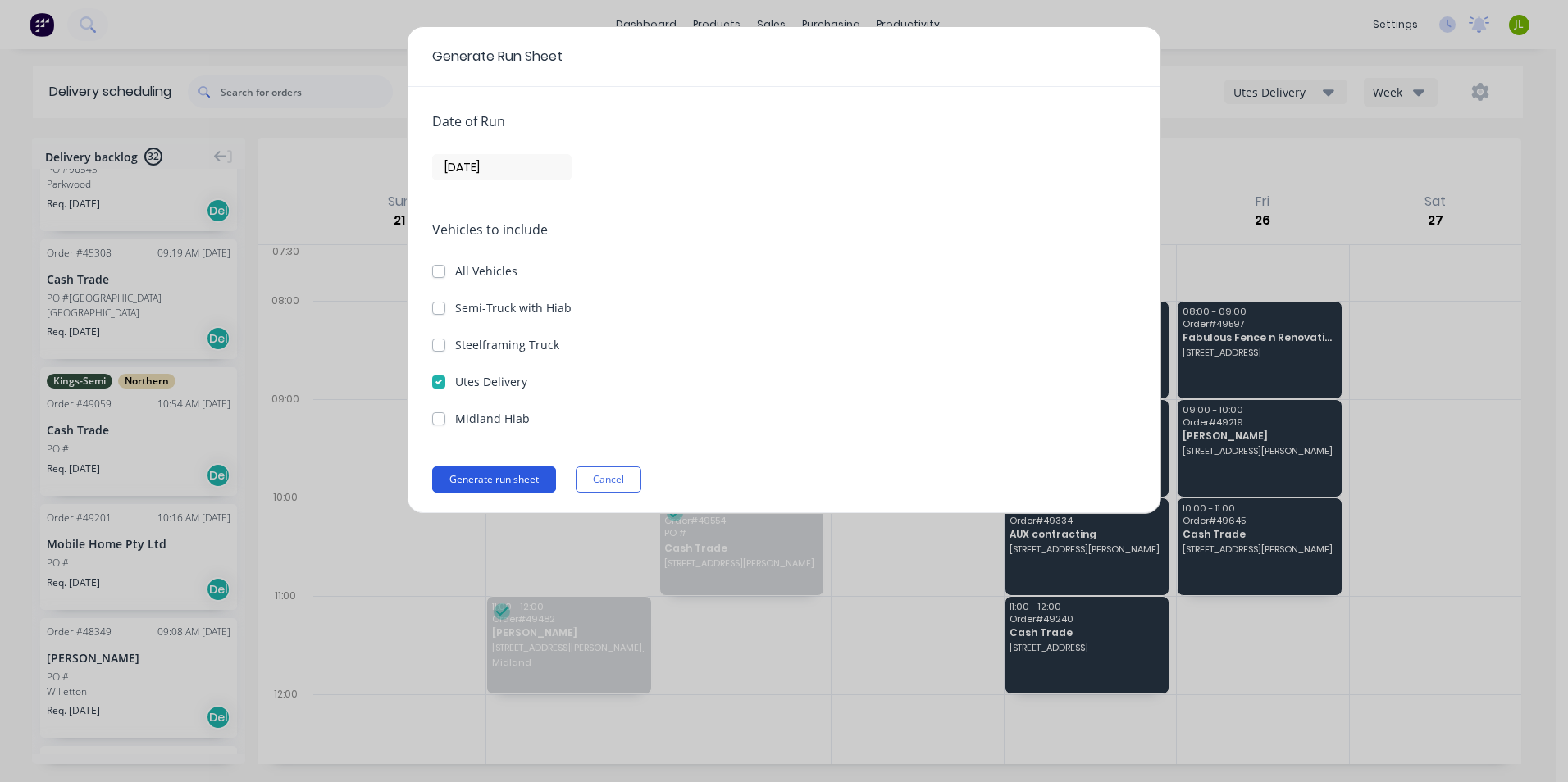
click at [514, 478] on button "Generate run sheet" at bounding box center [494, 479] width 124 height 27
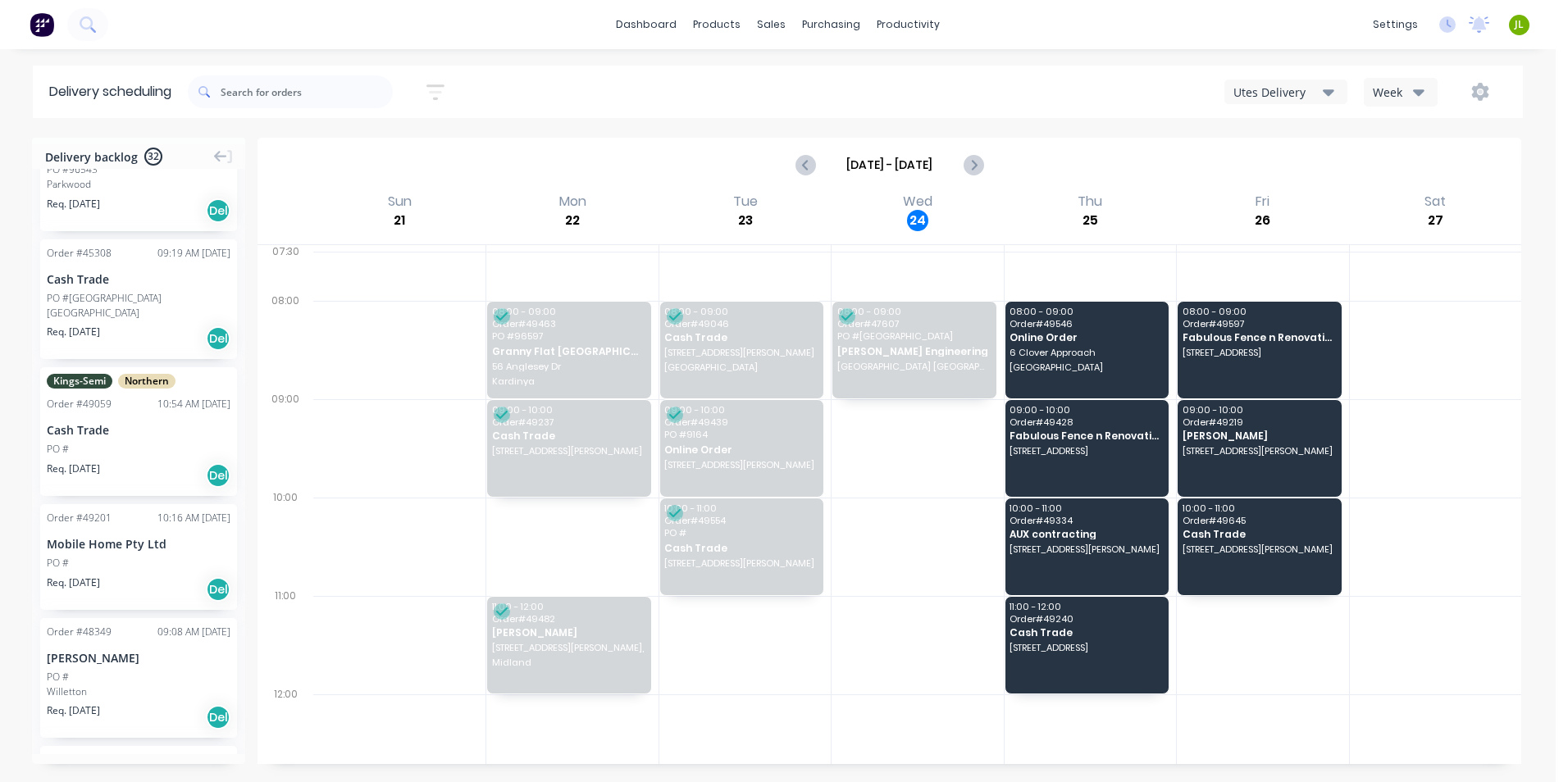
click at [926, 85] on div "Utes Delivery Week" at bounding box center [1173, 92] width 668 height 30
click at [833, 102] on link "Suppliers" at bounding box center [899, 110] width 217 height 33
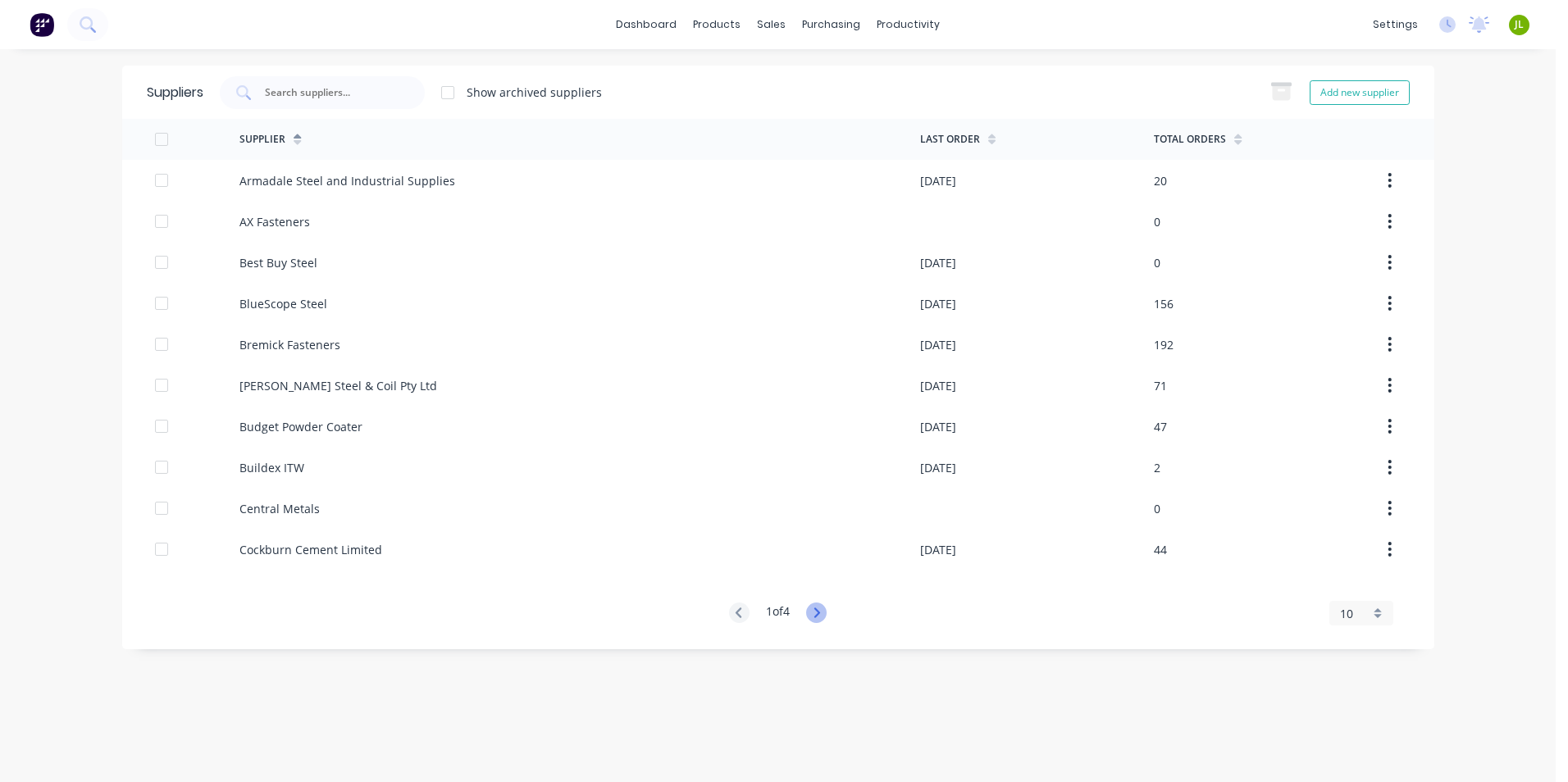
click at [820, 620] on icon at bounding box center [816, 612] width 21 height 21
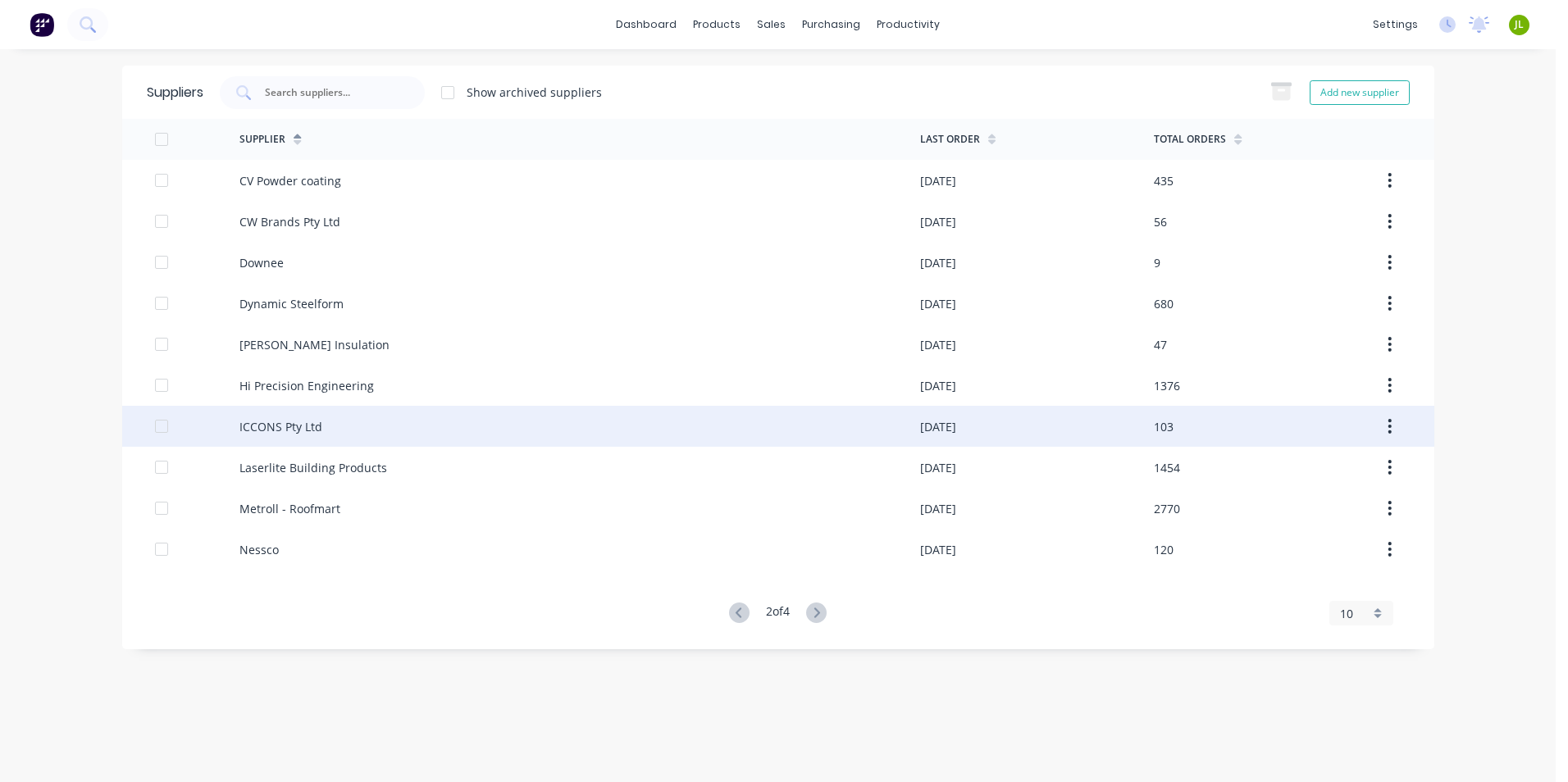
click at [489, 407] on div "ICCONS Pty Ltd" at bounding box center [580, 427] width 680 height 41
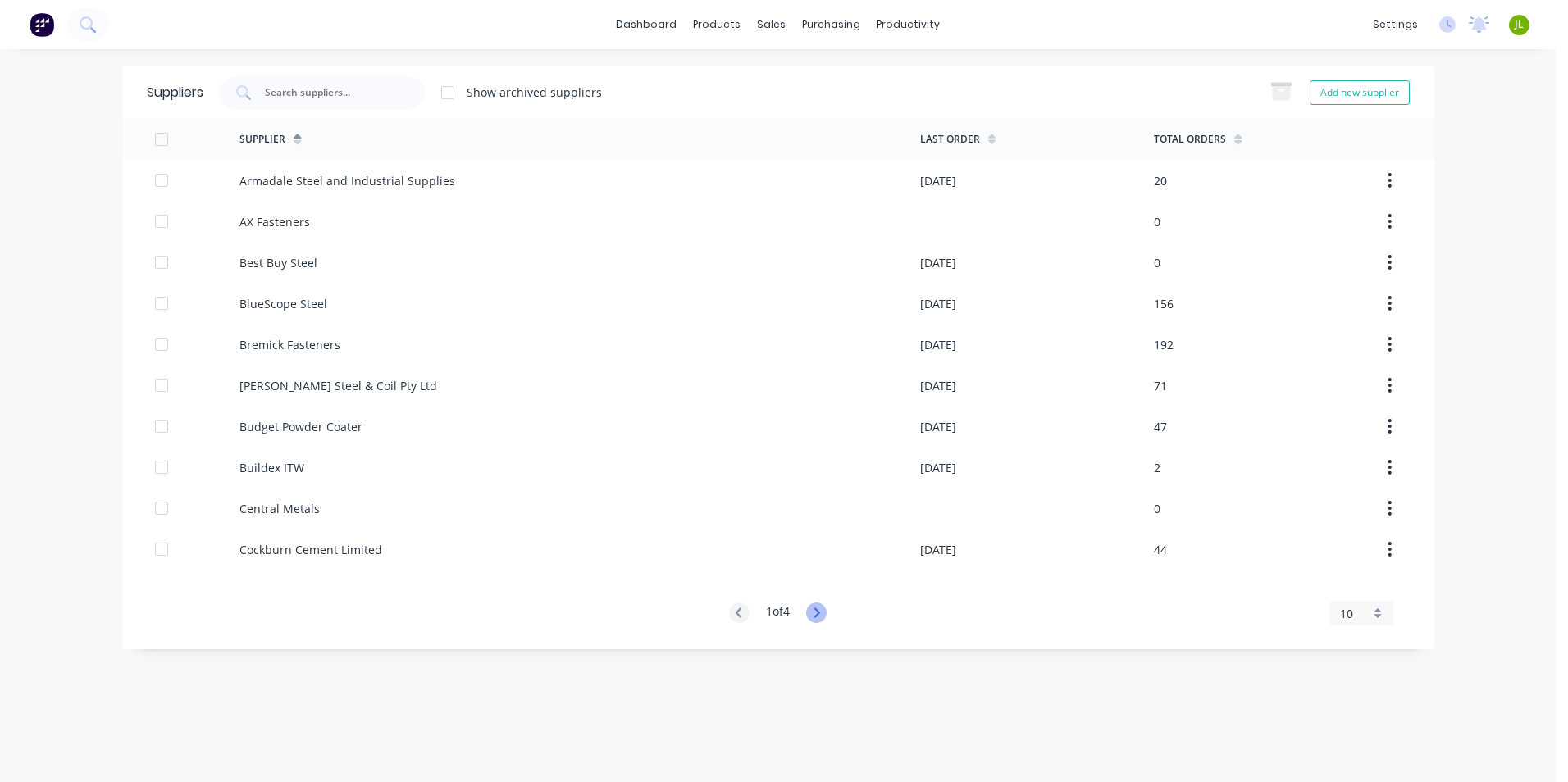
click at [816, 615] on icon at bounding box center [816, 612] width 21 height 21
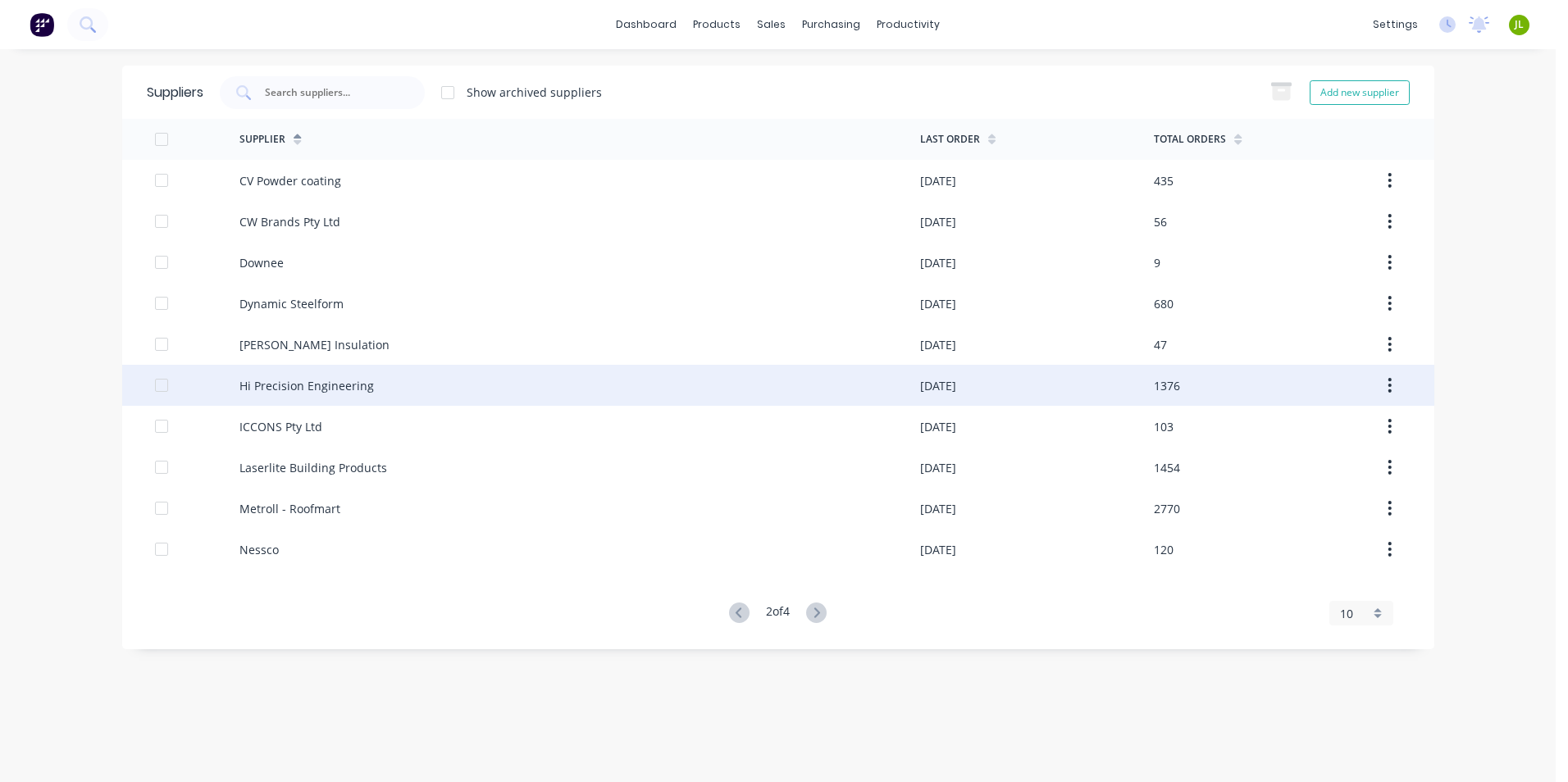
click at [386, 388] on div "Hi Precision Engineering" at bounding box center [580, 386] width 680 height 41
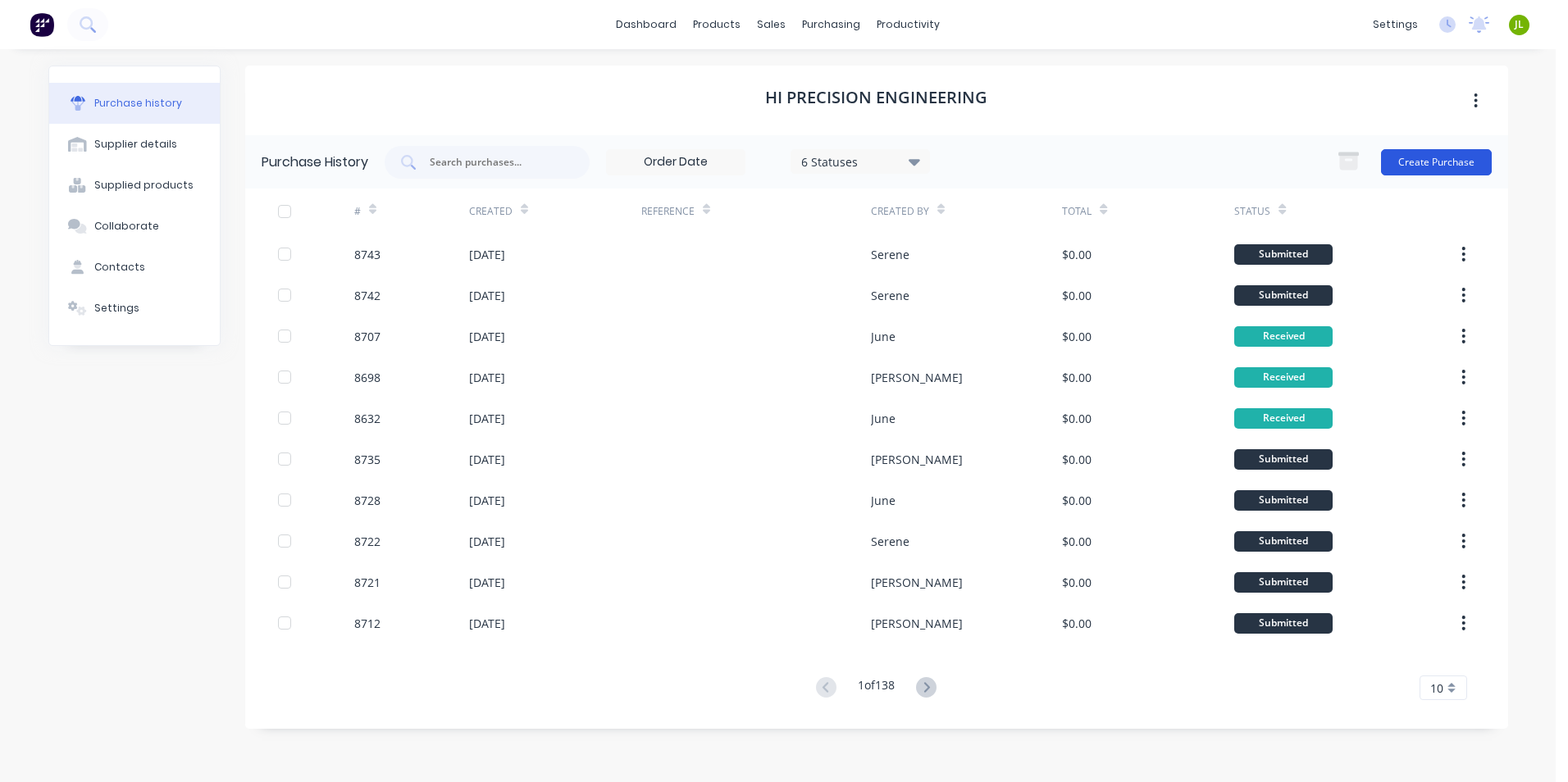
click at [1416, 172] on button "Create Purchase" at bounding box center [1436, 162] width 110 height 27
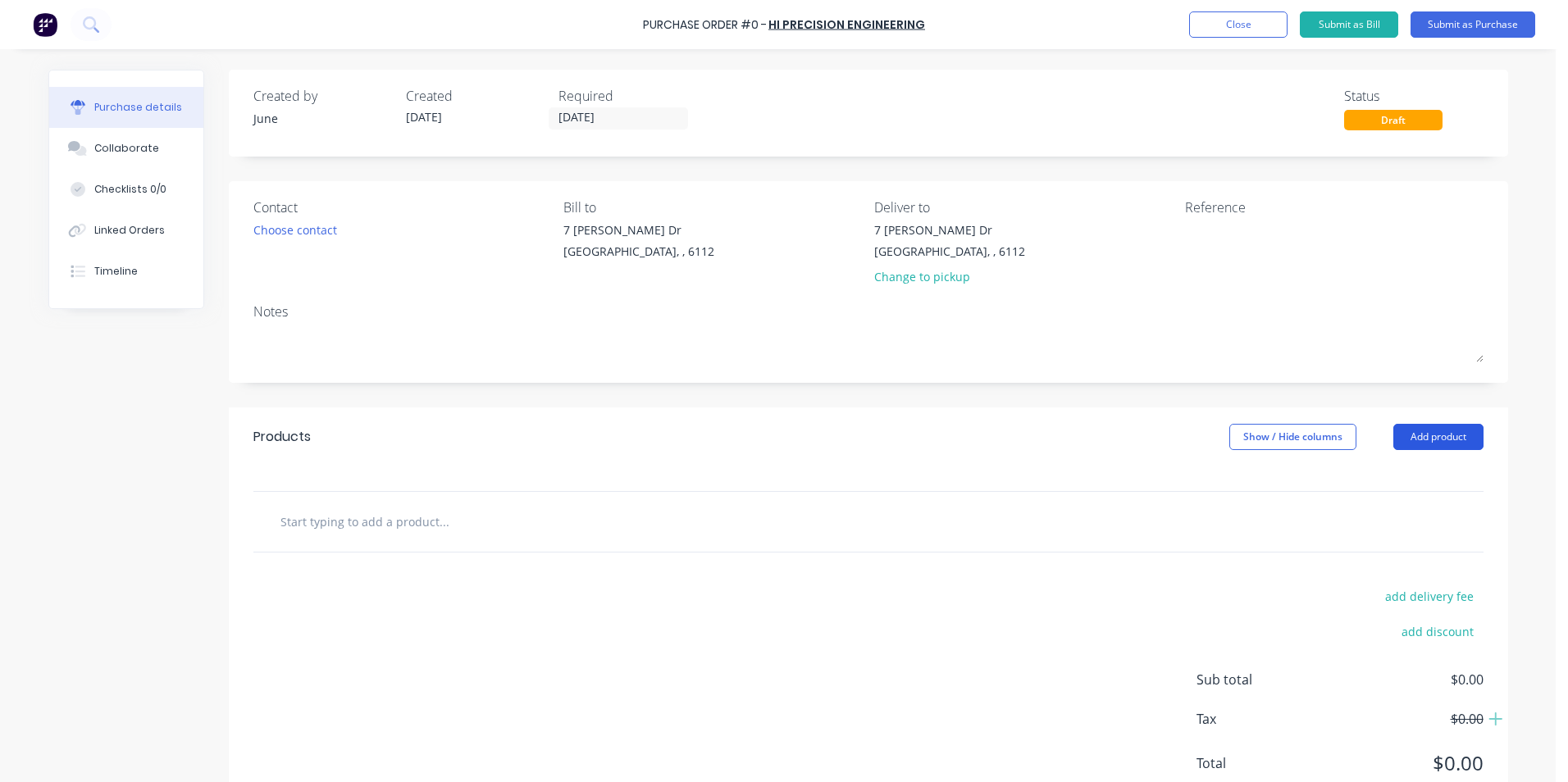
click at [1468, 435] on button "Add product" at bounding box center [1438, 437] width 90 height 27
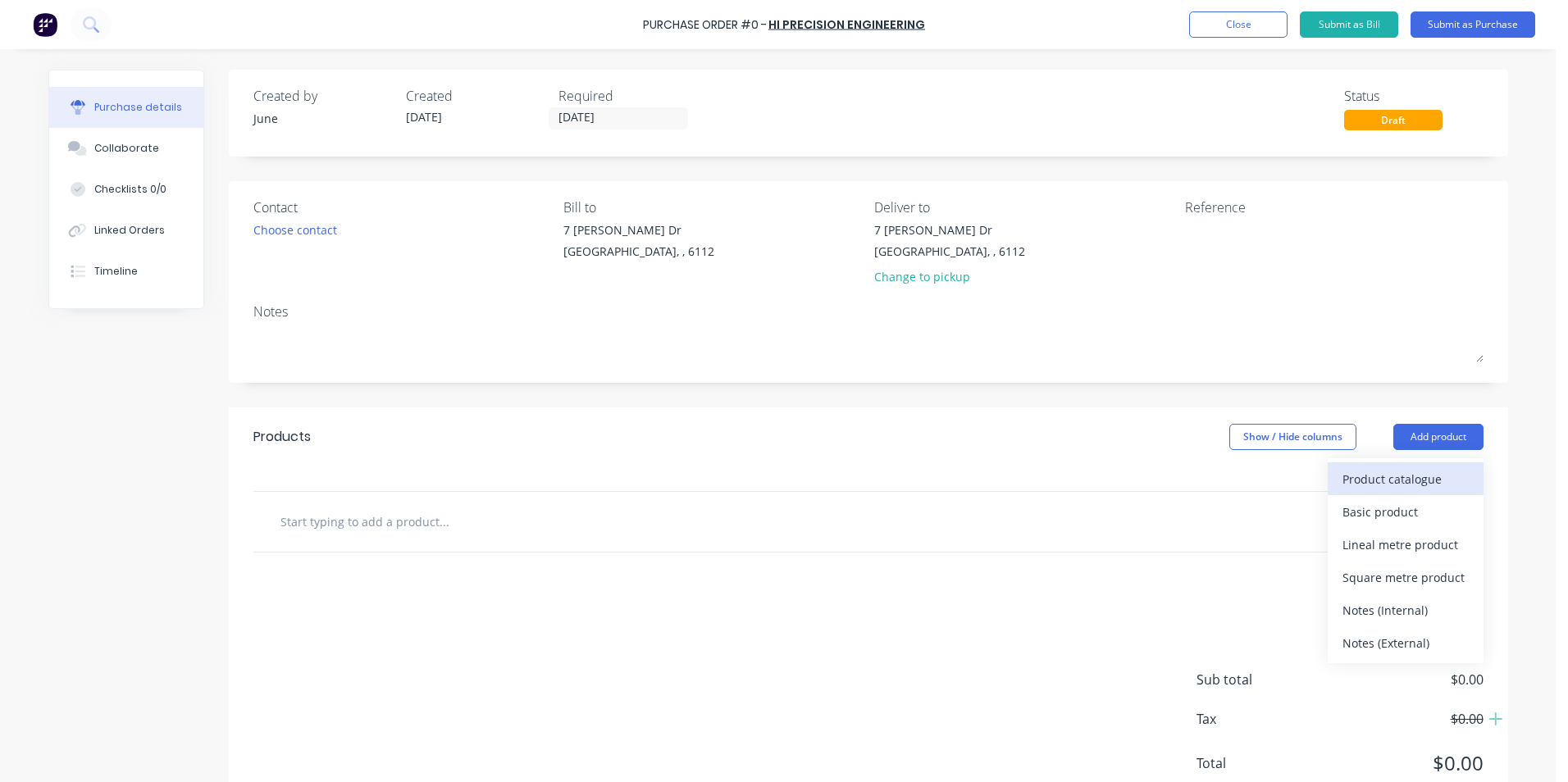
click at [1423, 471] on div "Product catalogue" at bounding box center [1405, 479] width 126 height 24
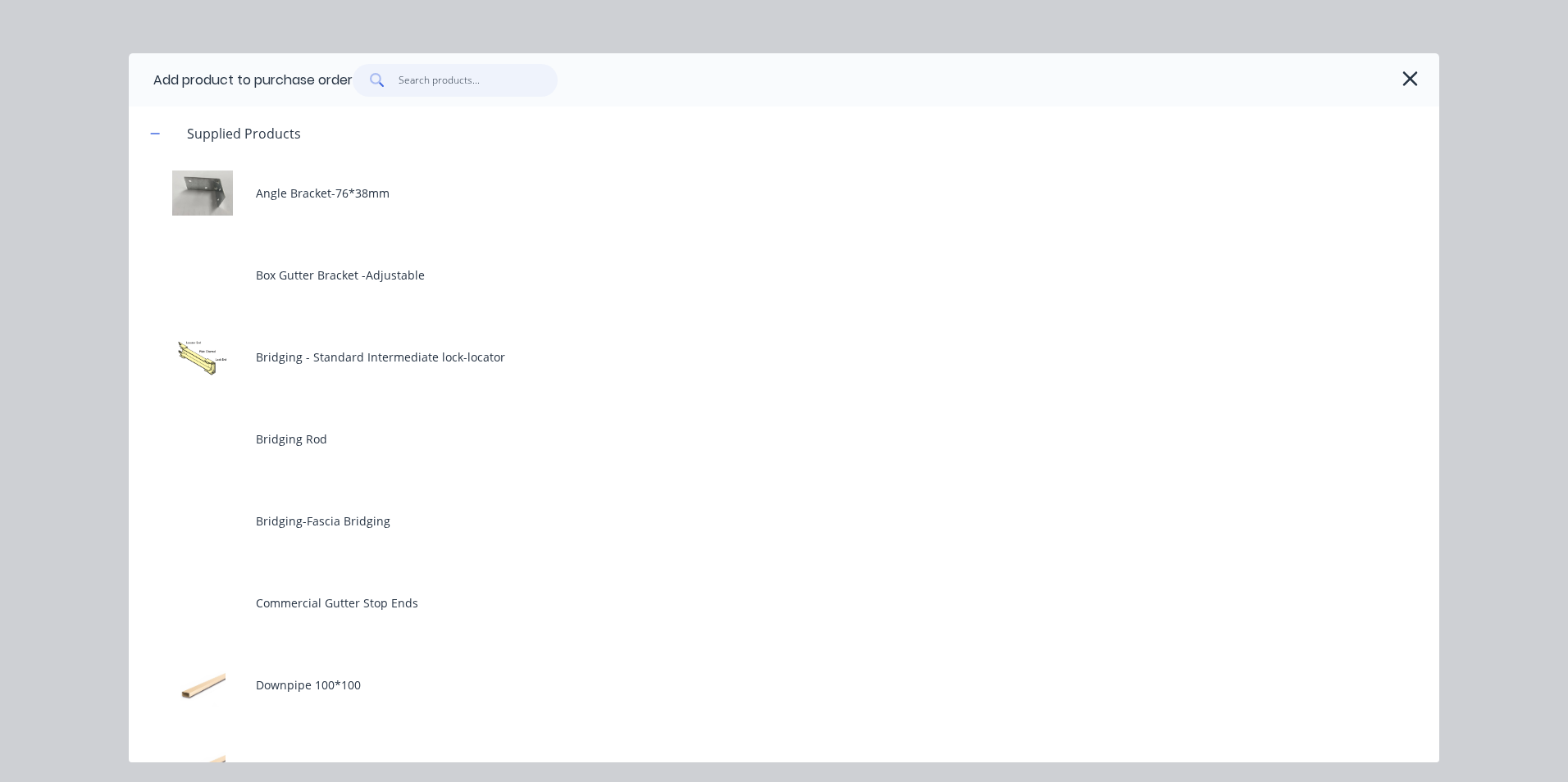
click at [524, 90] on input "text" at bounding box center [478, 80] width 160 height 33
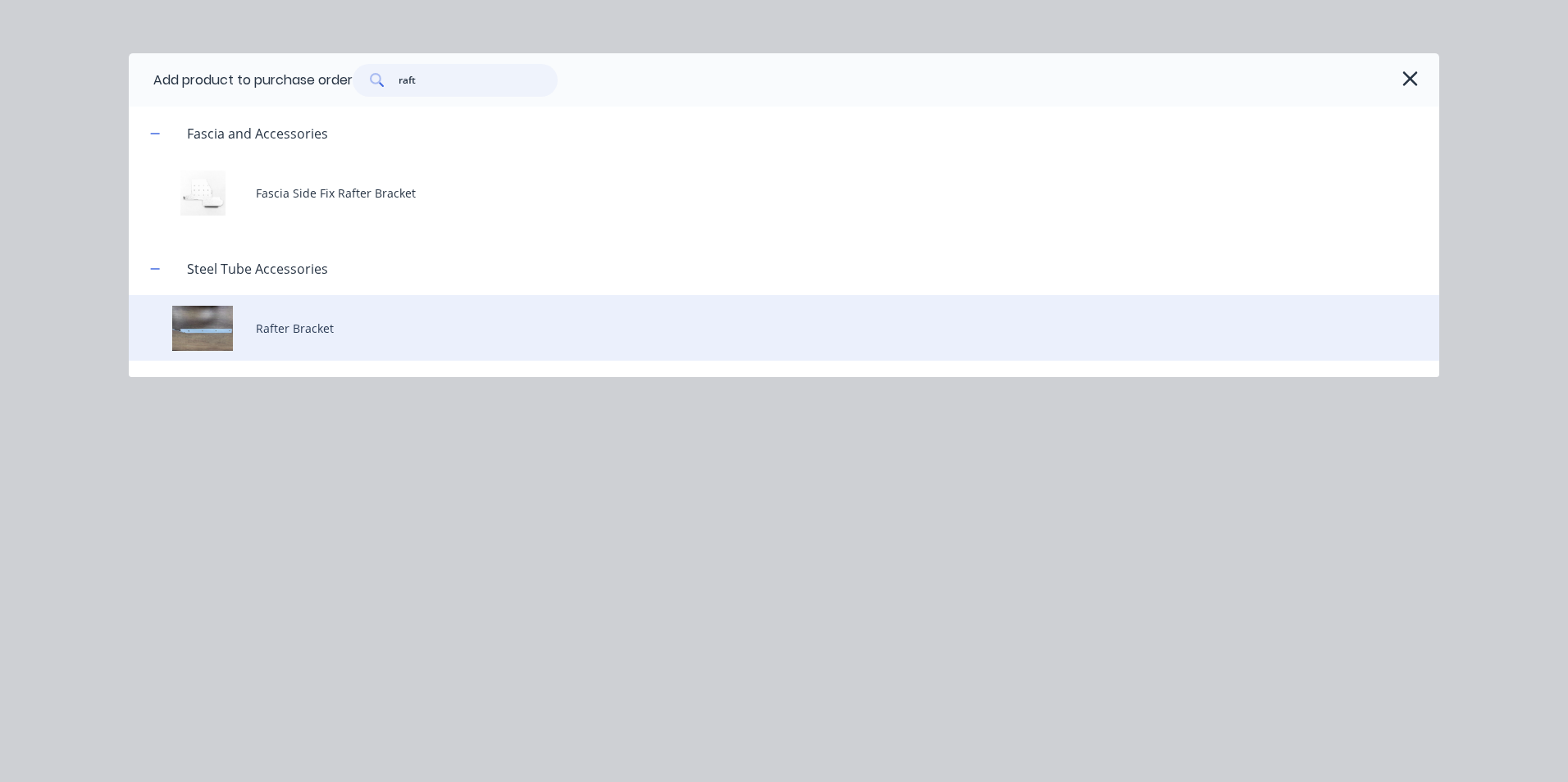
type input "raft"
click at [377, 319] on div "Rafter Bracket" at bounding box center [784, 327] width 1311 height 66
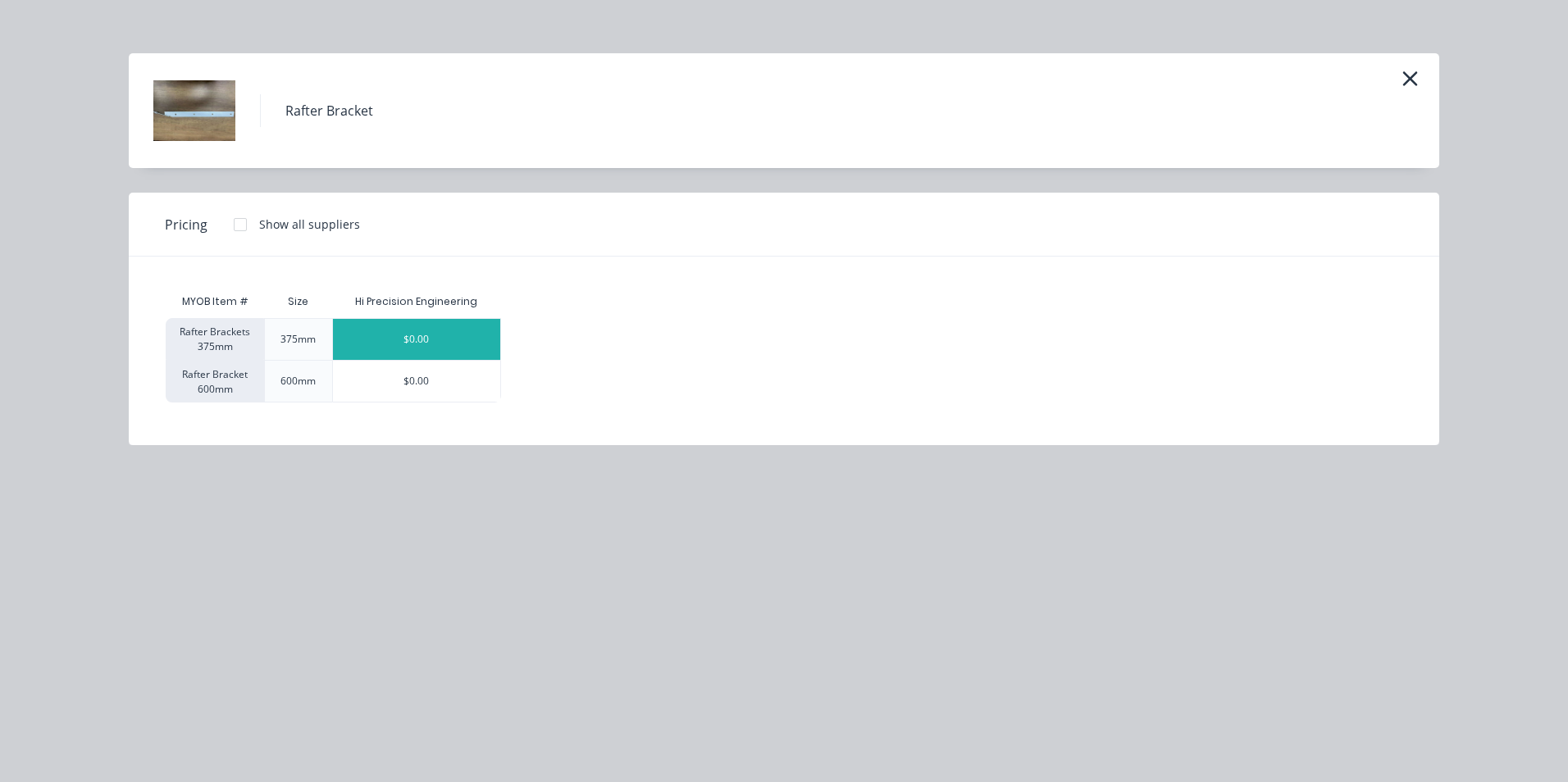
click at [454, 328] on div "$0.00" at bounding box center [417, 339] width 168 height 41
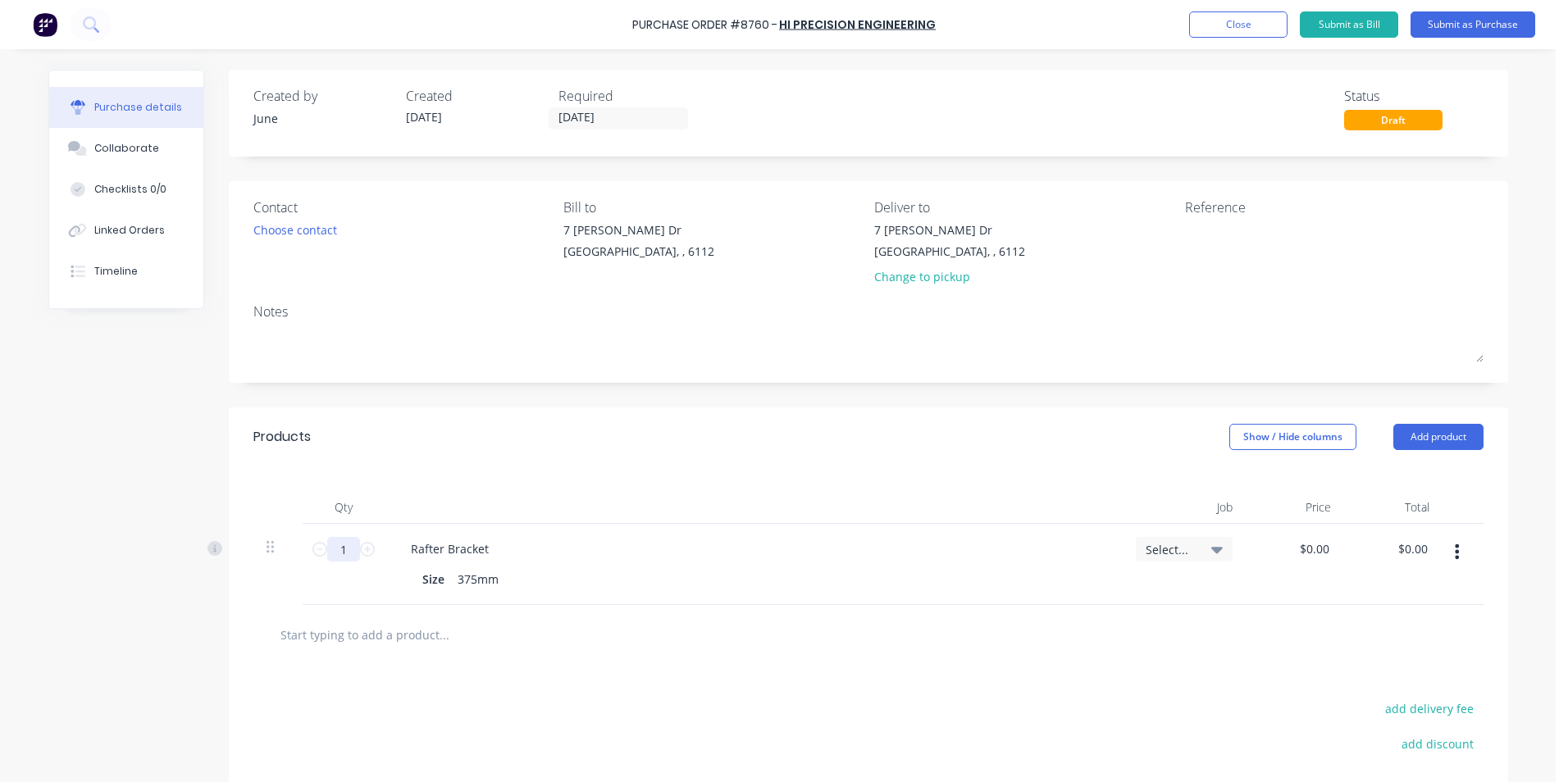
click at [348, 552] on input "1" at bounding box center [343, 549] width 33 height 25
type input "20"
click at [527, 411] on div "Products Show / Hide columns Add product" at bounding box center [868, 437] width 1279 height 59
click at [1438, 431] on button "Add product" at bounding box center [1438, 437] width 90 height 27
click at [1435, 465] on button "Product catalogue" at bounding box center [1405, 478] width 156 height 33
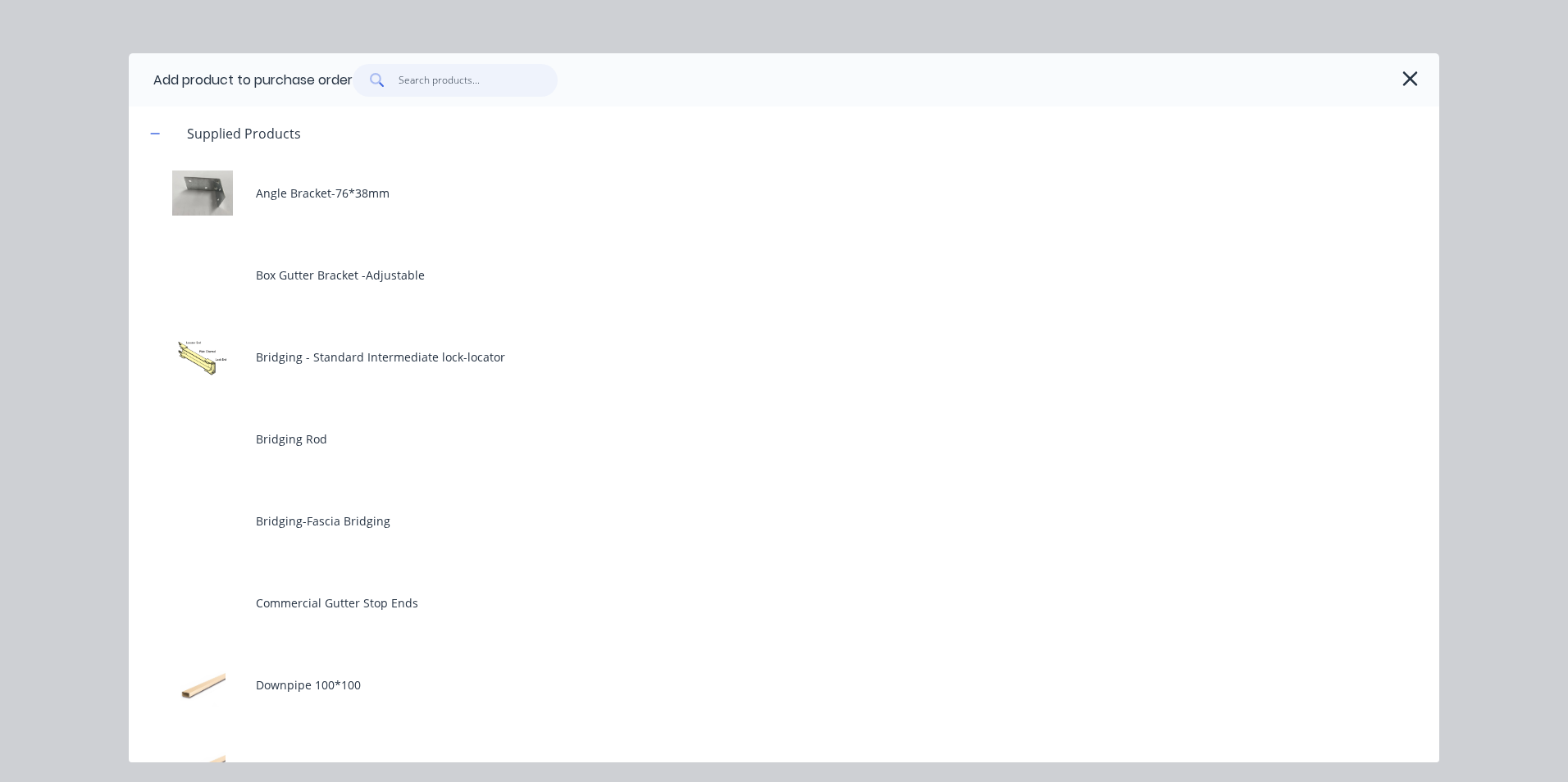
drag, startPoint x: 441, startPoint y: 77, endPoint x: 467, endPoint y: 83, distance: 26.7
click at [441, 77] on input "text" at bounding box center [478, 80] width 160 height 33
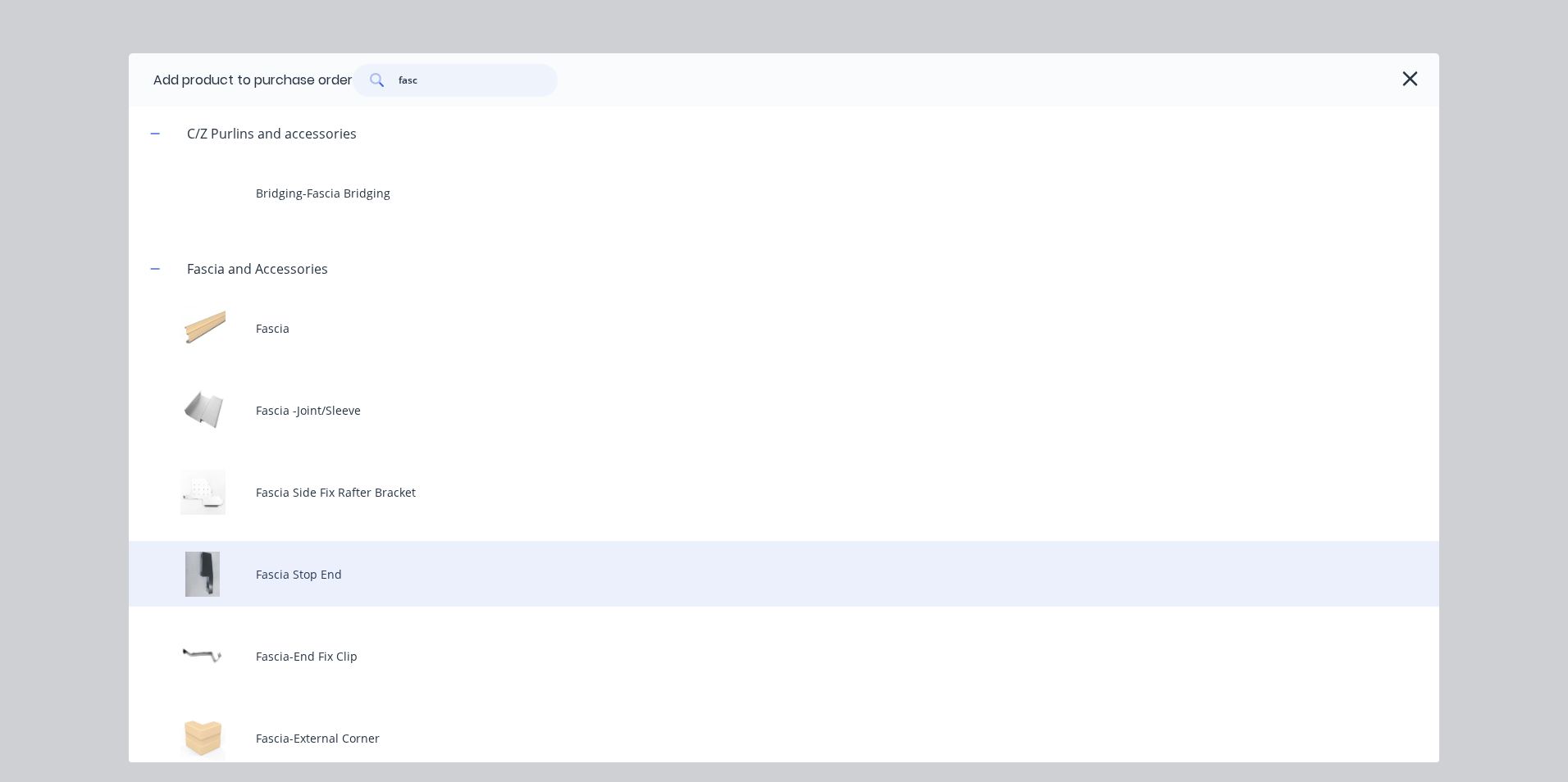
type input "fasc"
click at [371, 592] on div "Fascia Stop End" at bounding box center [784, 574] width 1311 height 66
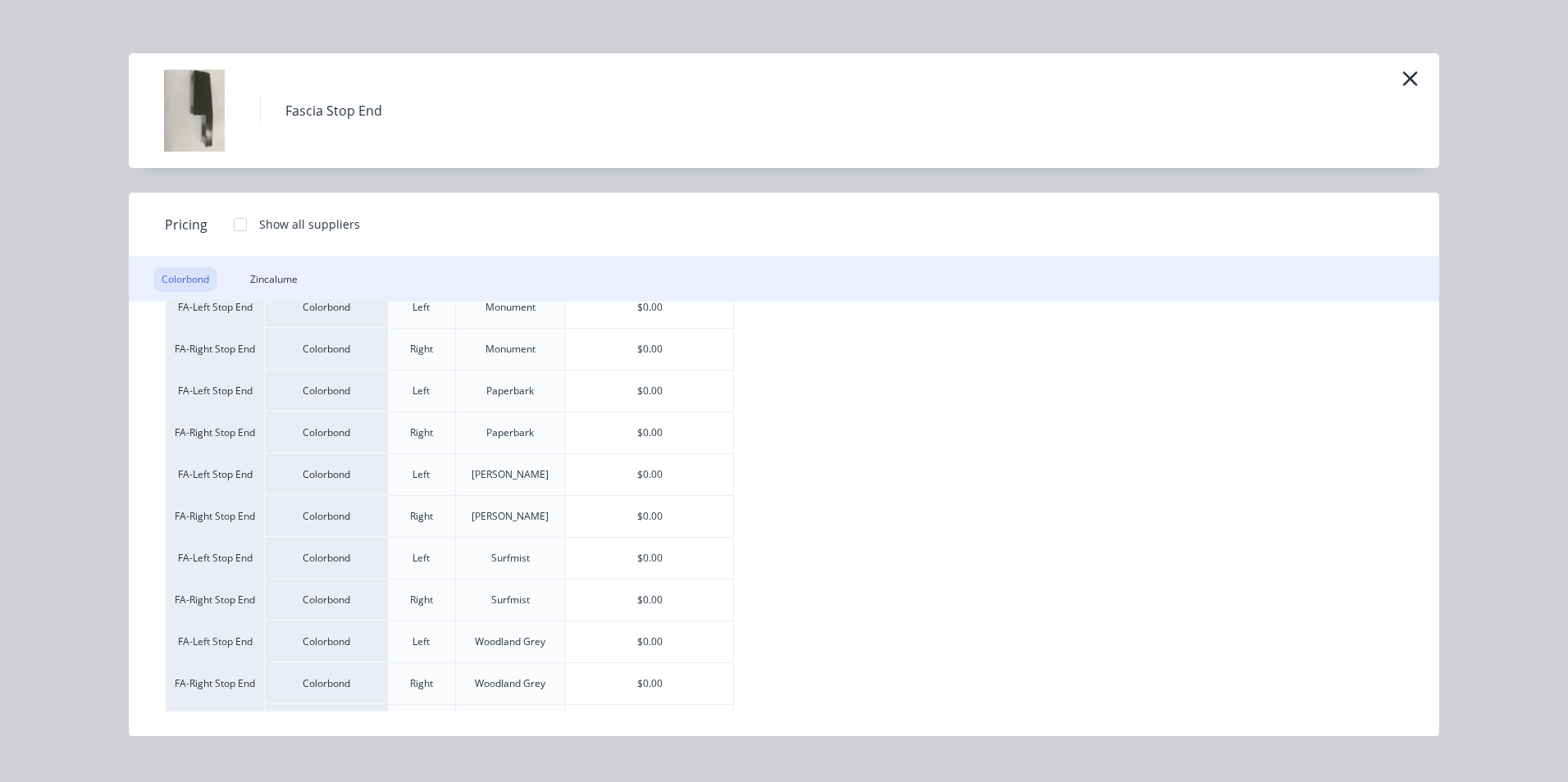
scroll to position [410, 0]
click at [697, 557] on div "$0.00" at bounding box center [650, 560] width 168 height 41
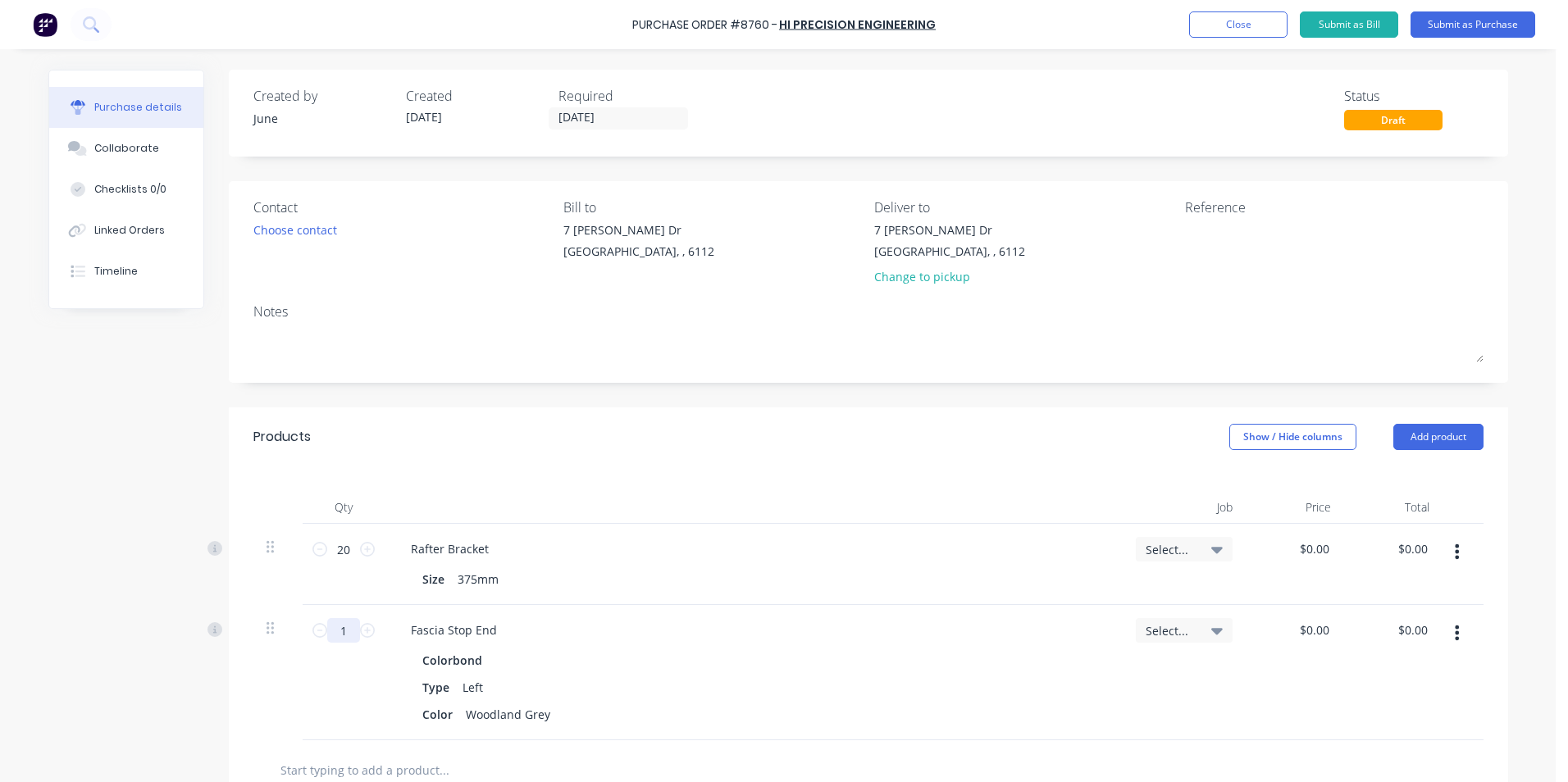
click at [340, 635] on input "1" at bounding box center [343, 630] width 33 height 25
type input "25"
drag, startPoint x: 1078, startPoint y: 688, endPoint x: 1114, endPoint y: 682, distance: 36.5
click at [1114, 682] on div "Fascia Stop End Colorbond Type Left Color Woodland Grey" at bounding box center [753, 673] width 738 height 135
click at [1456, 633] on button "button" at bounding box center [1457, 633] width 38 height 30
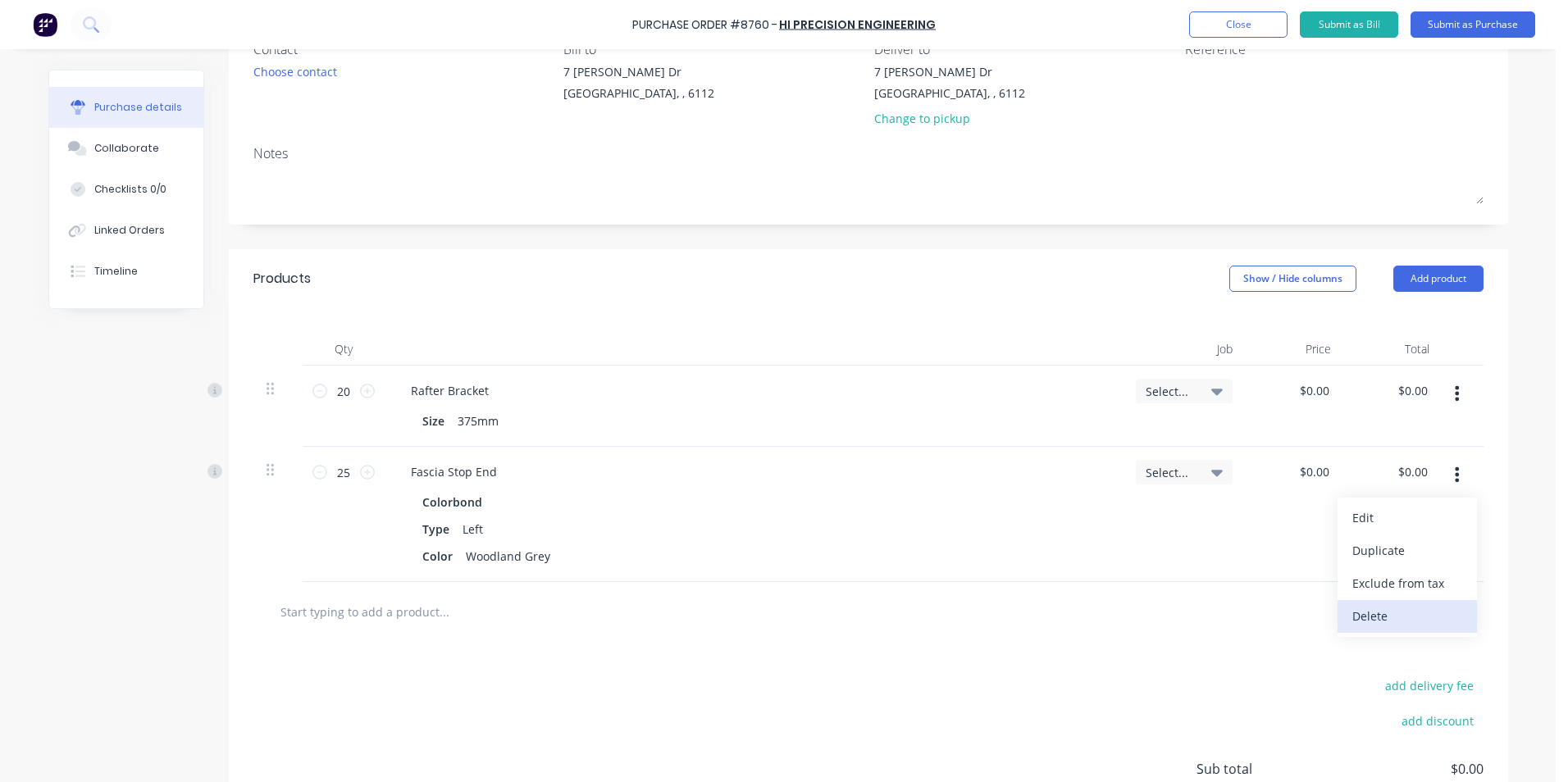
scroll to position [164, 0]
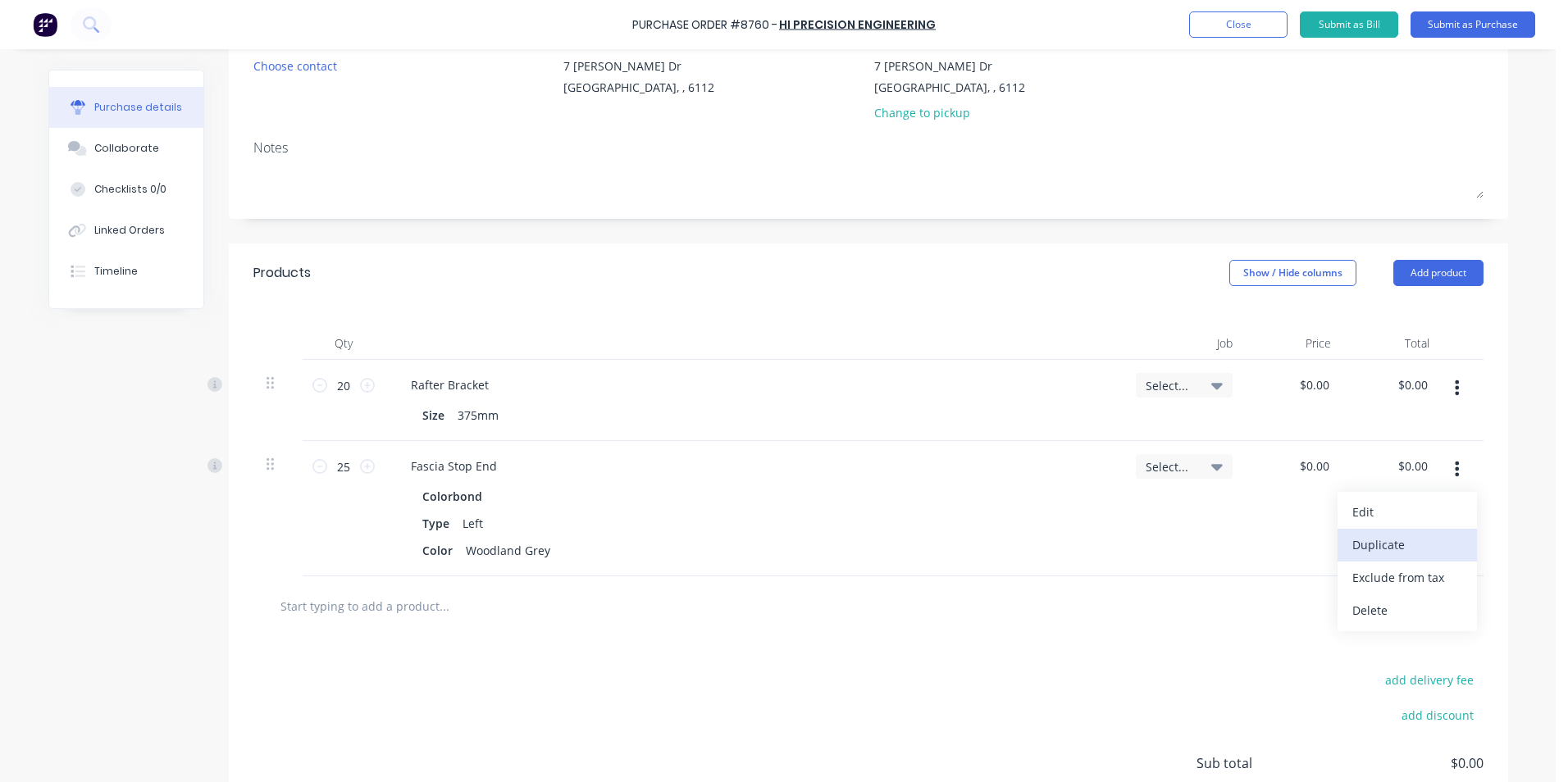
click at [1400, 551] on button "Duplicate" at bounding box center [1406, 544] width 139 height 33
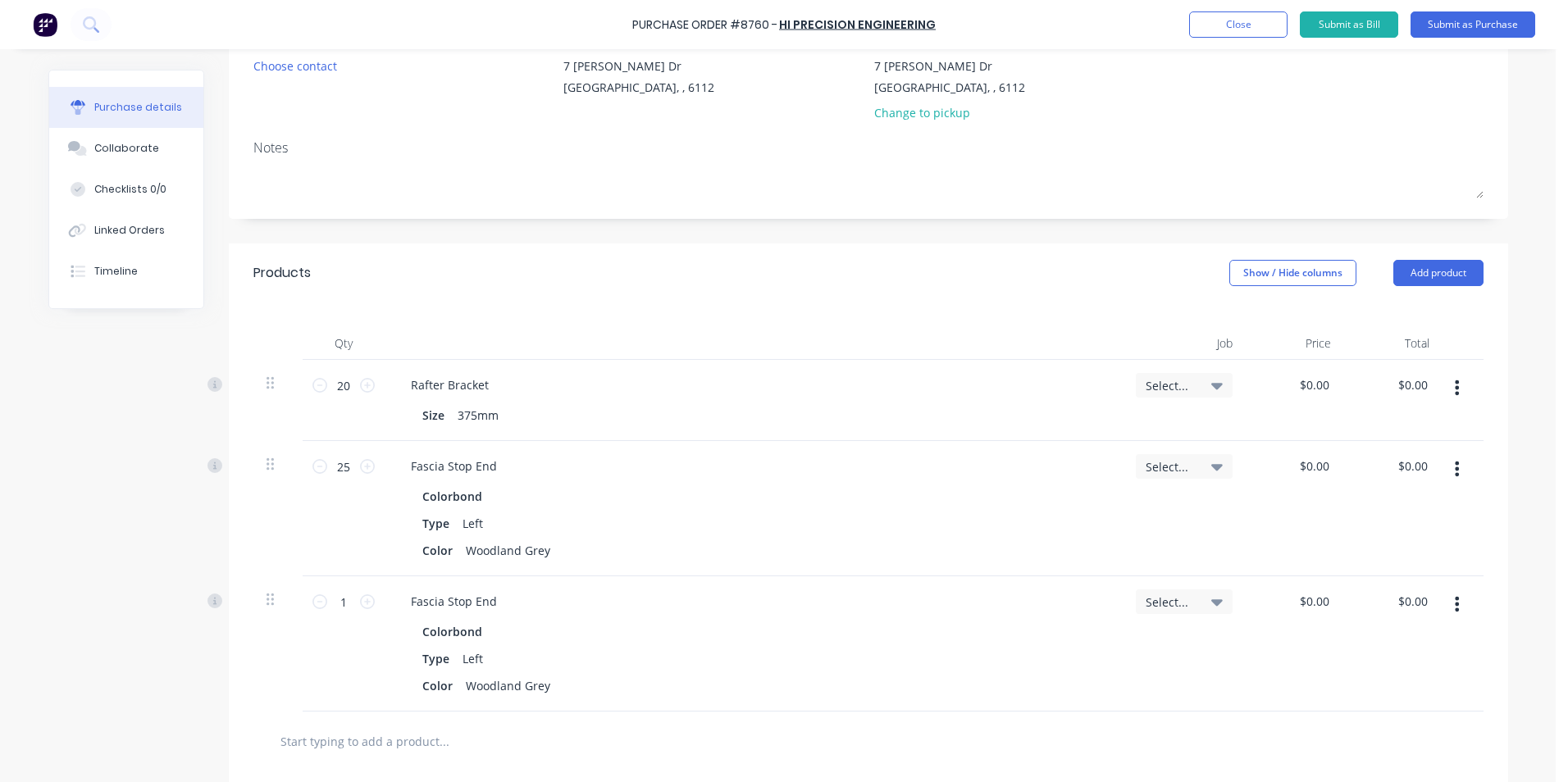
click at [1458, 604] on button "button" at bounding box center [1457, 604] width 38 height 30
click at [1432, 628] on div "Edit Duplicate Exclude from tax Delete" at bounding box center [1406, 696] width 139 height 139
click at [1431, 636] on button "Edit" at bounding box center [1406, 647] width 139 height 33
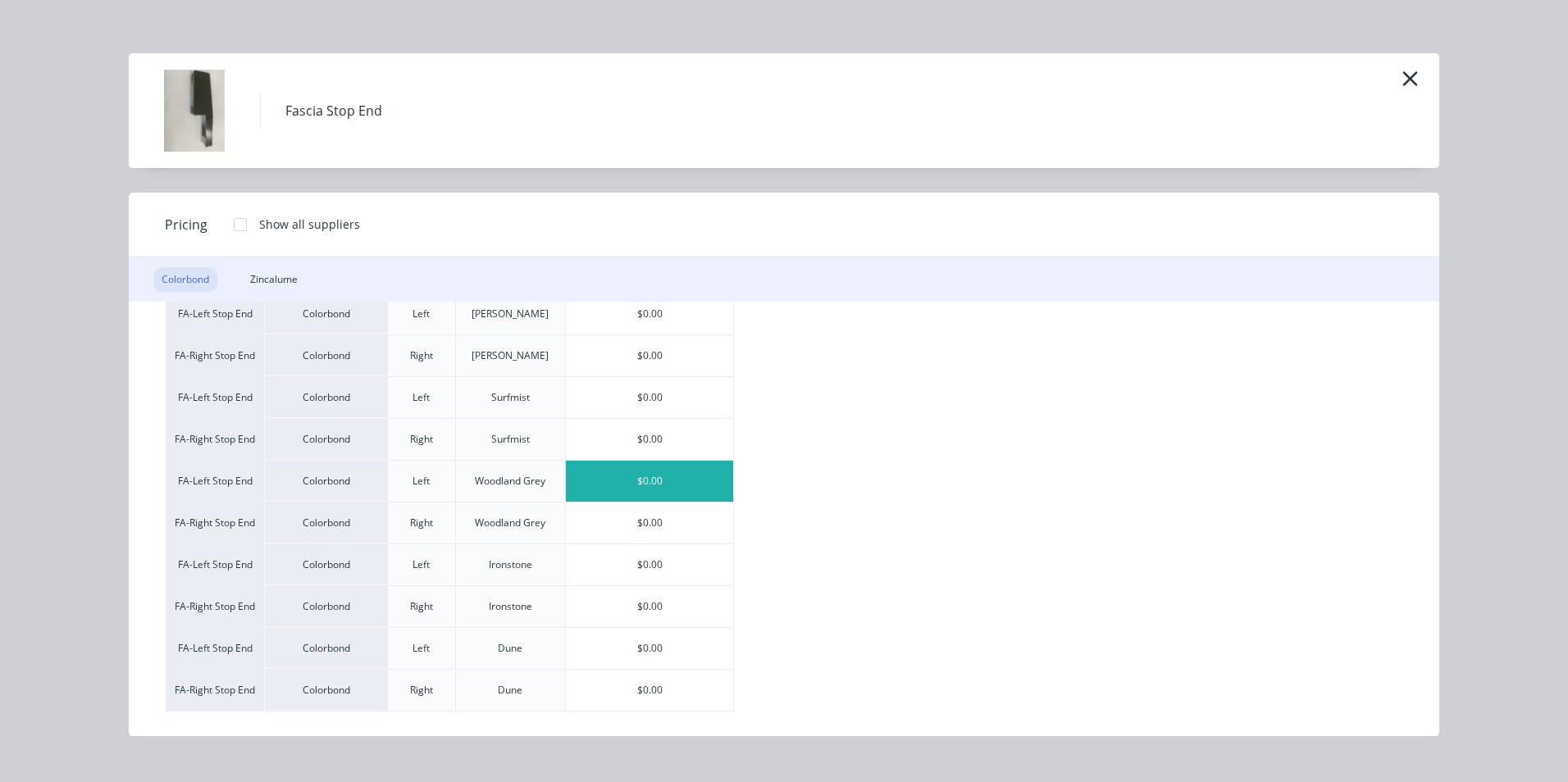
scroll to position [410, 0]
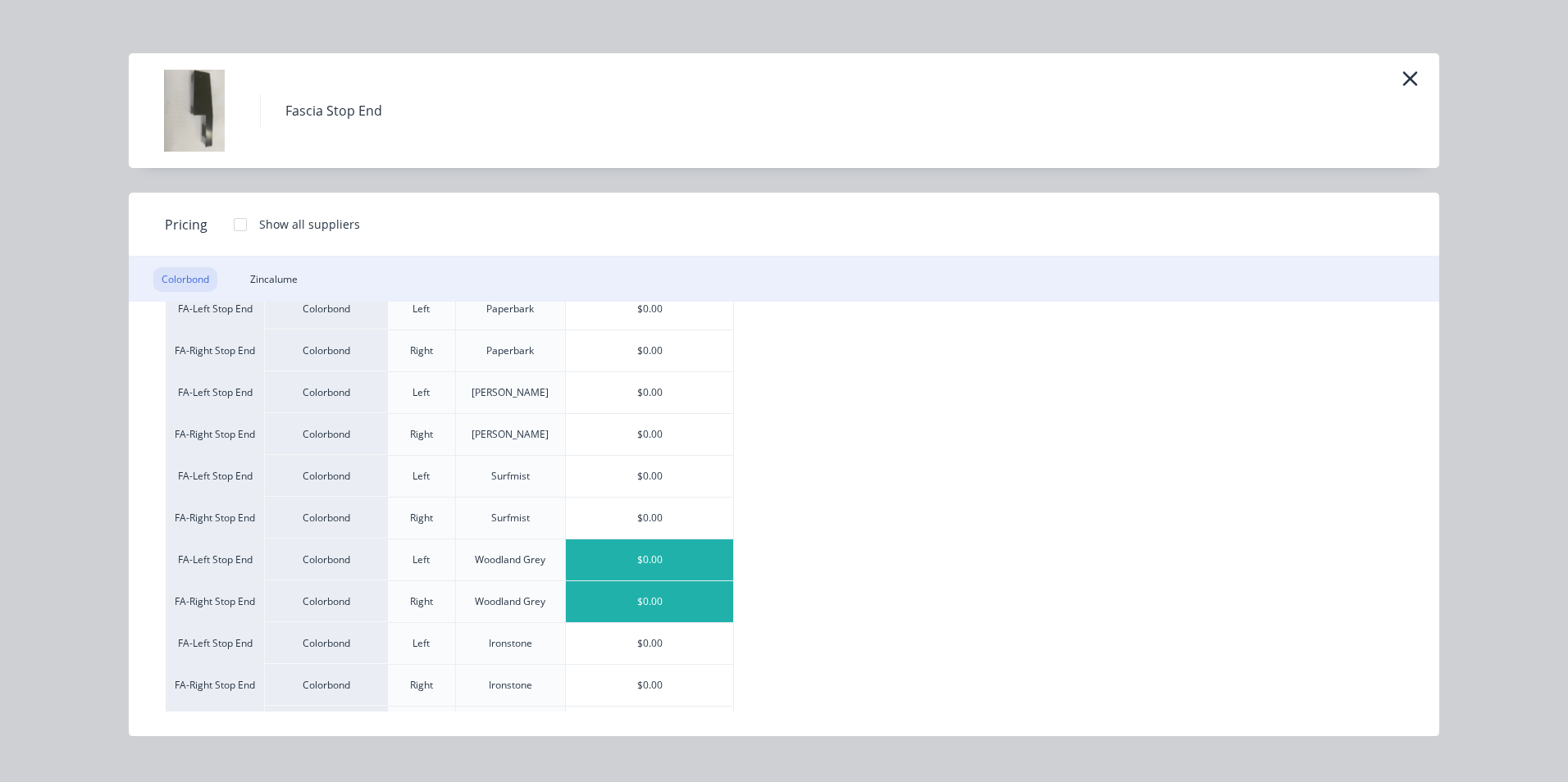
click at [641, 591] on div "$0.00" at bounding box center [650, 603] width 168 height 41
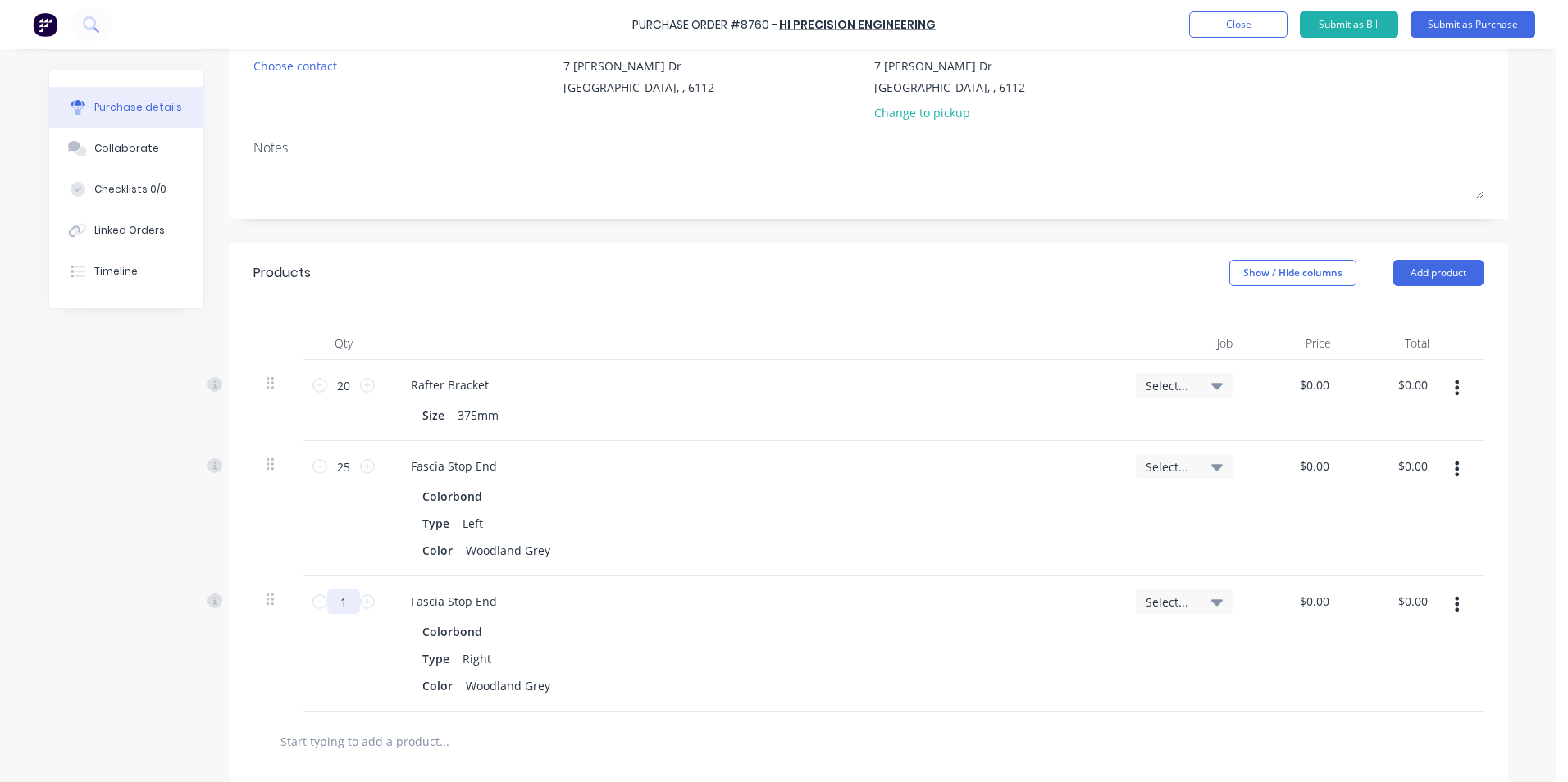
click at [333, 592] on input "1" at bounding box center [343, 602] width 33 height 25
type input "25"
click at [590, 487] on div "Colorbond" at bounding box center [753, 496] width 663 height 24
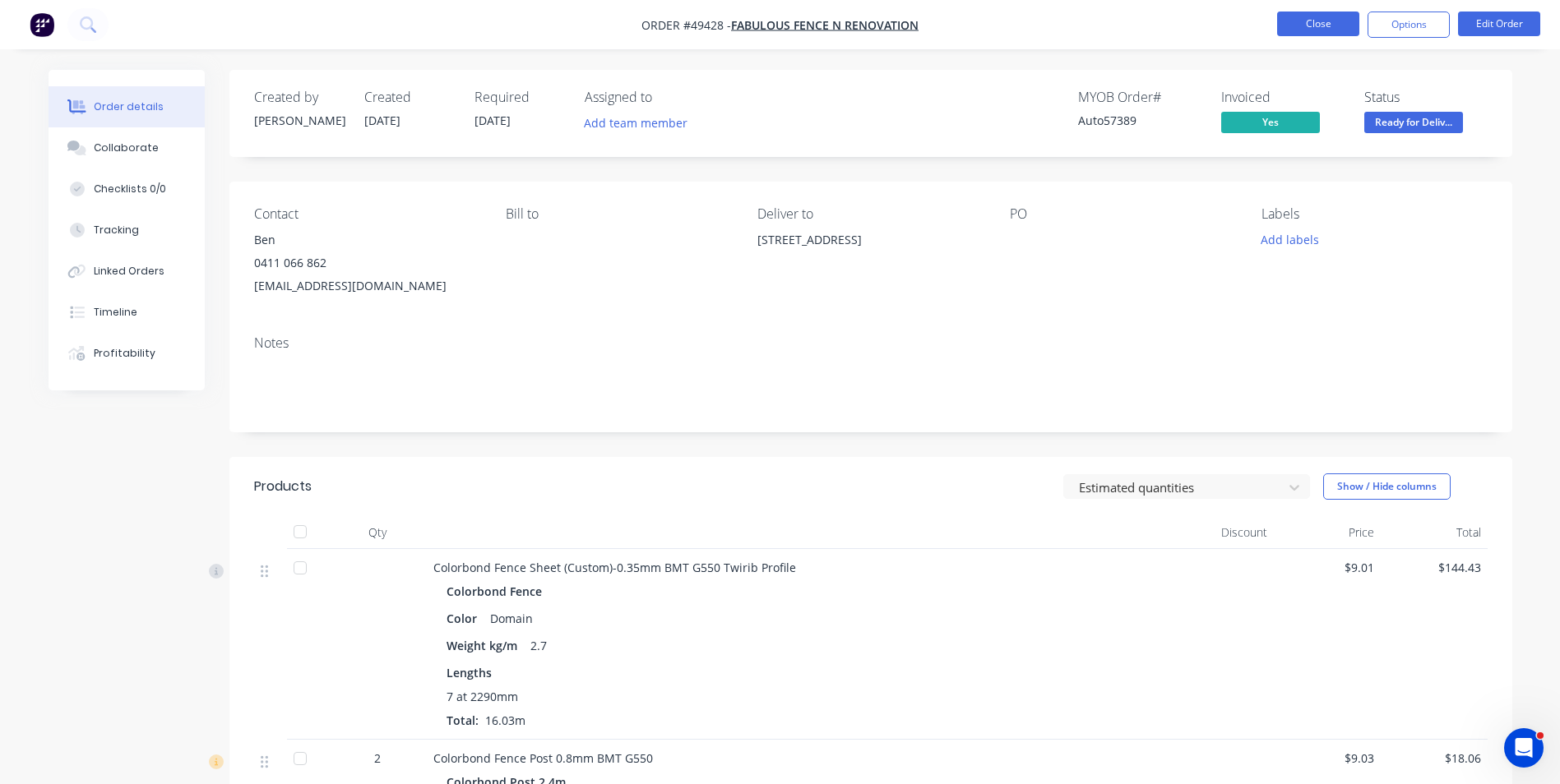
click at [1312, 32] on button "Close" at bounding box center [1318, 24] width 82 height 25
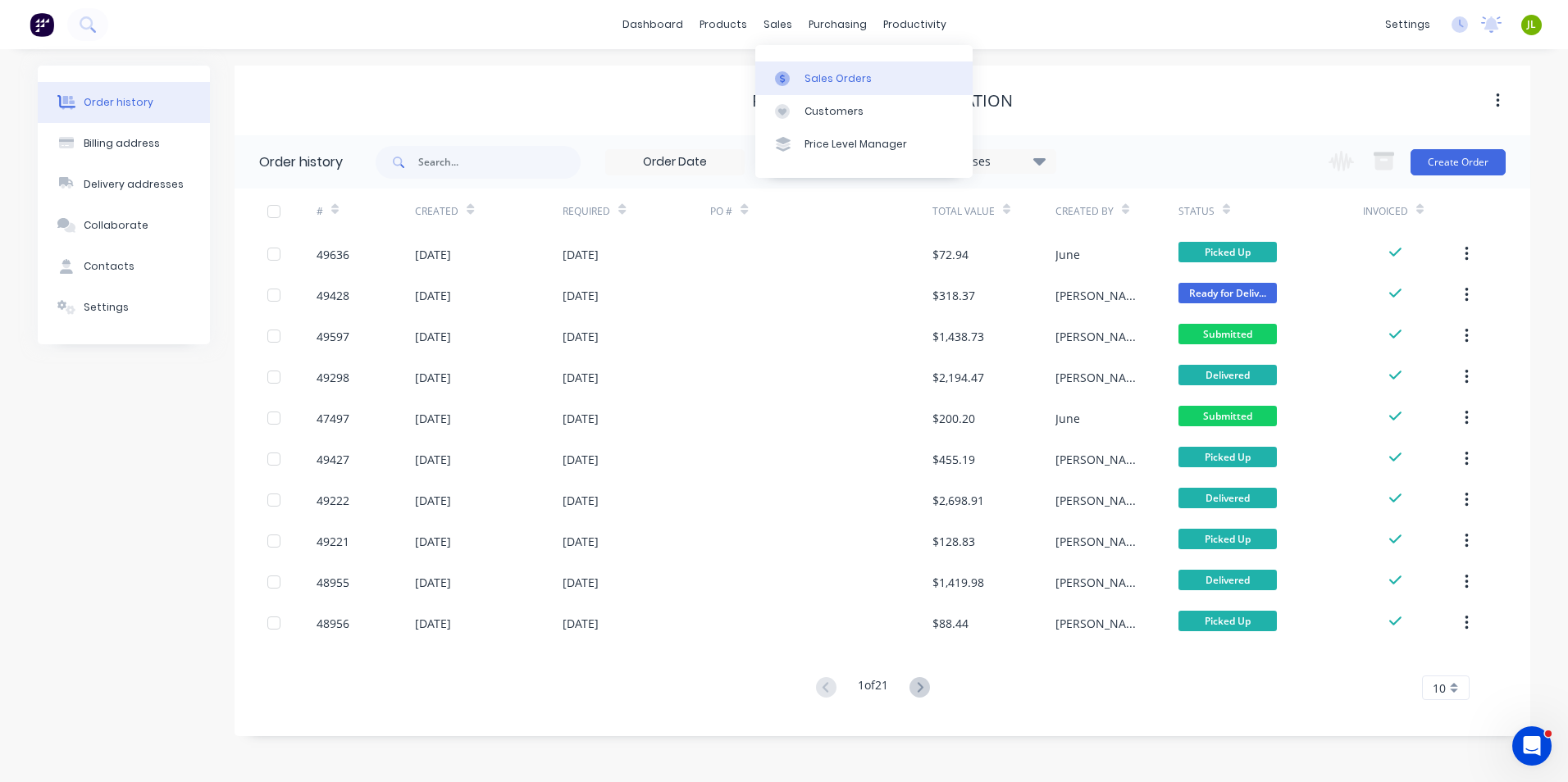
click at [786, 68] on link "Sales Orders" at bounding box center [864, 77] width 217 height 33
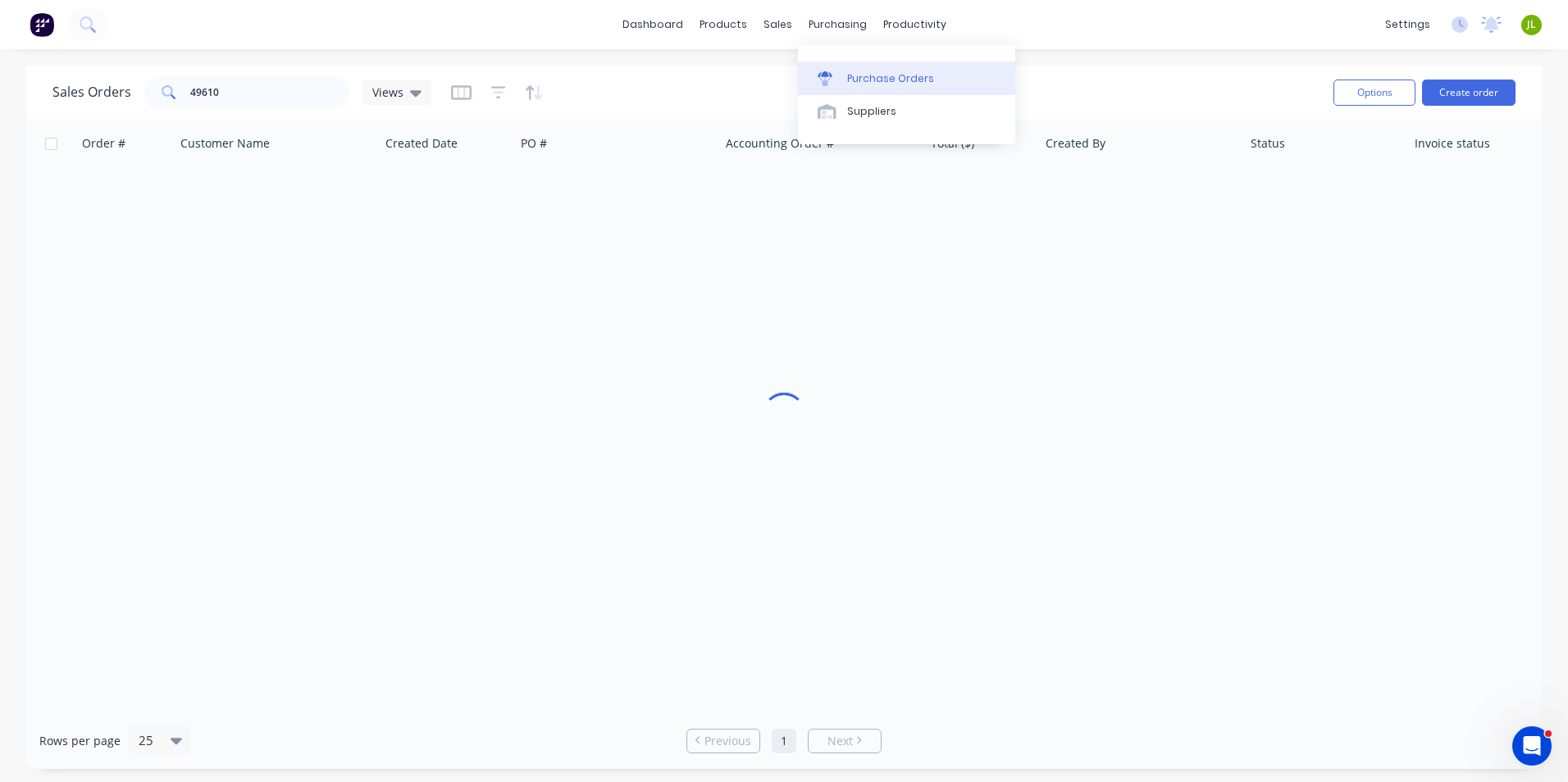
click at [851, 75] on div "Purchase Orders" at bounding box center [891, 78] width 87 height 15
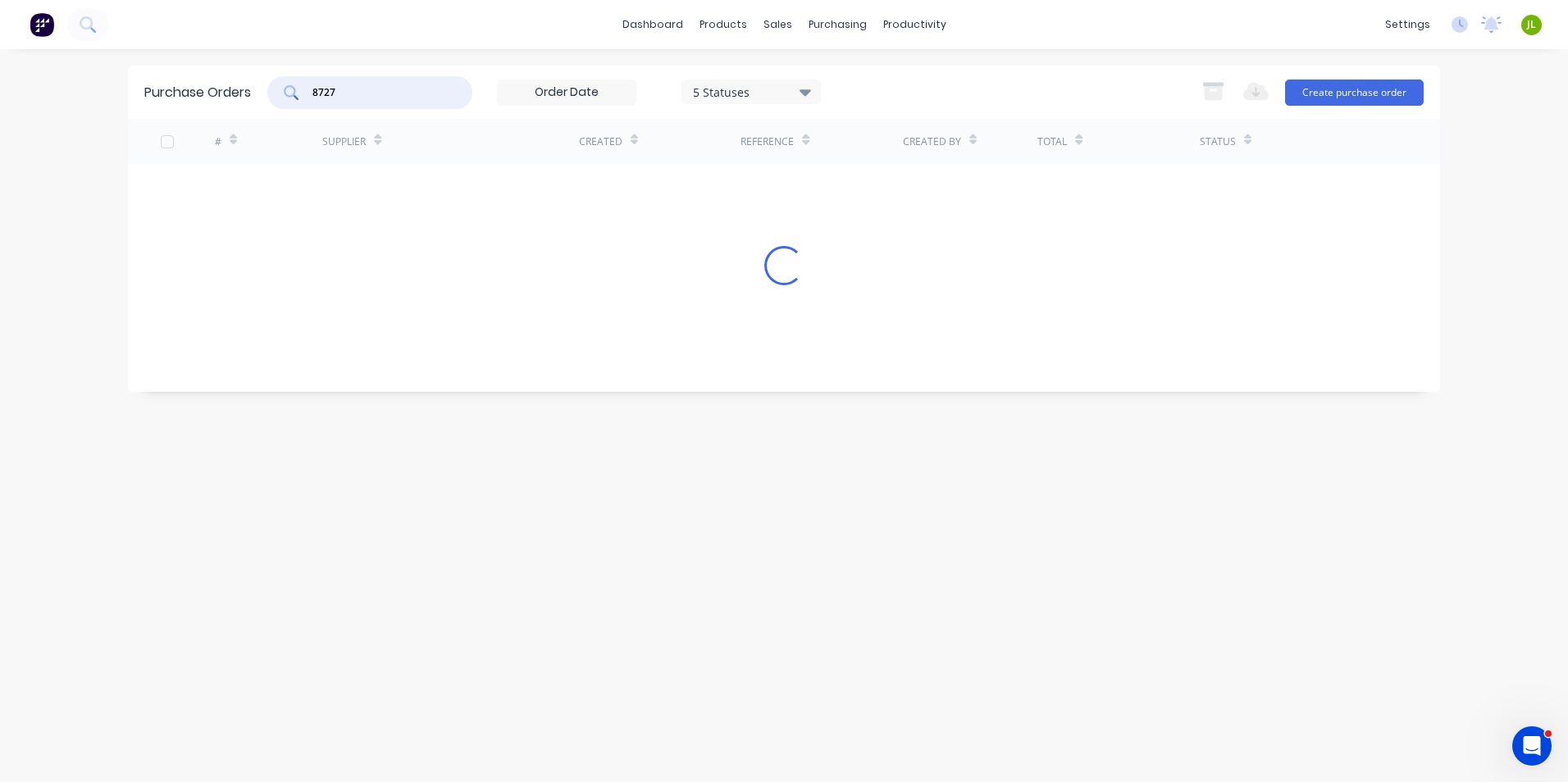
drag, startPoint x: 333, startPoint y: 97, endPoint x: 202, endPoint y: 98, distance: 131.0
click at [202, 98] on div "Purchase Orders 8727 5 Statuses 5 Statuses Export to Excel (XLSX) Create purcha…" at bounding box center [784, 93] width 1312 height 53
type input "8678"
click at [639, 212] on div "# Supplier Created Reference Created By Total Status 8678 CV Powder coating 13 …" at bounding box center [784, 190] width 1312 height 143
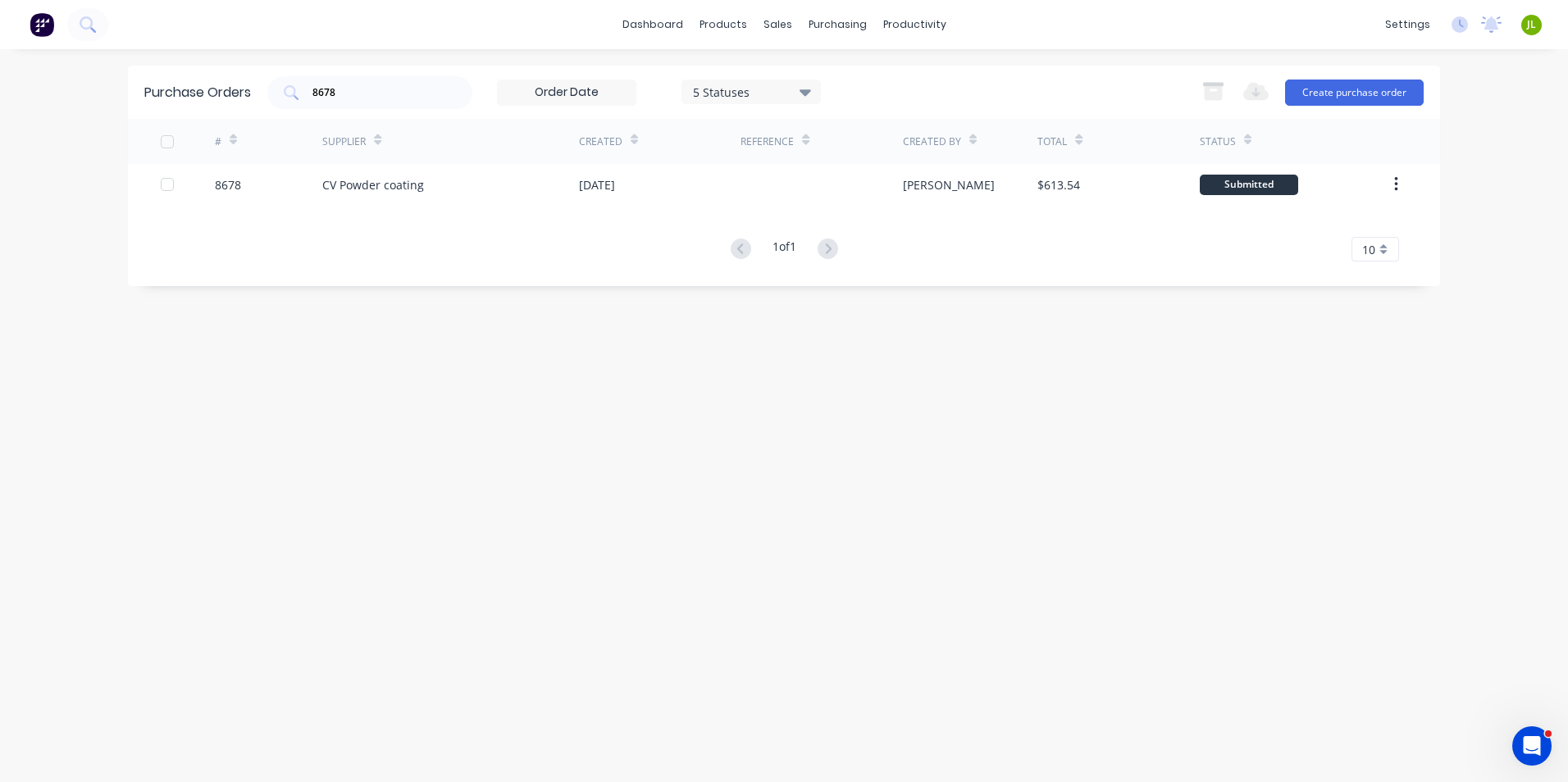
click at [644, 207] on div "# Supplier Created Reference Created By Total Status 8678 CV Powder coating 13 …" at bounding box center [784, 190] width 1312 height 143
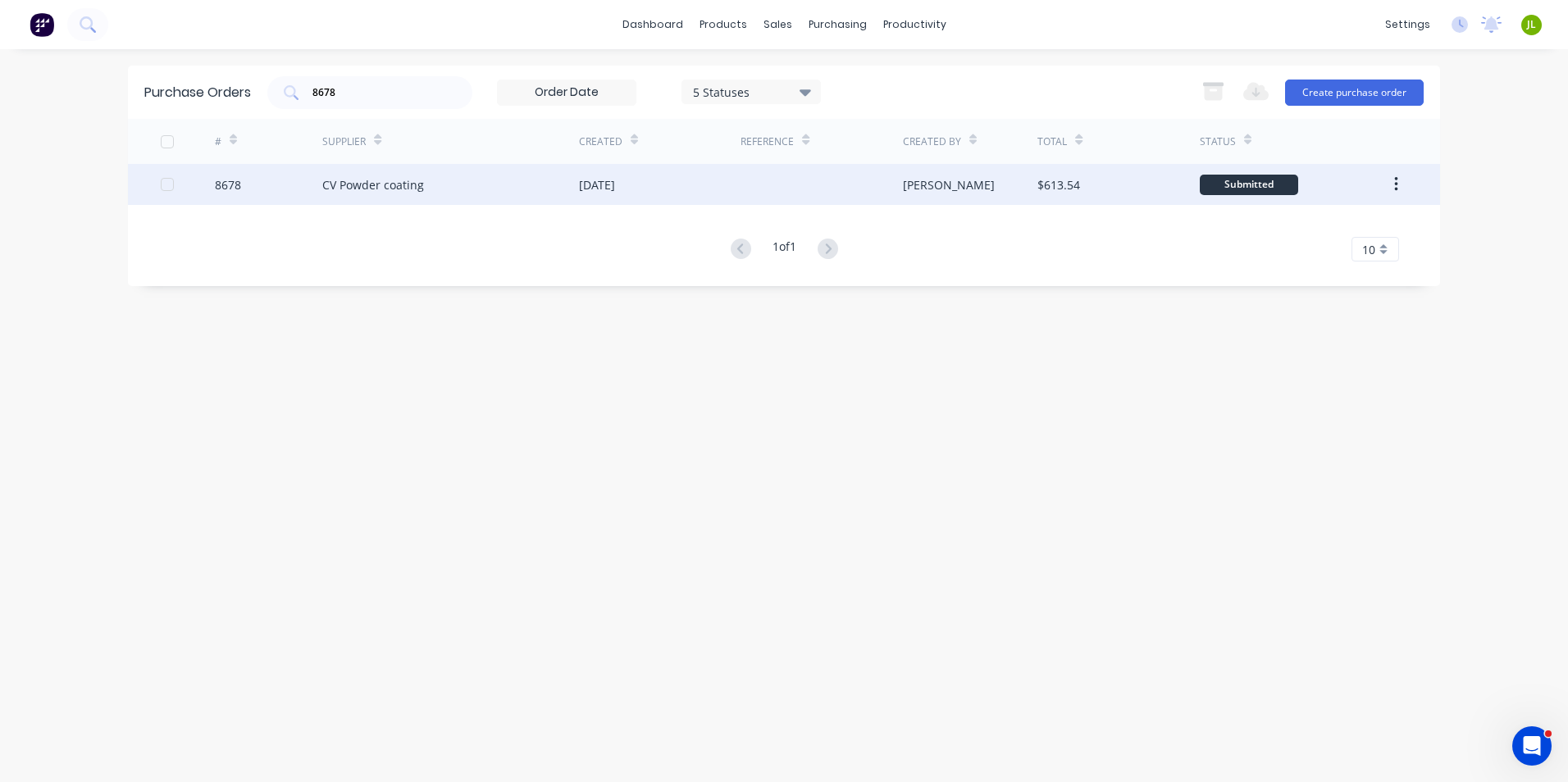
click at [649, 198] on div "13 Sep 2025" at bounding box center [660, 184] width 162 height 41
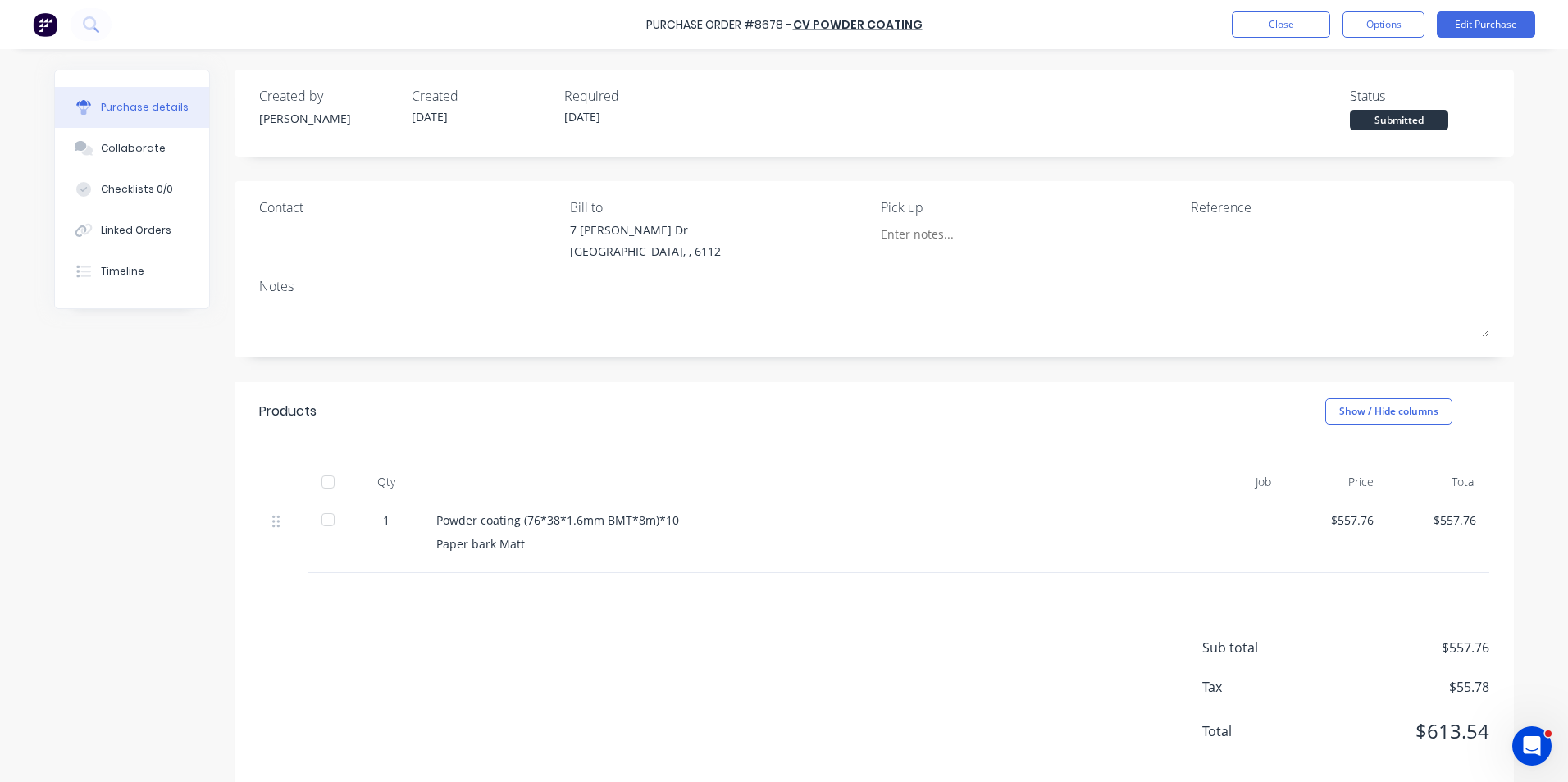
click at [325, 477] on div at bounding box center [327, 481] width 33 height 33
click at [101, 236] on div "Linked Orders" at bounding box center [136, 230] width 71 height 15
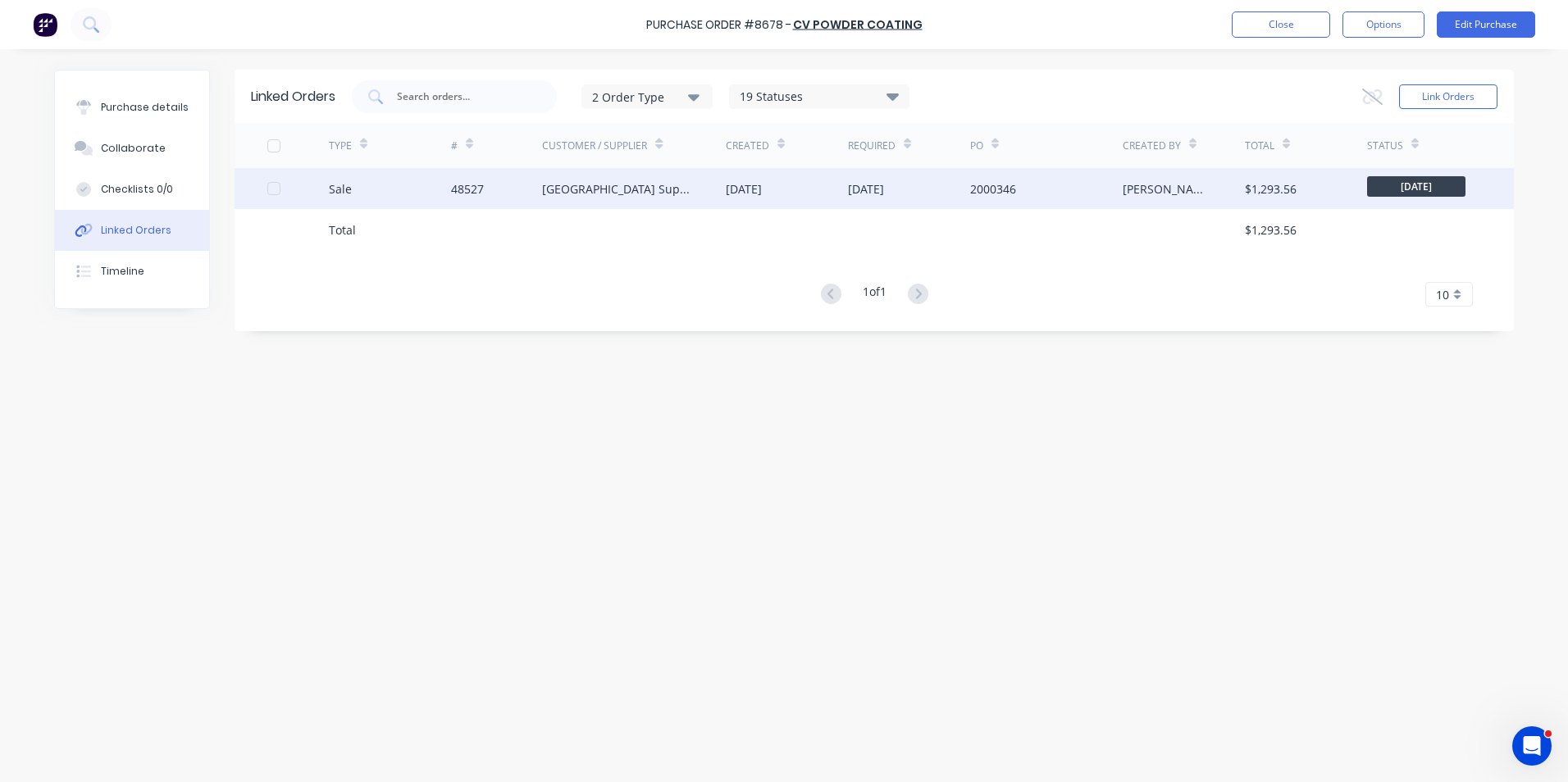
click at [494, 191] on div "48527" at bounding box center [496, 188] width 92 height 41
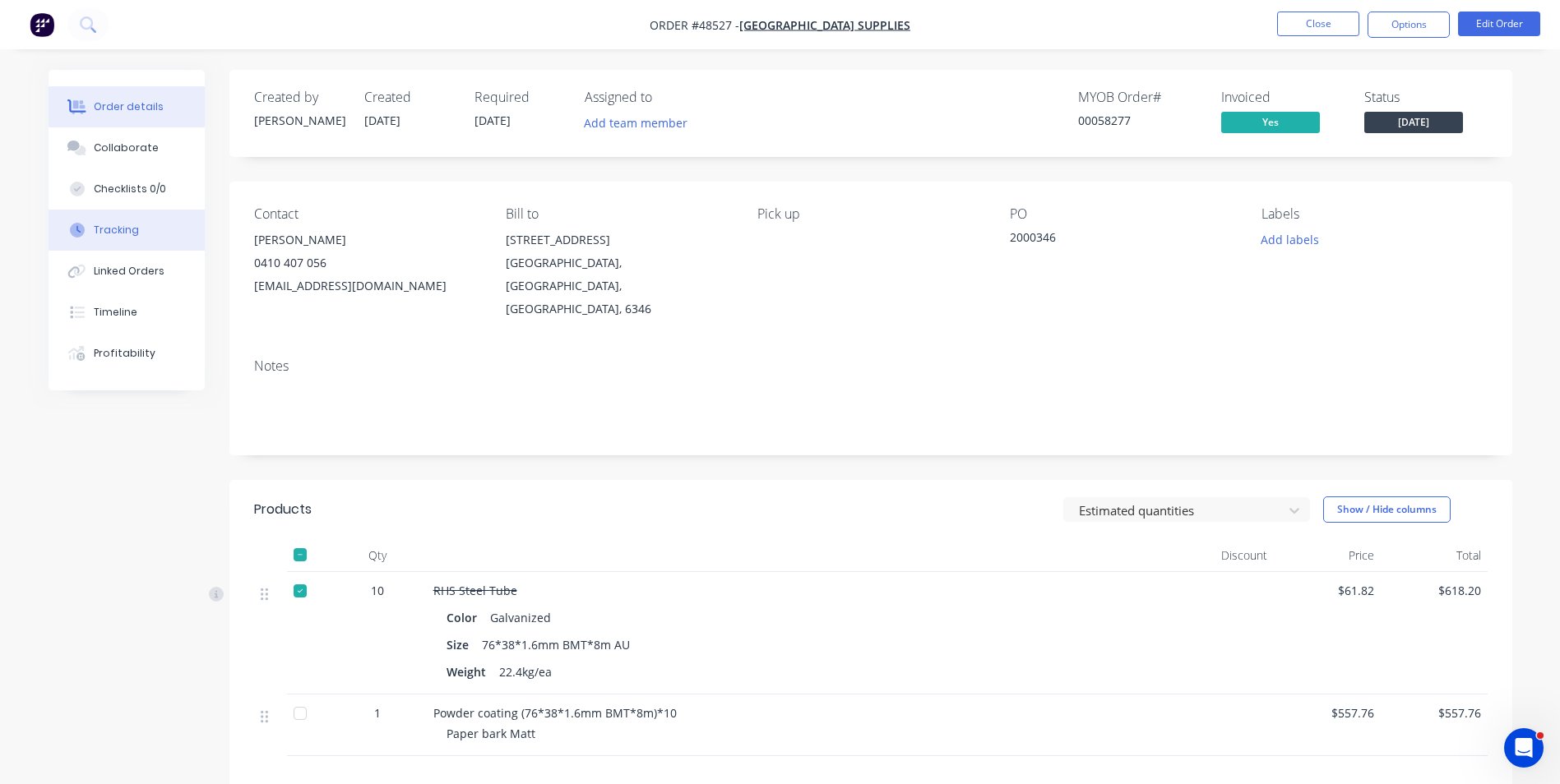
click at [131, 234] on div "Tracking" at bounding box center [117, 229] width 46 height 15
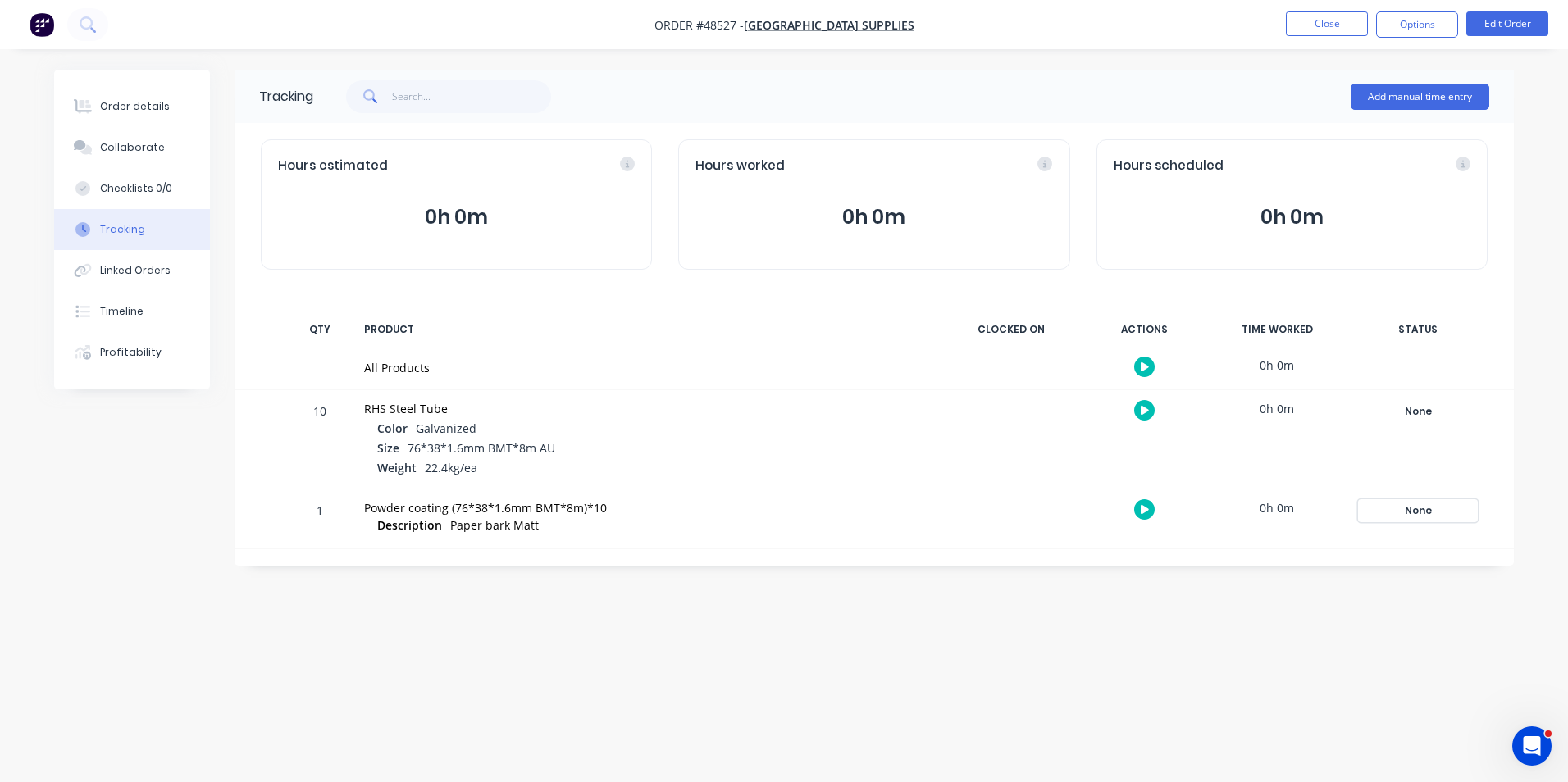
click at [1448, 500] on div "None" at bounding box center [1418, 511] width 118 height 22
click at [1190, 640] on button "Complete" at bounding box center [1176, 641] width 71 height 22
click at [149, 112] on div "Order details" at bounding box center [134, 107] width 70 height 15
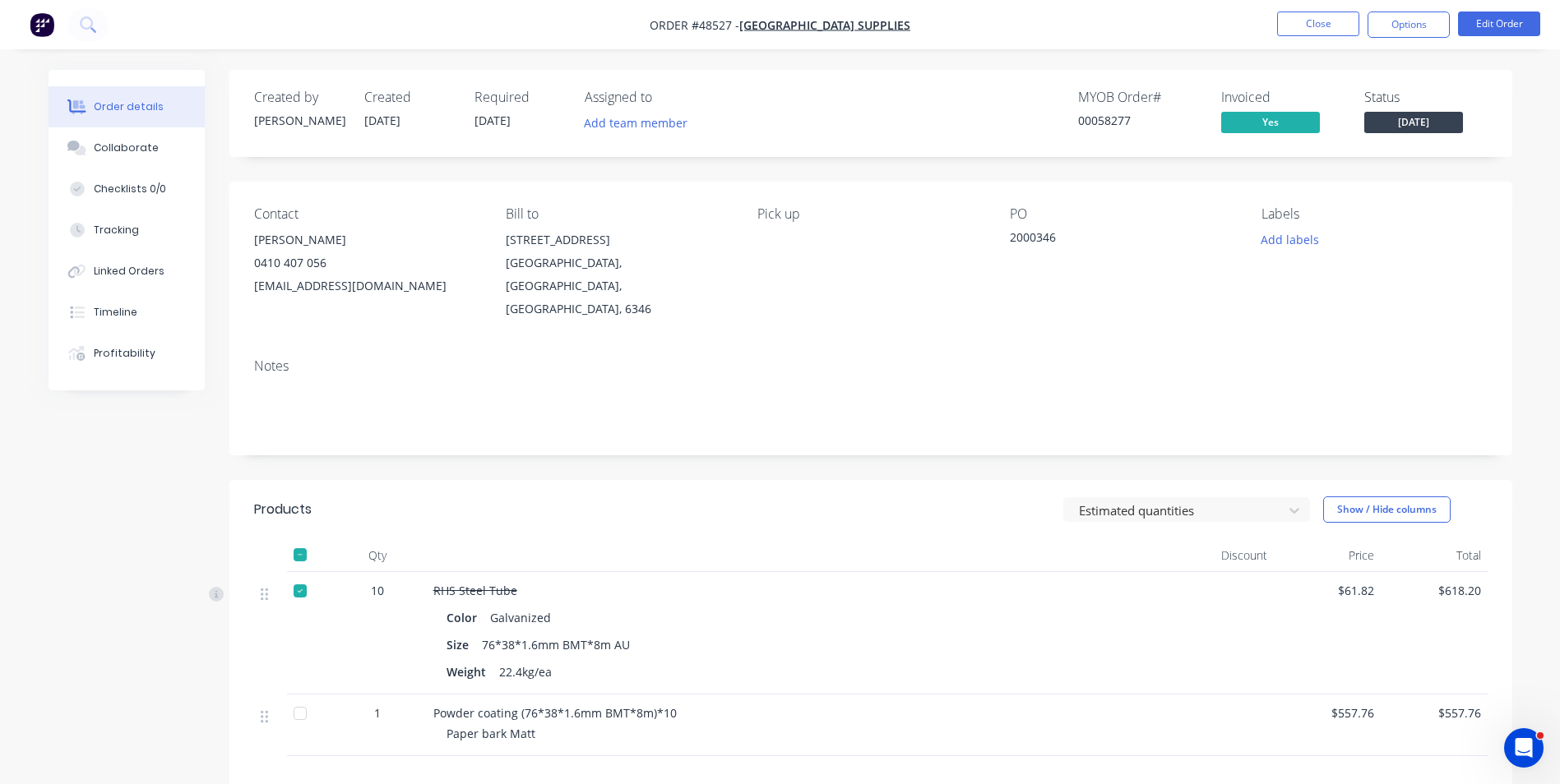
click at [1431, 126] on span "[DATE]" at bounding box center [1414, 122] width 99 height 21
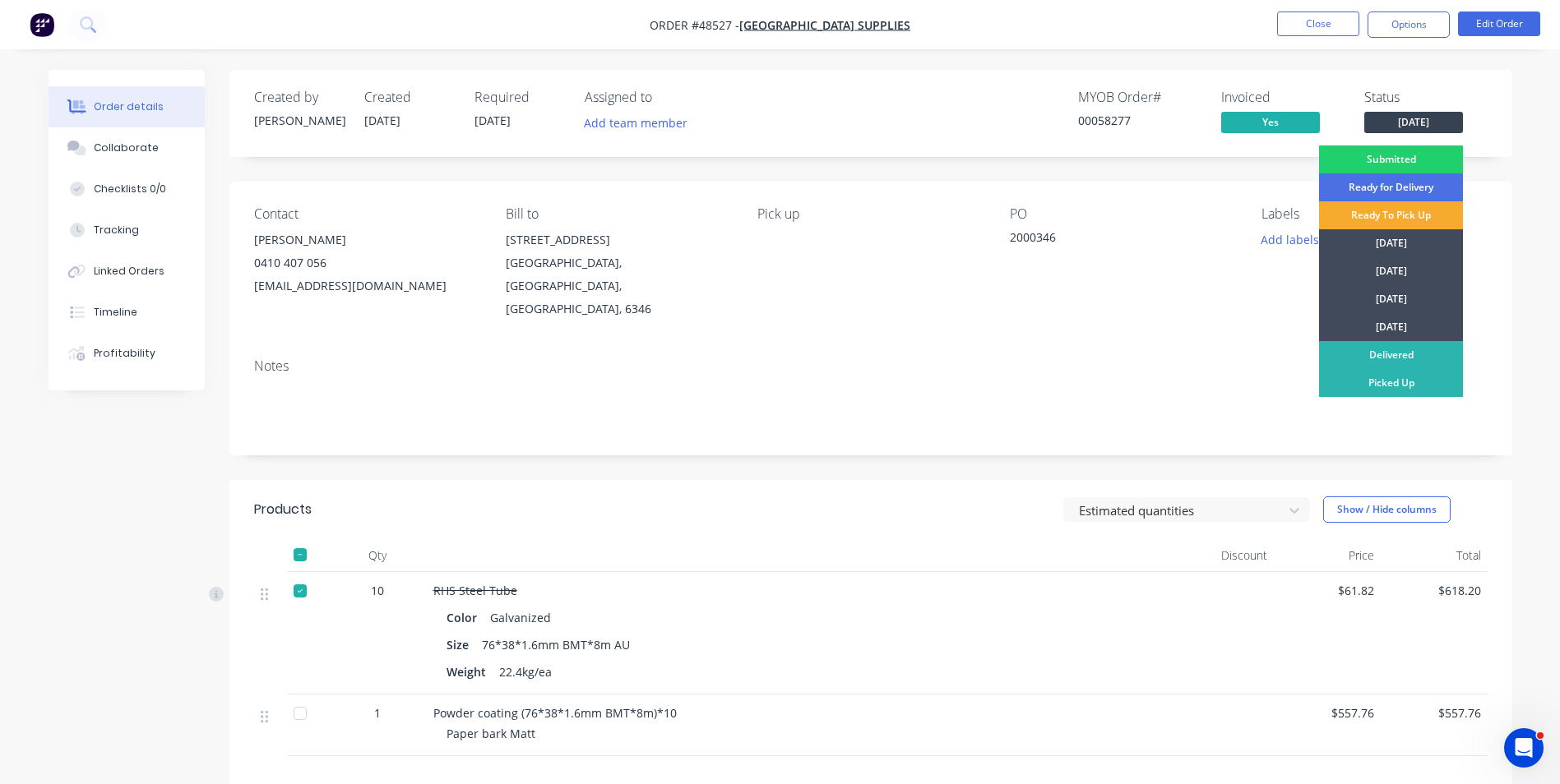
click at [1372, 213] on div "Ready To Pick Up" at bounding box center [1392, 216] width 144 height 28
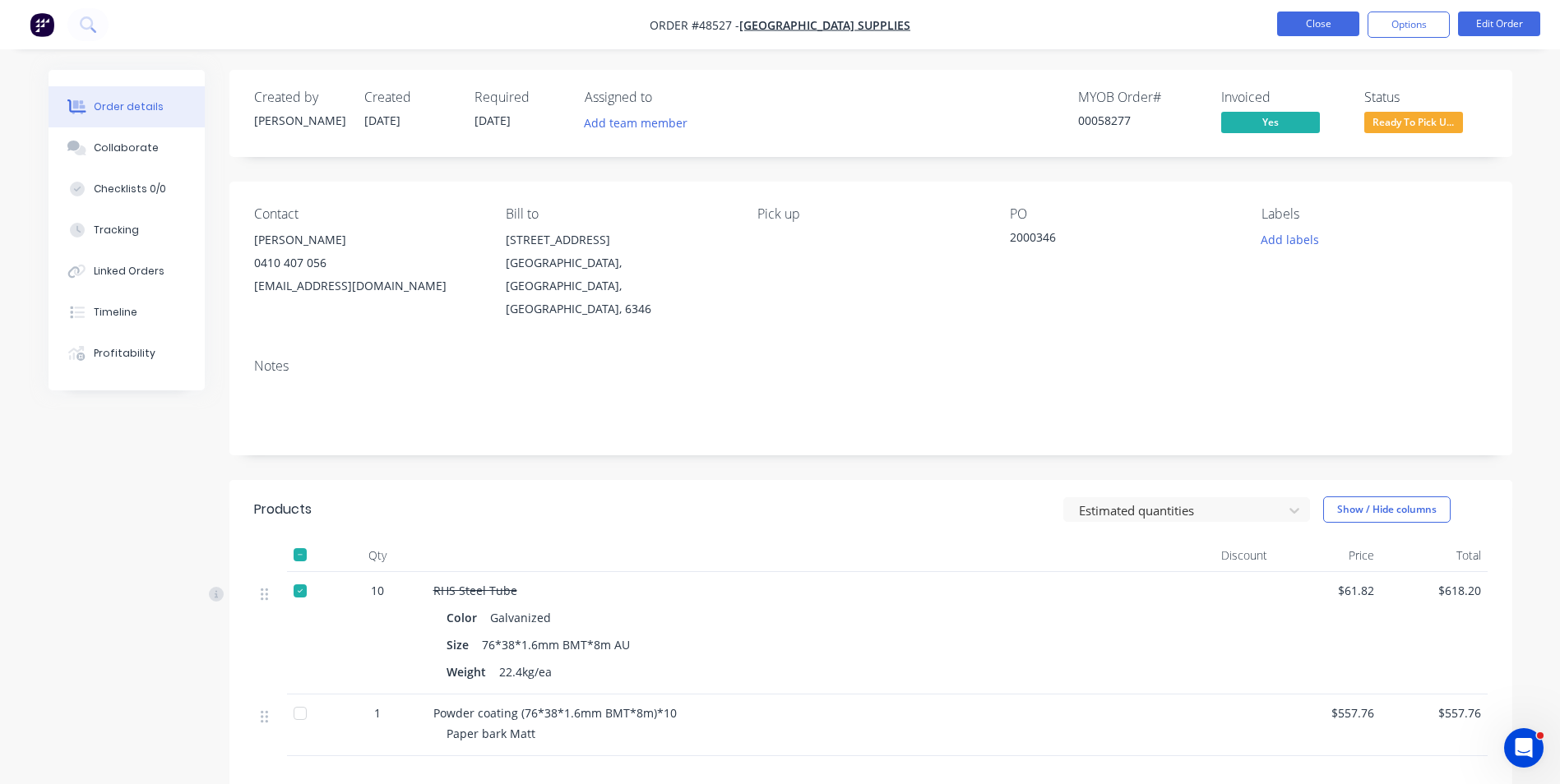
click at [1321, 35] on button "Close" at bounding box center [1318, 24] width 82 height 25
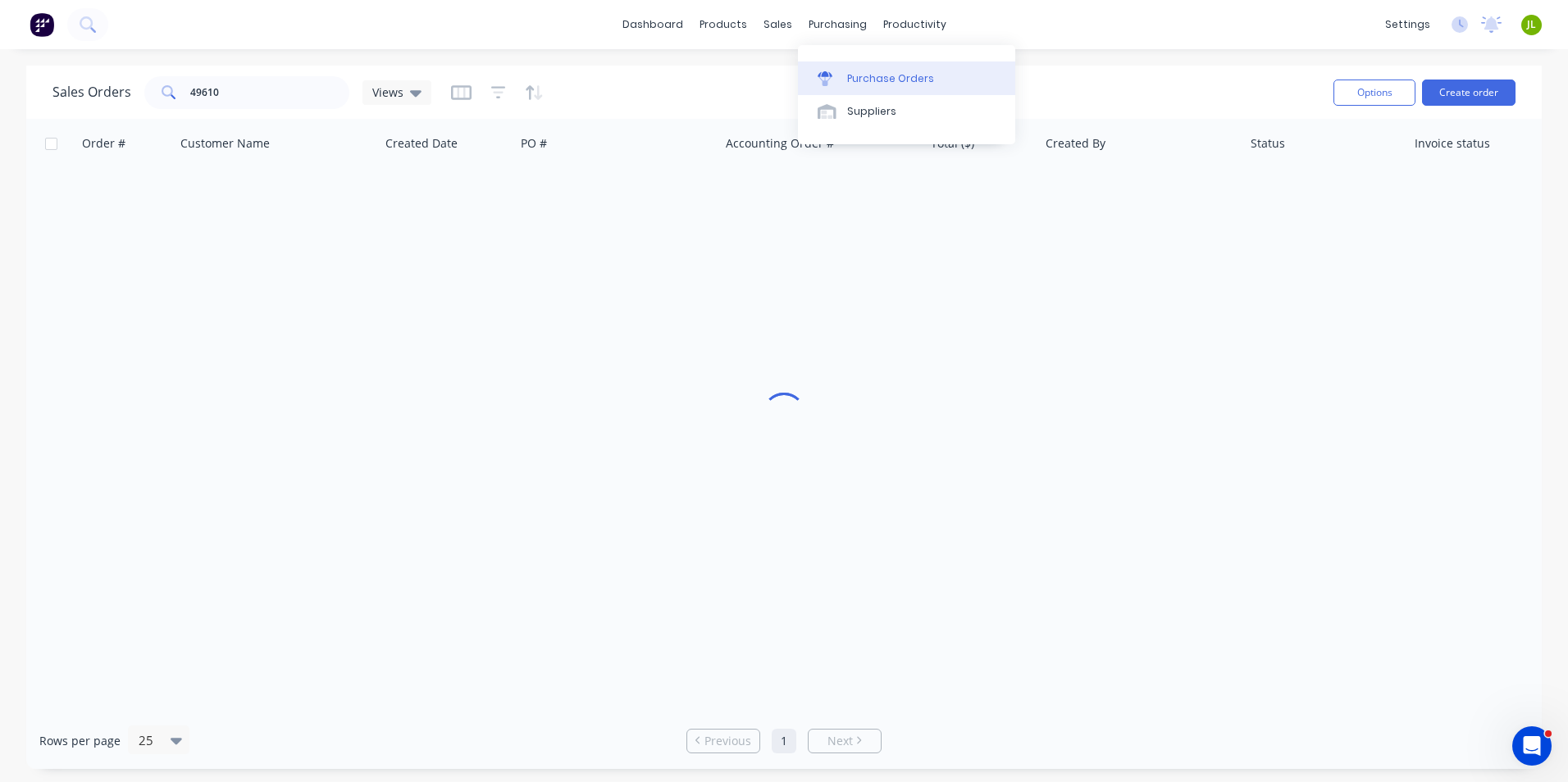
click at [829, 75] on icon at bounding box center [824, 74] width 15 height 6
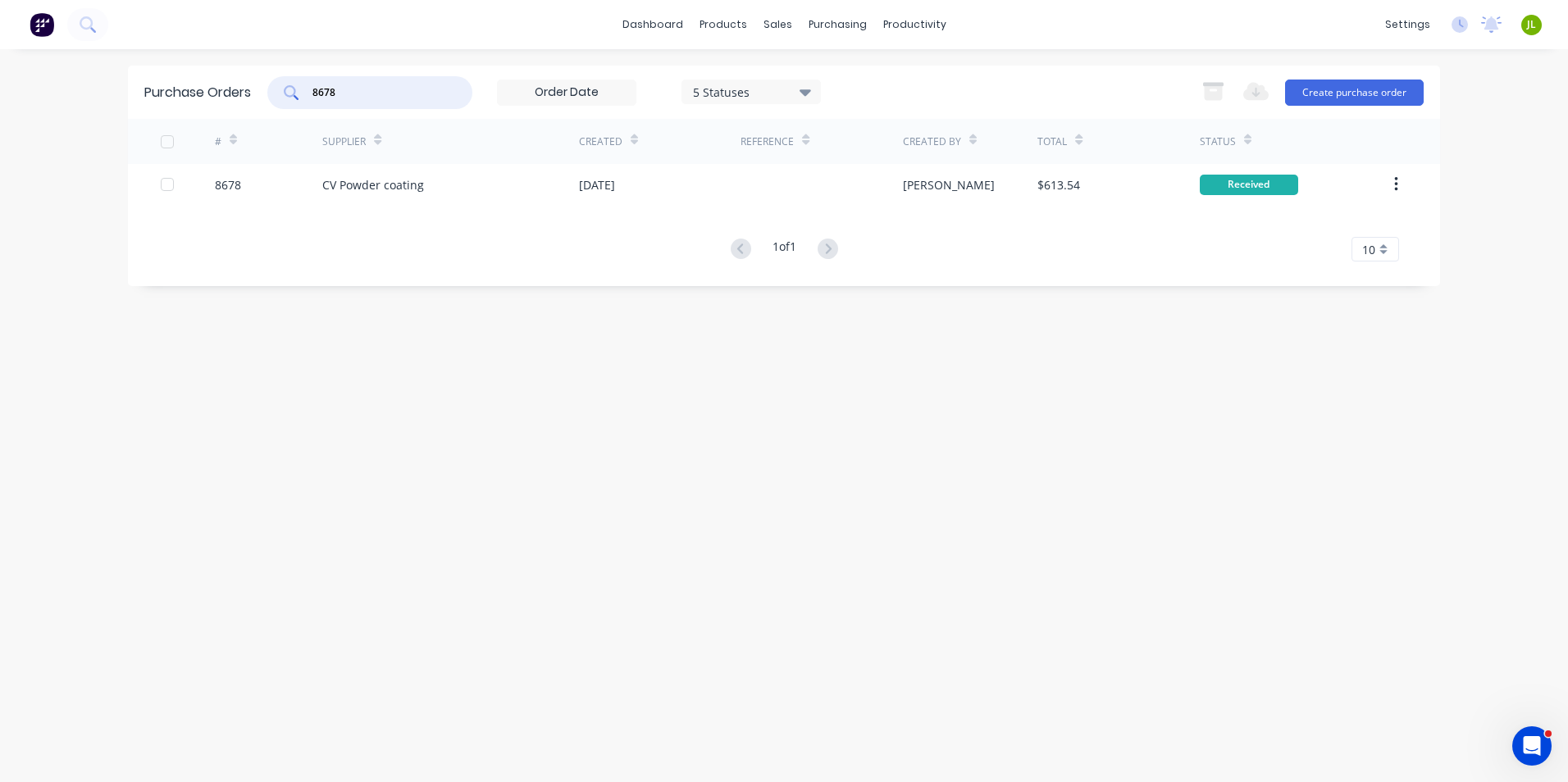
drag, startPoint x: 313, startPoint y: 100, endPoint x: 288, endPoint y: 99, distance: 25.0
click at [288, 100] on div "8678" at bounding box center [370, 92] width 205 height 33
type input "8671"
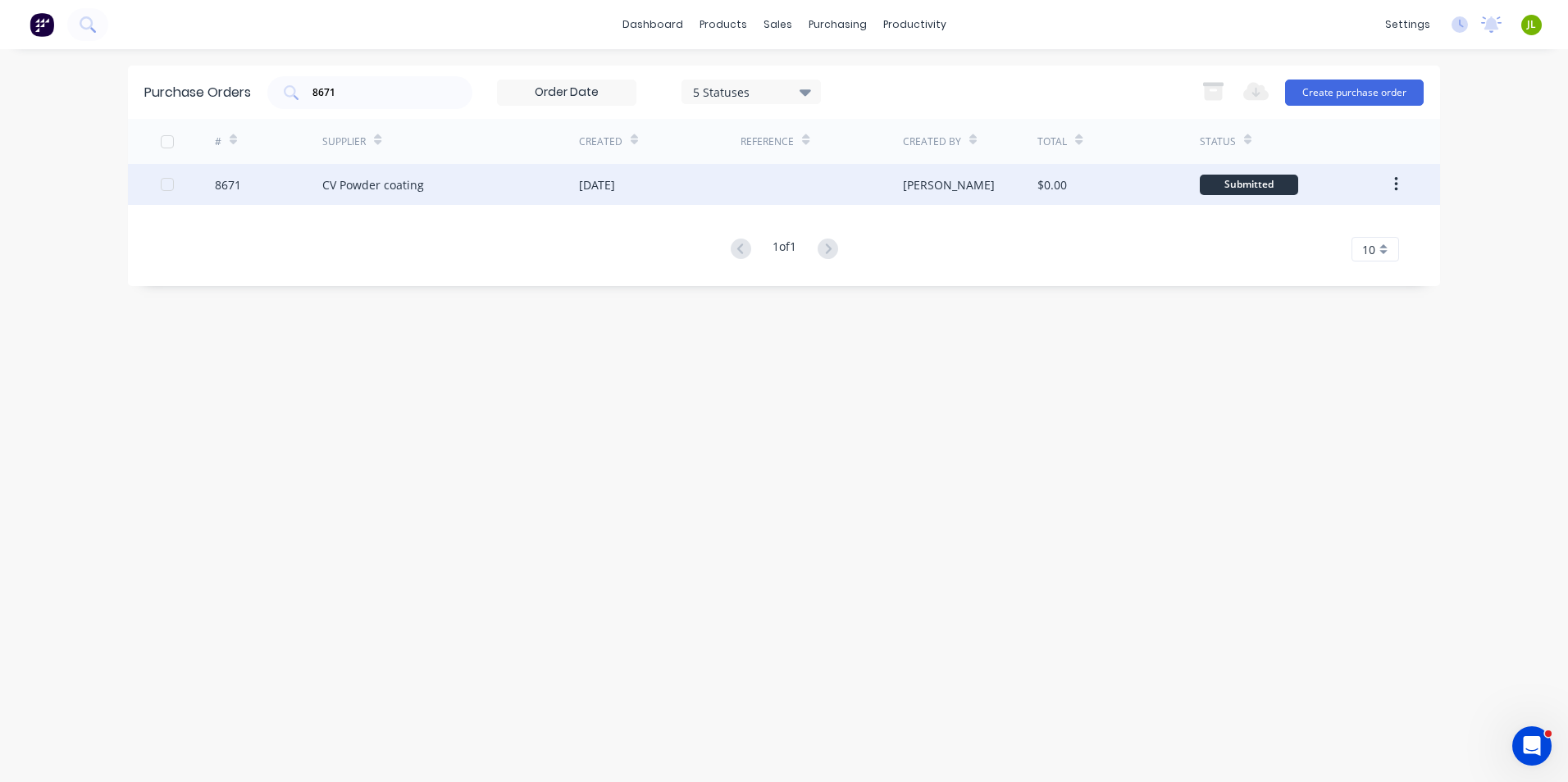
click at [446, 180] on div "CV Powder coating" at bounding box center [451, 184] width 256 height 41
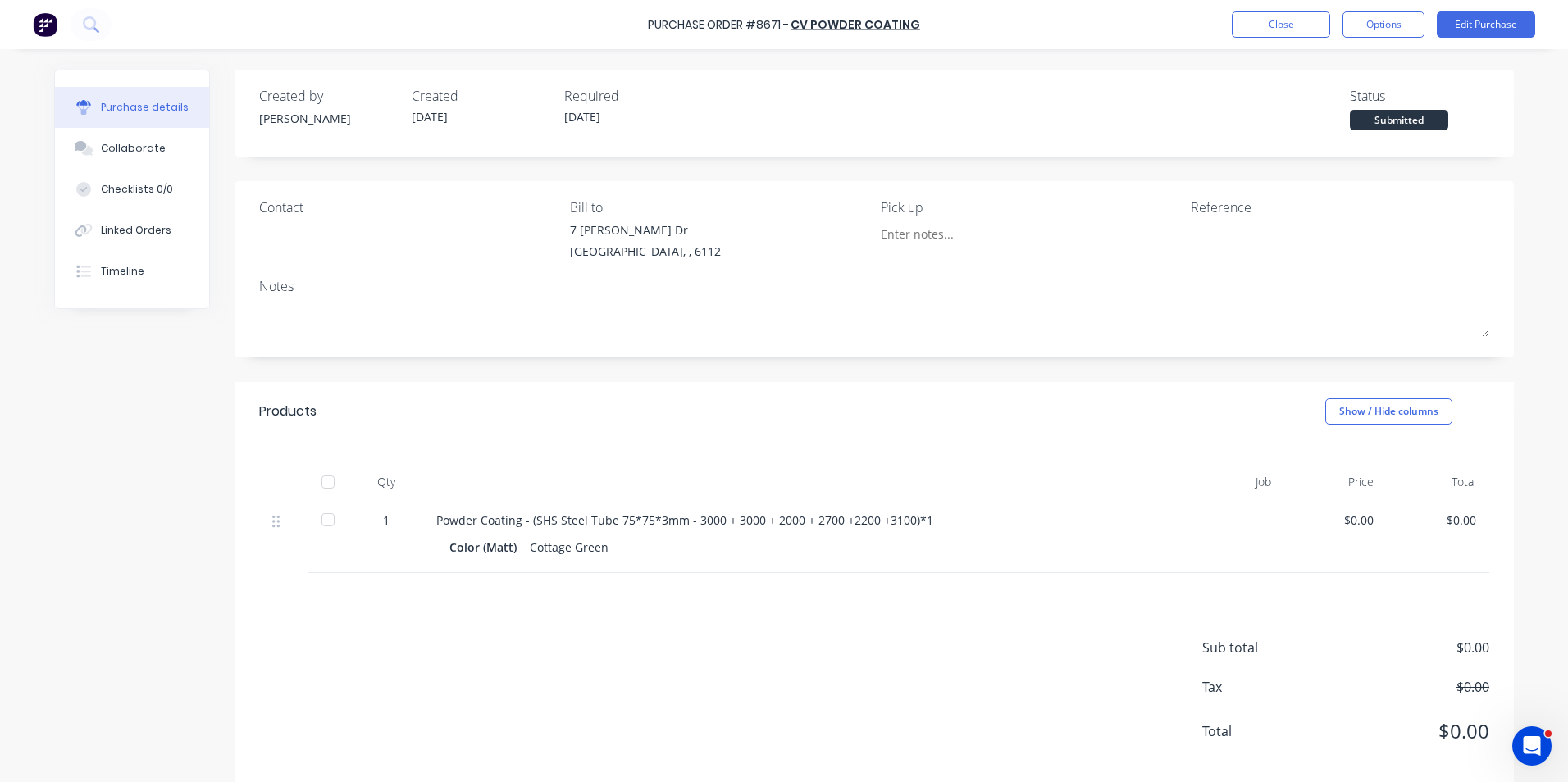
click at [319, 500] on div at bounding box center [329, 536] width 41 height 75
click at [314, 521] on div at bounding box center [327, 520] width 33 height 33
drag, startPoint x: 128, startPoint y: 231, endPoint x: 176, endPoint y: 225, distance: 48.4
click at [128, 231] on div "Linked Orders" at bounding box center [136, 230] width 71 height 15
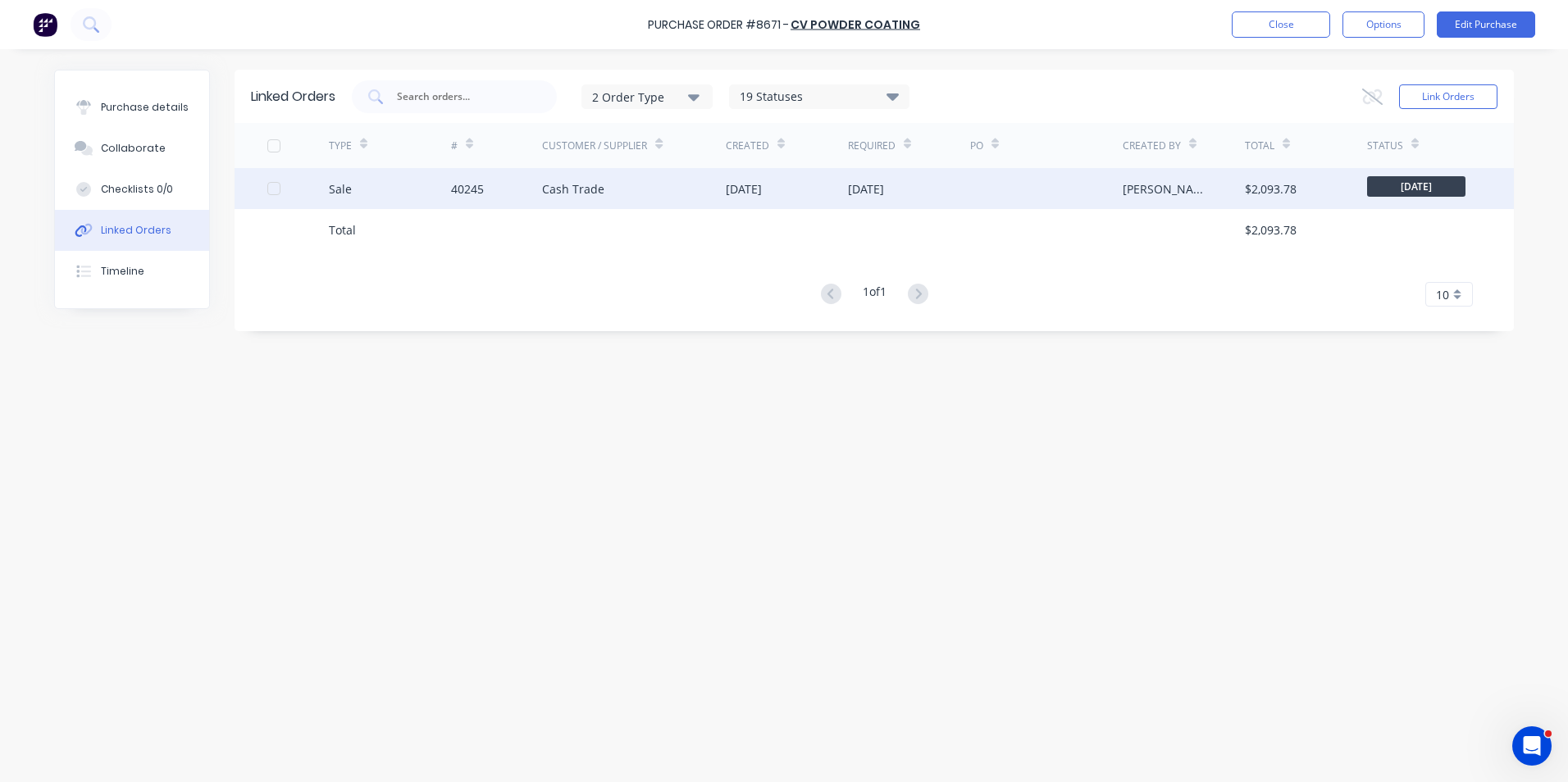
click at [561, 193] on div "Cash Trade" at bounding box center [573, 188] width 62 height 17
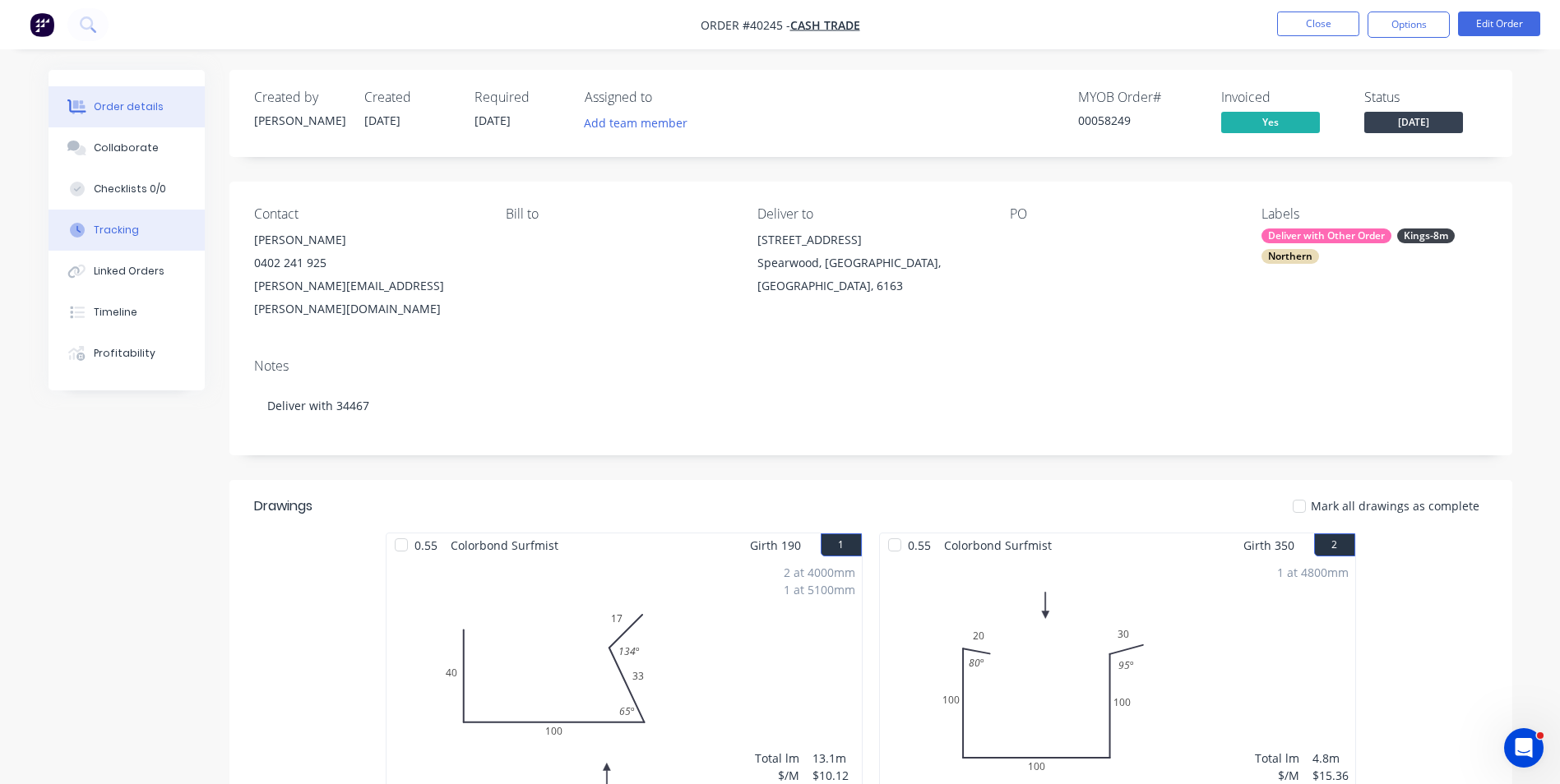
click at [153, 242] on button "Tracking" at bounding box center [127, 230] width 156 height 42
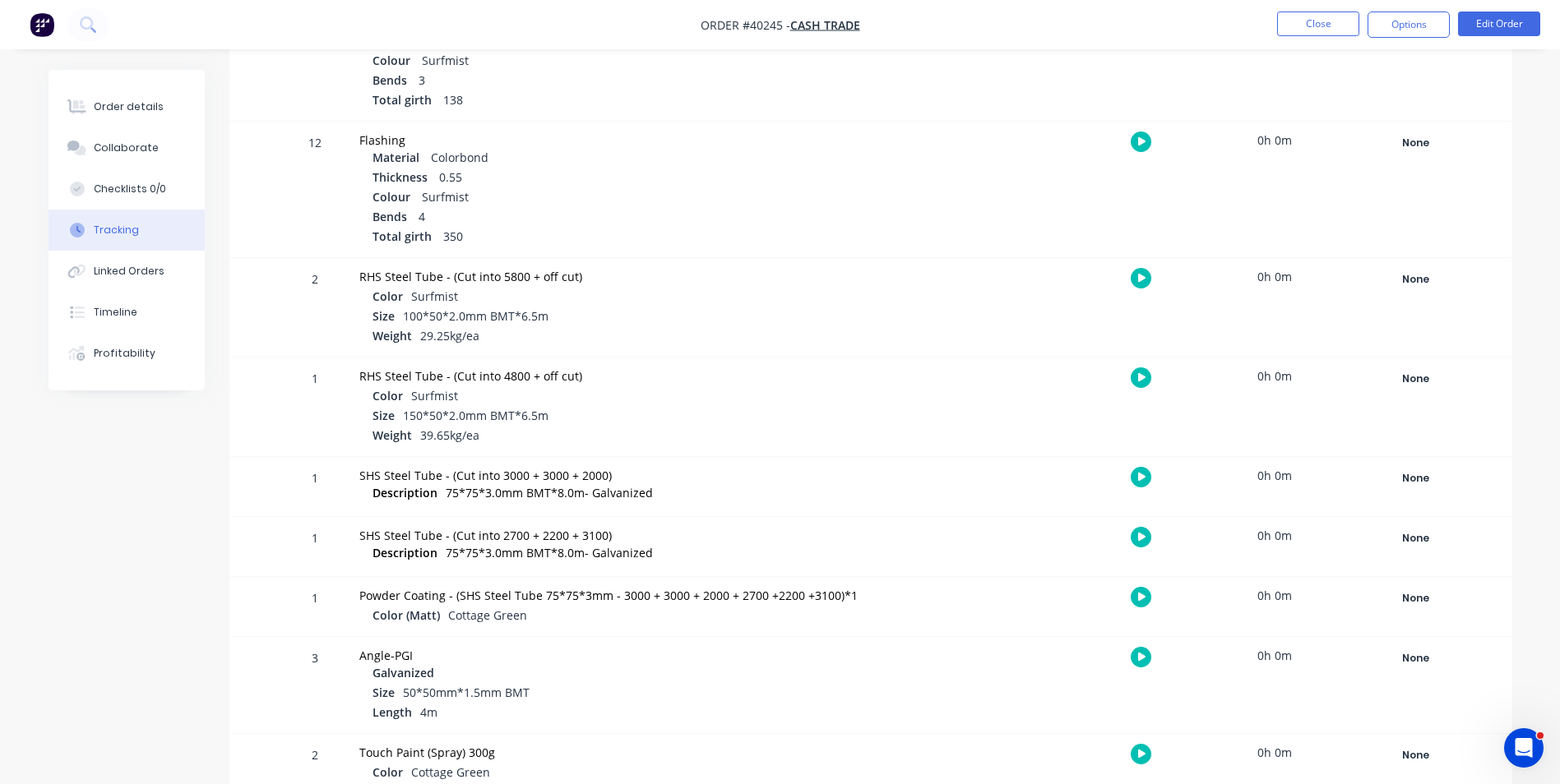
scroll to position [987, 0]
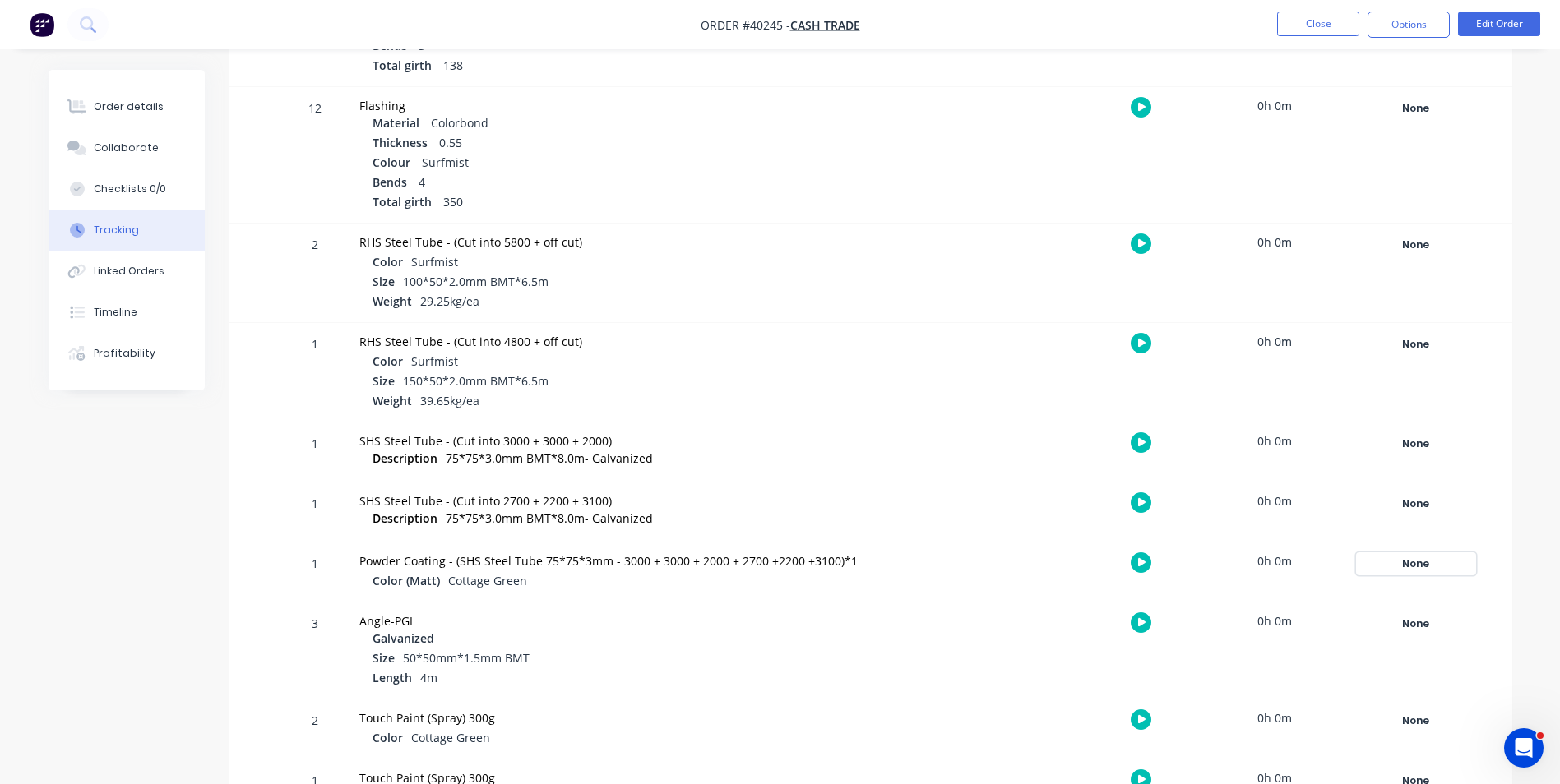
click at [1434, 561] on div "None" at bounding box center [1417, 565] width 119 height 22
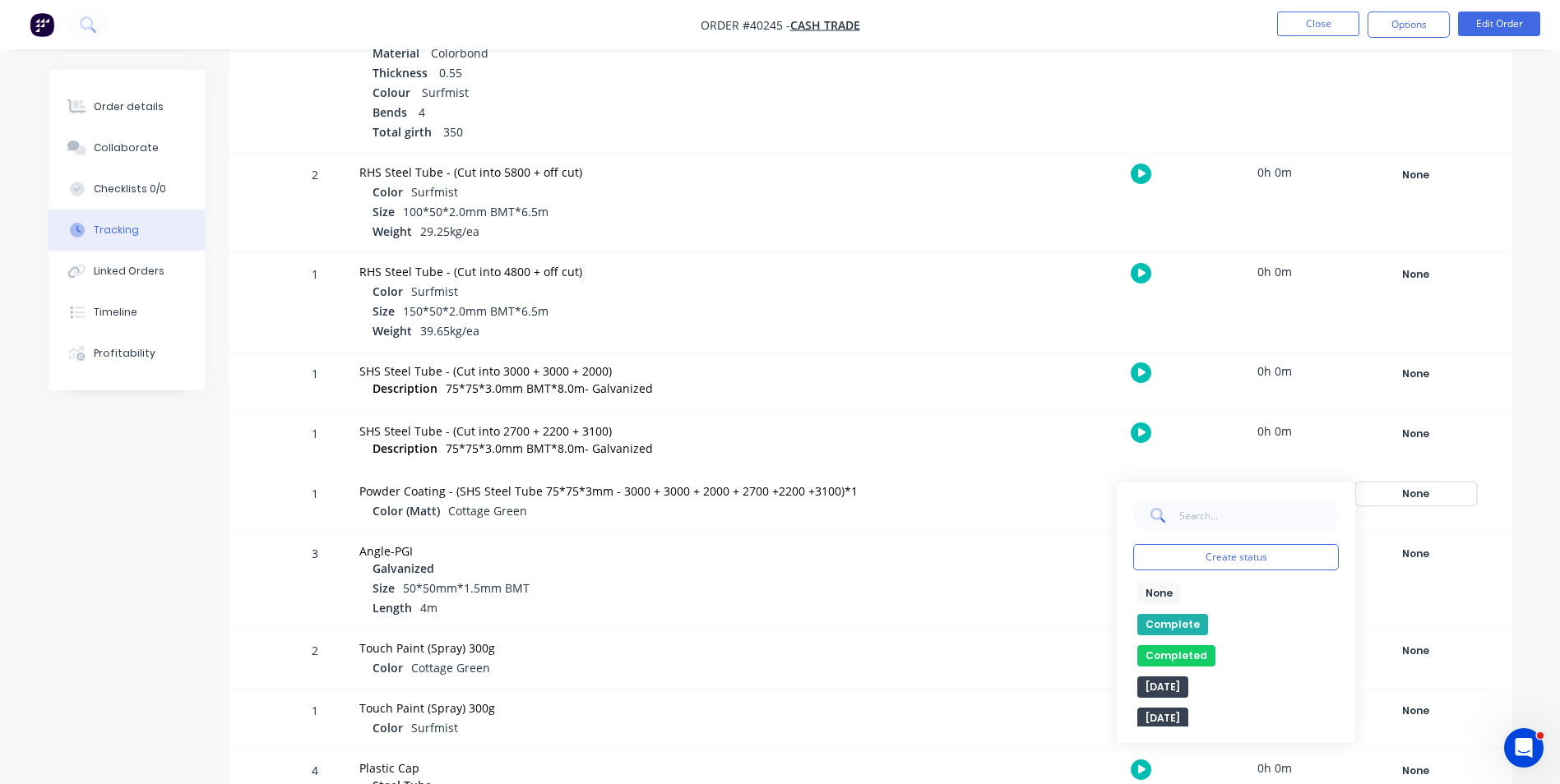
scroll to position [1195, 0]
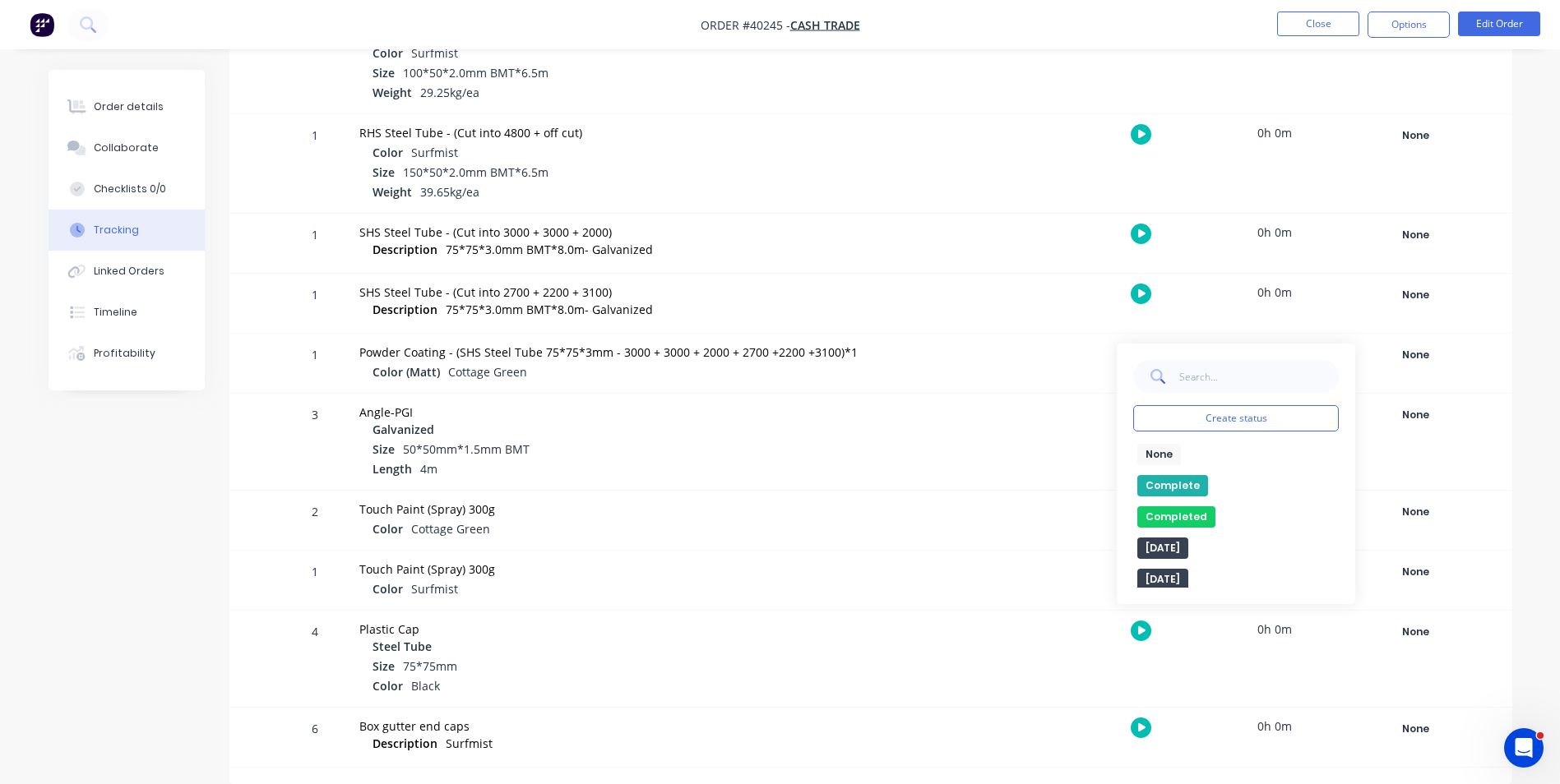
click at [1154, 478] on button "Complete" at bounding box center [1173, 486] width 71 height 22
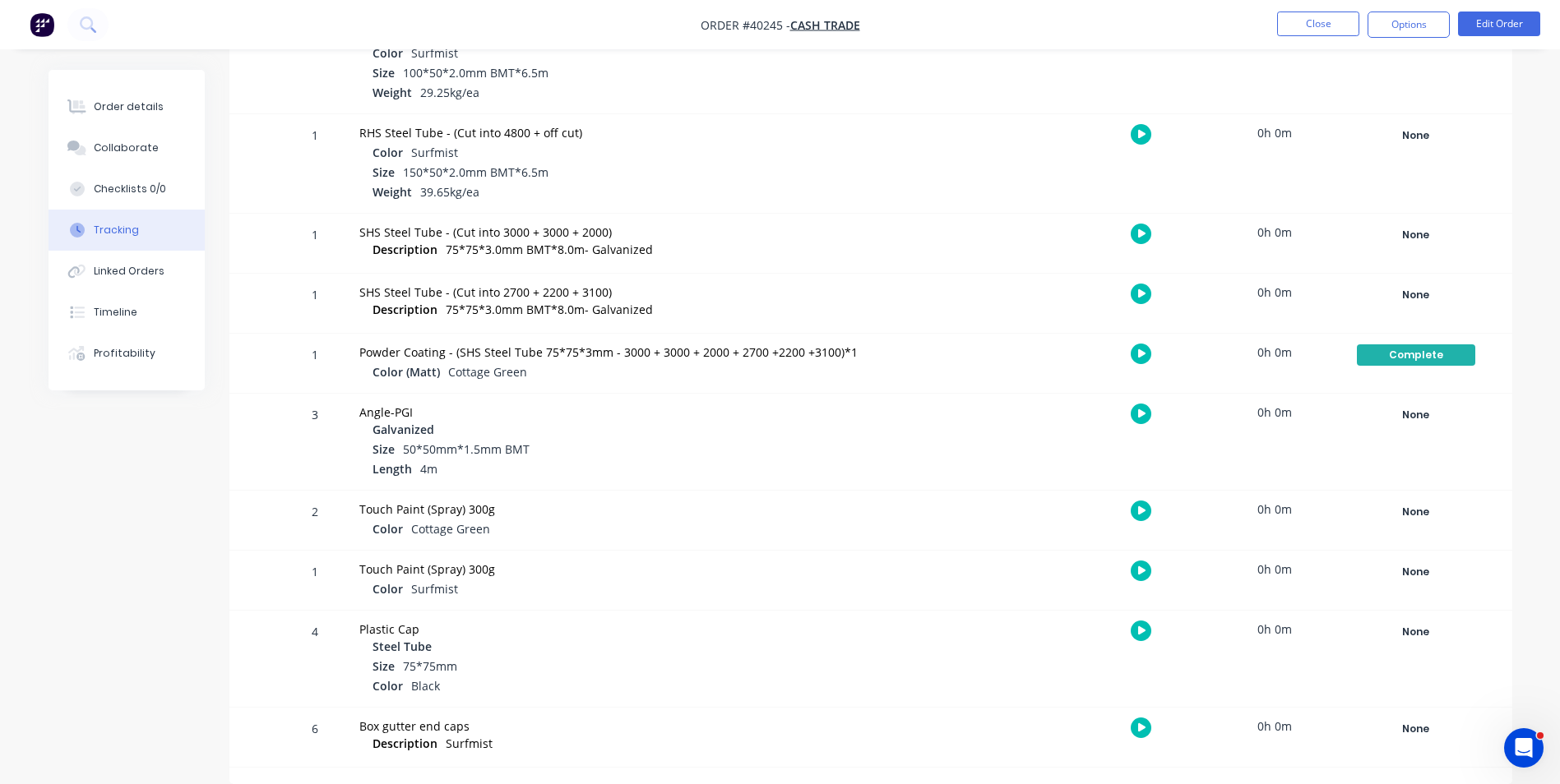
click at [266, 462] on div at bounding box center [268, 441] width 25 height 96
click at [1331, 32] on button "Close" at bounding box center [1318, 24] width 82 height 25
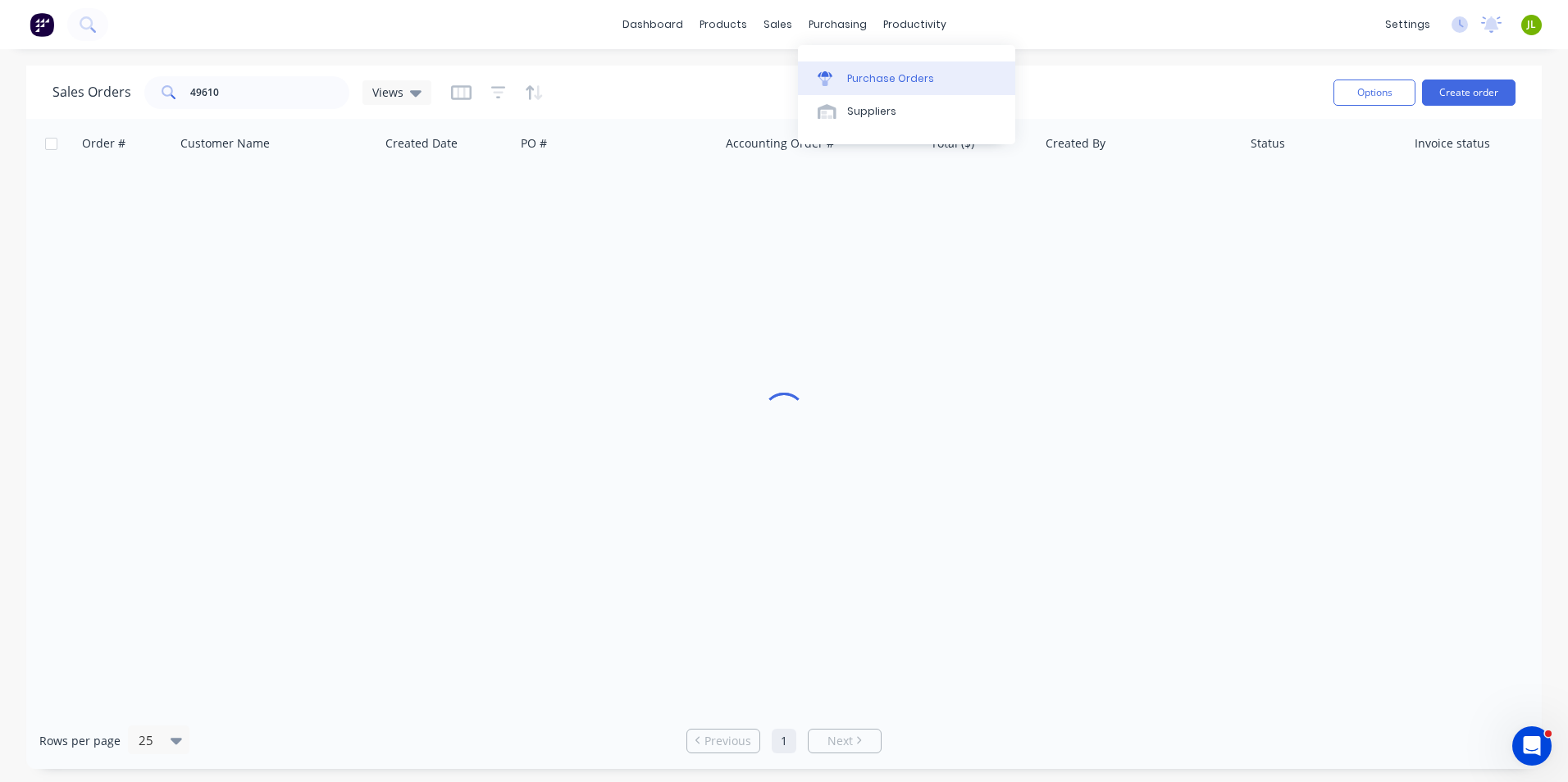
click at [844, 67] on link "Purchase Orders" at bounding box center [906, 77] width 217 height 33
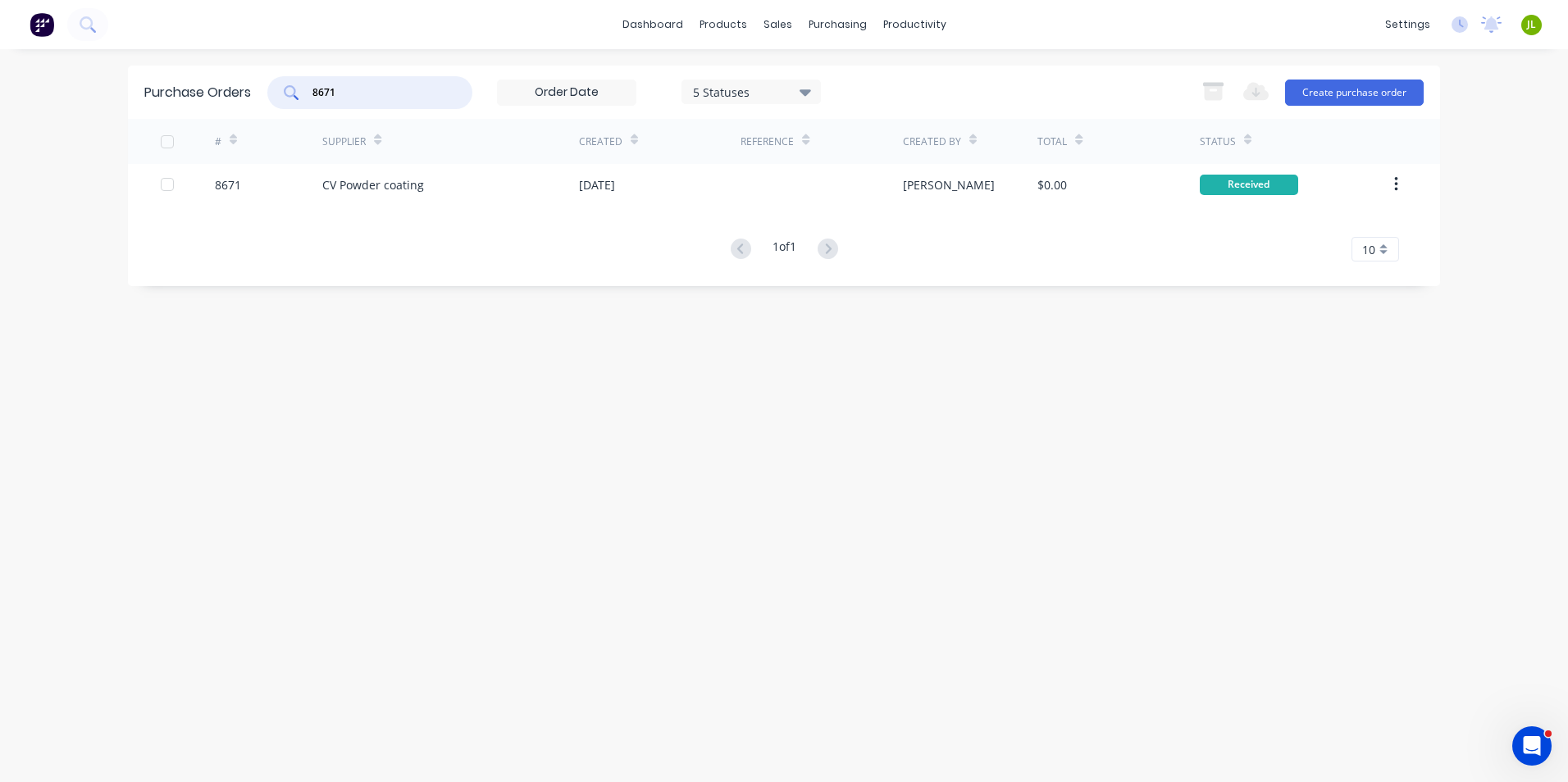
drag, startPoint x: 392, startPoint y: 95, endPoint x: 321, endPoint y: 92, distance: 71.1
click at [321, 92] on input "8671" at bounding box center [379, 93] width 136 height 17
type input "8719"
click at [411, 207] on div "# Supplier Created Reference Created By Total Status Loading..." at bounding box center [784, 244] width 1312 height 249
click at [411, 207] on div "# Supplier Created Reference Created By Total Status 8719 CV Powder coating 19 …" at bounding box center [784, 190] width 1312 height 143
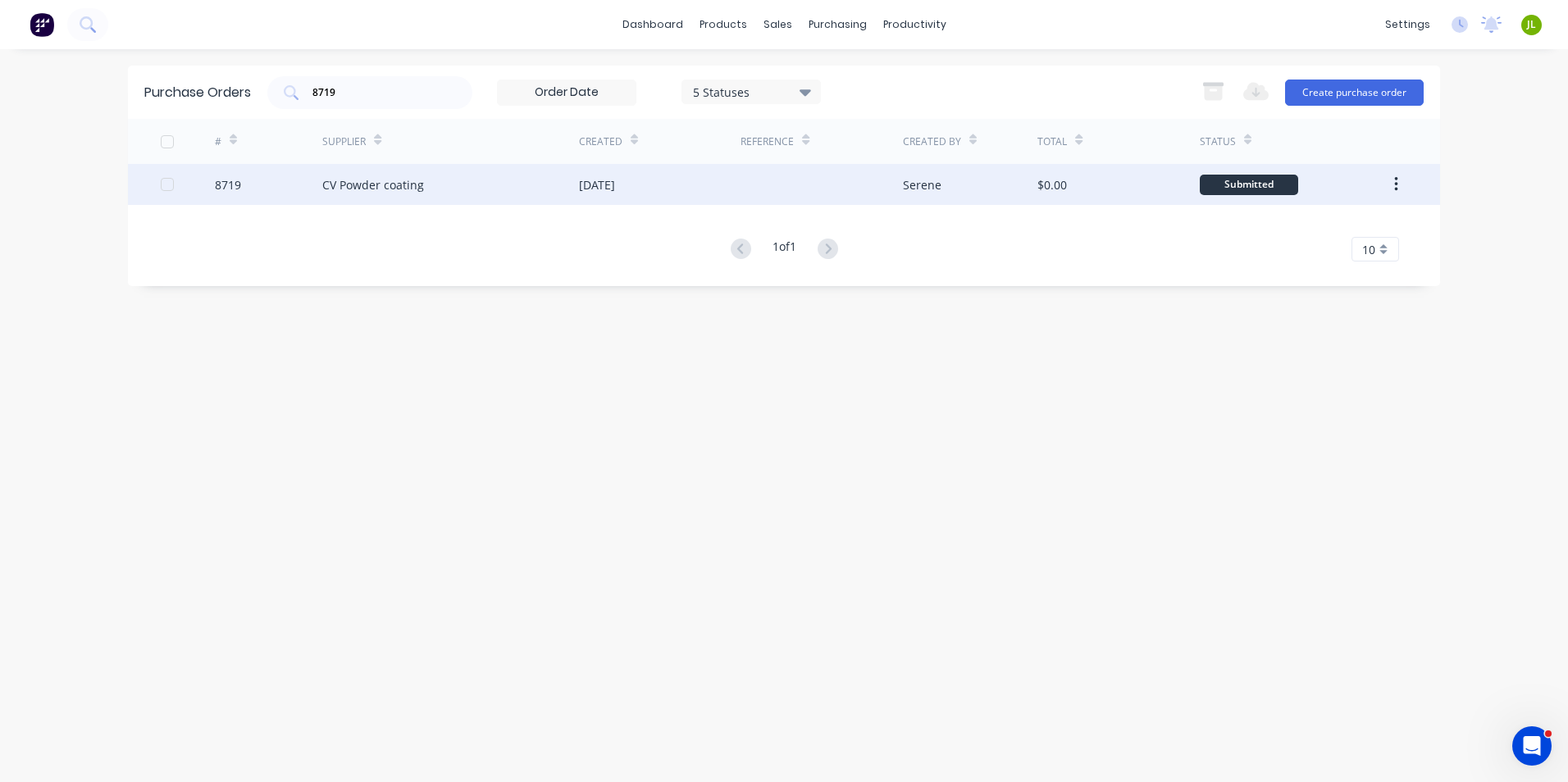
click at [416, 181] on div "CV Powder coating" at bounding box center [373, 184] width 102 height 17
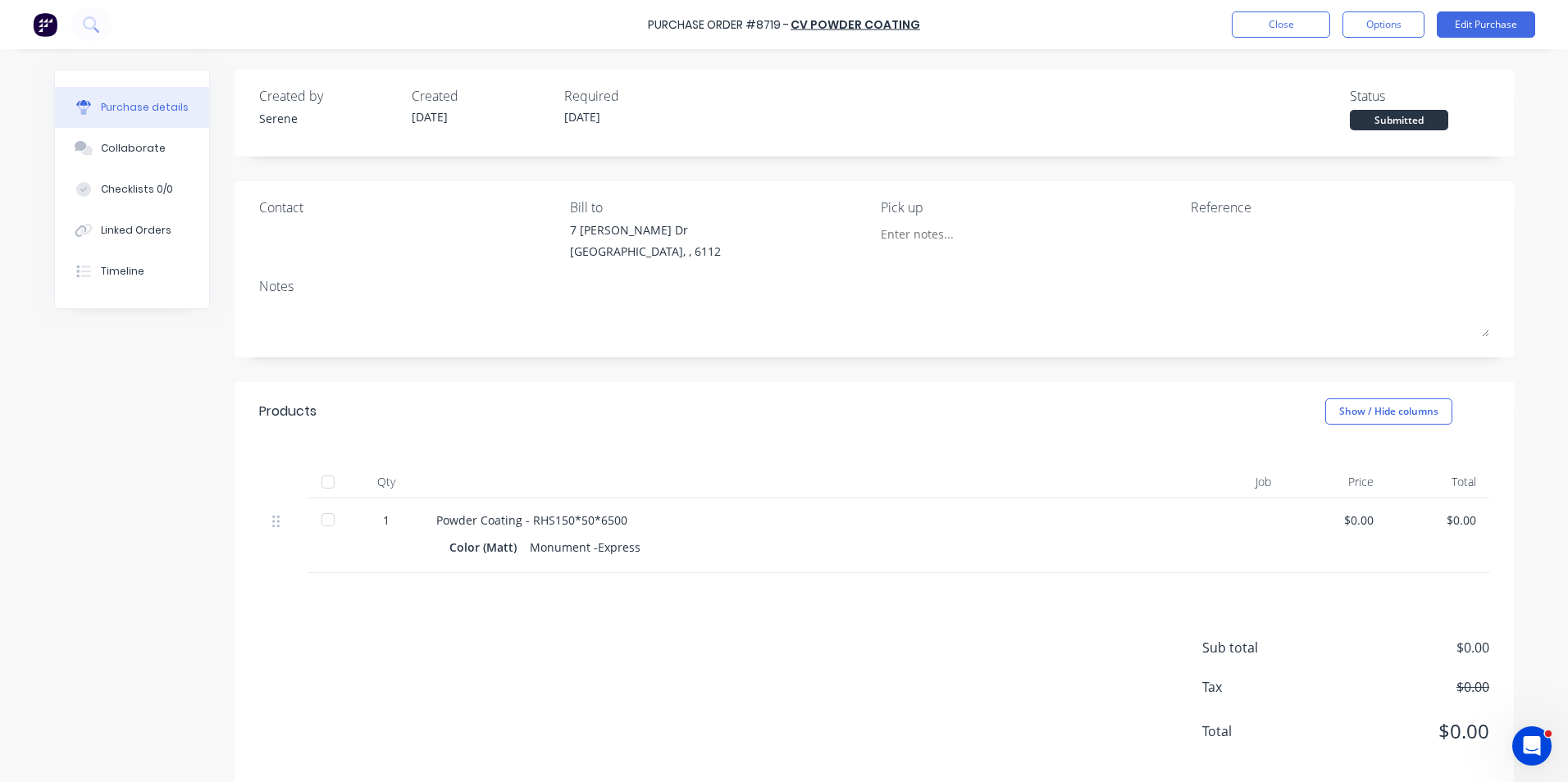
click at [315, 495] on div at bounding box center [327, 481] width 33 height 33
click at [157, 228] on div "Linked Orders" at bounding box center [136, 230] width 71 height 15
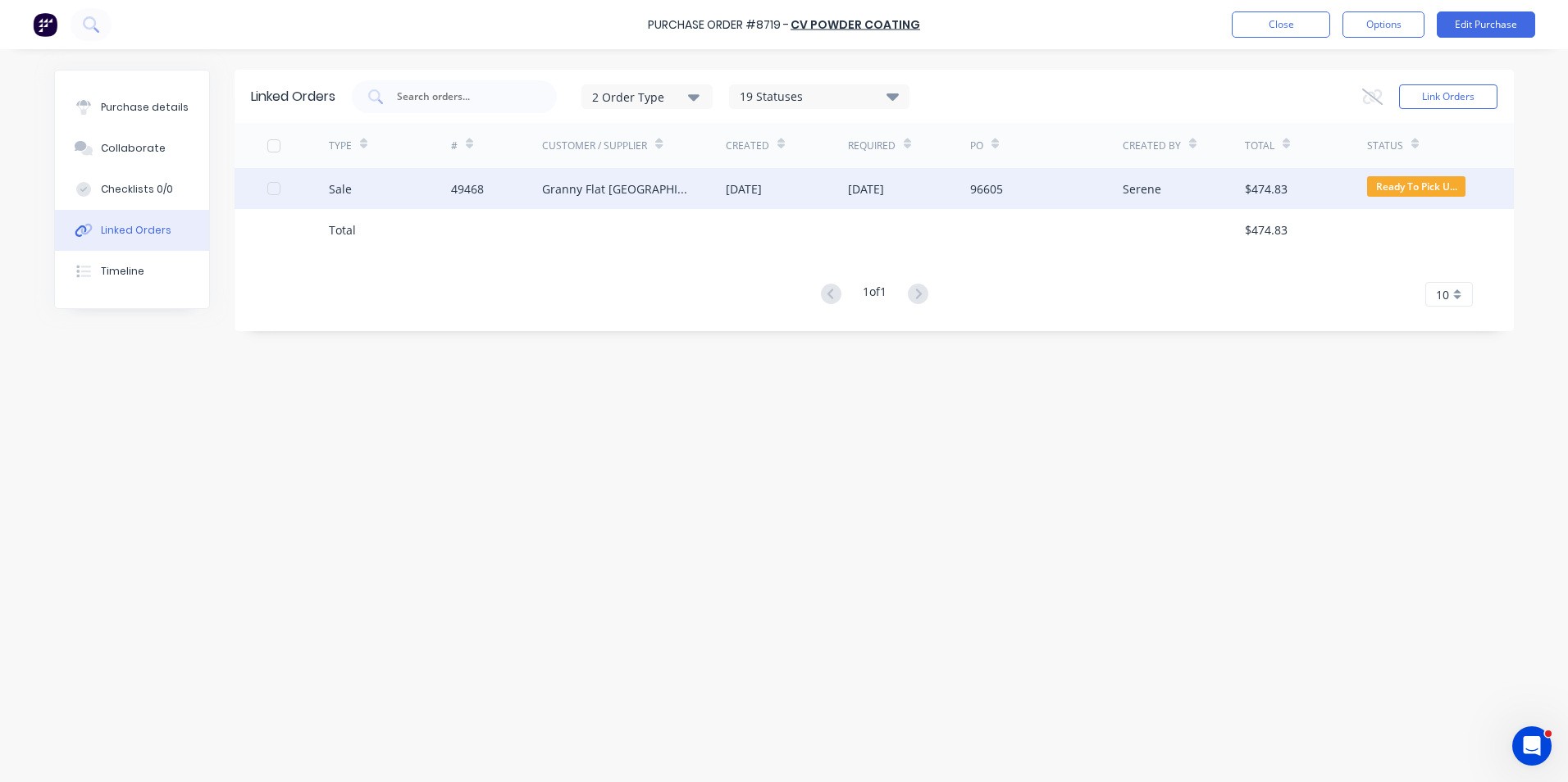
click at [392, 202] on div "Sale" at bounding box center [390, 188] width 122 height 41
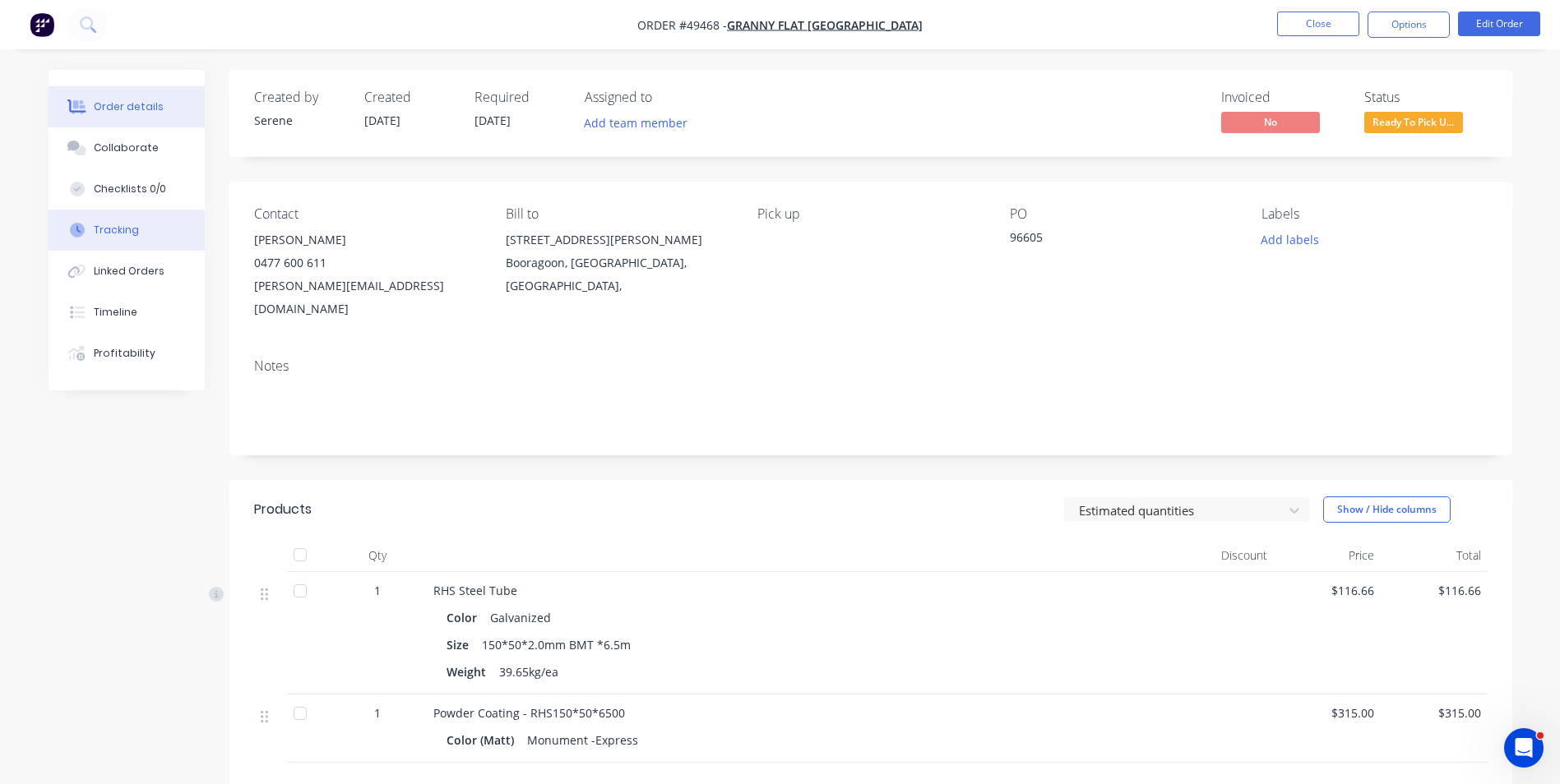
click at [116, 233] on div "Tracking" at bounding box center [117, 229] width 46 height 15
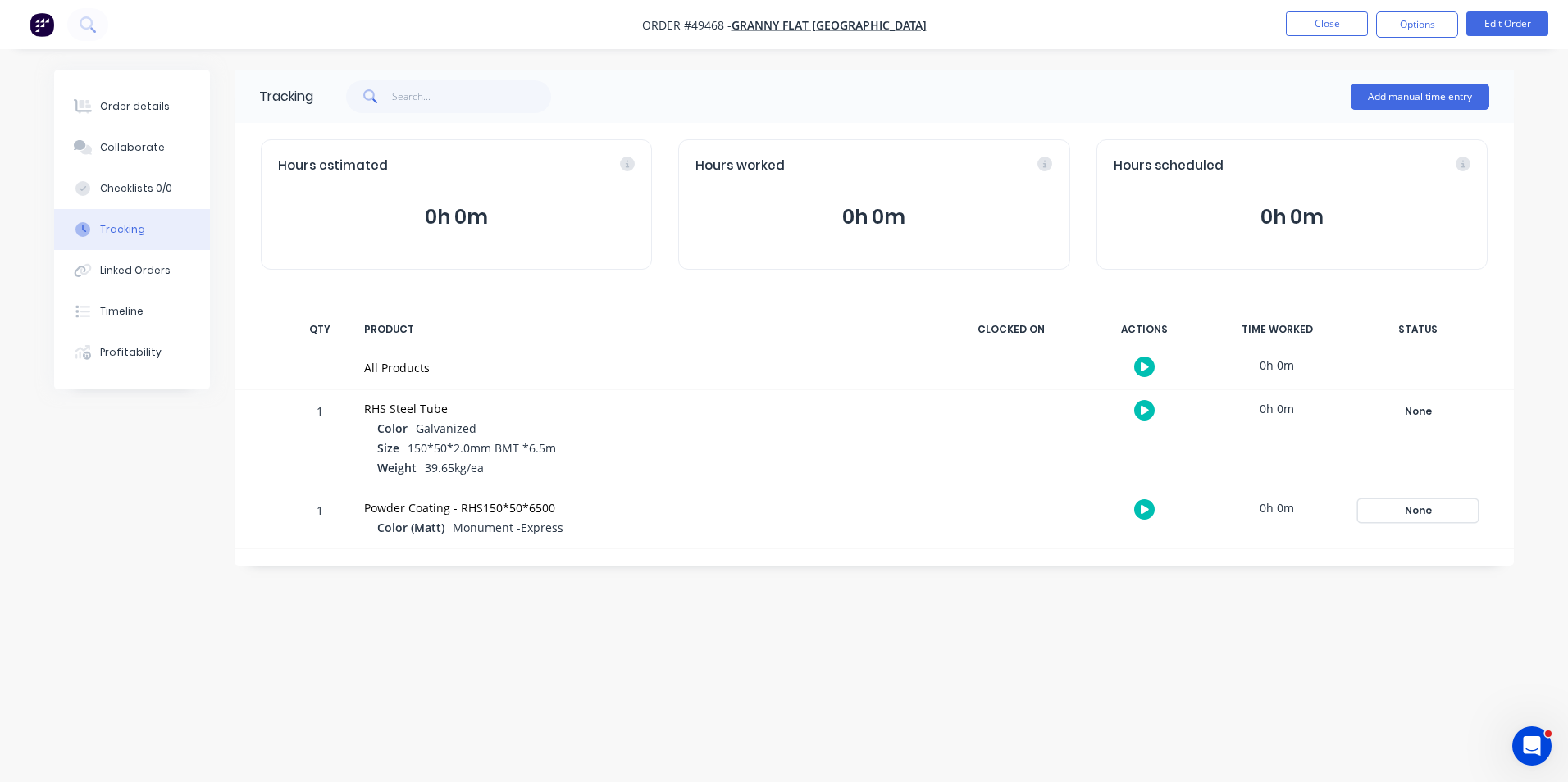
click at [1390, 503] on div "None" at bounding box center [1418, 511] width 118 height 22
click at [1172, 633] on button "Complete" at bounding box center [1176, 641] width 71 height 22
click at [1309, 23] on button "Close" at bounding box center [1326, 24] width 82 height 25
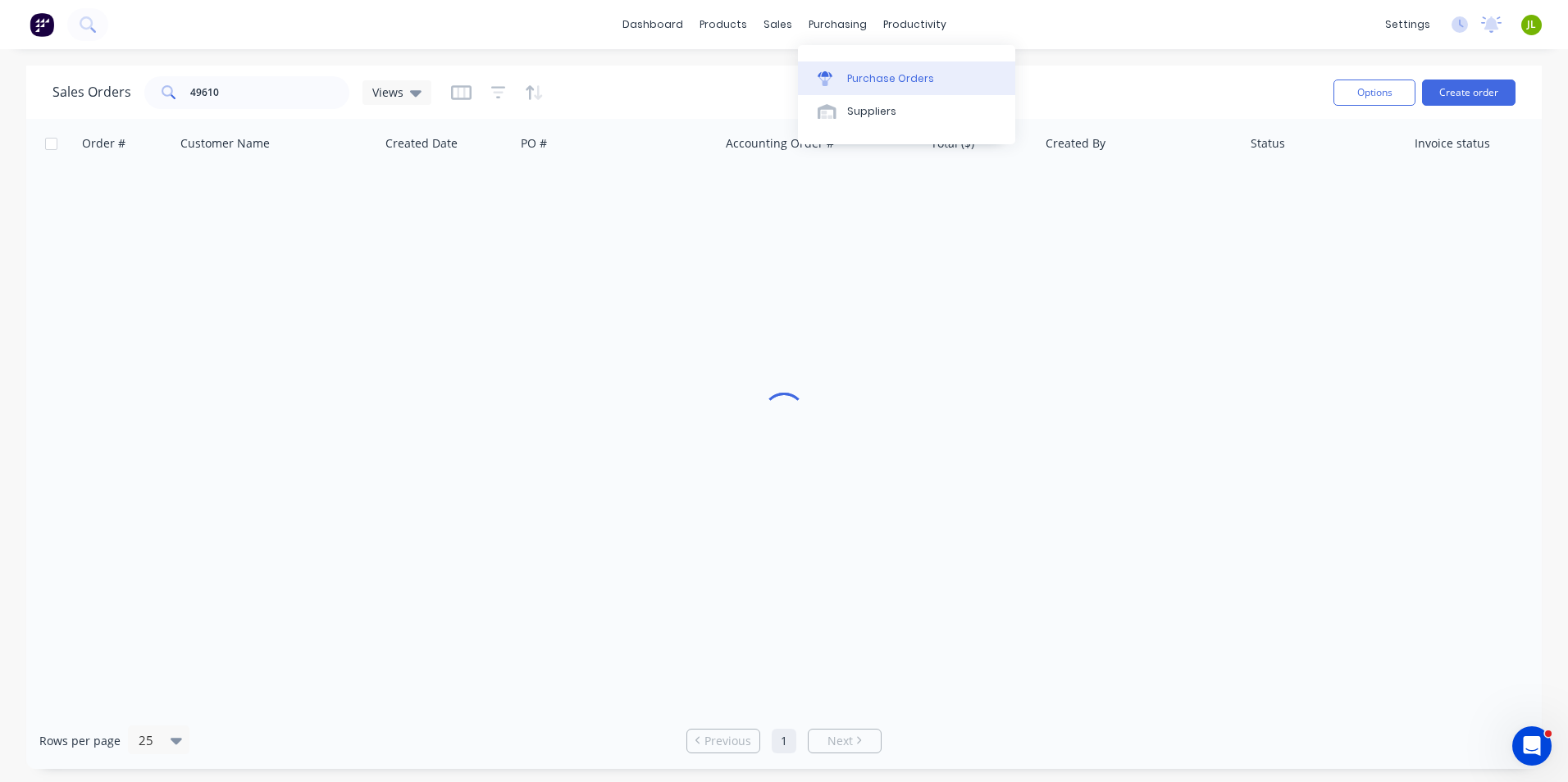
click at [839, 80] on div at bounding box center [829, 78] width 25 height 15
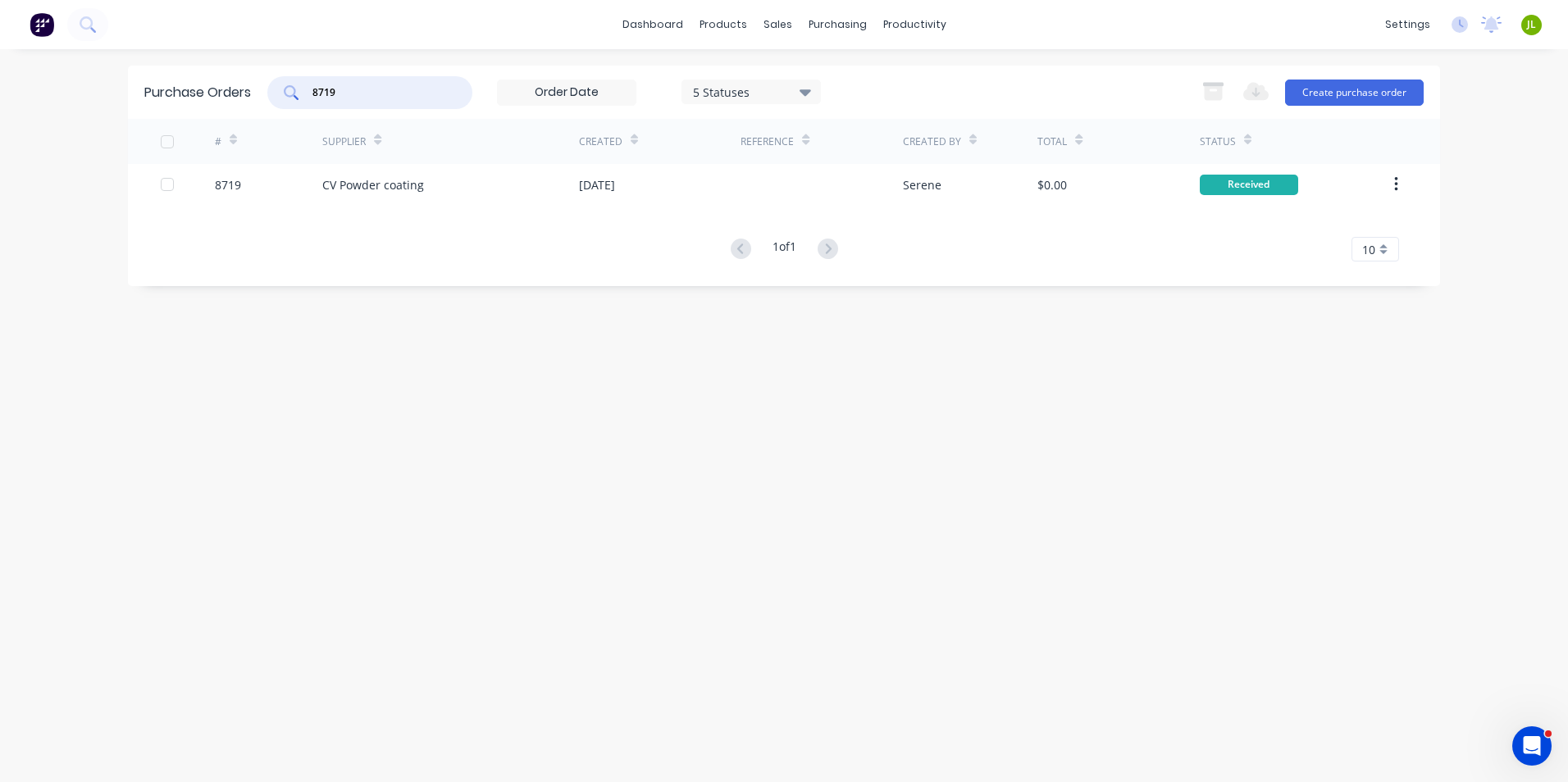
click at [318, 110] on div "Purchase Orders 8719 5 Statuses 5 Statuses Export to Excel (XLSX) Create purcha…" at bounding box center [784, 93] width 1312 height 53
type input "8727"
click at [587, 217] on div "# Supplier Created Reference Created By Total Status 8727 Metroll - Roofmart 22…" at bounding box center [784, 190] width 1312 height 143
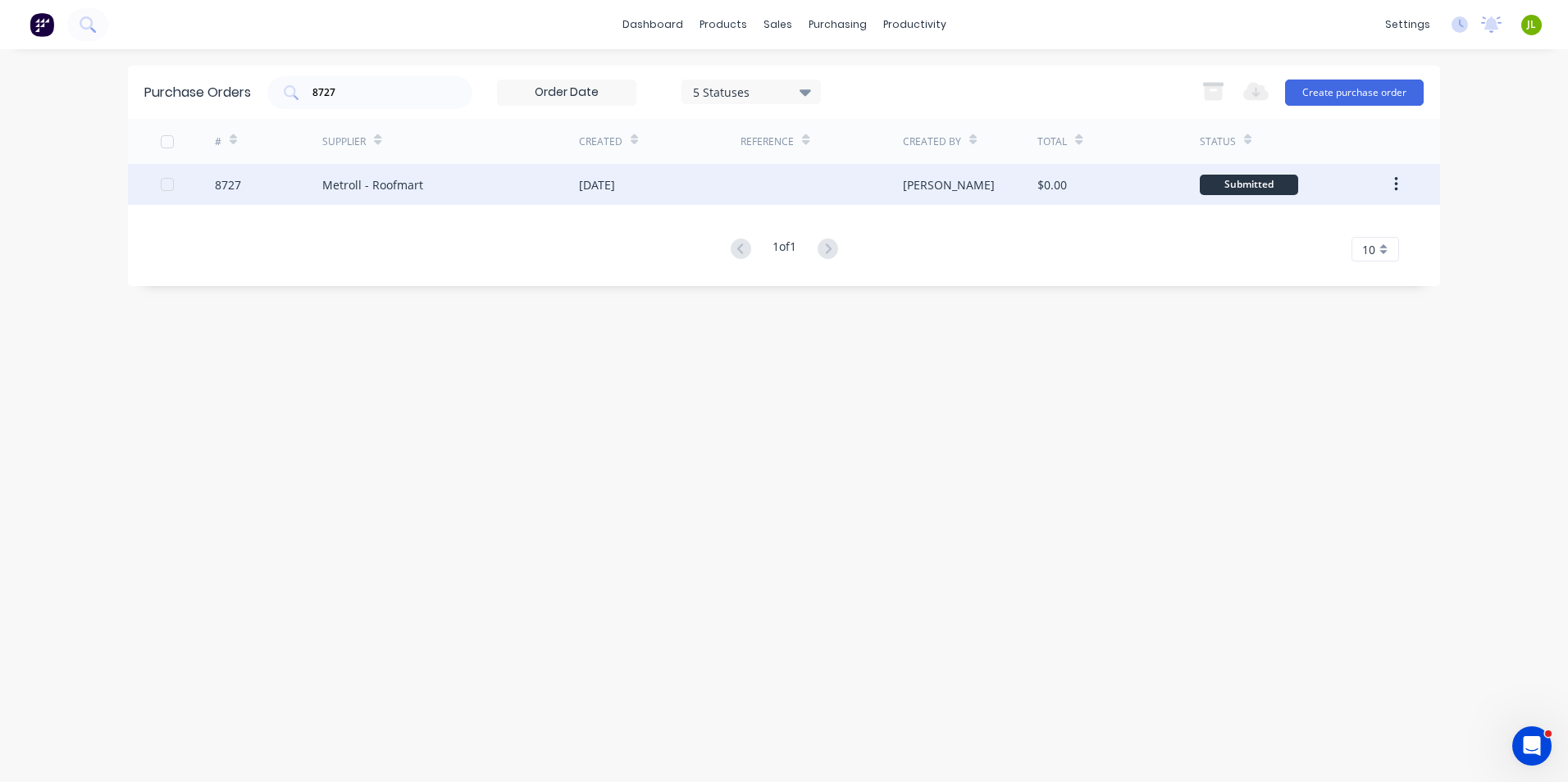
click at [587, 193] on div "[DATE]" at bounding box center [660, 184] width 162 height 41
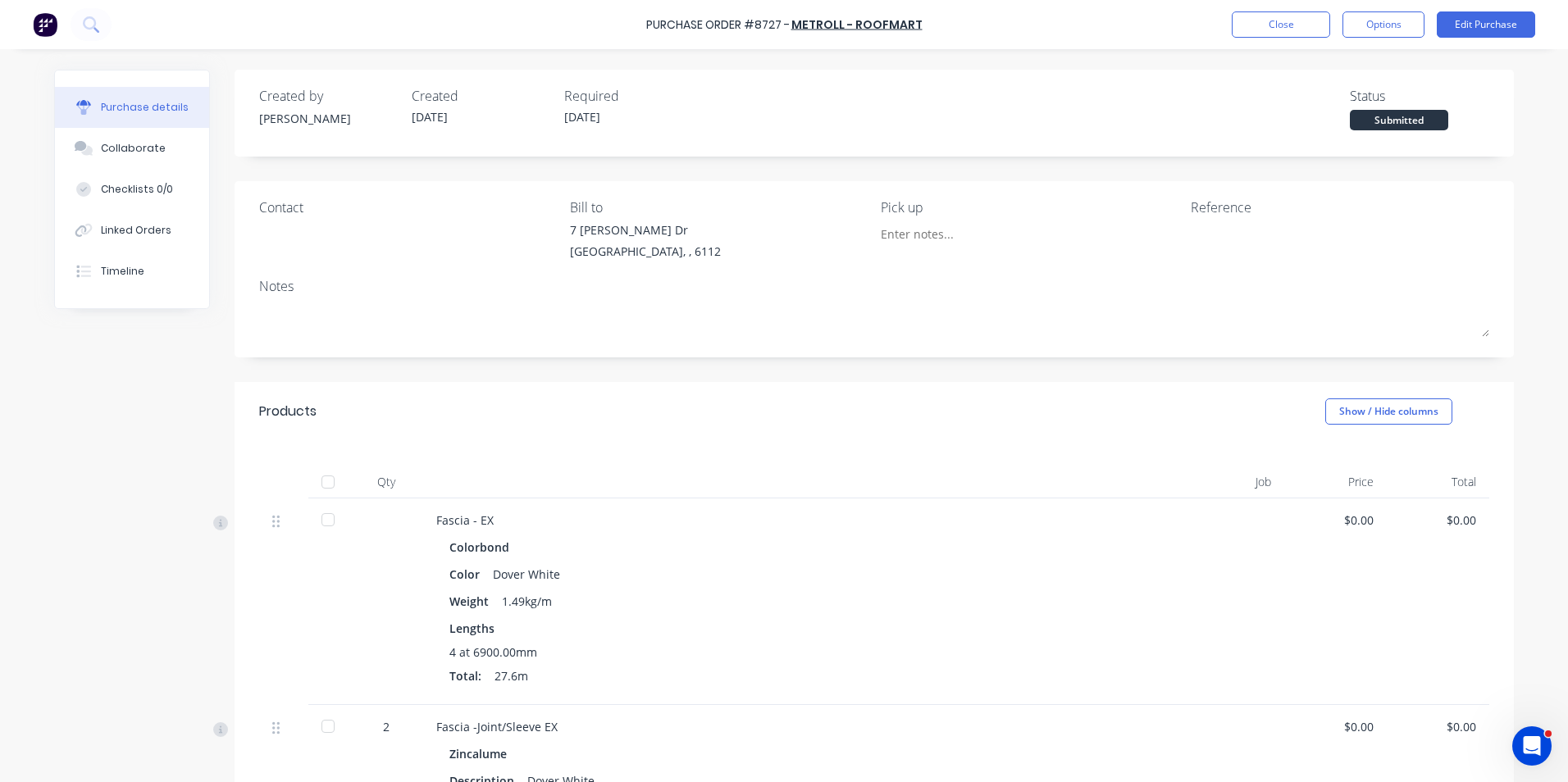
click at [321, 476] on div at bounding box center [327, 481] width 33 height 33
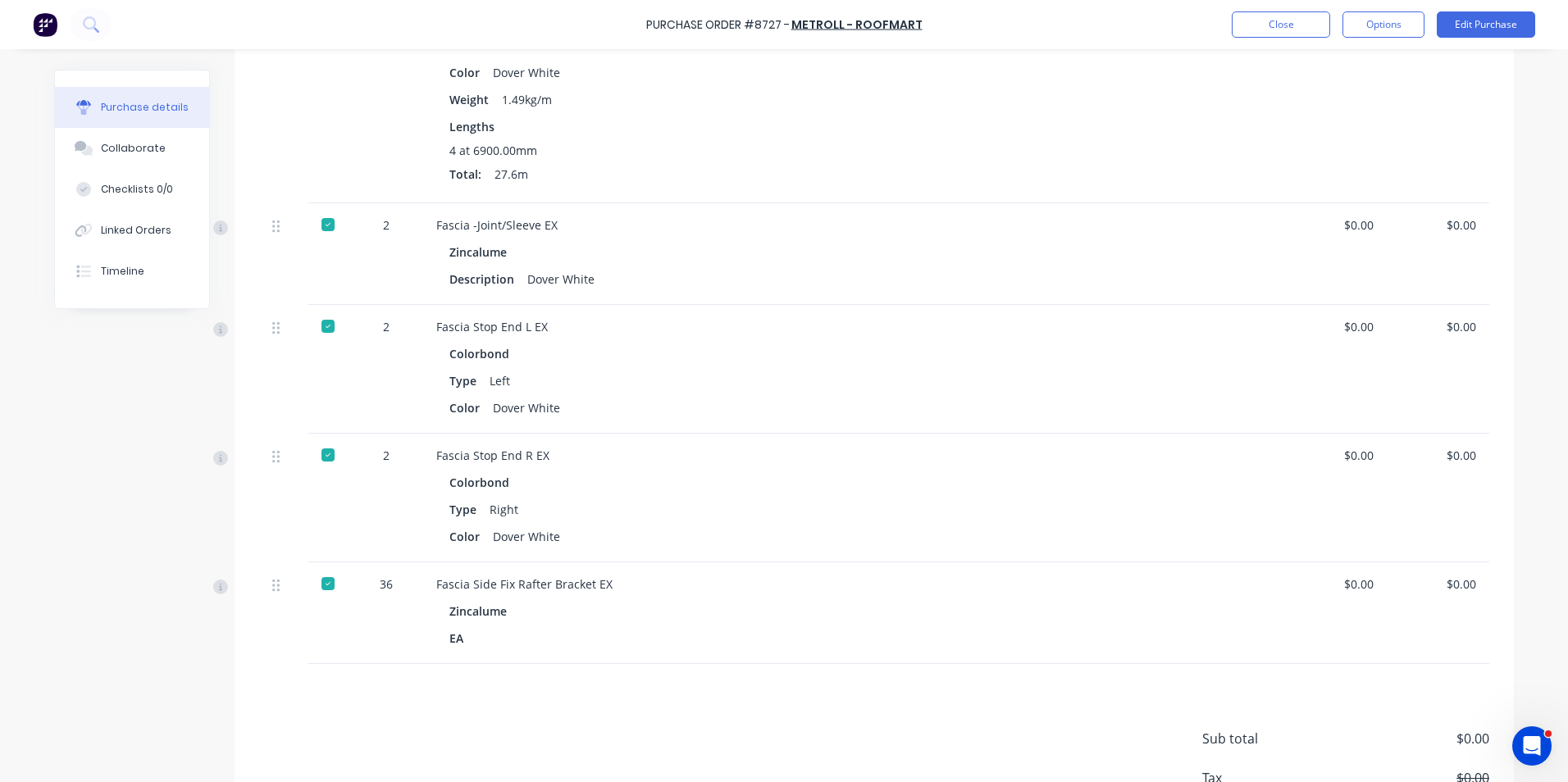
scroll to position [617, 0]
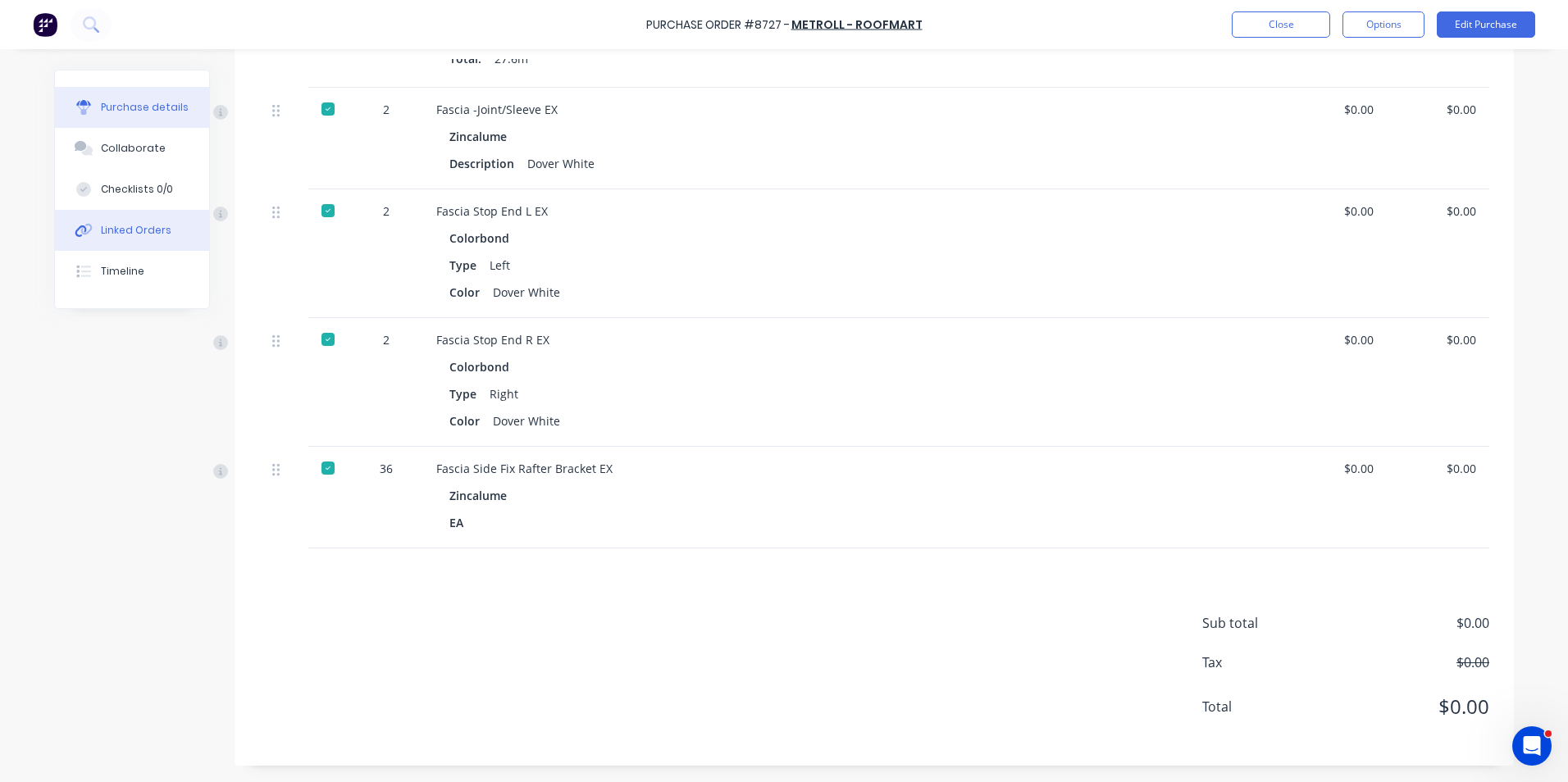
click at [165, 222] on button "Linked Orders" at bounding box center [132, 231] width 154 height 41
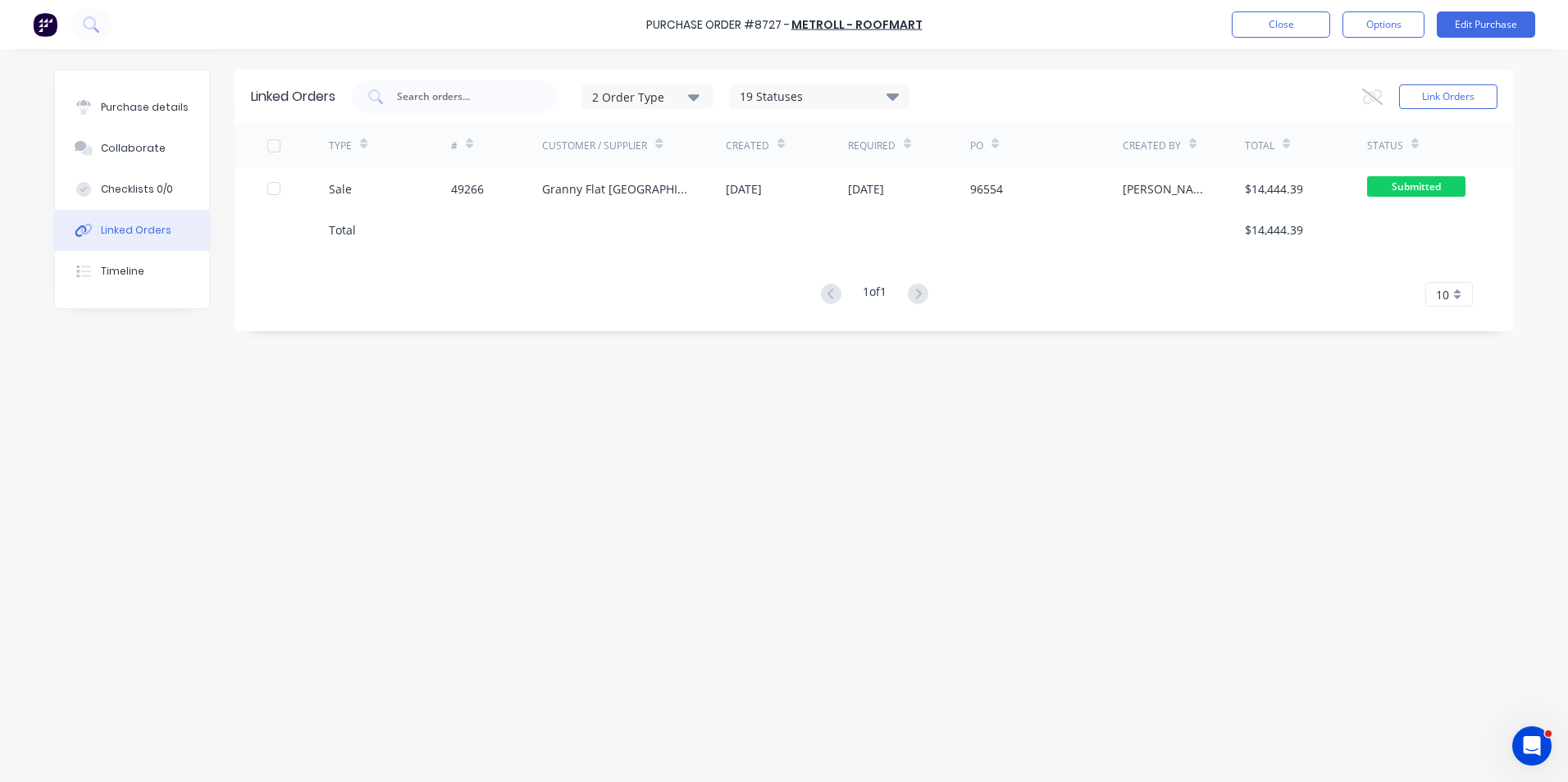
click at [402, 212] on div "Total" at bounding box center [390, 230] width 122 height 41
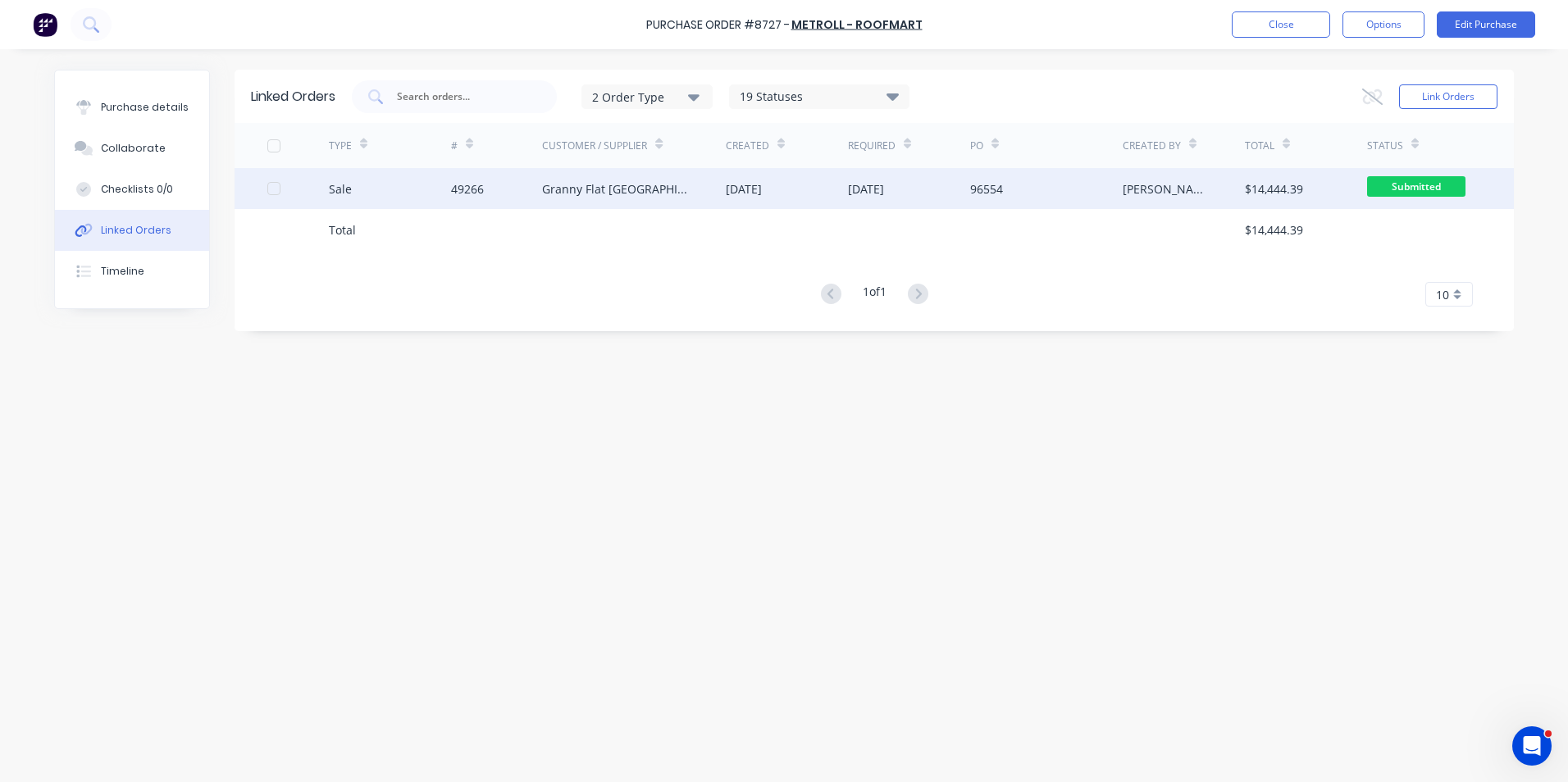
click at [431, 195] on div "Sale" at bounding box center [390, 188] width 122 height 41
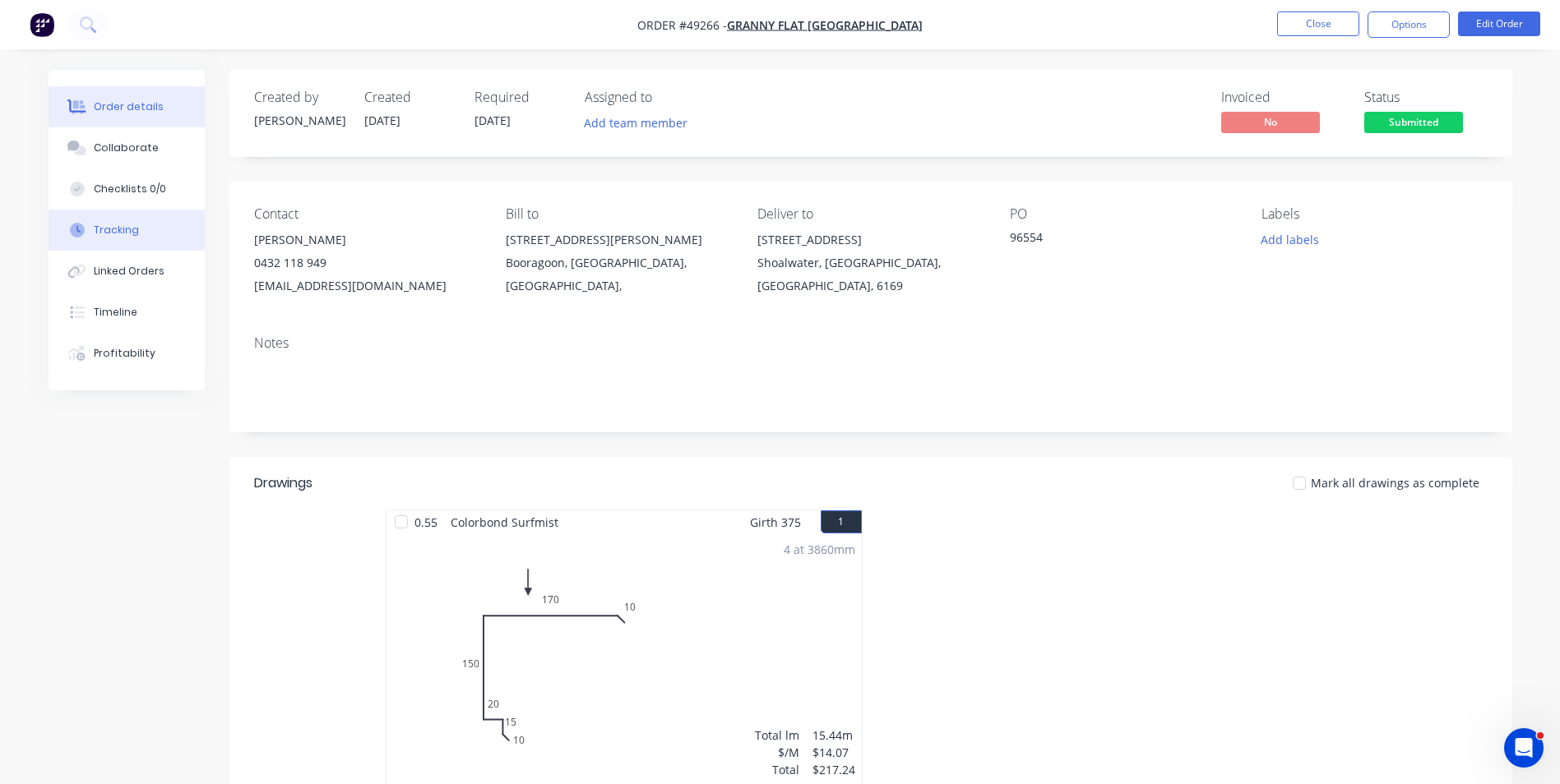
click at [140, 229] on button "Tracking" at bounding box center [127, 230] width 156 height 42
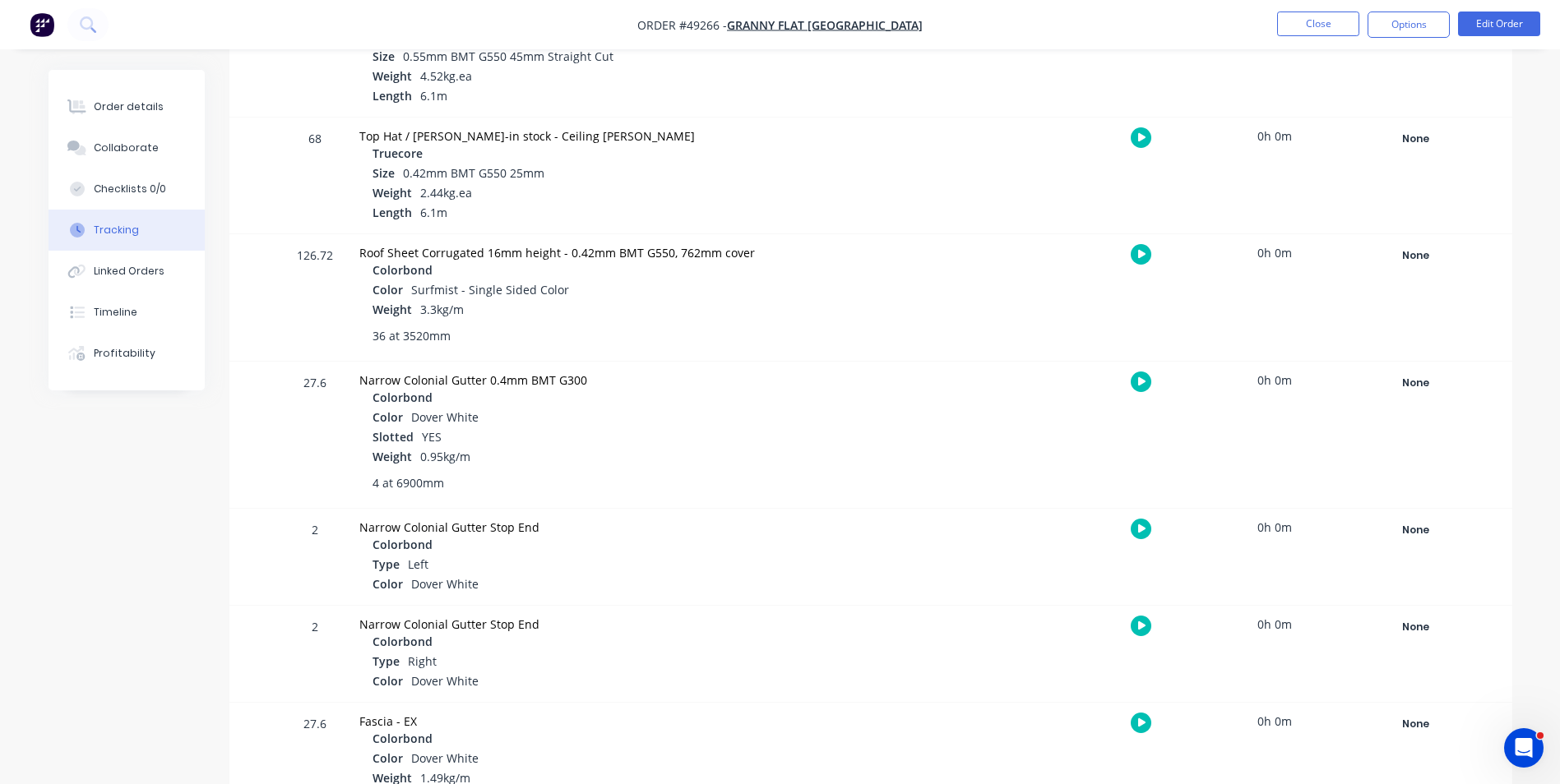
scroll to position [1233, 0]
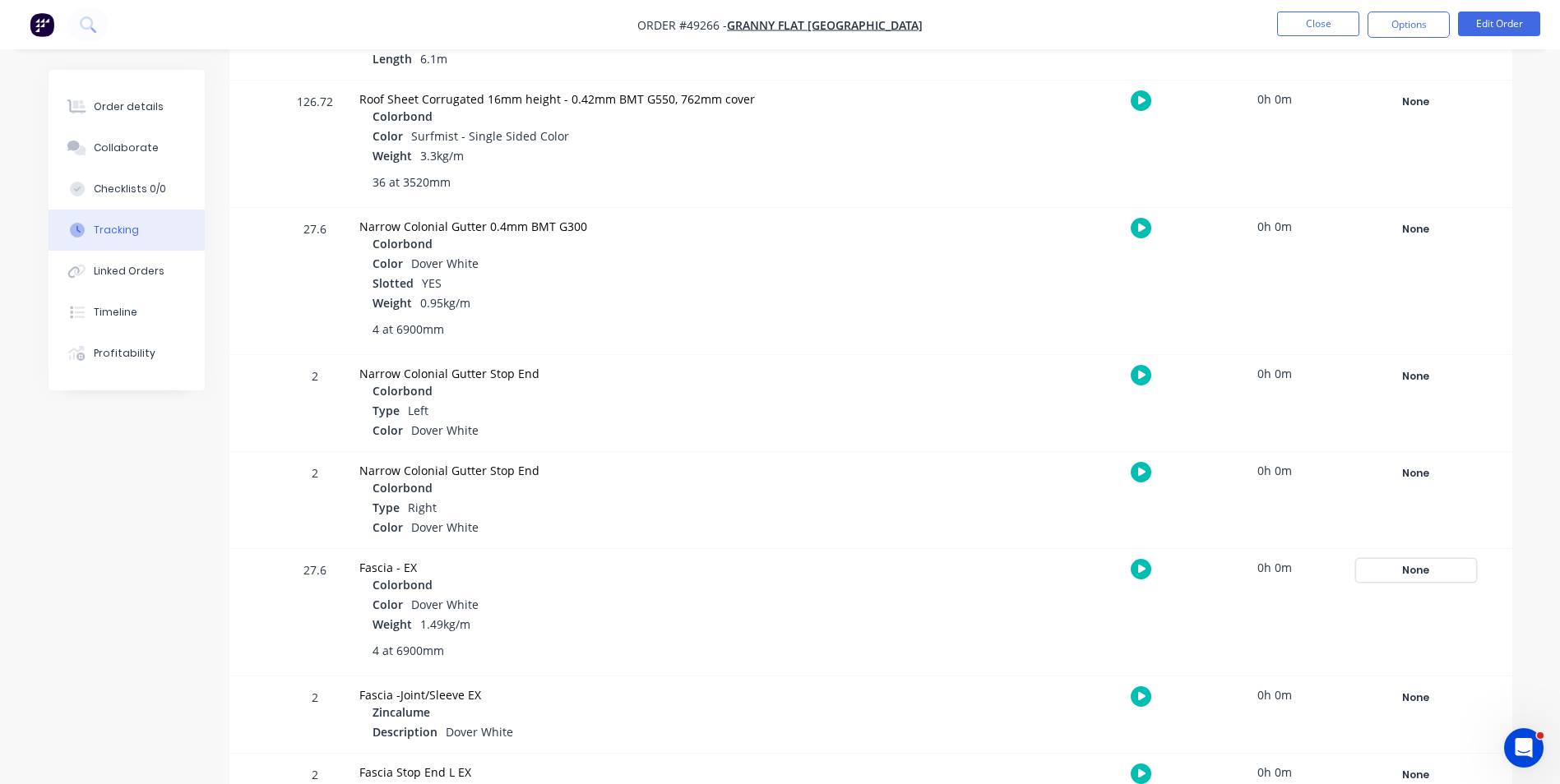
click at [1401, 574] on div "None" at bounding box center [1417, 570] width 119 height 22
click at [1188, 699] on button "Complete" at bounding box center [1173, 701] width 71 height 22
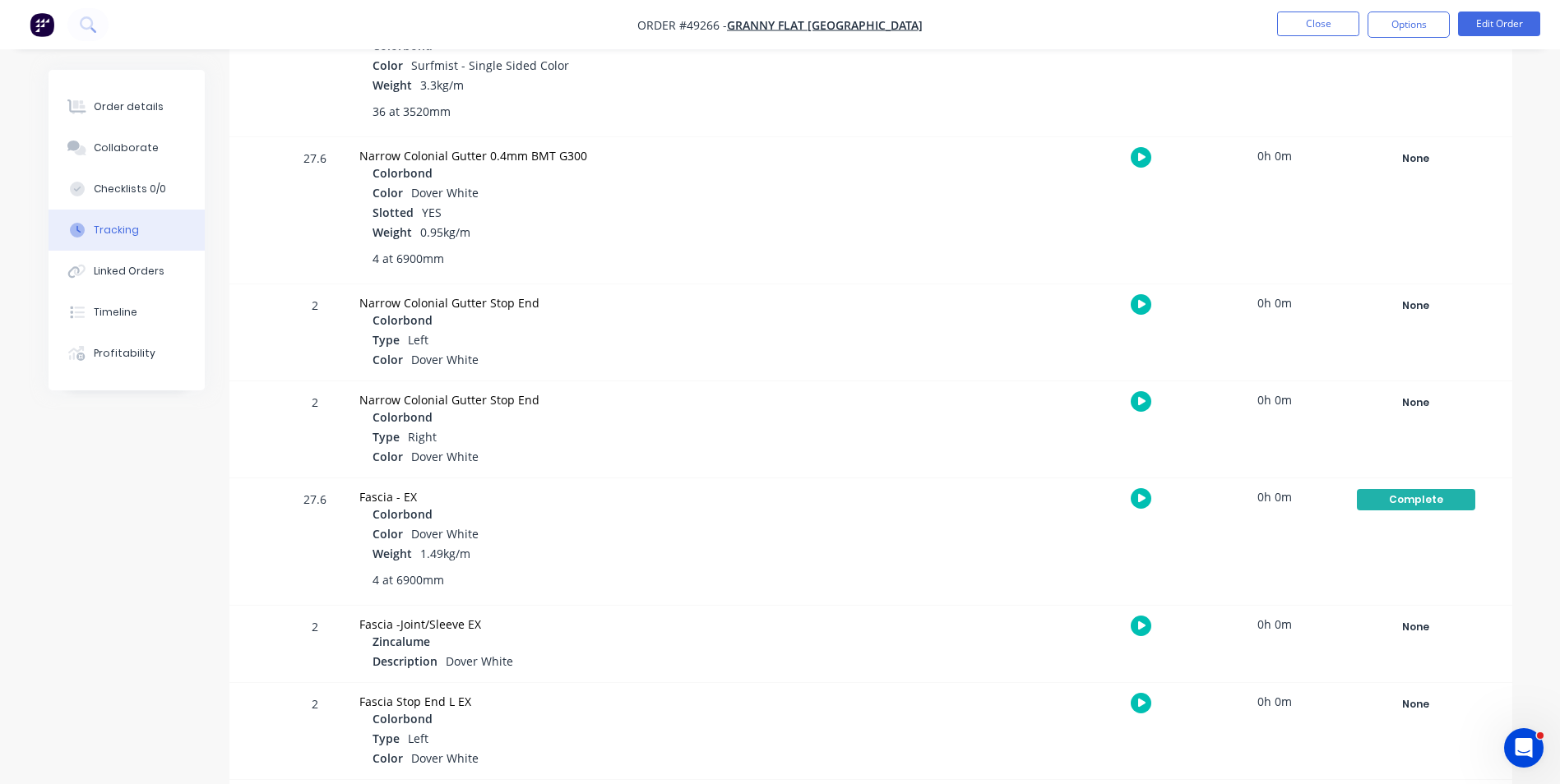
scroll to position [1398, 0]
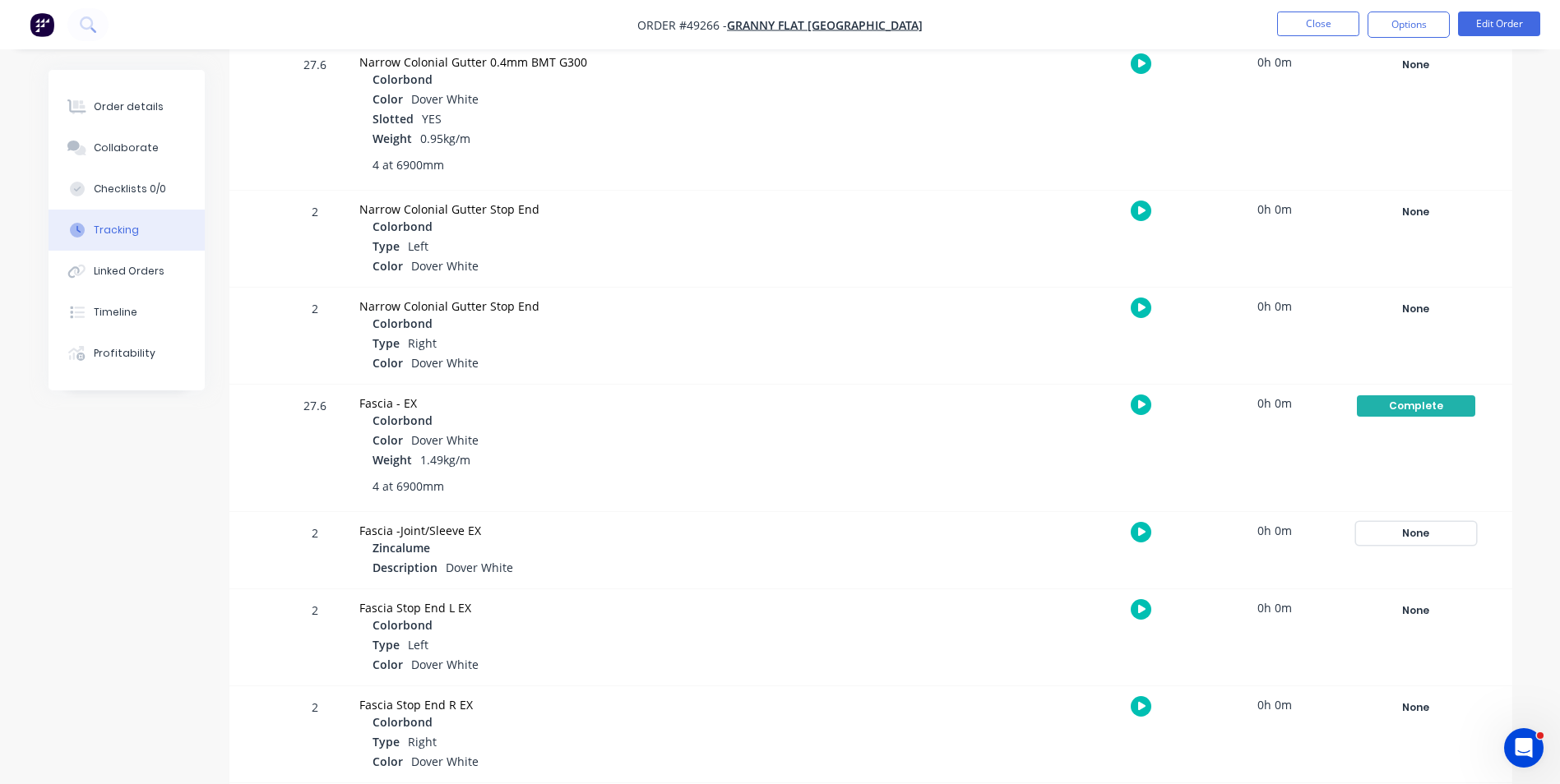
click at [1423, 528] on div "None" at bounding box center [1417, 534] width 119 height 22
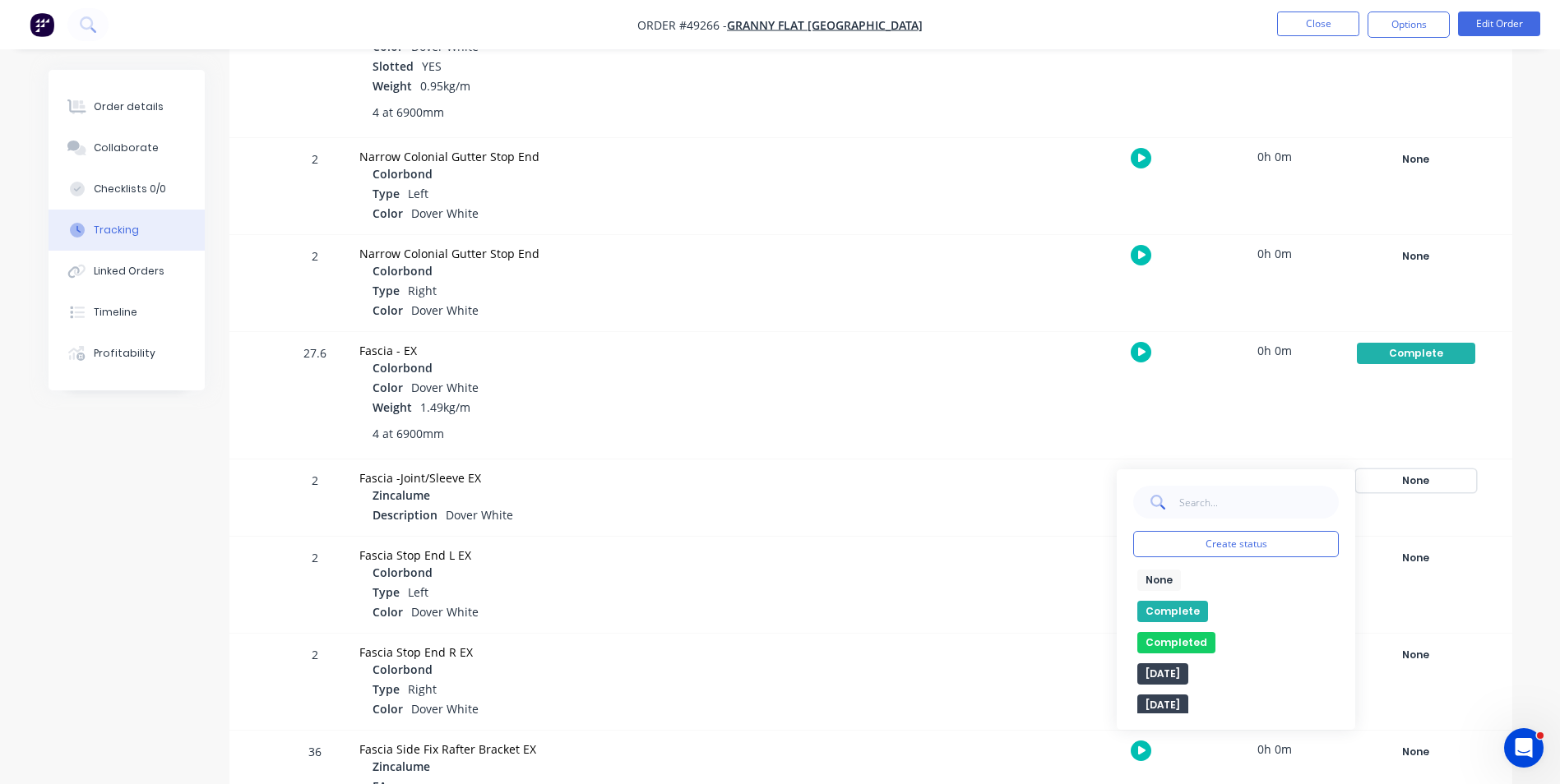
scroll to position [1480, 0]
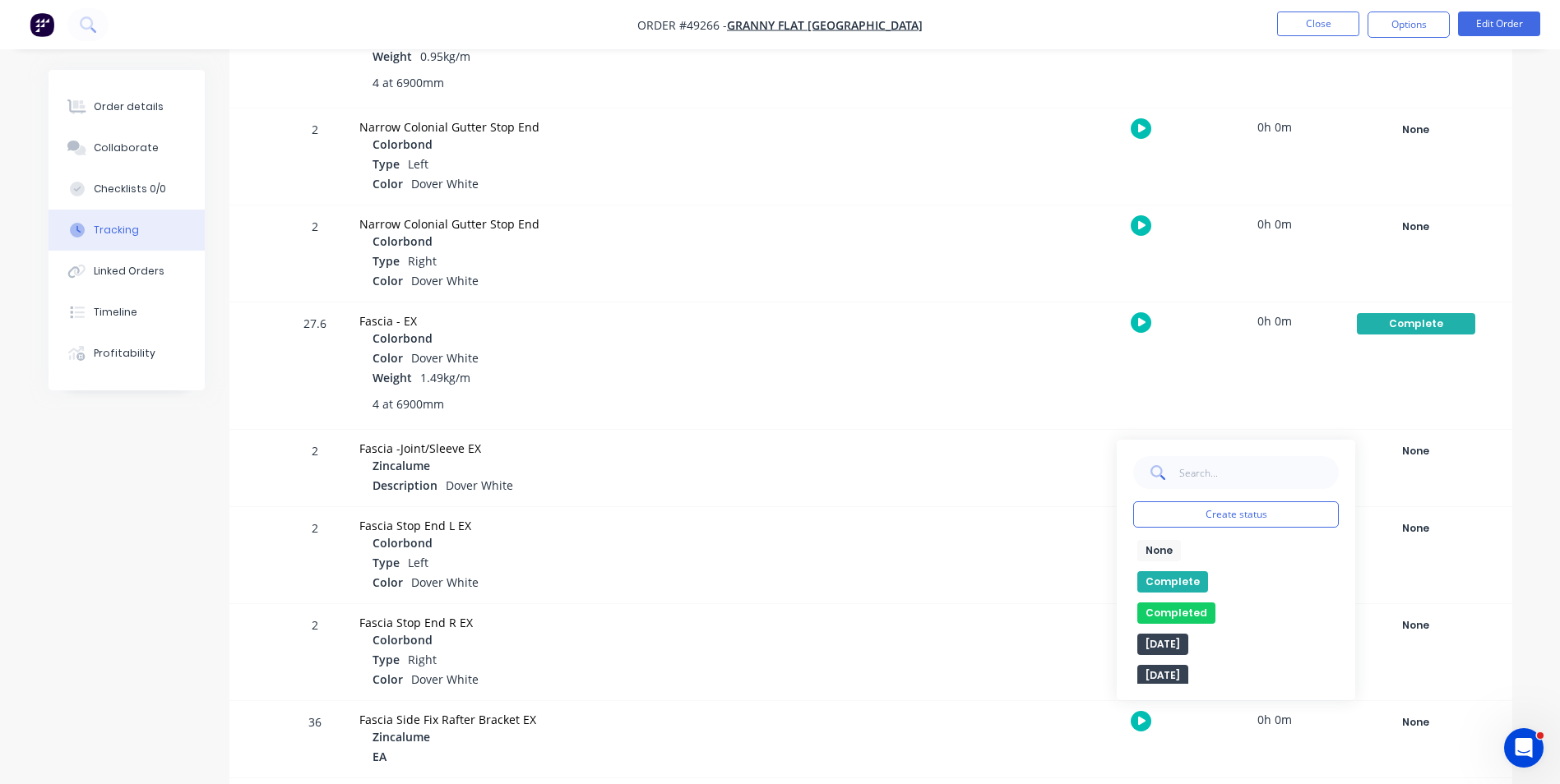
click at [1178, 576] on button "Complete" at bounding box center [1173, 582] width 71 height 22
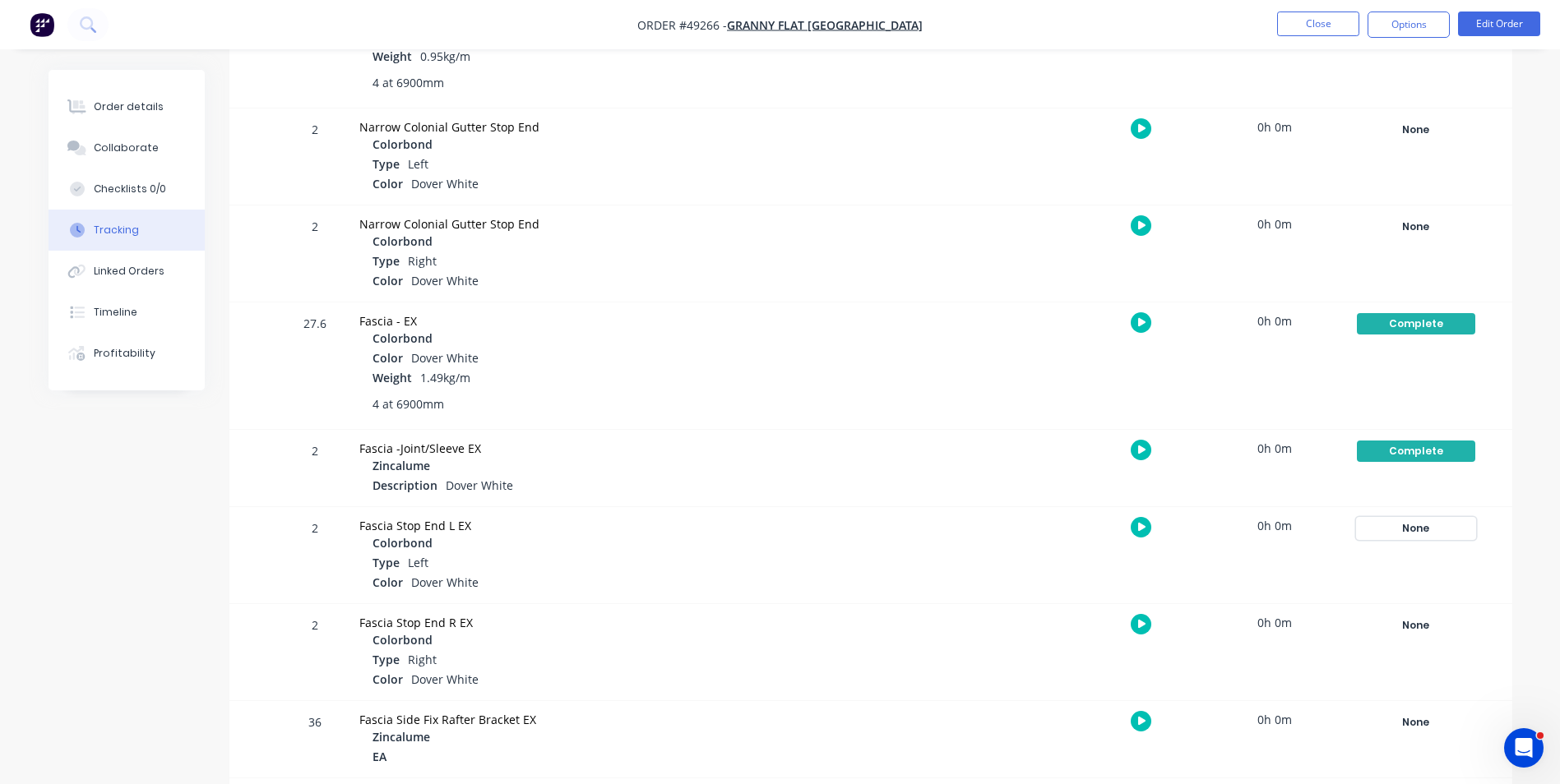
click at [1441, 533] on div "None" at bounding box center [1417, 529] width 119 height 22
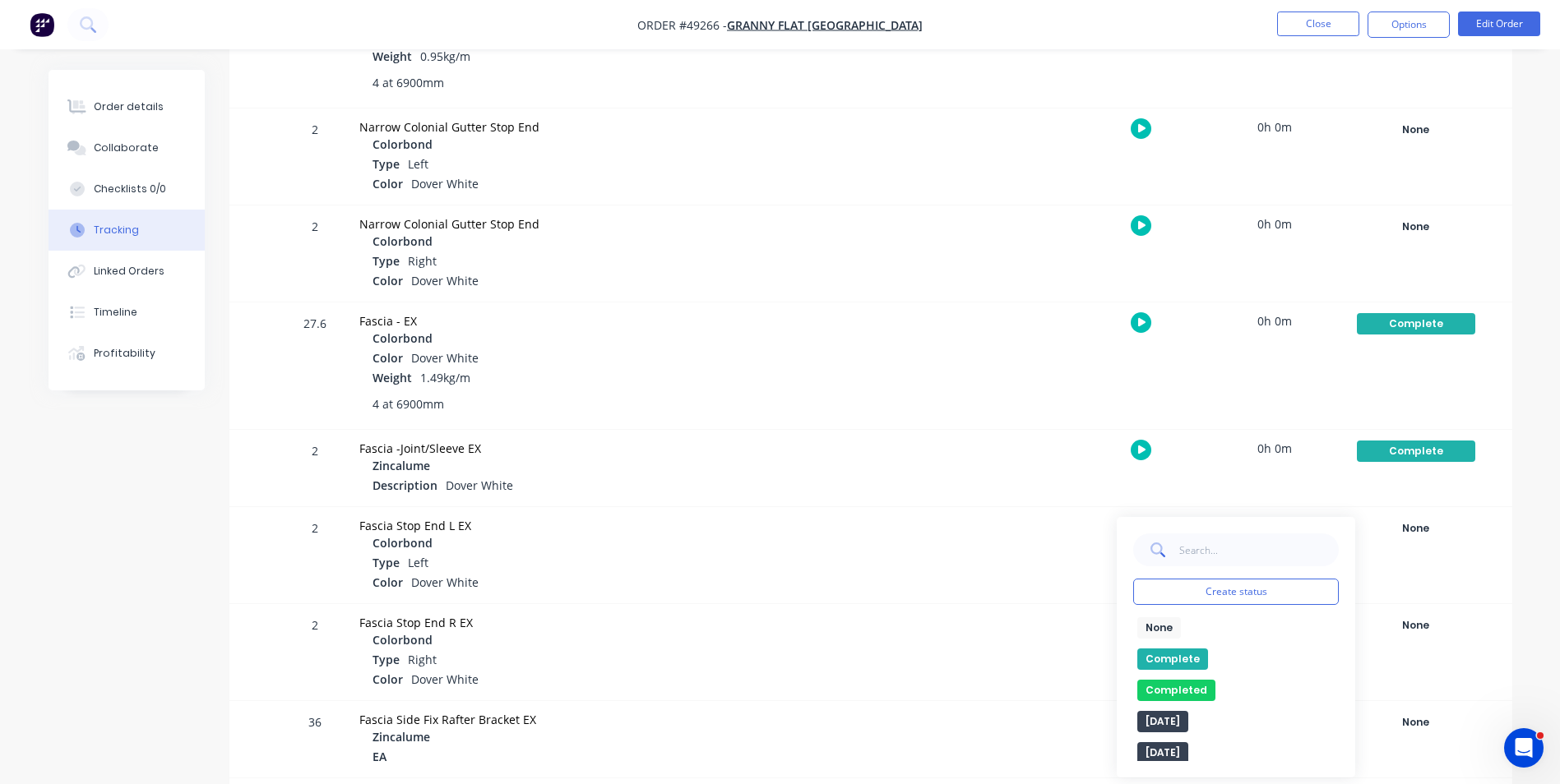
click at [1178, 656] on button "Complete" at bounding box center [1173, 659] width 71 height 22
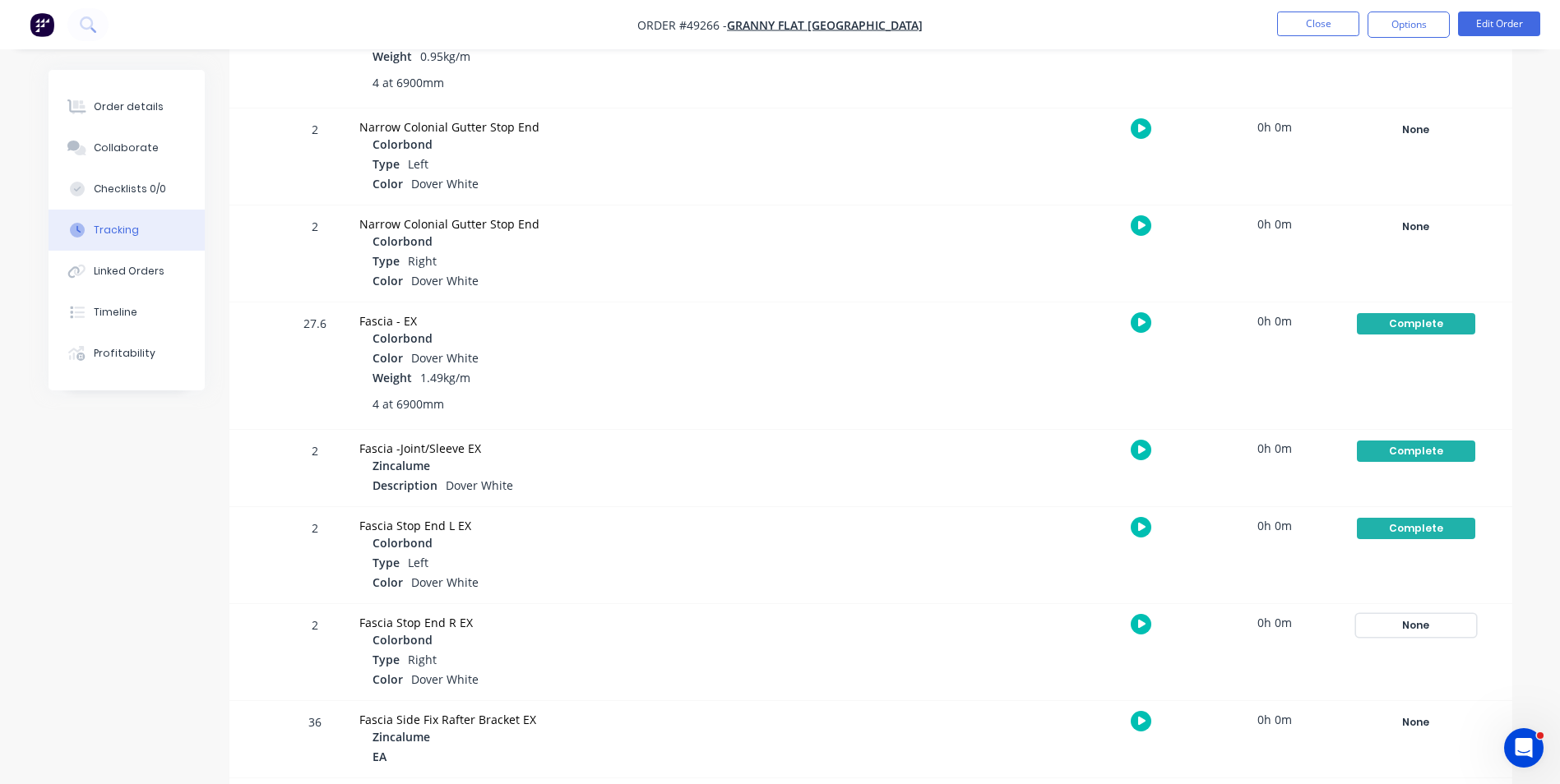
click at [1420, 618] on div "None" at bounding box center [1417, 626] width 119 height 22
click at [1184, 754] on button "Complete" at bounding box center [1173, 756] width 71 height 22
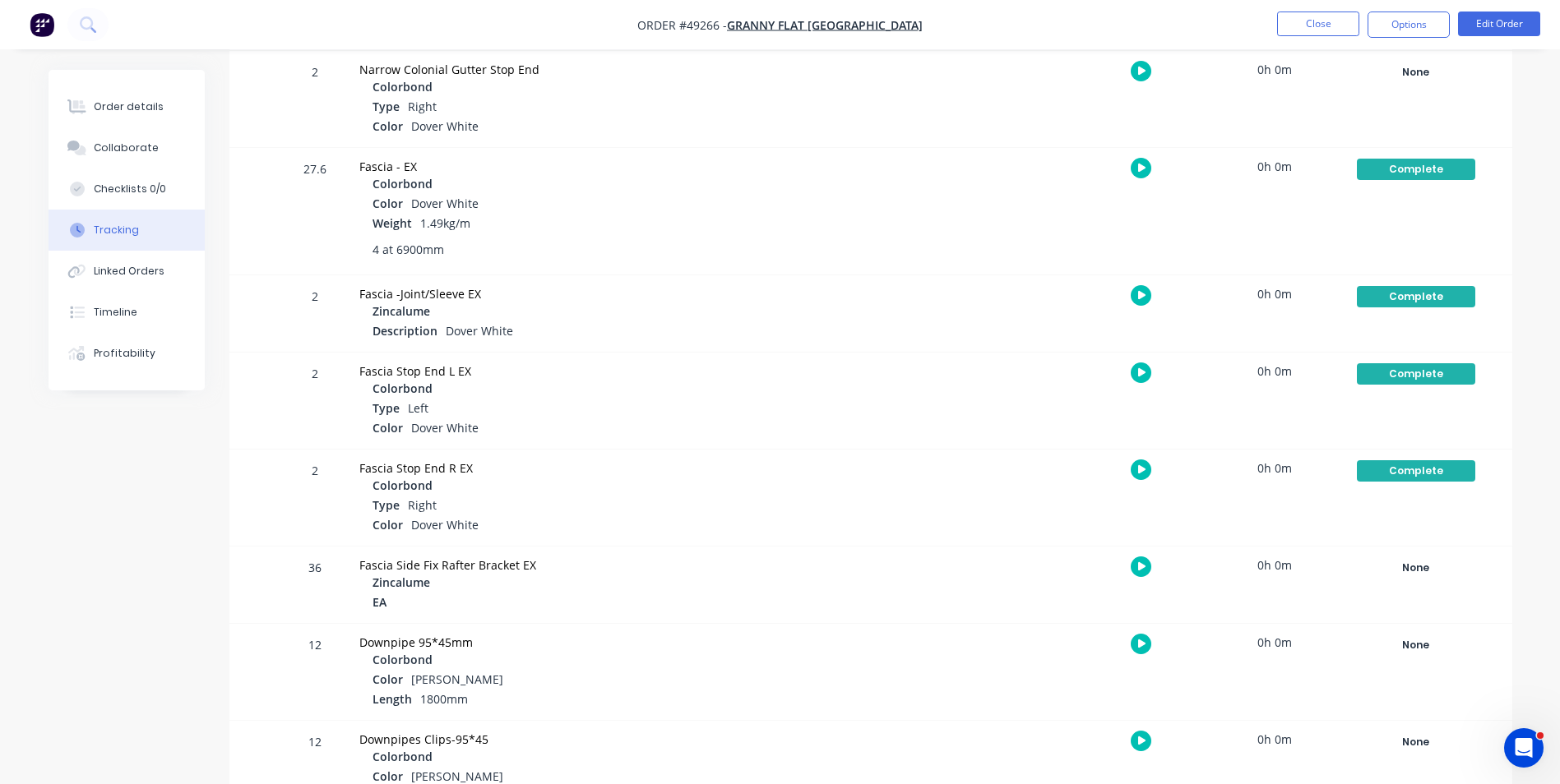
scroll to position [1726, 0]
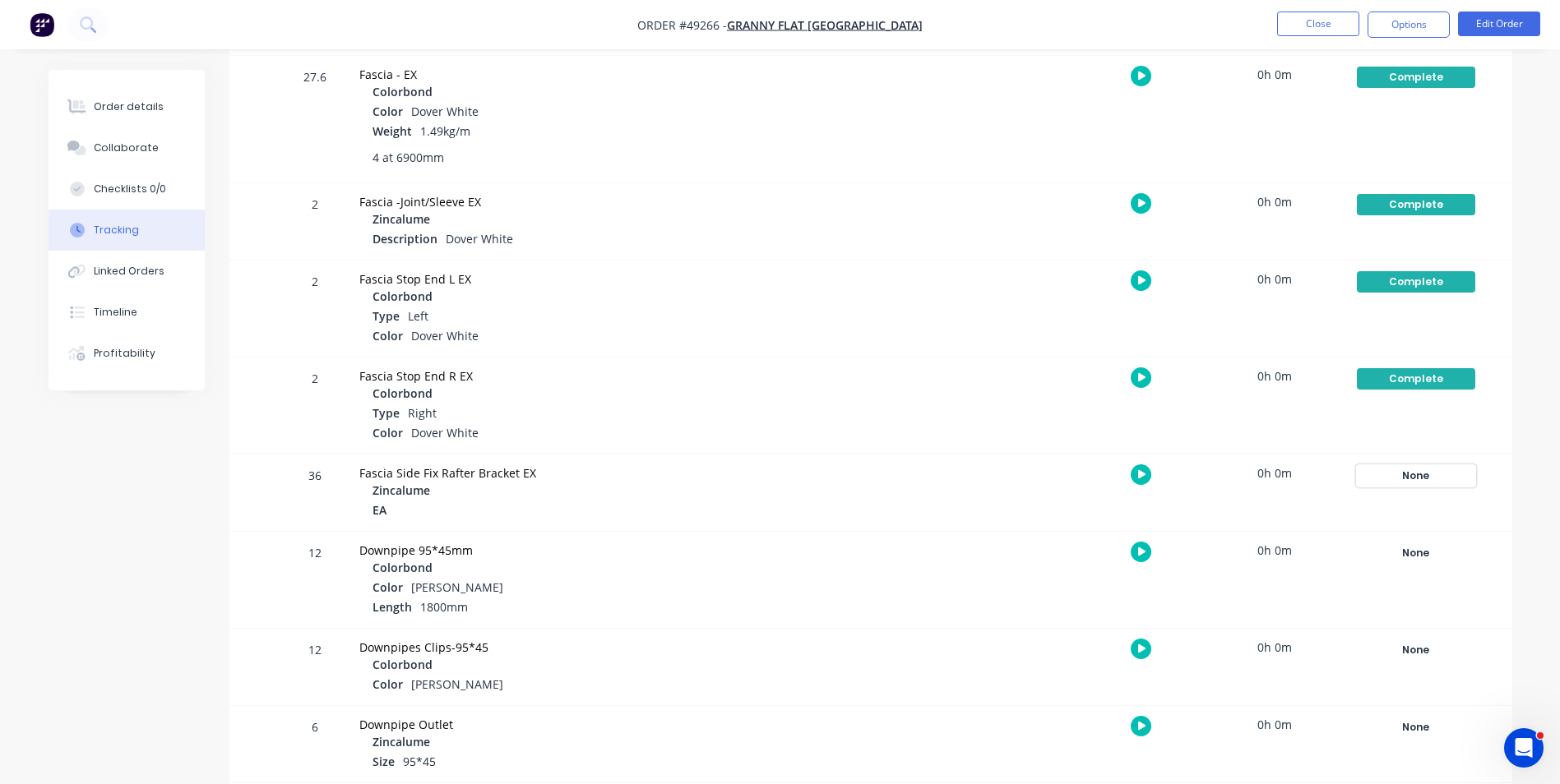
click at [1389, 472] on div "None" at bounding box center [1417, 477] width 119 height 22
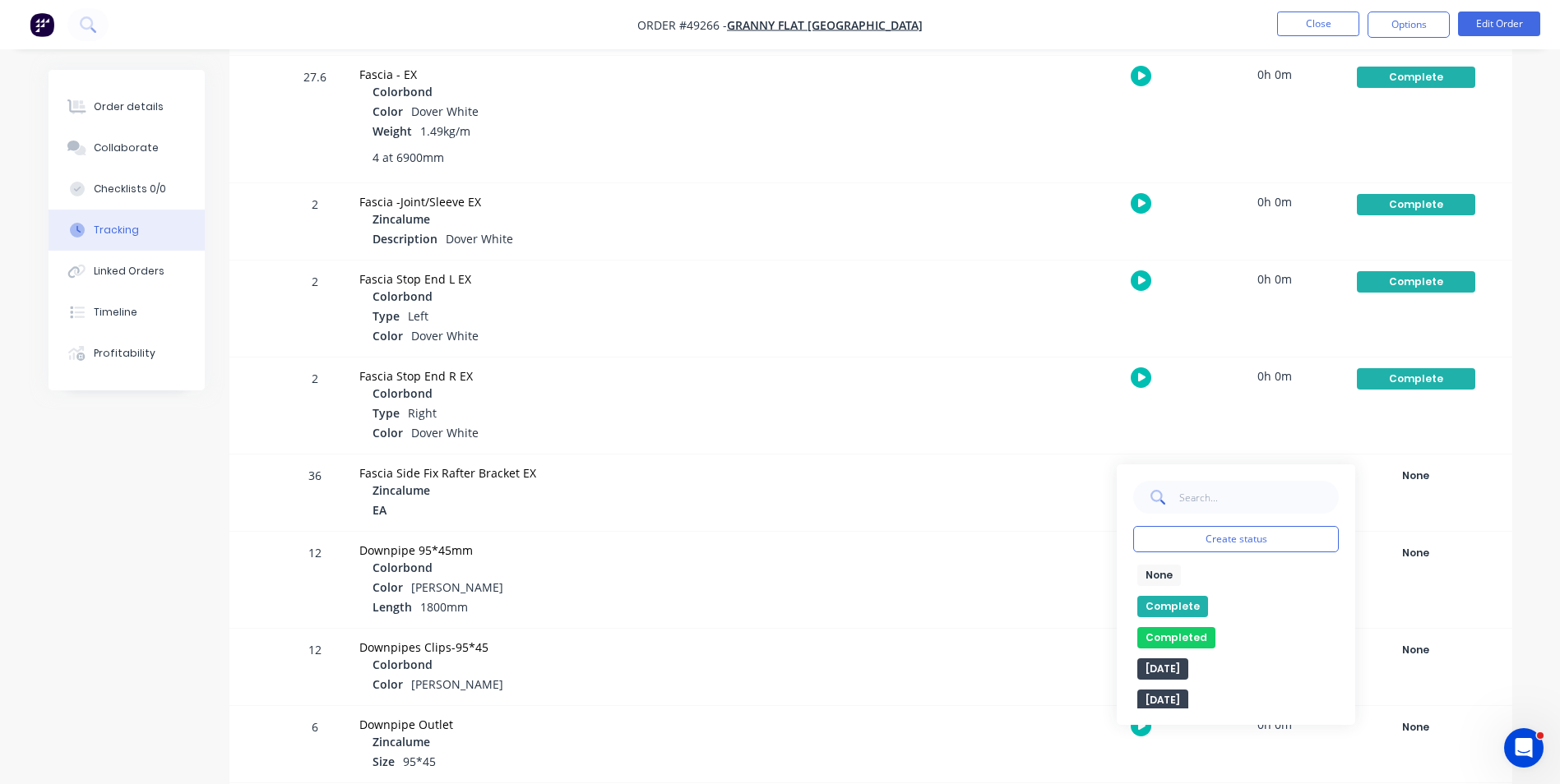
click at [1170, 605] on button "Complete" at bounding box center [1173, 607] width 71 height 22
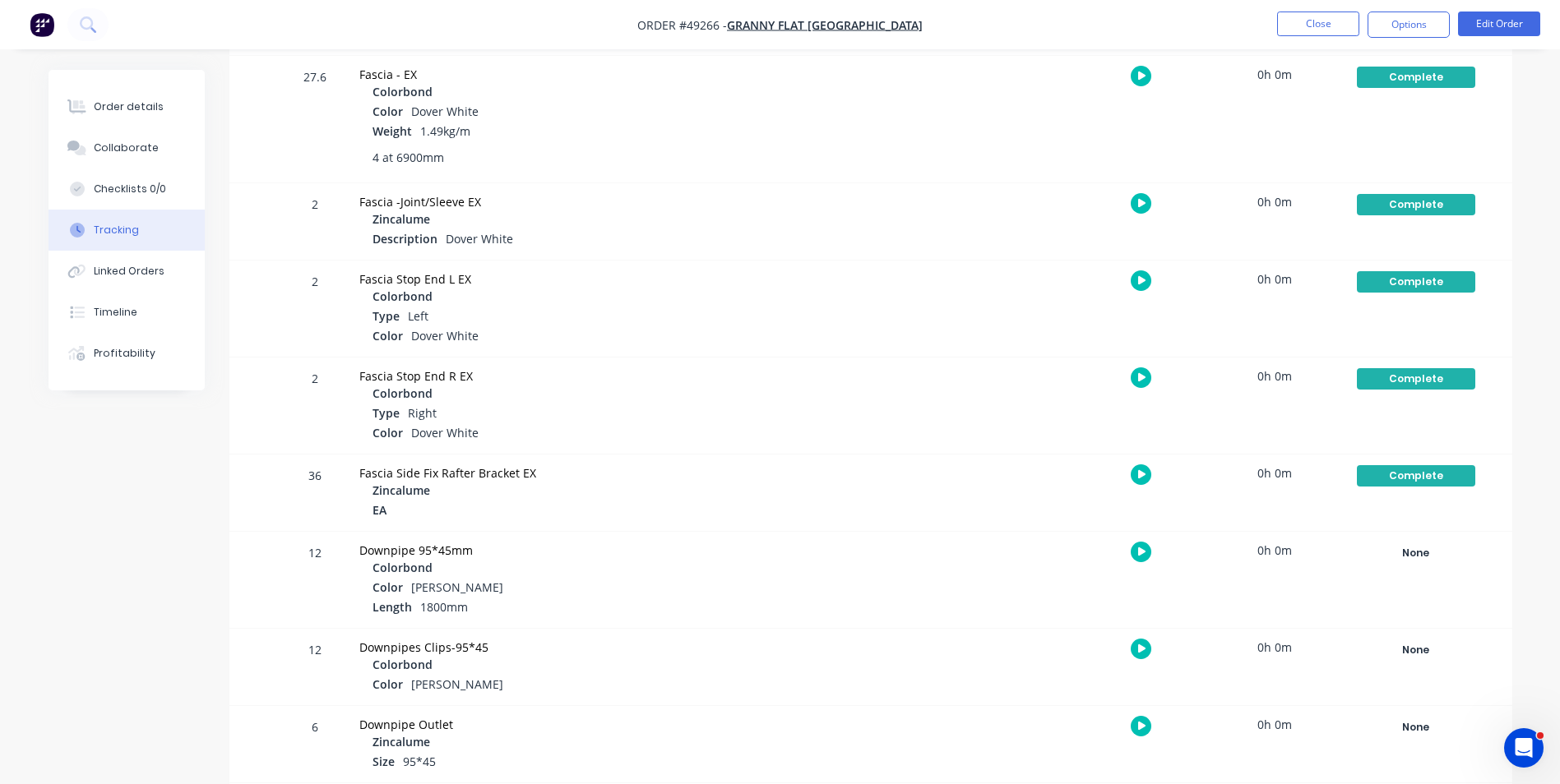
scroll to position [1742, 0]
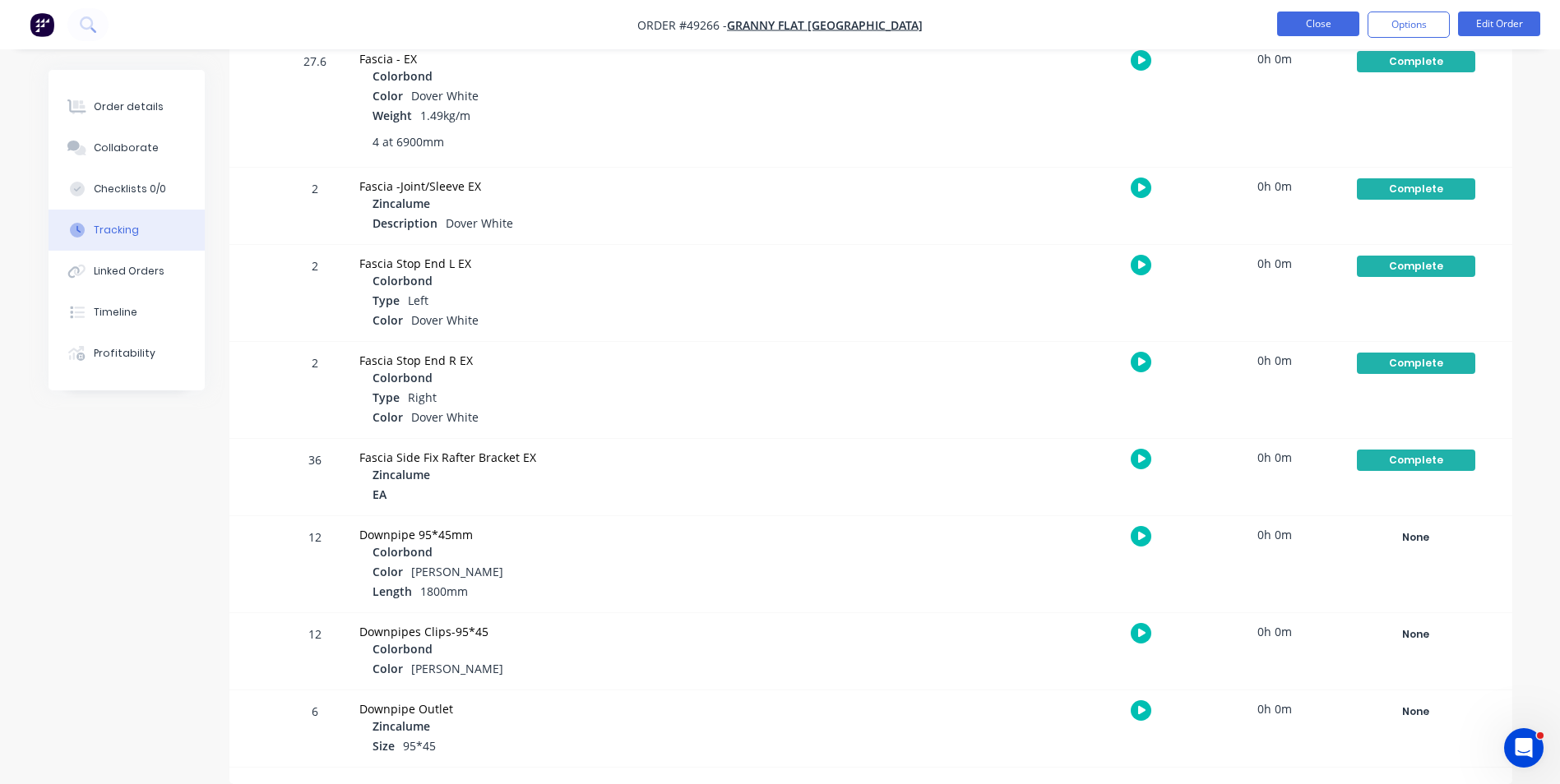
click at [1296, 29] on button "Close" at bounding box center [1318, 24] width 82 height 25
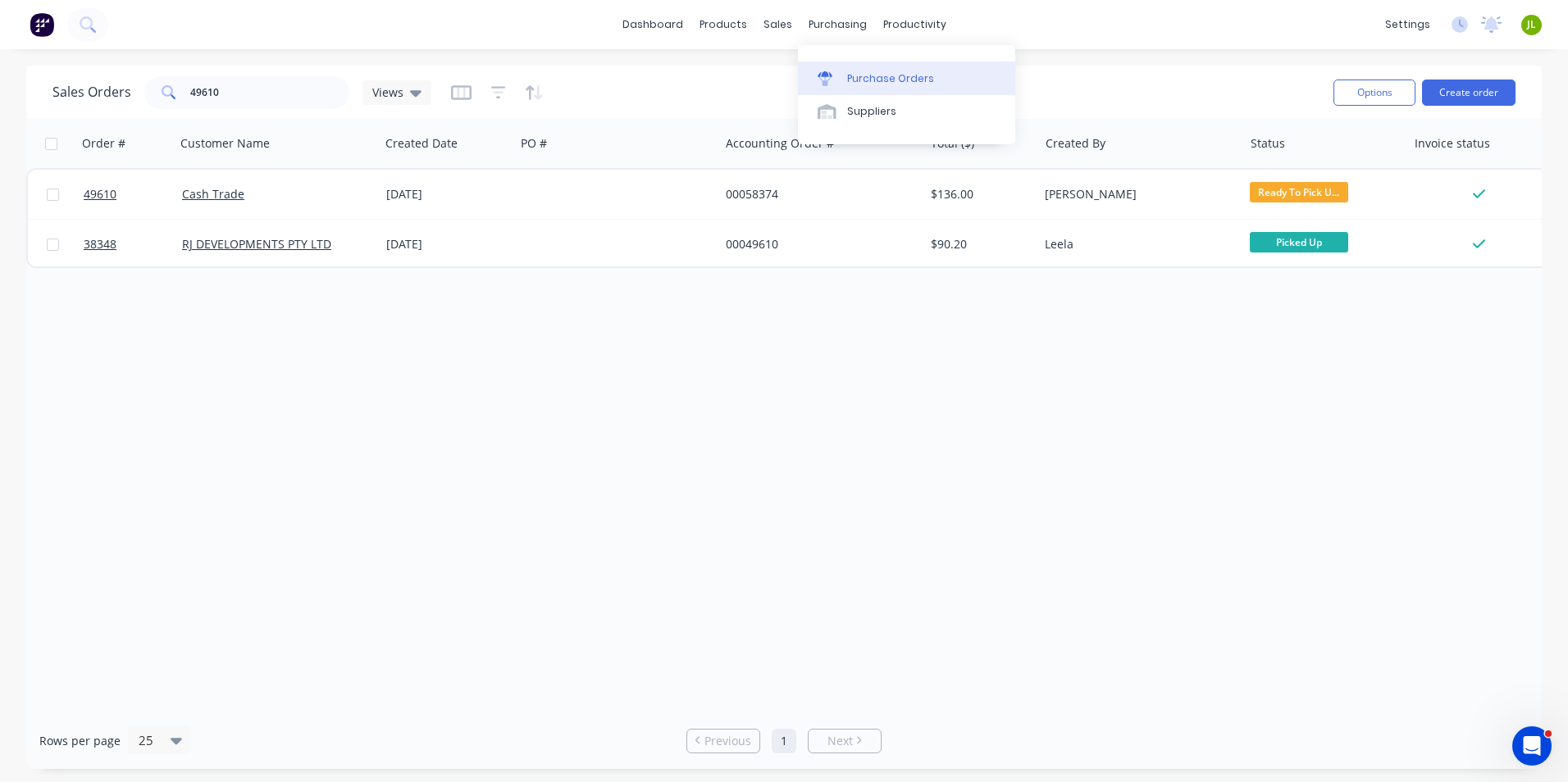
click at [834, 69] on link "Purchase Orders" at bounding box center [906, 77] width 217 height 33
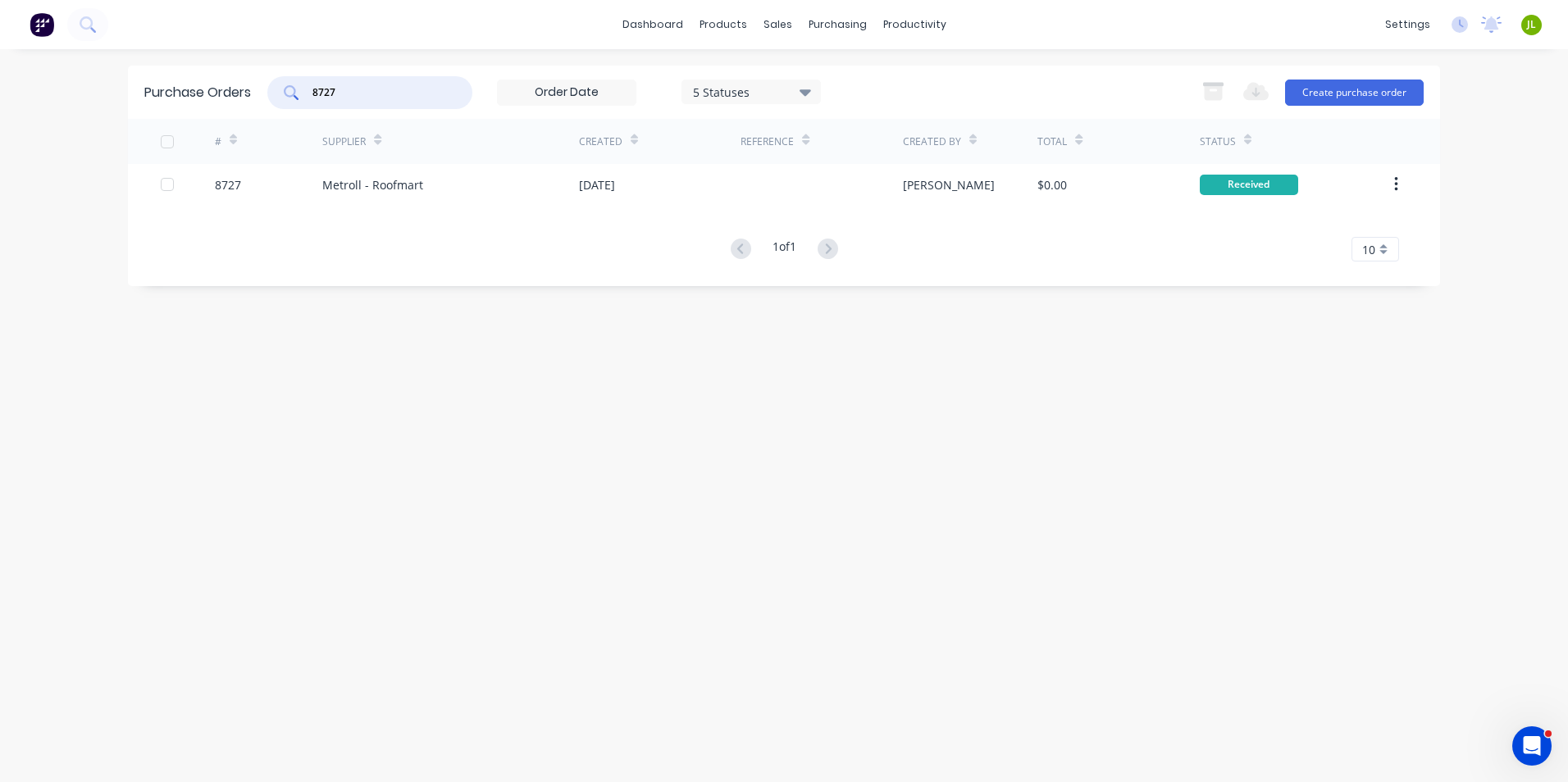
drag, startPoint x: 309, startPoint y: 104, endPoint x: 233, endPoint y: 105, distance: 76.0
click at [233, 105] on div "Purchase Orders 8727 5 Statuses 5 Statuses Export to Excel (XLSX) Create purcha…" at bounding box center [784, 93] width 1312 height 53
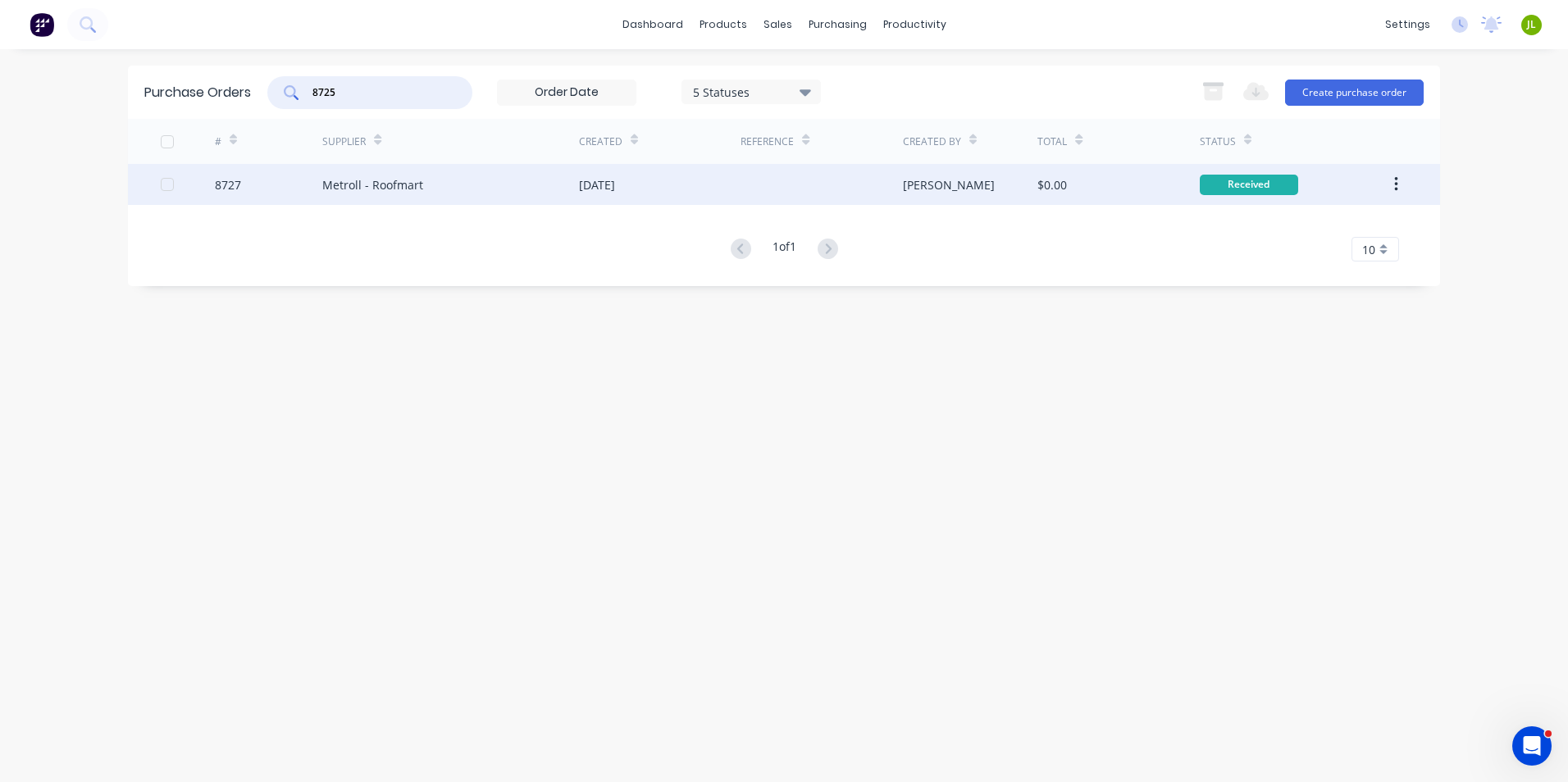
type input "8725"
click at [729, 196] on div "[DATE]" at bounding box center [660, 184] width 162 height 41
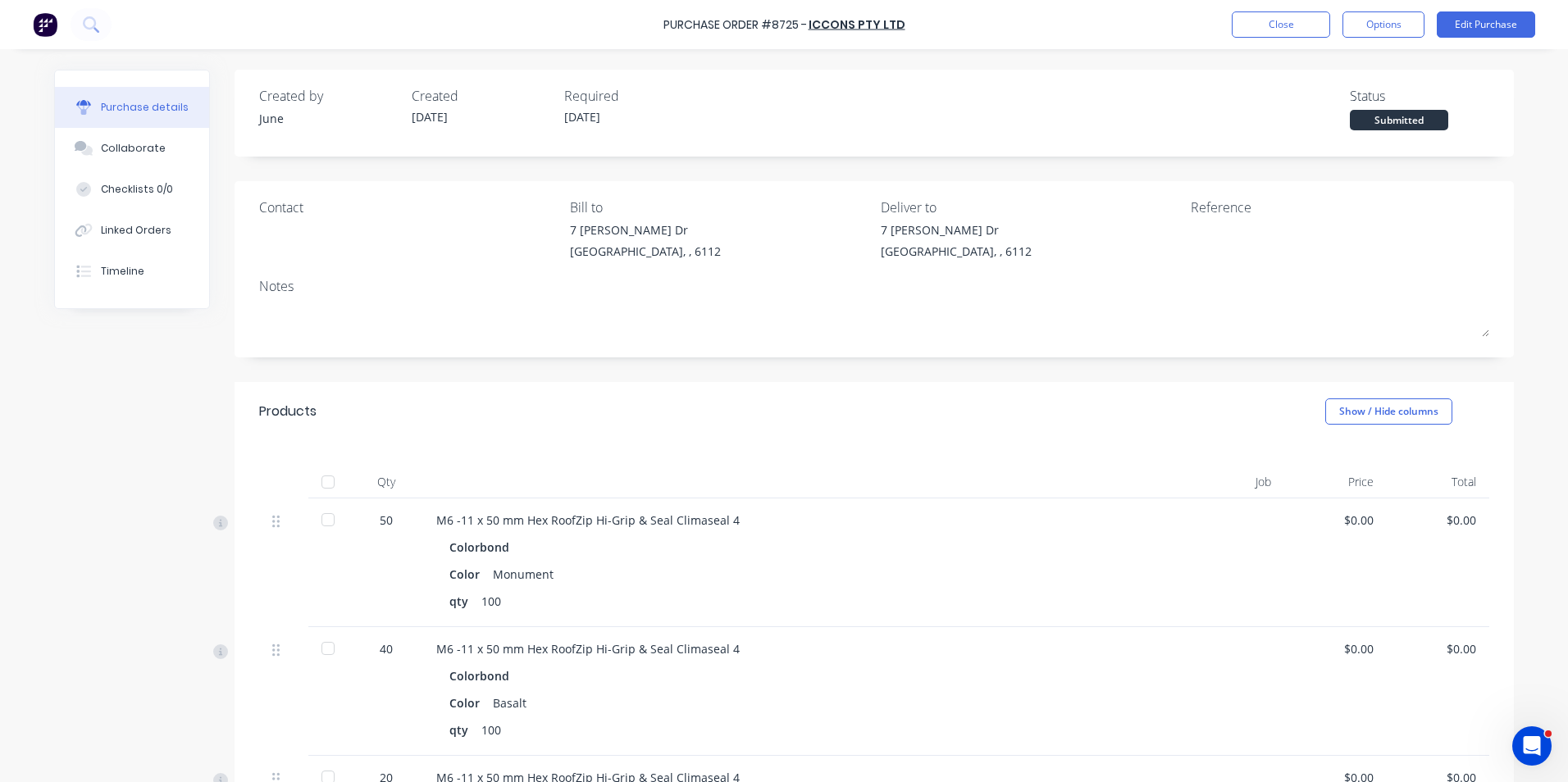
scroll to position [164, 0]
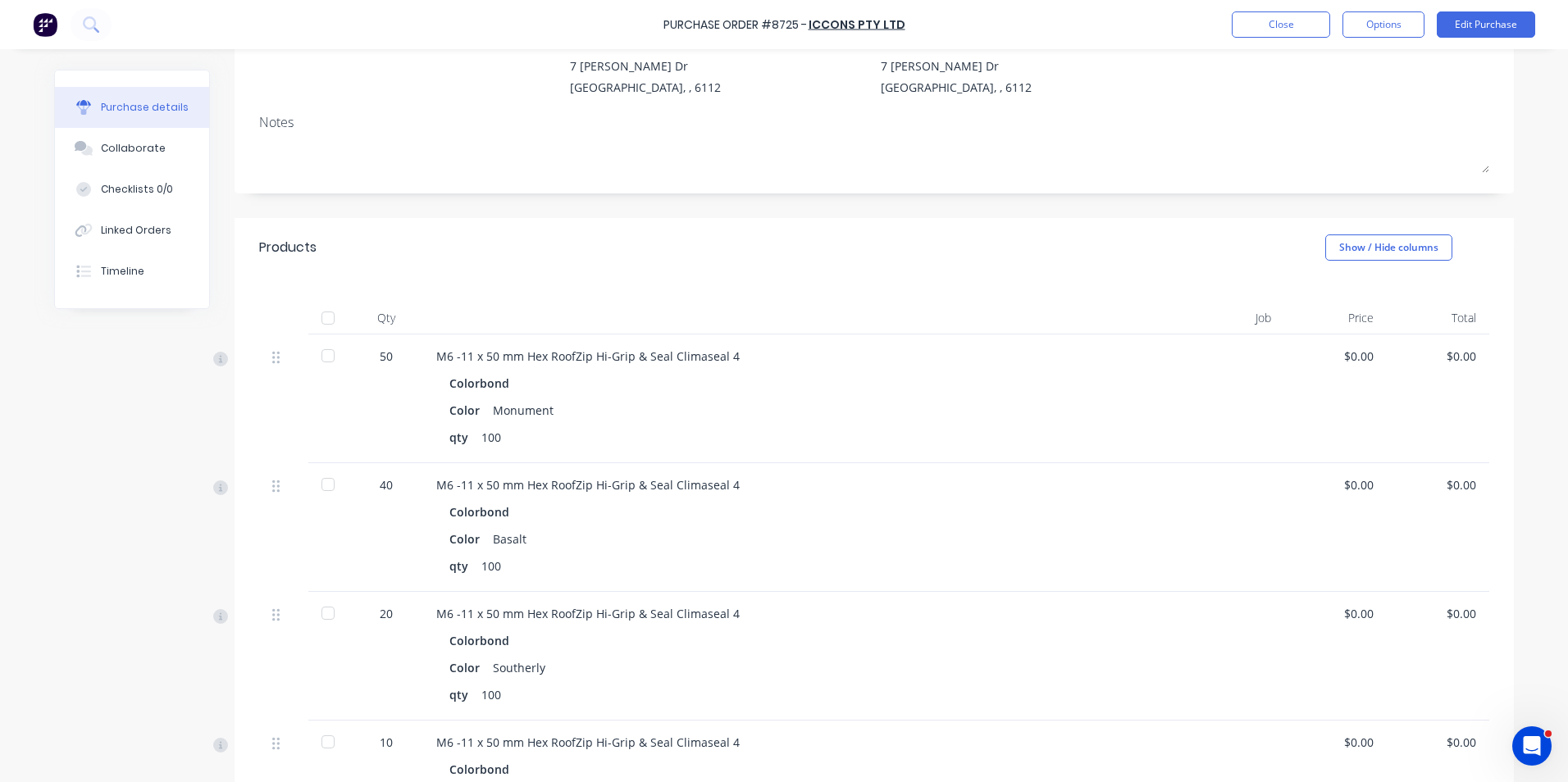
click at [332, 349] on div at bounding box center [327, 355] width 33 height 33
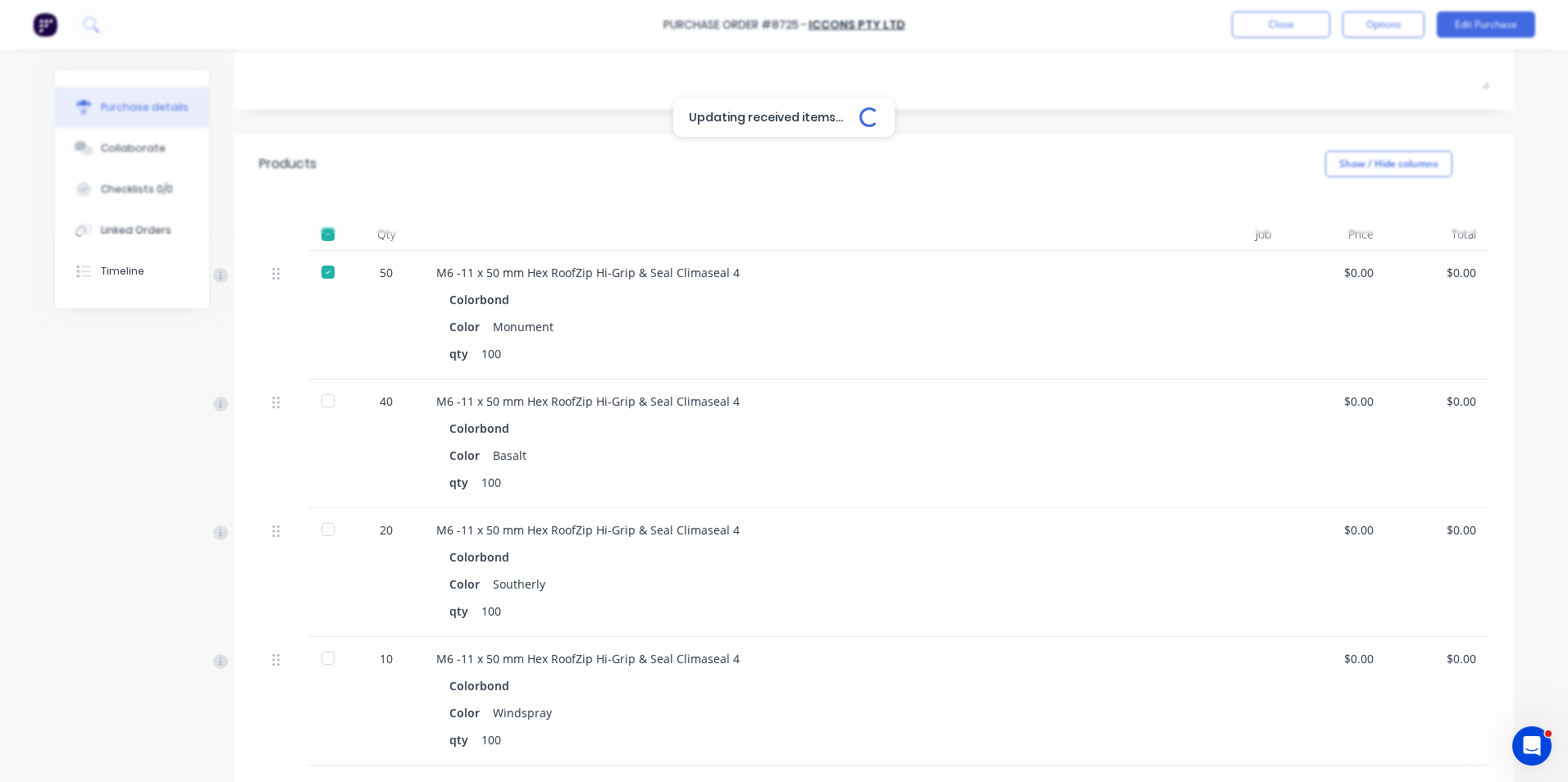
scroll to position [328, 0]
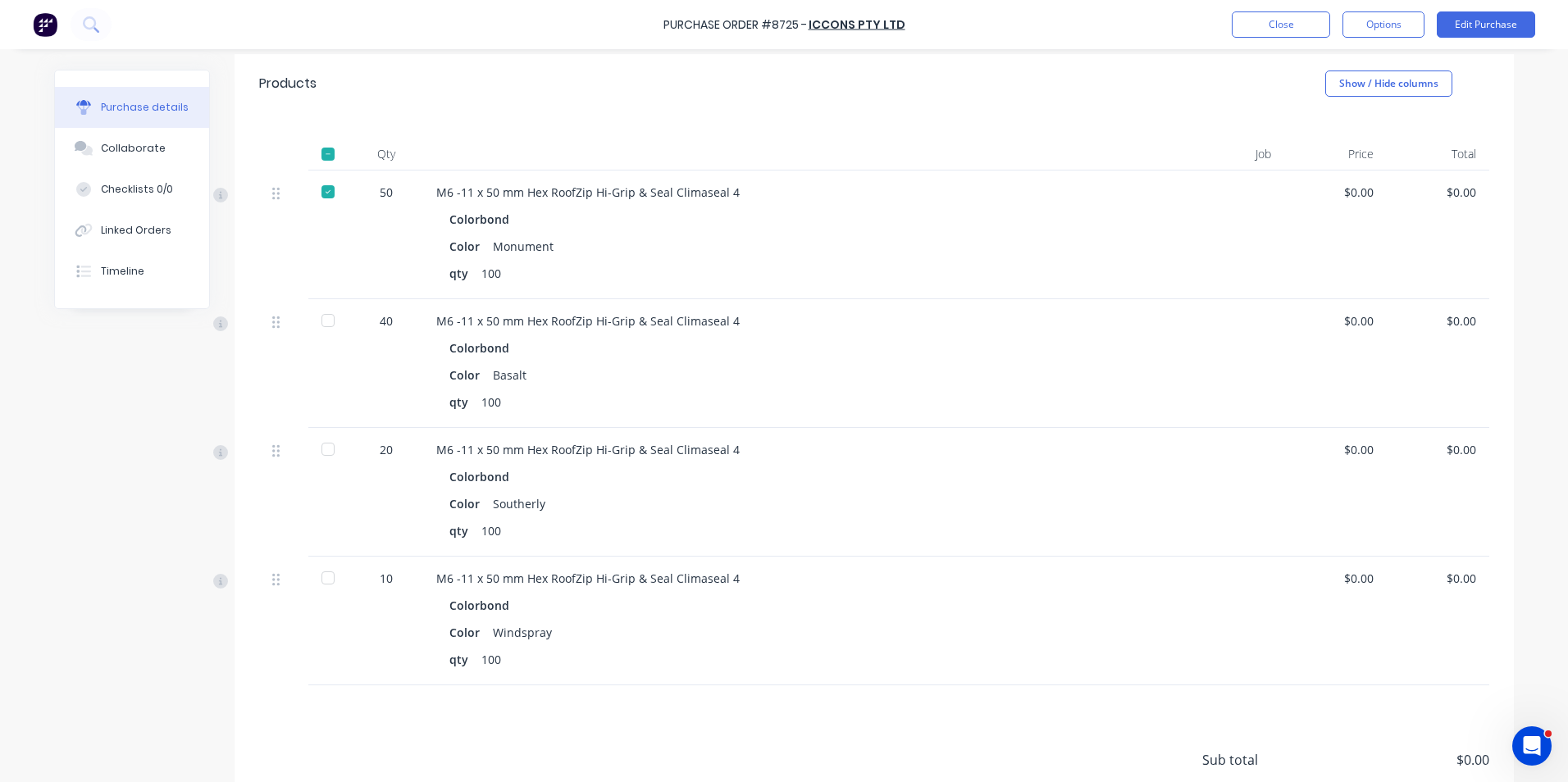
click at [329, 316] on div at bounding box center [327, 320] width 33 height 33
click at [330, 445] on div at bounding box center [327, 449] width 33 height 33
click at [329, 450] on div at bounding box center [327, 449] width 33 height 33
click at [323, 572] on div at bounding box center [327, 578] width 33 height 33
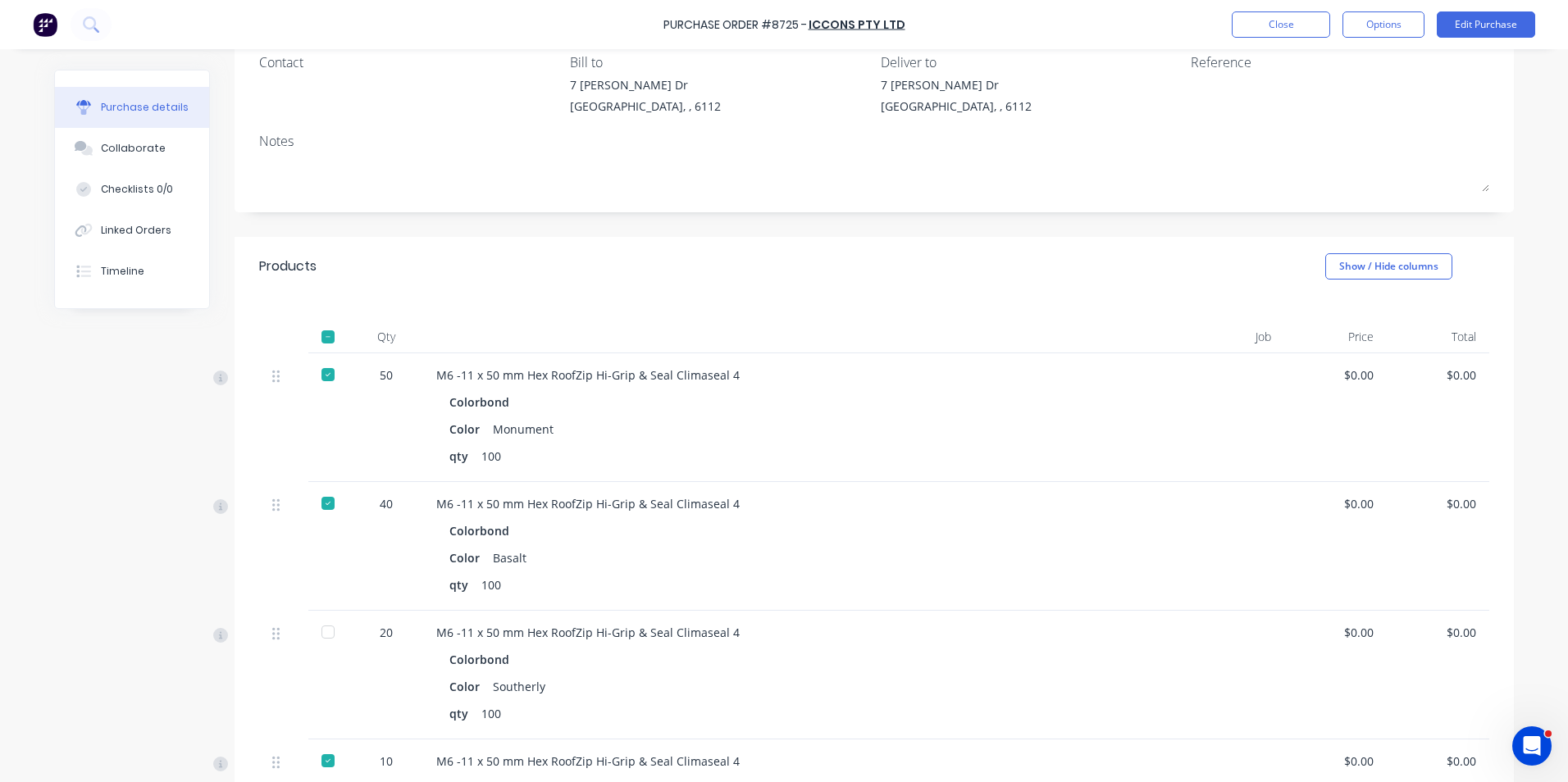
scroll to position [0, 0]
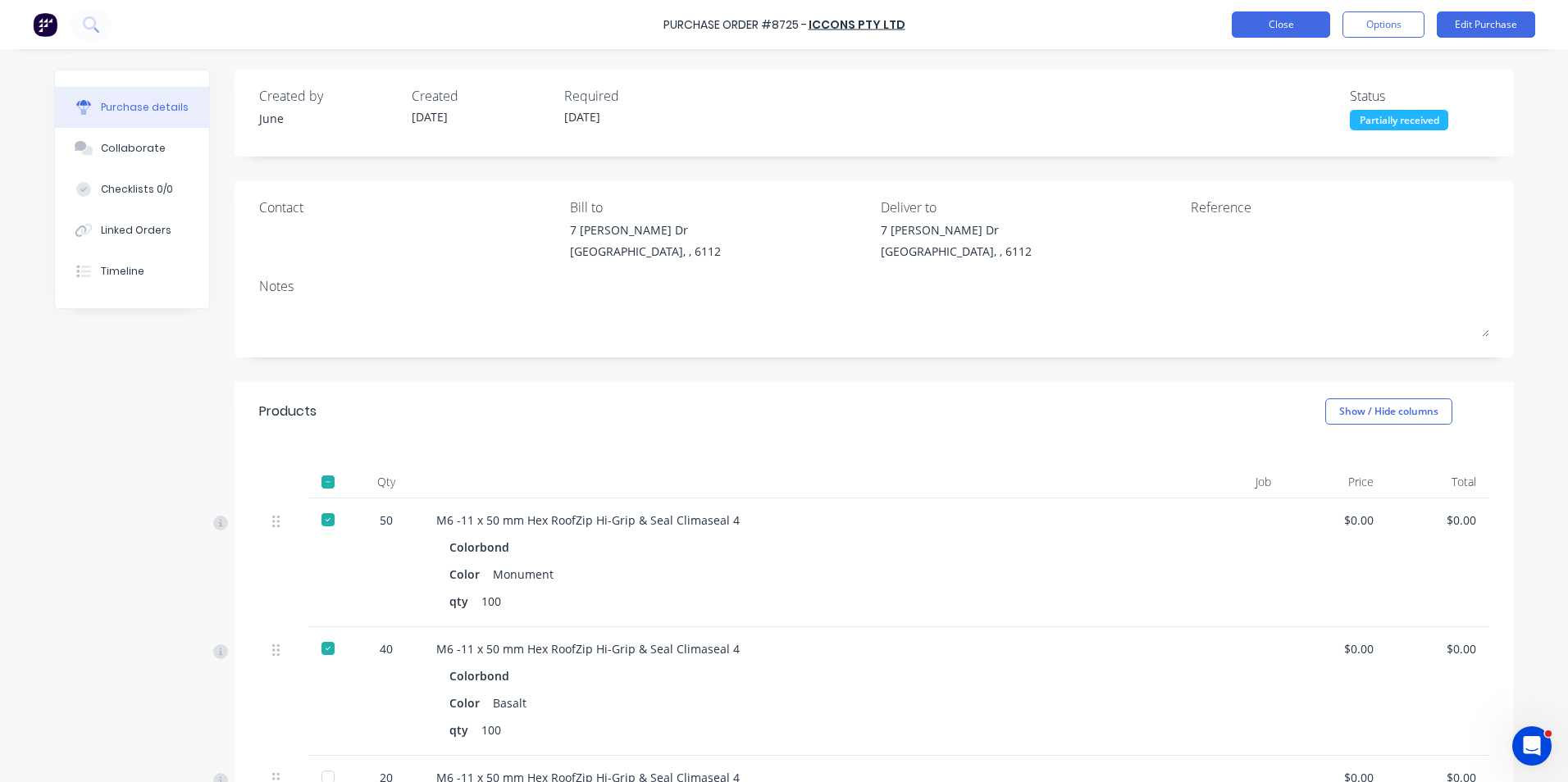
click at [1249, 15] on button "Close" at bounding box center [1281, 25] width 99 height 27
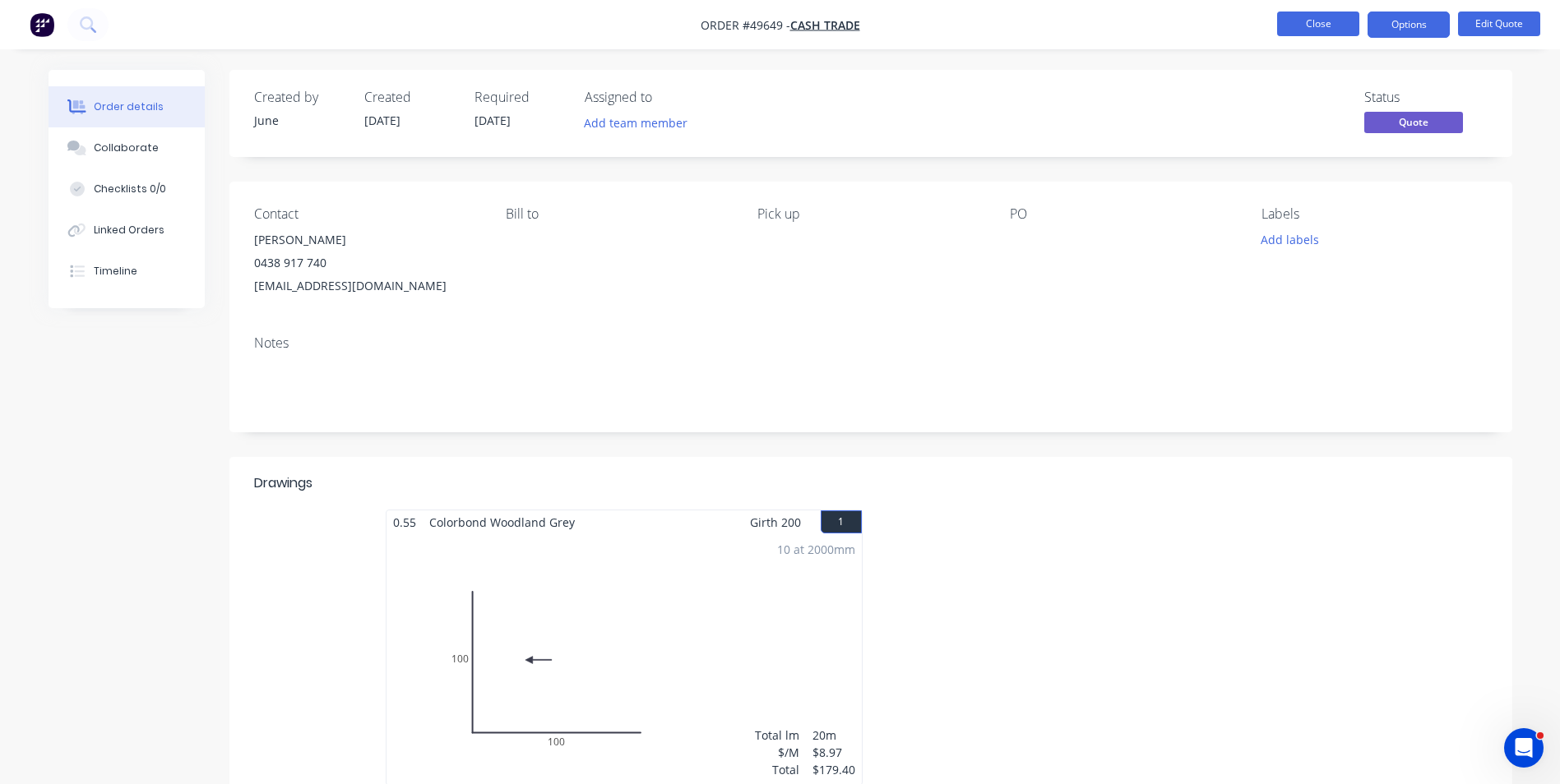
click at [1325, 30] on button "Close" at bounding box center [1318, 24] width 82 height 25
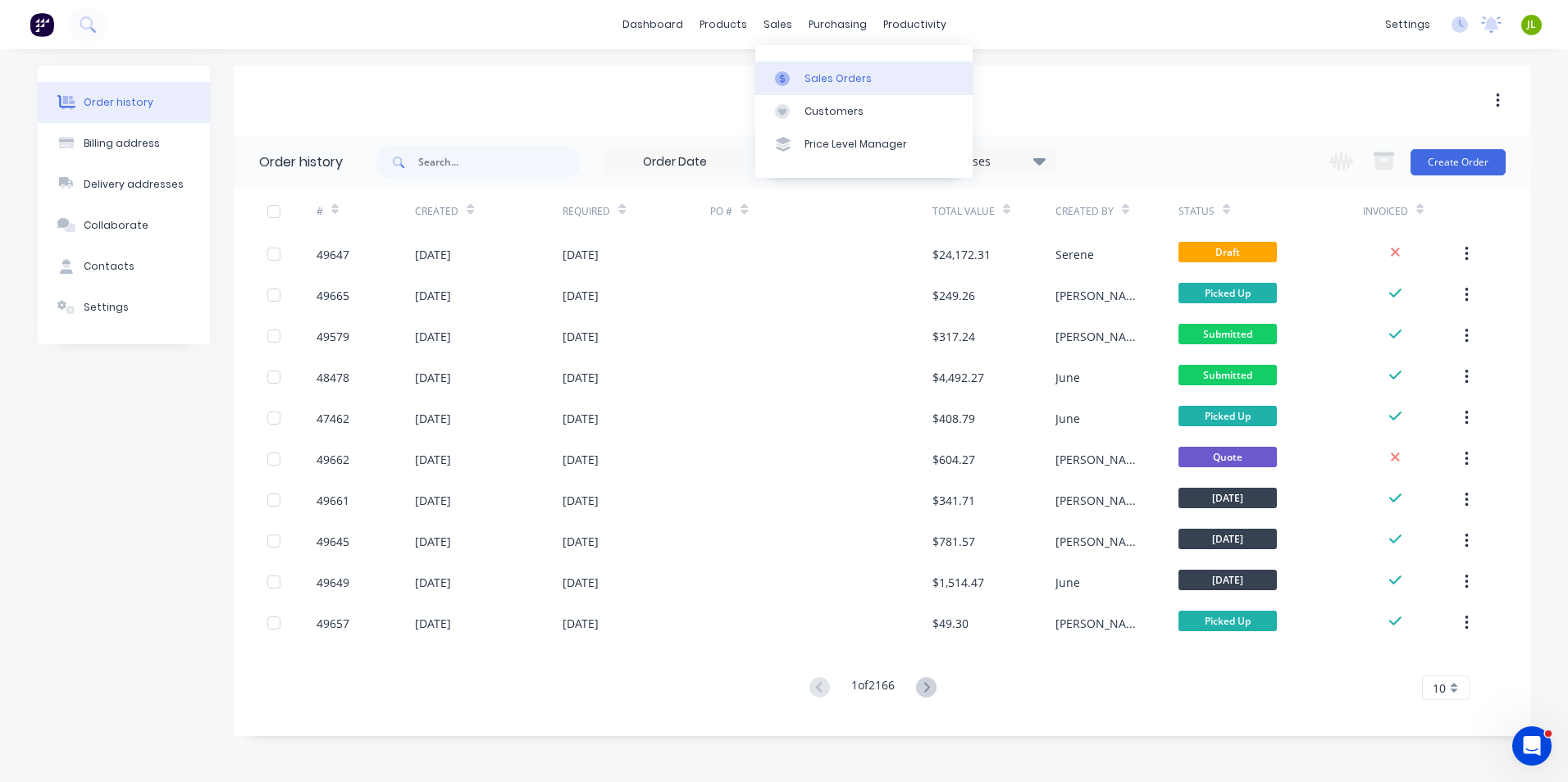
click at [791, 63] on link "Sales Orders" at bounding box center [864, 77] width 217 height 33
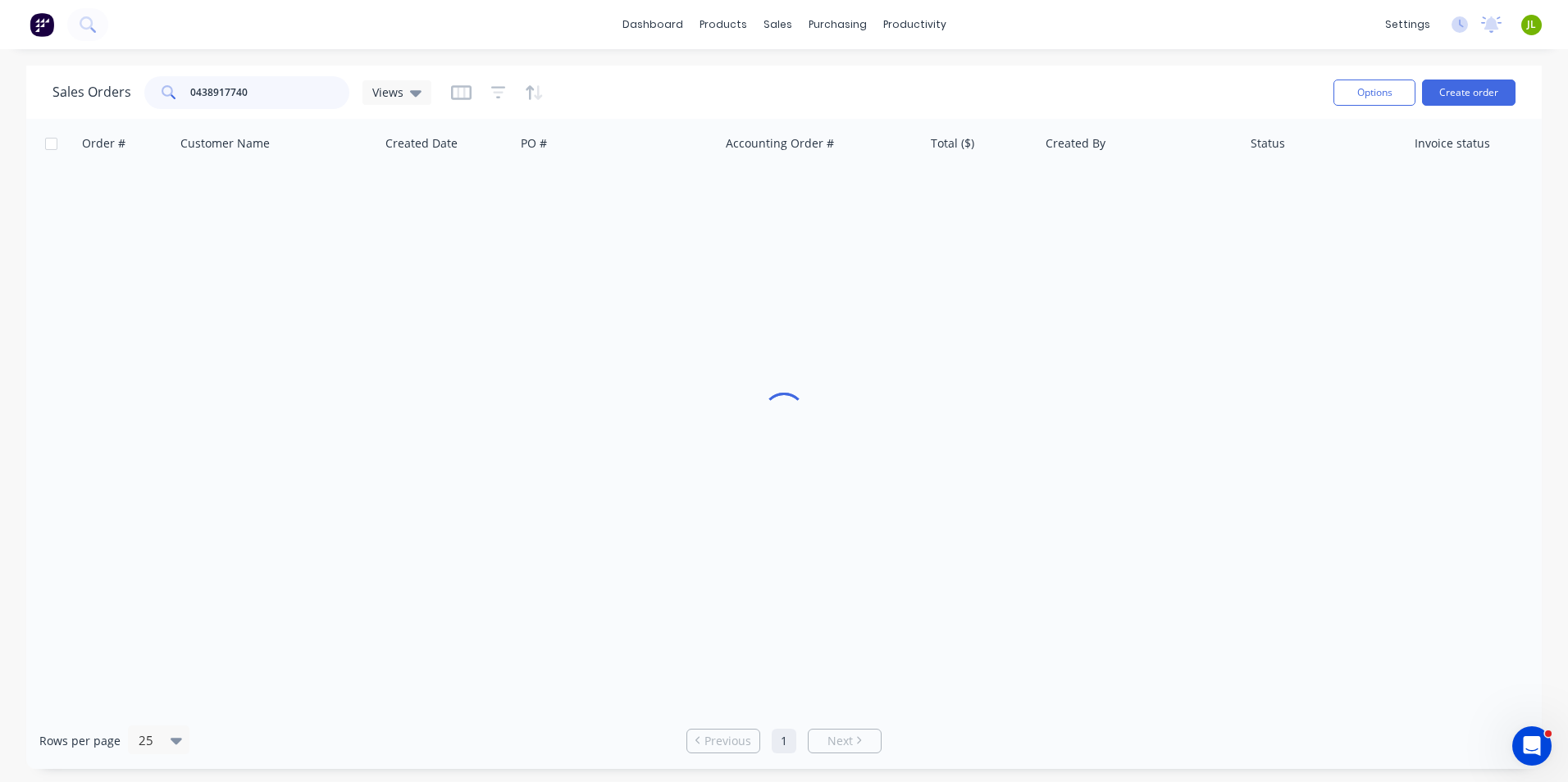
drag, startPoint x: 215, startPoint y: 103, endPoint x: 134, endPoint y: 105, distance: 81.0
click at [134, 105] on div "Sales Orders 0438917740 Views" at bounding box center [242, 92] width 379 height 33
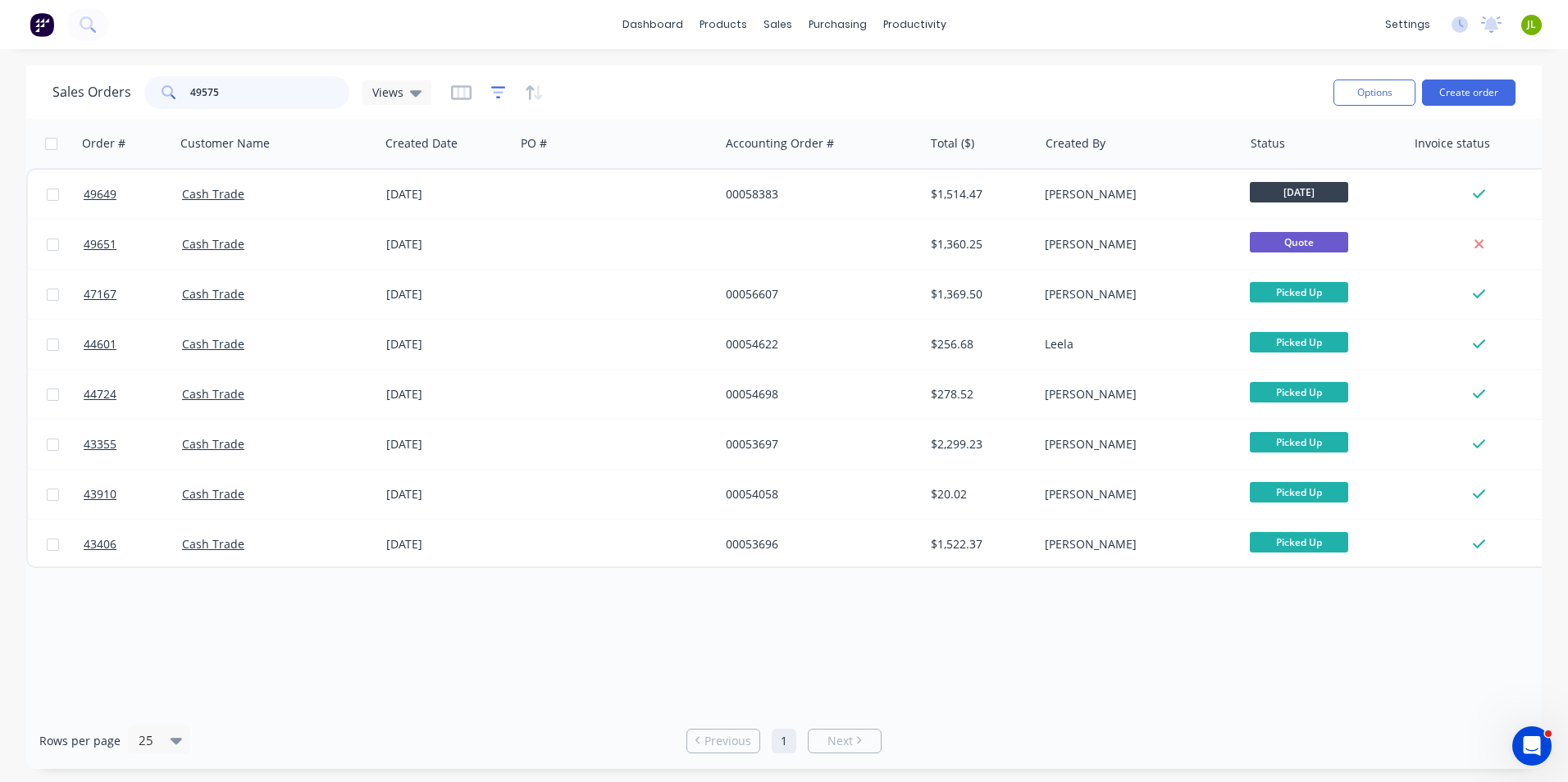
type input "49575"
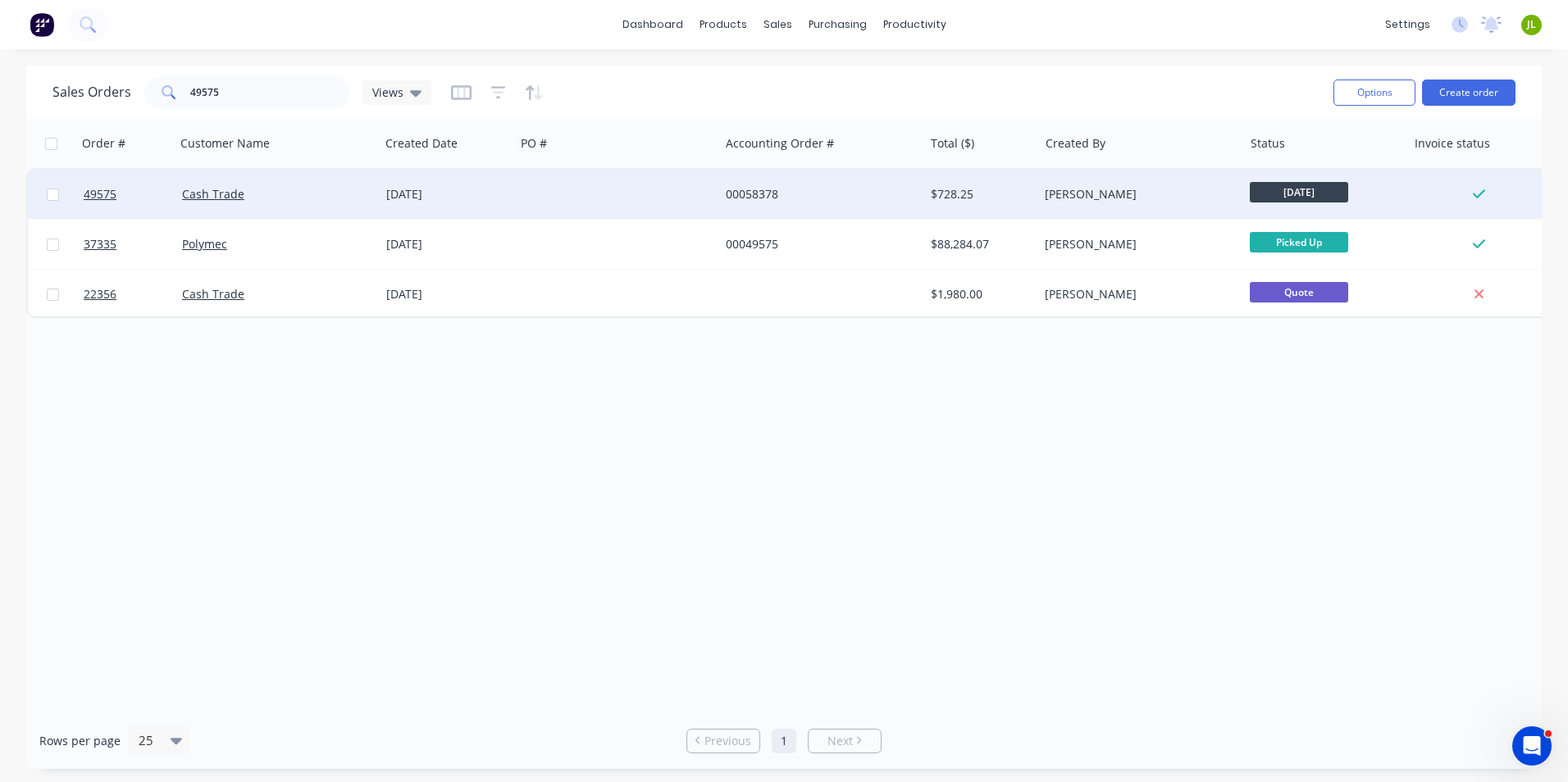
click at [560, 194] on div at bounding box center [616, 194] width 204 height 49
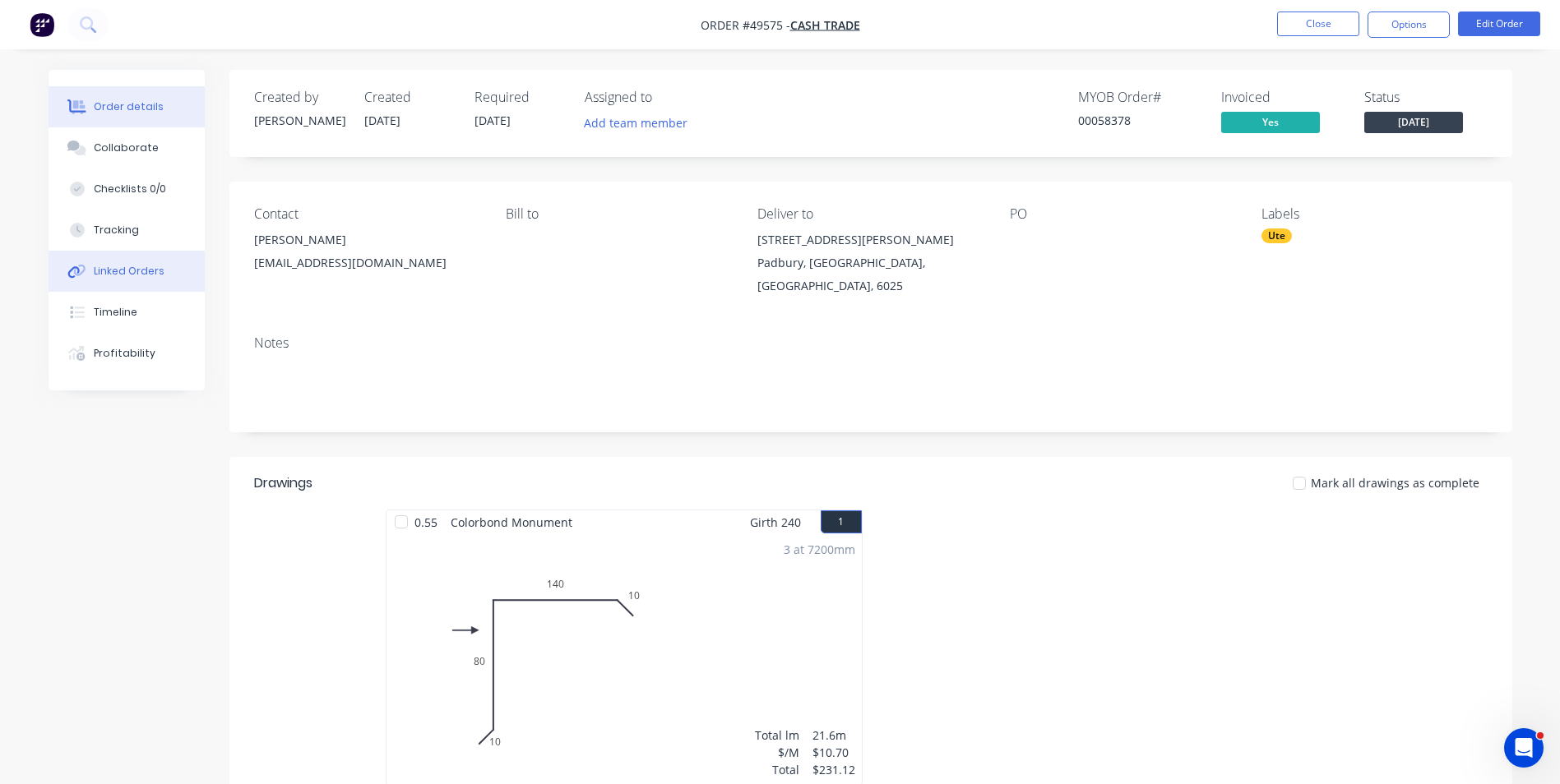
click at [127, 276] on div "Linked Orders" at bounding box center [130, 271] width 71 height 15
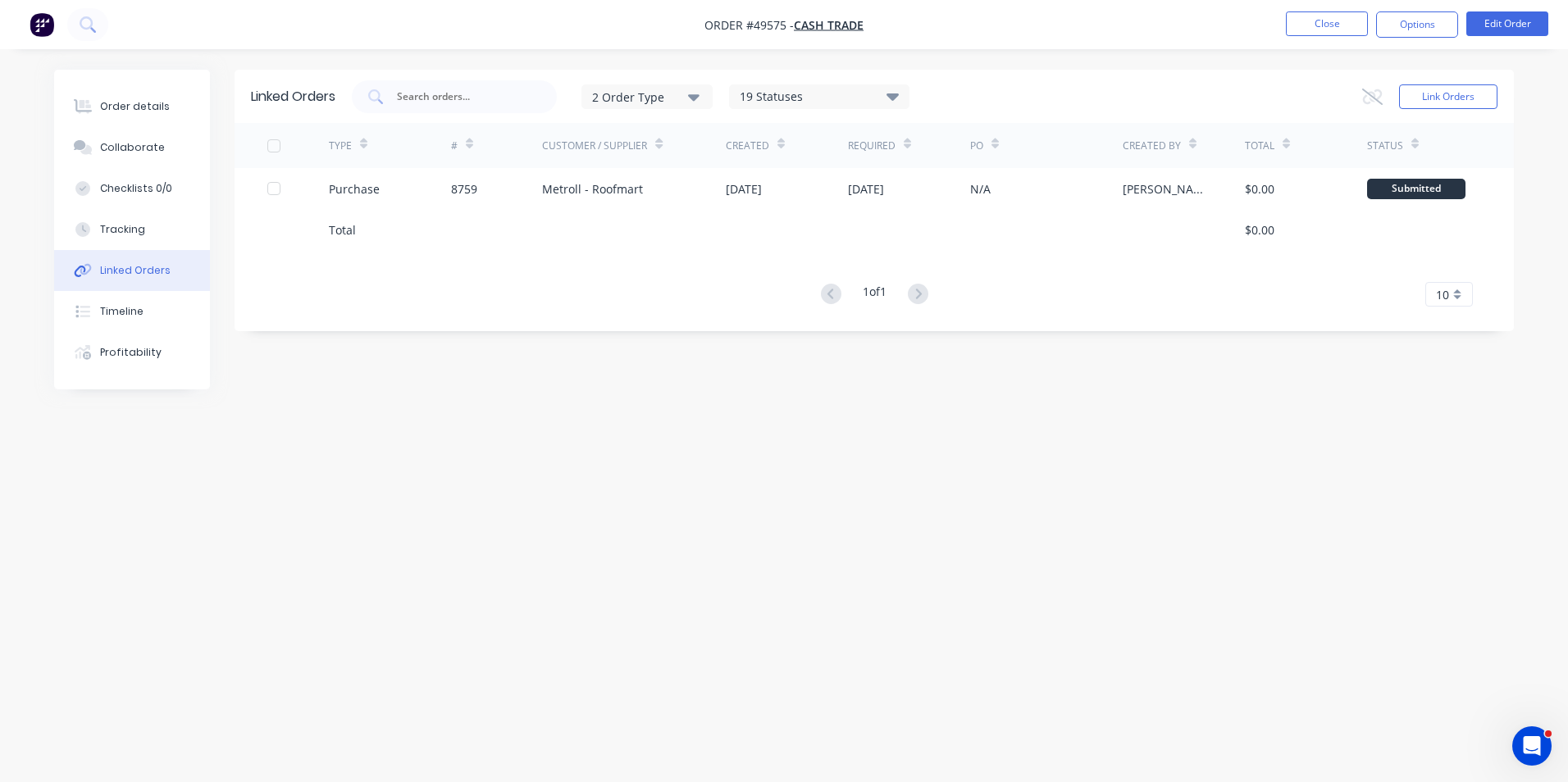
click at [794, 484] on div "Linked Orders 2 Order Type 19 Statuses Sales Order Status All Archived Draft Qu…" at bounding box center [784, 360] width 1460 height 581
click at [1336, 27] on button "Close" at bounding box center [1326, 24] width 82 height 25
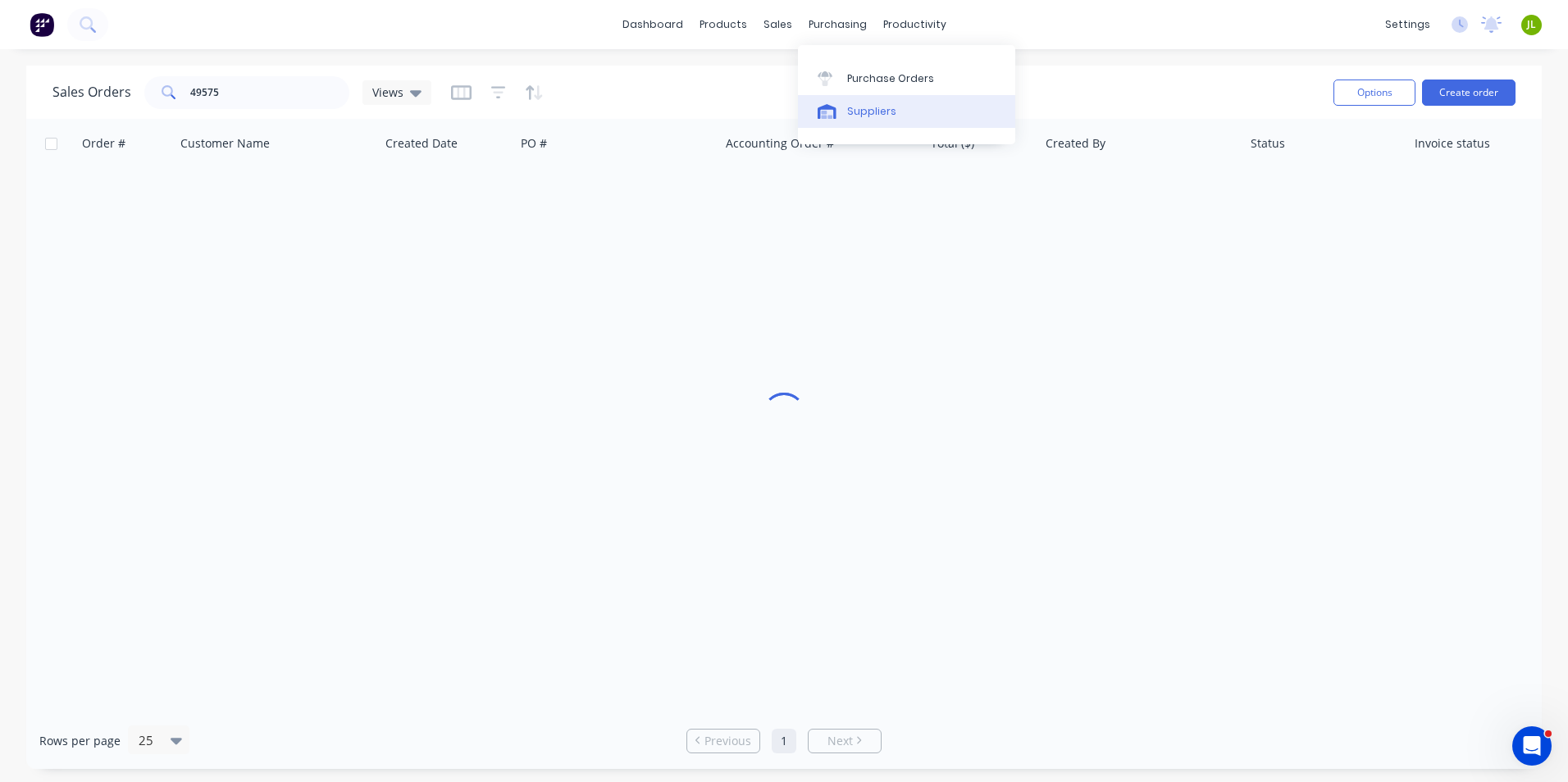
click at [837, 109] on div at bounding box center [829, 111] width 25 height 15
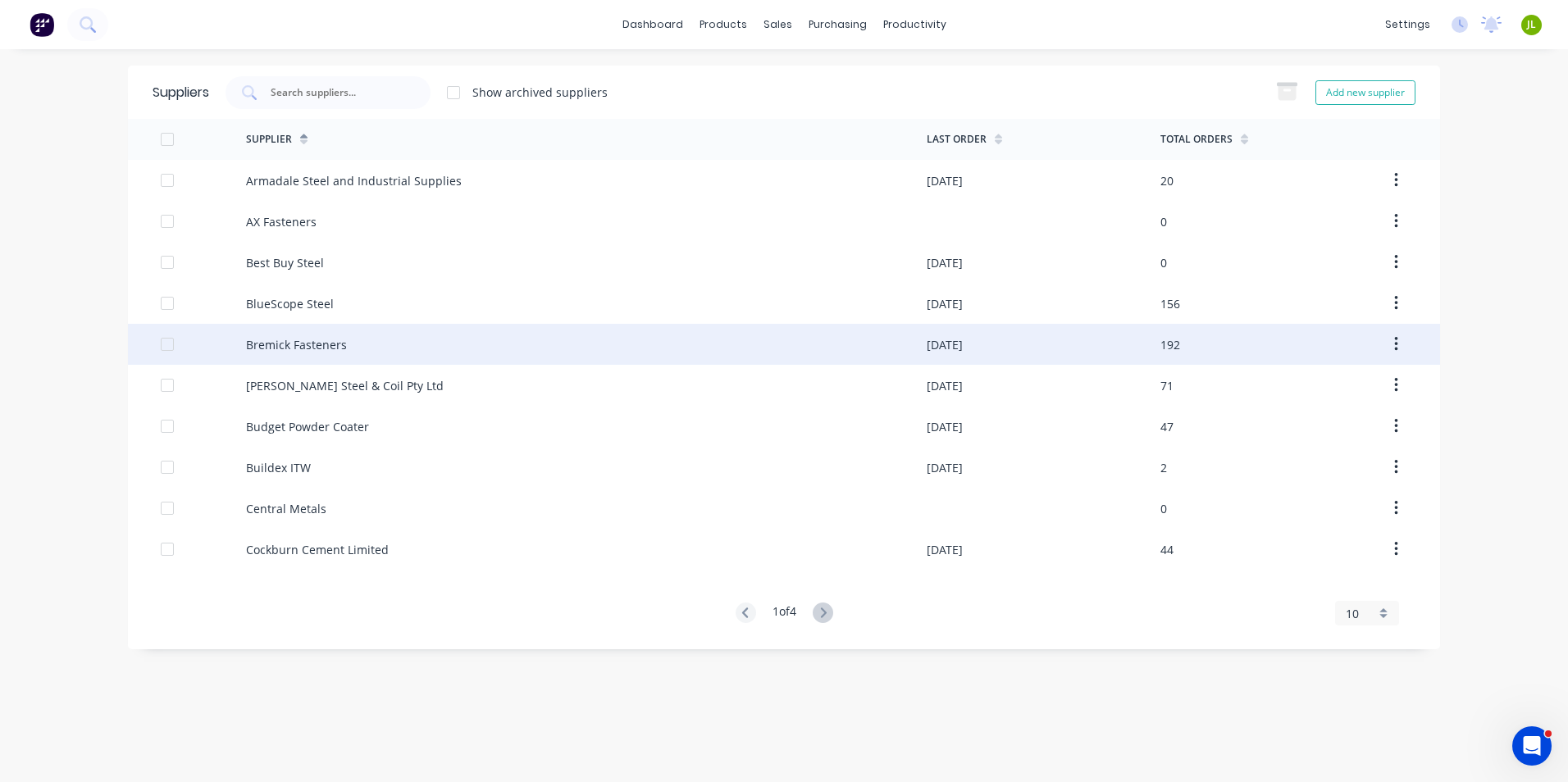
click at [256, 357] on div "Bremick Fasteners" at bounding box center [586, 344] width 680 height 41
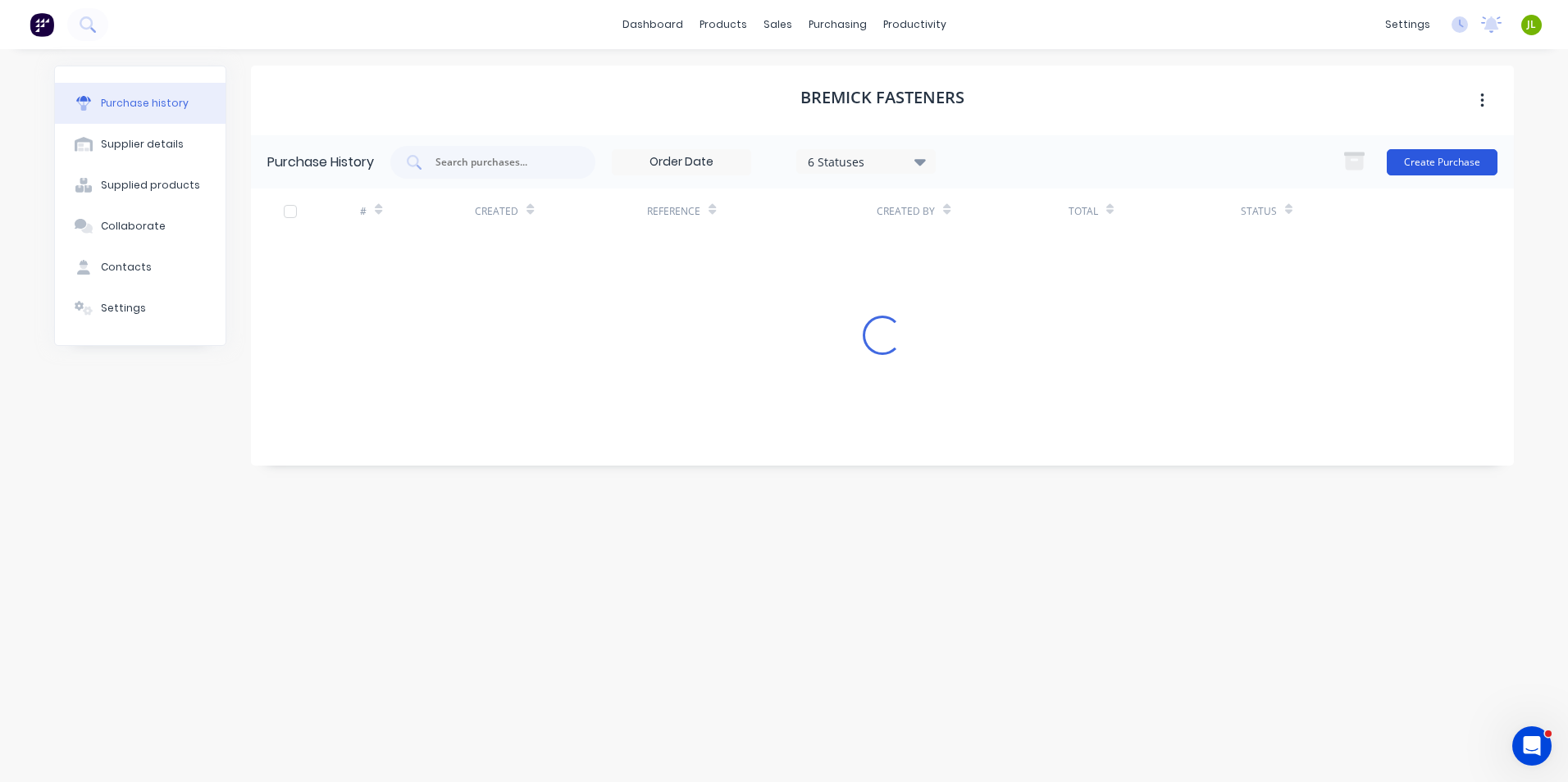
click at [1419, 168] on button "Create Purchase" at bounding box center [1442, 162] width 110 height 27
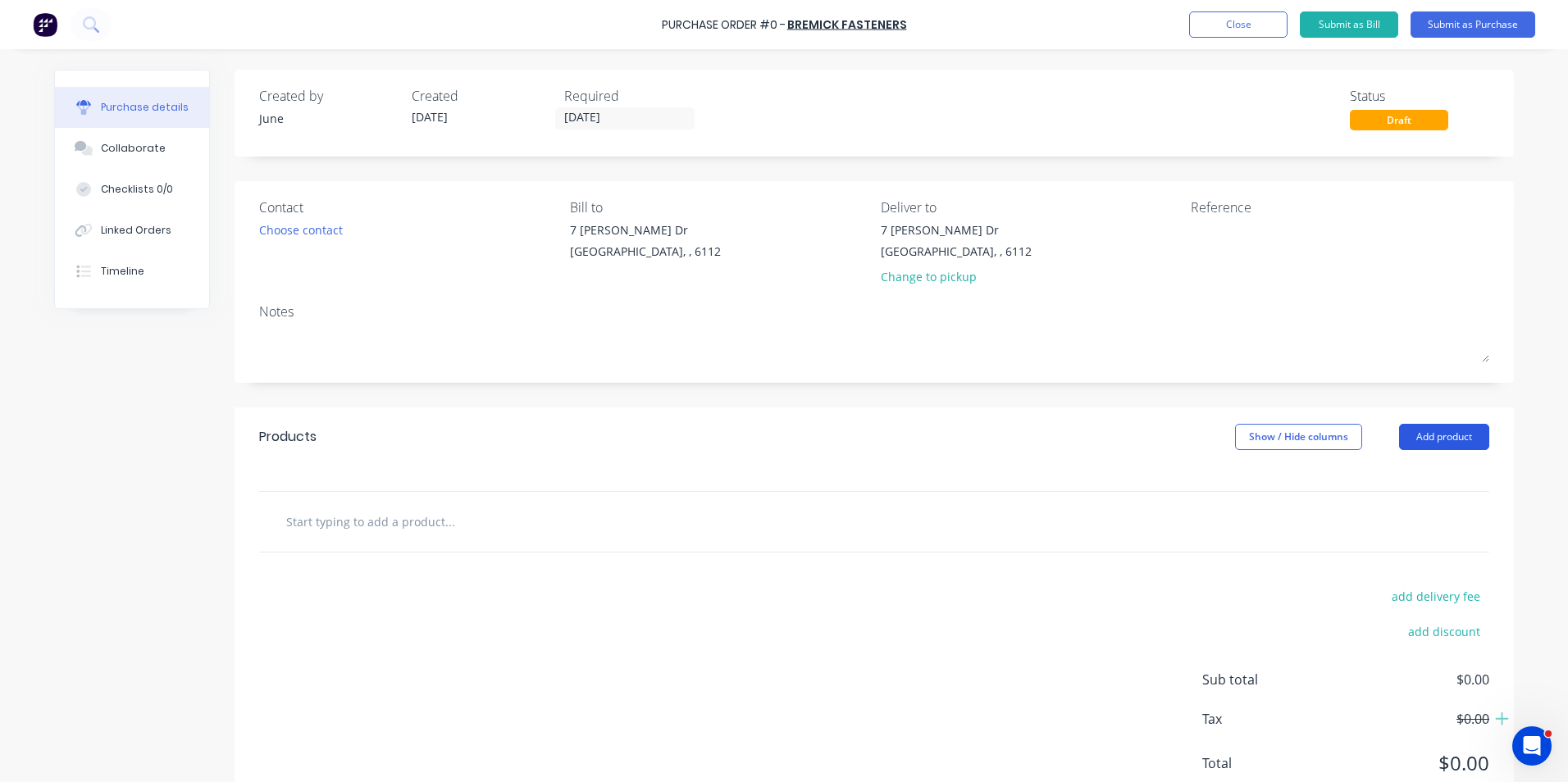
click at [1462, 438] on button "Add product" at bounding box center [1444, 437] width 90 height 27
click at [1433, 489] on div "Product catalogue" at bounding box center [1411, 479] width 126 height 24
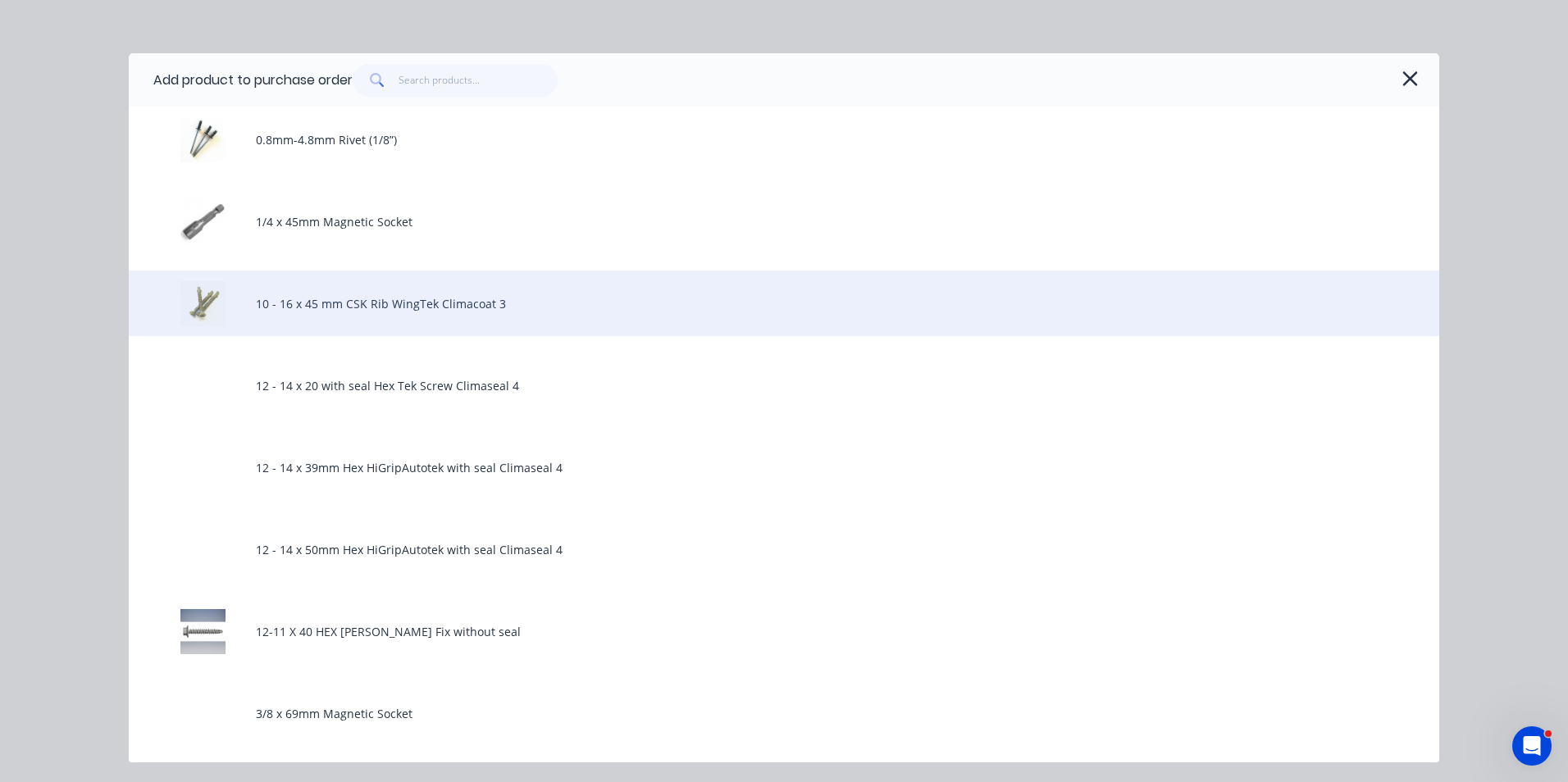
scroll to position [246, 0]
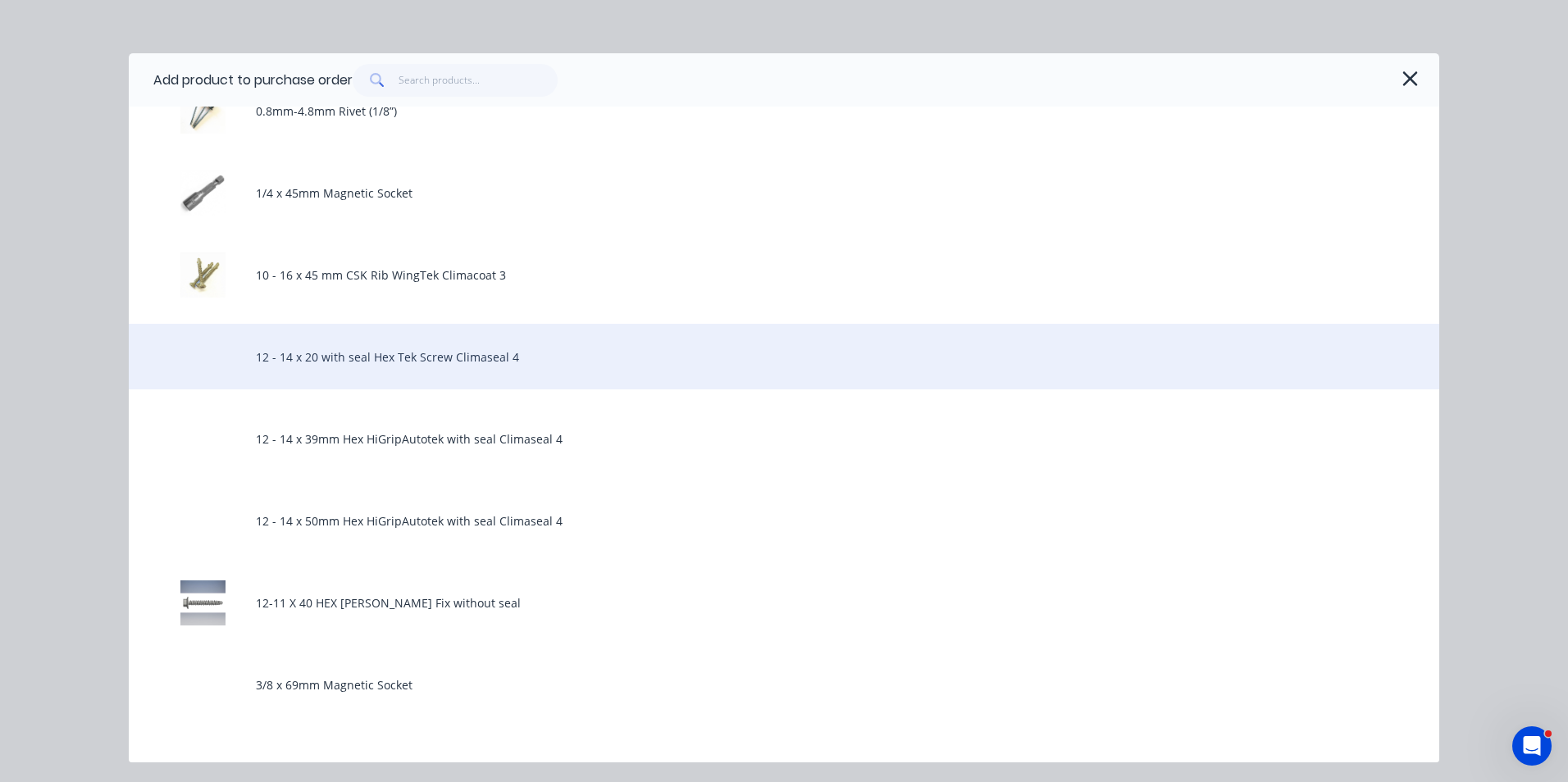
click at [323, 374] on div "12 - 14 x 20 with seal Hex Tek Screw Climaseal 4" at bounding box center [784, 356] width 1311 height 66
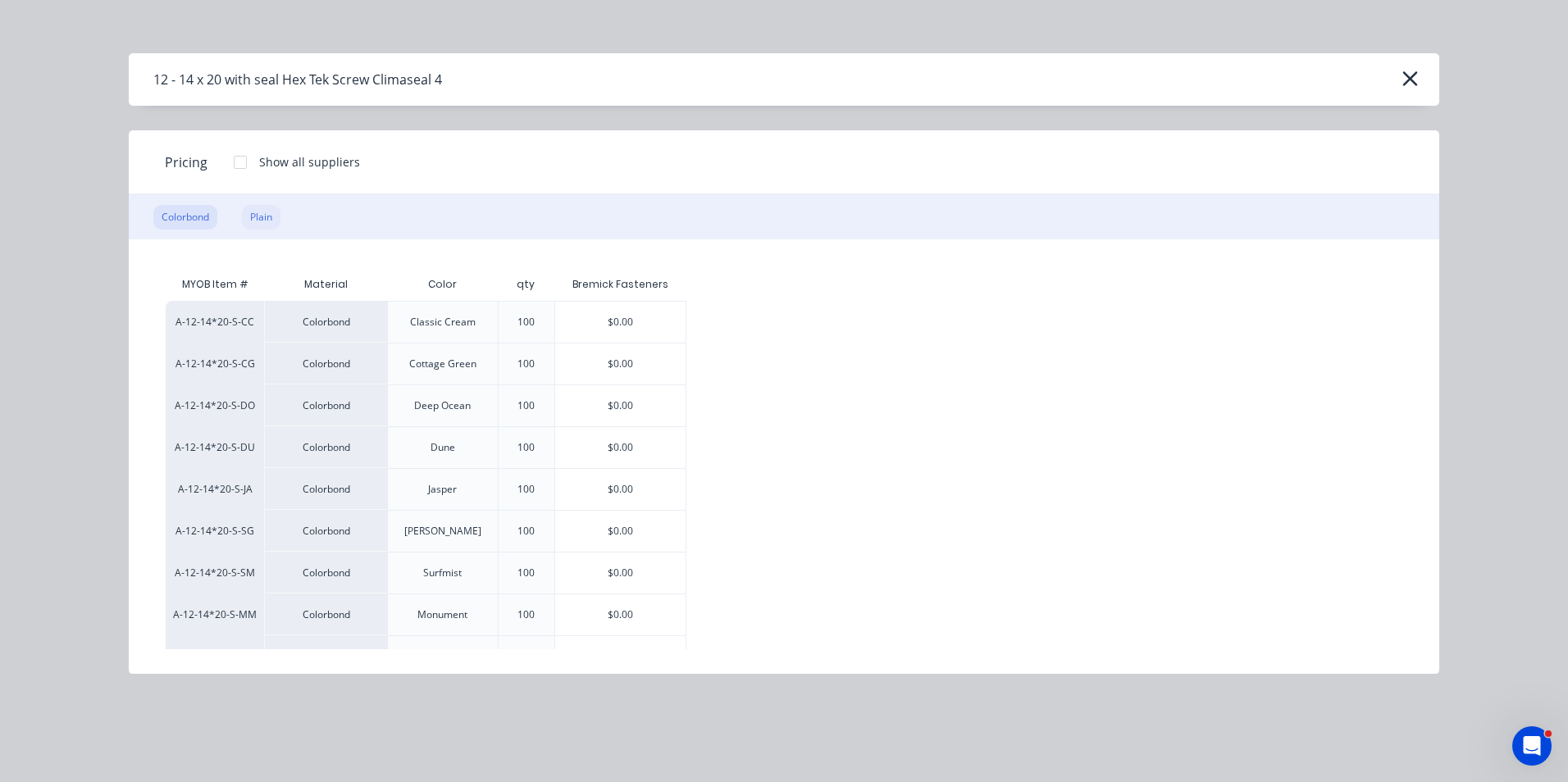
click at [267, 205] on div "Plain" at bounding box center [260, 217] width 38 height 25
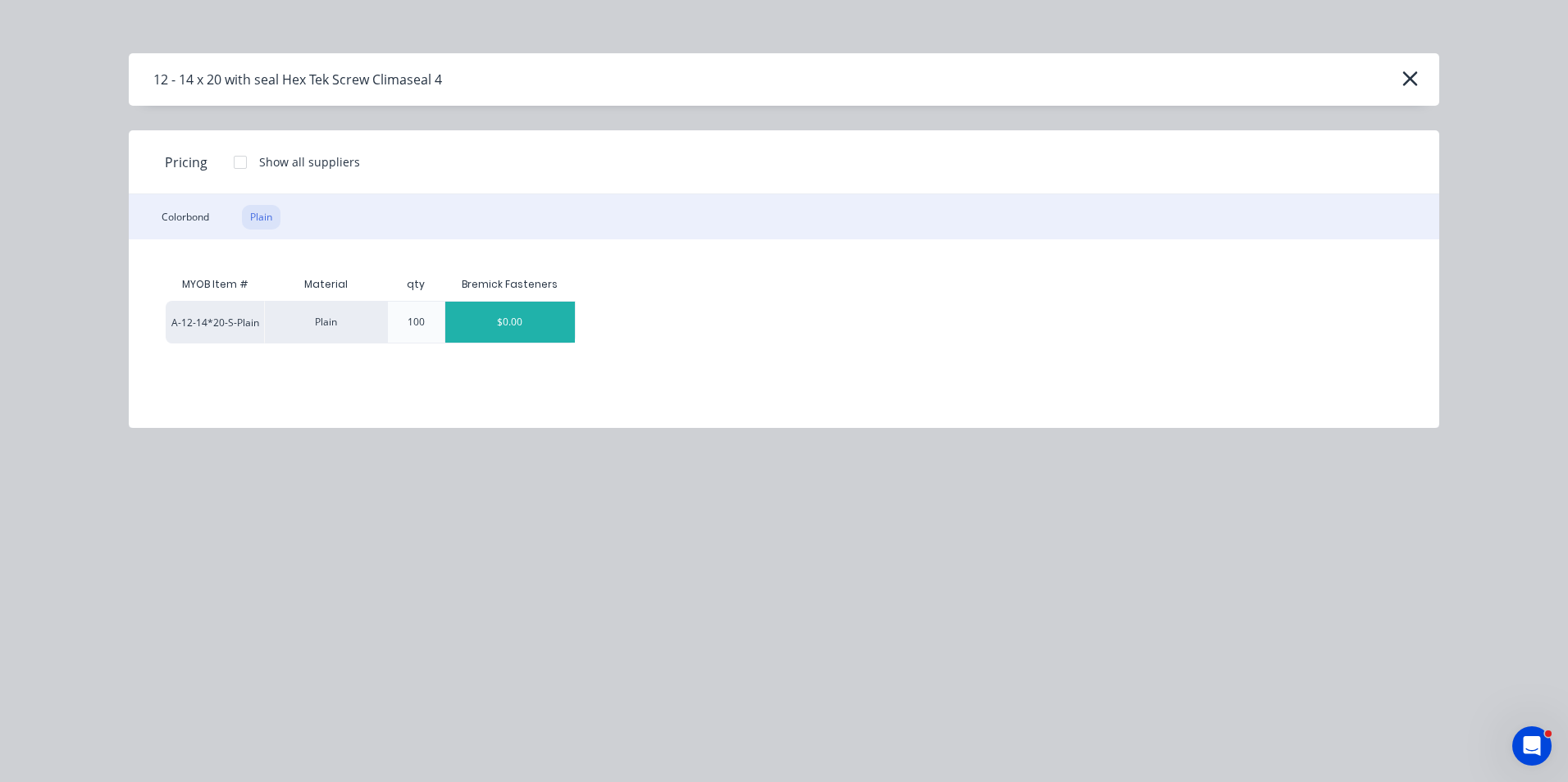
click at [511, 310] on div "$0.00" at bounding box center [511, 322] width 130 height 41
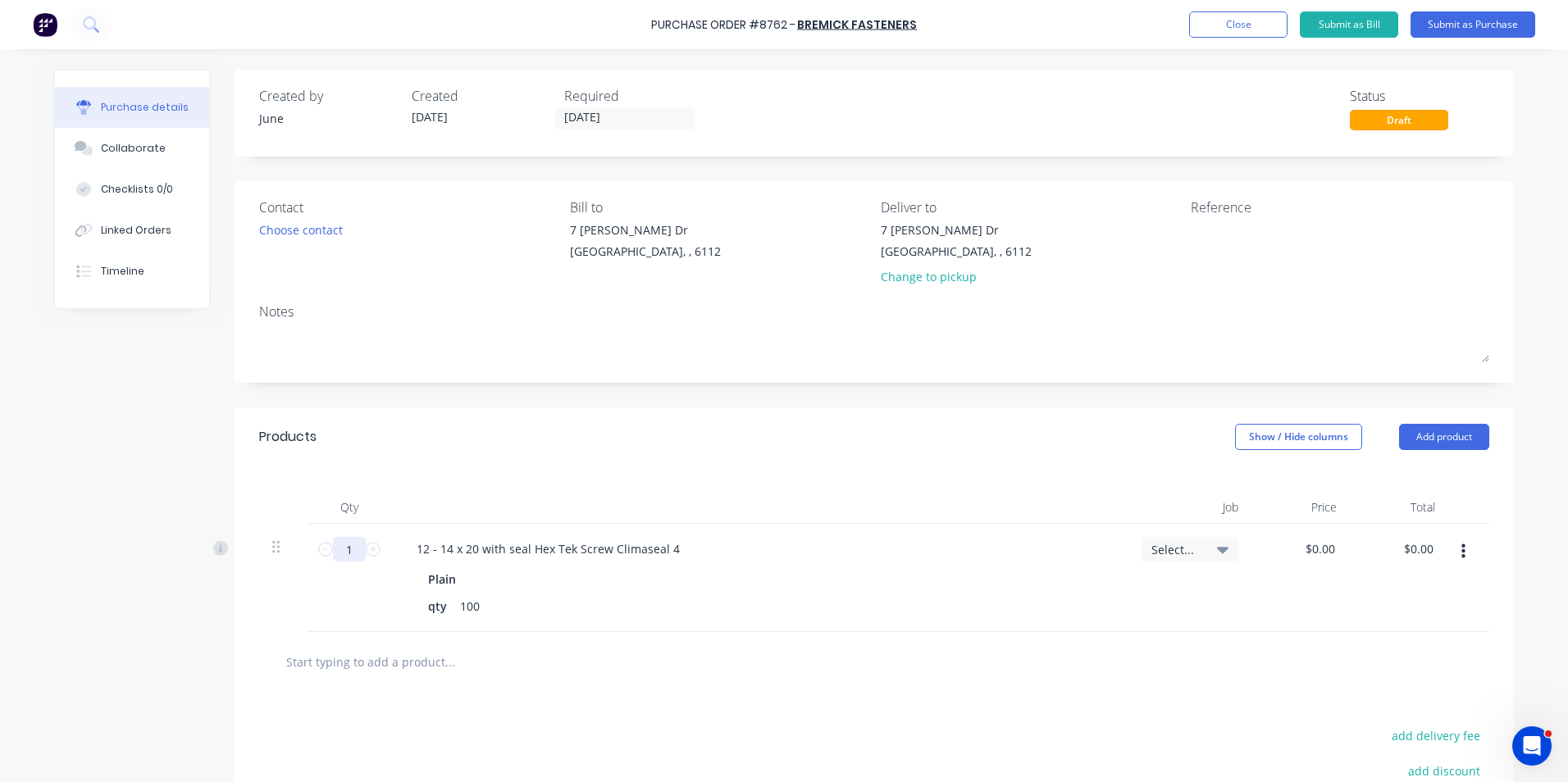
click at [343, 547] on input "1" at bounding box center [349, 549] width 33 height 25
type input "20"
click at [1439, 426] on button "Add product" at bounding box center [1444, 437] width 90 height 27
click at [1409, 469] on div "Product catalogue" at bounding box center [1411, 479] width 126 height 24
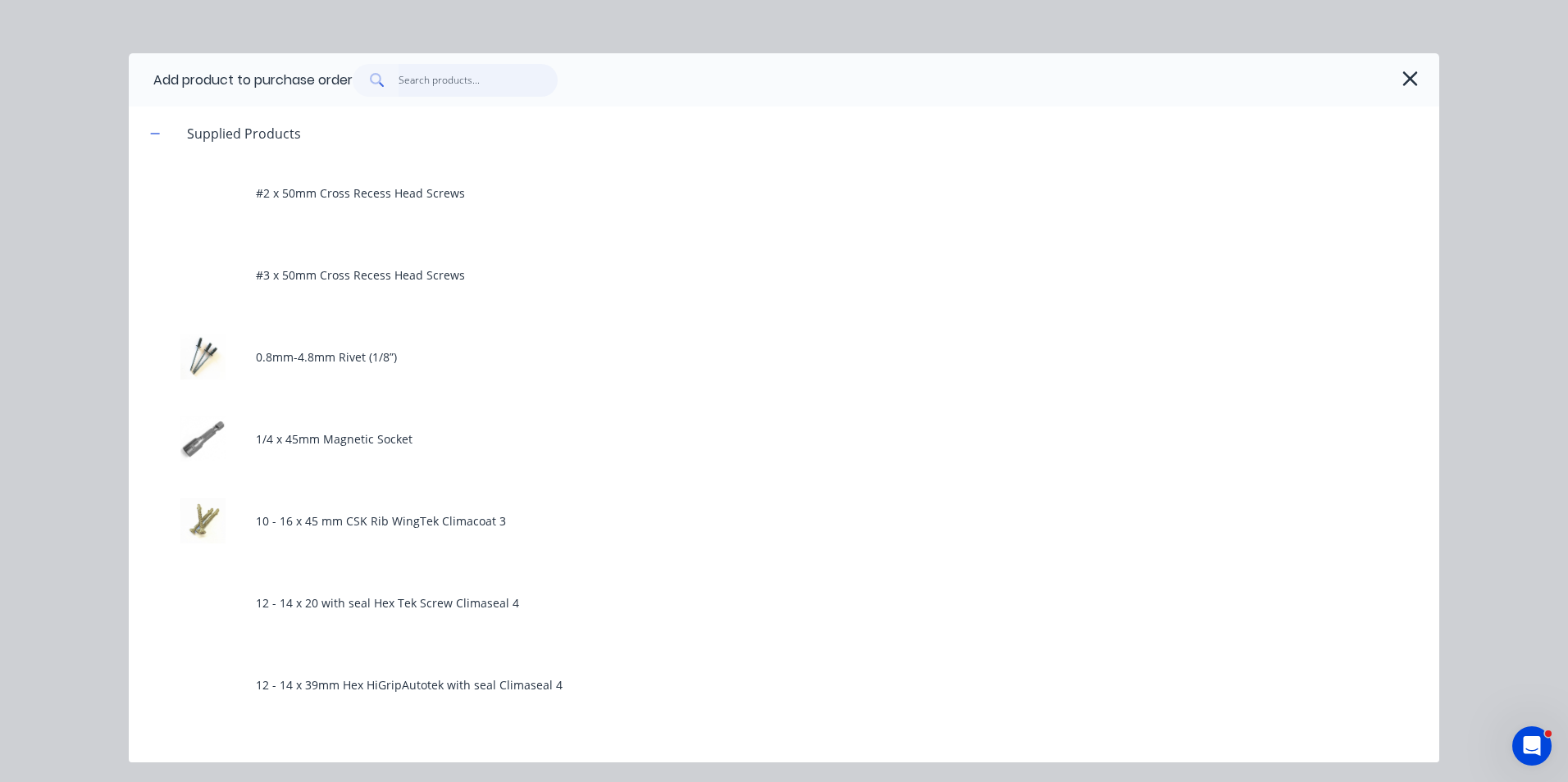
click at [436, 69] on input "text" at bounding box center [478, 80] width 160 height 33
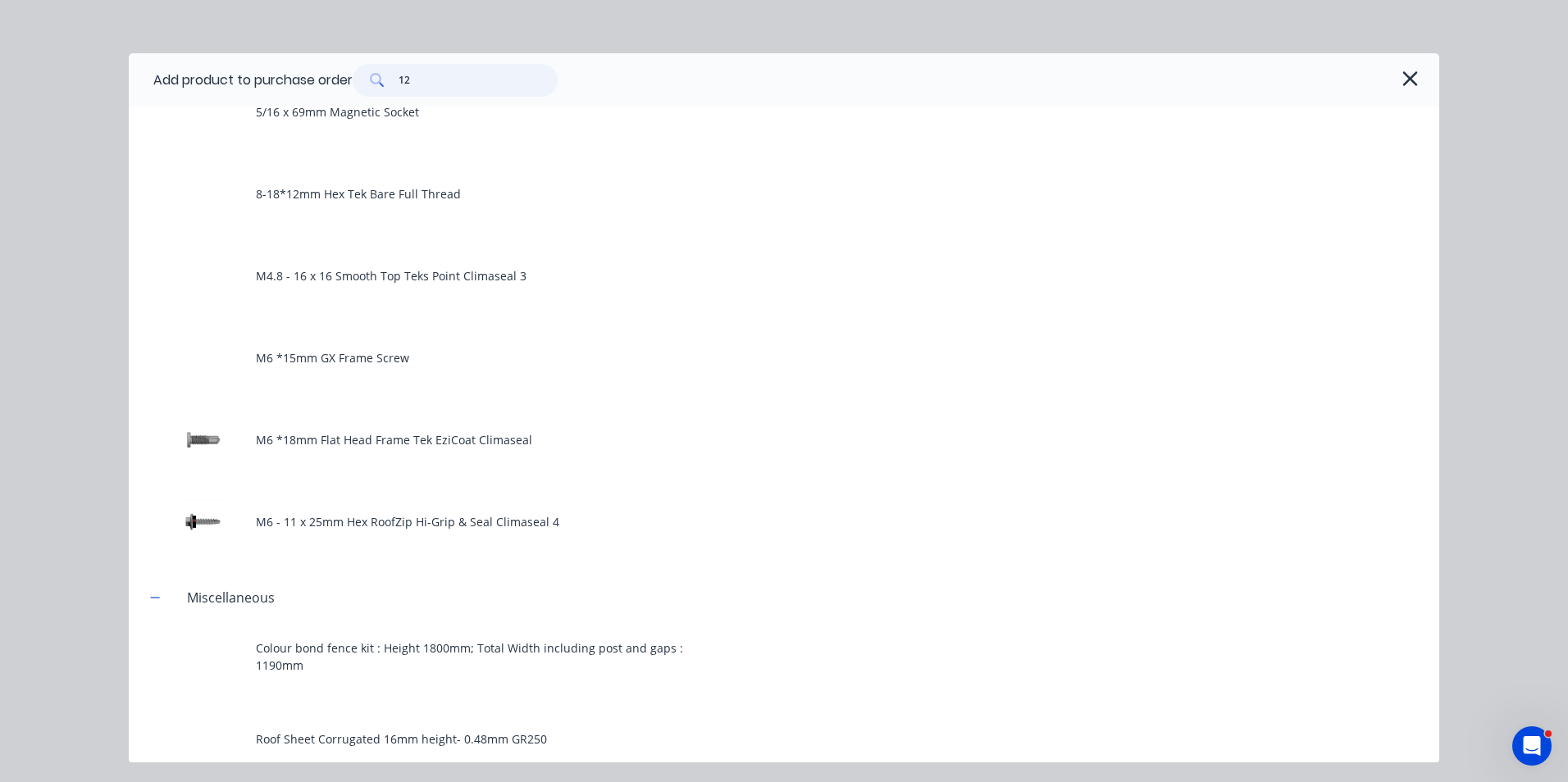
scroll to position [656, 0]
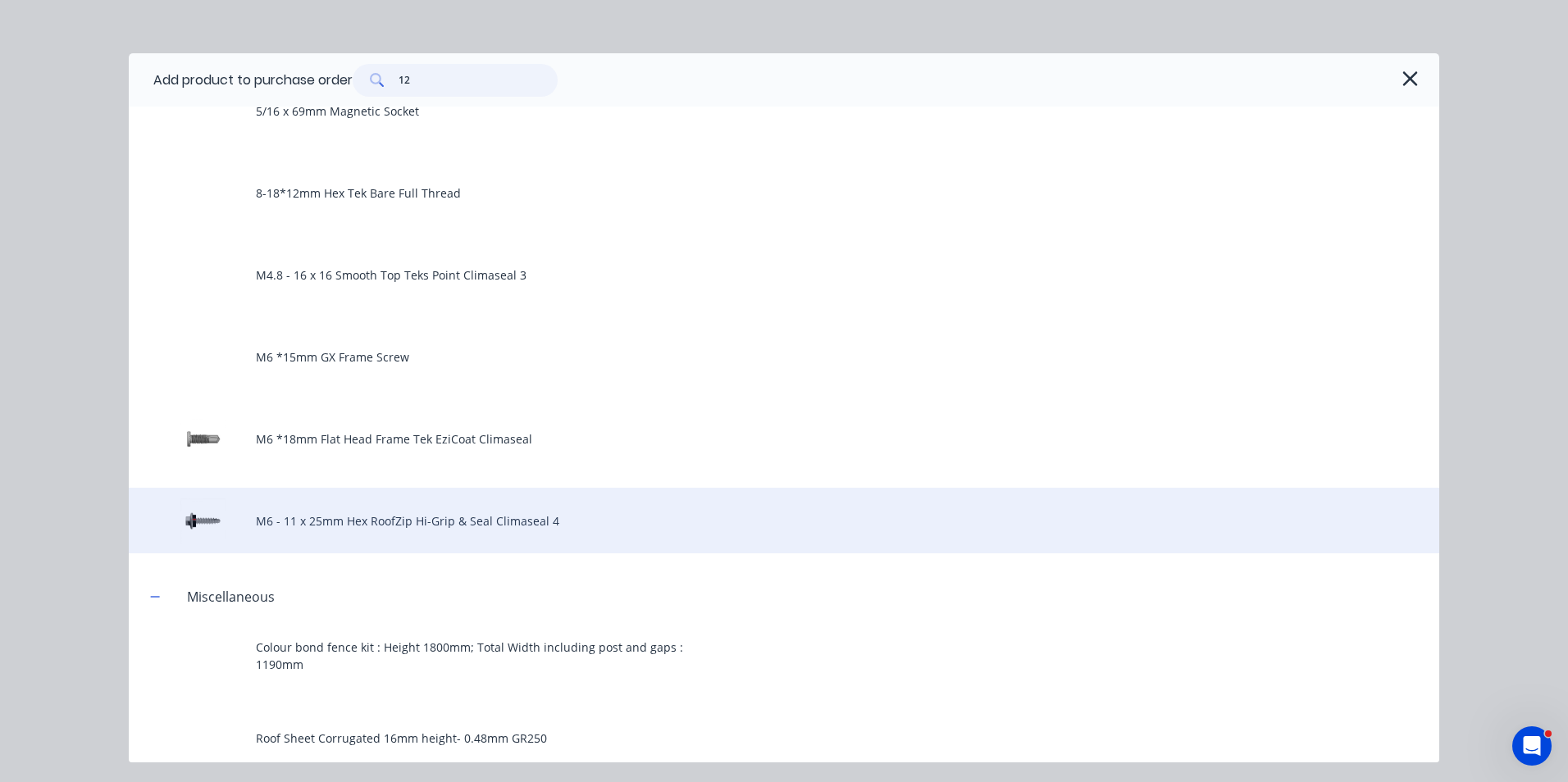
type input "12"
click at [472, 536] on div "M6 - 11 x 25mm Hex RoofZip Hi-Grip & Seal Climaseal 4" at bounding box center [784, 521] width 1311 height 66
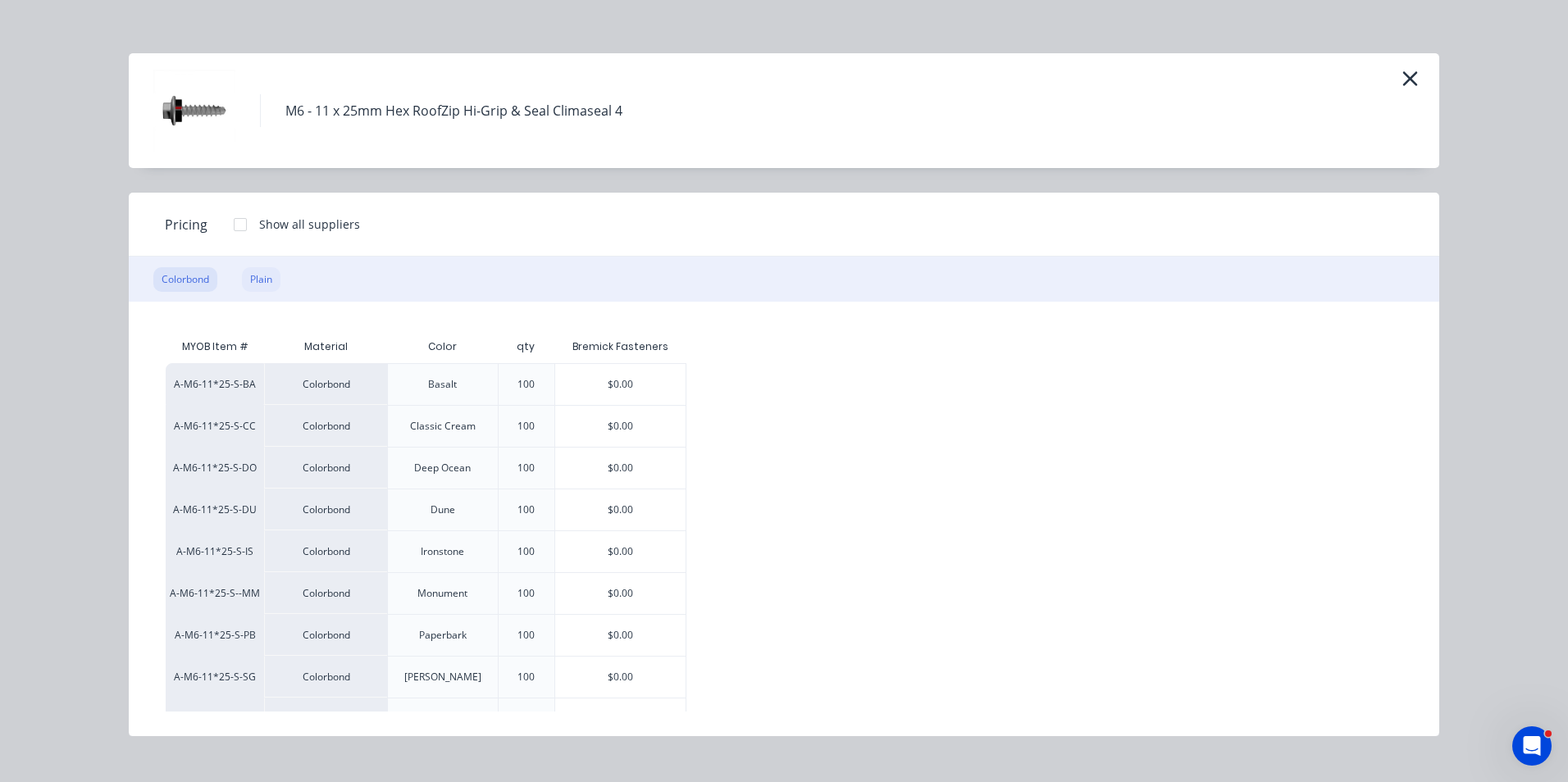
click at [280, 273] on div "Plain" at bounding box center [260, 279] width 38 height 25
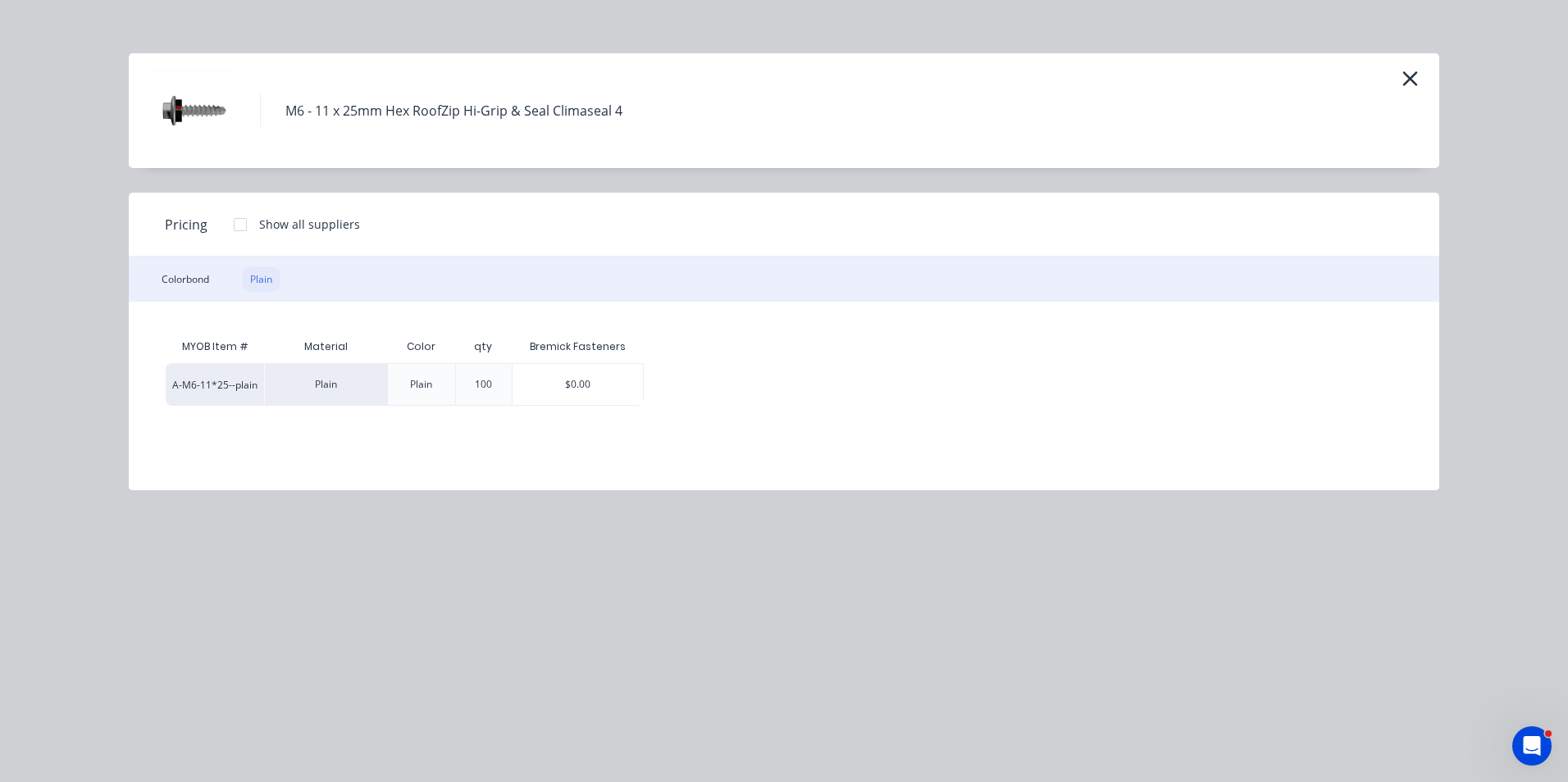
click at [274, 281] on div "Plain" at bounding box center [260, 279] width 38 height 25
click at [608, 390] on div "$0.00" at bounding box center [578, 385] width 130 height 41
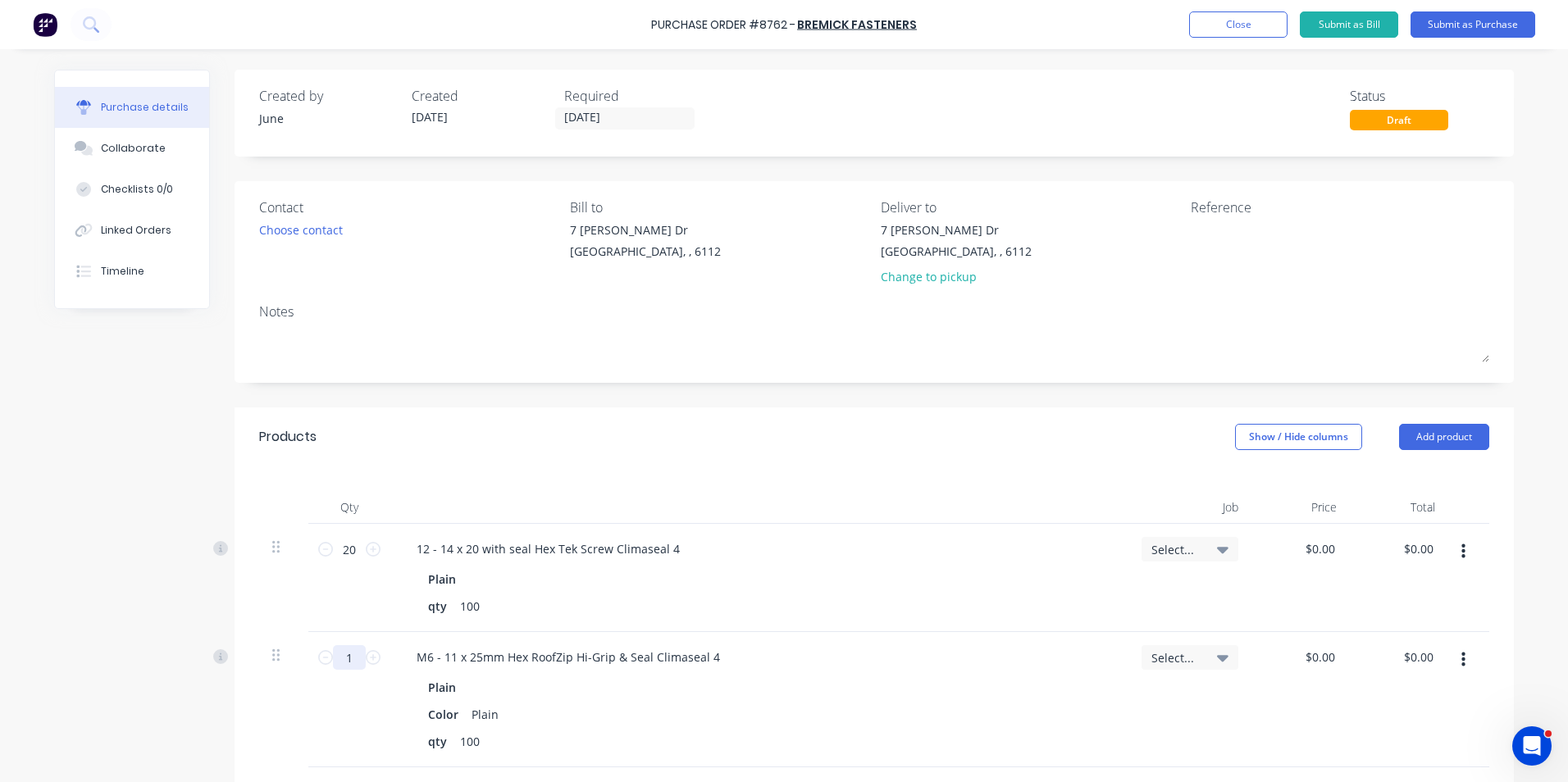
click at [343, 660] on input "1" at bounding box center [349, 657] width 33 height 25
type input "10"
click at [346, 718] on div "10 10" at bounding box center [349, 699] width 82 height 135
click at [1438, 437] on button "Add product" at bounding box center [1444, 437] width 90 height 27
click at [1394, 468] on div "Product catalogue" at bounding box center [1411, 479] width 126 height 24
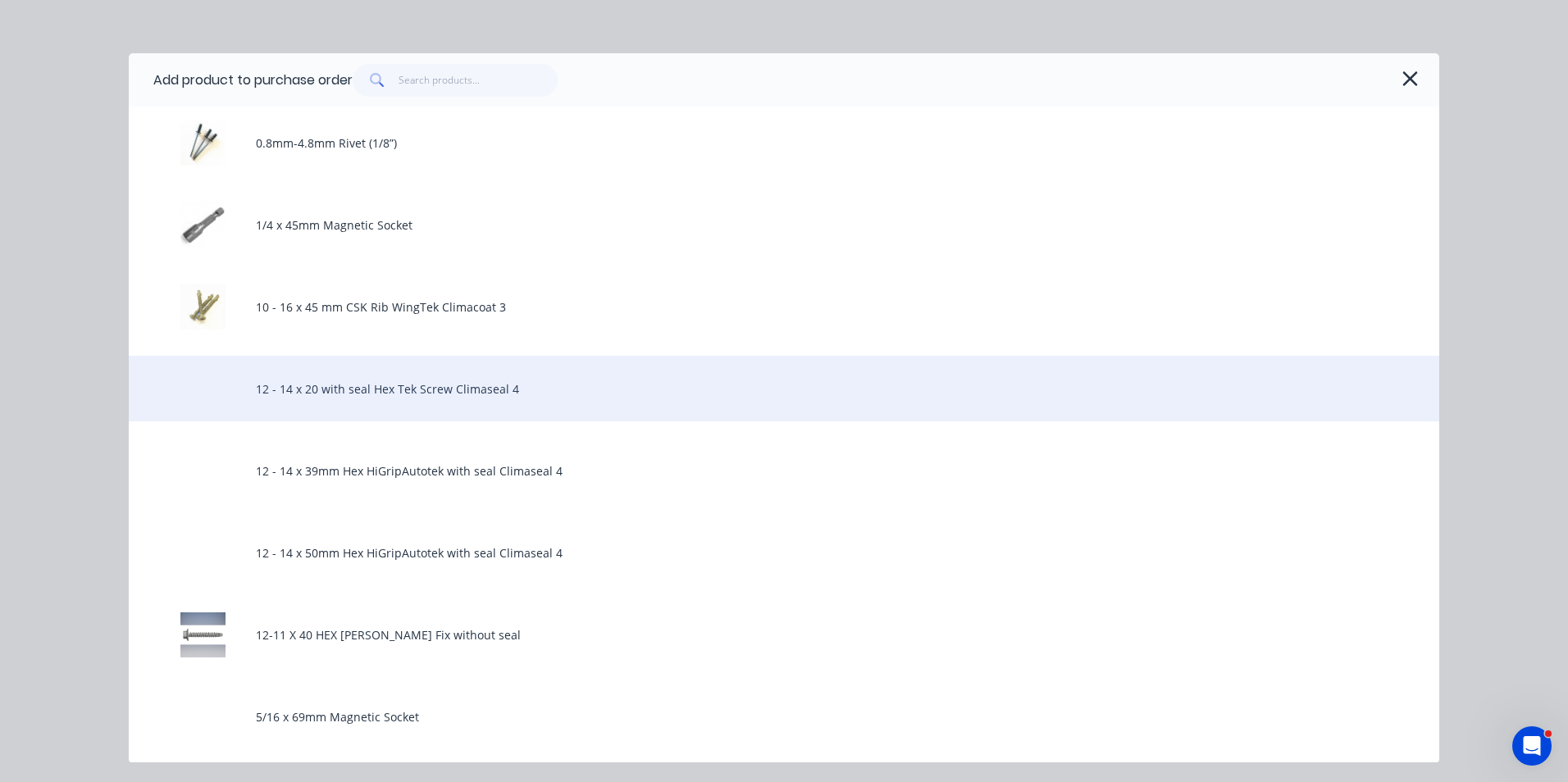
scroll to position [0, 0]
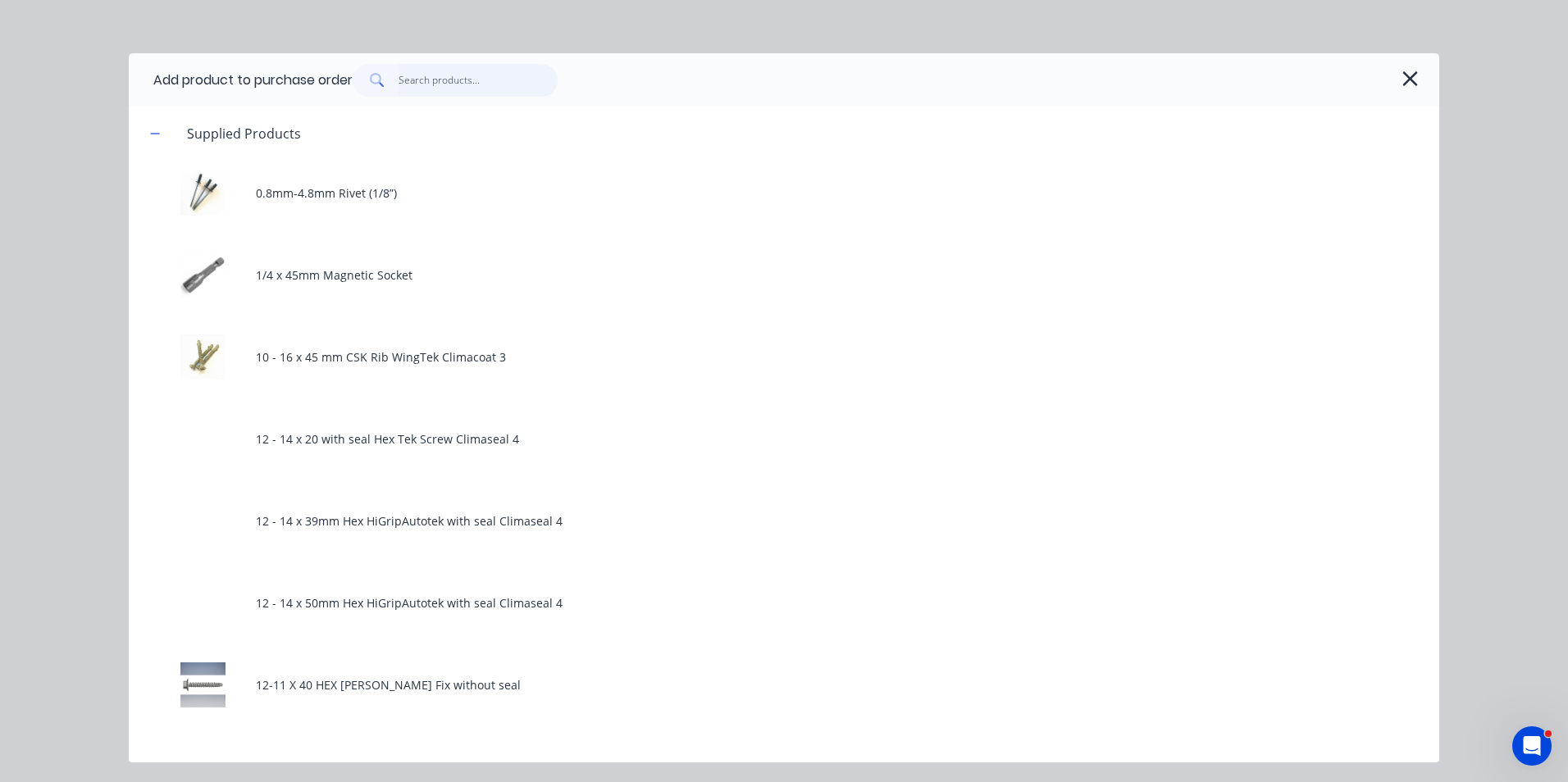
click at [463, 80] on input "text" at bounding box center [478, 80] width 160 height 33
type input "1"
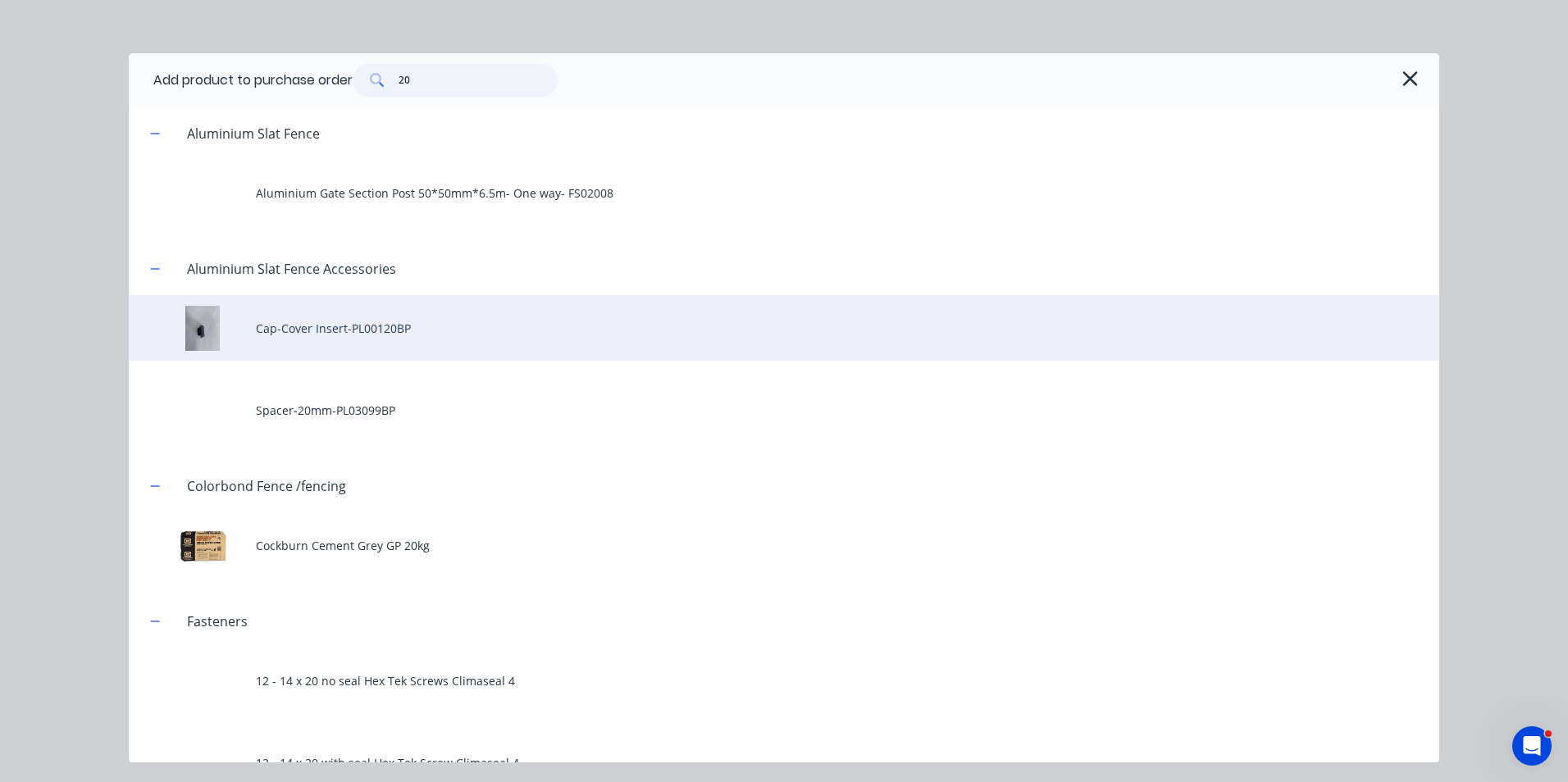
scroll to position [246, 0]
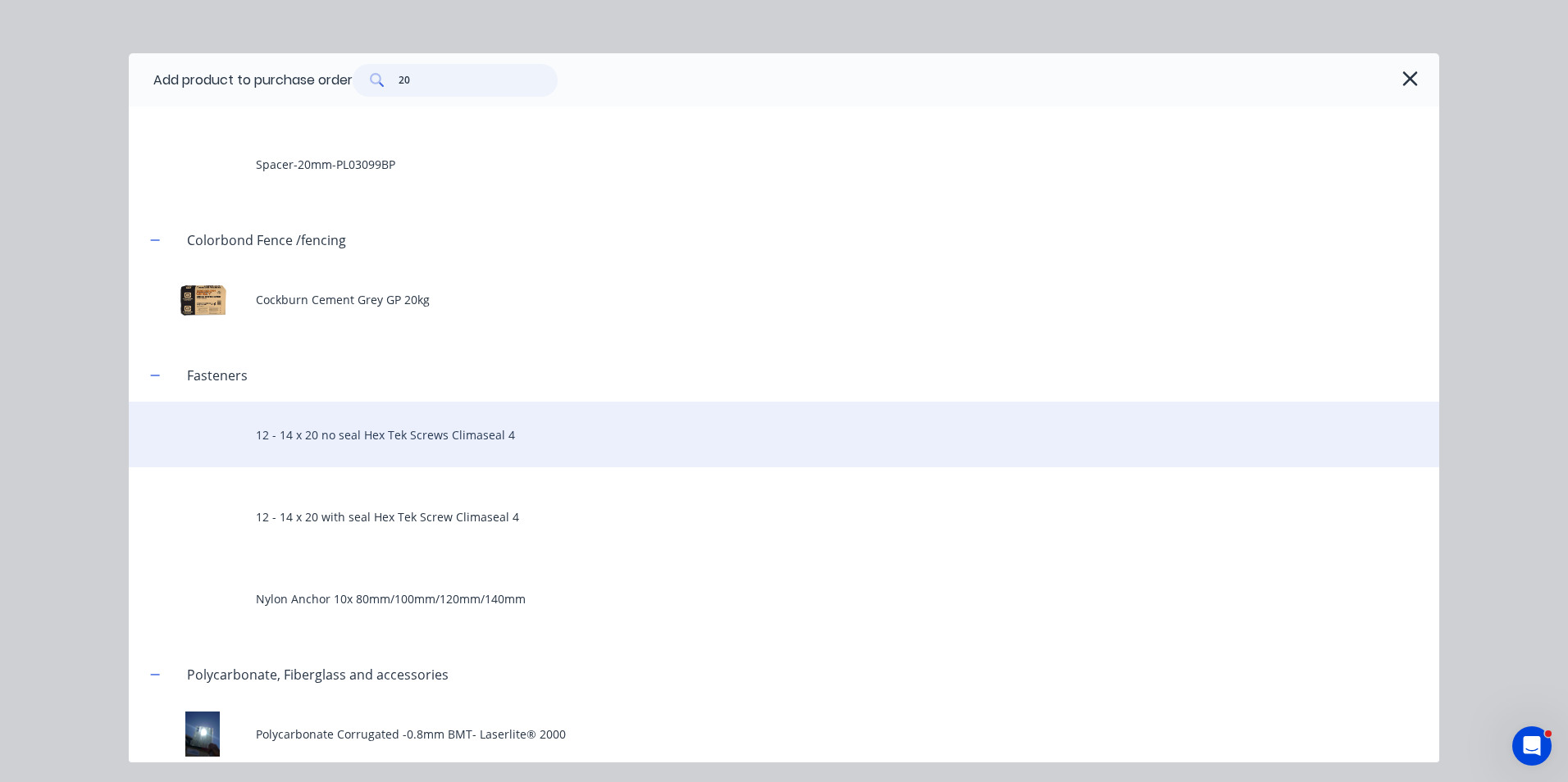
type input "20"
click at [434, 454] on div "12 - 14 x 20 no seal Hex Tek Screws Climaseal 4" at bounding box center [784, 434] width 1311 height 66
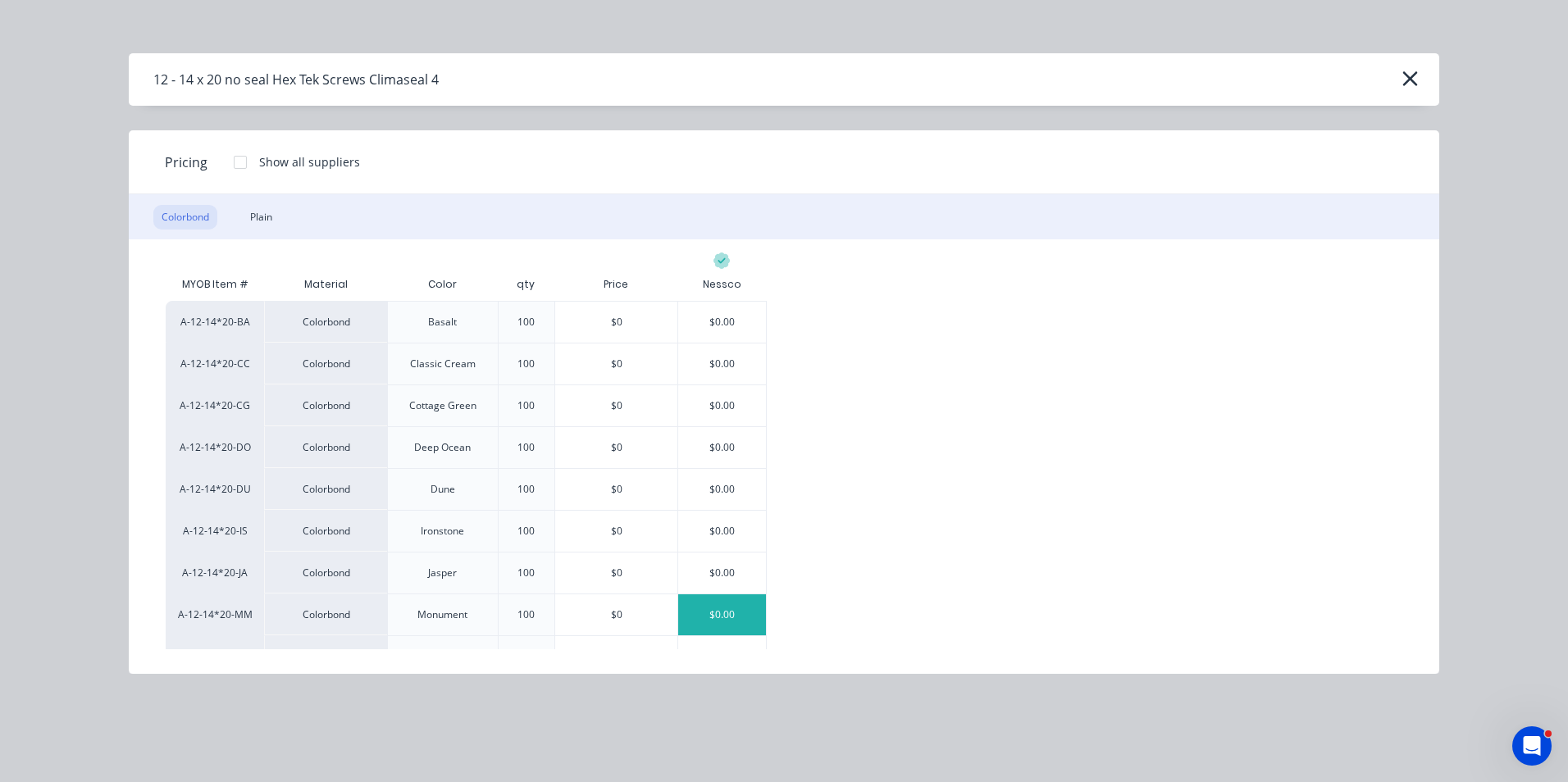
click at [736, 614] on div "$0.00" at bounding box center [722, 615] width 88 height 41
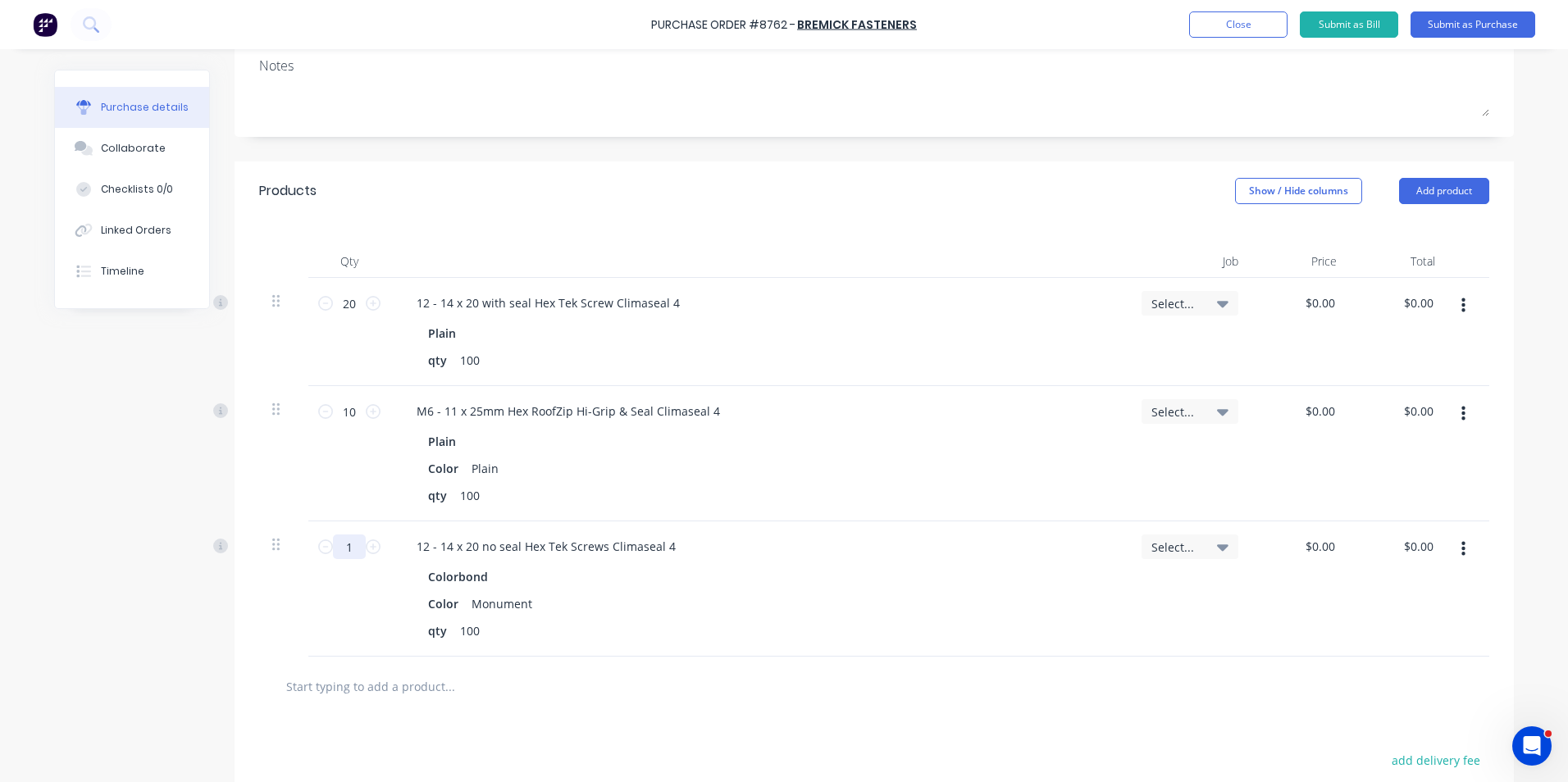
click at [346, 544] on input "1" at bounding box center [349, 546] width 33 height 25
type input "5"
click at [313, 577] on div "5 5" at bounding box center [349, 589] width 82 height 135
click at [1460, 547] on button "button" at bounding box center [1462, 549] width 38 height 30
click at [1390, 620] on button "Duplicate" at bounding box center [1412, 625] width 139 height 33
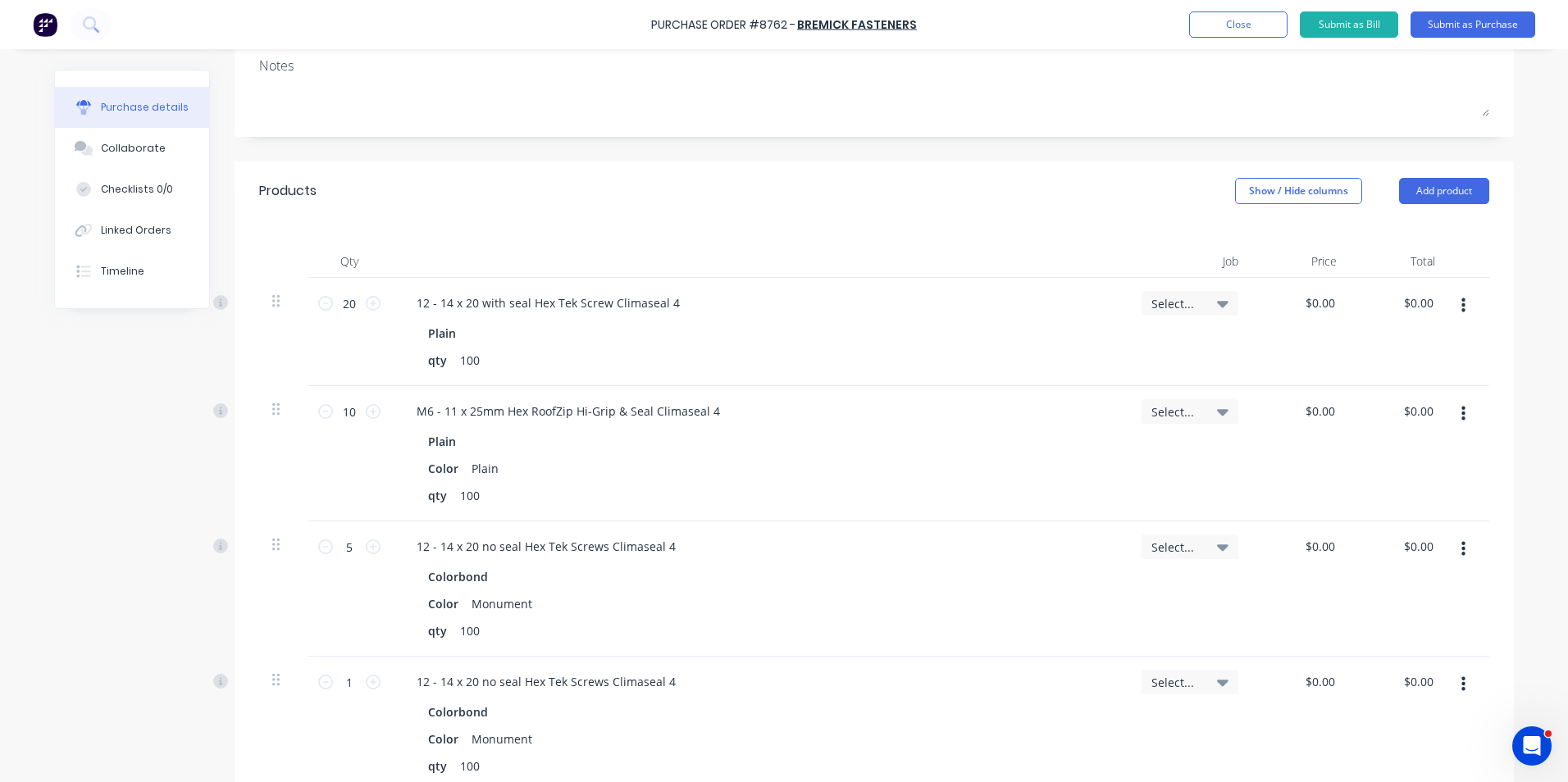
scroll to position [410, 0]
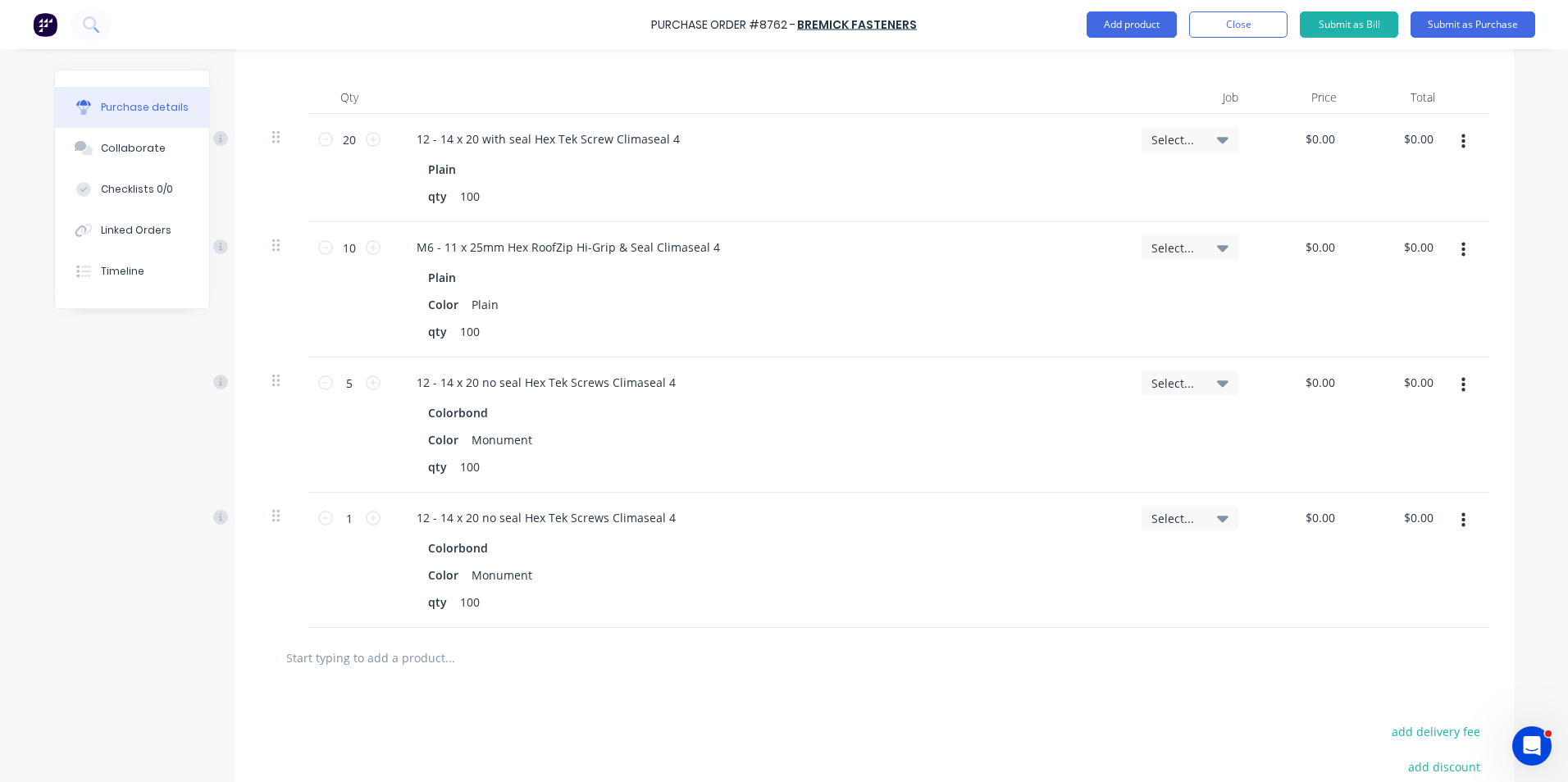
click at [1444, 519] on button "button" at bounding box center [1462, 521] width 38 height 30
click at [1396, 547] on button "Edit" at bounding box center [1412, 563] width 139 height 33
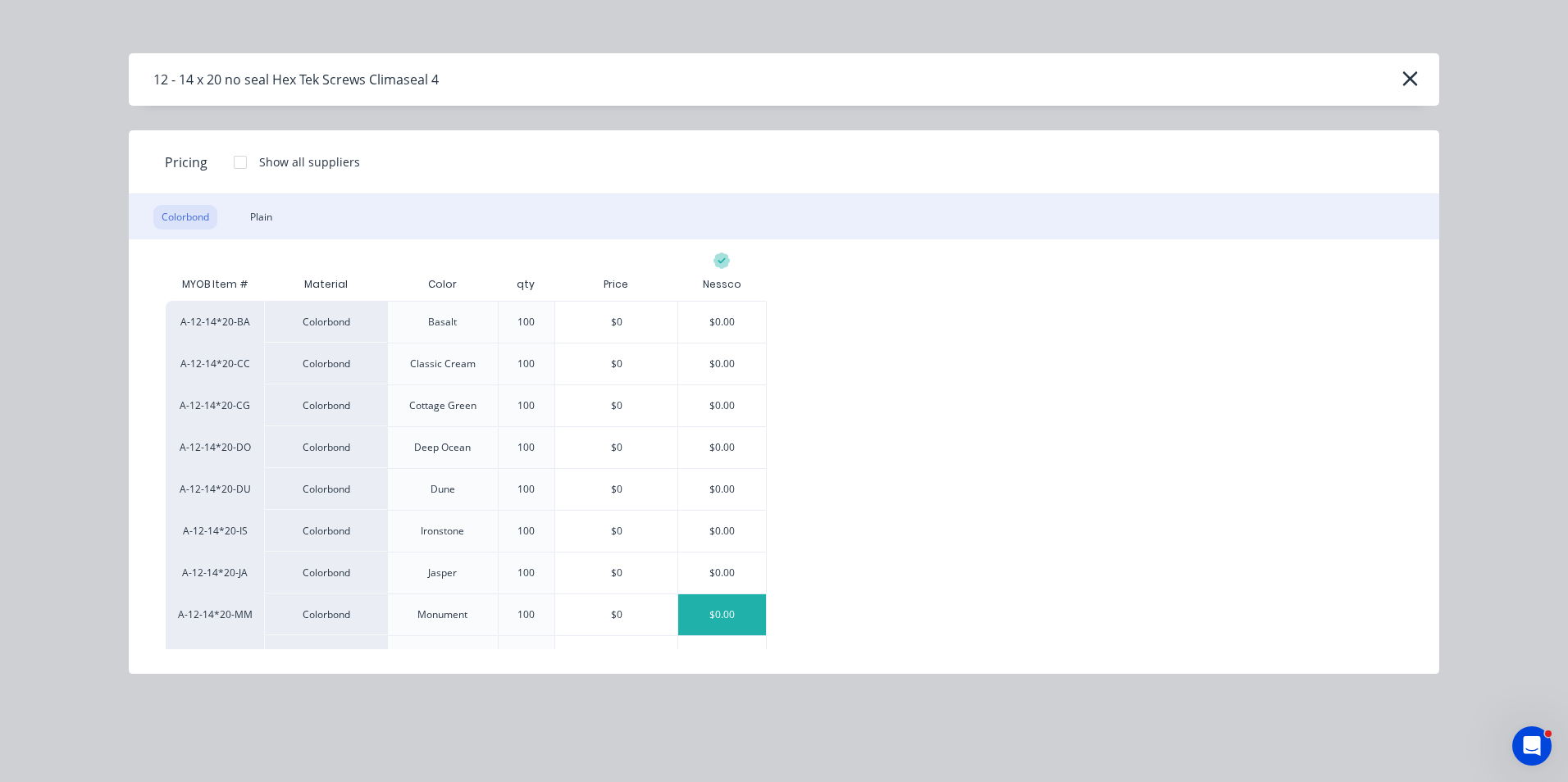
click at [807, 389] on div "A-12-14*20-BA Colorbond Basalt 100 $0 $0.00 A-12-14*20-CC Colorbond Classic Cre…" at bounding box center [784, 698] width 1237 height 796
click at [766, 377] on div "A-12-14*20-BA Colorbond Basalt 100 $0 $0.00 A-12-14*20-CC Colorbond Classic Cre…" at bounding box center [784, 698] width 1237 height 796
click at [763, 374] on div "$0.00" at bounding box center [722, 364] width 88 height 41
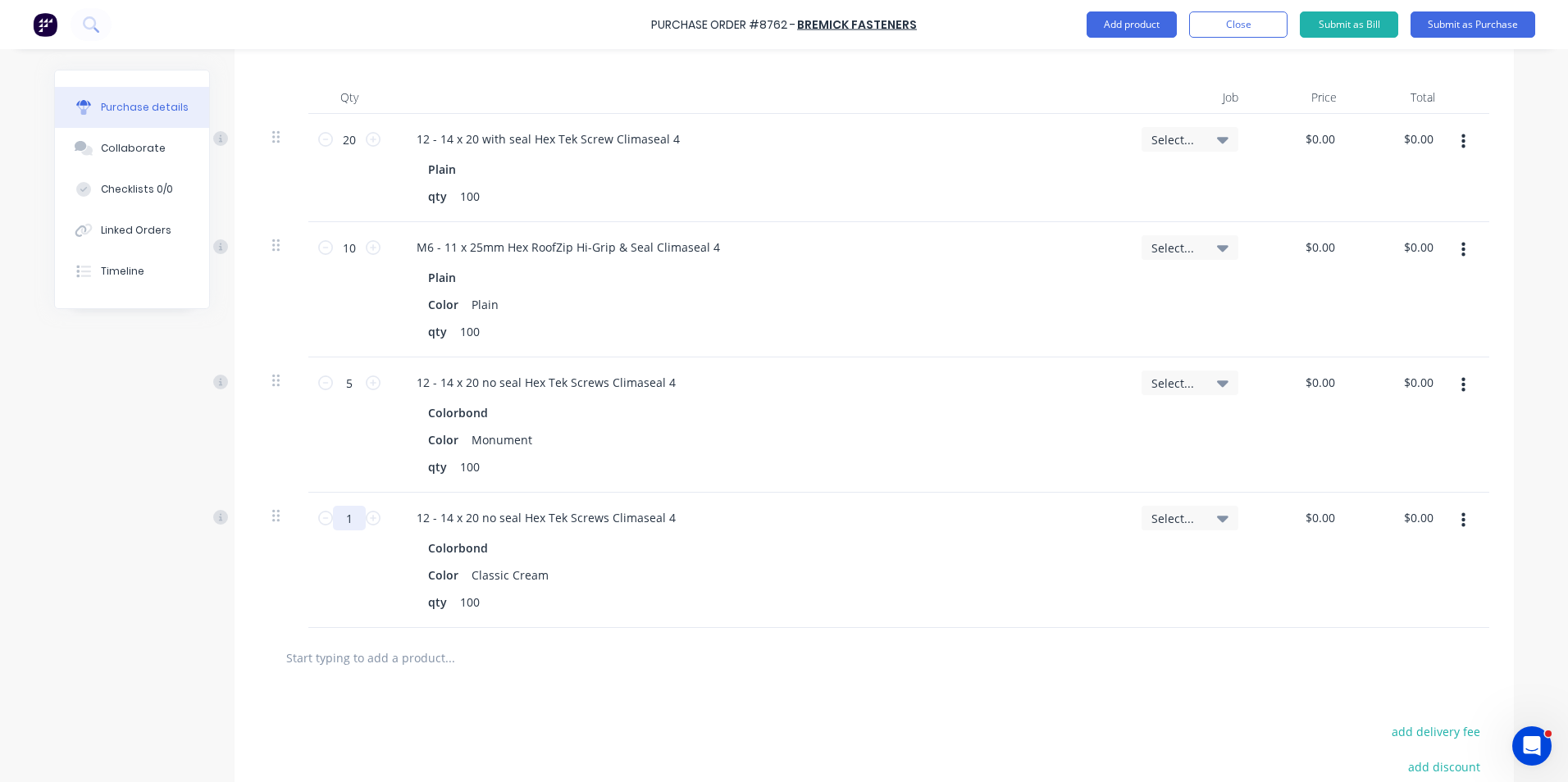
click at [345, 529] on input "1" at bounding box center [349, 518] width 33 height 25
type input "5"
click at [721, 592] on div "Colorbond Color Classic Cream qty 100" at bounding box center [759, 575] width 712 height 78
drag, startPoint x: 1467, startPoint y: 514, endPoint x: 1446, endPoint y: 536, distance: 30.4
click at [1458, 526] on button "button" at bounding box center [1462, 521] width 38 height 30
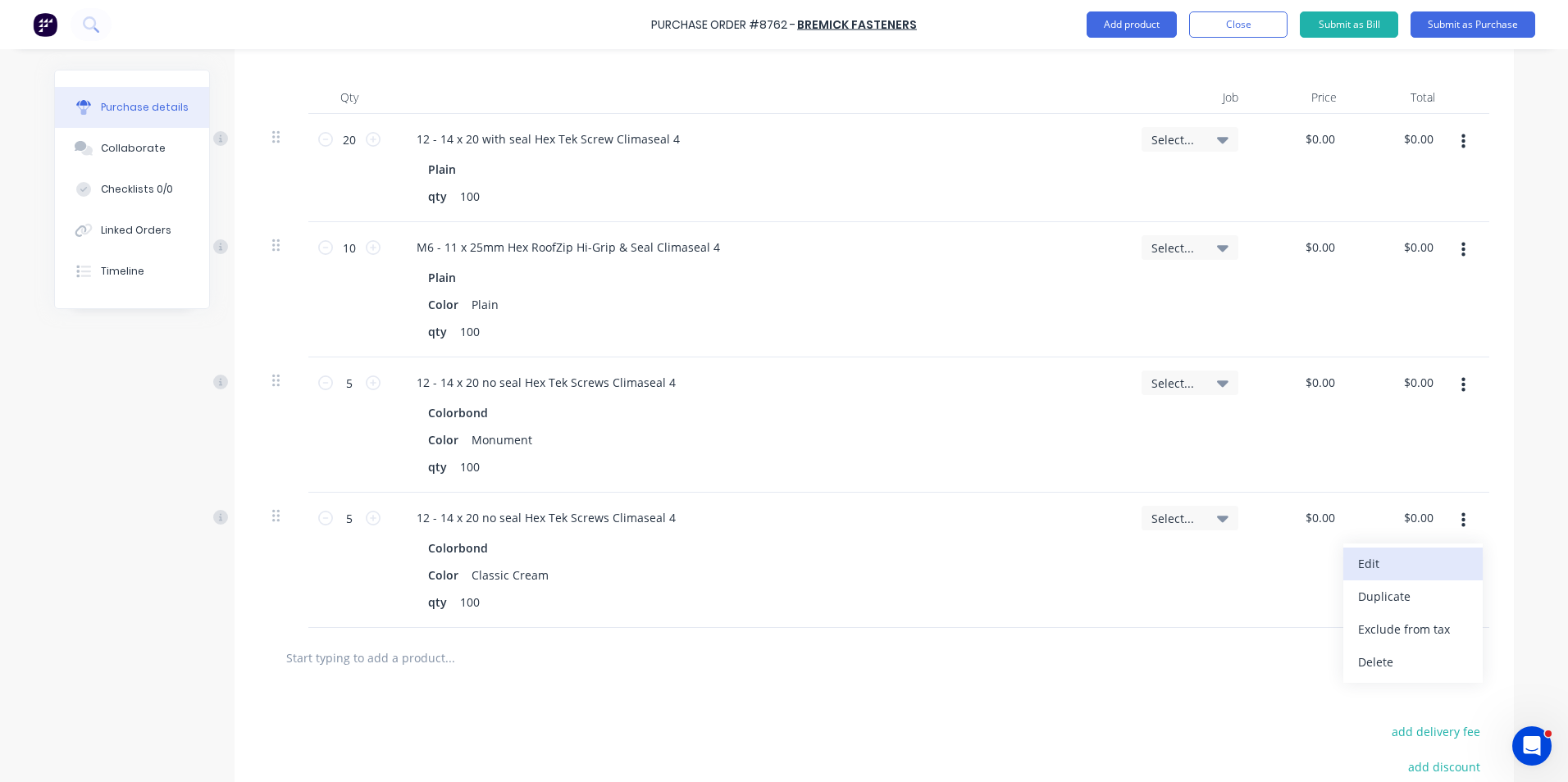
click at [1412, 572] on button "Edit" at bounding box center [1412, 563] width 139 height 33
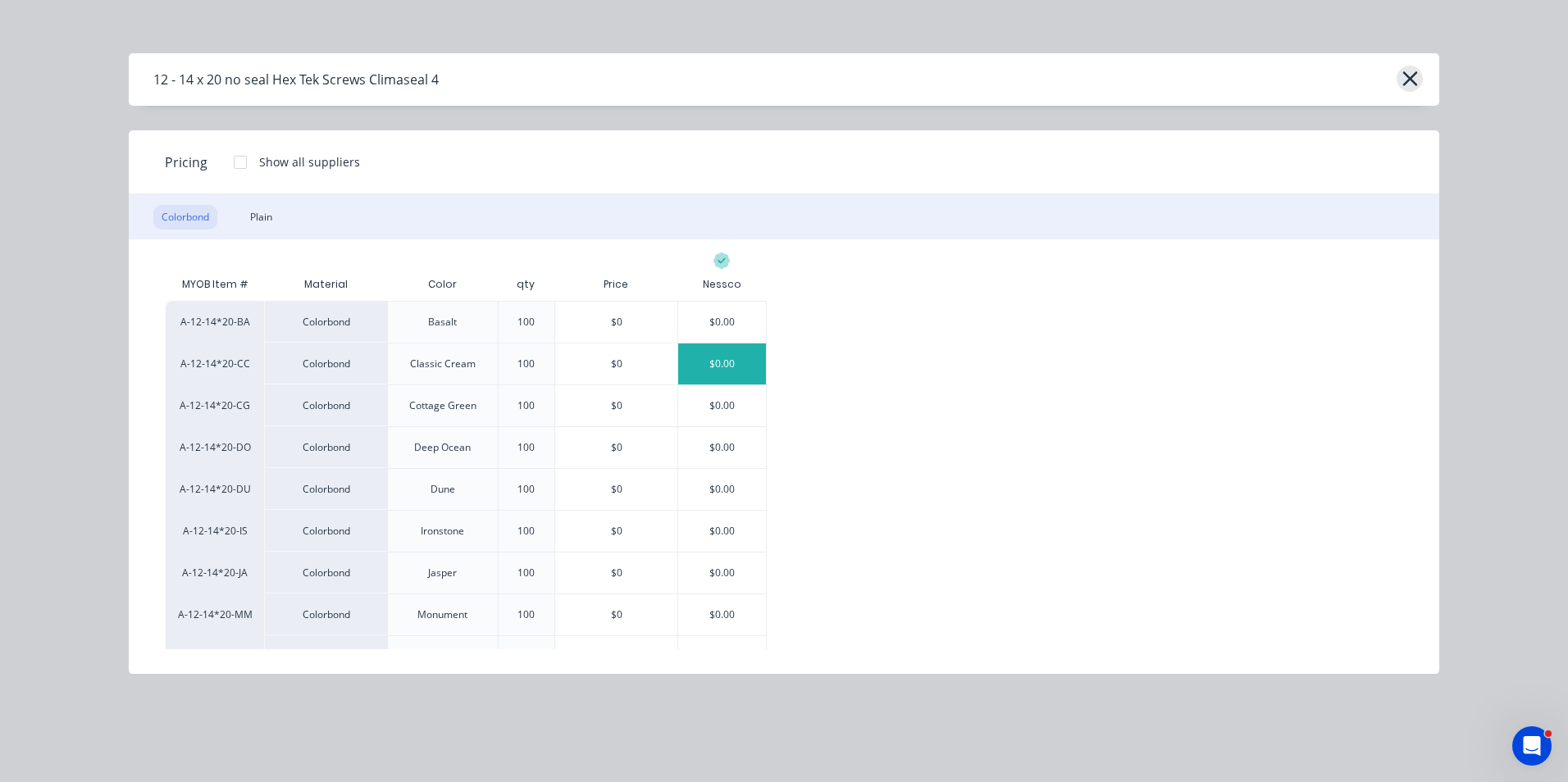
click at [1415, 81] on div "12 - 14 x 20 no seal Hex Tek Screws Climaseal 4" at bounding box center [784, 79] width 1311 height 52
click at [1415, 86] on icon "button" at bounding box center [1409, 78] width 17 height 23
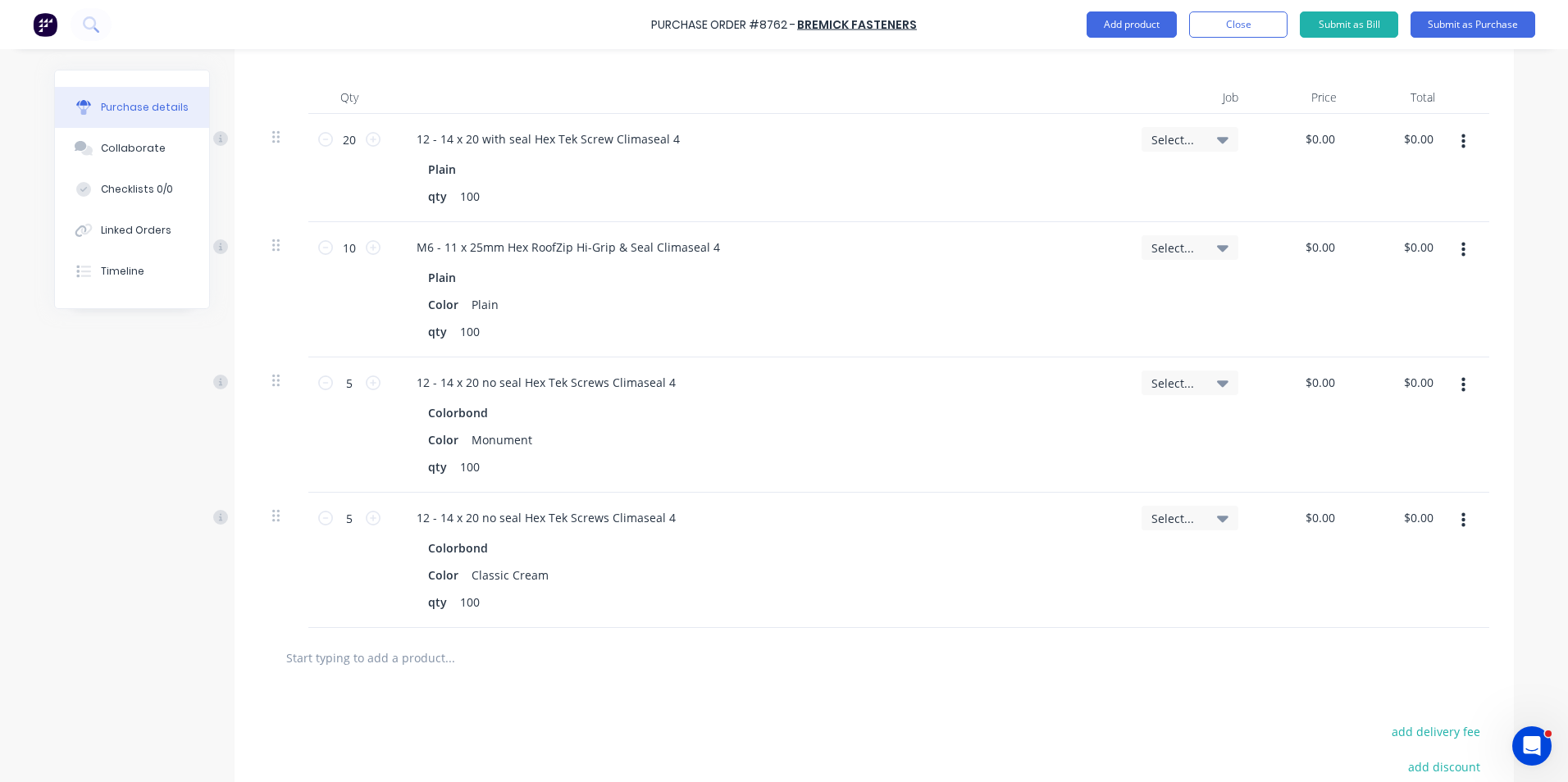
drag, startPoint x: 1446, startPoint y: 521, endPoint x: 1445, endPoint y: 537, distance: 16.0
click at [1445, 534] on button "button" at bounding box center [1462, 521] width 38 height 30
click at [1433, 601] on button "Duplicate" at bounding box center [1412, 597] width 139 height 33
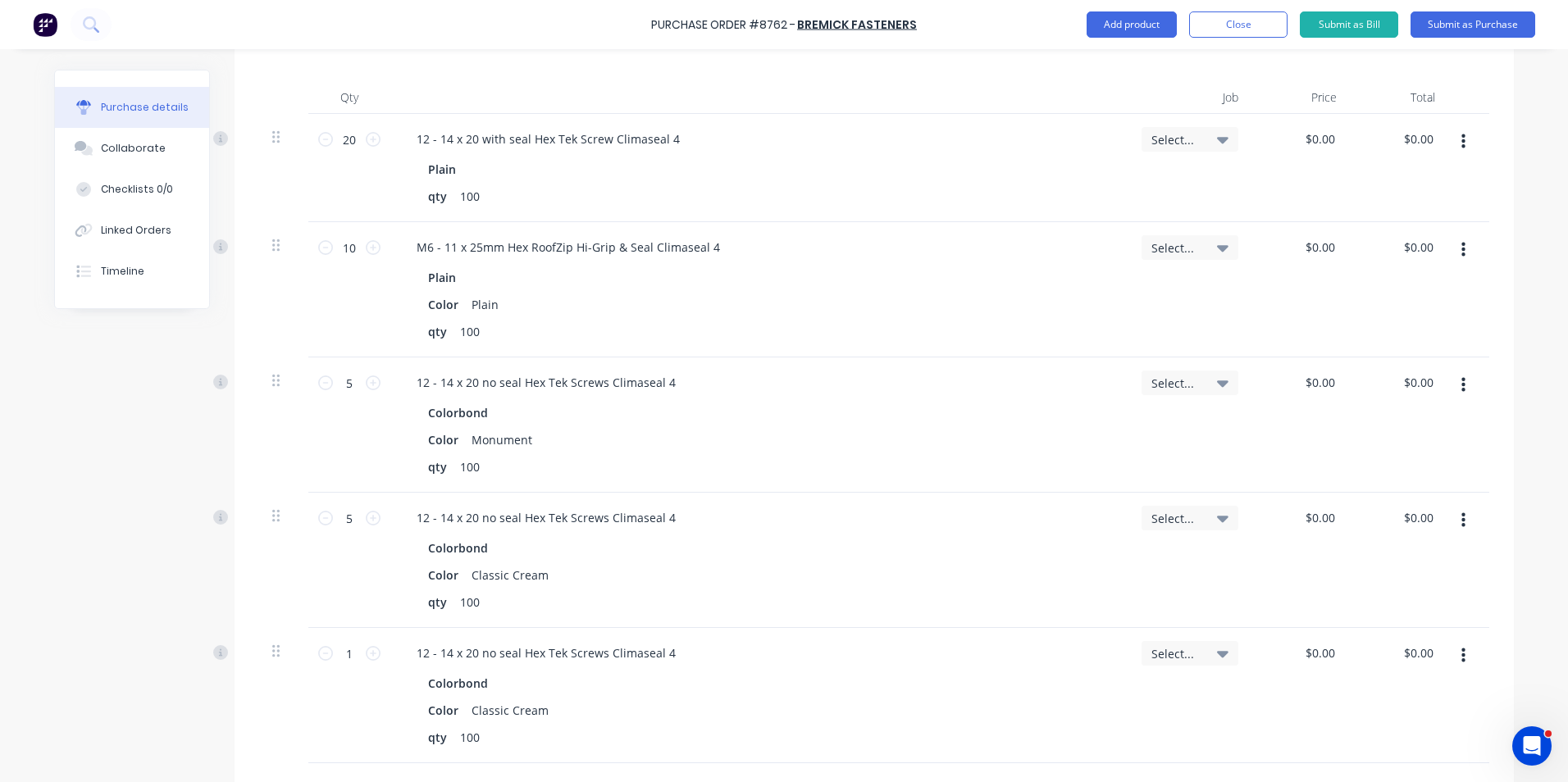
drag, startPoint x: 1453, startPoint y: 639, endPoint x: 1443, endPoint y: 704, distance: 65.8
click at [1448, 690] on div at bounding box center [1468, 695] width 41 height 135
drag, startPoint x: 1450, startPoint y: 649, endPoint x: 1448, endPoint y: 676, distance: 27.1
click at [1448, 658] on button "button" at bounding box center [1462, 656] width 38 height 30
click at [1453, 712] on button "Edit" at bounding box center [1412, 699] width 139 height 33
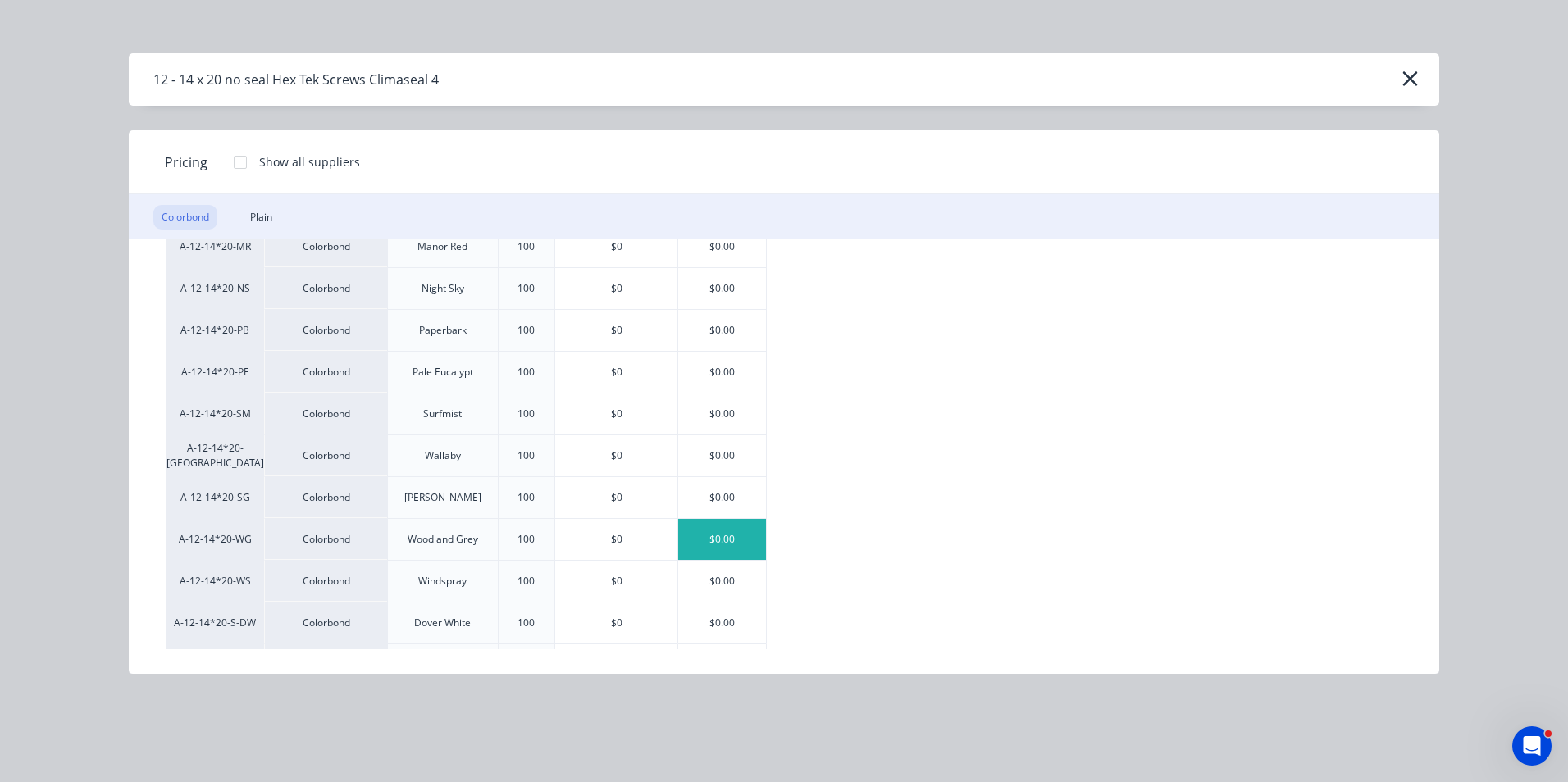
click at [765, 547] on div "$0.00" at bounding box center [722, 539] width 88 height 41
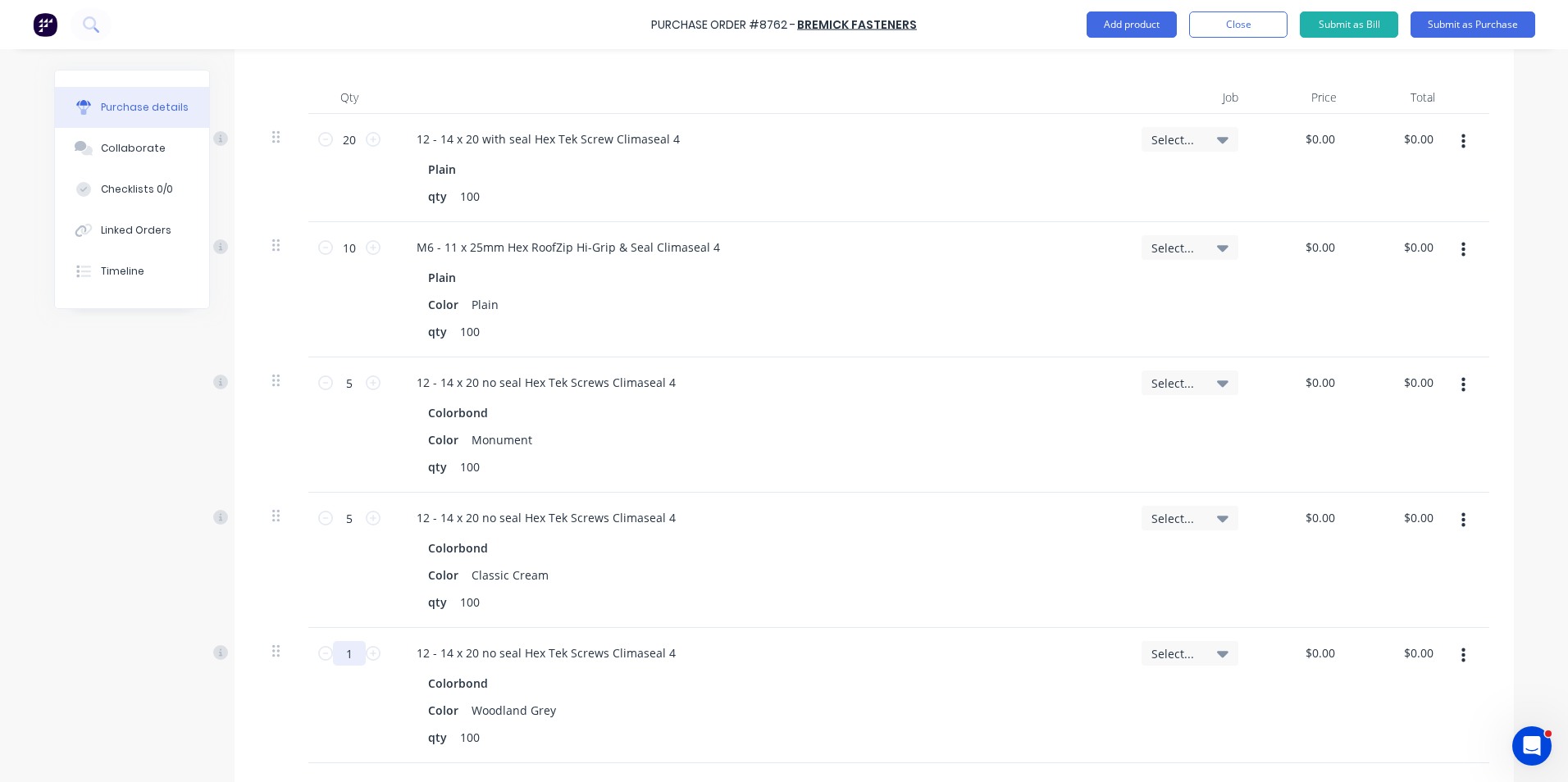
click at [339, 662] on input "1" at bounding box center [349, 653] width 33 height 25
type input "10"
click at [796, 696] on div "Colorbond Color Woodland Grey qty 100" at bounding box center [759, 710] width 712 height 78
click at [827, 537] on div "Colorbond" at bounding box center [759, 548] width 663 height 24
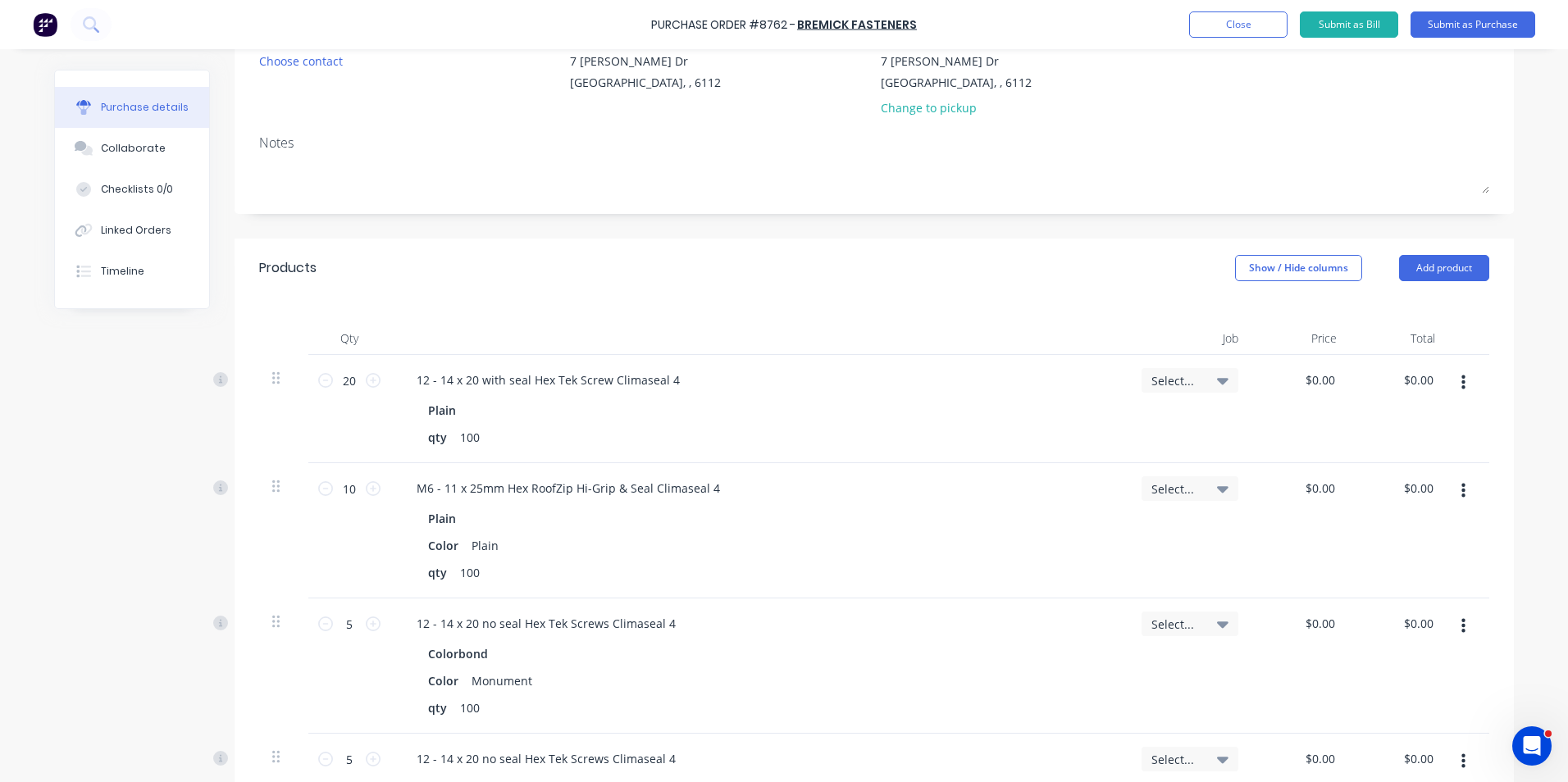
scroll to position [81, 0]
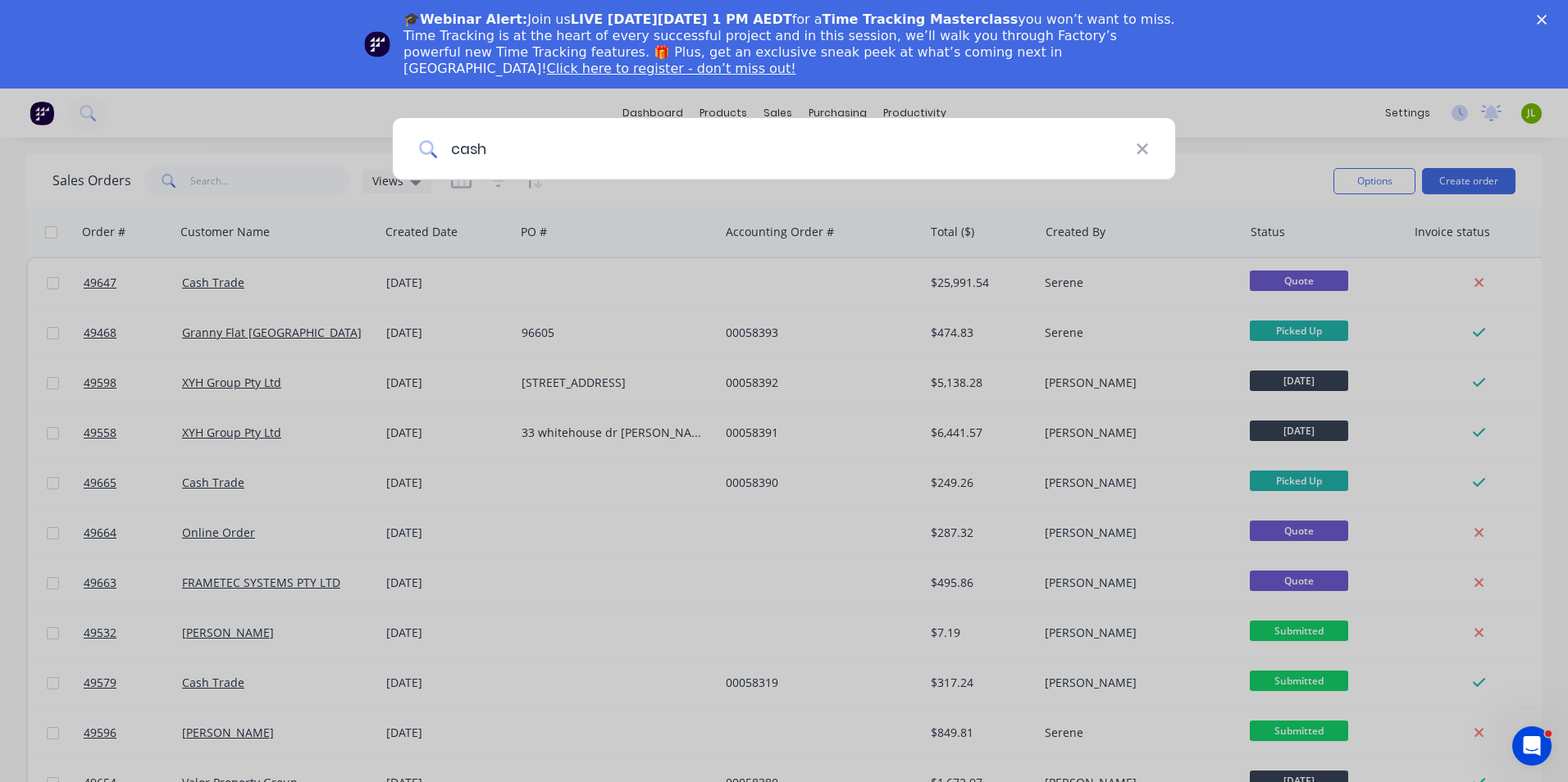
type input "cash"
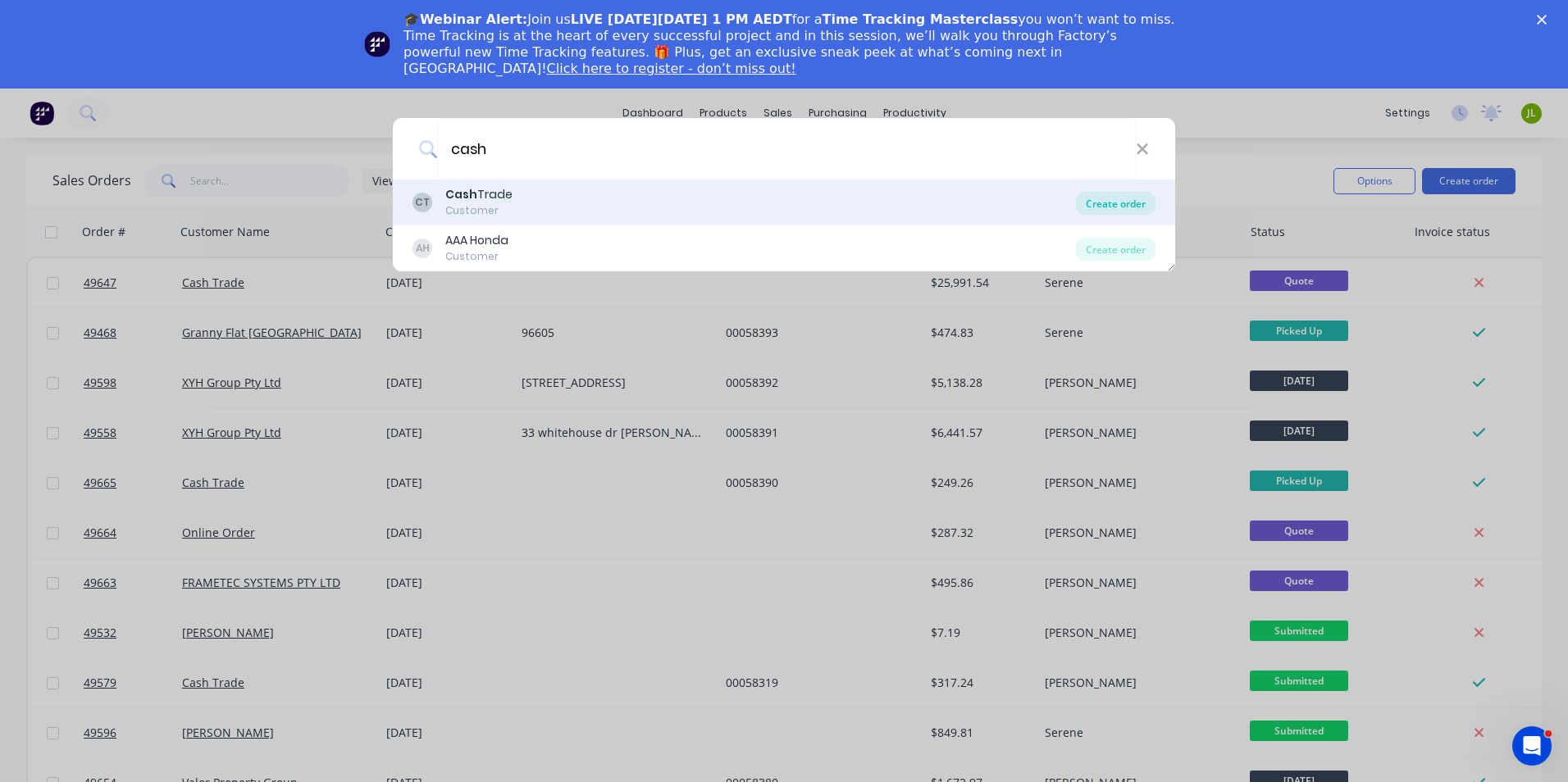
click at [1119, 202] on div "Create order" at bounding box center [1115, 203] width 80 height 23
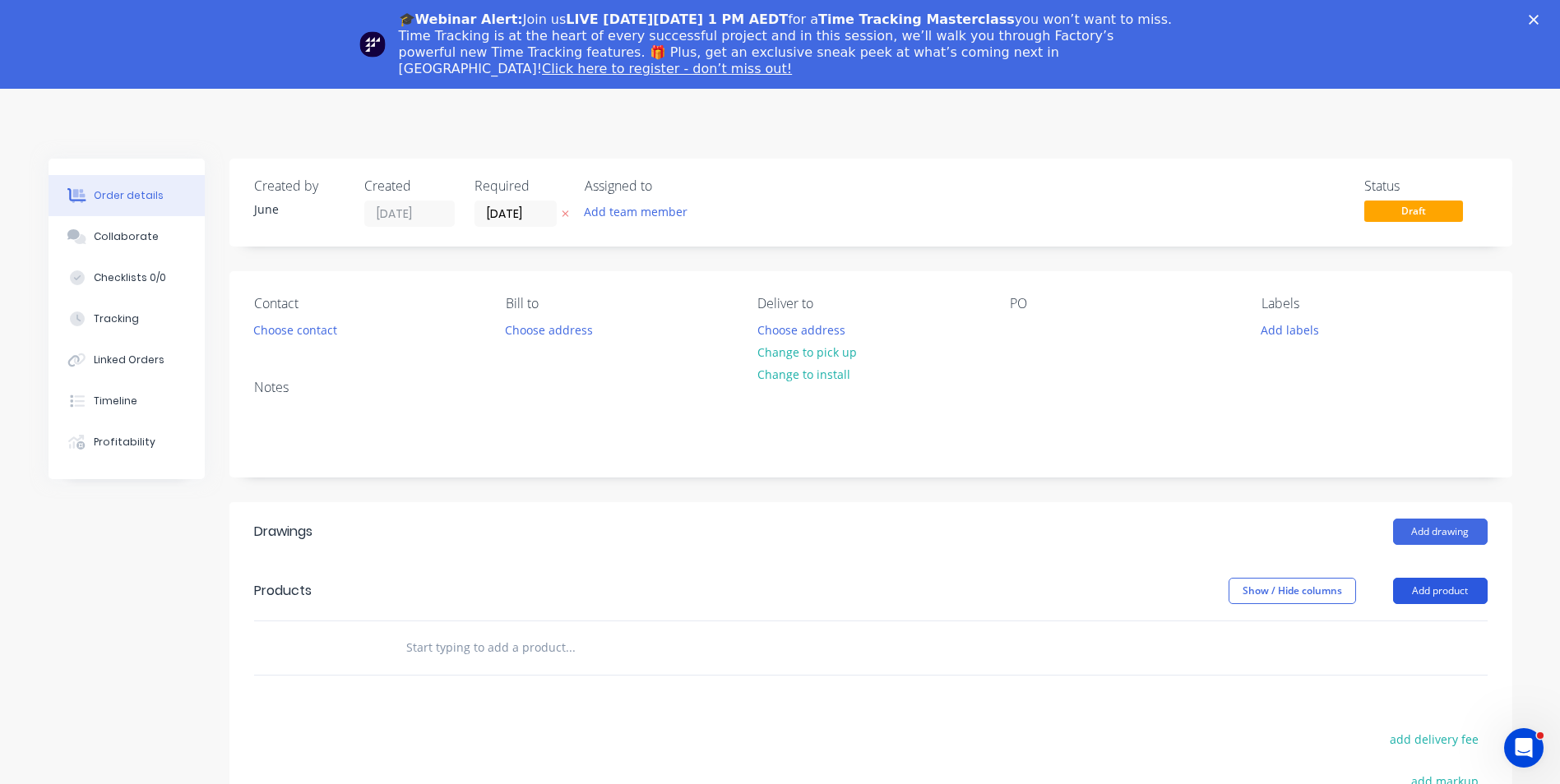
click at [1452, 600] on button "Add product" at bounding box center [1441, 591] width 95 height 27
click at [1396, 630] on div "Product catalogue" at bounding box center [1410, 633] width 127 height 24
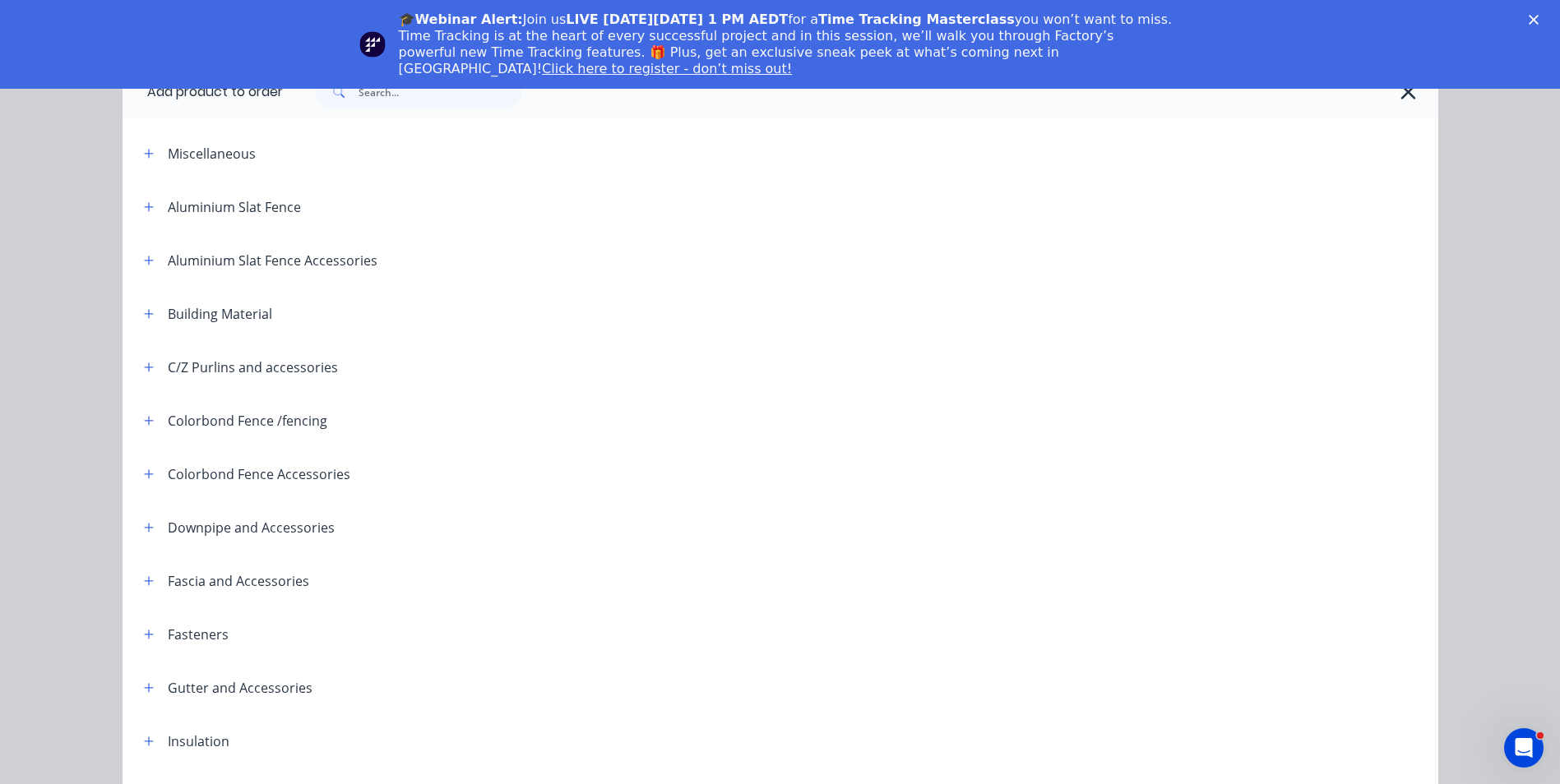
click at [1539, 20] on icon "Close" at bounding box center [1534, 20] width 10 height 10
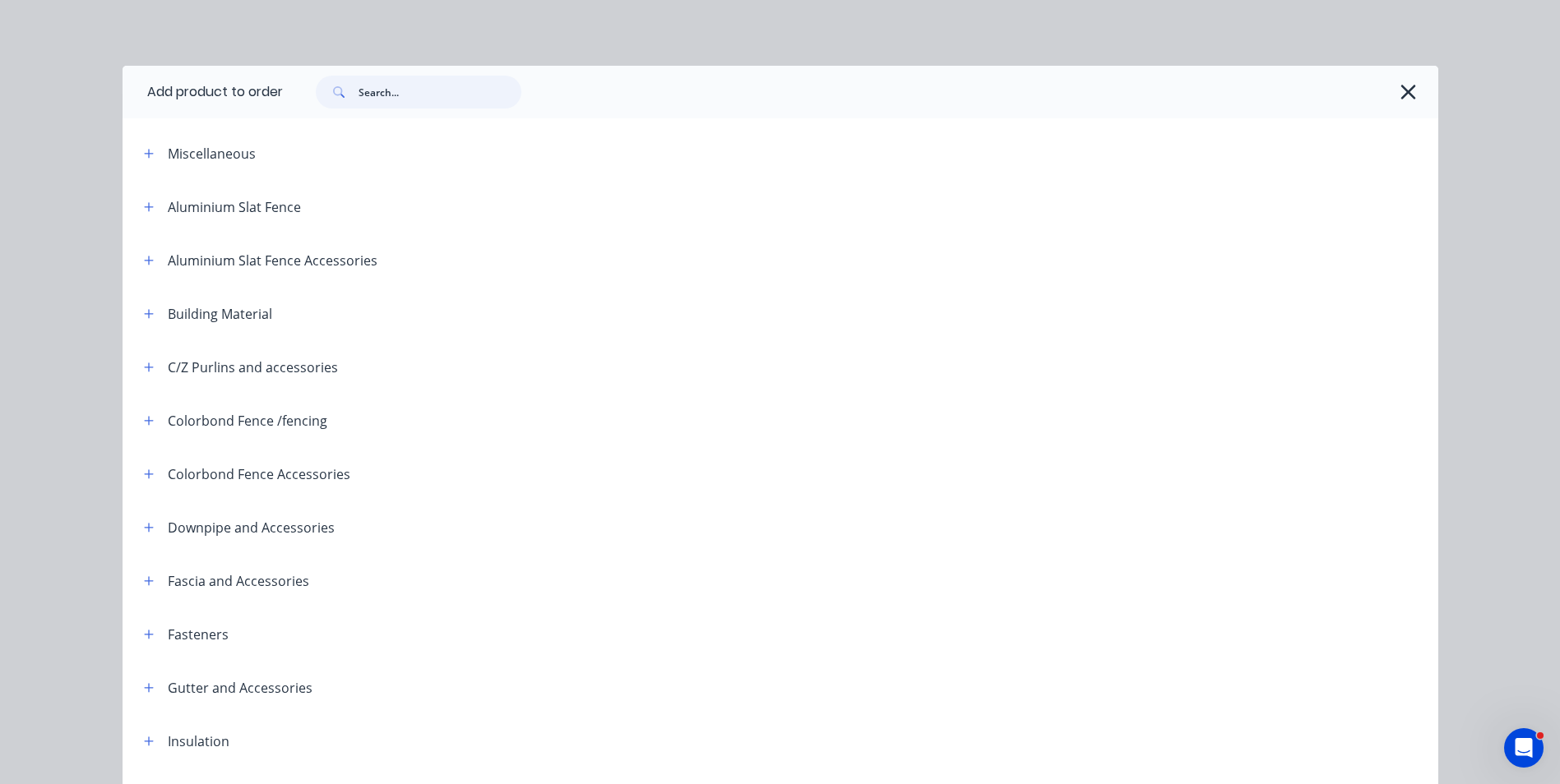
click at [451, 91] on input "text" at bounding box center [440, 91] width 163 height 33
type input "roof"
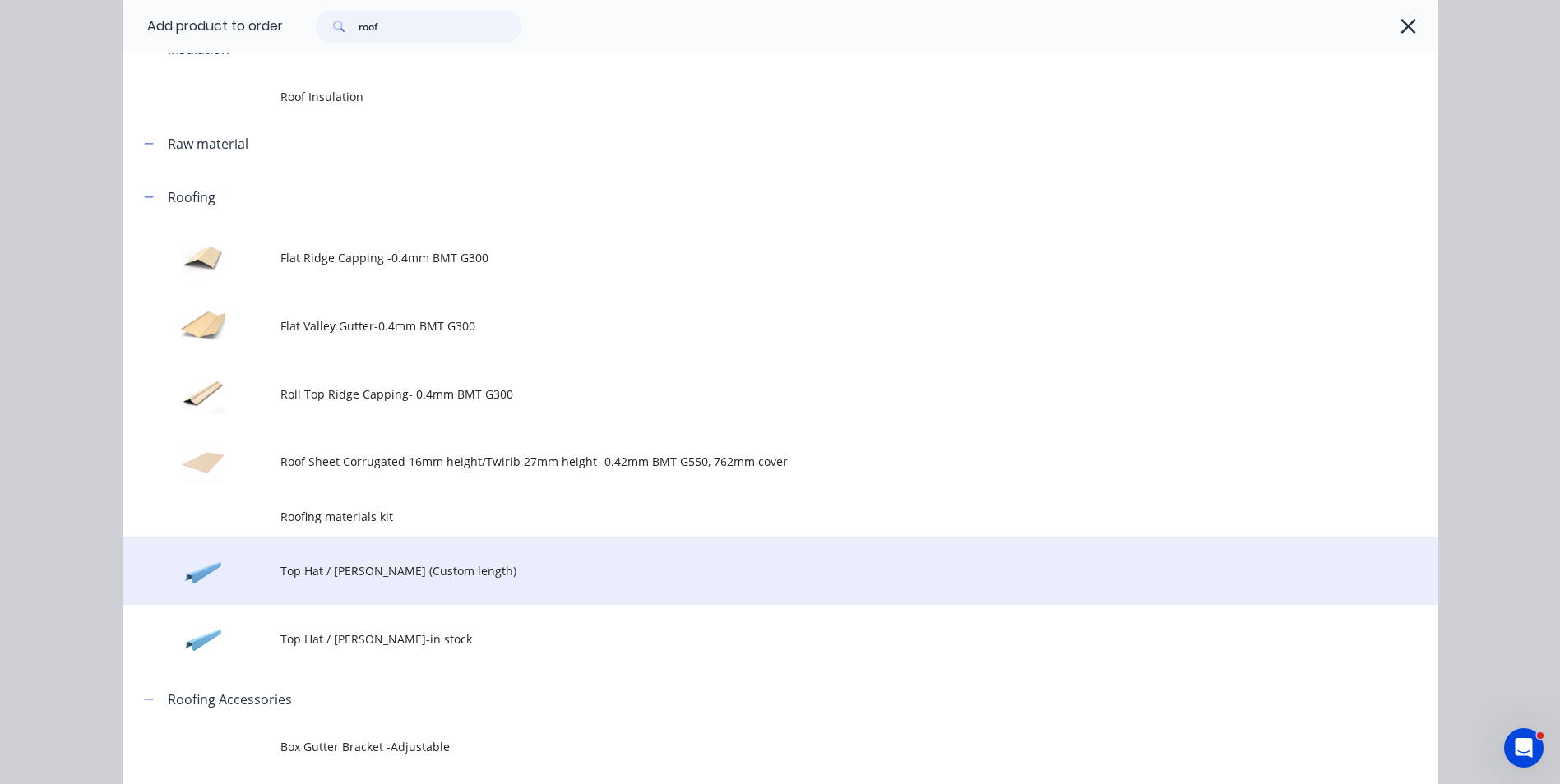
scroll to position [740, 0]
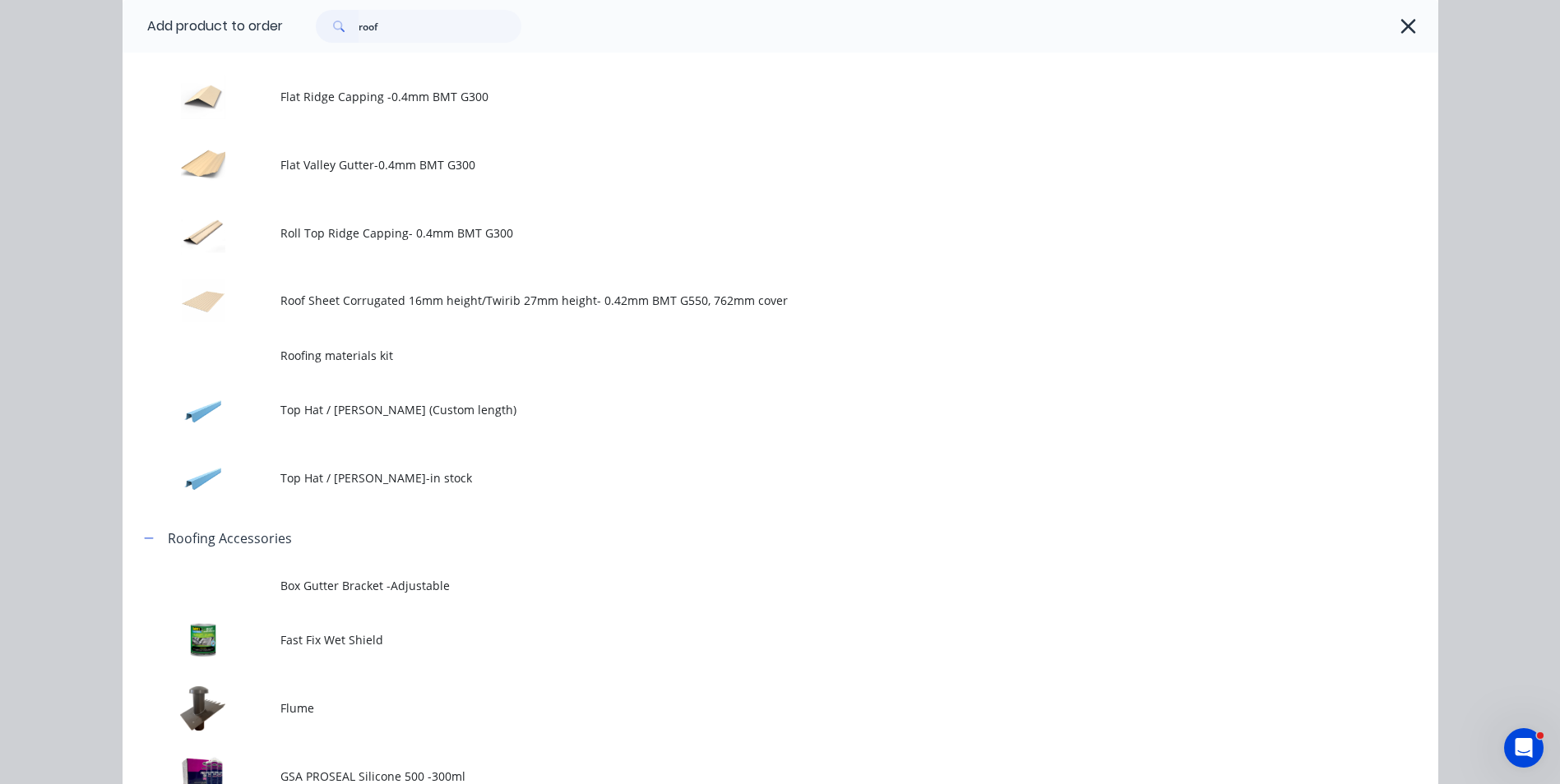
click at [374, 300] on span "Roof Sheet Corrugated 16mm height/Twirib 27mm height- 0.42mm BMT G550, 762mm co…" at bounding box center [744, 300] width 926 height 17
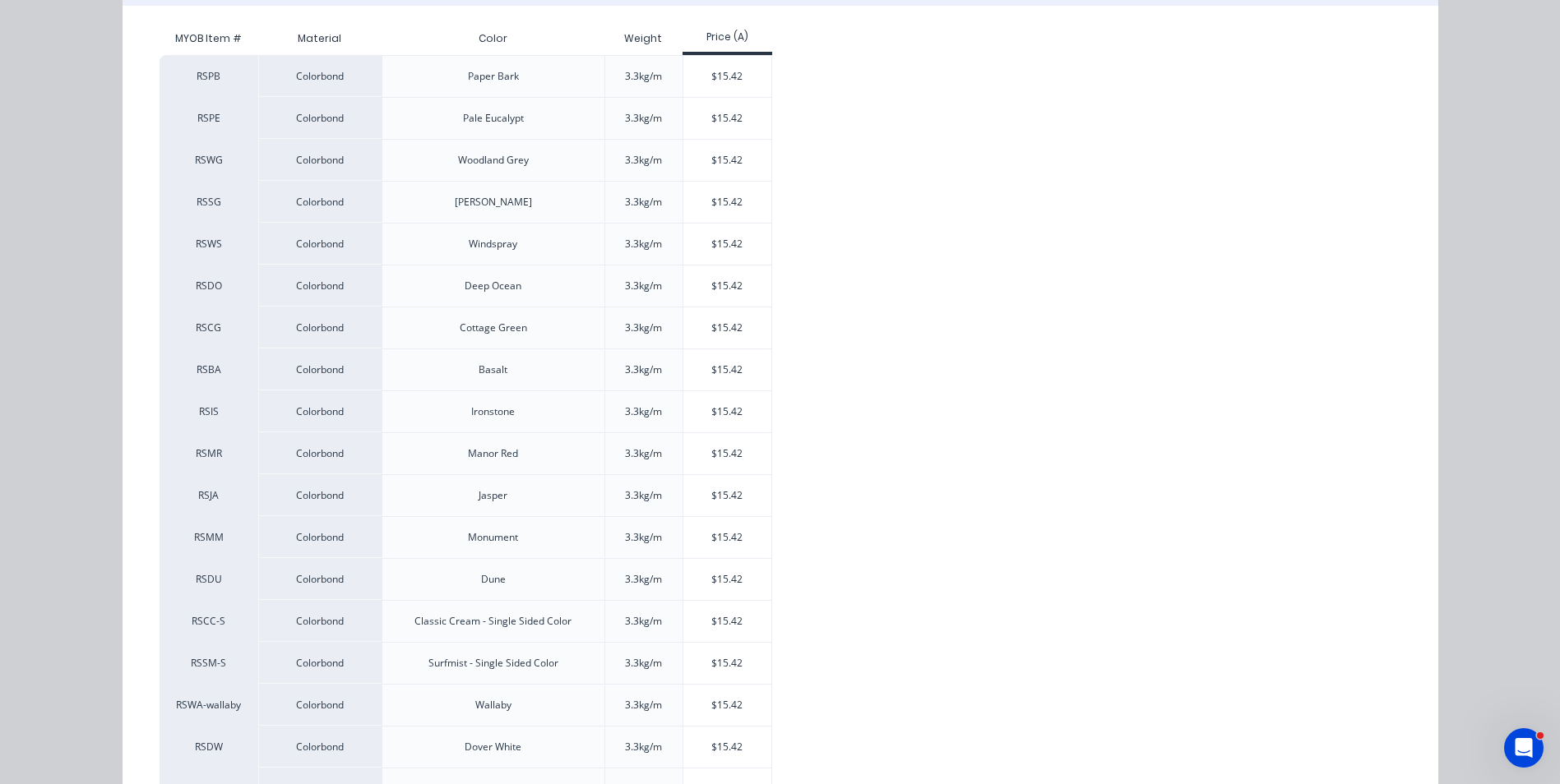
scroll to position [305, 0]
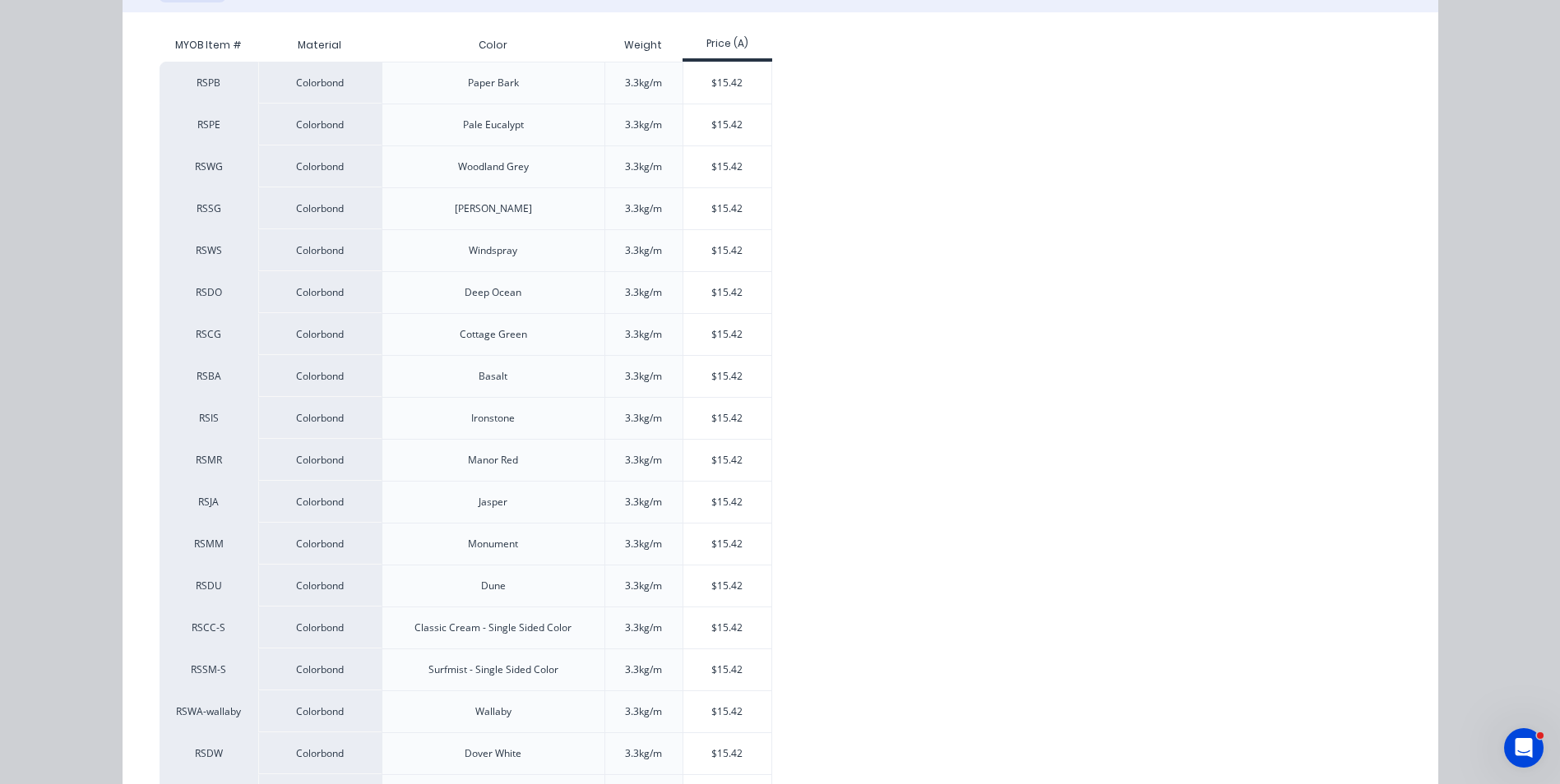
drag, startPoint x: 686, startPoint y: 241, endPoint x: 670, endPoint y: 296, distance: 57.3
click at [687, 241] on div "$15.42" at bounding box center [727, 251] width 88 height 42
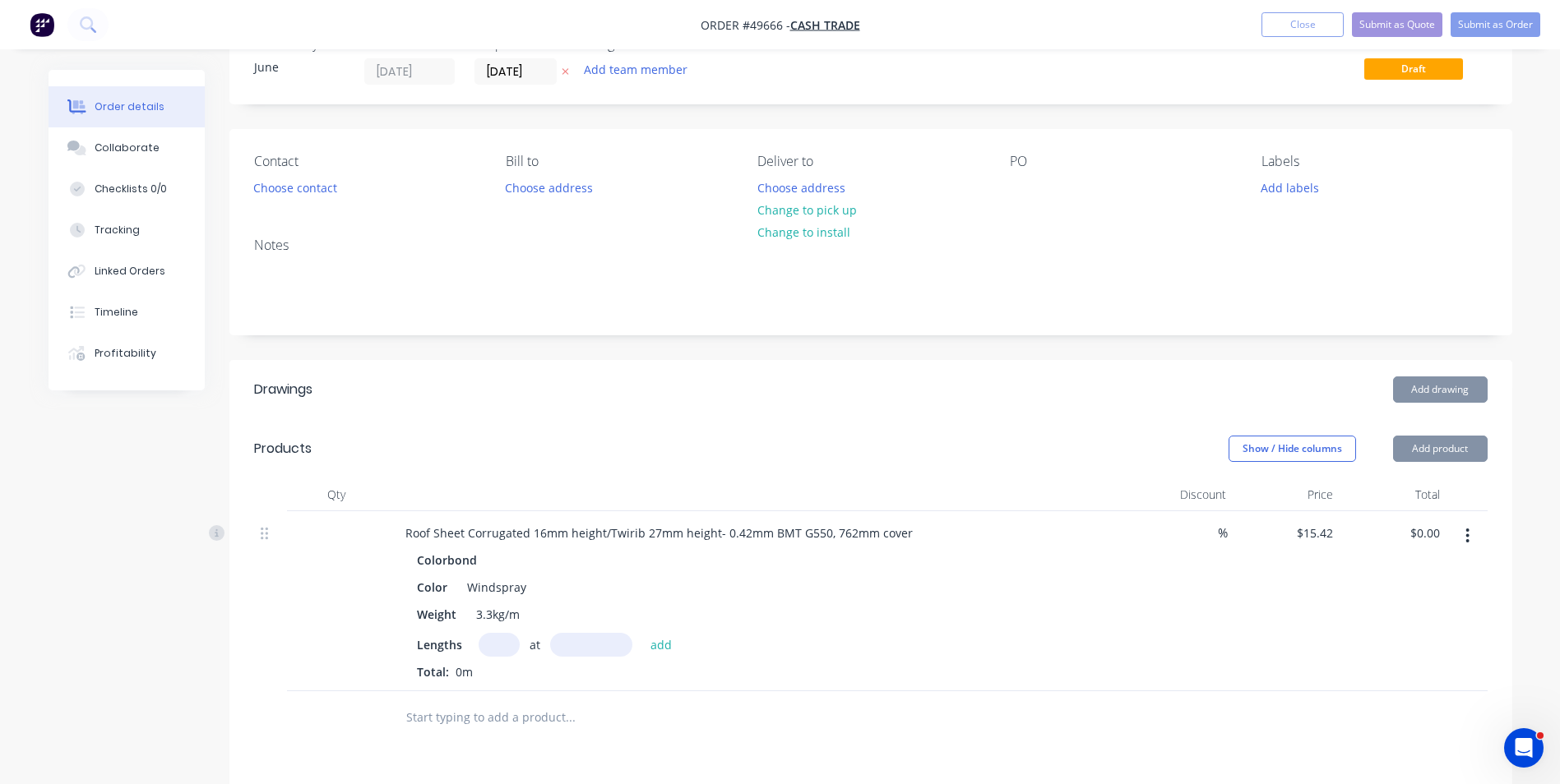
scroll to position [82, 0]
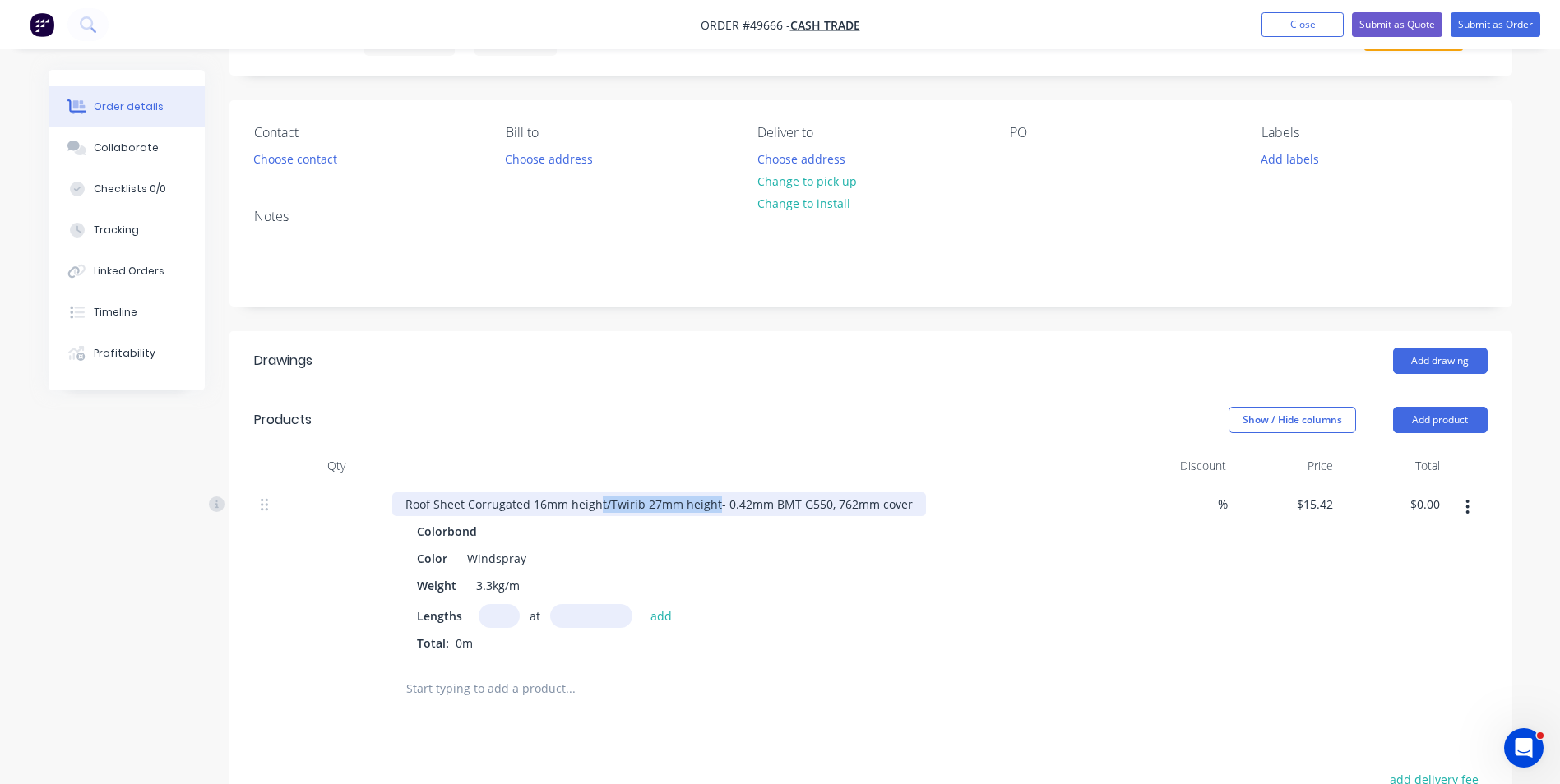
drag, startPoint x: 599, startPoint y: 505, endPoint x: 714, endPoint y: 495, distance: 115.4
click at [714, 495] on div "Roof Sheet Corrugated 16mm height/Twirib 27mm height- 0.42mm BMT G550, 762mm co…" at bounding box center [660, 504] width 534 height 24
click at [501, 609] on input "text" at bounding box center [500, 616] width 42 height 24
type input "18"
click at [590, 622] on input "text" at bounding box center [591, 616] width 82 height 24
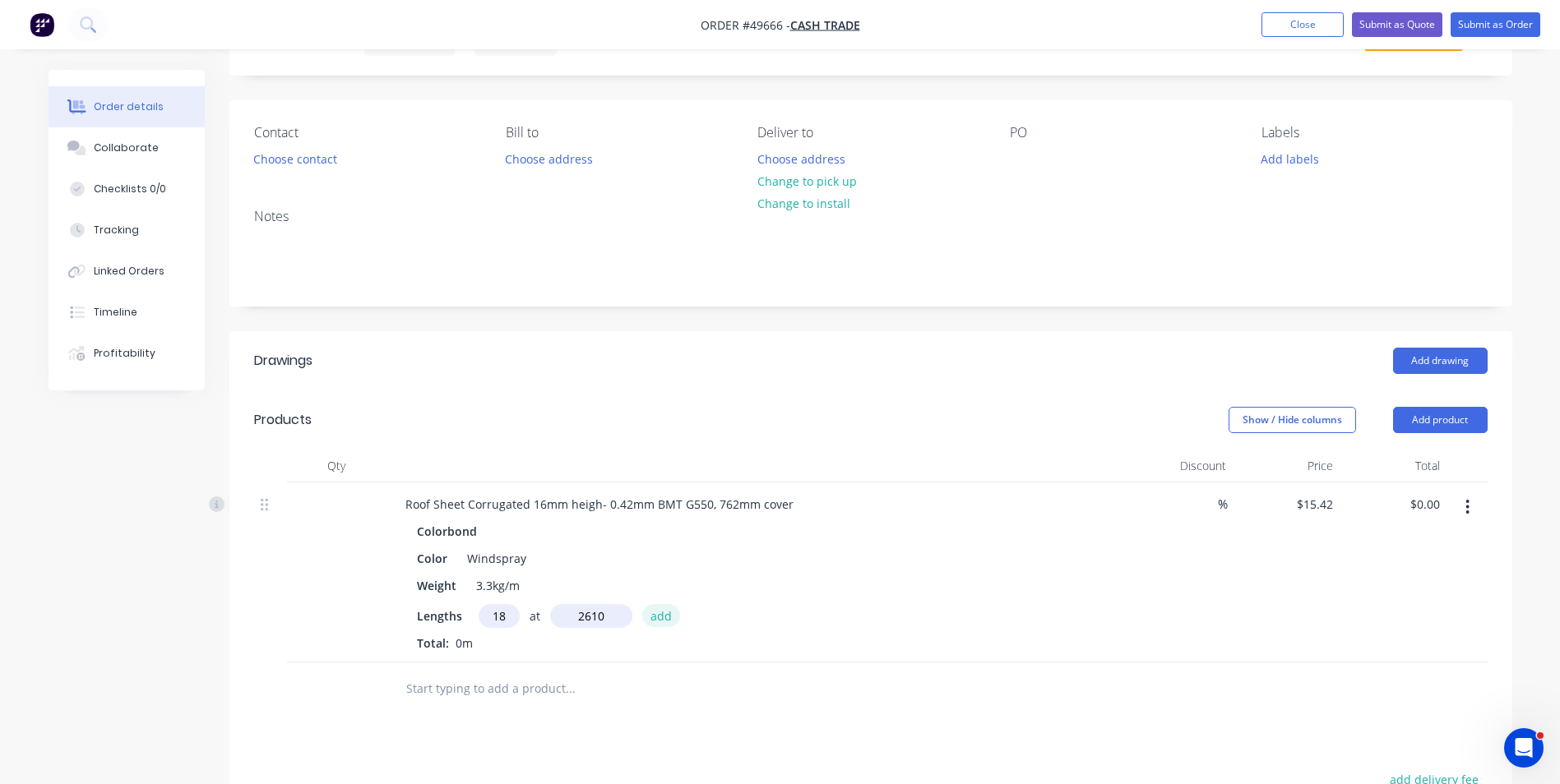
type input "2610mm"
click at [670, 615] on button "add" at bounding box center [661, 615] width 39 height 22
type input "$724.43"
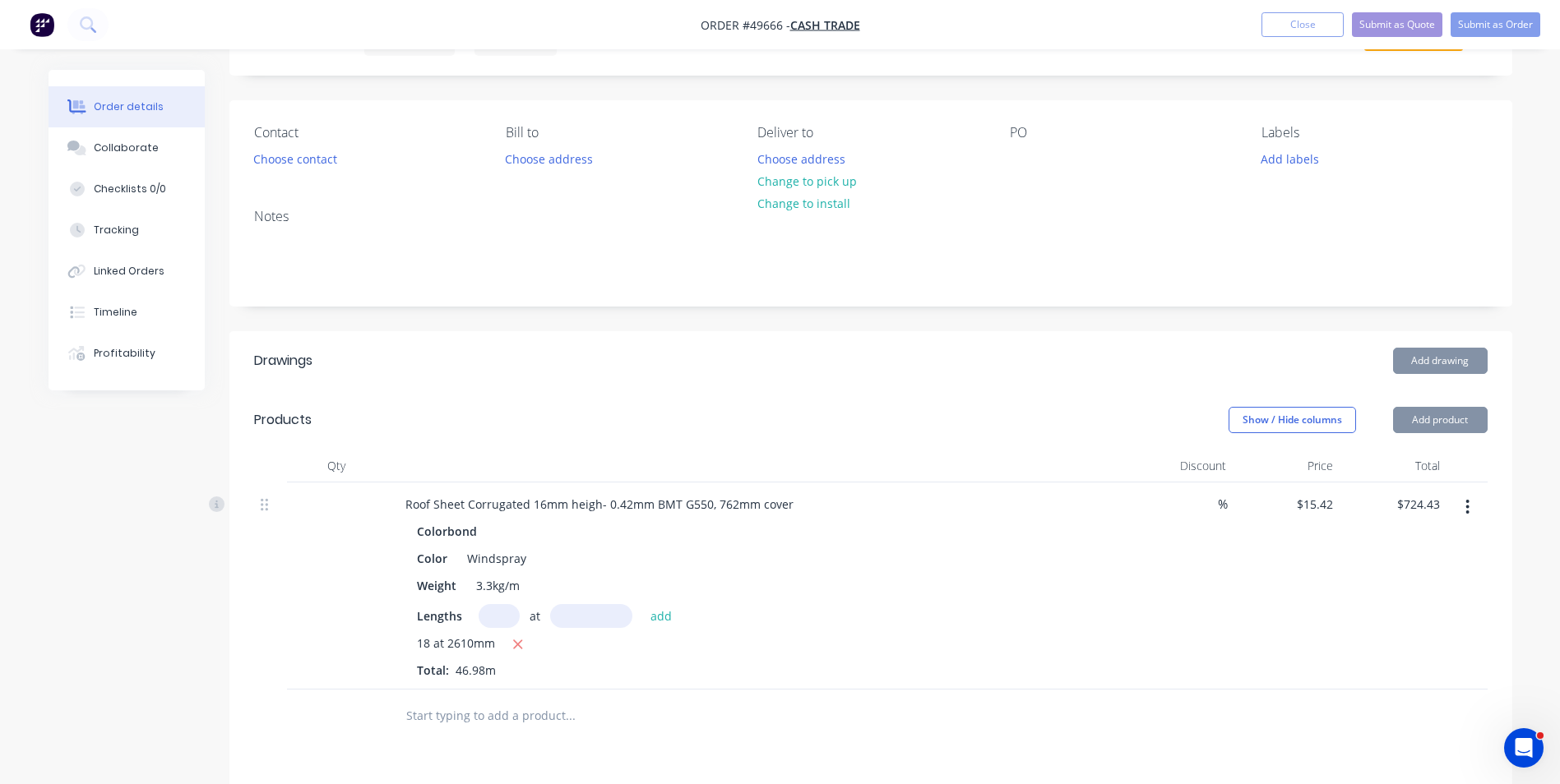
click at [781, 592] on div "Weight 3.3kg/m" at bounding box center [753, 585] width 685 height 24
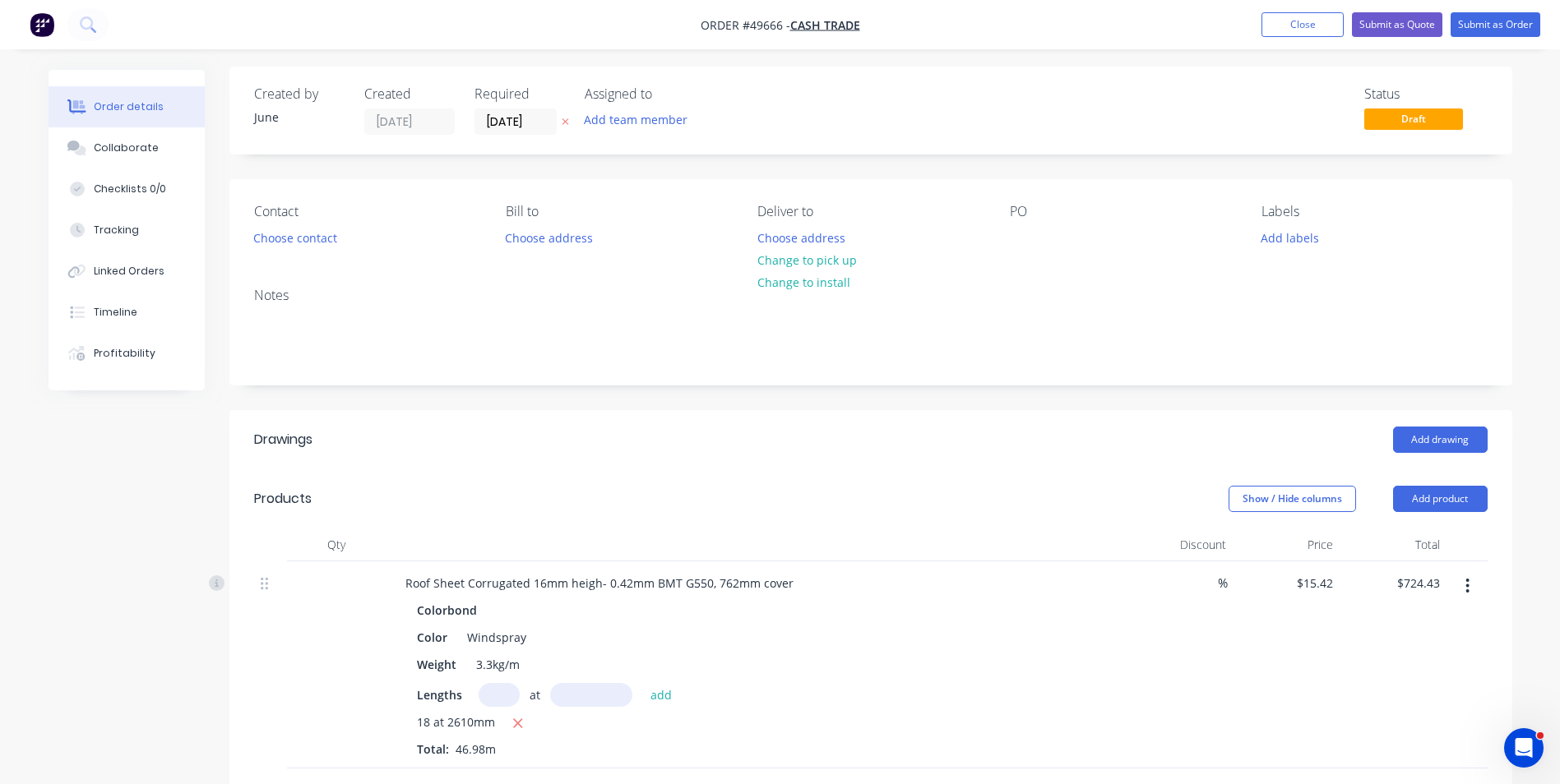
scroll to position [0, 0]
click at [542, 131] on input "[DATE]" at bounding box center [515, 125] width 80 height 25
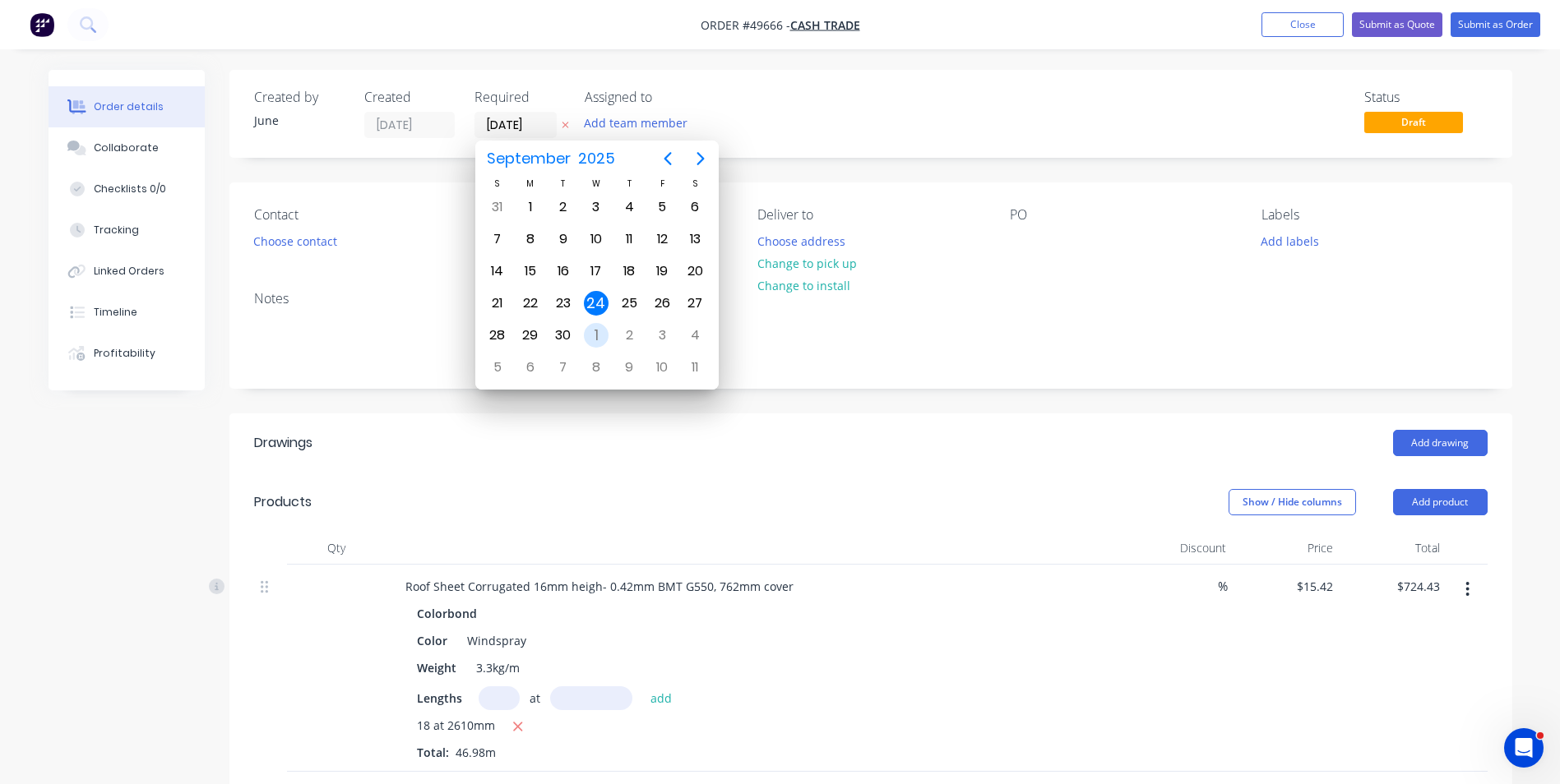
click at [603, 338] on div "1" at bounding box center [596, 335] width 25 height 25
type input "[DATE]"
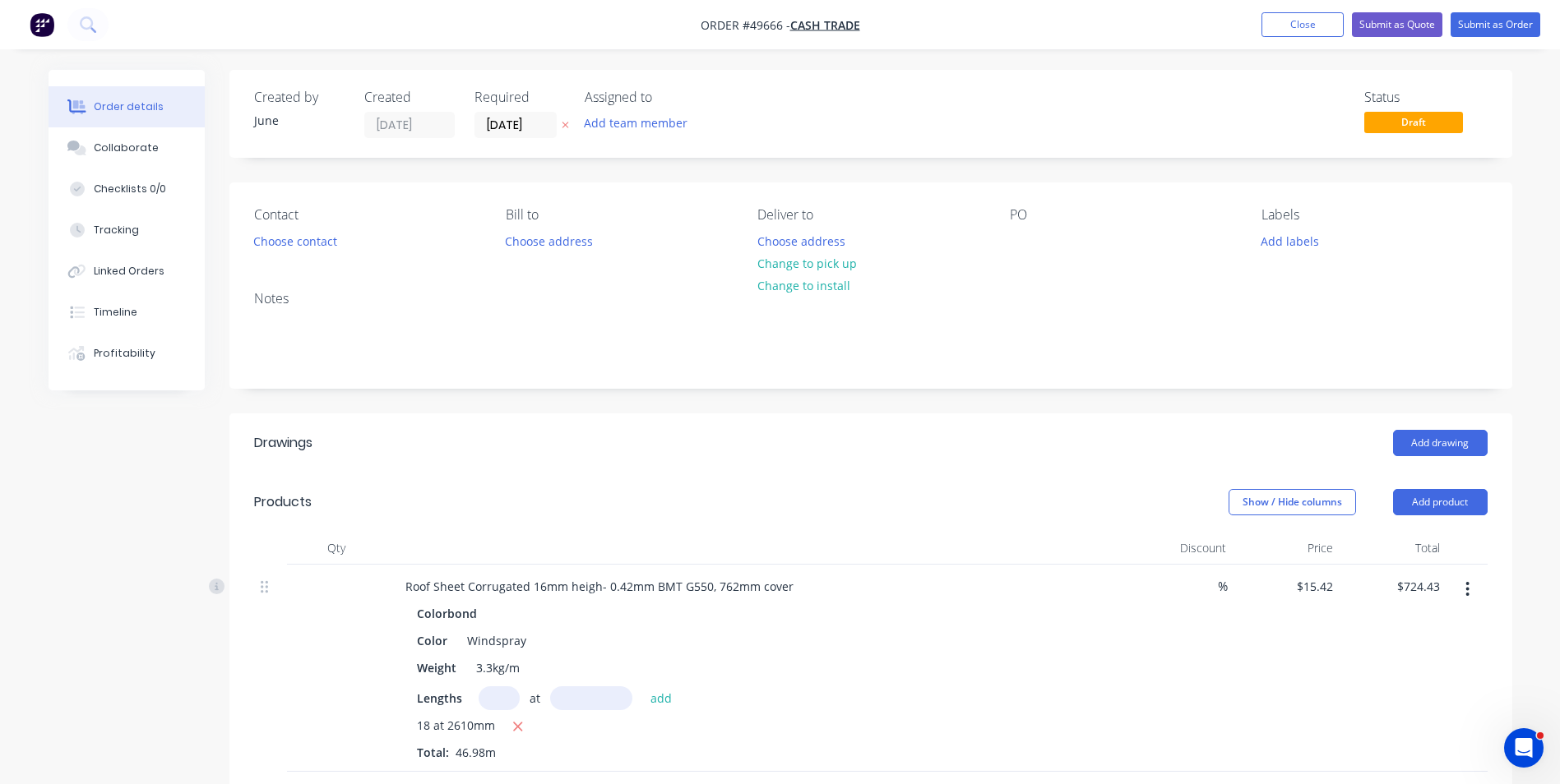
click at [850, 178] on div "Created by June Created [DATE] Required [DATE] Assigned to Add team member Stat…" at bounding box center [871, 627] width 1283 height 1114
click at [831, 261] on button "Change to pick up" at bounding box center [807, 263] width 117 height 22
click at [310, 235] on button "Choose contact" at bounding box center [295, 240] width 101 height 22
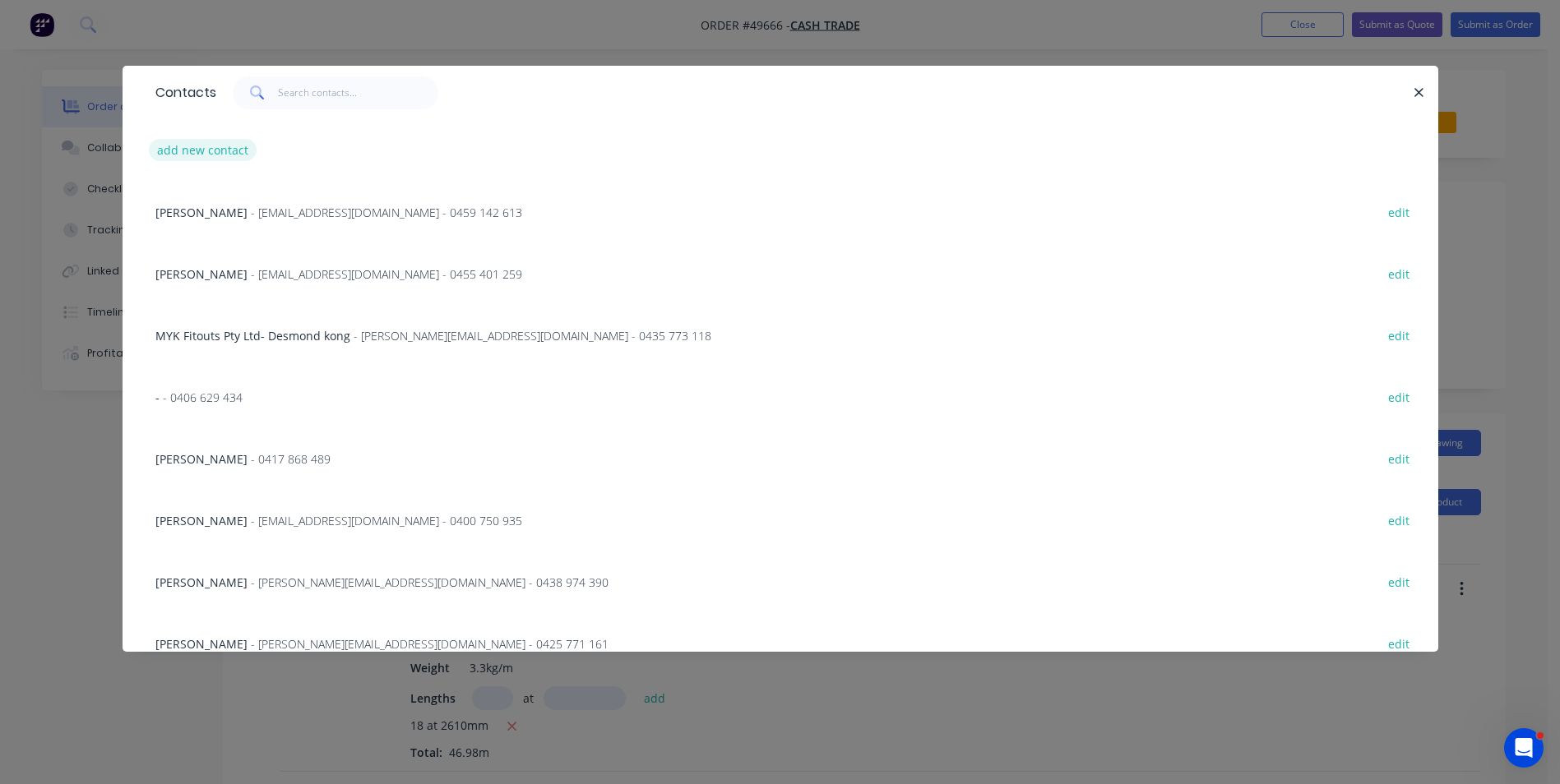
click at [213, 144] on button "add new contact" at bounding box center [204, 150] width 109 height 22
select select "AU"
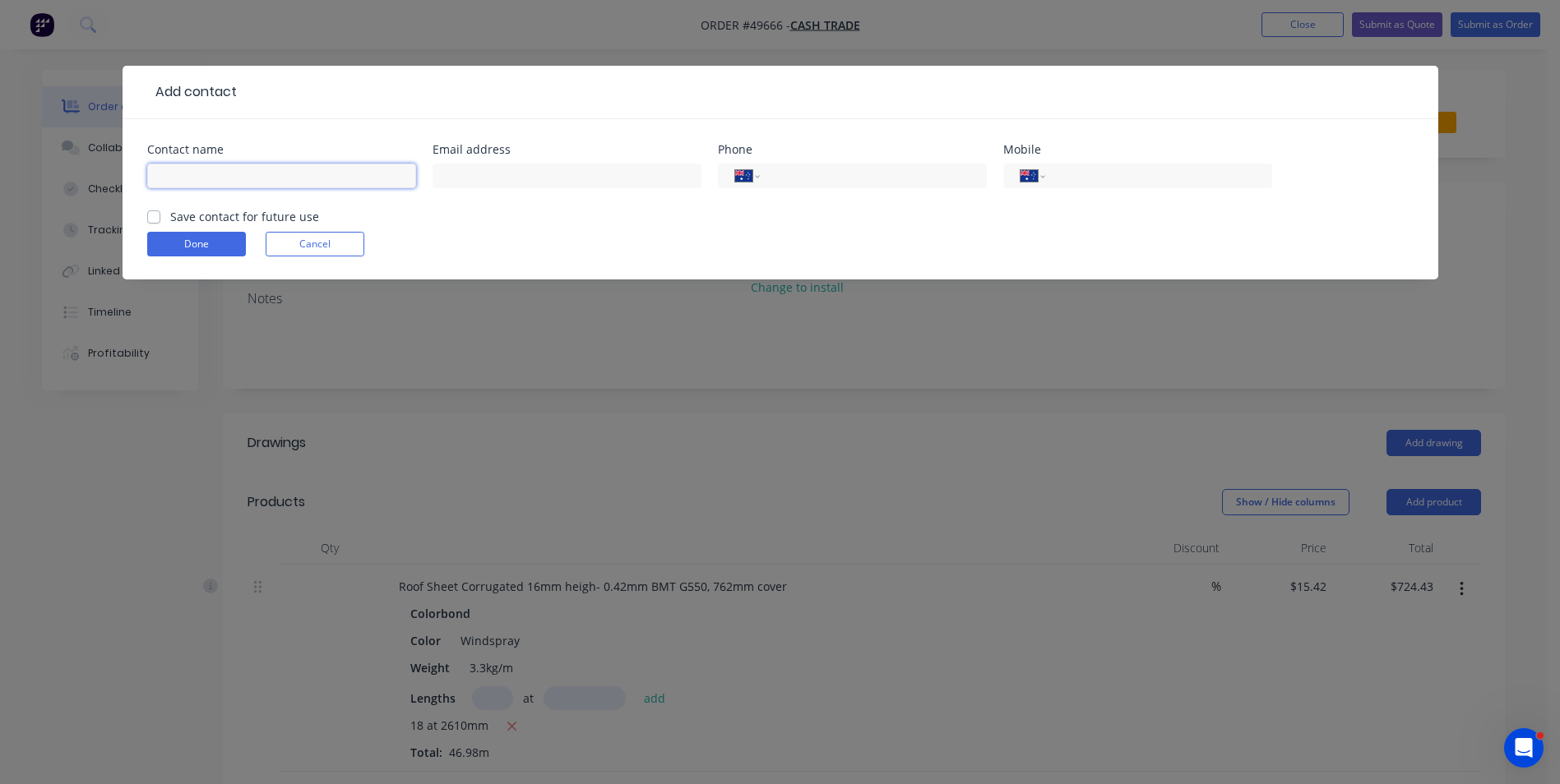
click at [289, 173] on input "text" at bounding box center [282, 175] width 269 height 25
type input "m"
type input "Mat"
click at [1056, 167] on input "tel" at bounding box center [1155, 176] width 198 height 19
type input "0400 766 529"
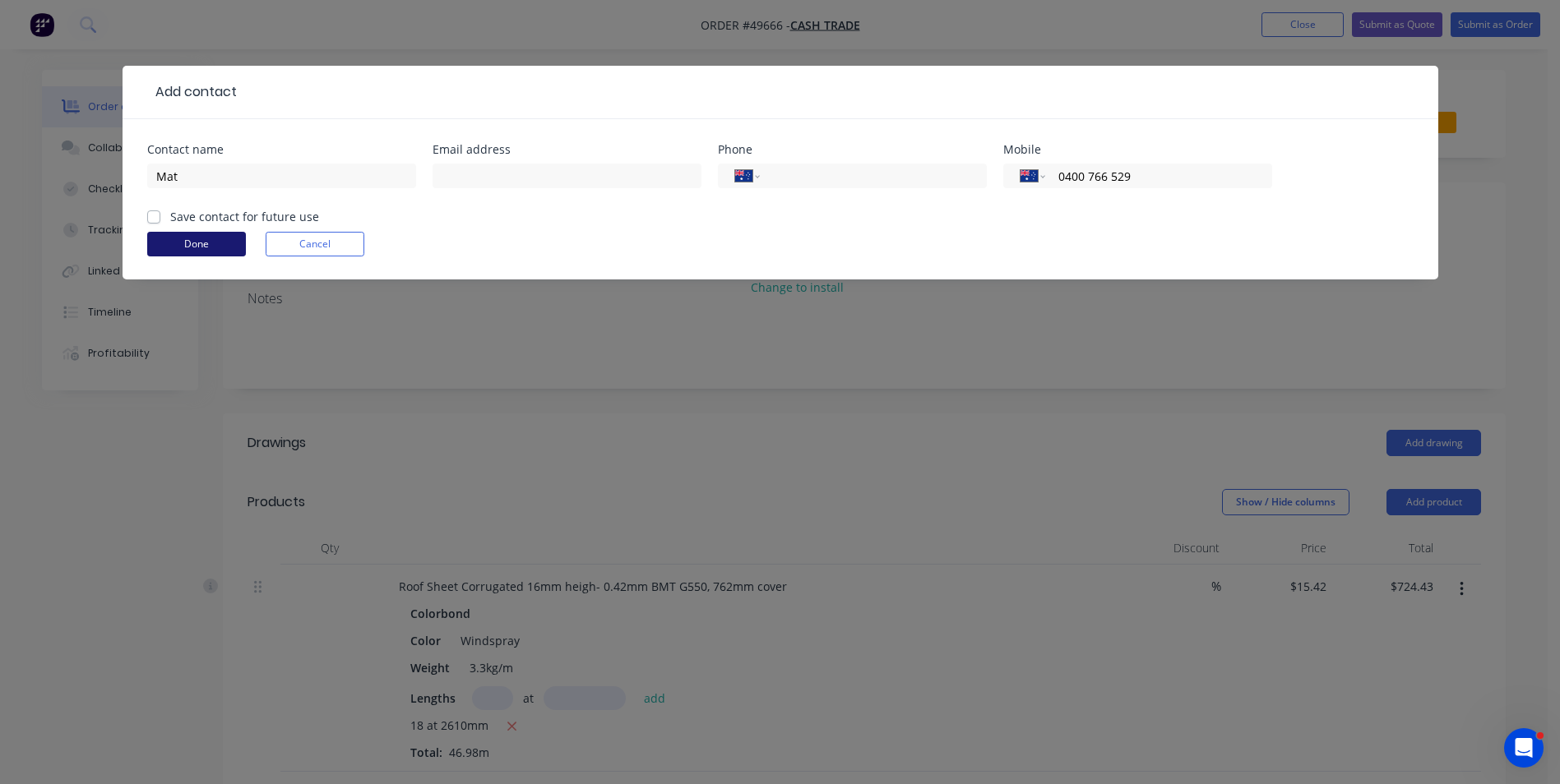
click at [233, 246] on button "Done" at bounding box center [197, 243] width 99 height 25
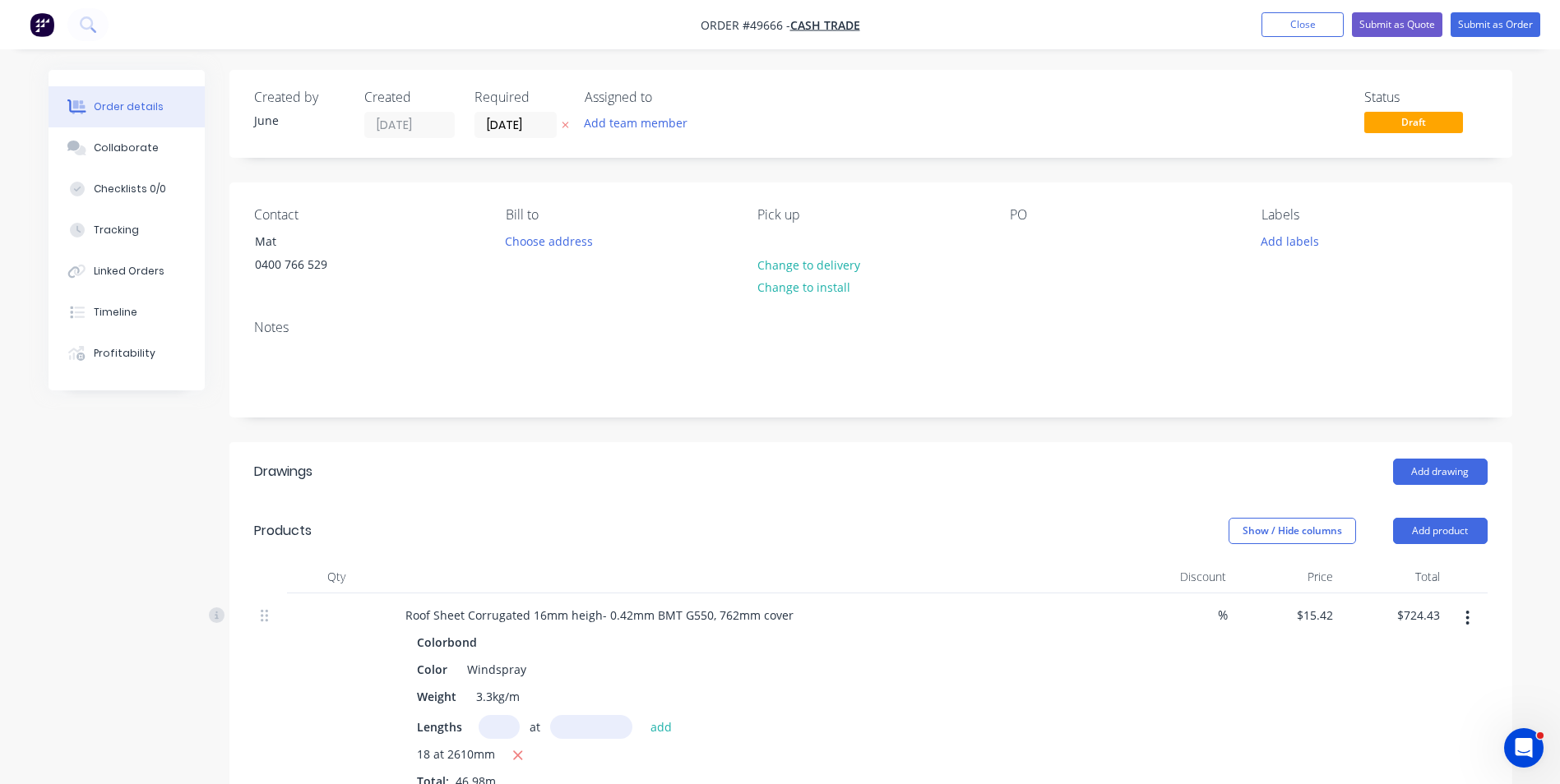
click at [966, 192] on div "Contact Mat [PHONE_NUMBER] Bill to Choose address Pick up Change to delivery Ch…" at bounding box center [871, 245] width 1283 height 125
click at [1491, 30] on button "Submit as Order" at bounding box center [1496, 24] width 90 height 25
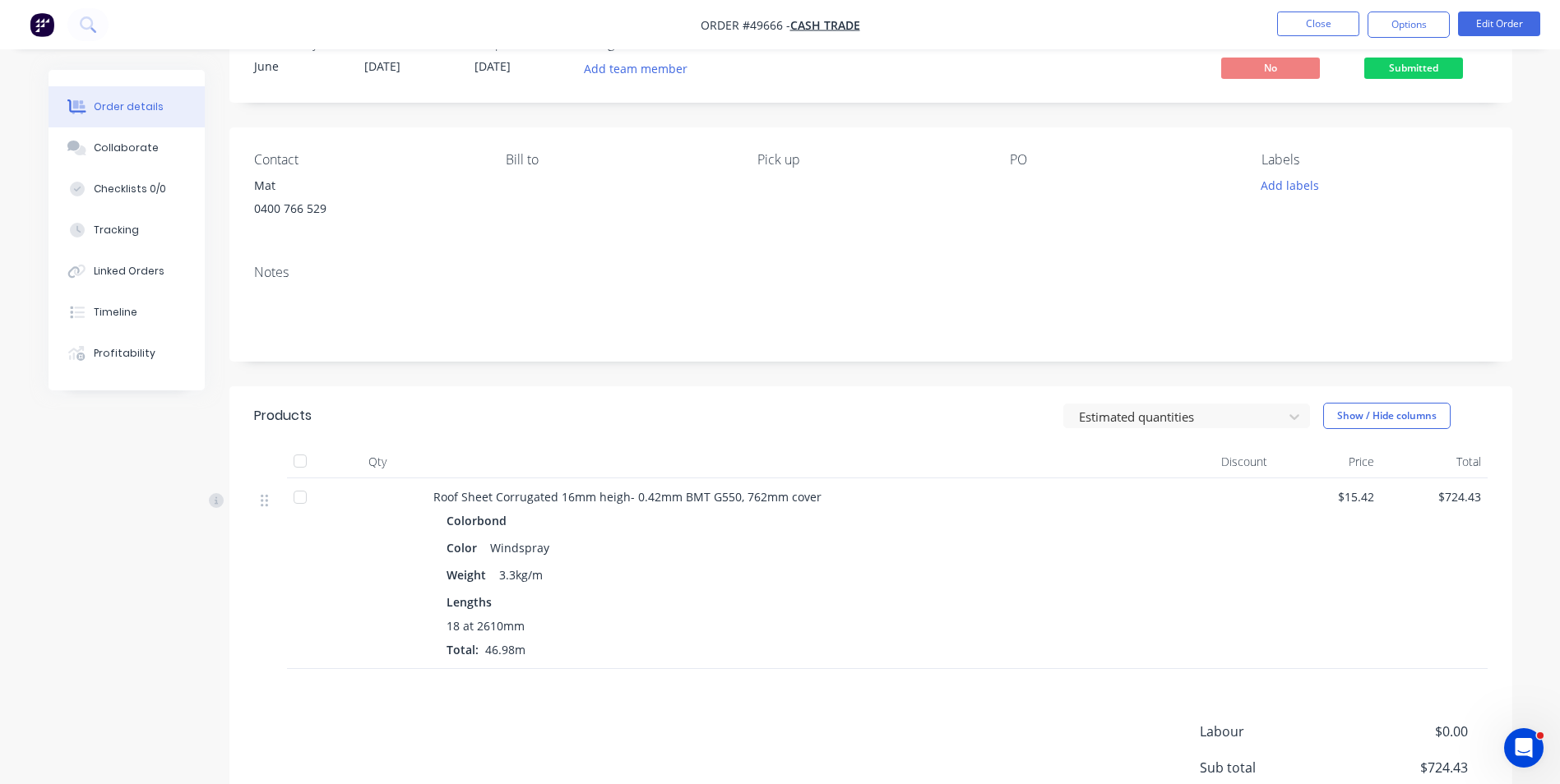
scroll to position [32, 0]
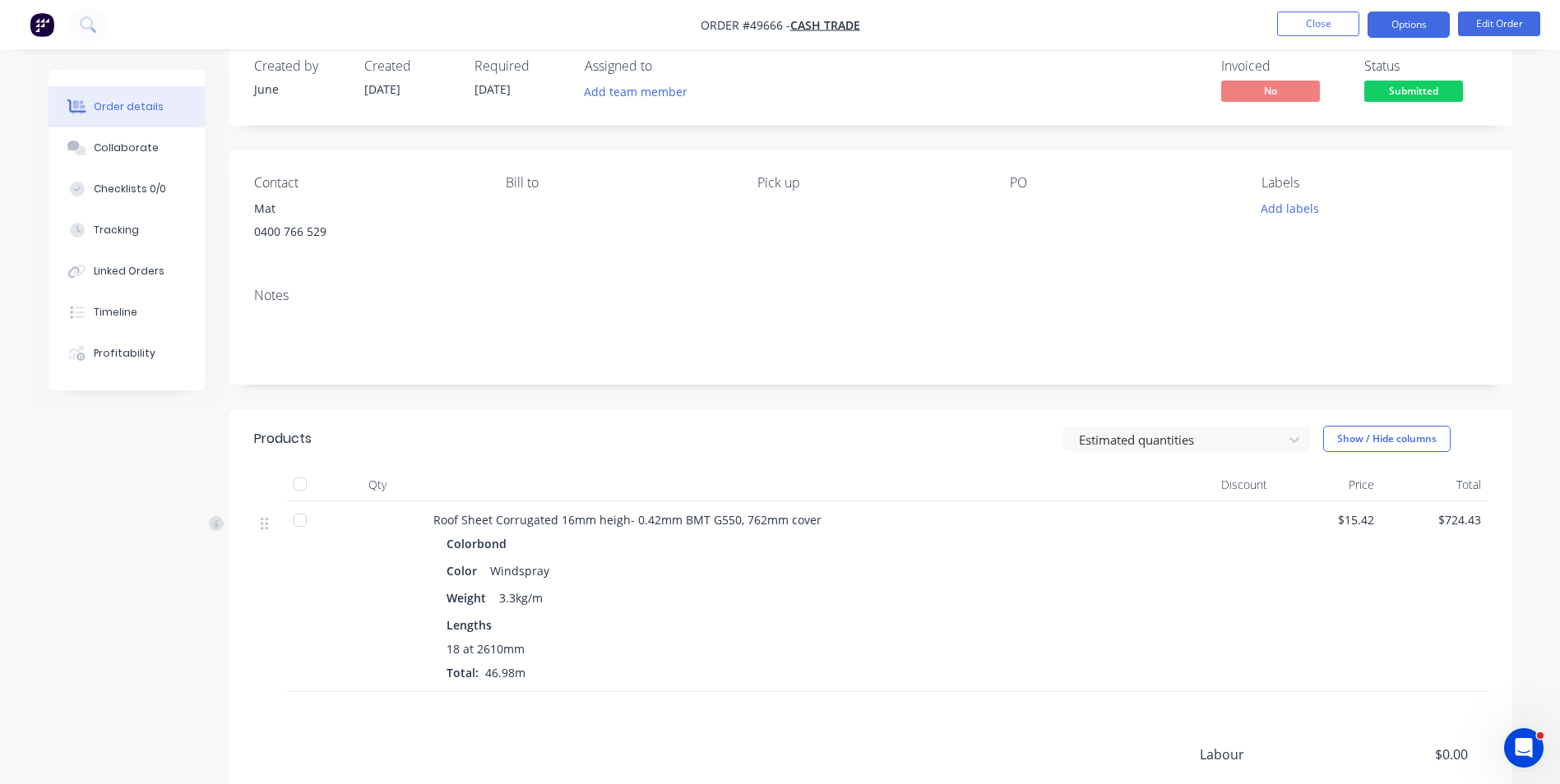
click at [1399, 20] on button "Options" at bounding box center [1409, 25] width 82 height 27
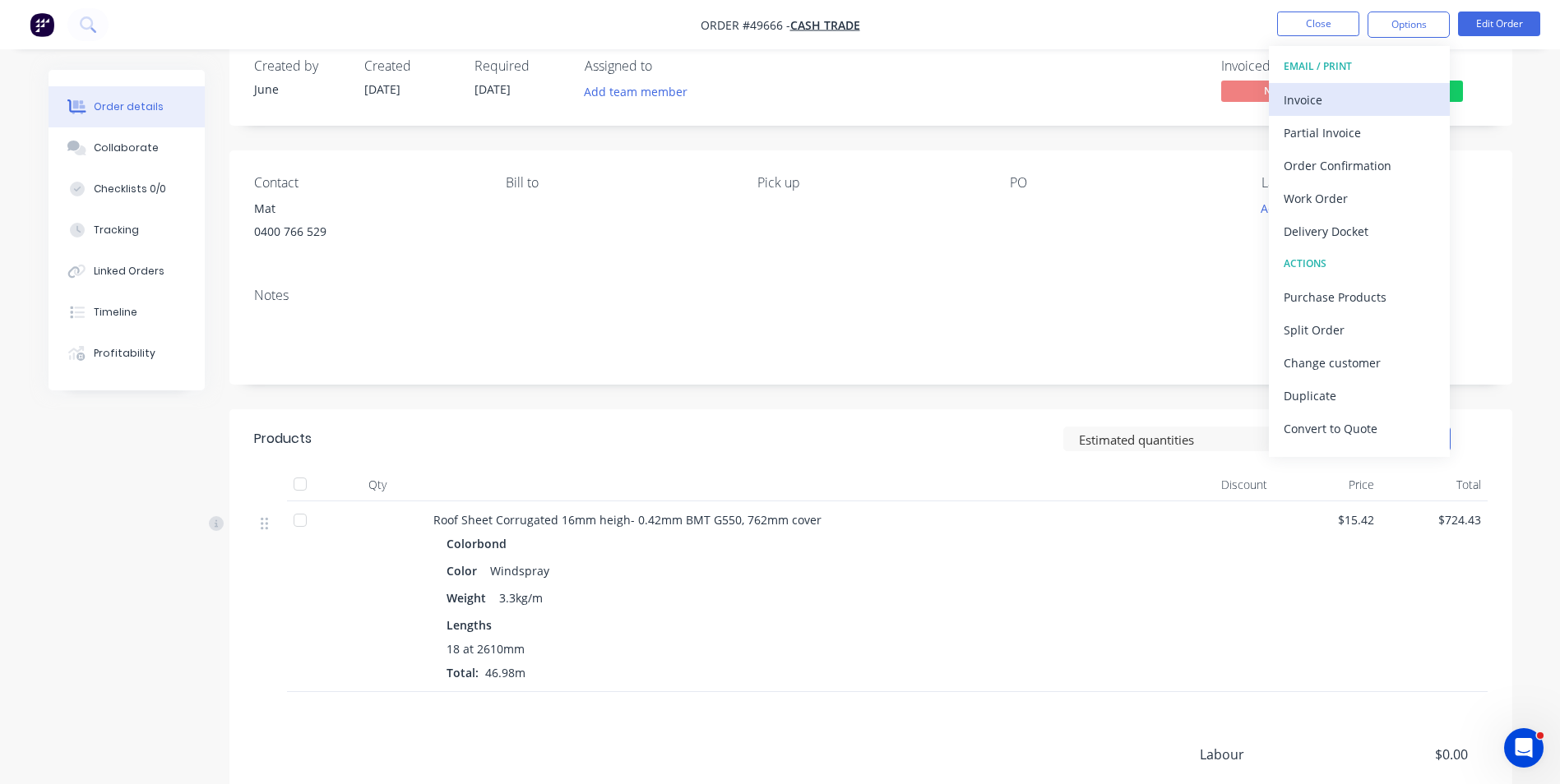
click at [1365, 99] on div "Invoice" at bounding box center [1359, 100] width 151 height 24
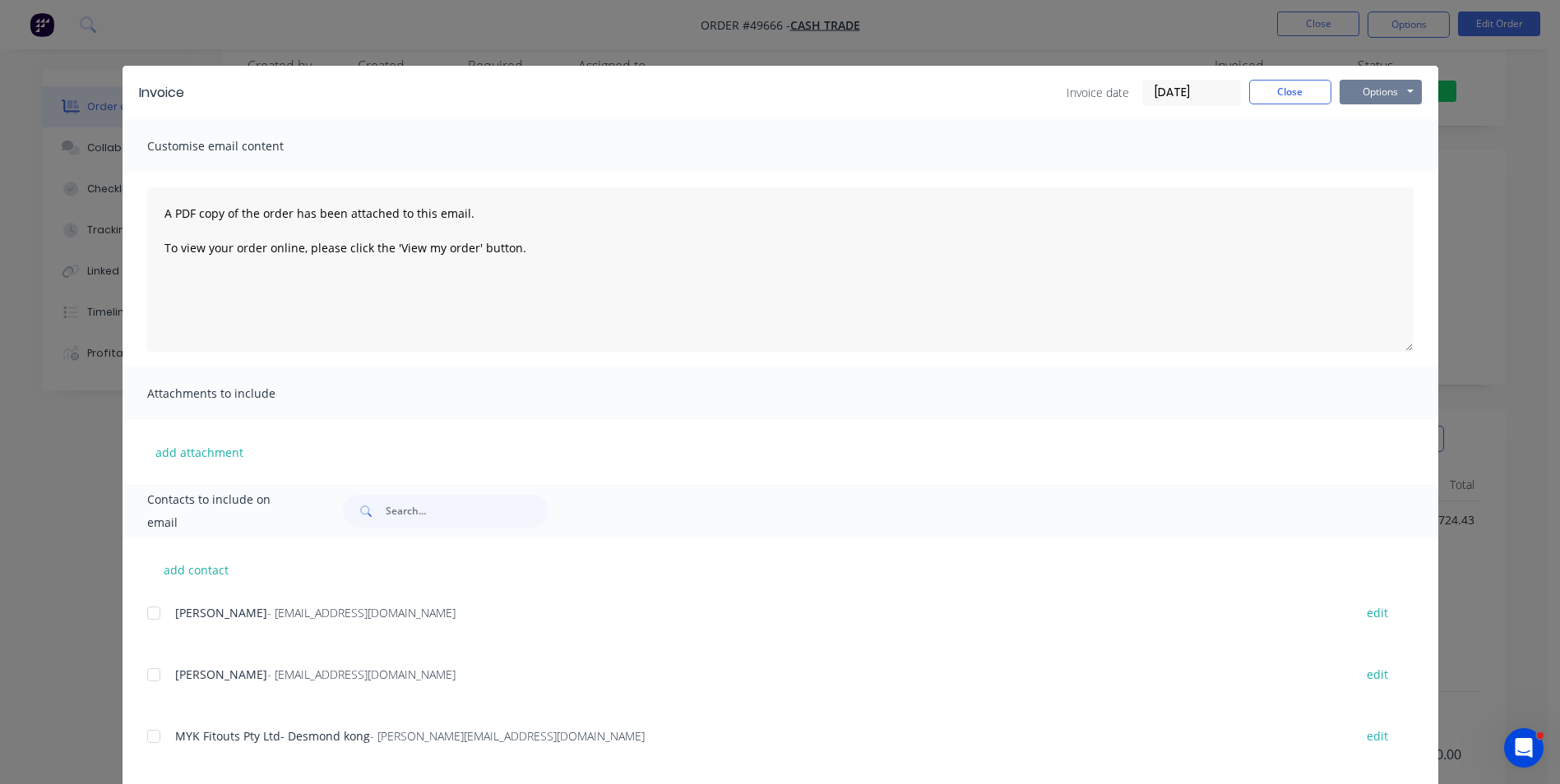
click at [1364, 90] on button "Options" at bounding box center [1381, 92] width 82 height 25
click at [1372, 152] on button "Print" at bounding box center [1393, 147] width 105 height 27
drag, startPoint x: 1291, startPoint y: 87, endPoint x: 1331, endPoint y: 69, distance: 43.9
click at [1290, 87] on button "Close" at bounding box center [1290, 92] width 82 height 25
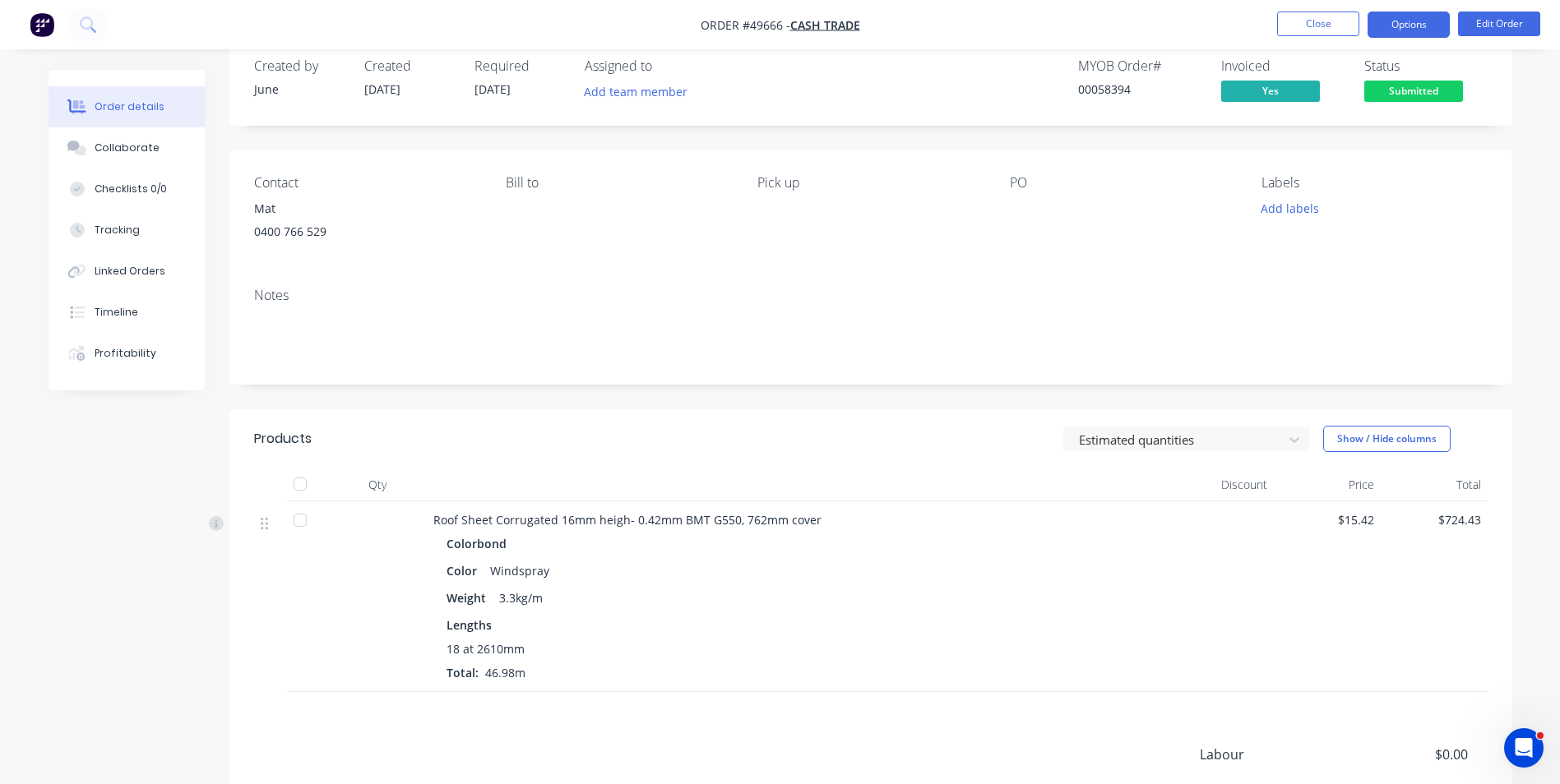
click at [1391, 22] on button "Options" at bounding box center [1409, 25] width 82 height 27
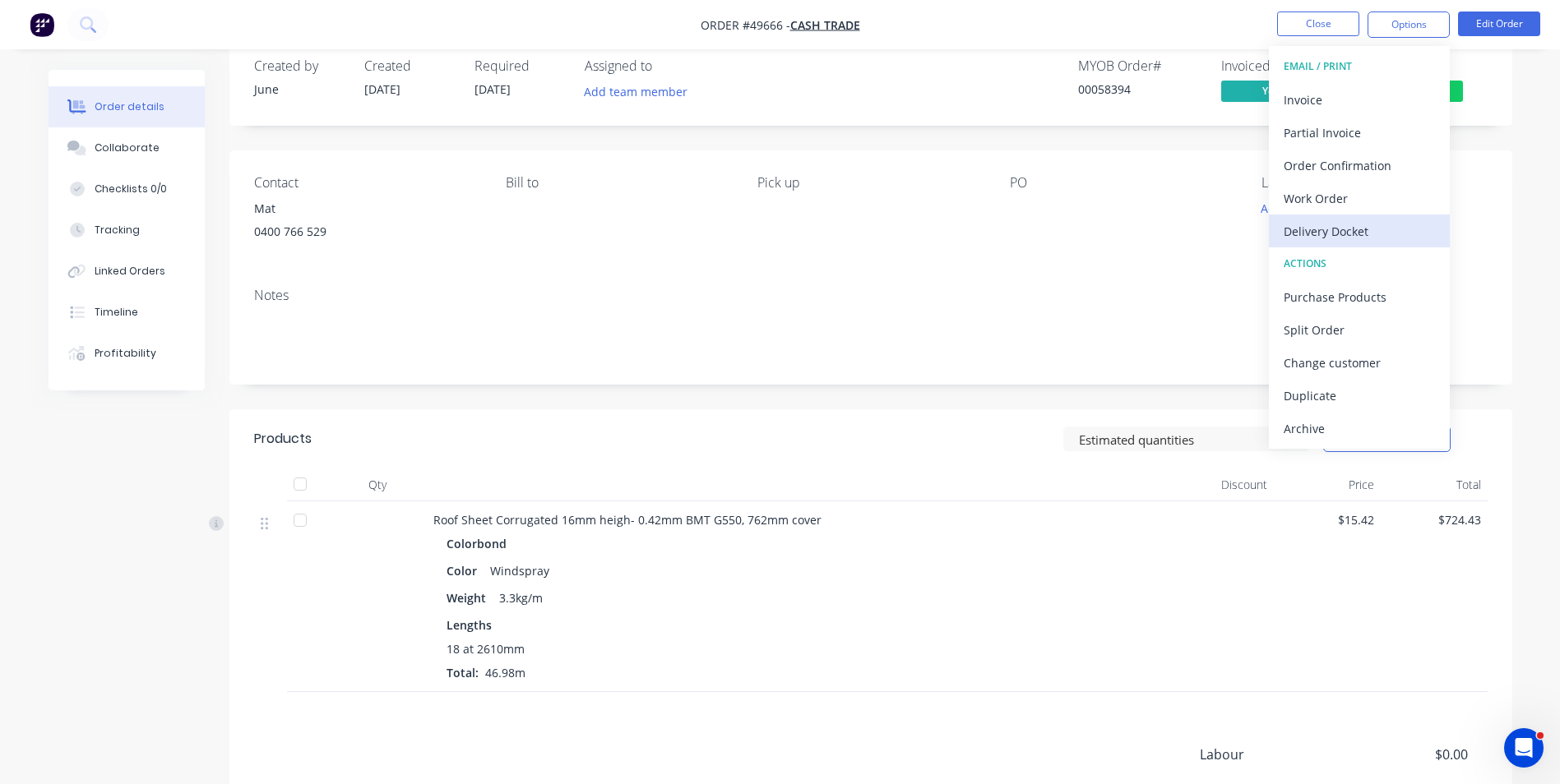
click at [1380, 230] on div "Delivery Docket" at bounding box center [1359, 231] width 151 height 24
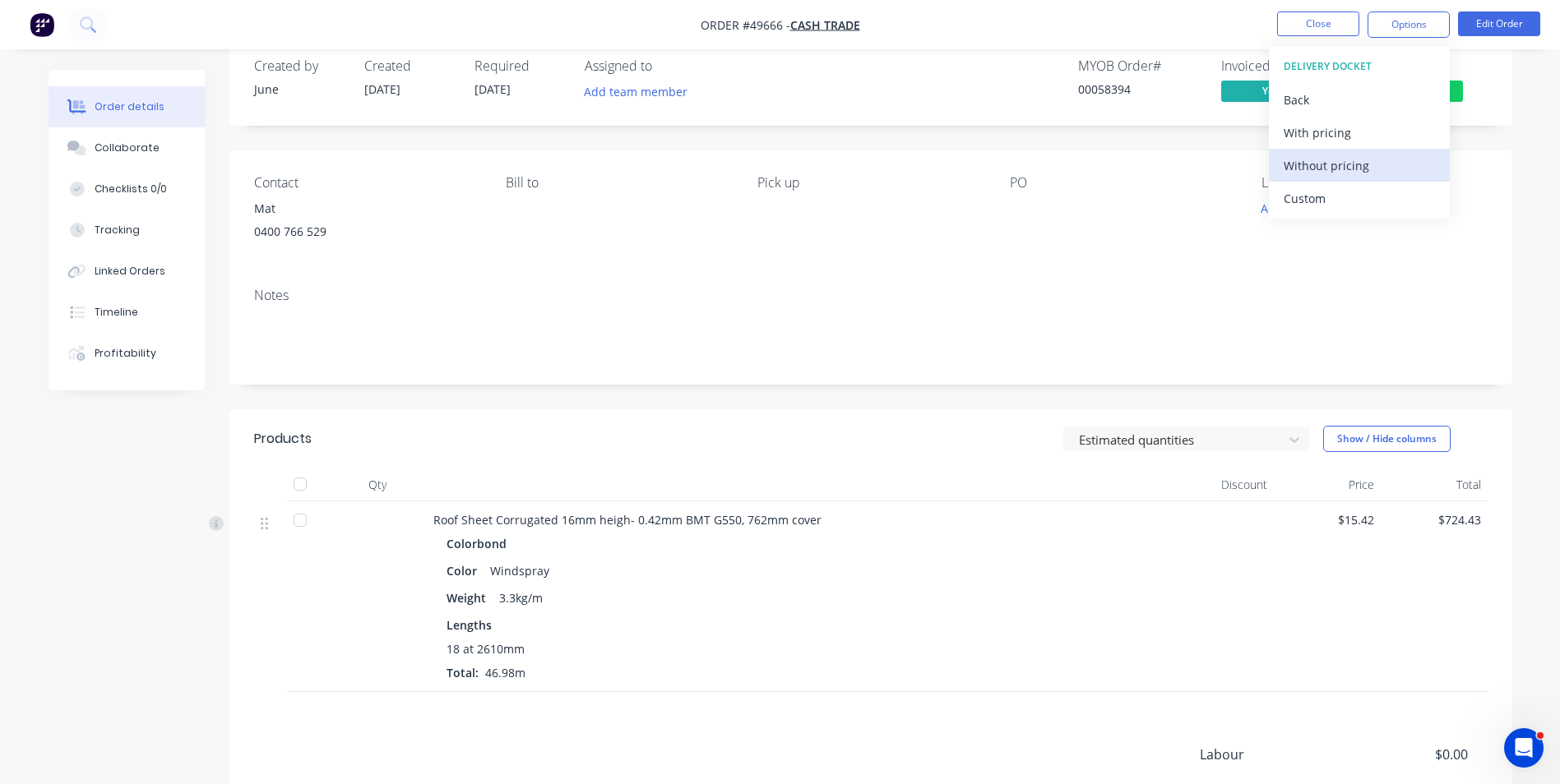
click at [1382, 167] on div "Without pricing" at bounding box center [1359, 165] width 151 height 24
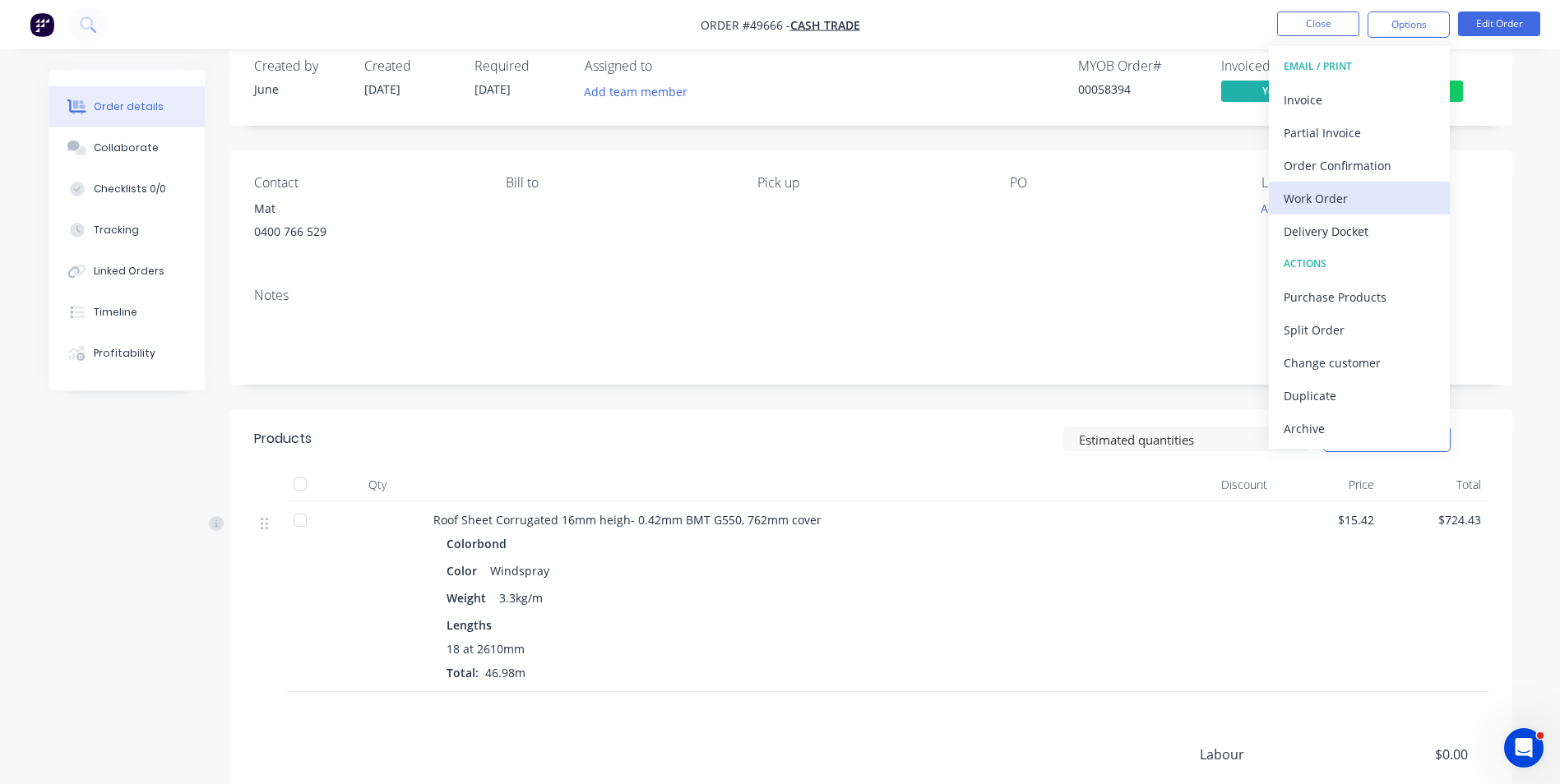
click at [1353, 198] on div "Work Order" at bounding box center [1359, 199] width 151 height 24
click at [1346, 193] on div "Custom" at bounding box center [1359, 199] width 151 height 24
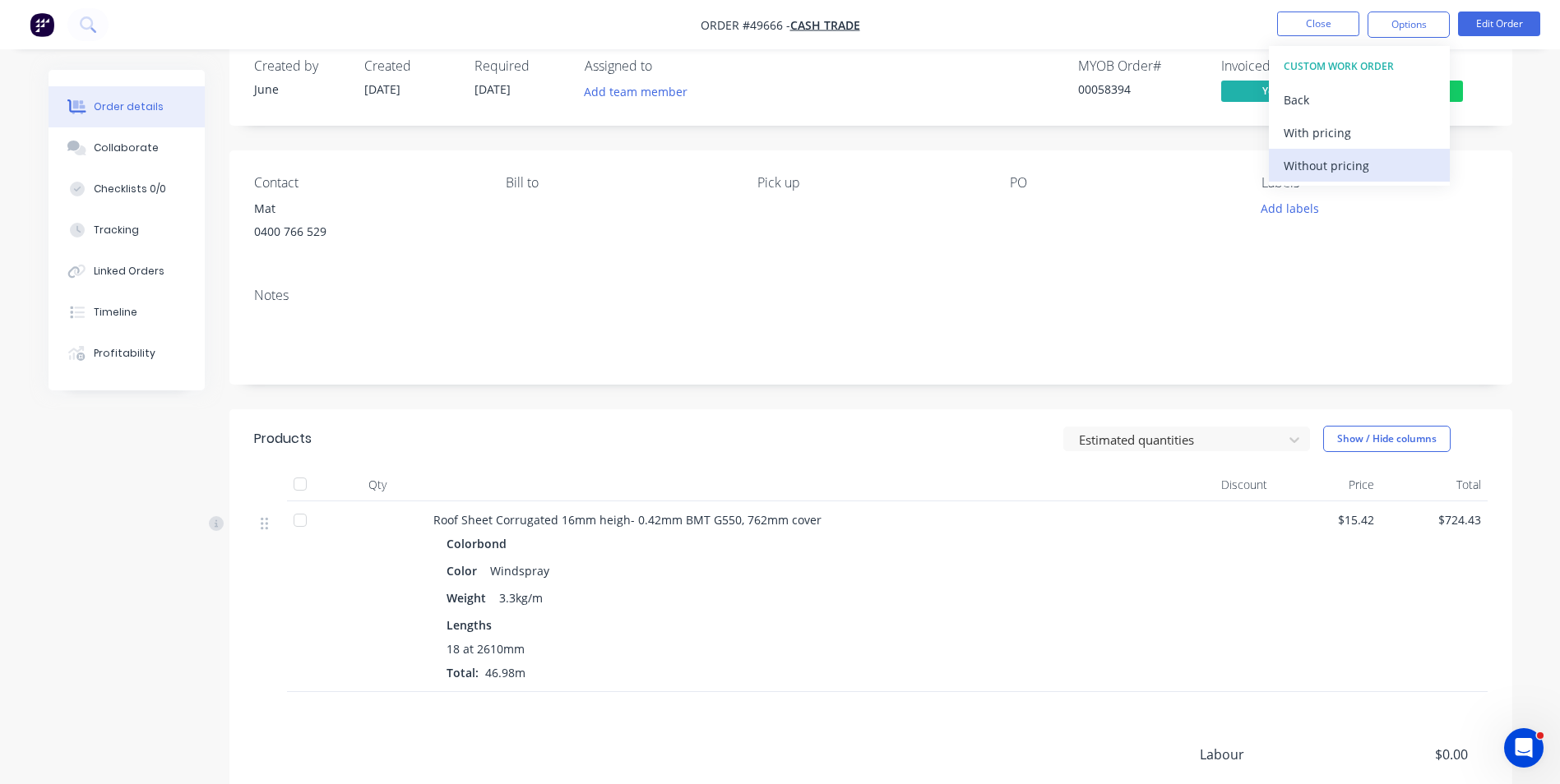
click at [1349, 163] on div "Without pricing" at bounding box center [1359, 165] width 151 height 24
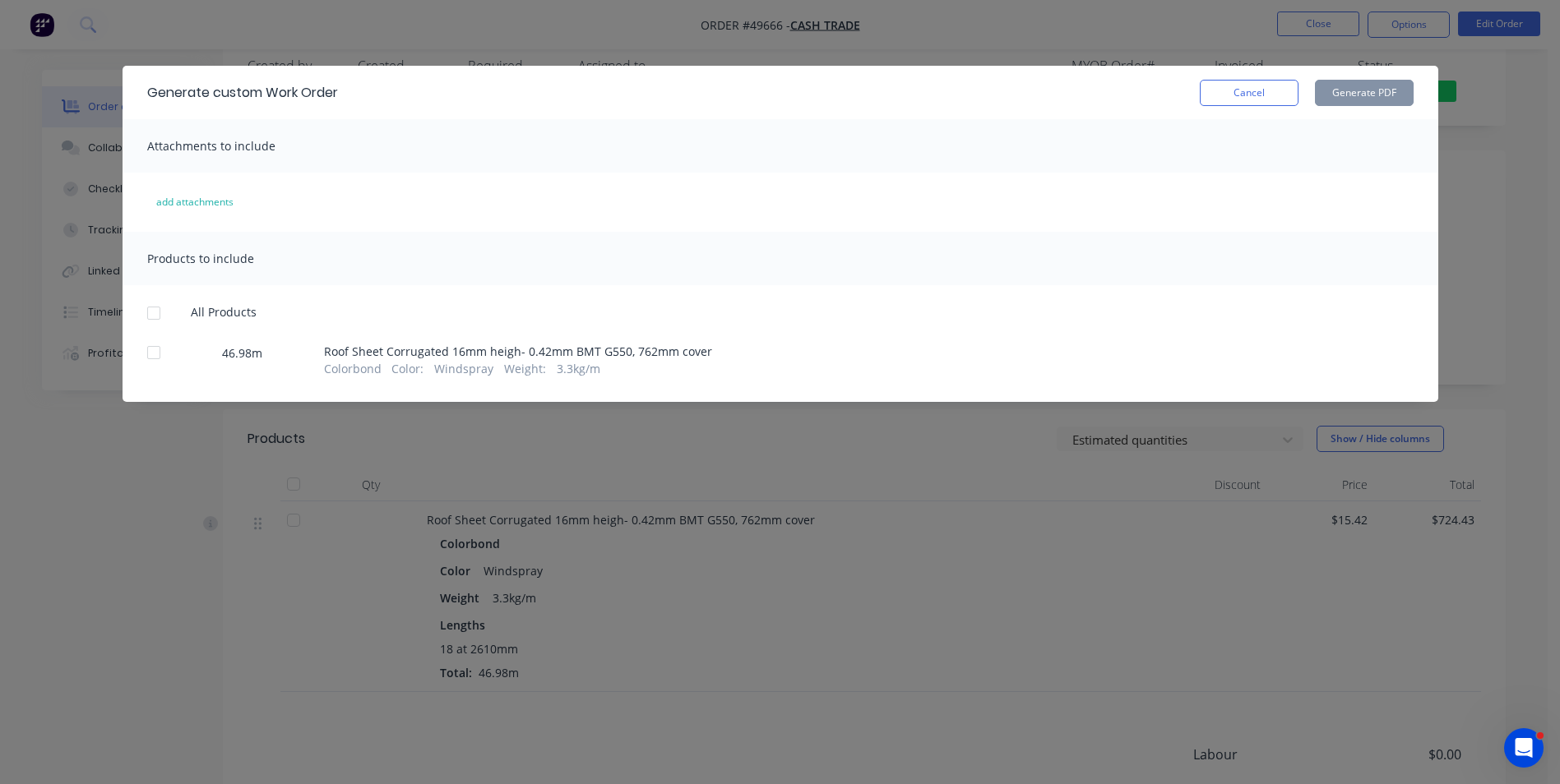
click at [167, 361] on div at bounding box center [153, 352] width 33 height 33
click at [1339, 69] on div "Generate custom Work Order Cancel Generate PDF" at bounding box center [780, 93] width 1316 height 53
click at [1339, 80] on button "Generate PDF" at bounding box center [1365, 93] width 99 height 27
